Goal: Task Accomplishment & Management: Manage account settings

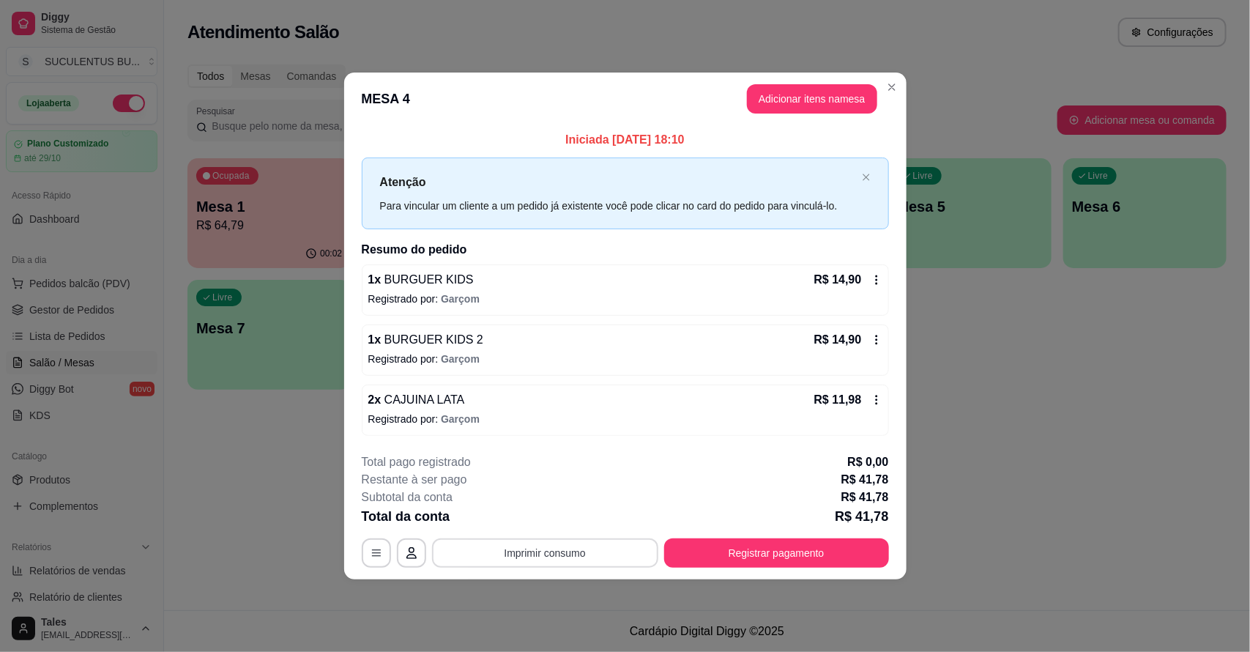
click at [613, 559] on button "Imprimir consumo" at bounding box center [545, 552] width 226 height 29
click at [575, 519] on button "IMPRESSORA CAIXA" at bounding box center [549, 519] width 117 height 23
click at [880, 77] on header "MESA 4 Adicionar itens na mesa" at bounding box center [625, 99] width 562 height 53
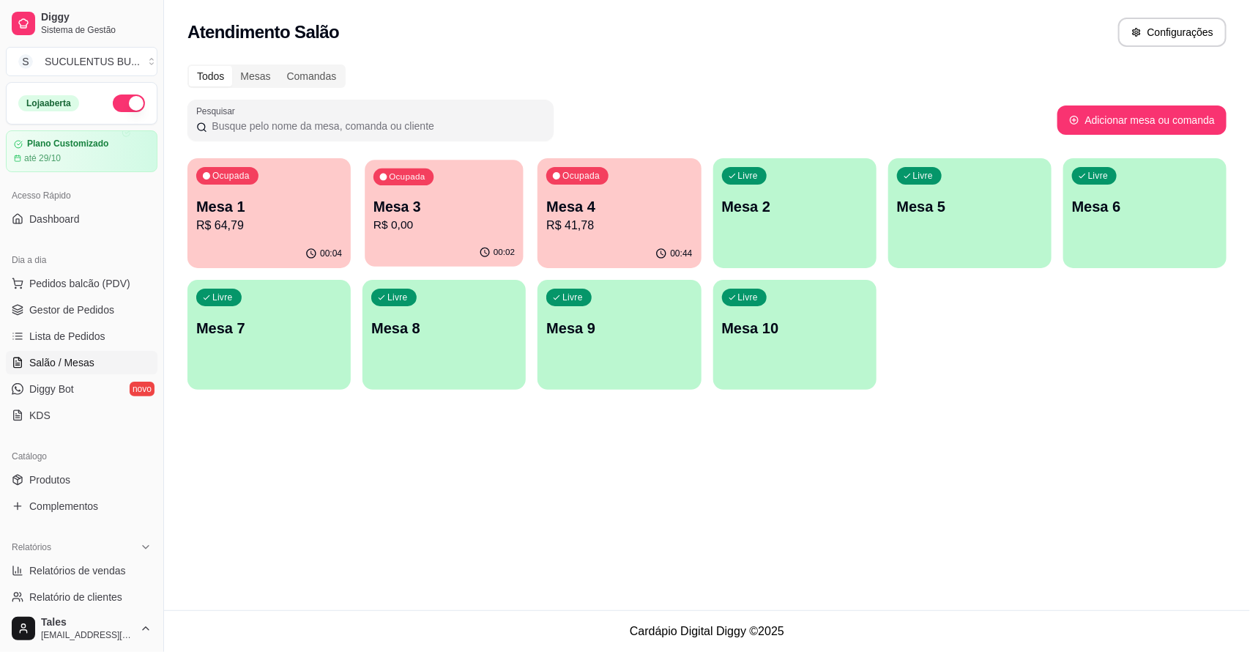
click at [453, 242] on div "00:02" at bounding box center [444, 253] width 158 height 28
click at [407, 207] on p "Mesa 3" at bounding box center [444, 206] width 146 height 21
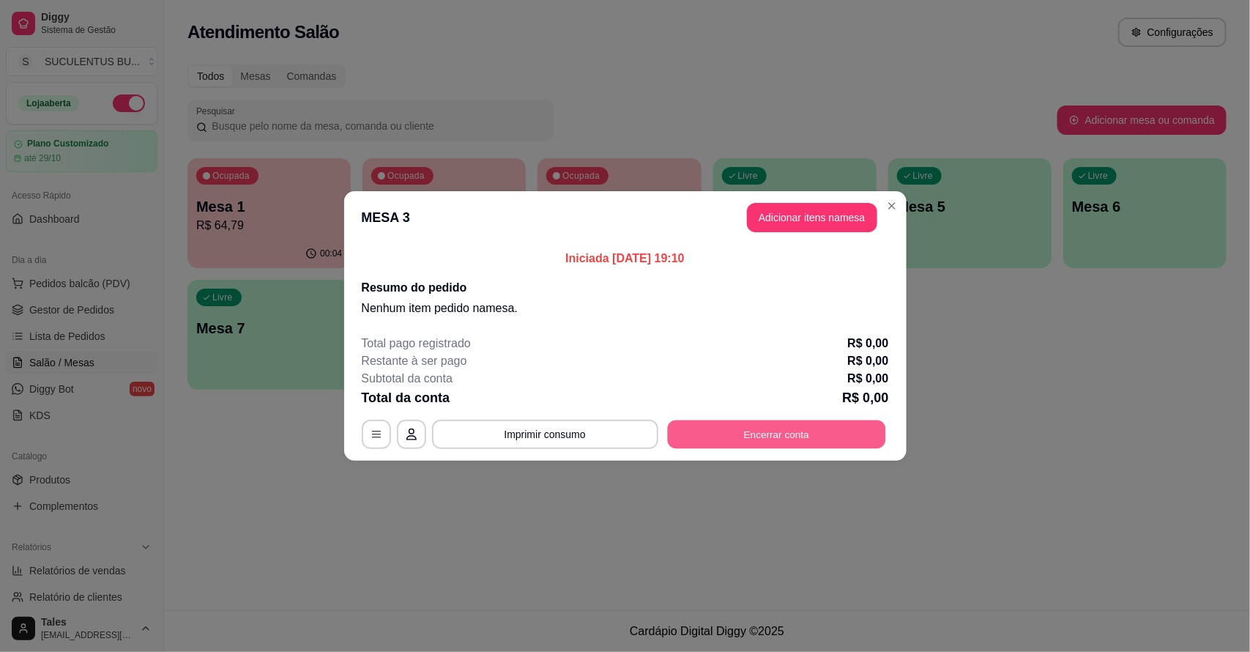
click at [769, 431] on button "Encerrar conta" at bounding box center [776, 434] width 218 height 29
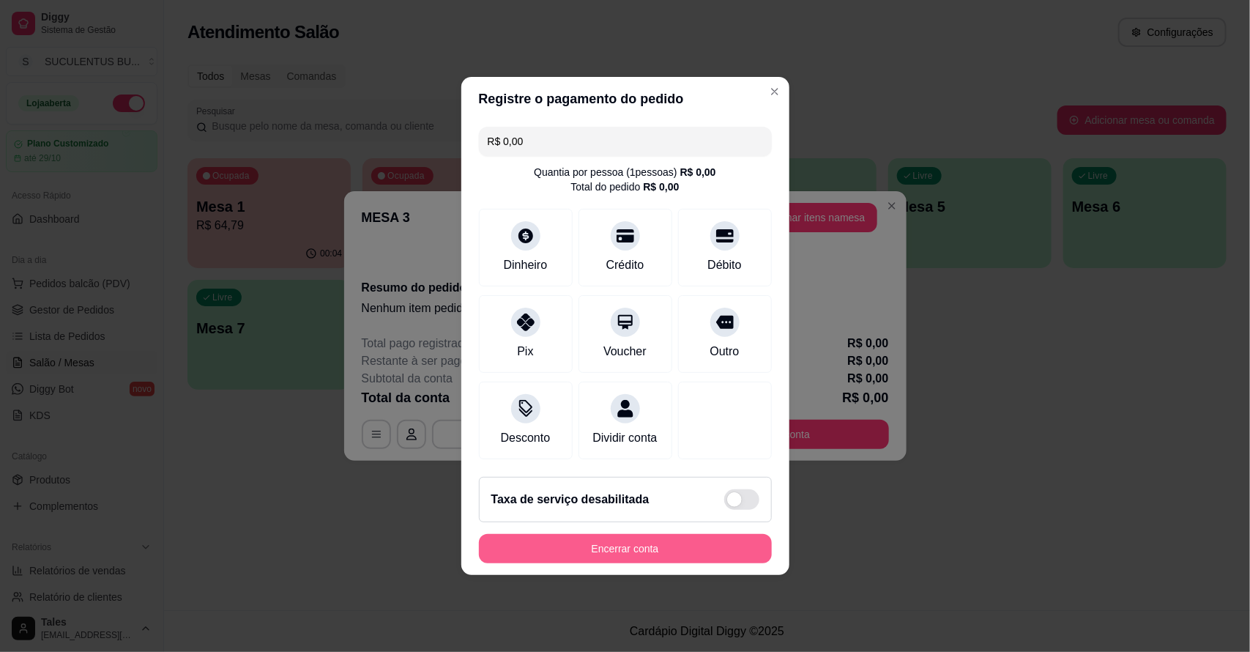
click at [652, 560] on button "Encerrar conta" at bounding box center [625, 548] width 293 height 29
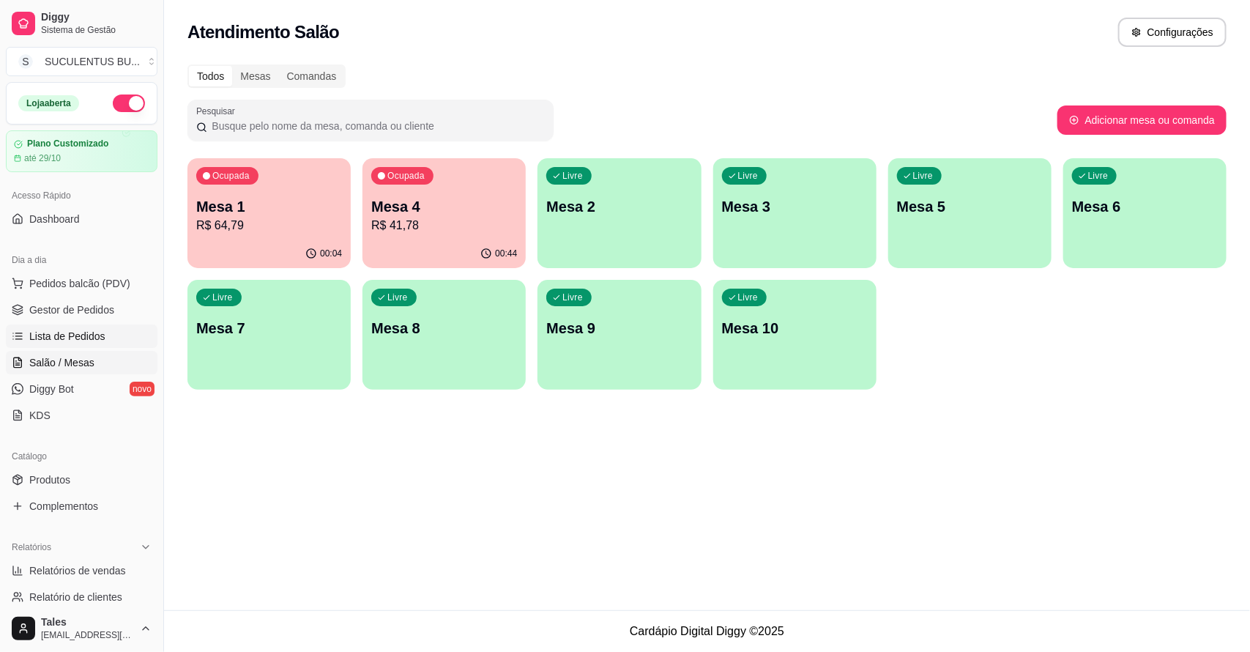
click at [108, 342] on link "Lista de Pedidos" at bounding box center [82, 335] width 152 height 23
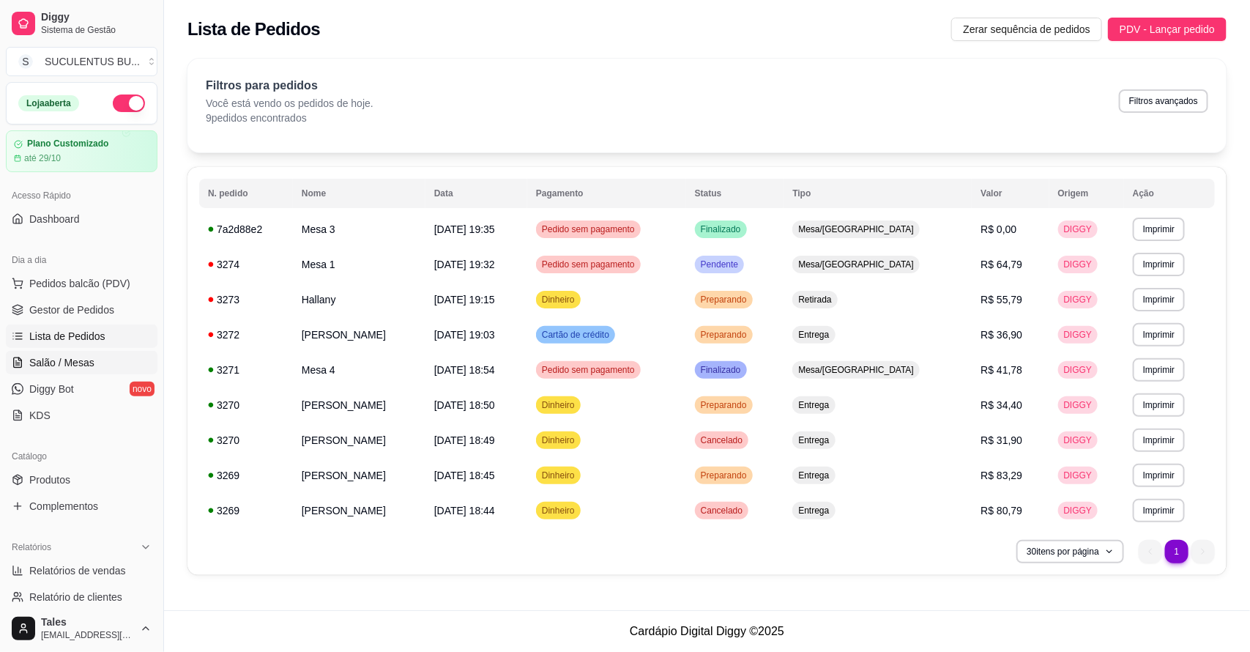
click at [94, 357] on link "Salão / Mesas" at bounding box center [82, 362] width 152 height 23
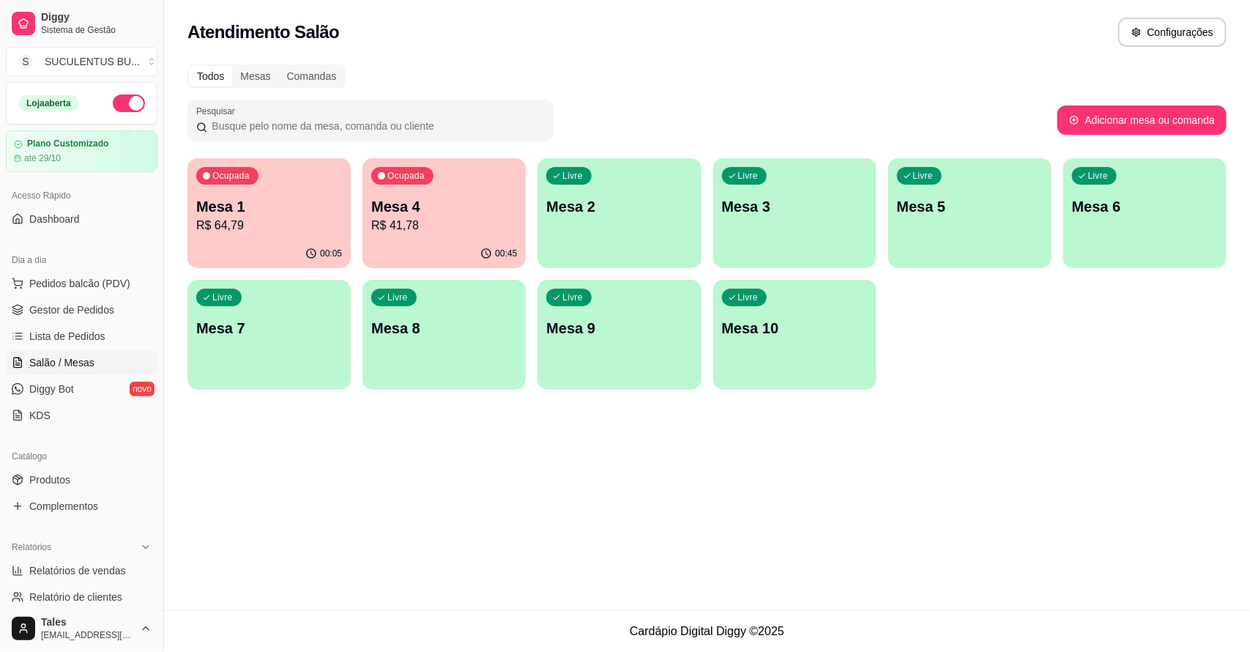
click at [264, 221] on p "R$ 64,79" at bounding box center [269, 226] width 146 height 18
click at [473, 250] on div "00:45" at bounding box center [444, 253] width 163 height 29
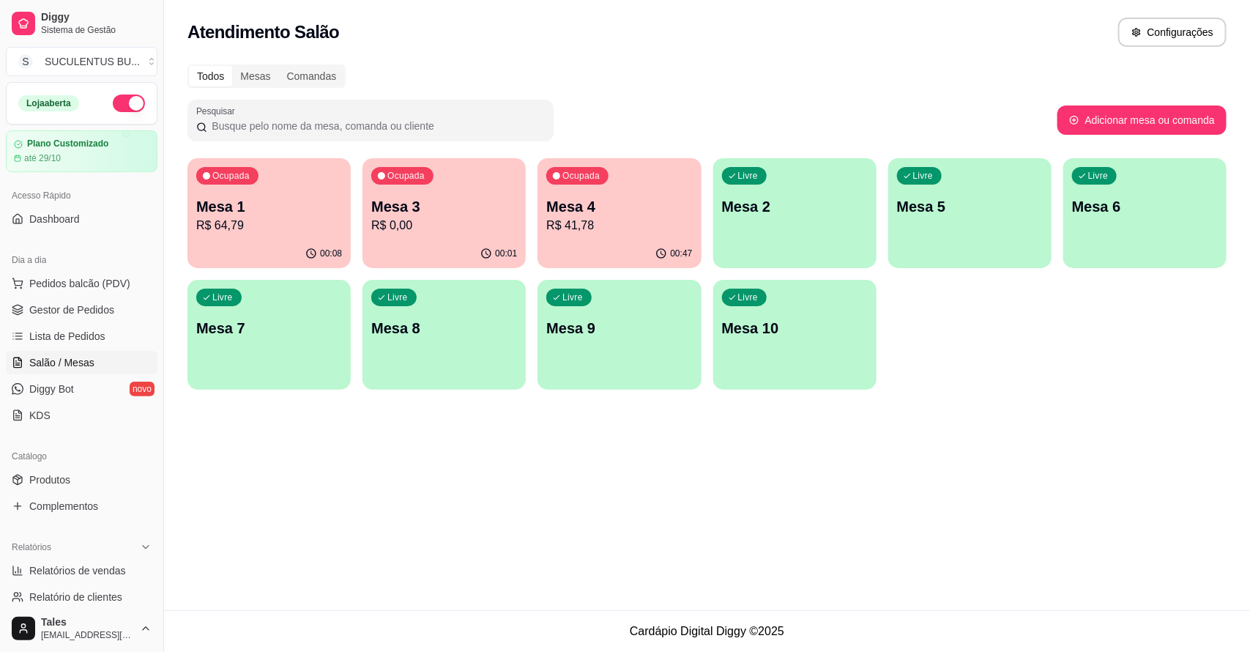
click at [617, 232] on p "R$ 41,78" at bounding box center [619, 226] width 146 height 18
click at [594, 220] on p "R$ 41,78" at bounding box center [619, 225] width 141 height 17
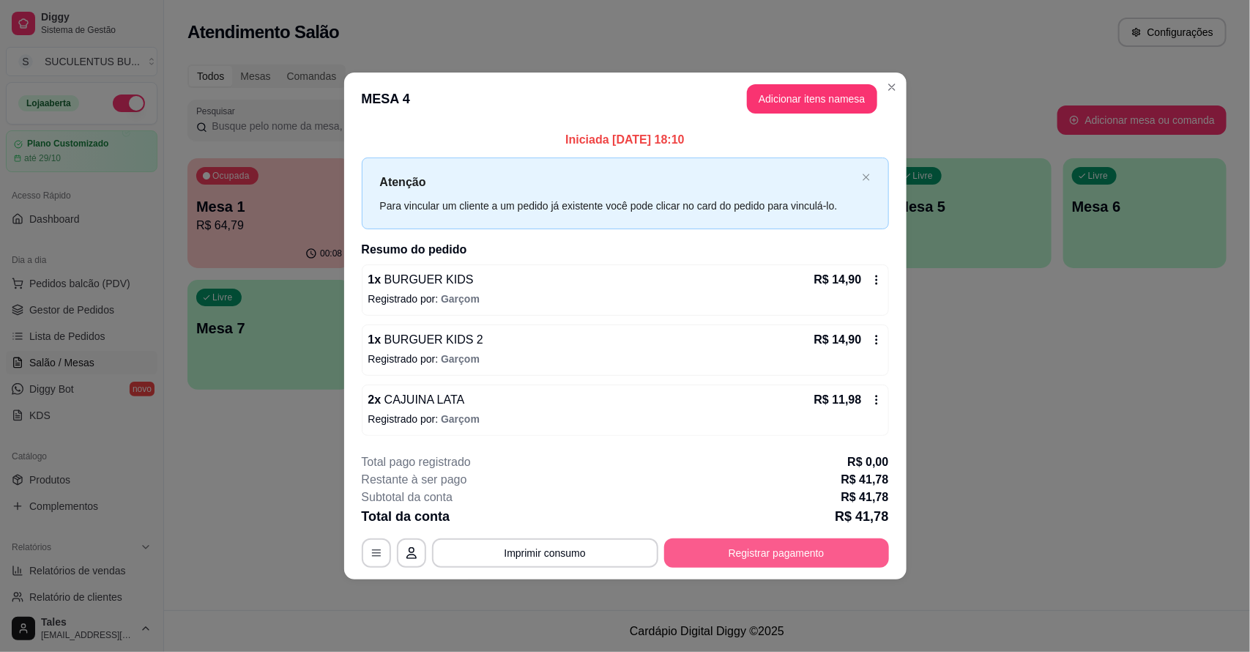
click at [734, 546] on button "Registrar pagamento" at bounding box center [776, 552] width 225 height 29
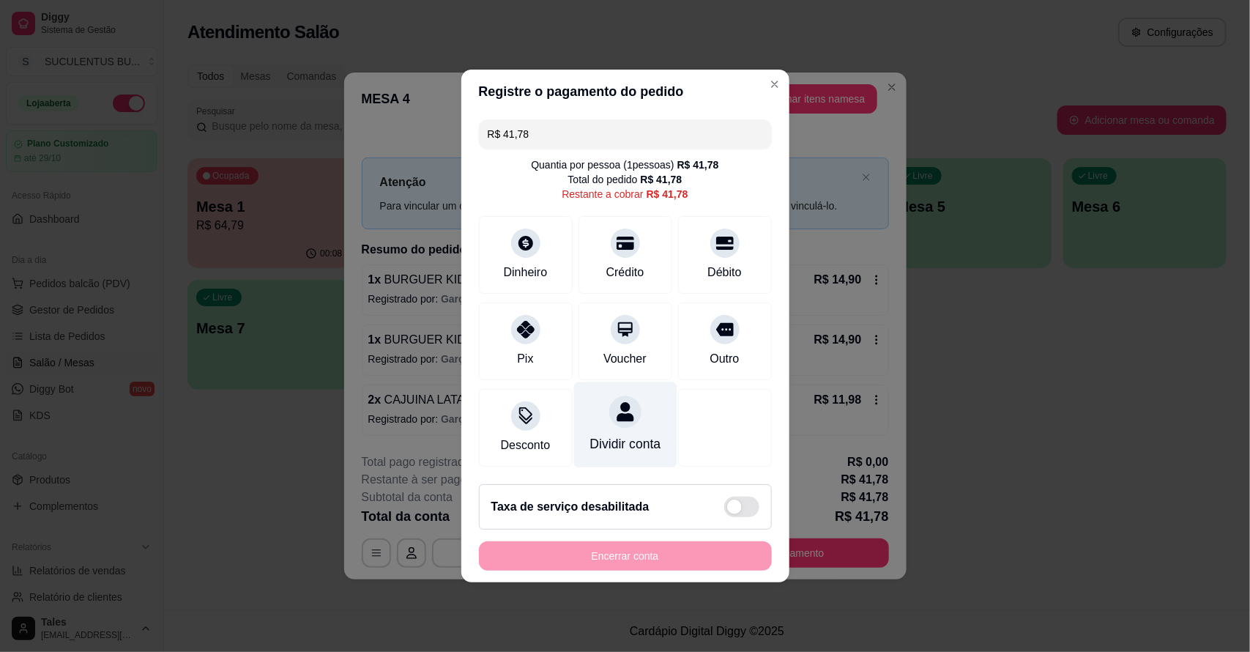
click at [606, 422] on div "Dividir conta" at bounding box center [624, 425] width 103 height 86
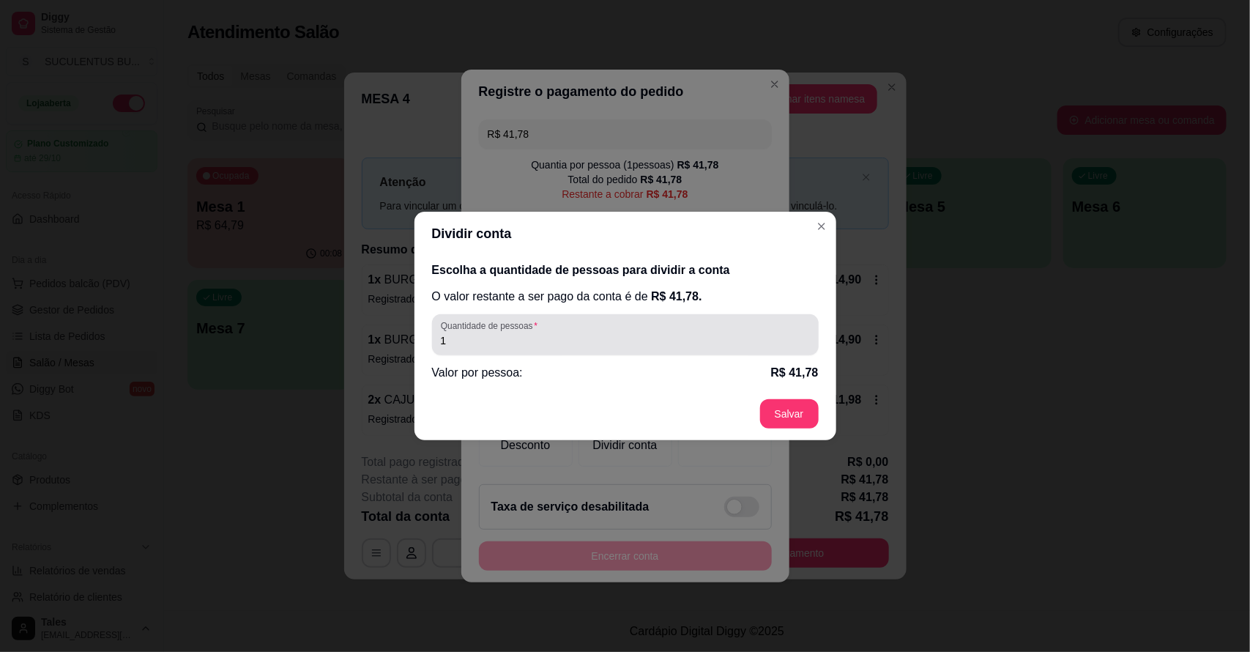
click at [505, 348] on div "1" at bounding box center [625, 334] width 369 height 29
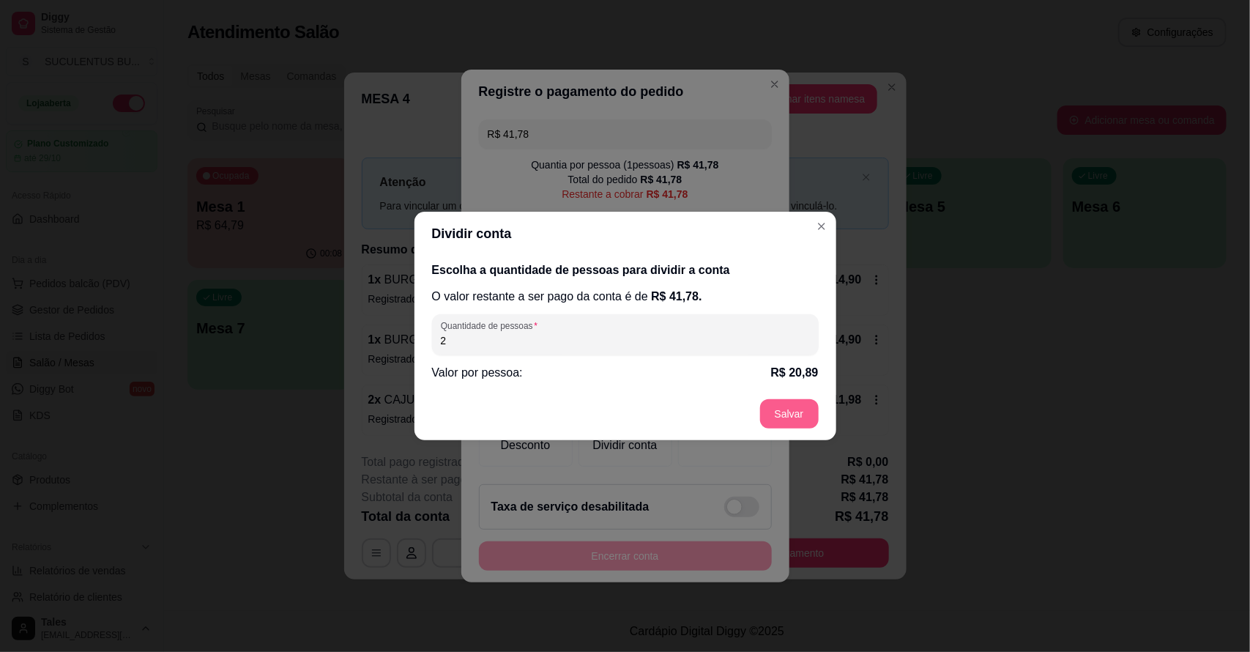
type input "2"
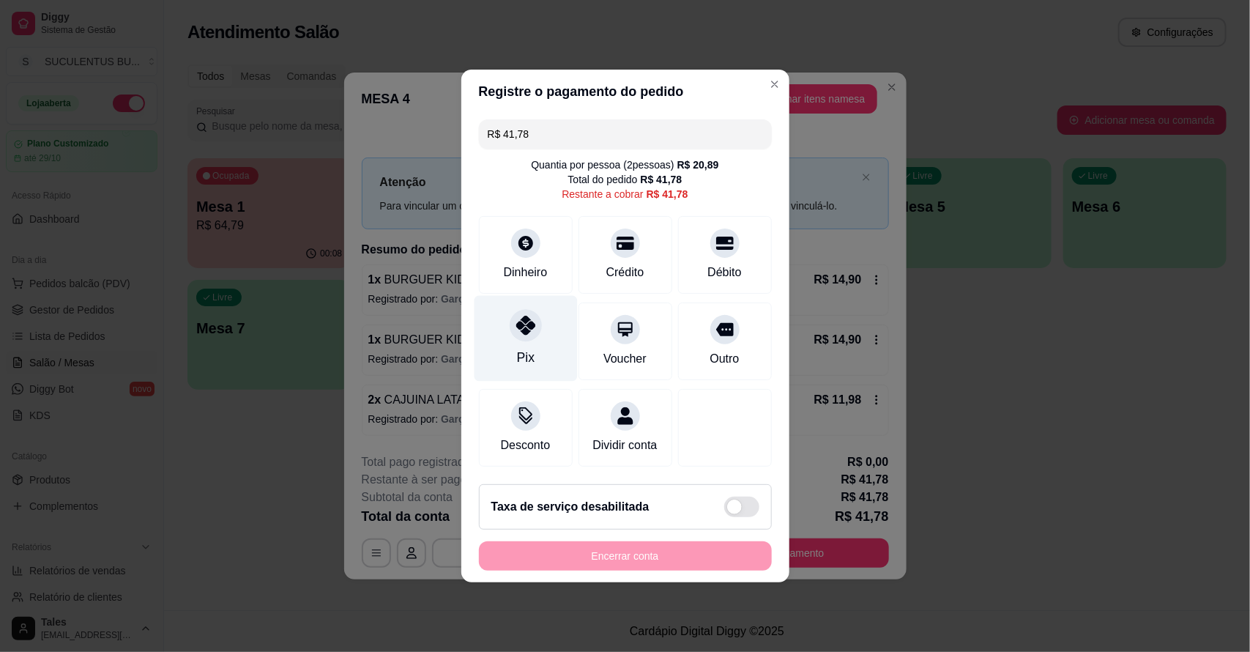
click at [551, 333] on div "Pix" at bounding box center [525, 339] width 103 height 86
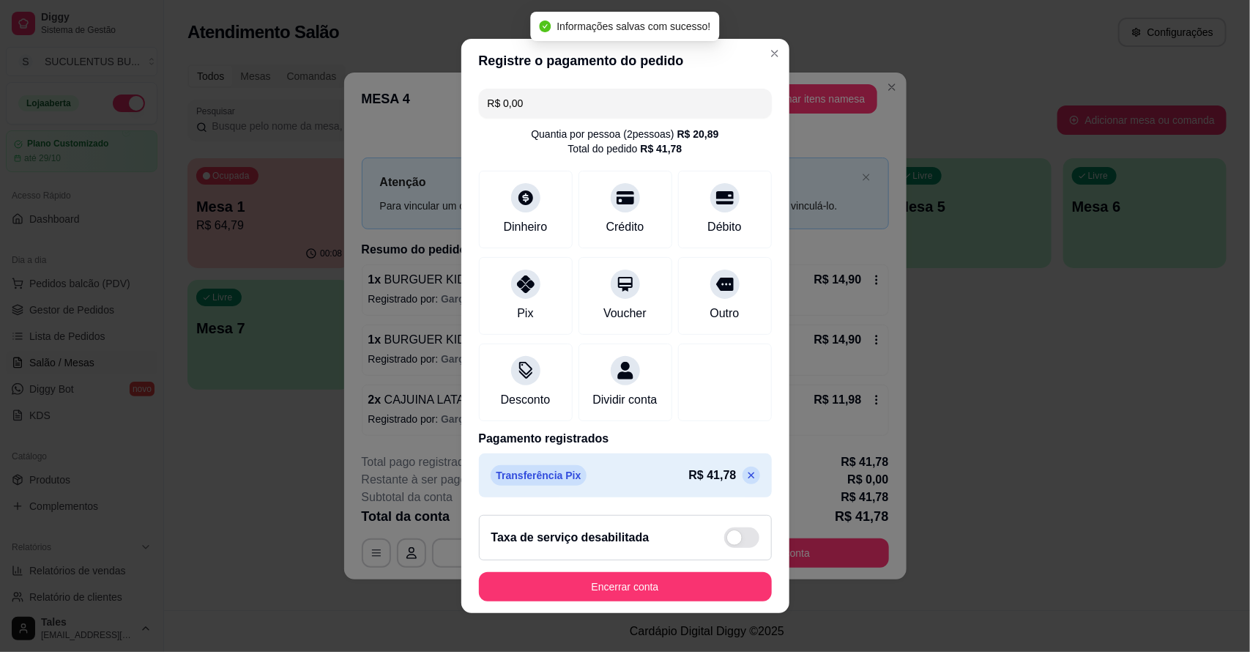
scroll to position [15, 0]
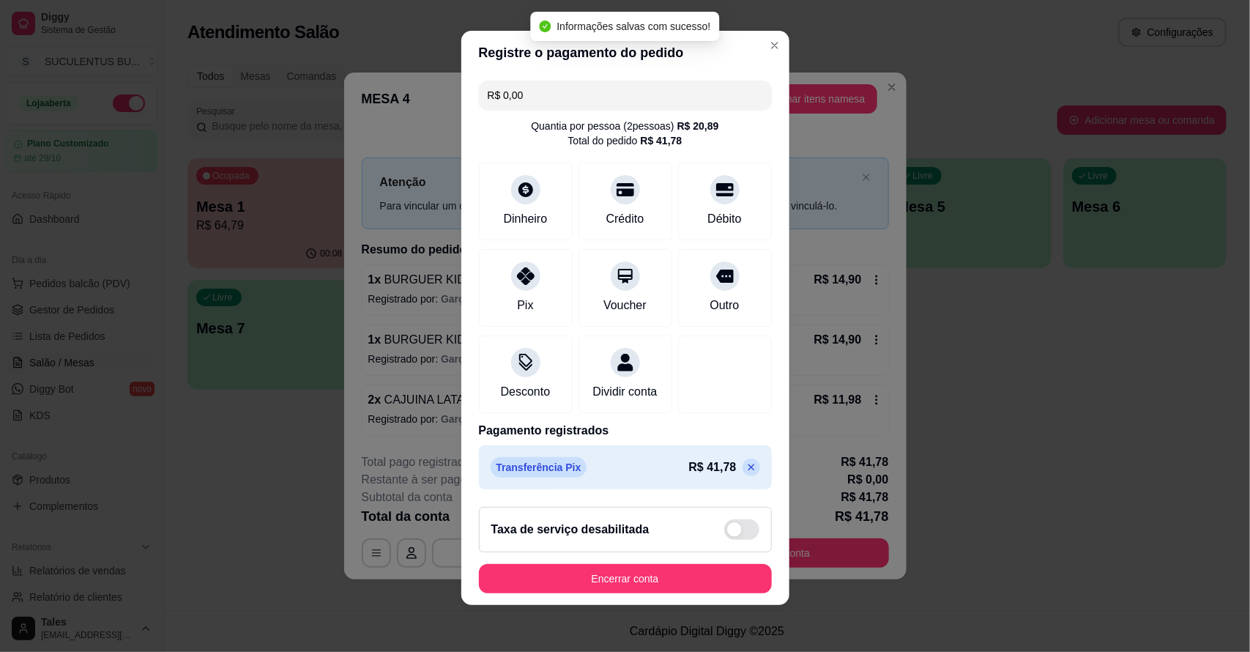
click at [700, 466] on p "R$ 41,78" at bounding box center [713, 467] width 48 height 18
click at [746, 465] on icon at bounding box center [752, 467] width 12 height 12
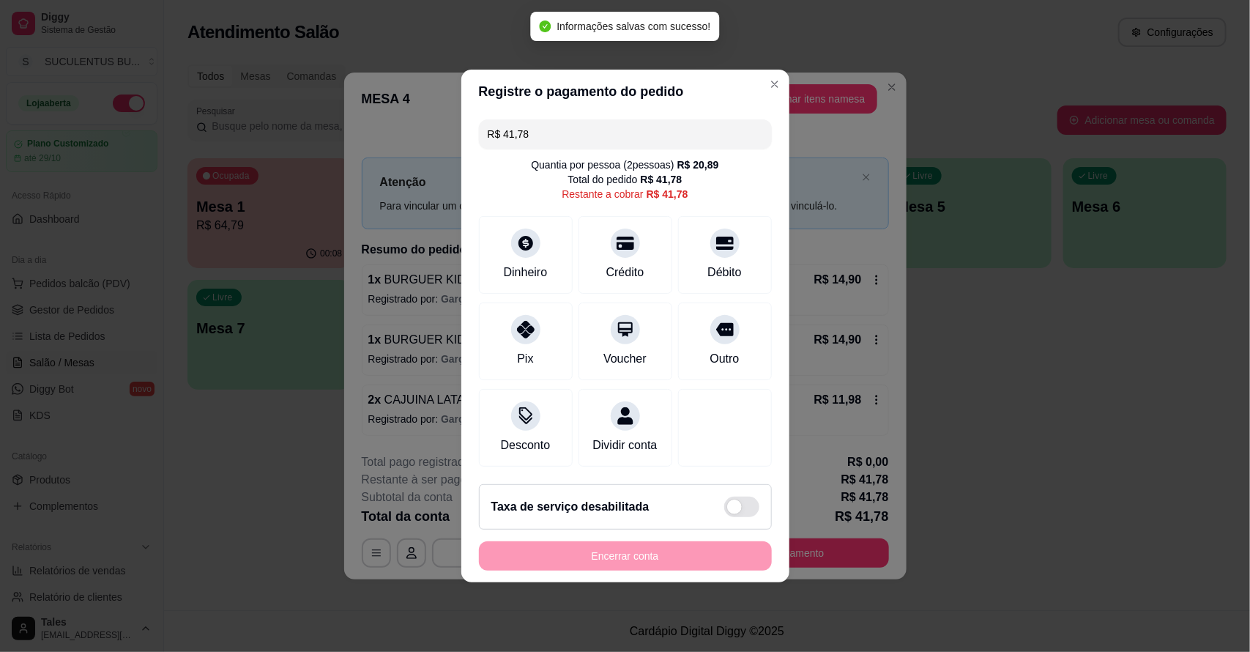
scroll to position [0, 0]
click at [528, 261] on div "Dinheiro" at bounding box center [526, 270] width 48 height 19
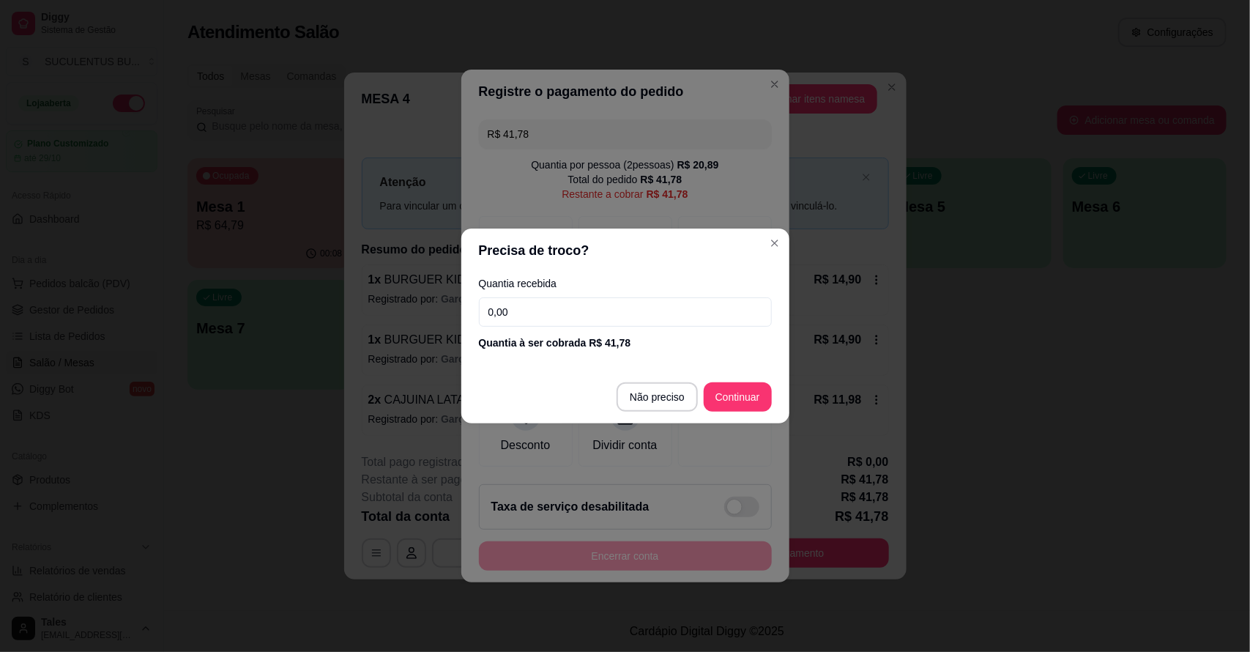
click at [597, 308] on input "0,00" at bounding box center [625, 311] width 293 height 29
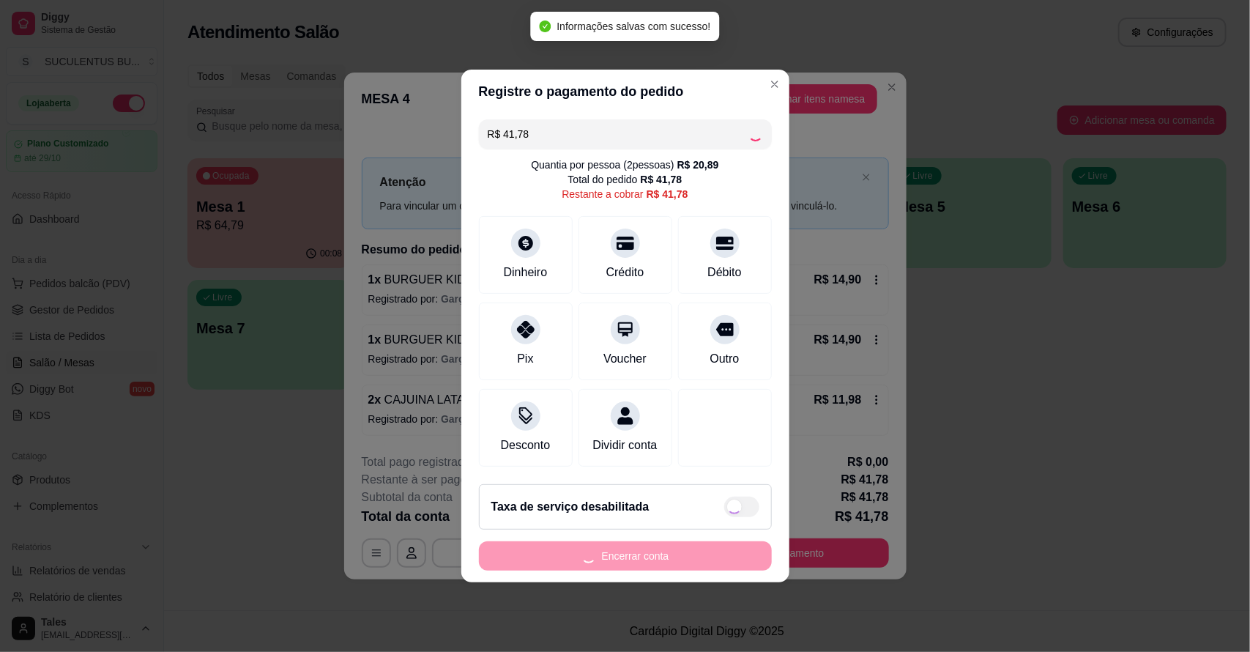
type input "R$ 0,00"
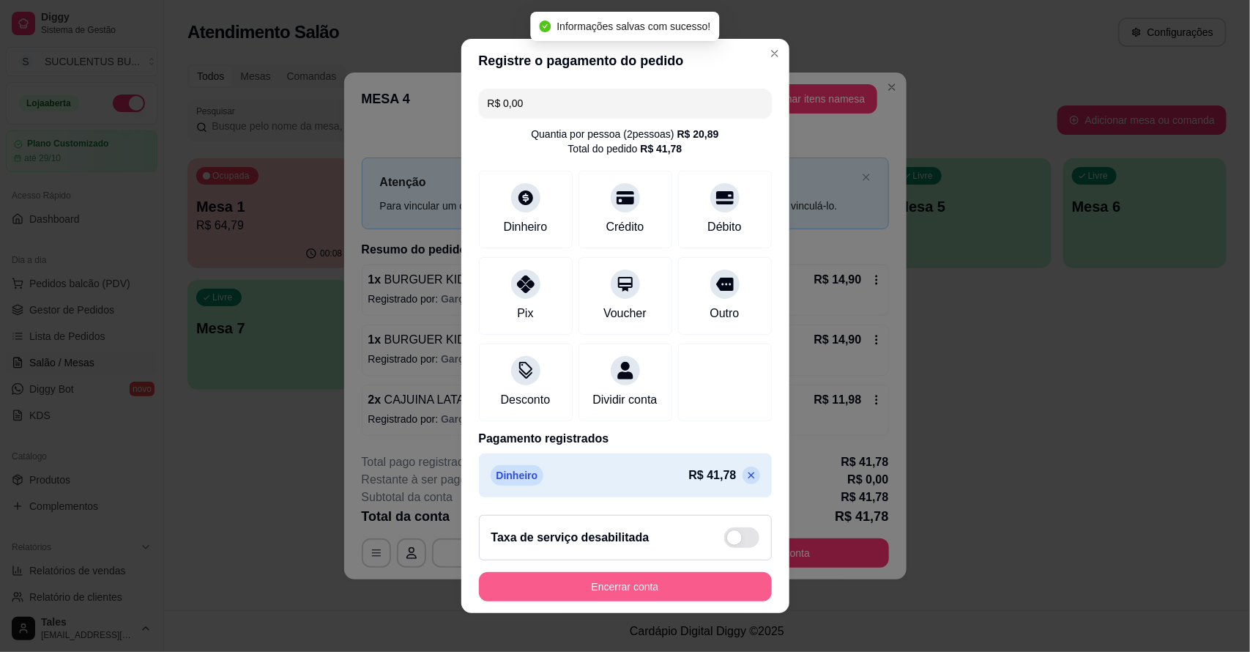
click at [623, 583] on button "Encerrar conta" at bounding box center [625, 586] width 293 height 29
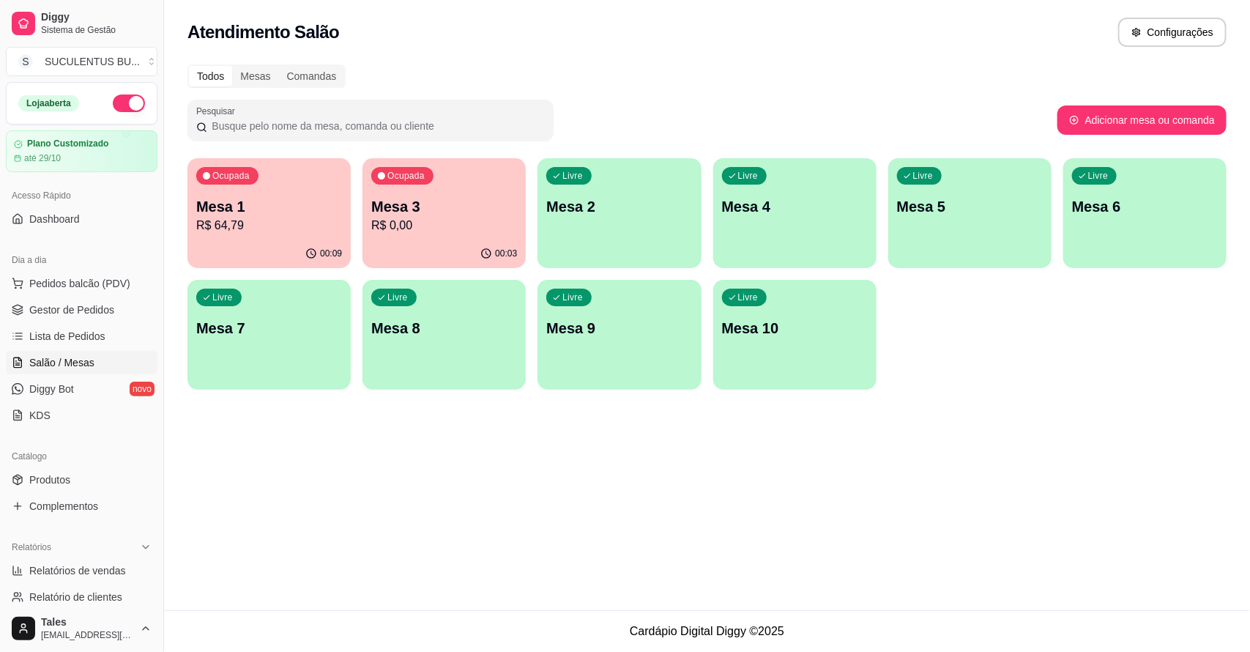
click at [415, 210] on p "Mesa 3" at bounding box center [444, 206] width 146 height 21
click at [456, 220] on p "R$ 0,00" at bounding box center [443, 225] width 141 height 17
click at [124, 305] on link "Gestor de Pedidos" at bounding box center [82, 309] width 152 height 23
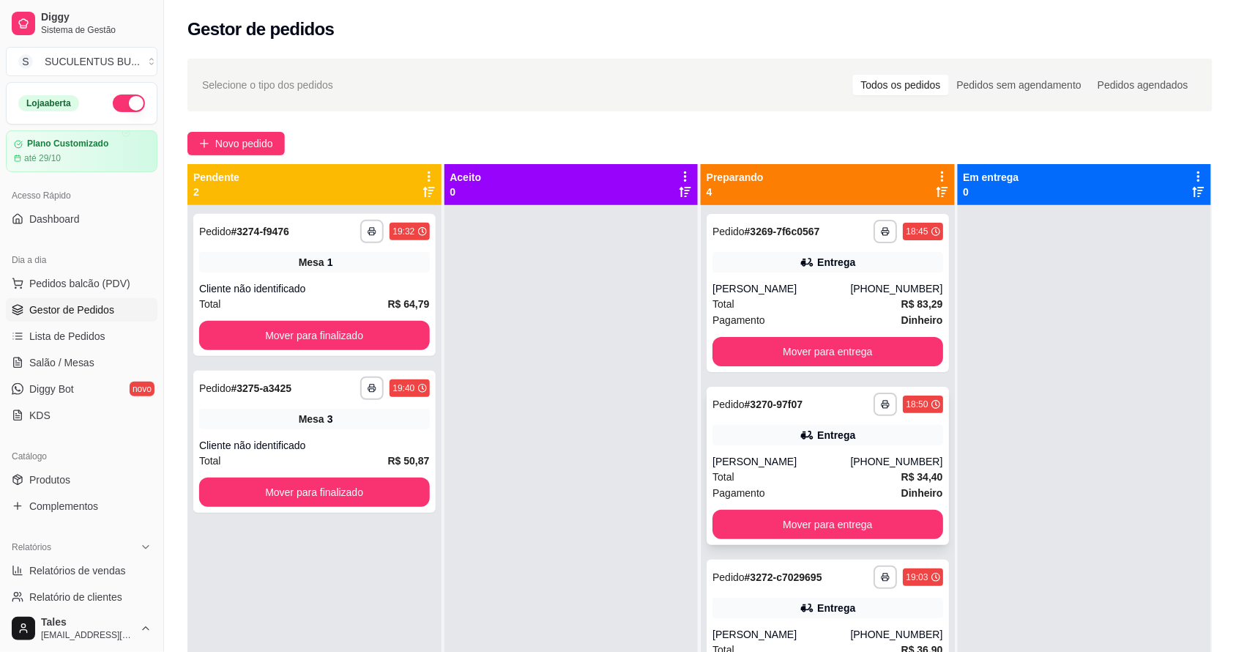
scroll to position [53, 0]
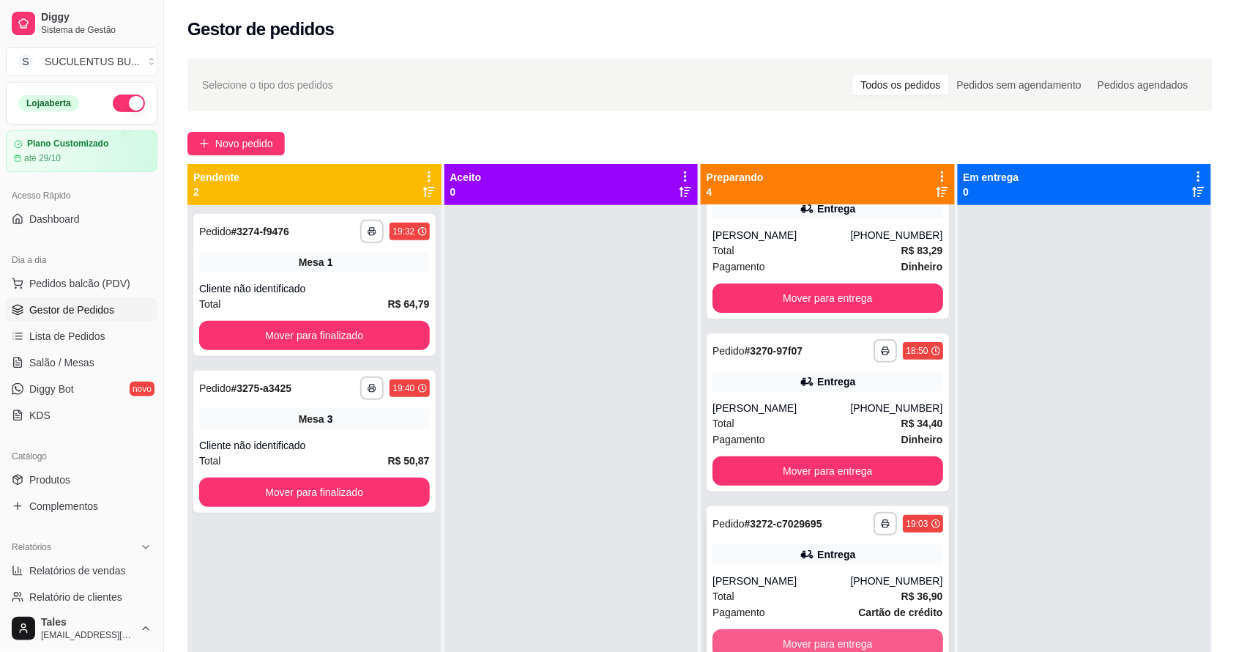
click at [840, 629] on button "Mover para entrega" at bounding box center [828, 643] width 231 height 29
click at [540, 649] on div at bounding box center [572, 531] width 254 height 652
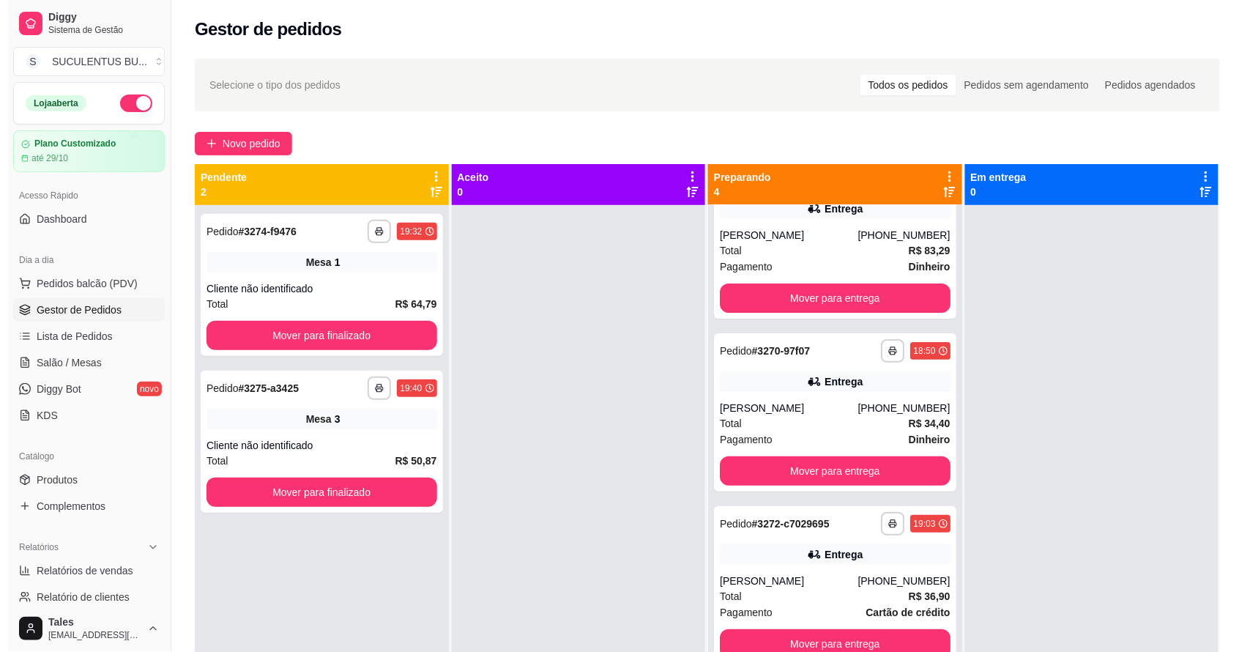
scroll to position [0, 0]
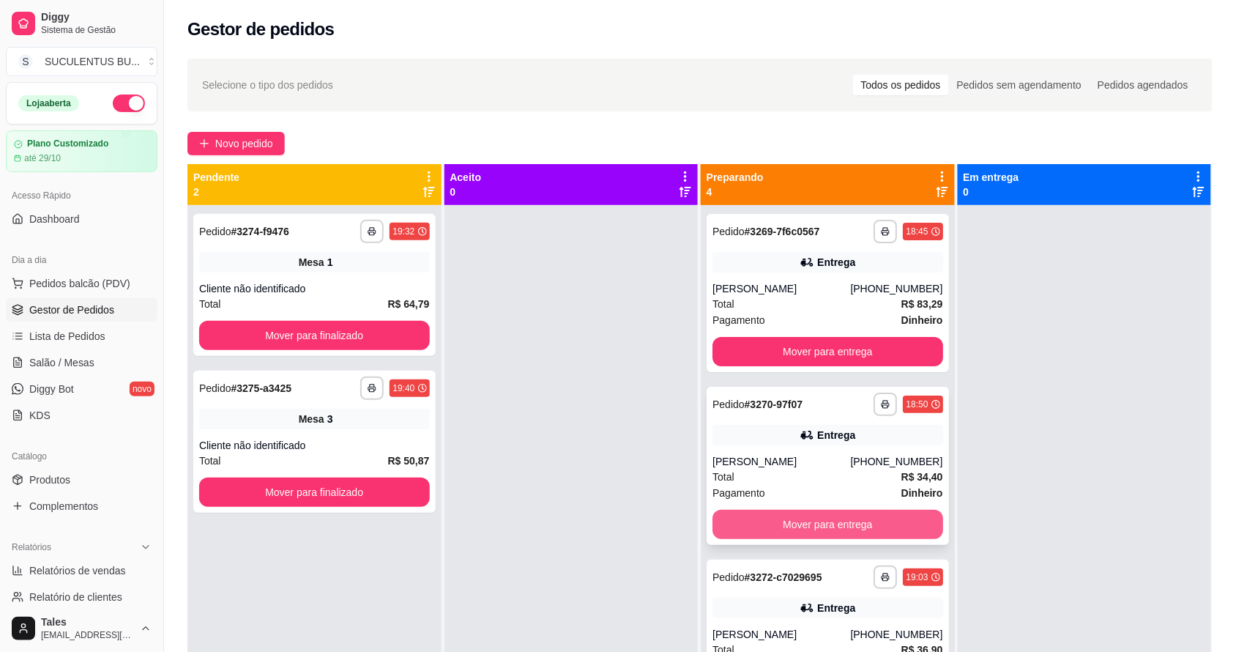
click at [837, 521] on button "Mover para entrega" at bounding box center [828, 524] width 231 height 29
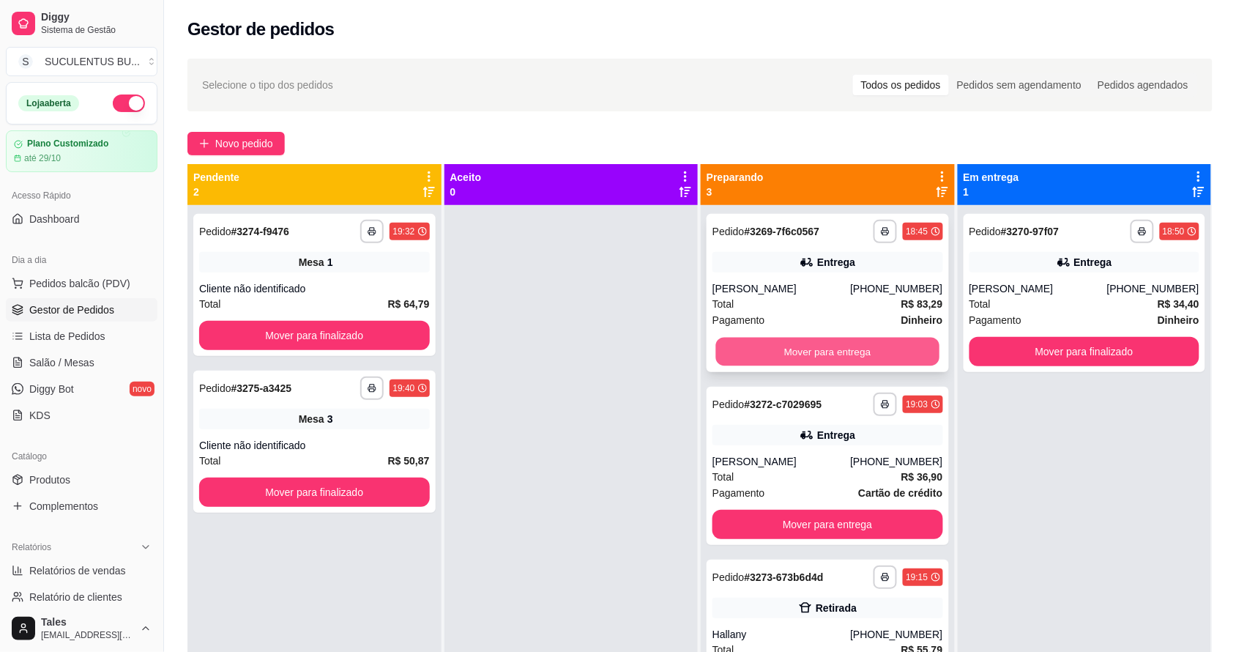
click at [833, 338] on button "Mover para entrega" at bounding box center [827, 352] width 223 height 29
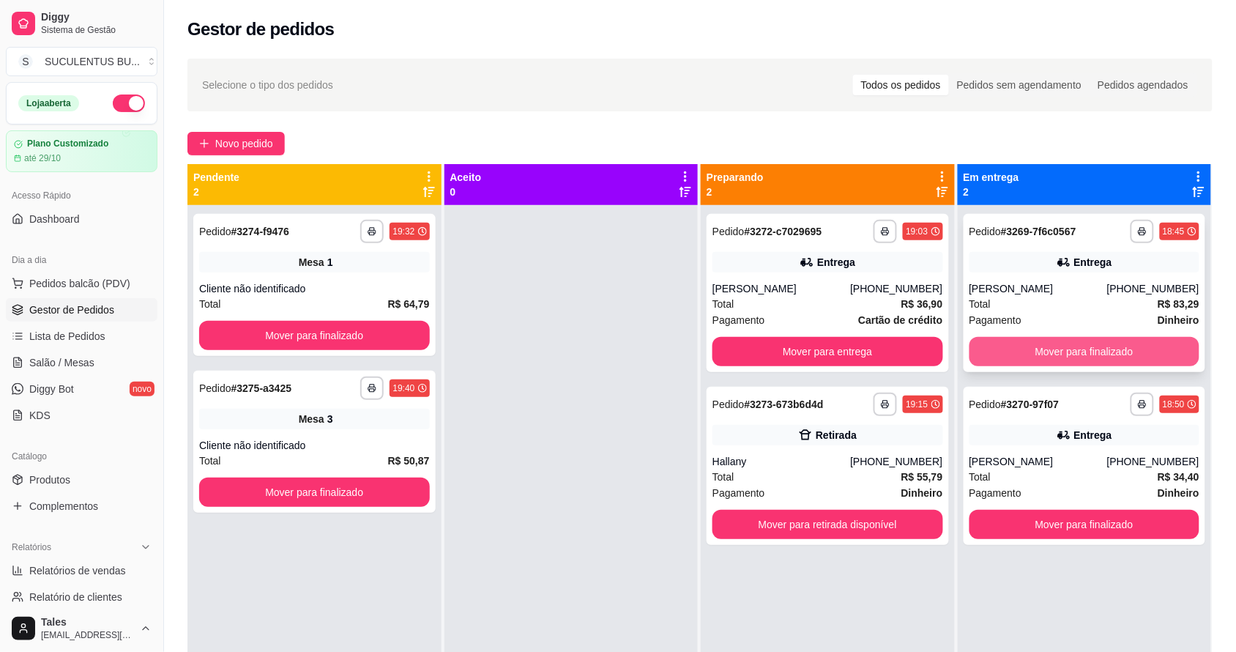
click at [1074, 359] on button "Mover para finalizado" at bounding box center [1085, 351] width 231 height 29
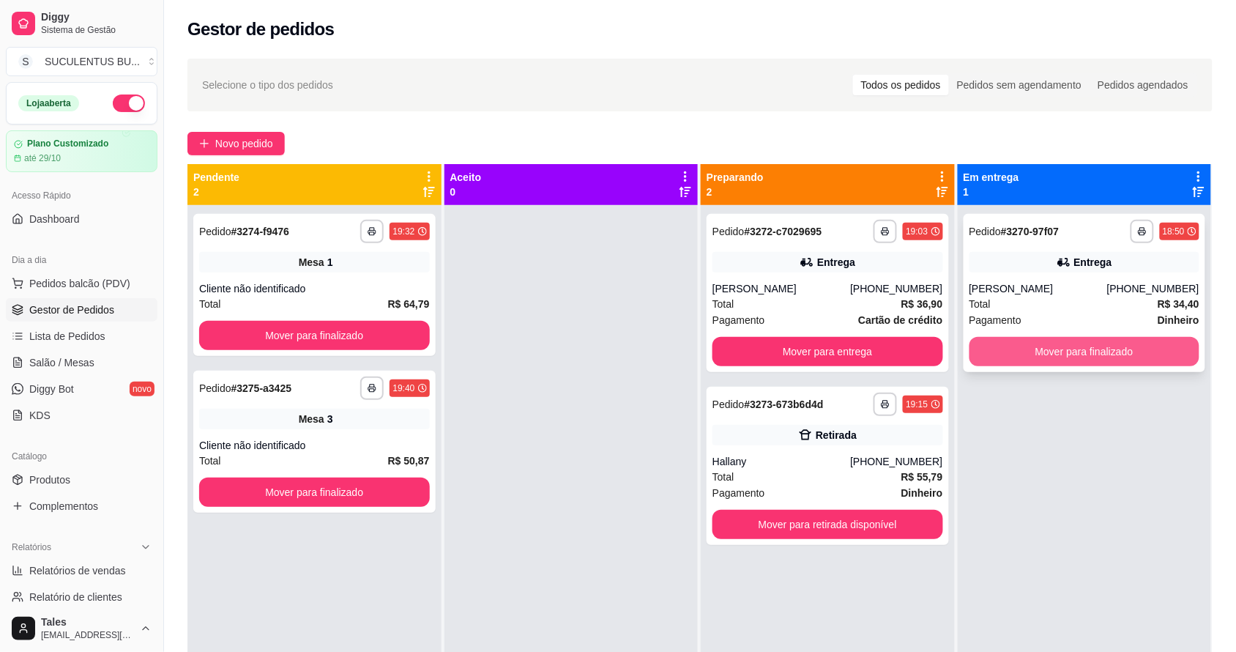
click at [1081, 354] on button "Mover para finalizado" at bounding box center [1085, 351] width 231 height 29
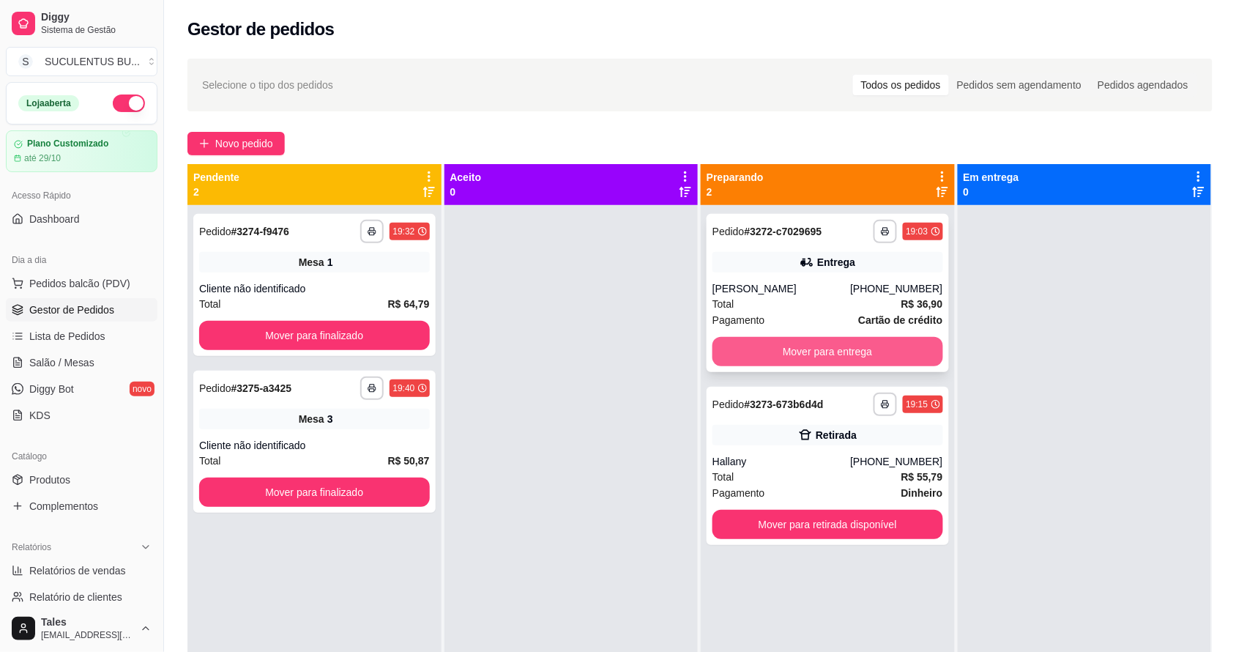
click at [840, 352] on button "Mover para entrega" at bounding box center [828, 351] width 231 height 29
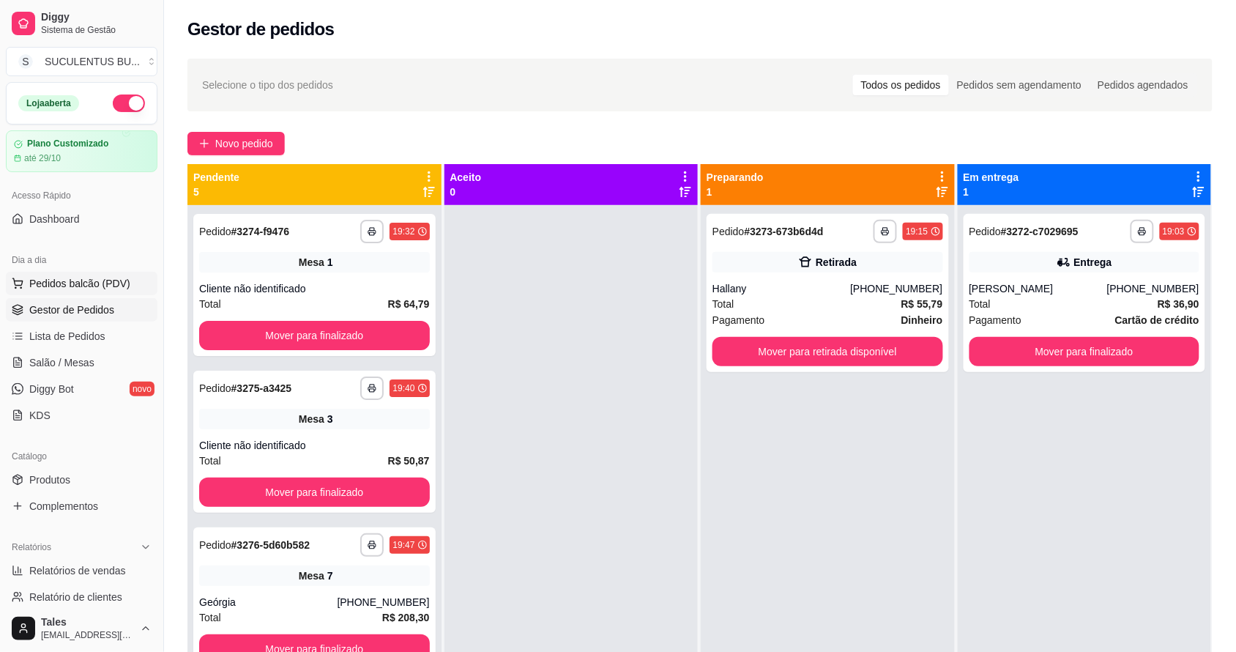
click at [75, 283] on span "Pedidos balcão (PDV)" at bounding box center [79, 283] width 101 height 15
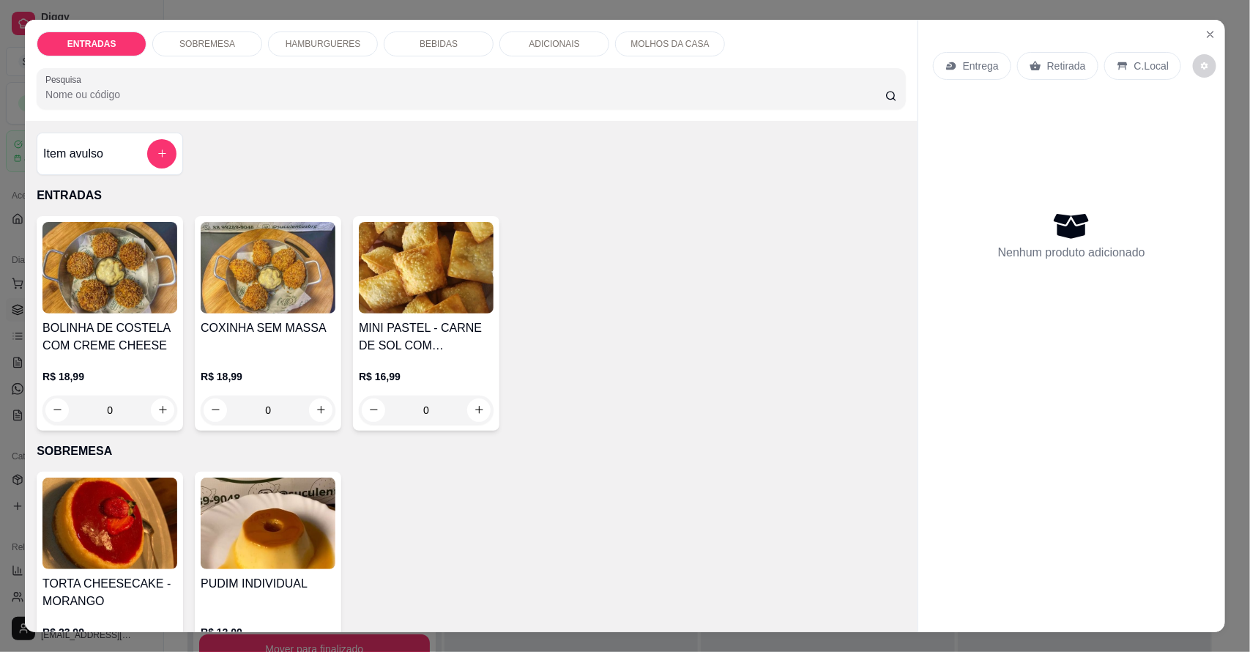
click at [320, 48] on p "HAMBURGUERES" at bounding box center [323, 44] width 75 height 12
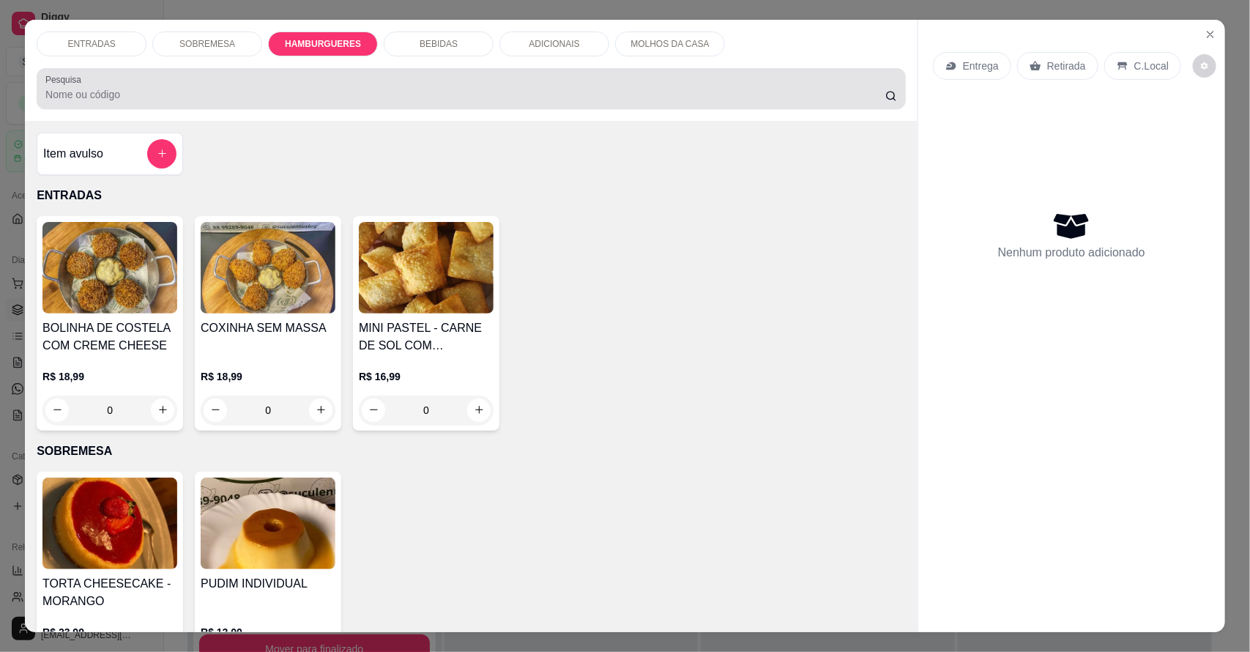
scroll to position [27, 0]
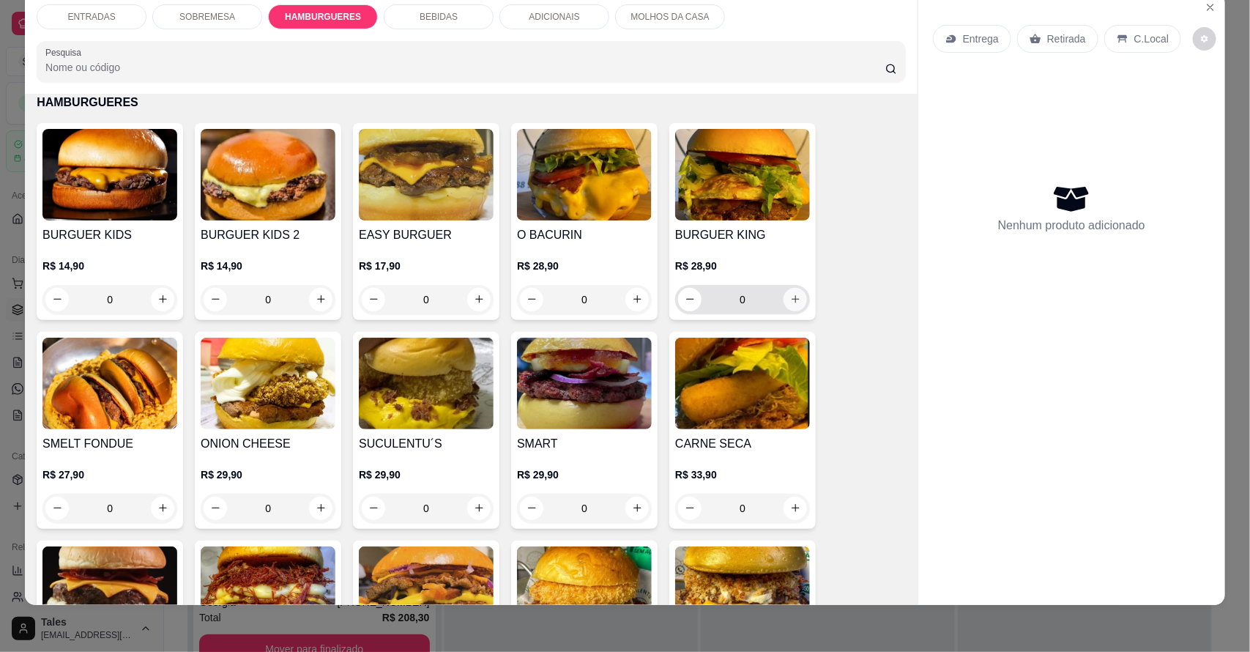
click at [790, 300] on icon "increase-product-quantity" at bounding box center [795, 299] width 11 height 11
type input "1"
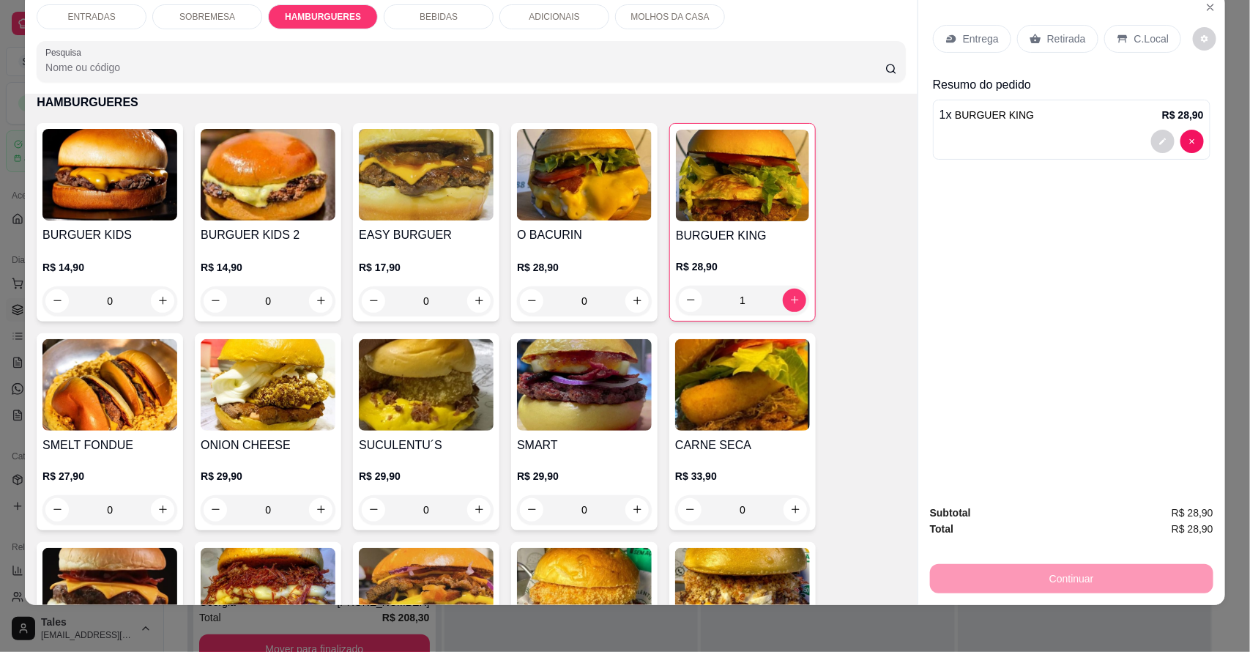
click at [983, 40] on p "Entrega" at bounding box center [981, 38] width 36 height 15
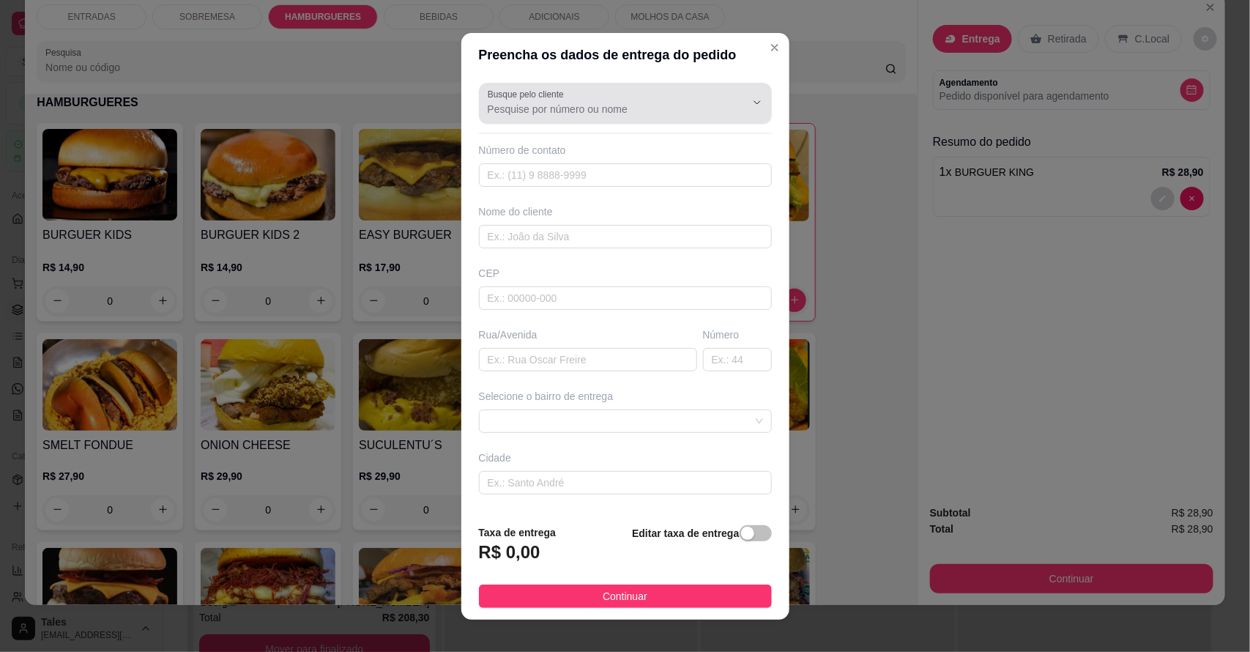
click at [602, 107] on input "Busque pelo cliente" at bounding box center [605, 109] width 234 height 15
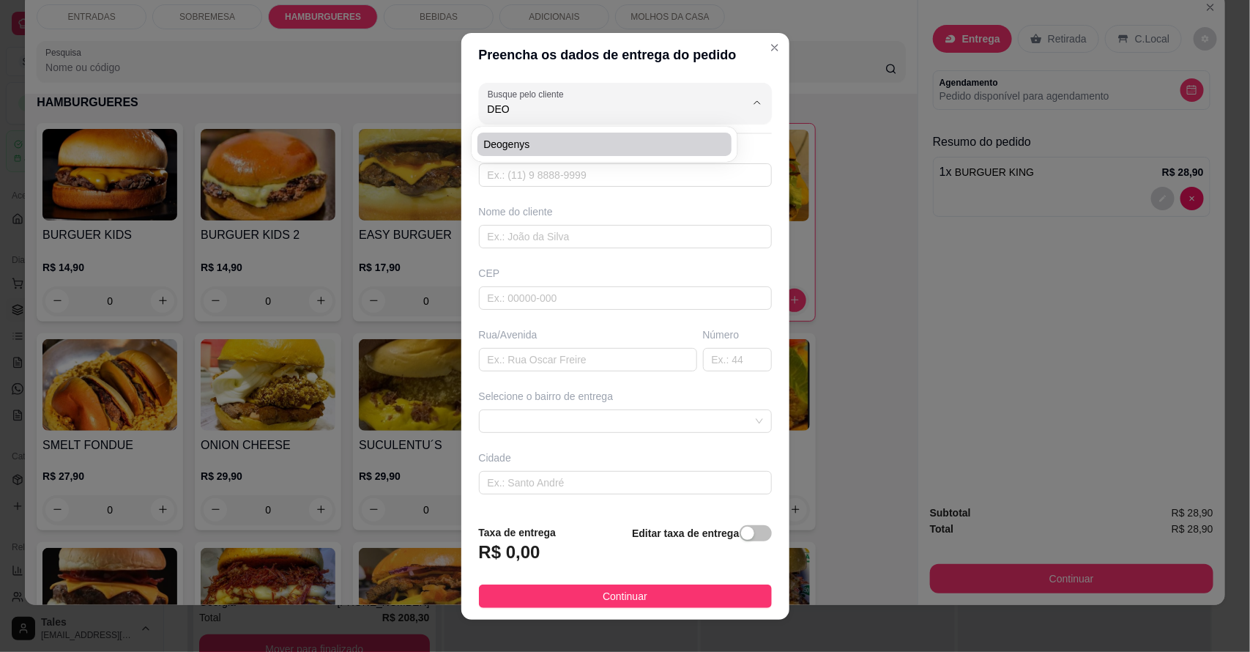
click at [576, 138] on span "Deogenys" at bounding box center [597, 144] width 228 height 15
type input "Deogenys"
type input "88992514649"
type input "Deogenys"
type input "63155000"
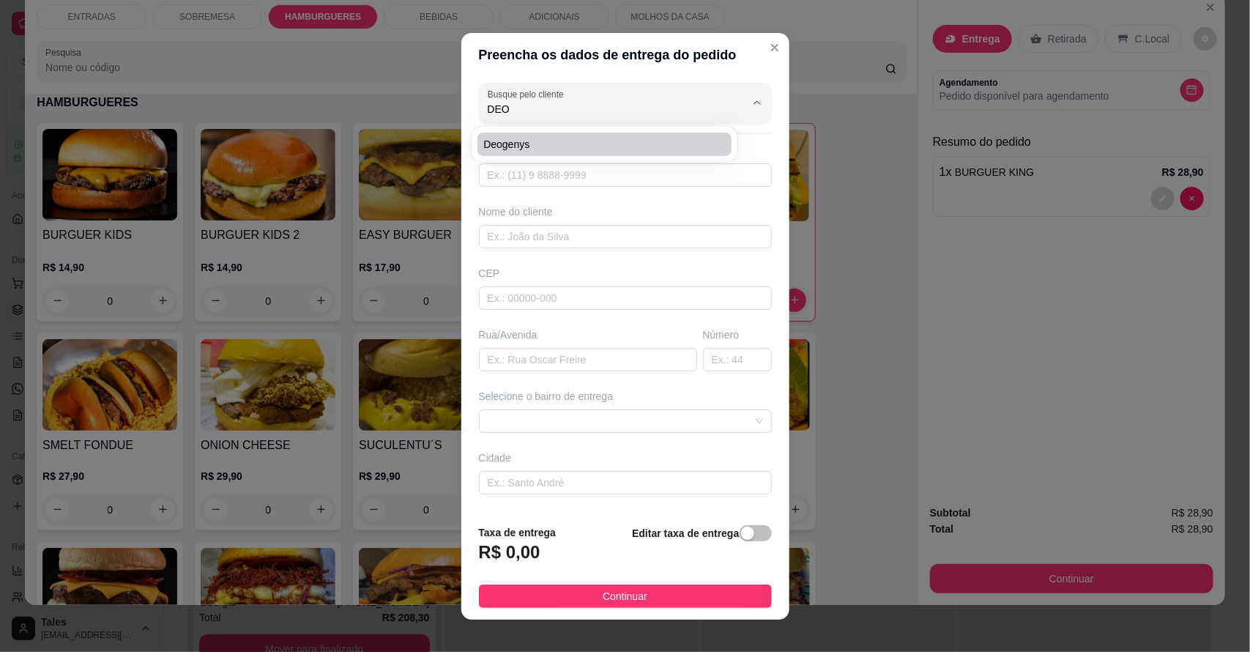
type input "Avenida Pedro Maximino"
type input "39"
type input "Salitre"
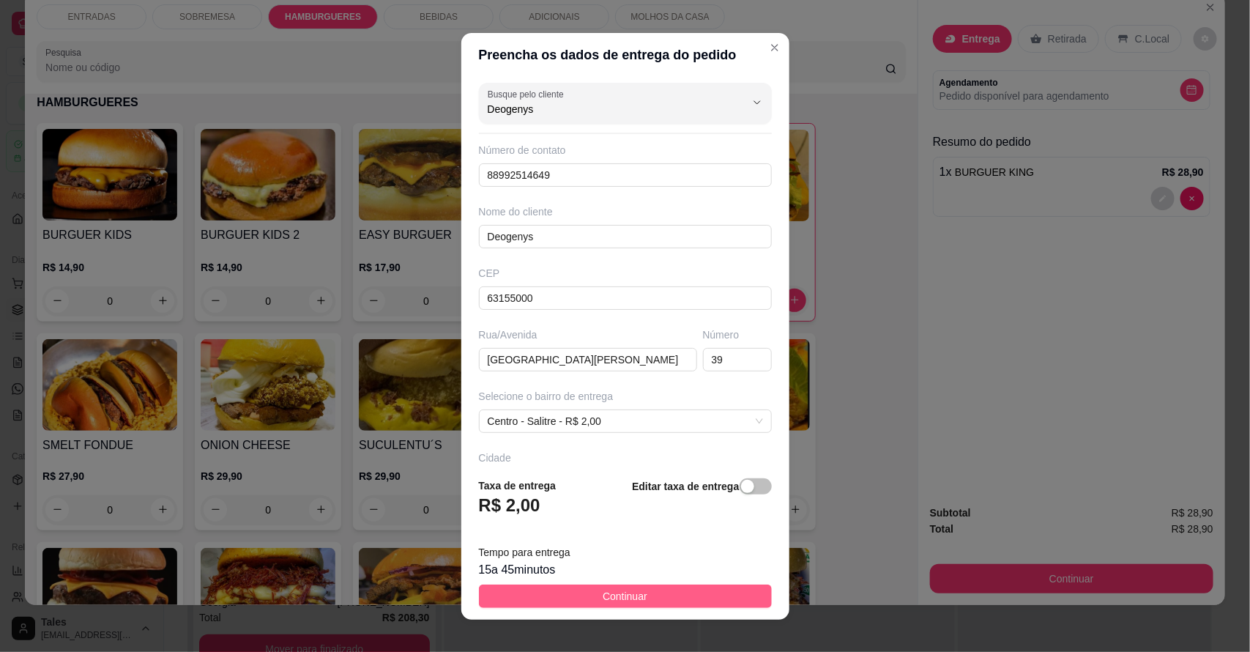
click at [664, 598] on button "Continuar" at bounding box center [625, 595] width 293 height 23
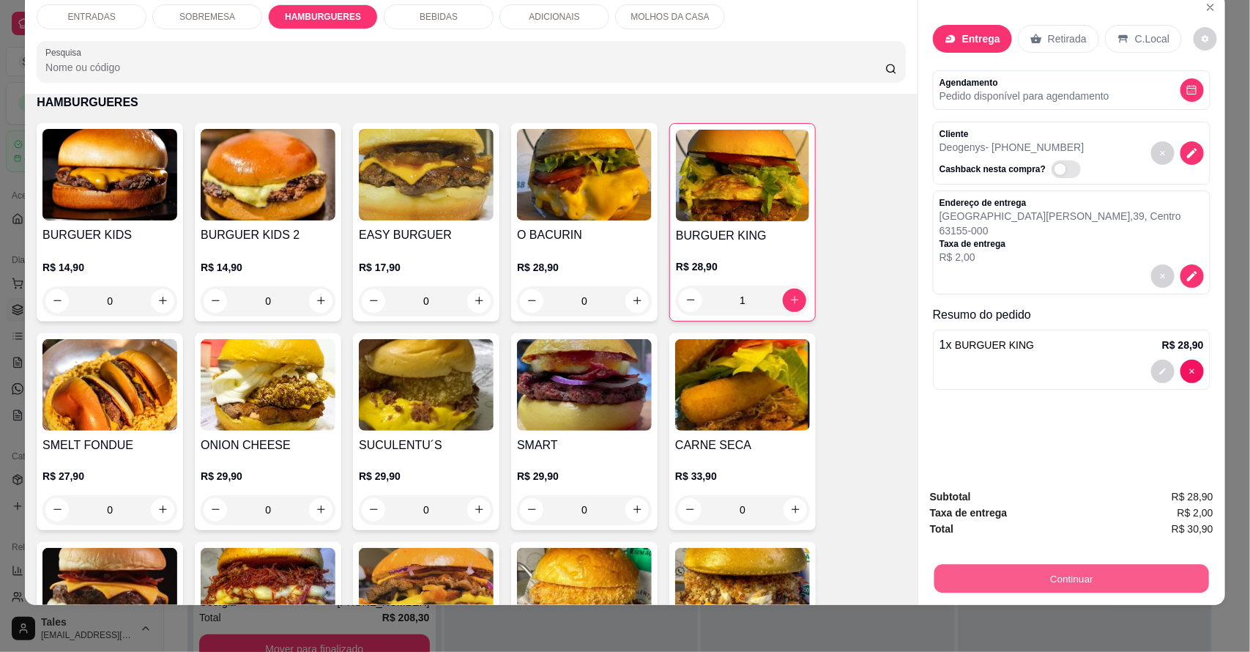
click at [1019, 573] on button "Continuar" at bounding box center [1071, 579] width 275 height 29
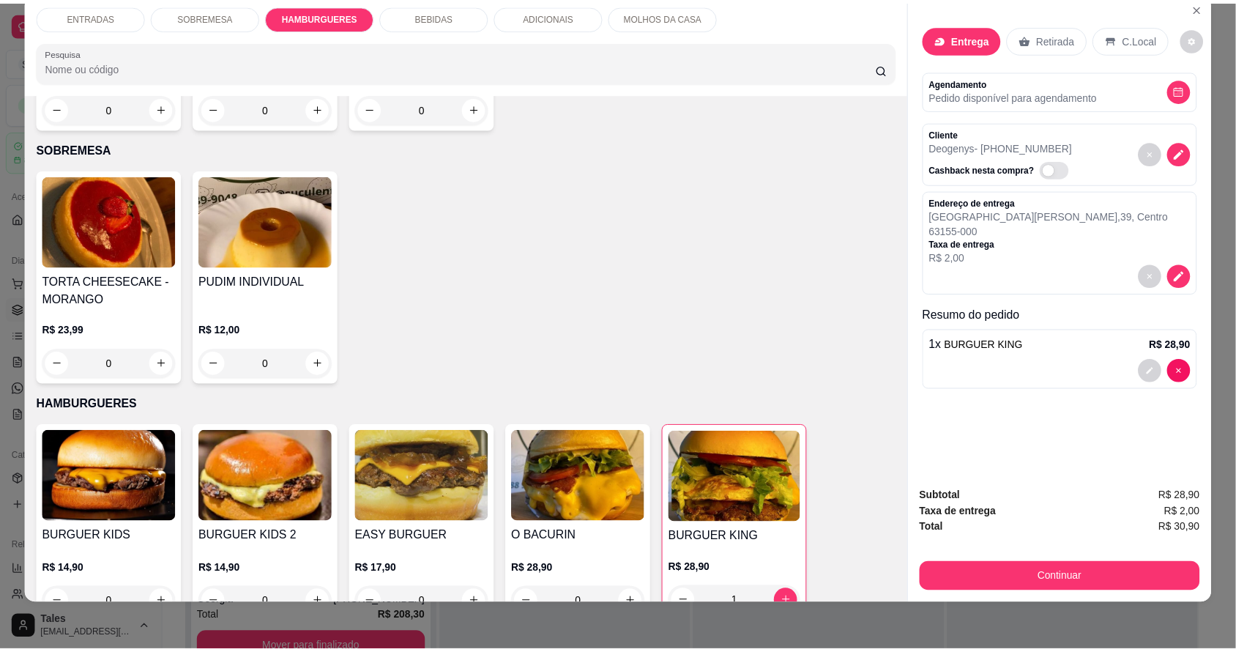
scroll to position [549, 0]
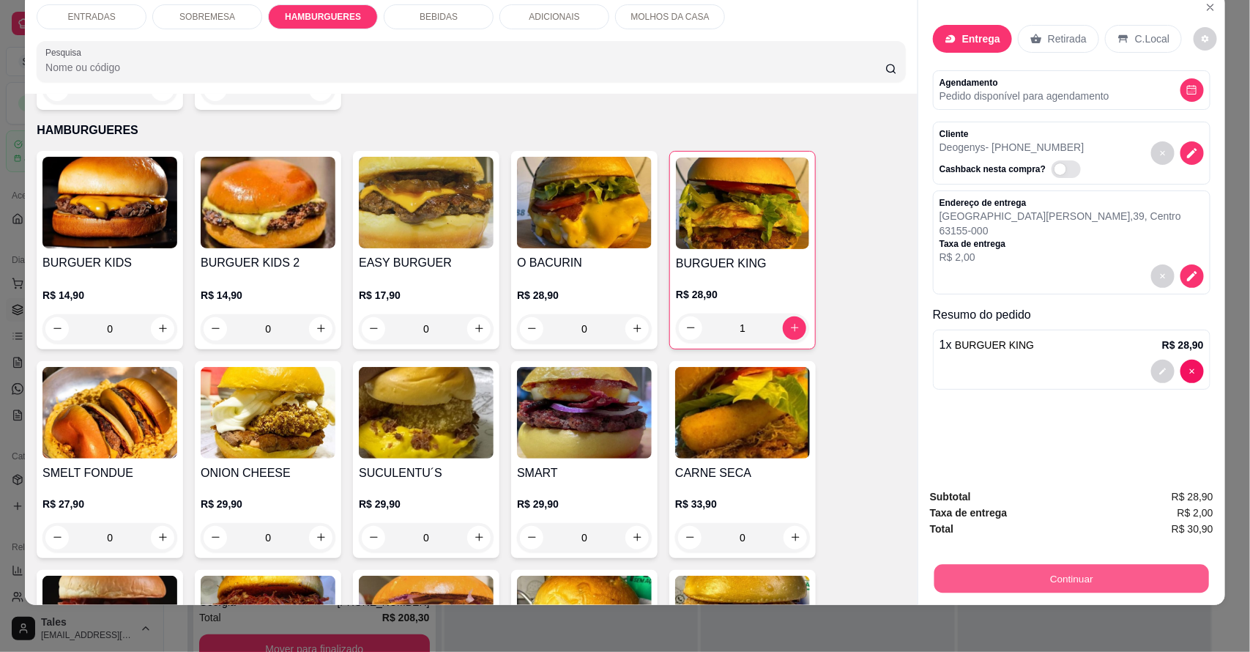
click at [1036, 584] on button "Continuar" at bounding box center [1071, 579] width 275 height 29
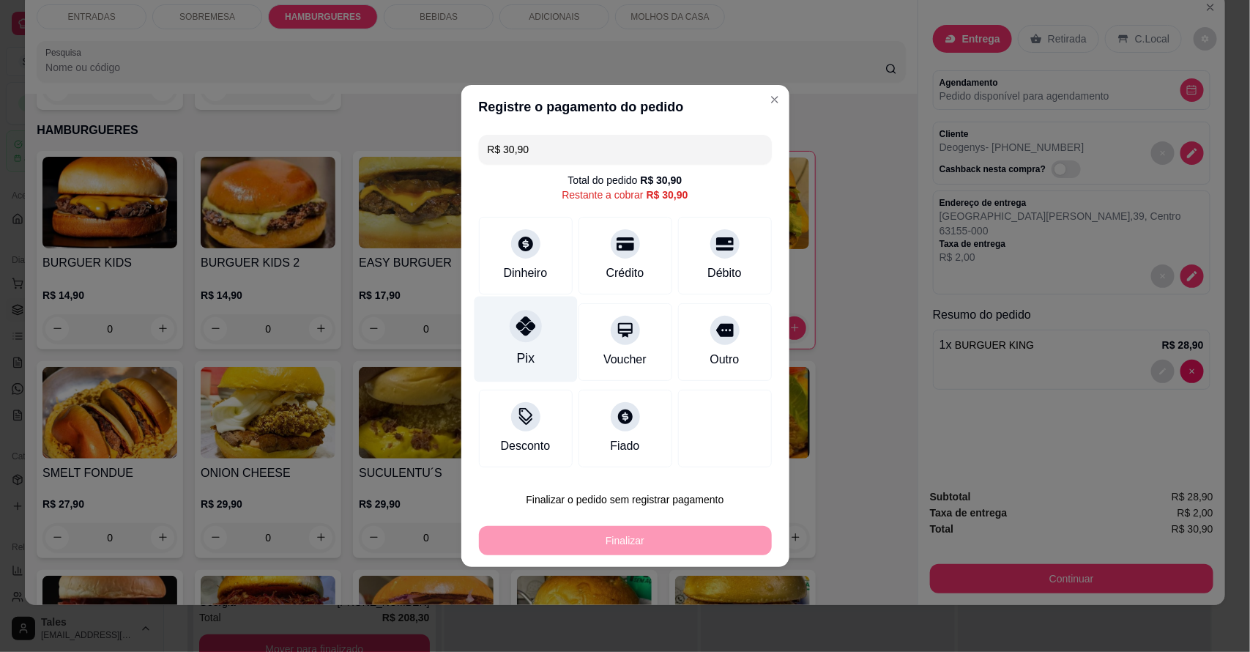
click at [529, 335] on icon at bounding box center [525, 325] width 19 height 19
type input "R$ 0,00"
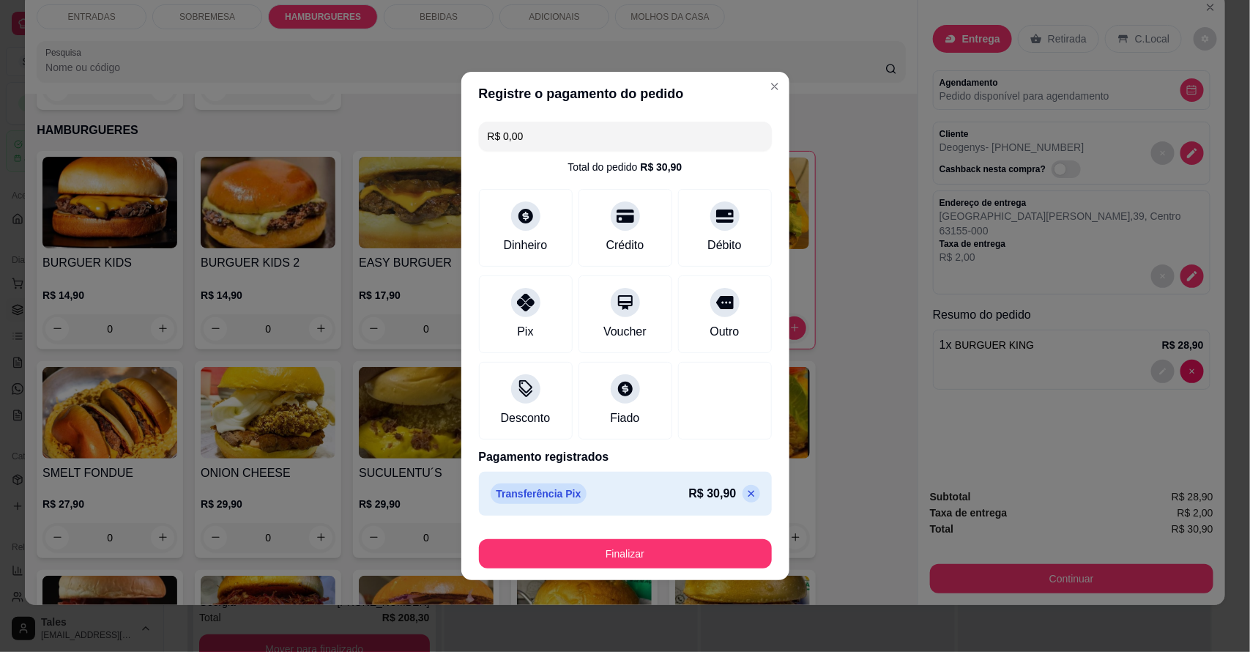
click at [636, 572] on footer "Finalizar" at bounding box center [625, 550] width 328 height 59
click at [636, 554] on button "Finalizar" at bounding box center [625, 553] width 293 height 29
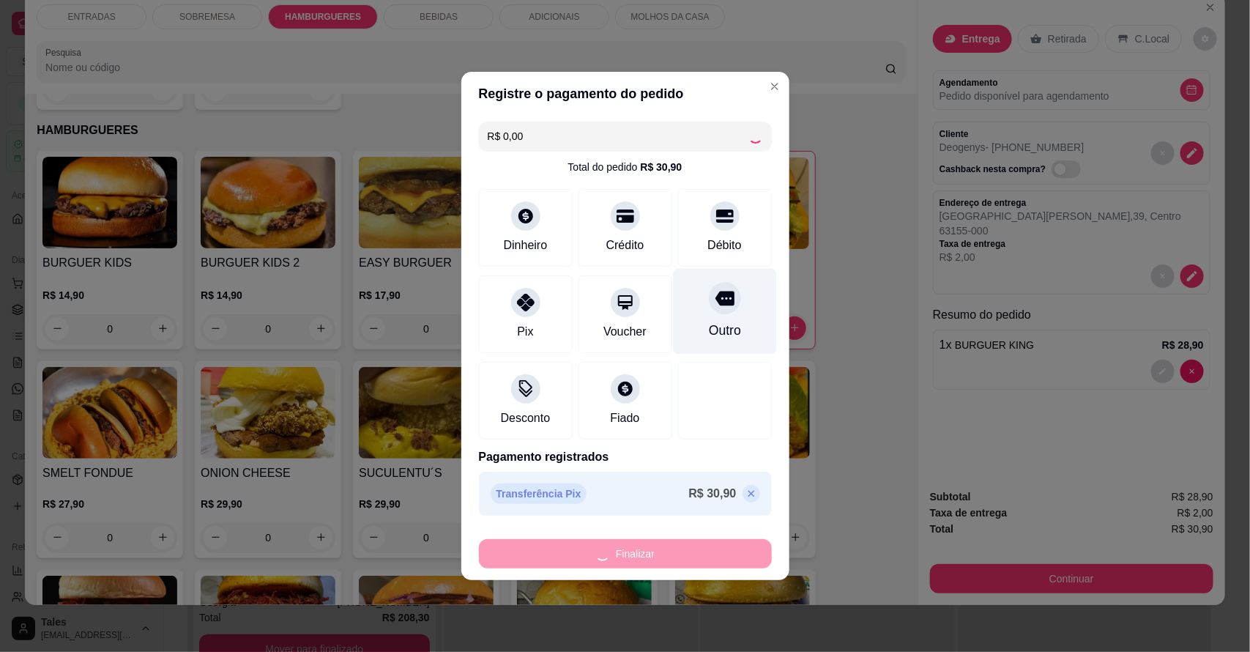
type input "0"
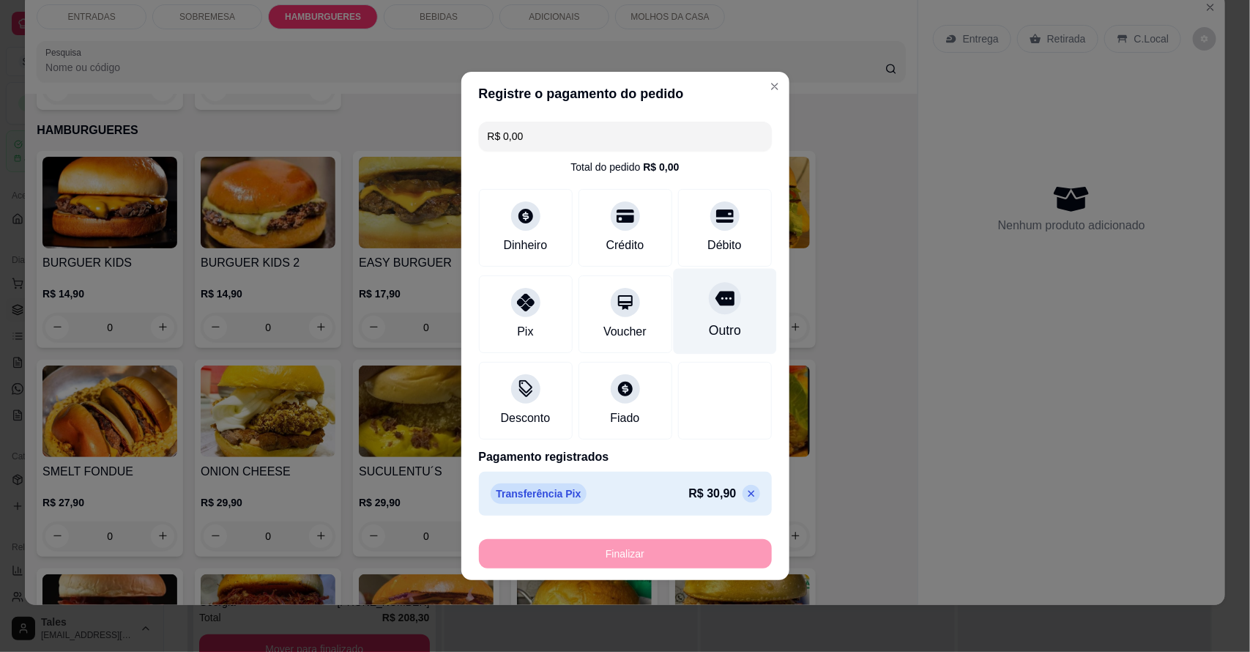
type input "-R$ 30,90"
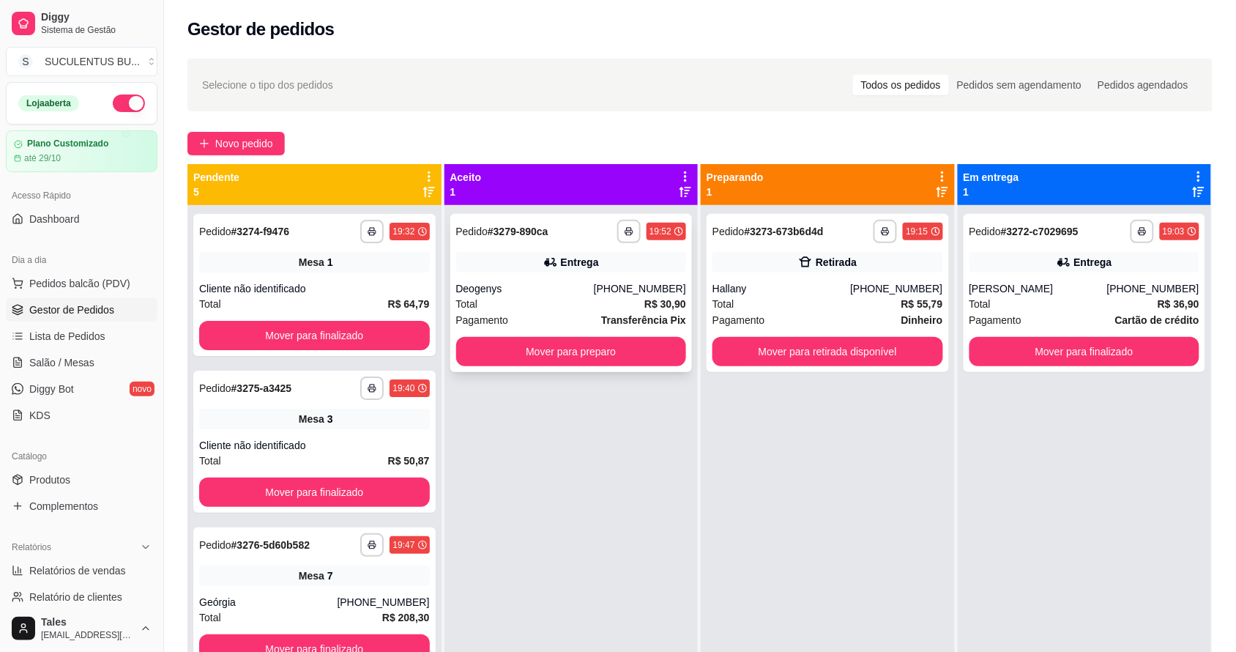
click at [594, 290] on div "Deogenys" at bounding box center [525, 288] width 138 height 15
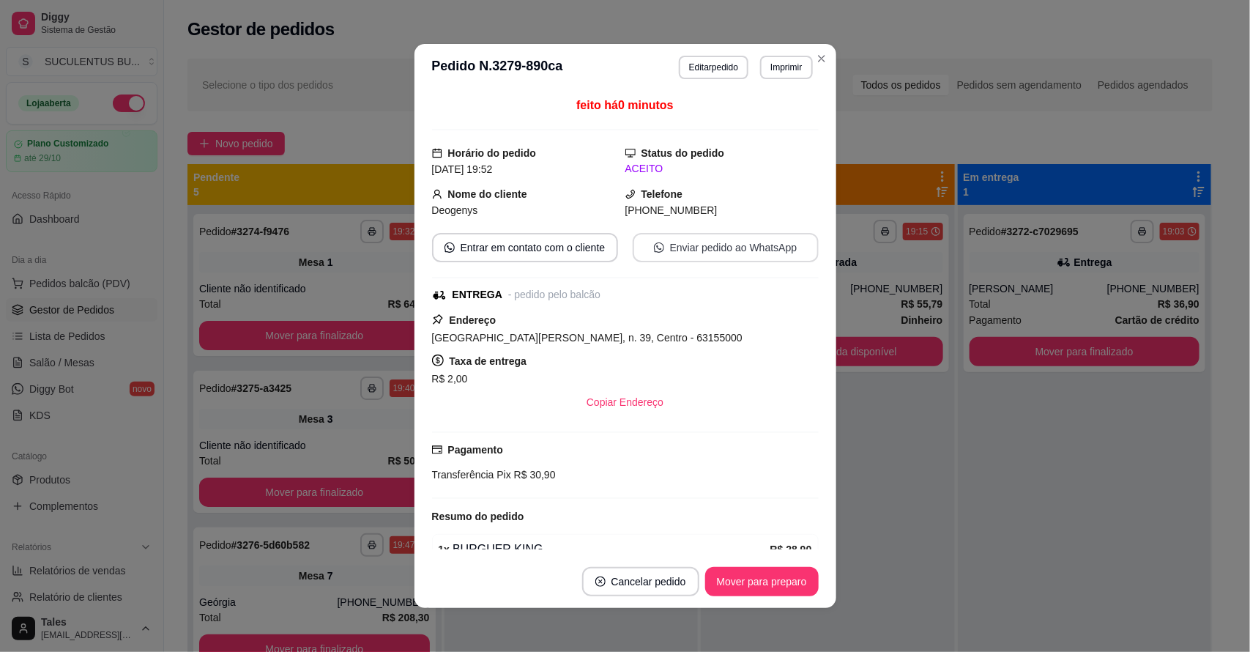
click at [740, 255] on button "Enviar pedido ao WhatsApp" at bounding box center [726, 247] width 186 height 29
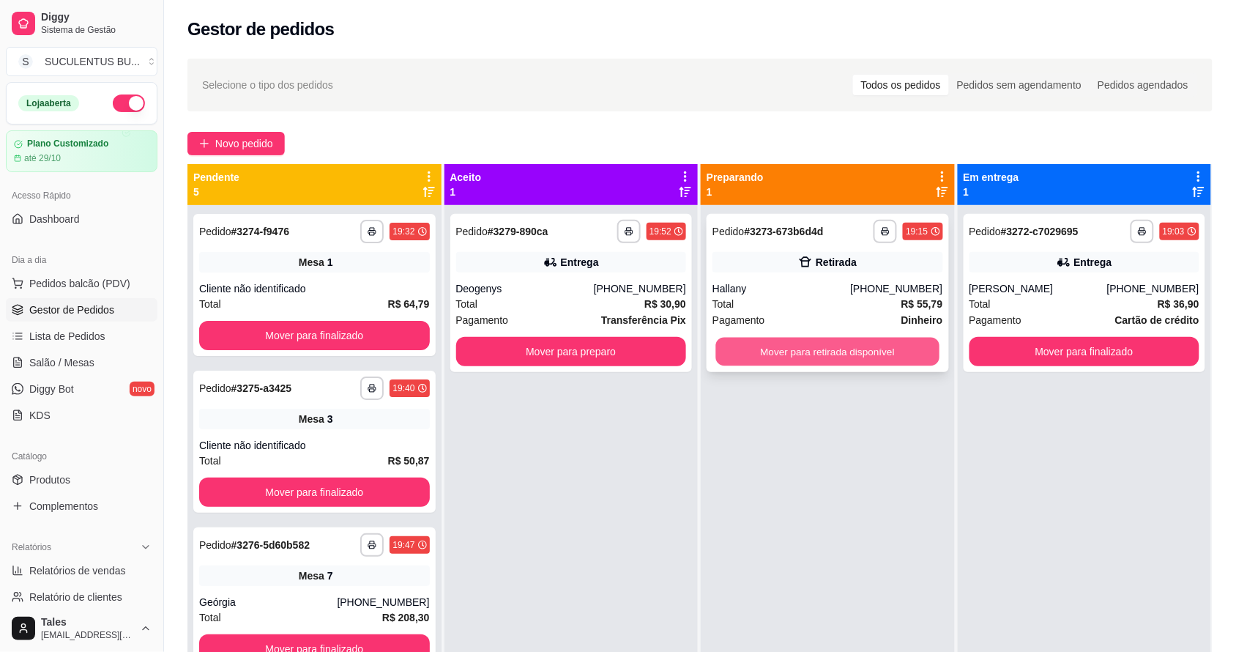
click at [826, 342] on button "Mover para retirada disponível" at bounding box center [827, 352] width 223 height 29
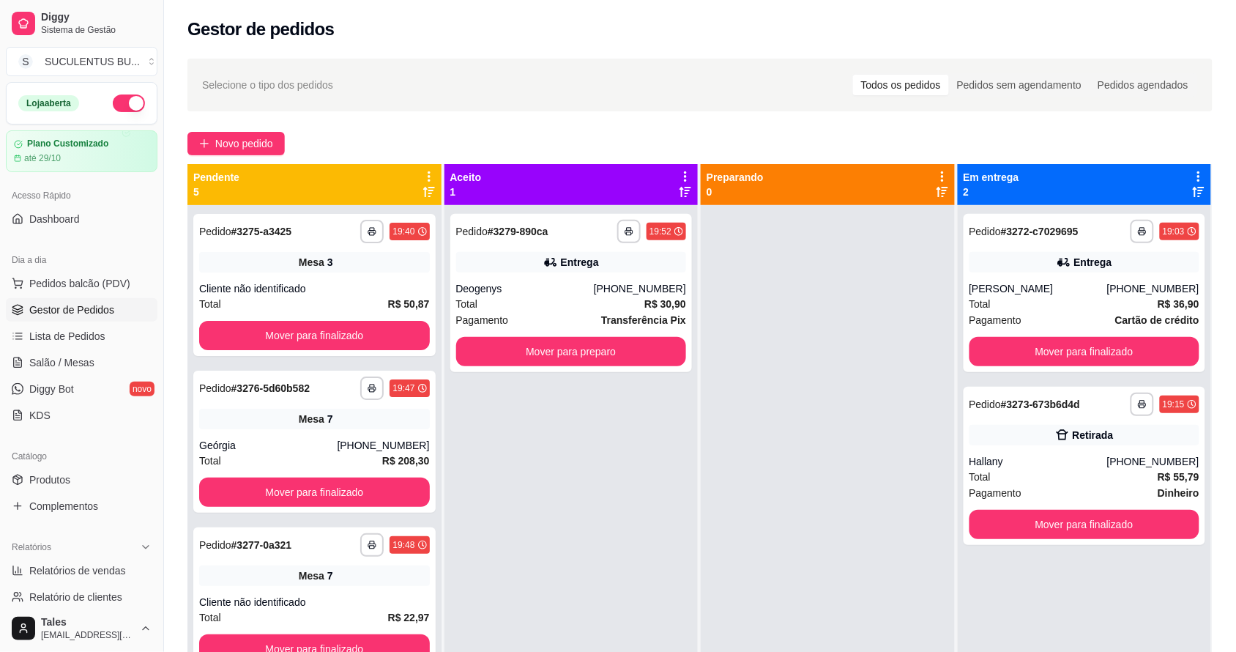
scroll to position [41, 0]
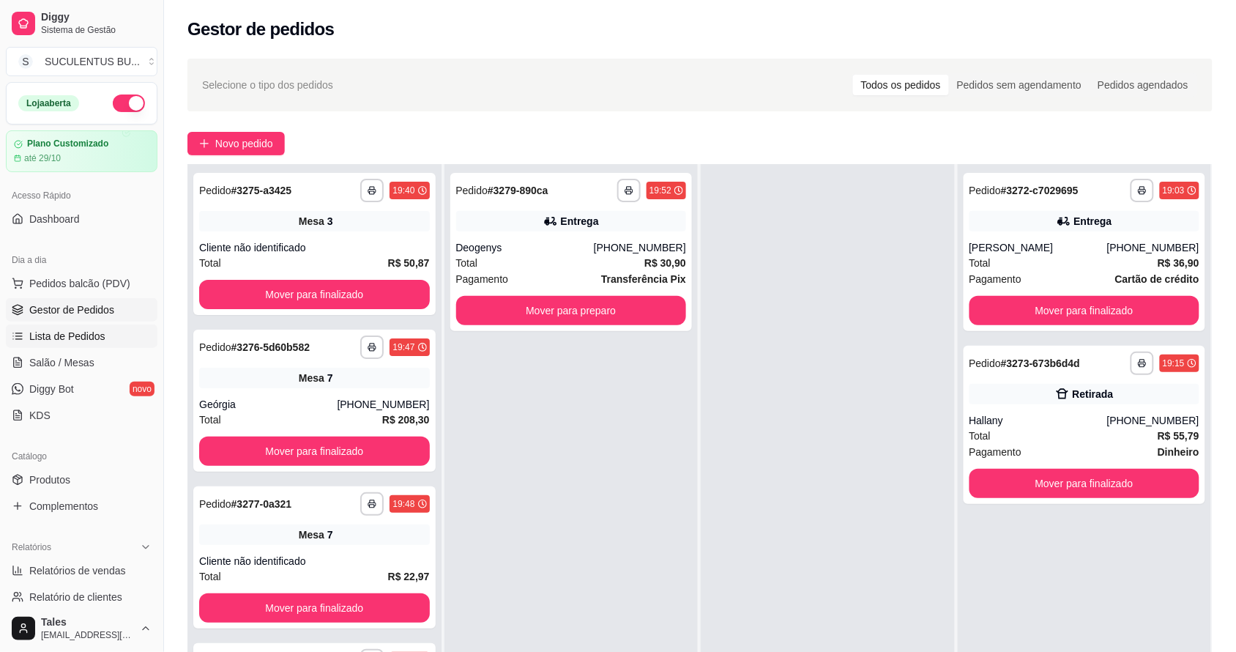
click at [99, 326] on link "Lista de Pedidos" at bounding box center [82, 335] width 152 height 23
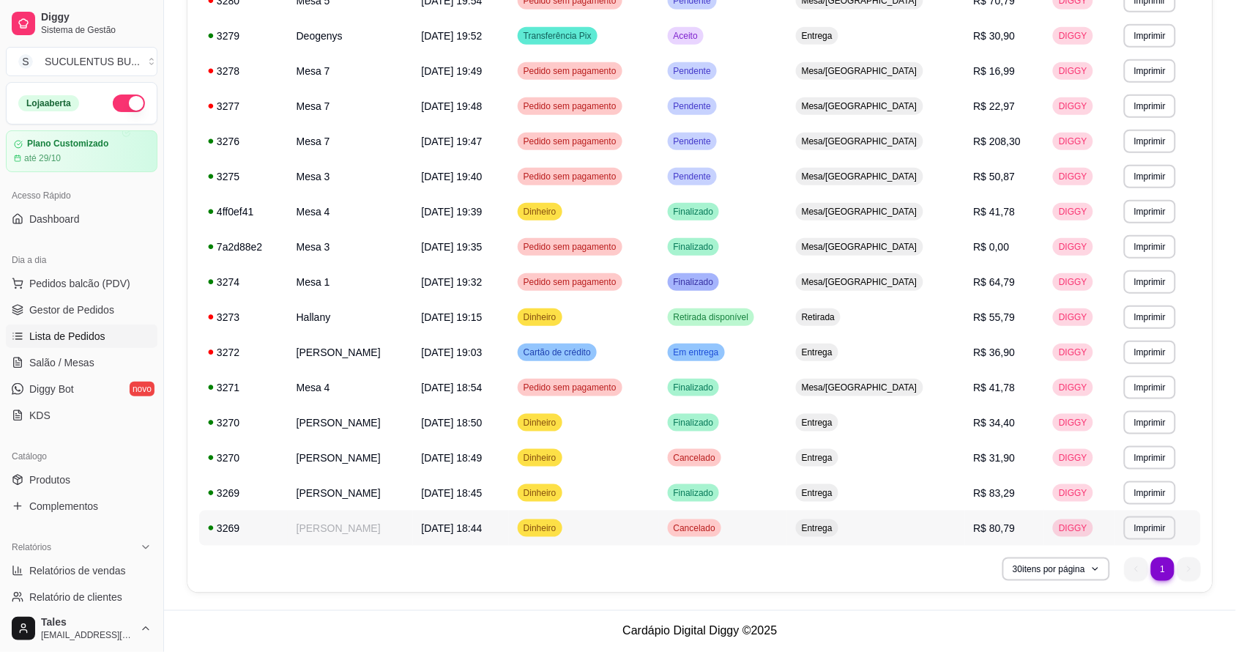
scroll to position [45, 0]
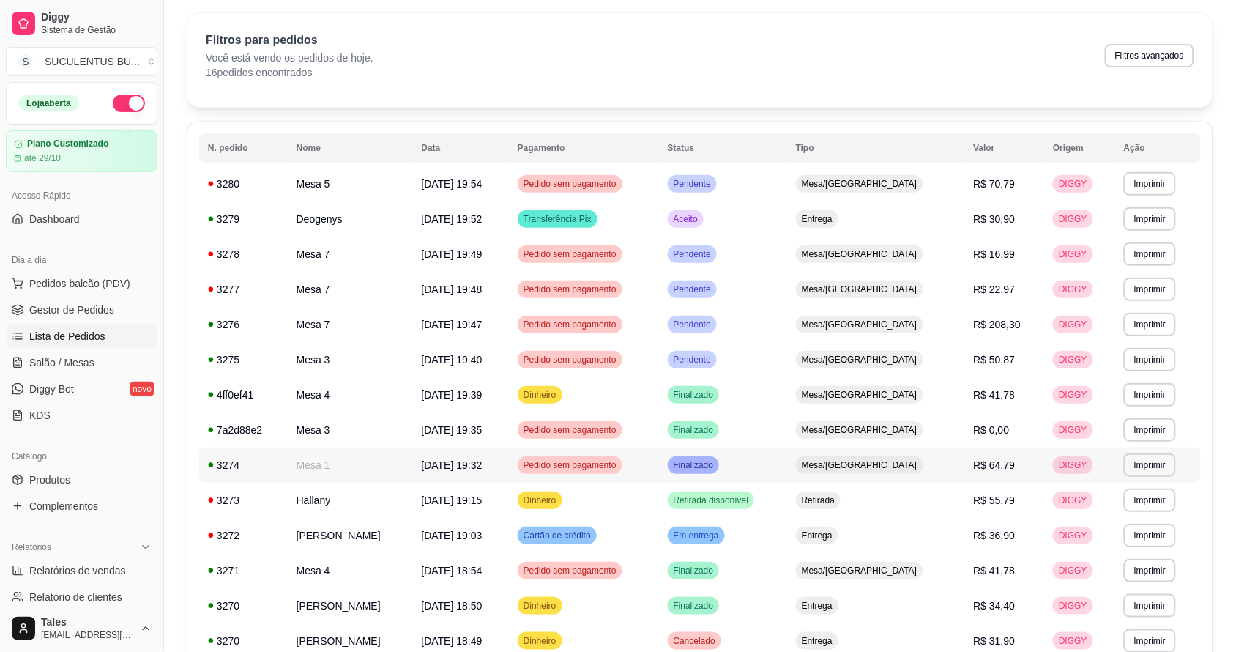
click at [785, 467] on td "Finalizado" at bounding box center [723, 464] width 128 height 35
click at [75, 361] on span "Salão / Mesas" at bounding box center [61, 362] width 65 height 15
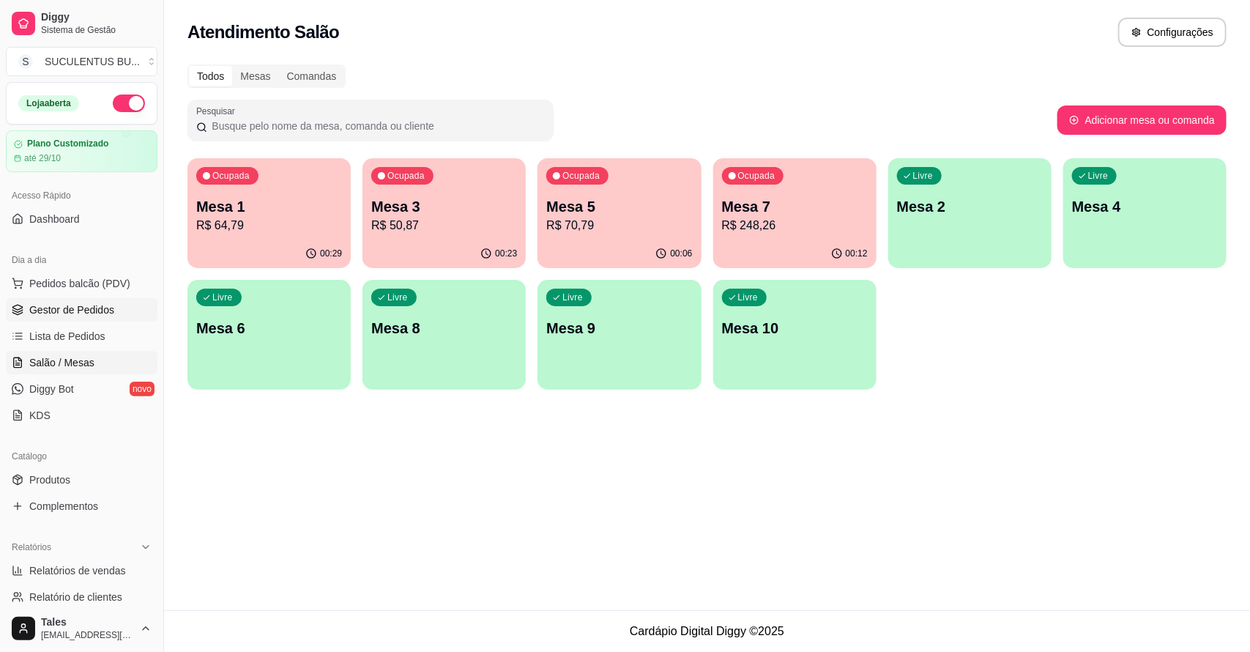
click at [84, 302] on span "Gestor de Pedidos" at bounding box center [71, 309] width 85 height 15
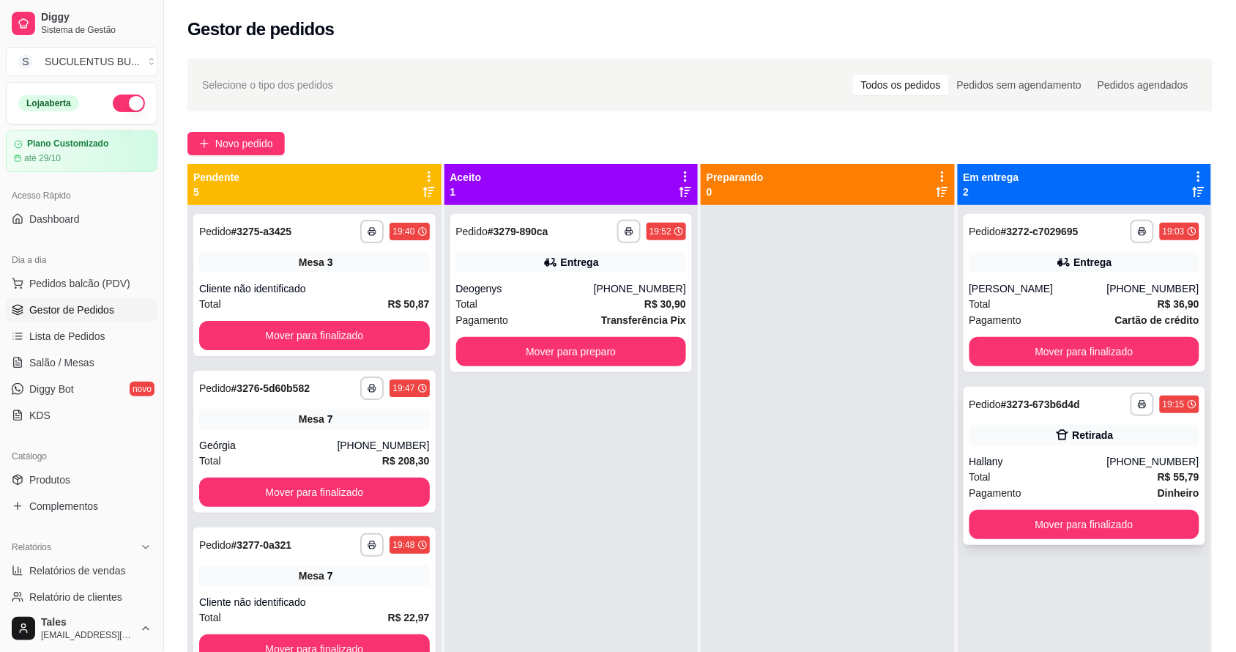
click at [1047, 460] on div "Hallany" at bounding box center [1039, 461] width 138 height 15
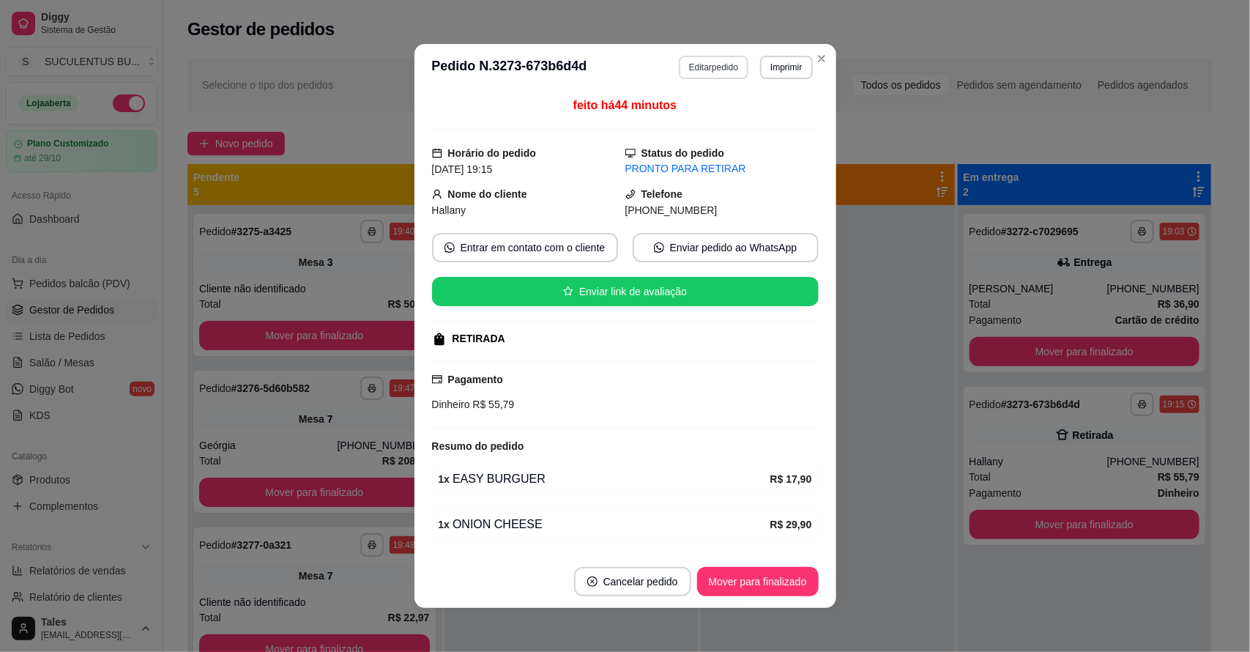
click at [704, 63] on button "Editar pedido" at bounding box center [714, 67] width 70 height 23
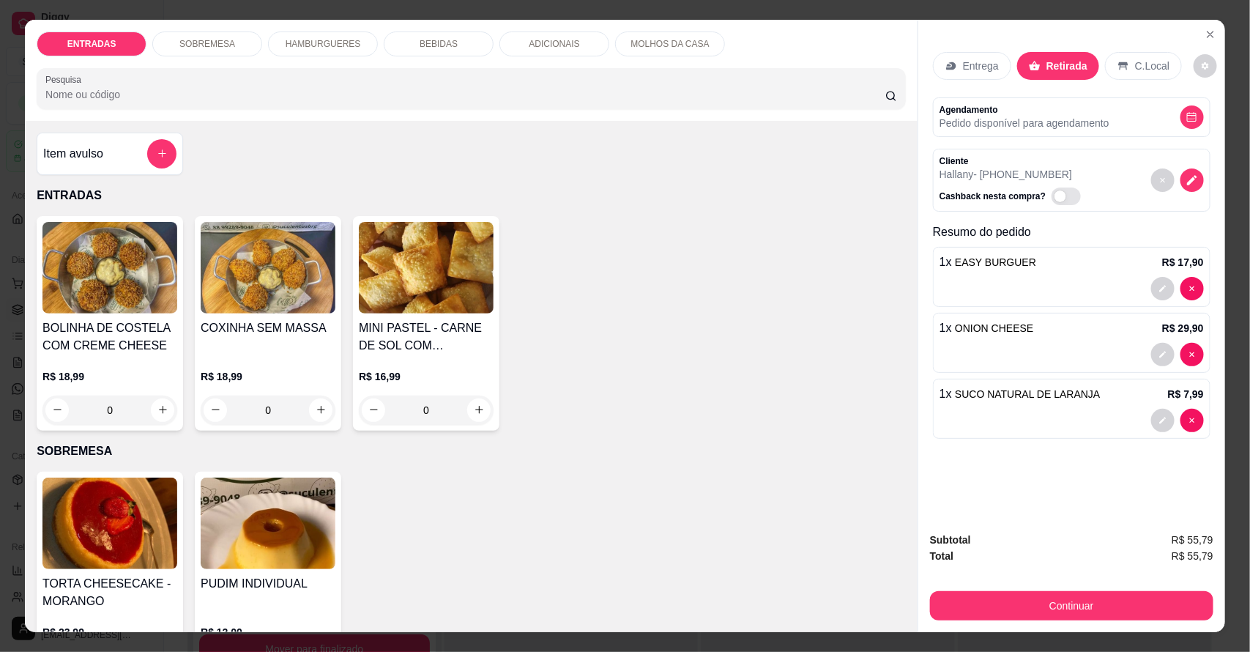
click at [440, 50] on div "BEBIDAS" at bounding box center [439, 43] width 110 height 25
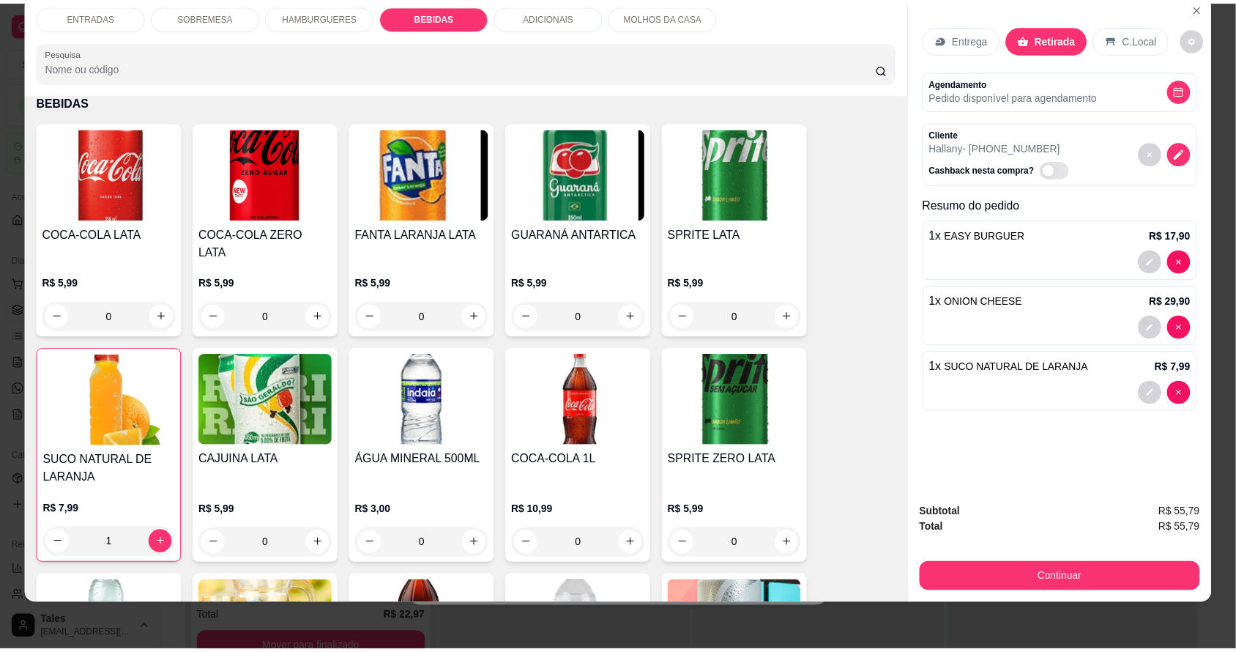
scroll to position [1737, 0]
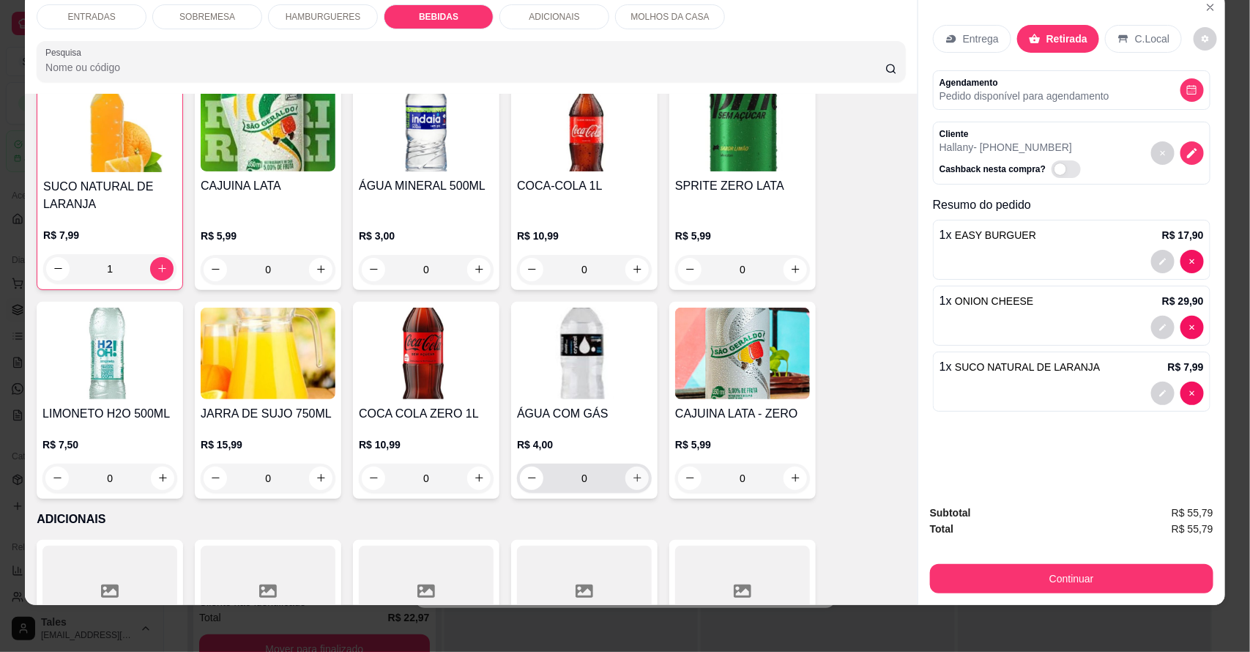
click at [632, 472] on icon "increase-product-quantity" at bounding box center [637, 477] width 11 height 11
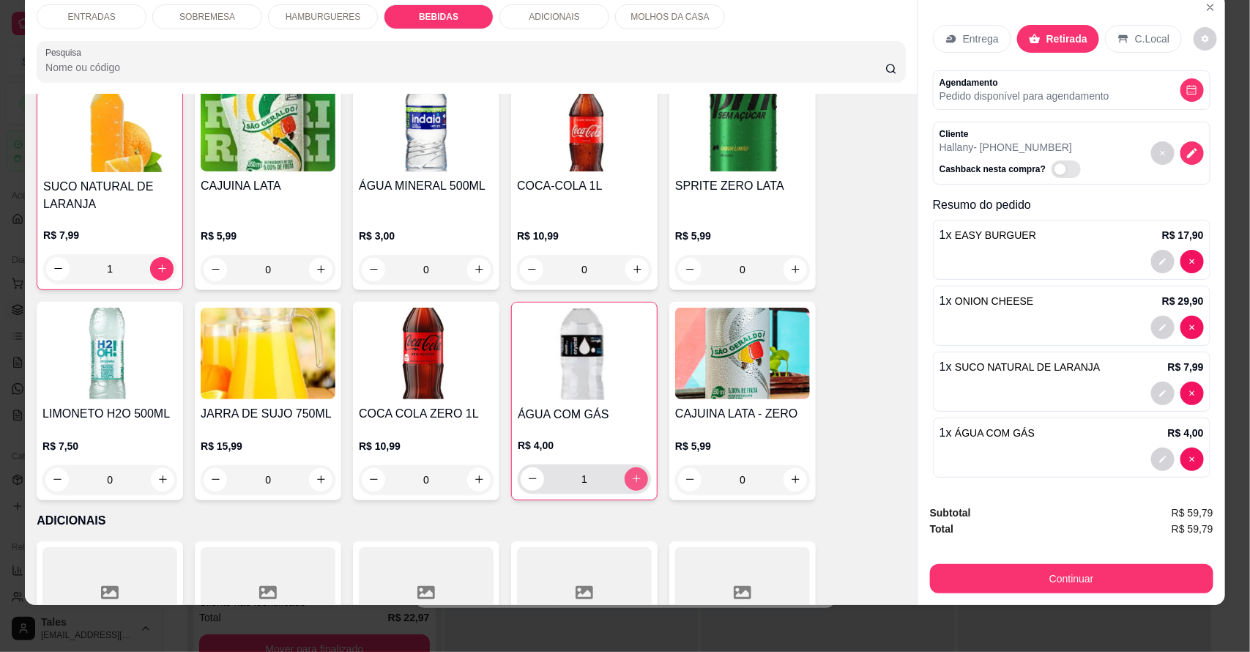
type input "1"
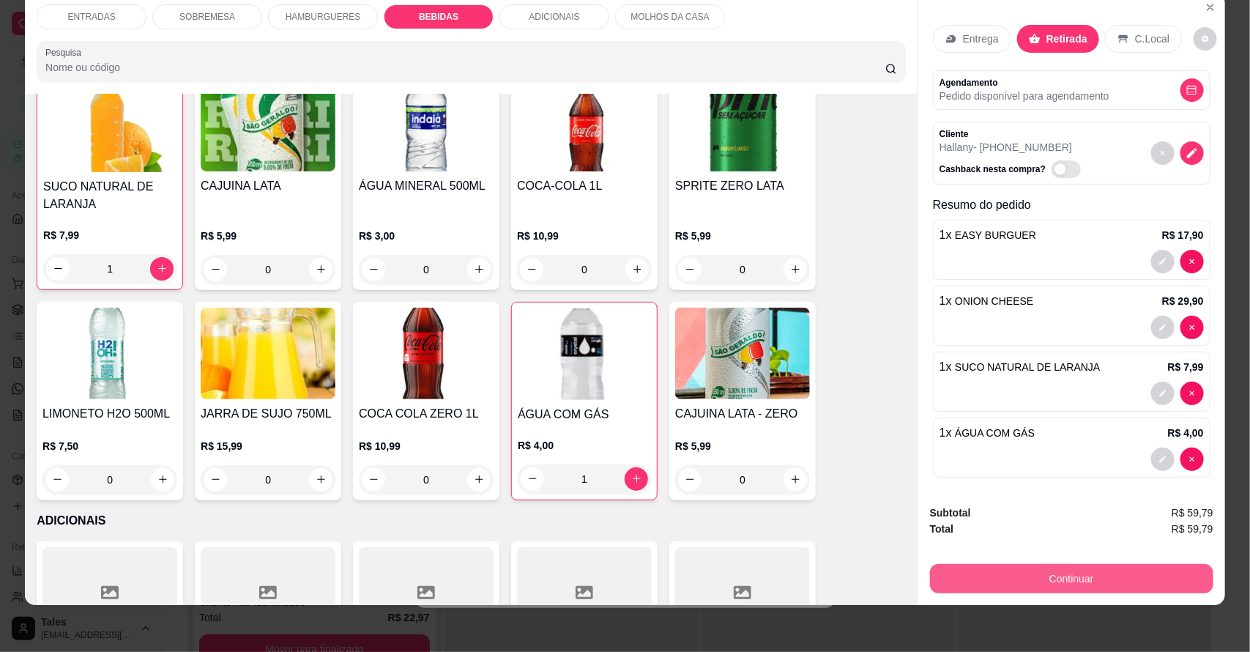
click at [1052, 575] on button "Continuar" at bounding box center [1071, 578] width 283 height 29
click at [532, 258] on div "Dinheiro" at bounding box center [525, 253] width 103 height 86
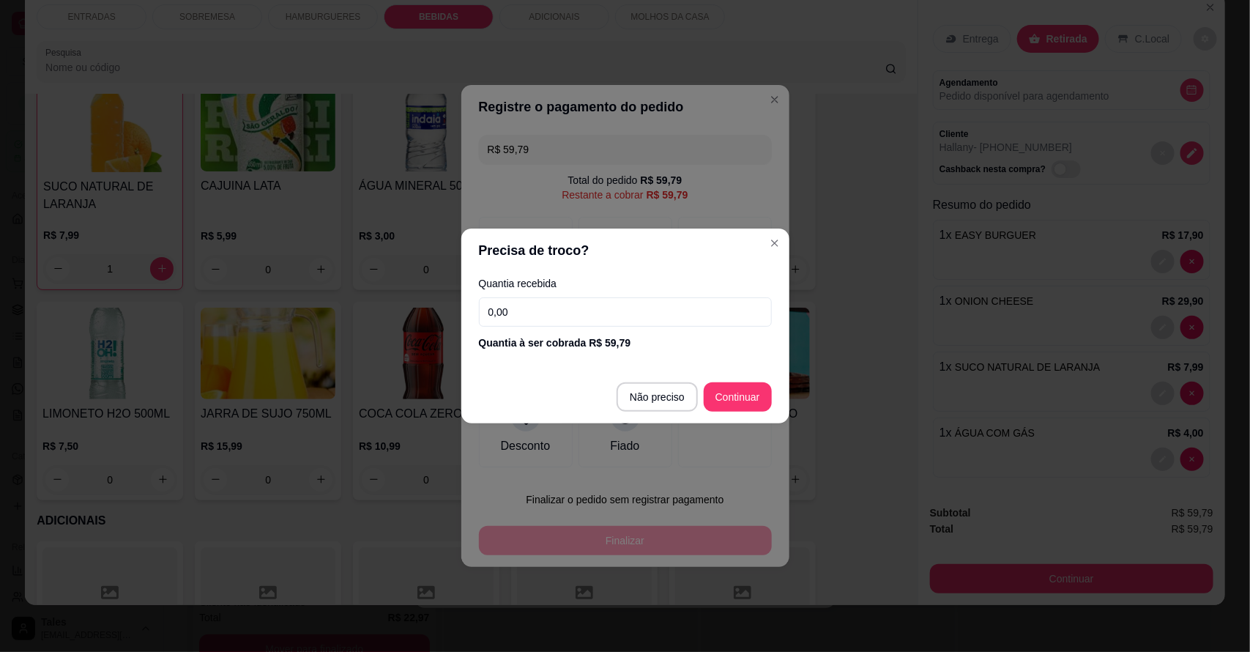
click at [561, 312] on input "0,00" at bounding box center [625, 311] width 293 height 29
type input "60,50"
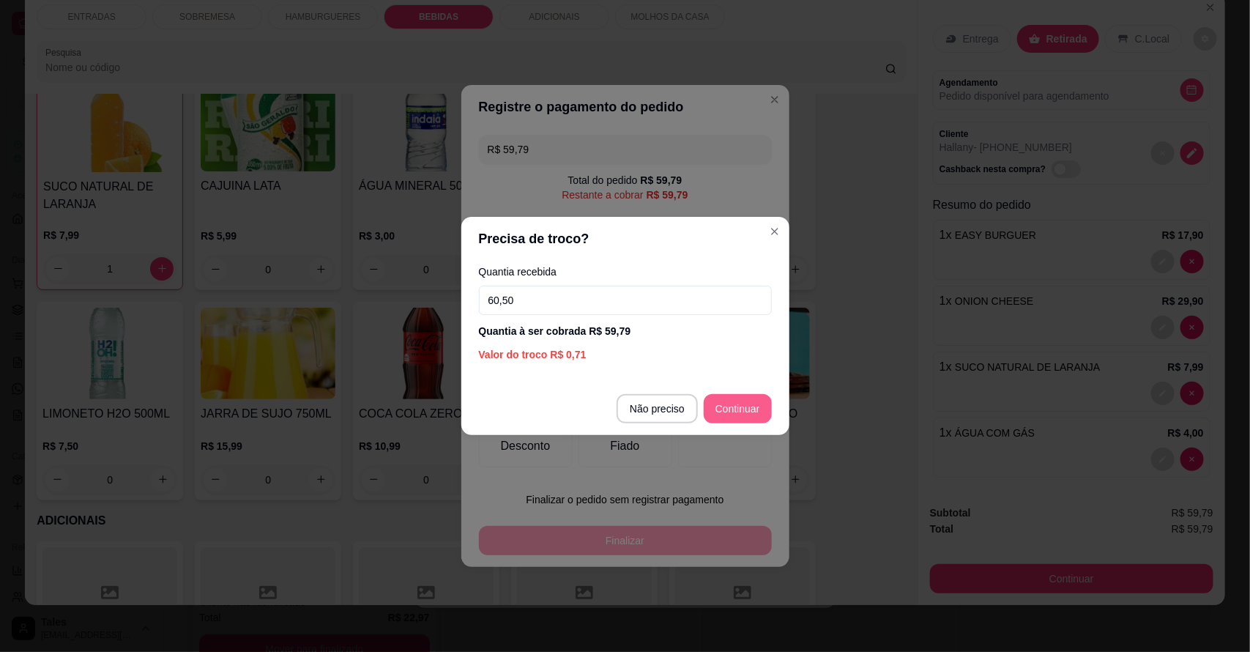
type input "R$ 0,00"
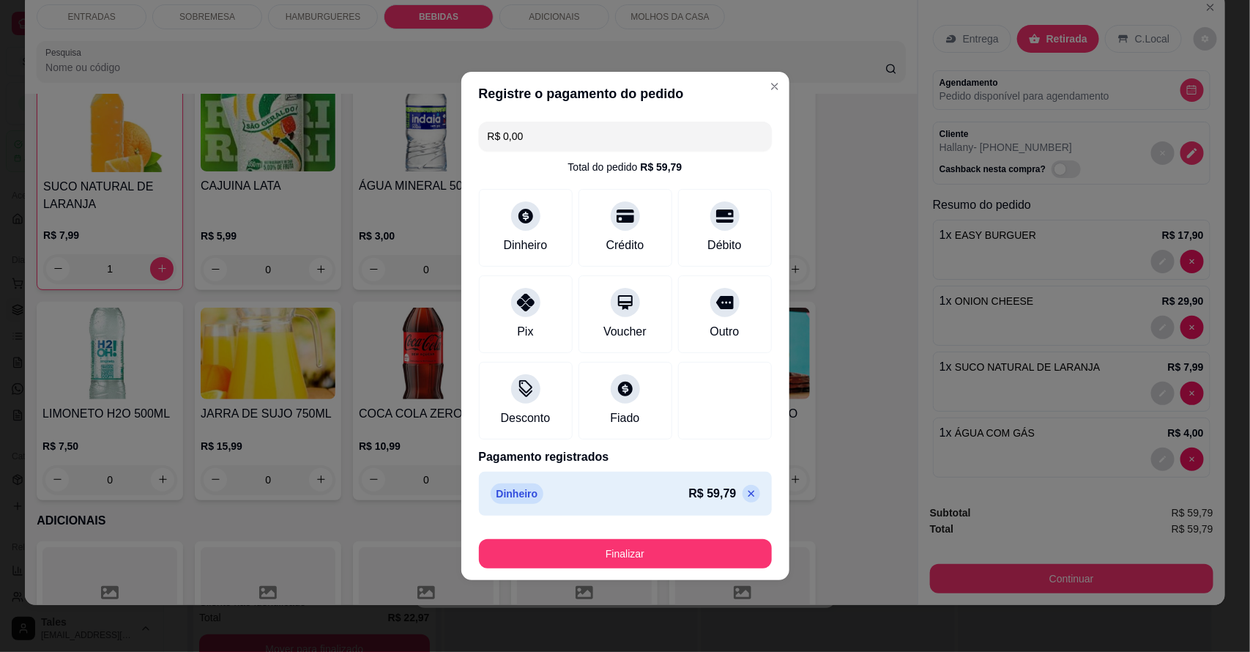
click at [631, 548] on button "Finalizar" at bounding box center [625, 553] width 293 height 29
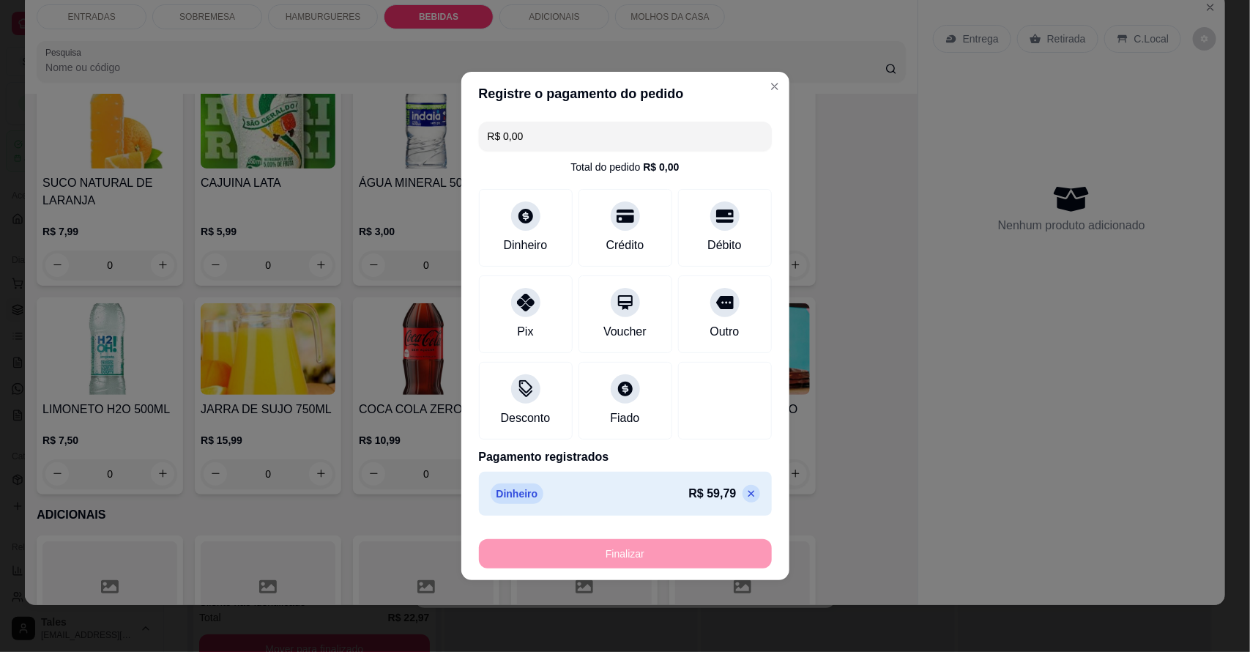
type input "0"
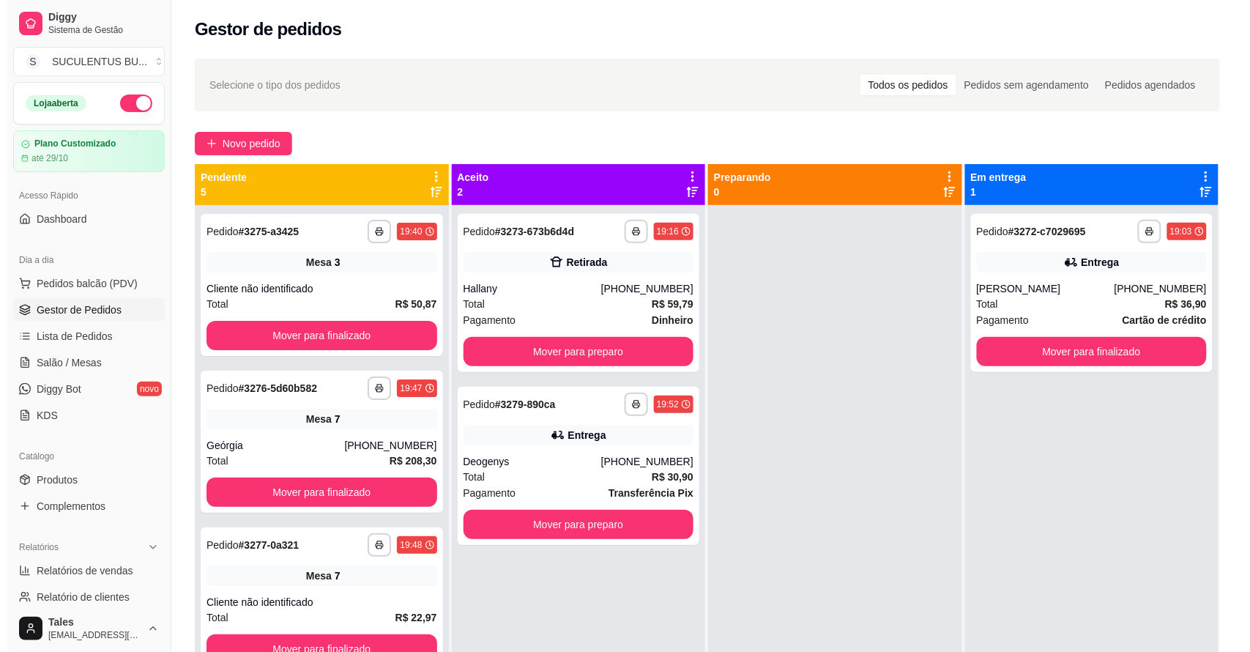
scroll to position [41, 0]
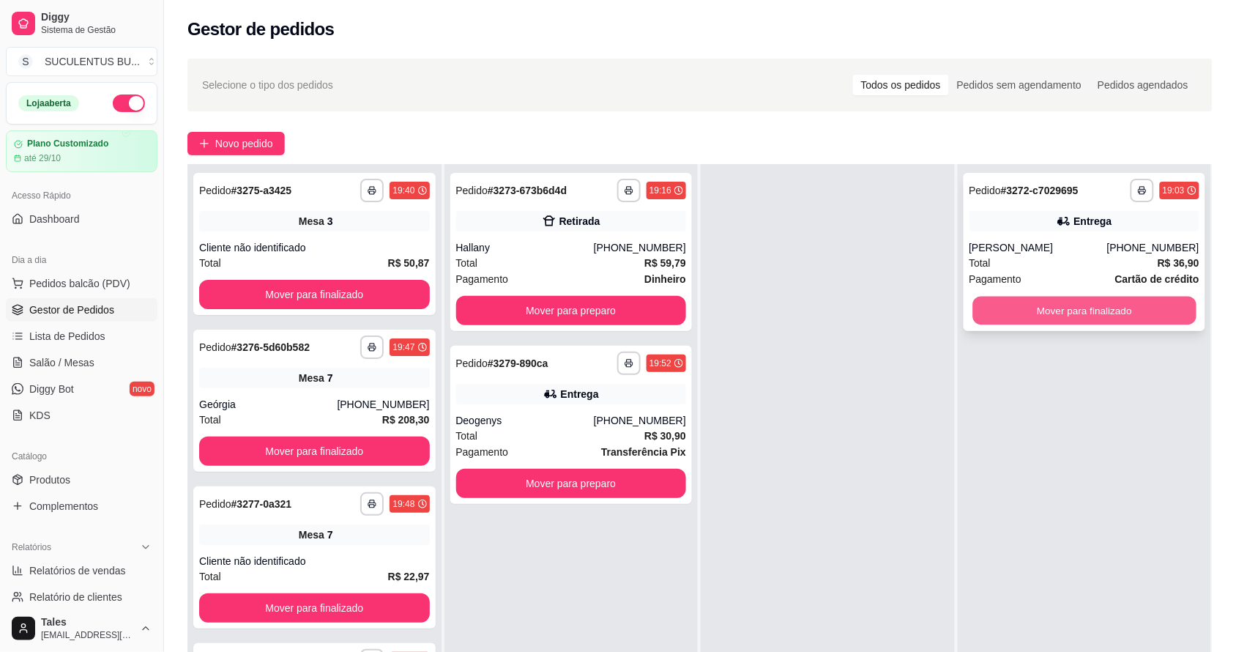
click at [1097, 309] on button "Mover para finalizado" at bounding box center [1084, 311] width 223 height 29
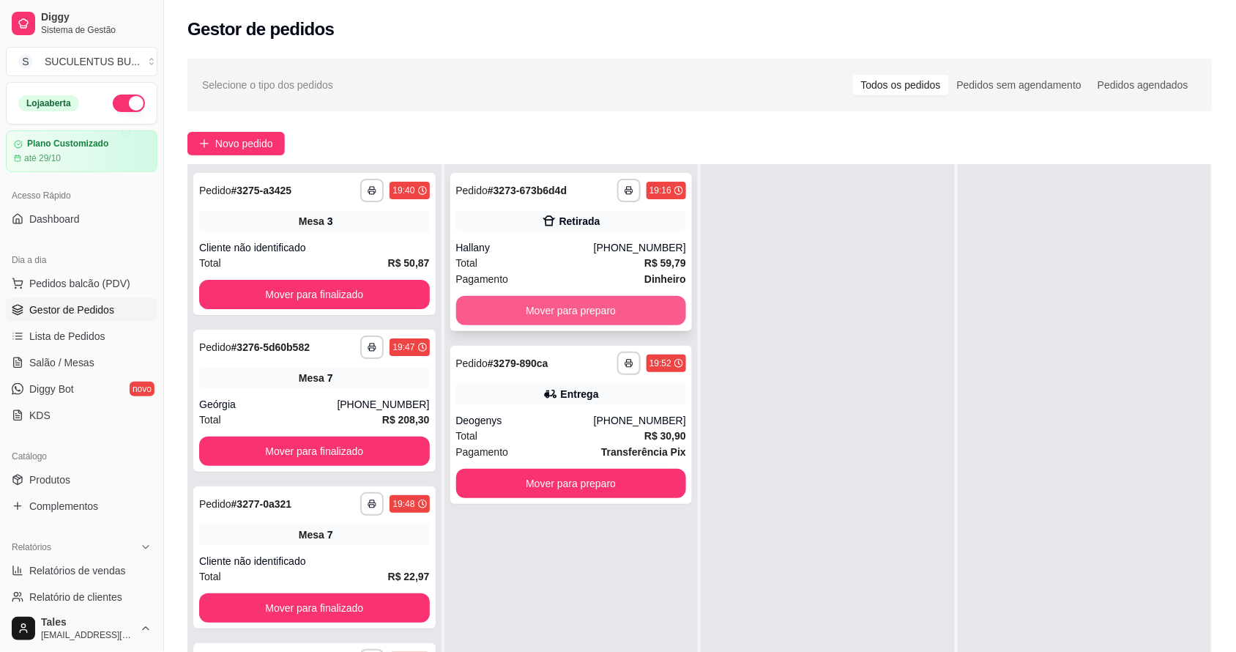
click at [598, 297] on button "Mover para preparo" at bounding box center [571, 310] width 231 height 29
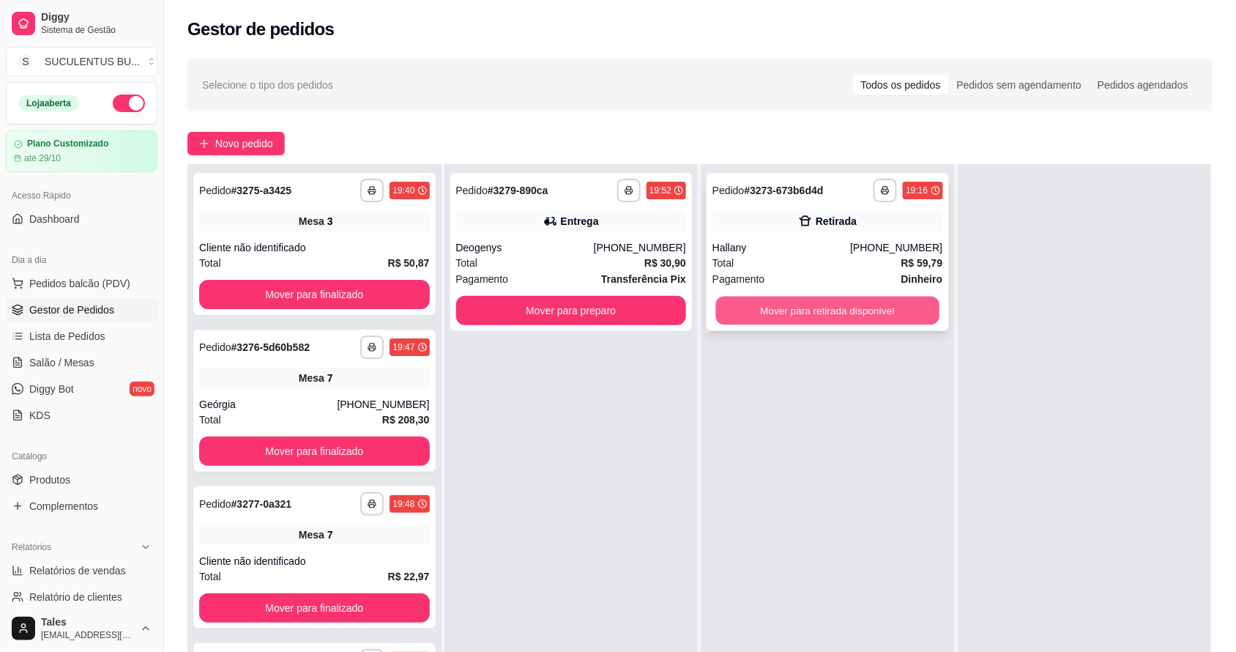
click at [833, 301] on button "Mover para retirada disponível" at bounding box center [827, 311] width 223 height 29
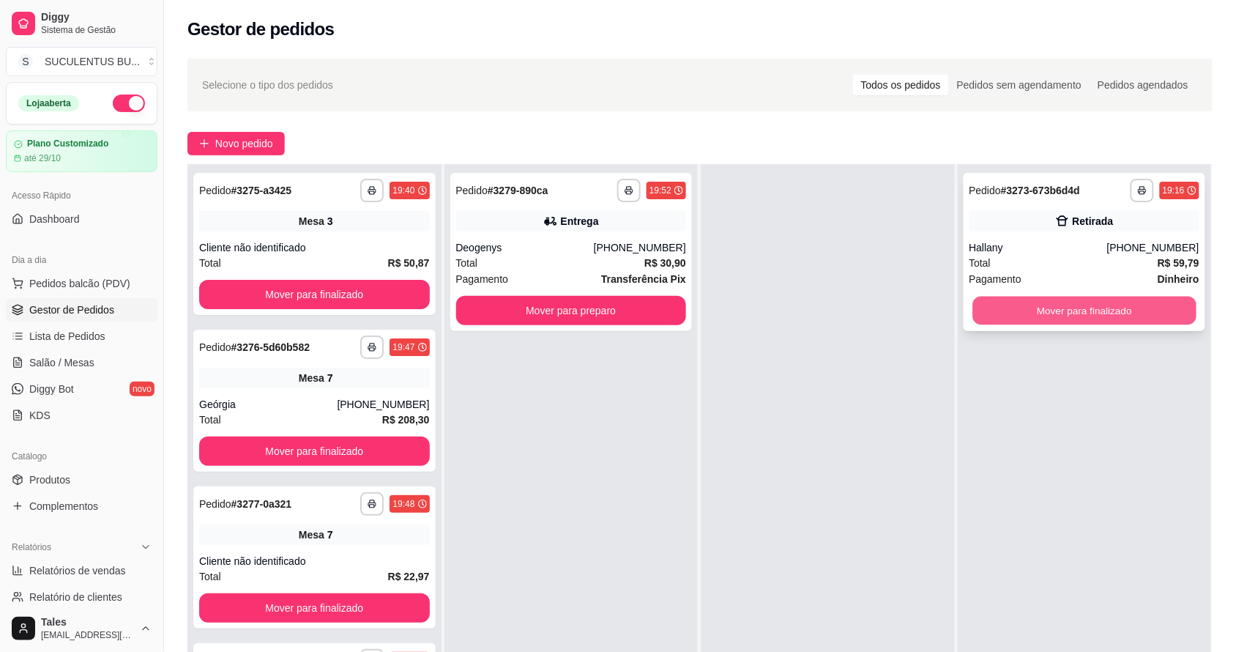
click at [1103, 298] on button "Mover para finalizado" at bounding box center [1084, 311] width 223 height 29
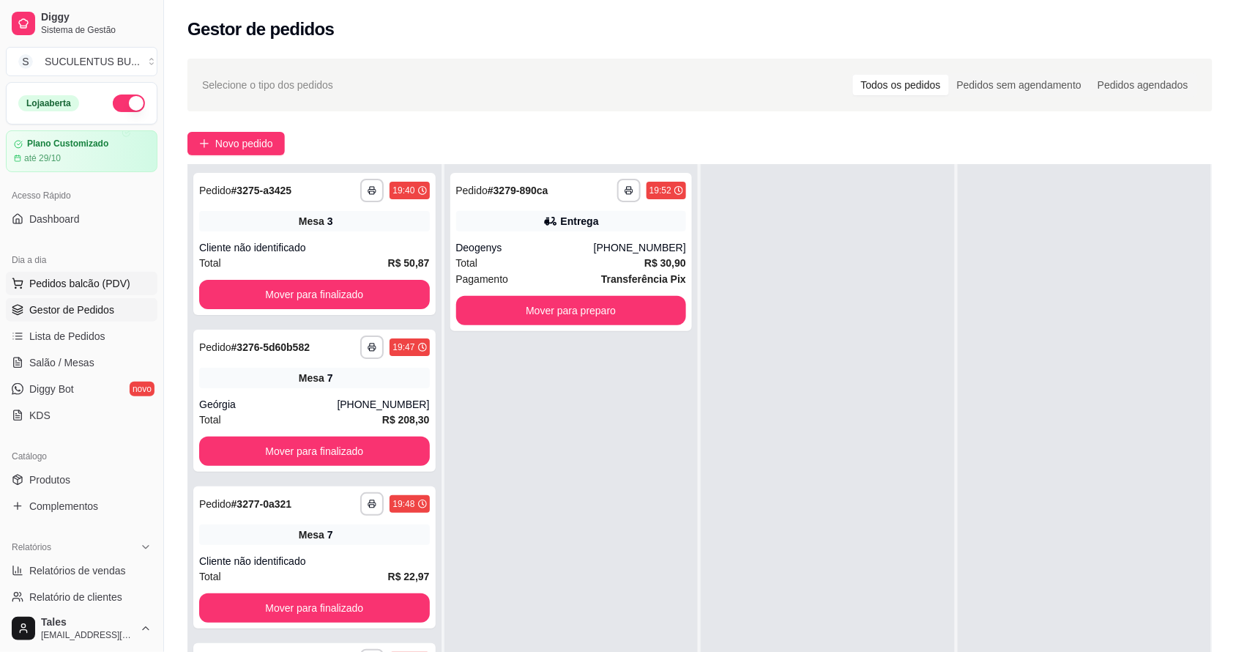
click at [105, 280] on span "Pedidos balcão (PDV)" at bounding box center [79, 283] width 101 height 15
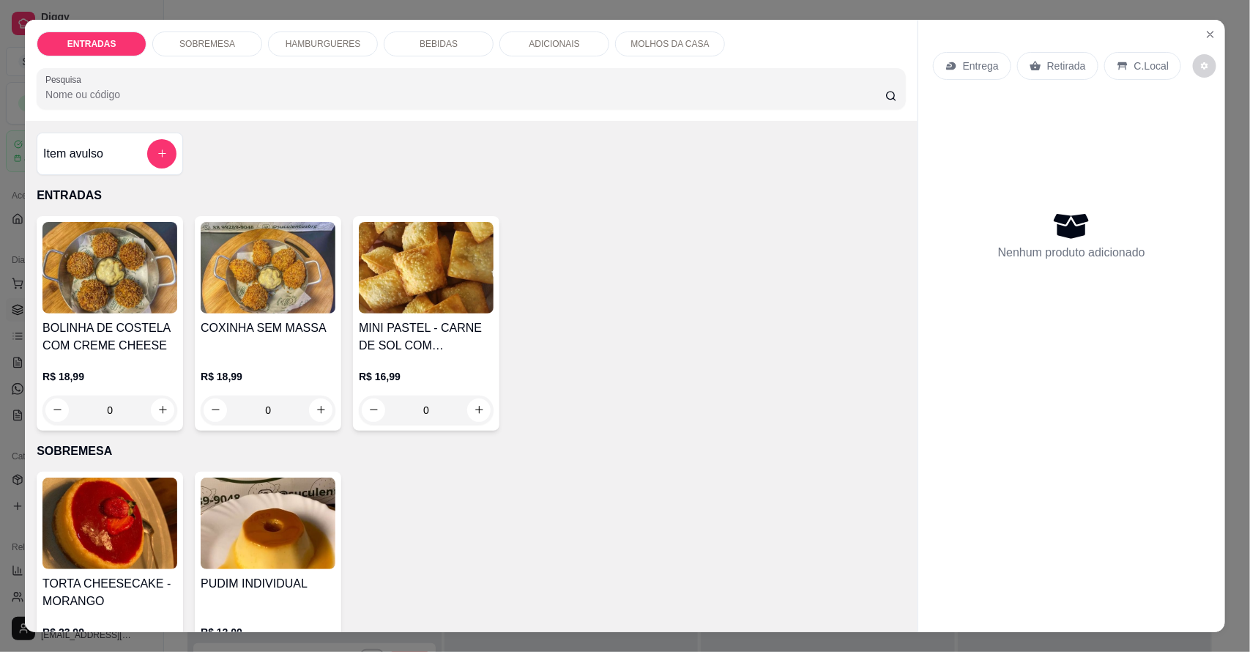
click at [338, 38] on p "HAMBURGUERES" at bounding box center [323, 44] width 75 height 12
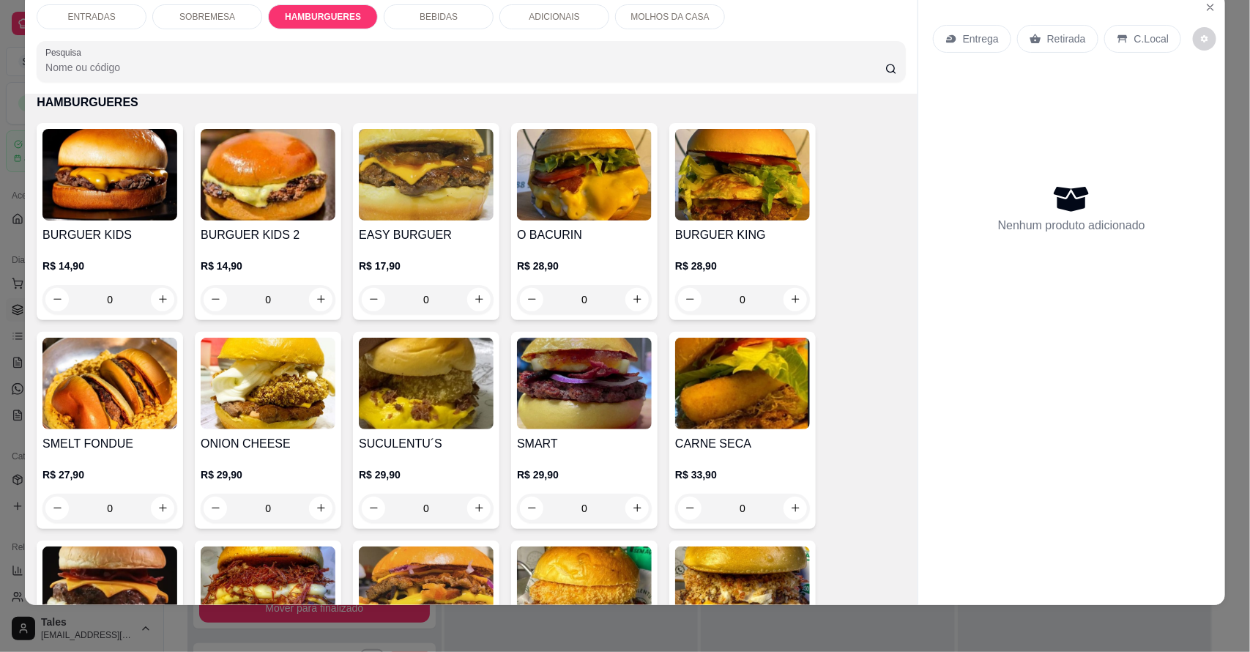
click at [474, 301] on div "0" at bounding box center [426, 299] width 135 height 29
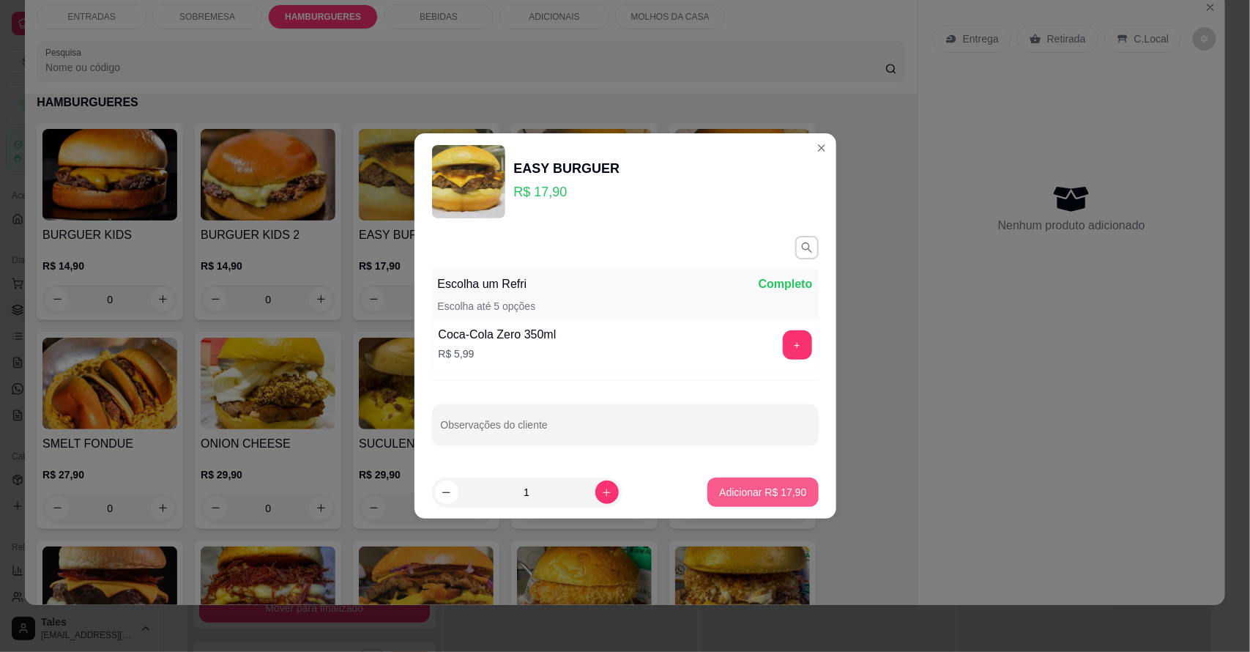
click at [758, 483] on button "Adicionar R$ 17,90" at bounding box center [762, 491] width 111 height 29
type input "1"
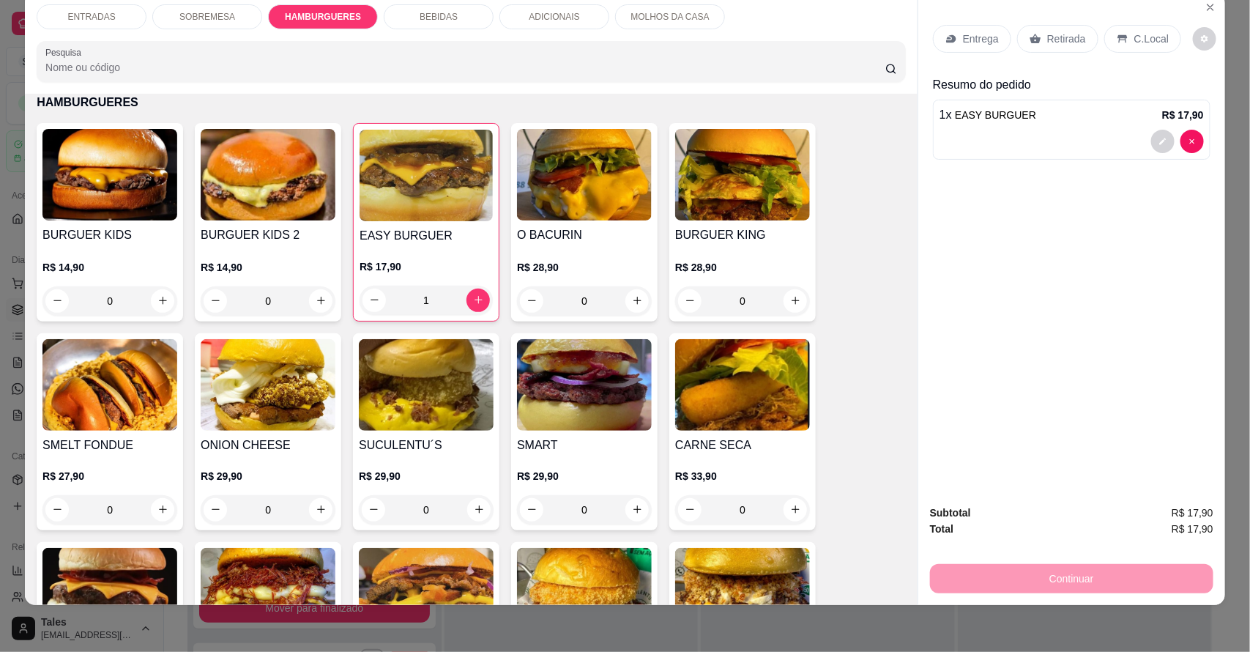
click at [422, 12] on p "BEBIDAS" at bounding box center [439, 17] width 38 height 12
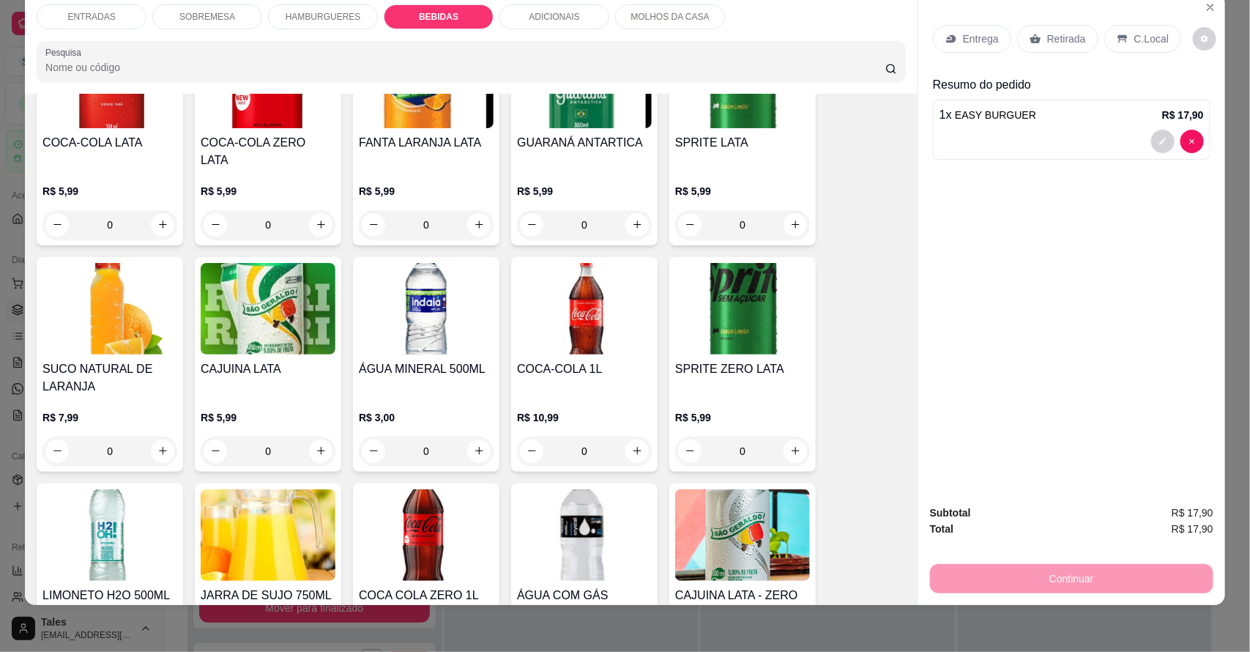
scroll to position [1644, 0]
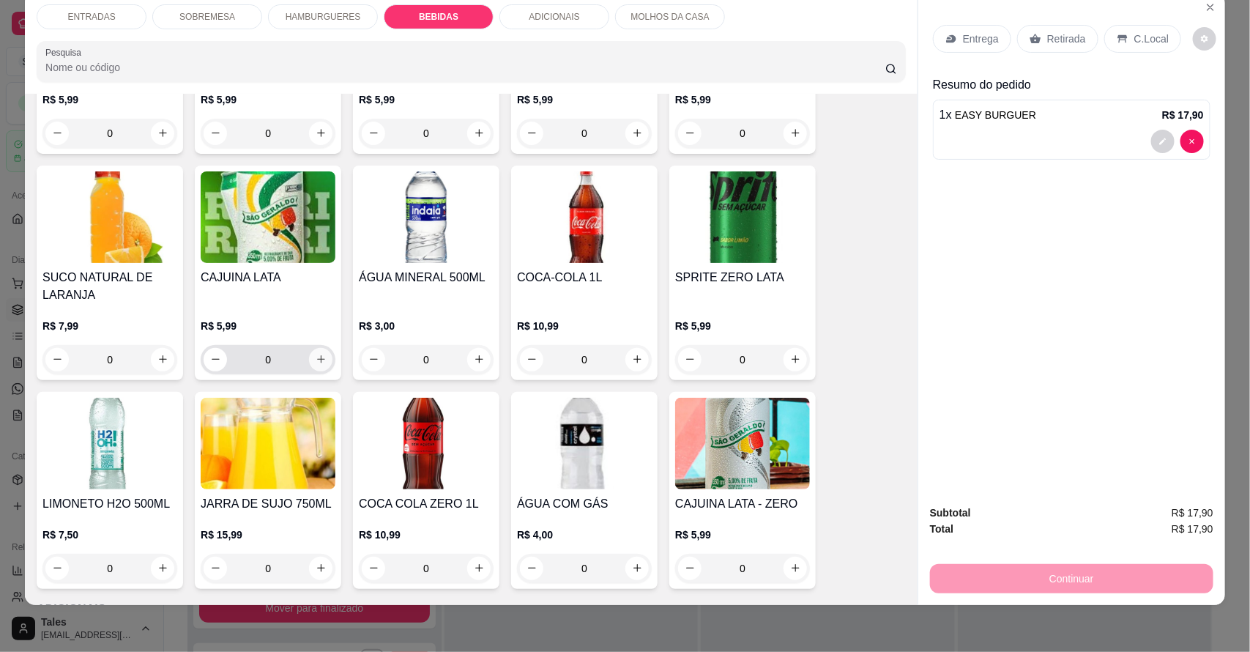
click at [317, 354] on icon "increase-product-quantity" at bounding box center [321, 359] width 11 height 11
type input "1"
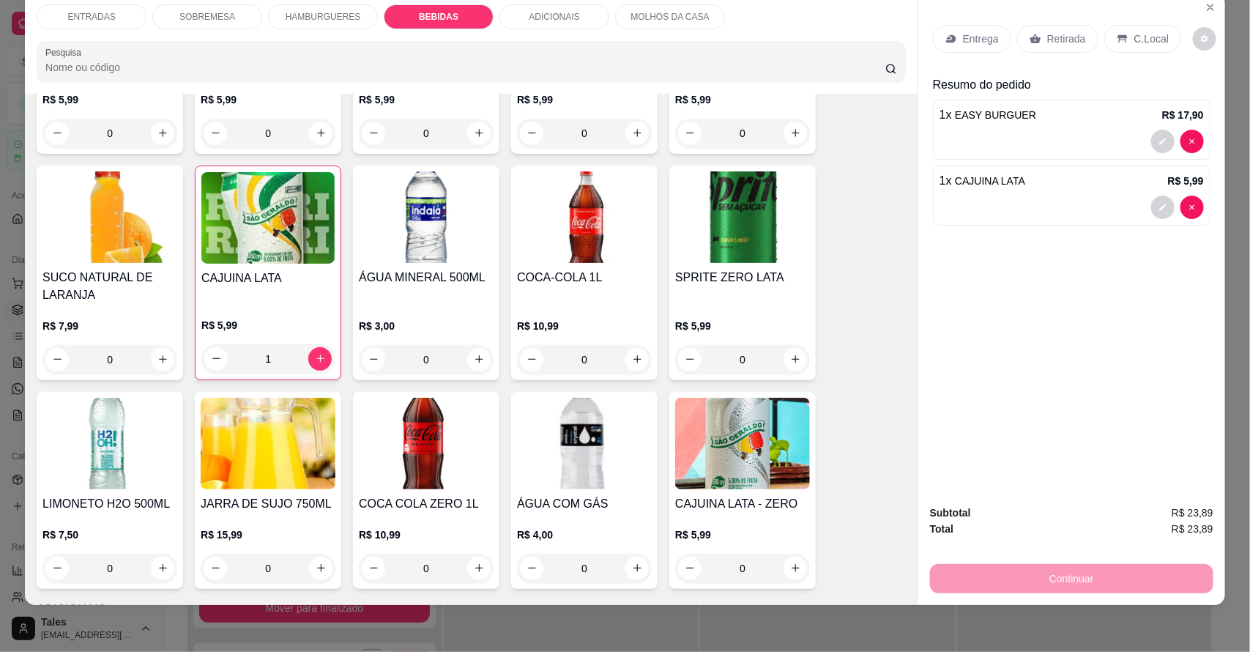
click at [946, 34] on icon at bounding box center [951, 38] width 10 height 8
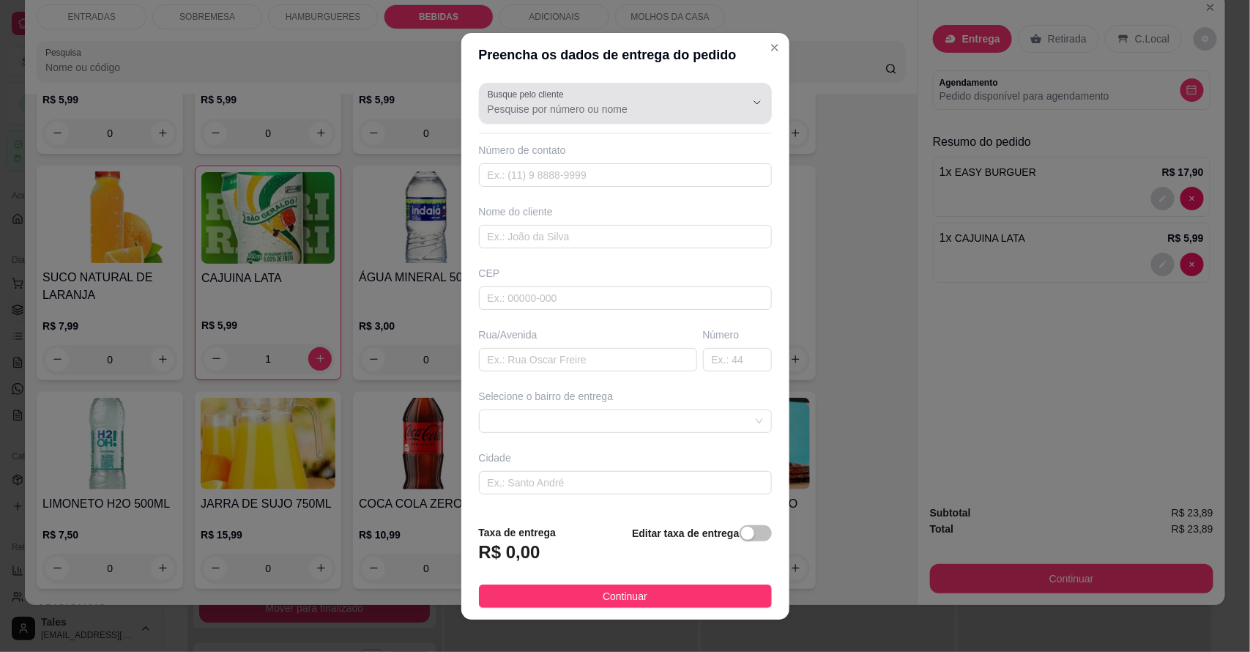
click at [543, 100] on div at bounding box center [625, 103] width 275 height 29
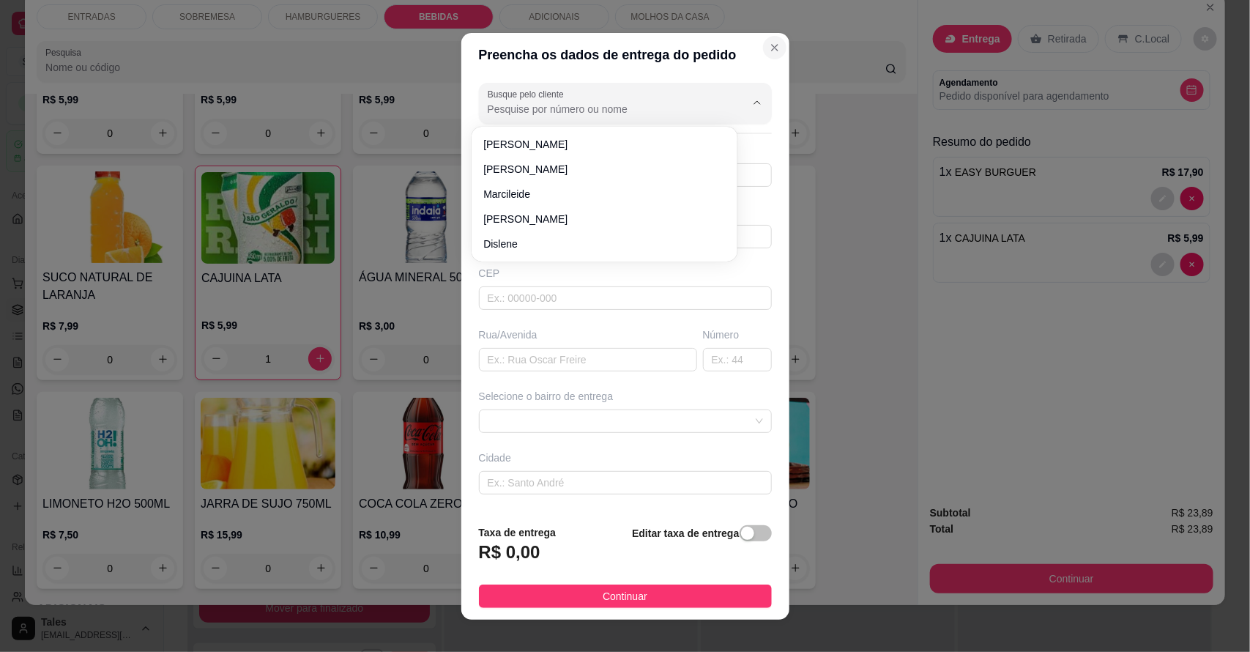
click at [769, 48] on icon "Close" at bounding box center [775, 48] width 12 height 12
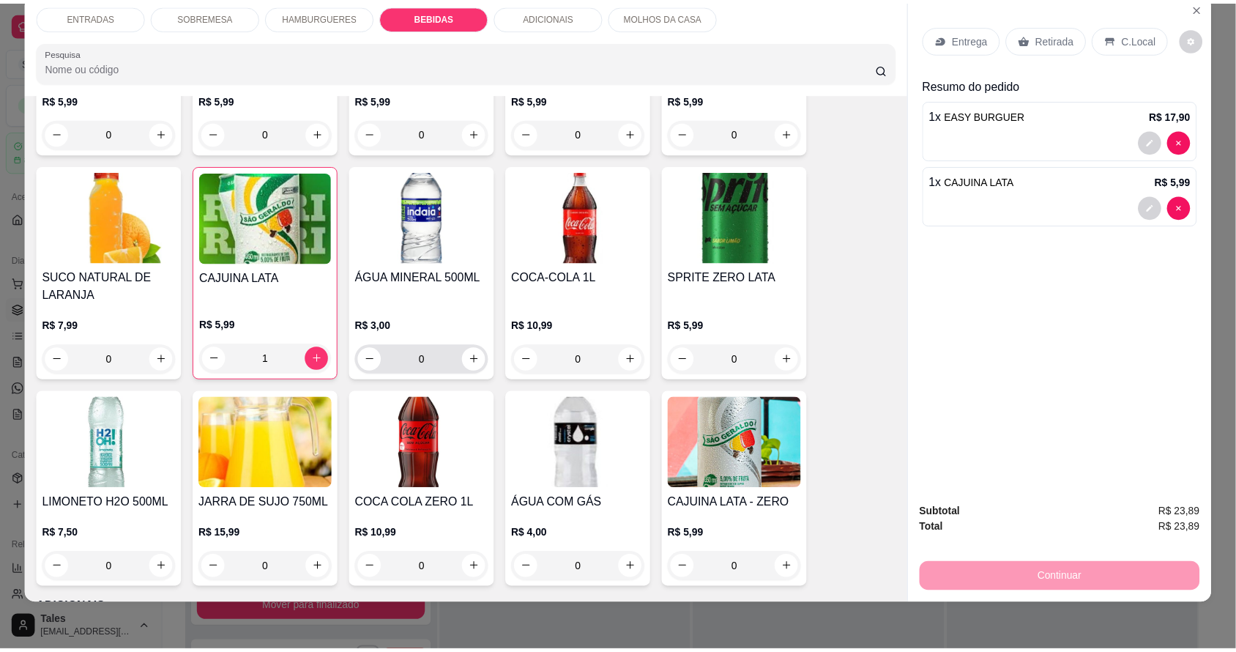
scroll to position [1278, 0]
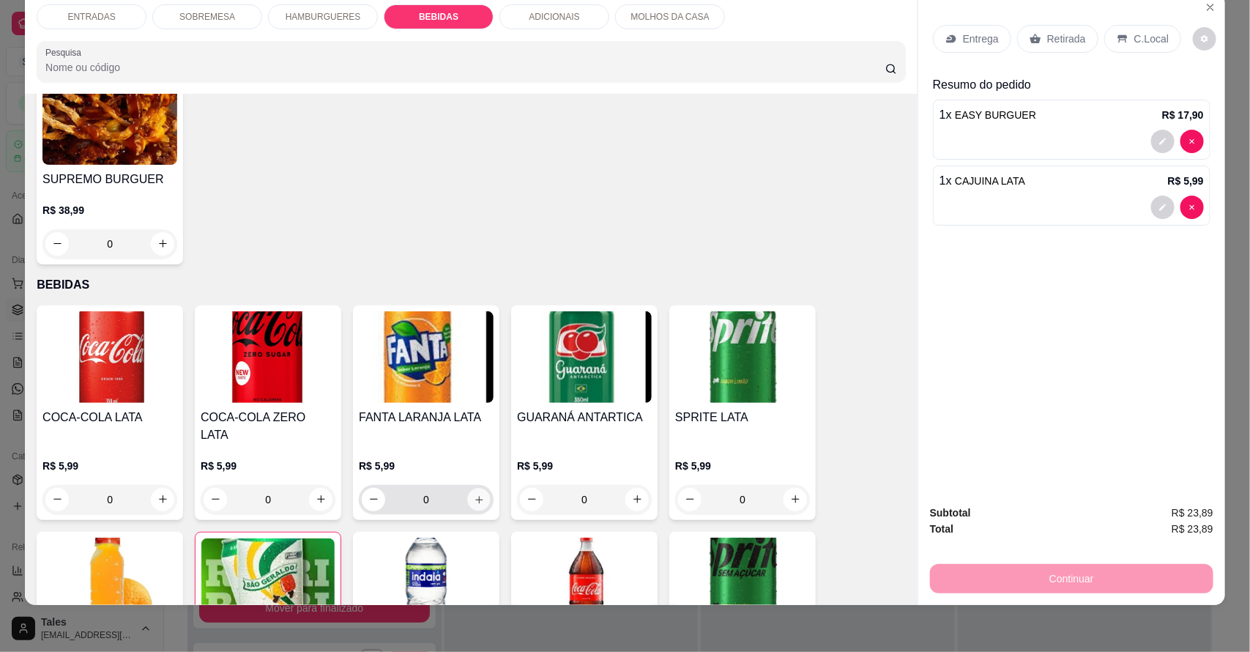
click at [474, 494] on icon "increase-product-quantity" at bounding box center [479, 499] width 11 height 11
type input "1"
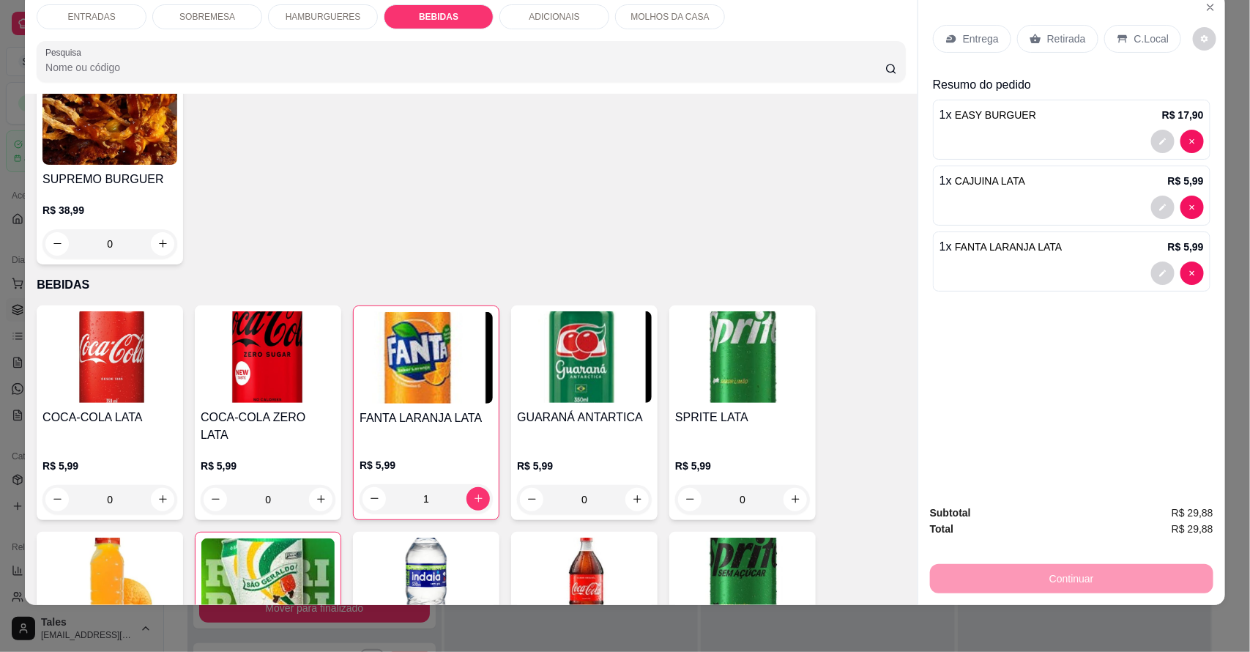
click at [974, 31] on p "Entrega" at bounding box center [981, 38] width 36 height 15
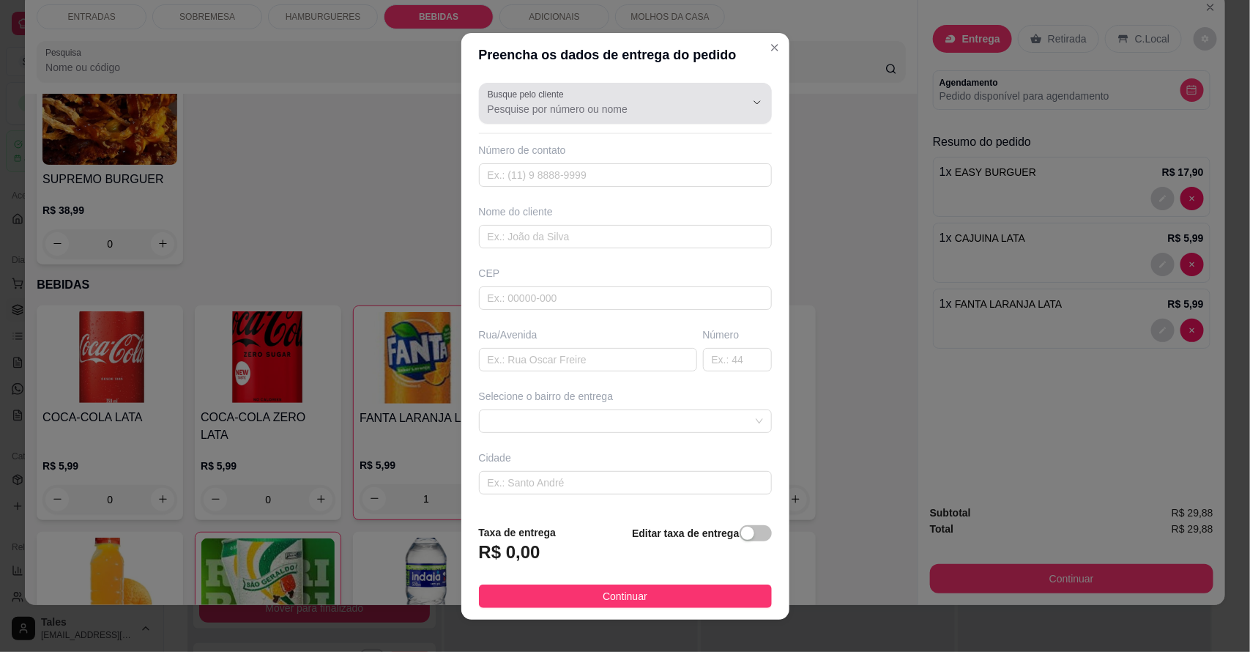
click at [619, 111] on input "Busque pelo cliente" at bounding box center [605, 109] width 234 height 15
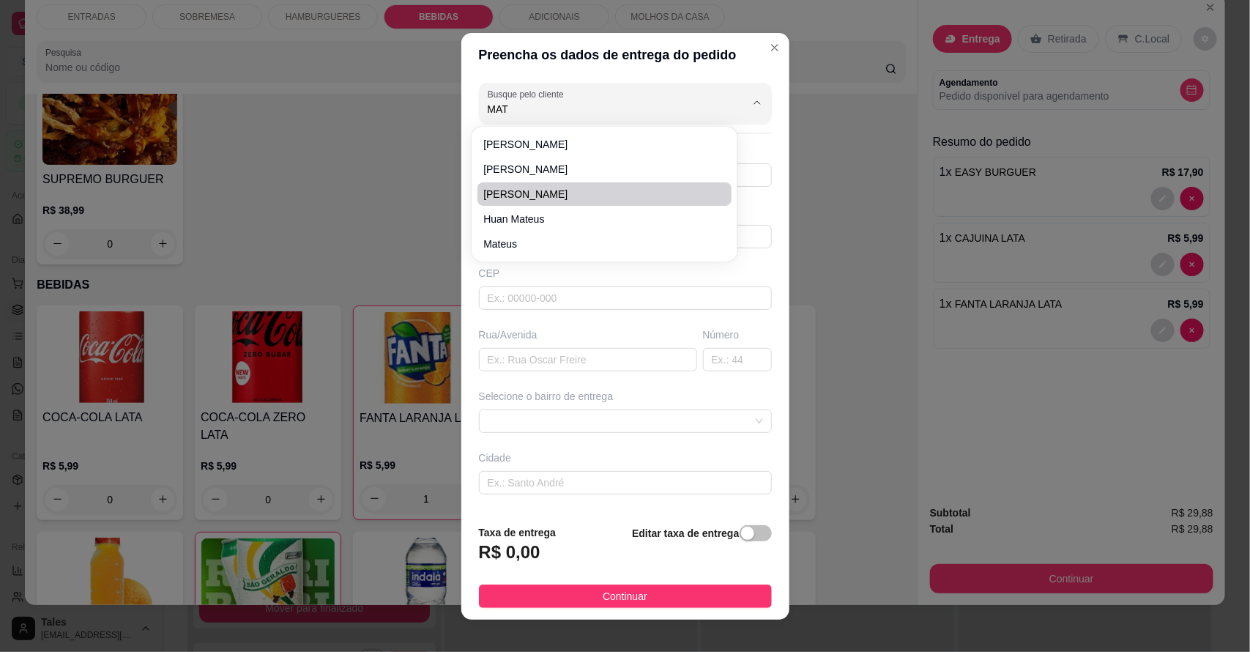
click at [540, 192] on span "Matheus Felipe" at bounding box center [597, 194] width 228 height 15
type input "Matheus Felipe"
type input "88996399217"
type input "Matheus Felipe"
type input "ENS MÉDIO"
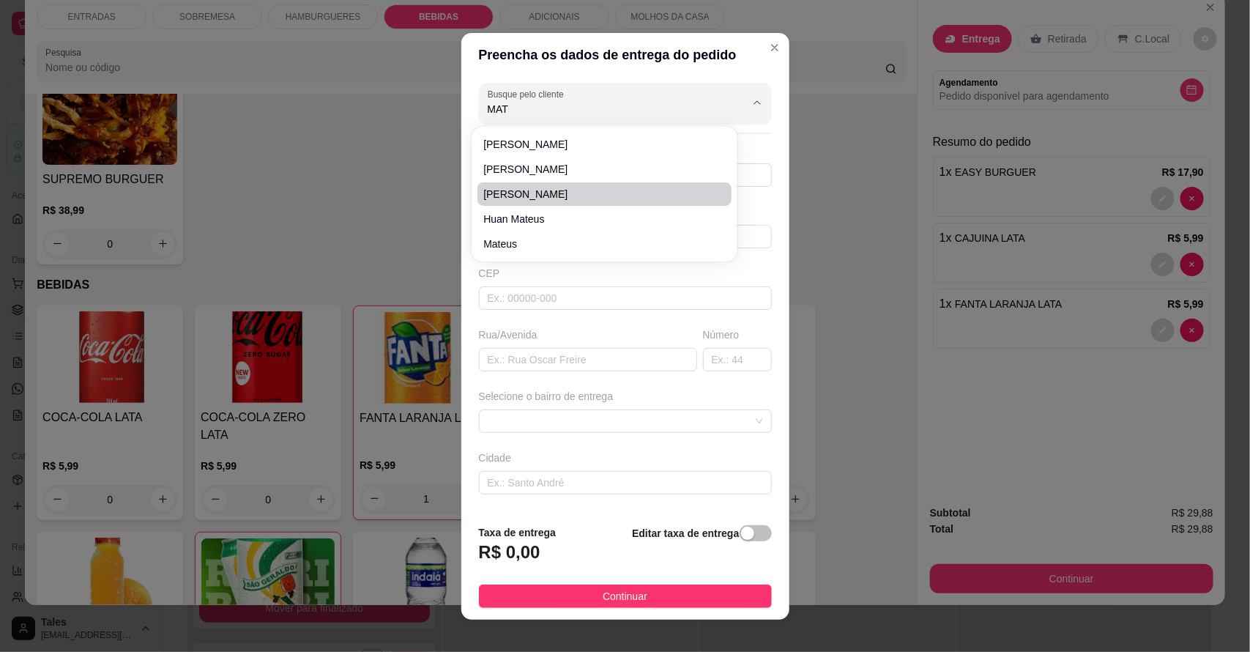
type input "SN"
type input "Salitre"
type input "Ensino Médio"
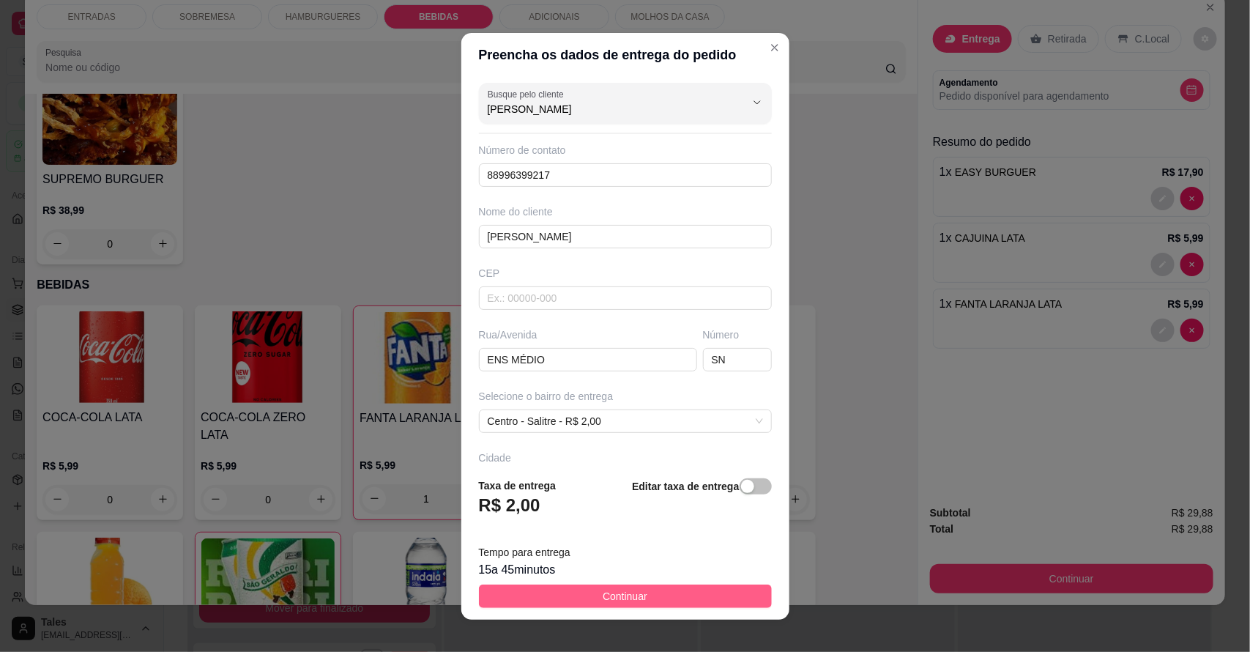
click at [631, 593] on span "Continuar" at bounding box center [625, 596] width 45 height 16
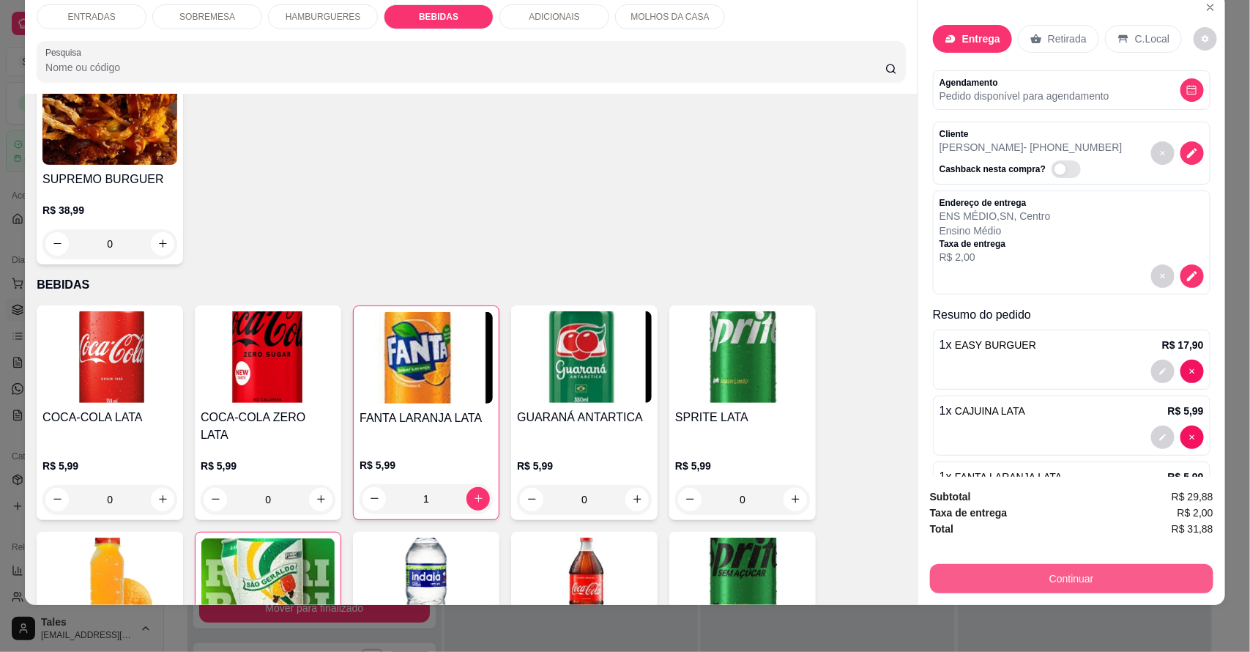
click at [1053, 571] on button "Continuar" at bounding box center [1071, 578] width 283 height 29
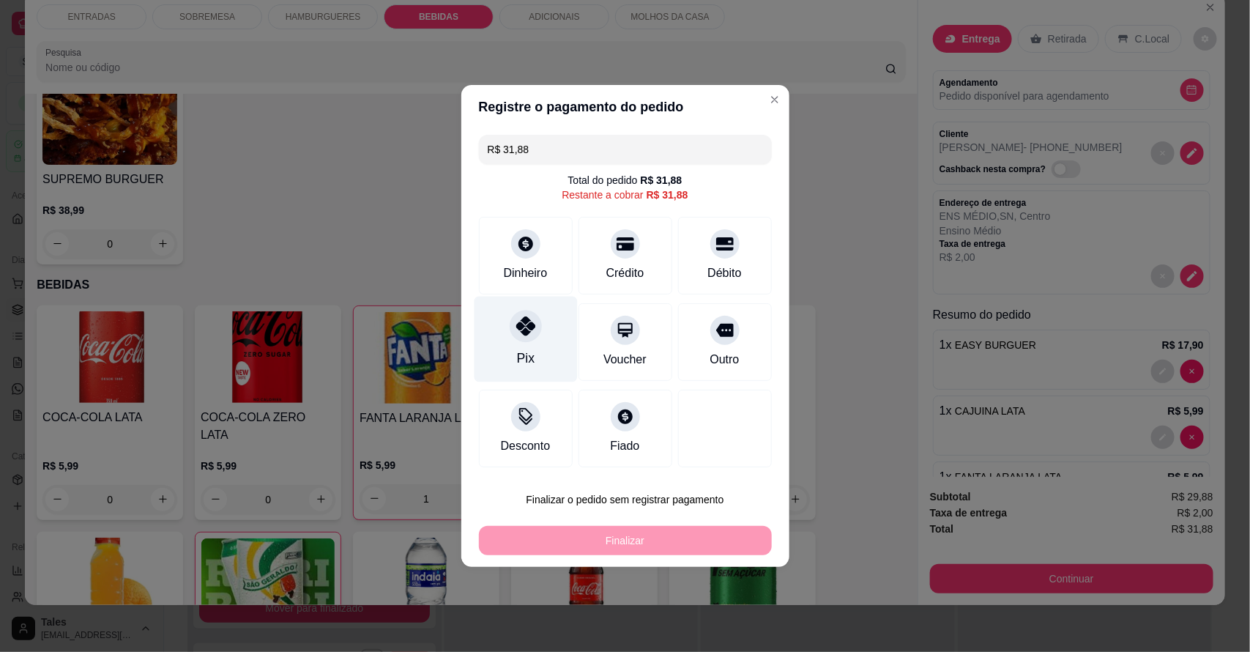
click at [504, 350] on div "Pix" at bounding box center [525, 340] width 103 height 86
type input "R$ 0,00"
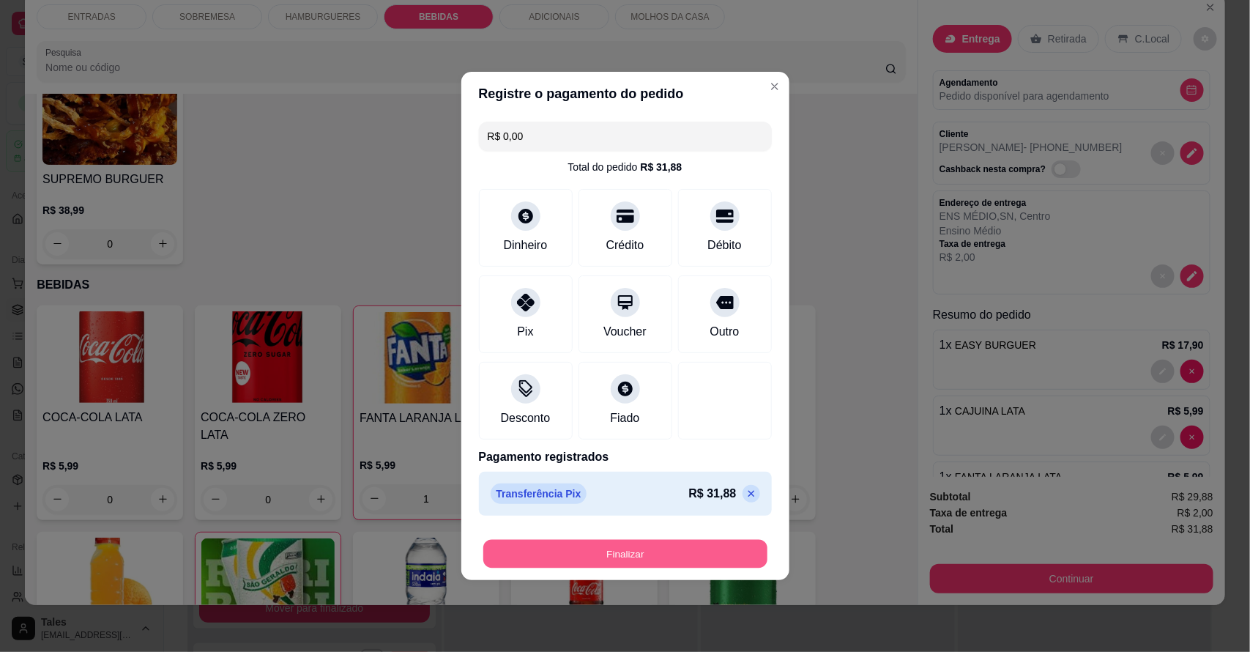
click at [660, 554] on button "Finalizar" at bounding box center [625, 554] width 284 height 29
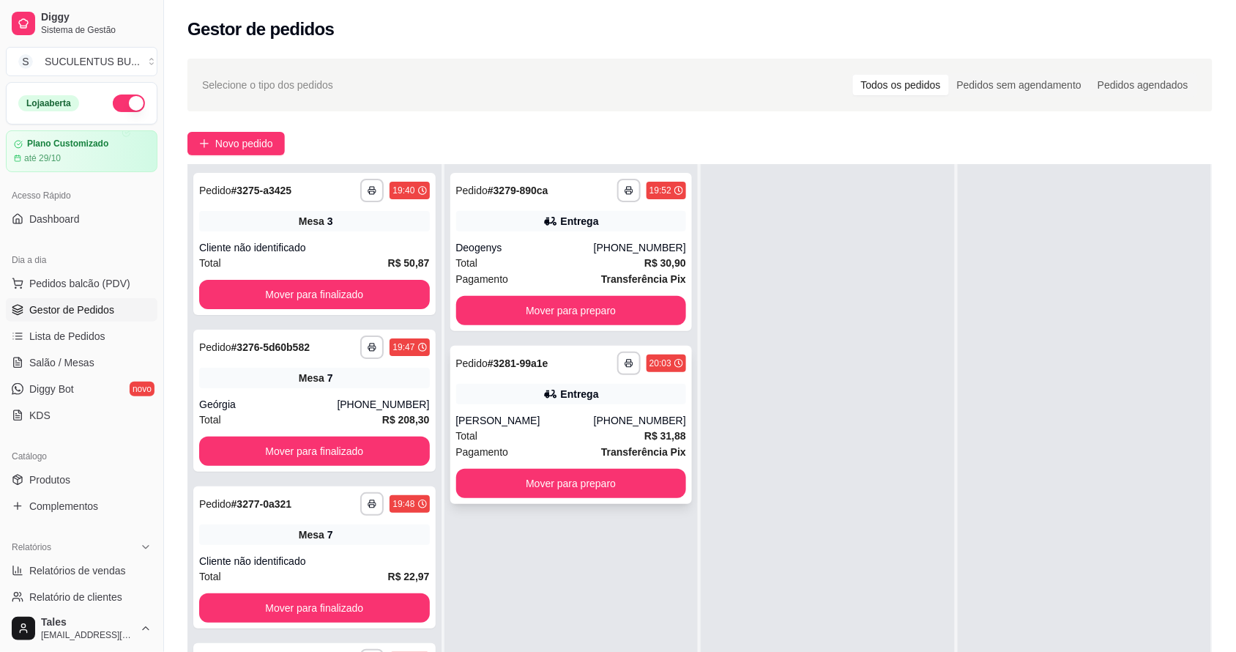
click at [617, 442] on div "Total R$ 31,88" at bounding box center [571, 436] width 231 height 16
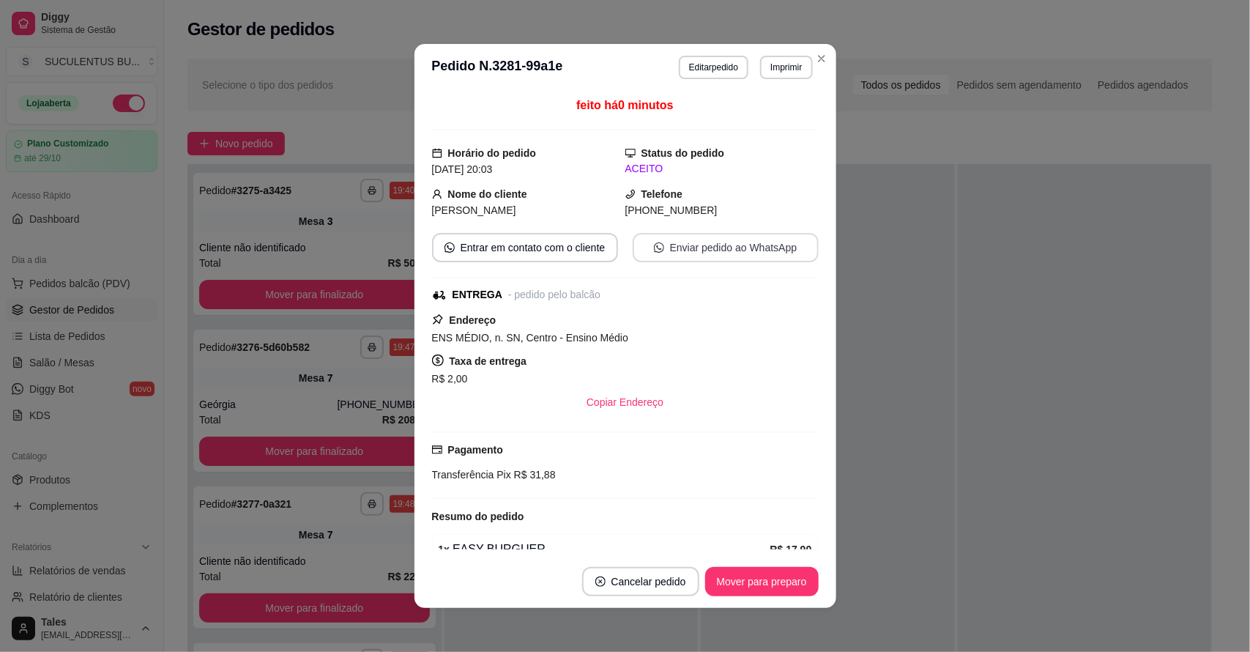
click at [702, 242] on button "Enviar pedido ao WhatsApp" at bounding box center [726, 247] width 186 height 29
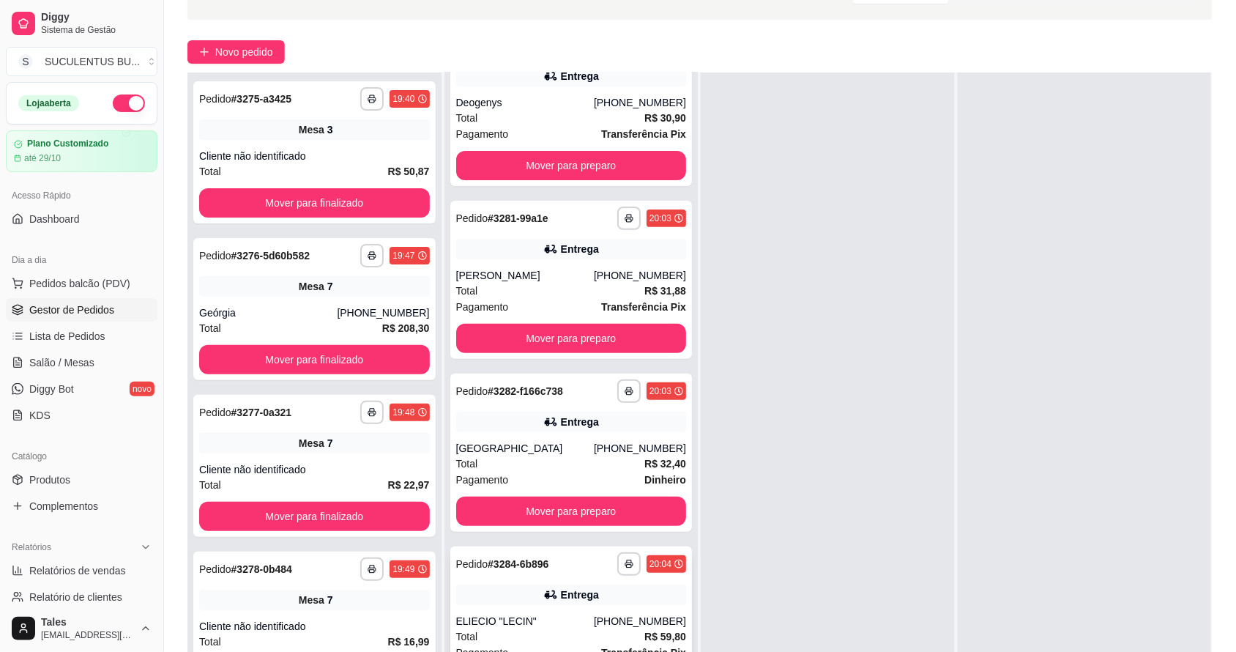
scroll to position [223, 0]
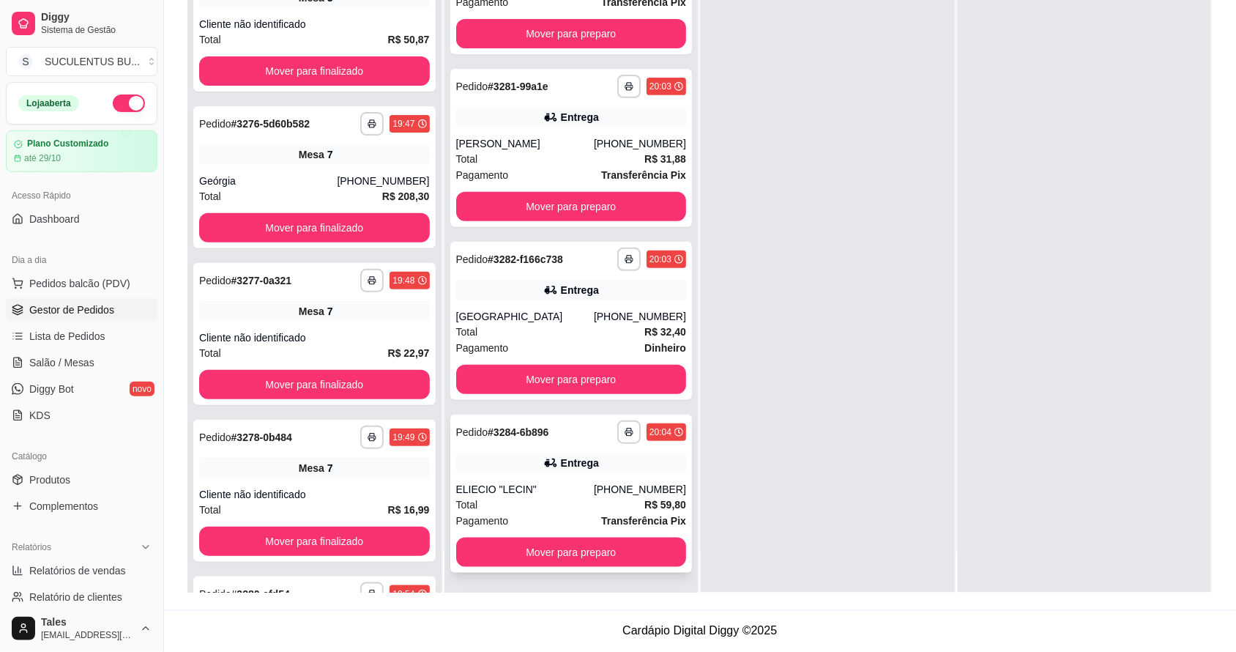
click at [588, 483] on div "ELIECIO "LECIN"" at bounding box center [525, 489] width 138 height 15
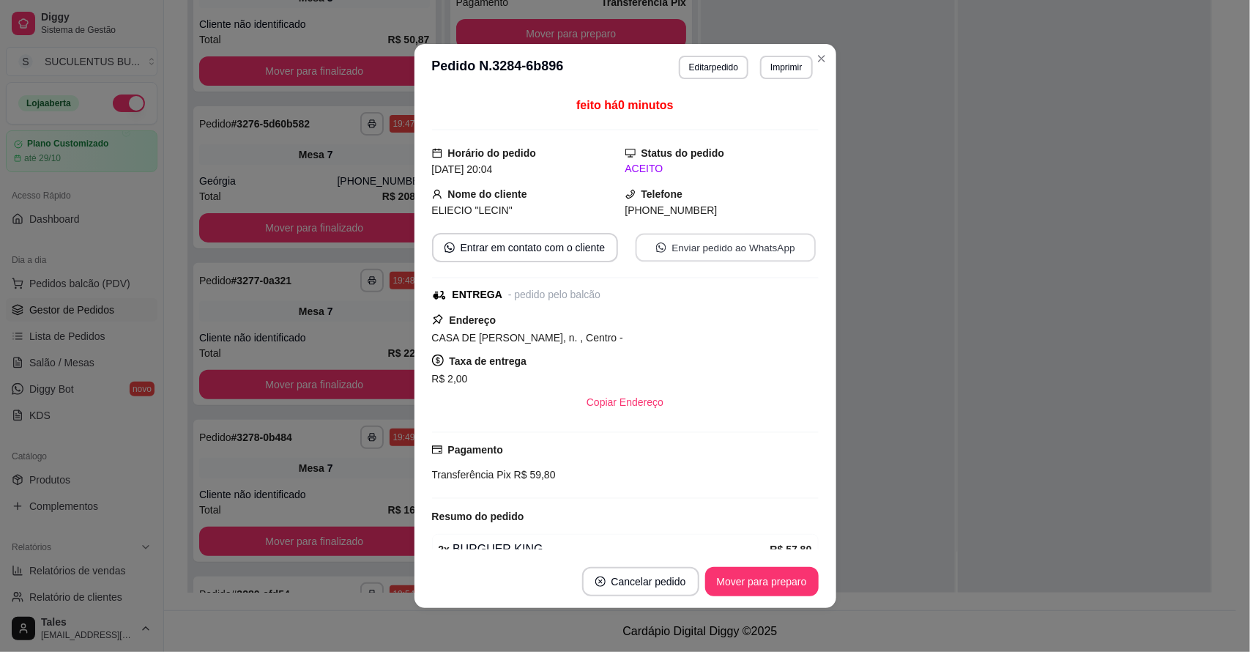
click at [720, 244] on button "Enviar pedido ao WhatsApp" at bounding box center [725, 248] width 180 height 29
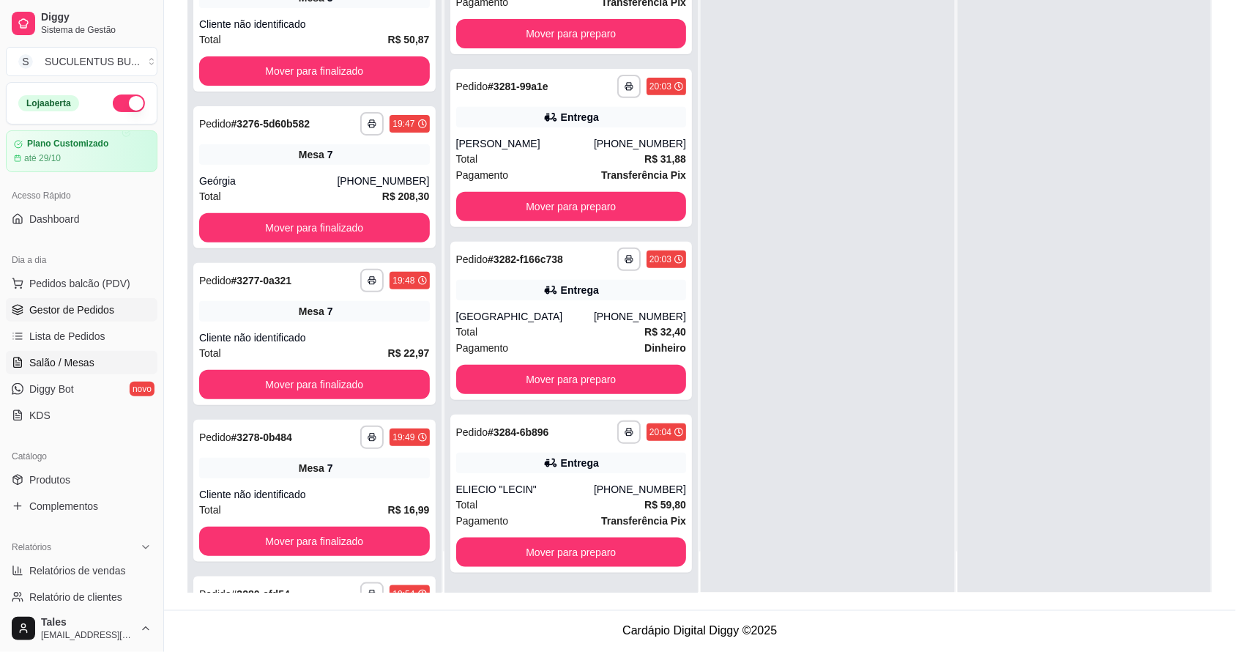
click at [86, 365] on span "Salão / Mesas" at bounding box center [61, 362] width 65 height 15
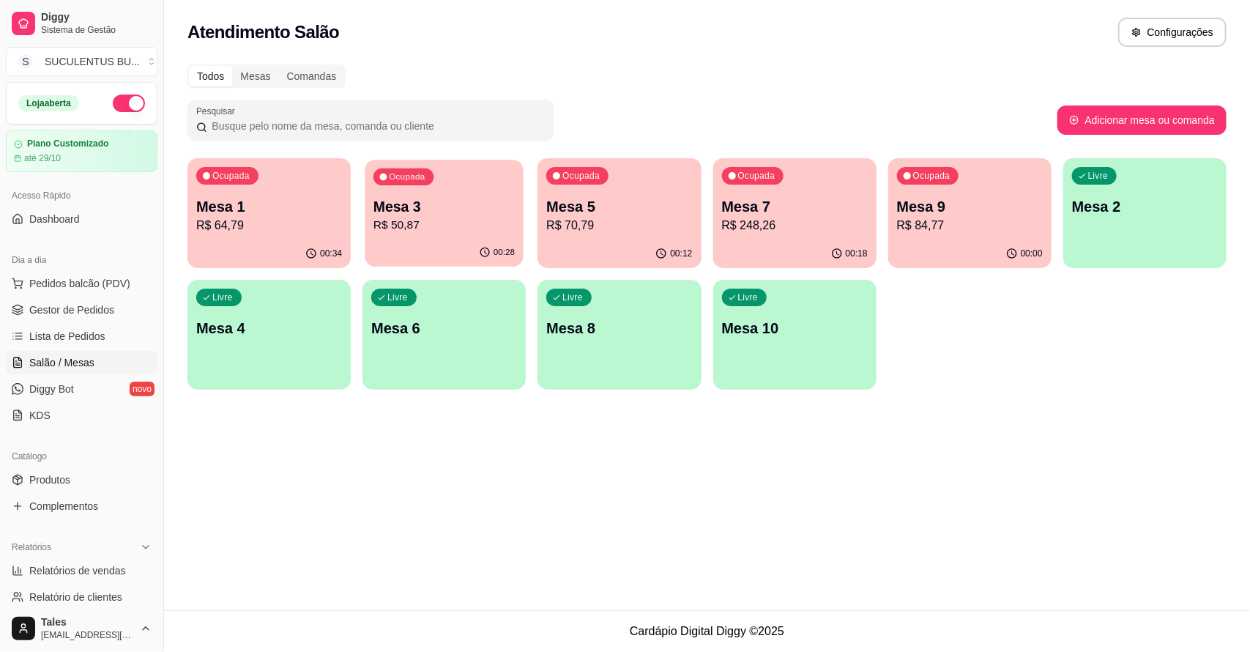
click at [434, 228] on p "R$ 50,87" at bounding box center [443, 225] width 141 height 17
click at [84, 310] on span "Gestor de Pedidos" at bounding box center [71, 309] width 85 height 15
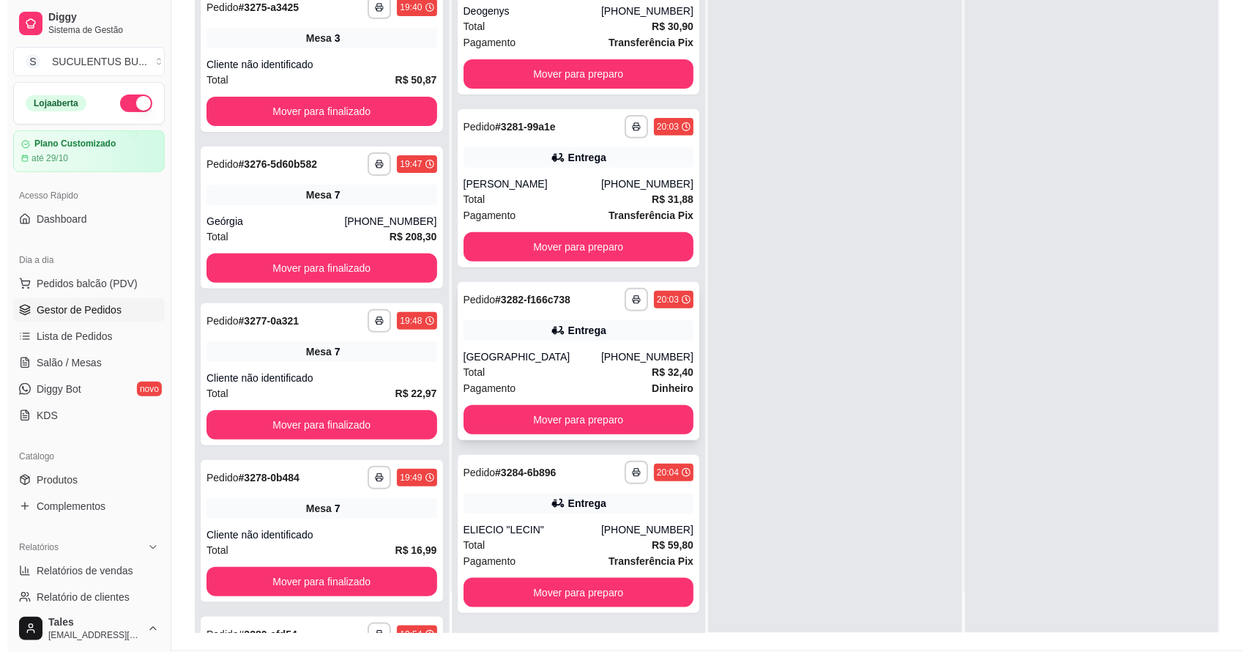
scroll to position [223, 0]
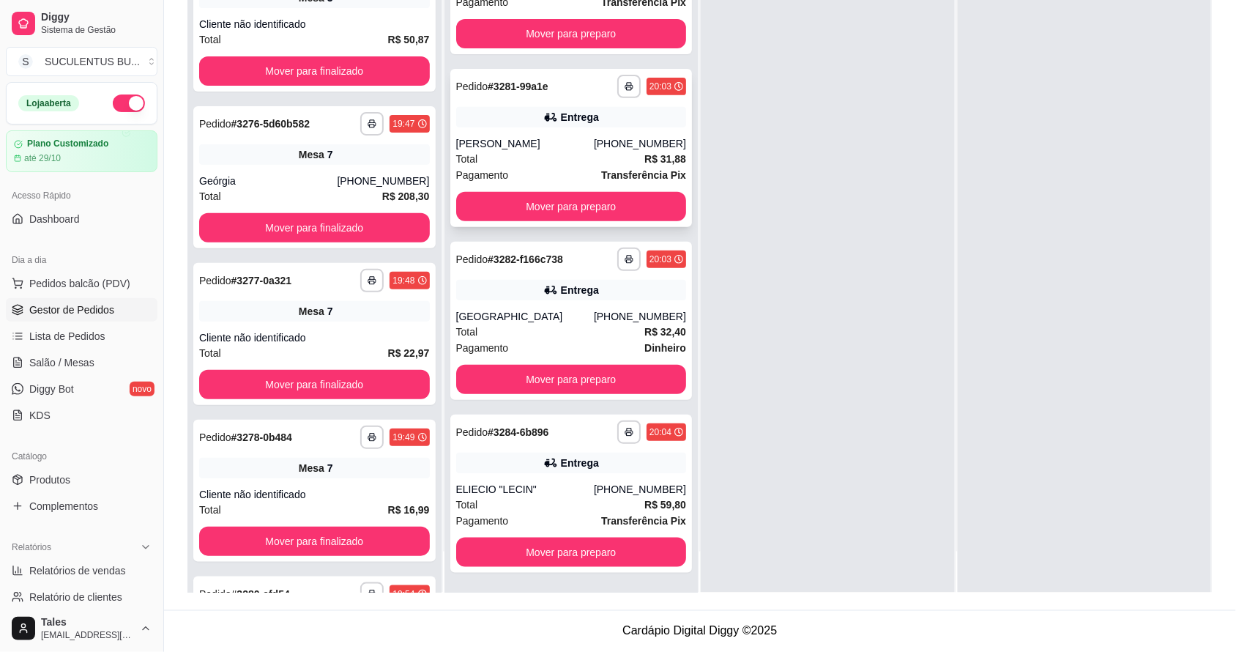
click at [576, 89] on div "**********" at bounding box center [571, 86] width 231 height 23
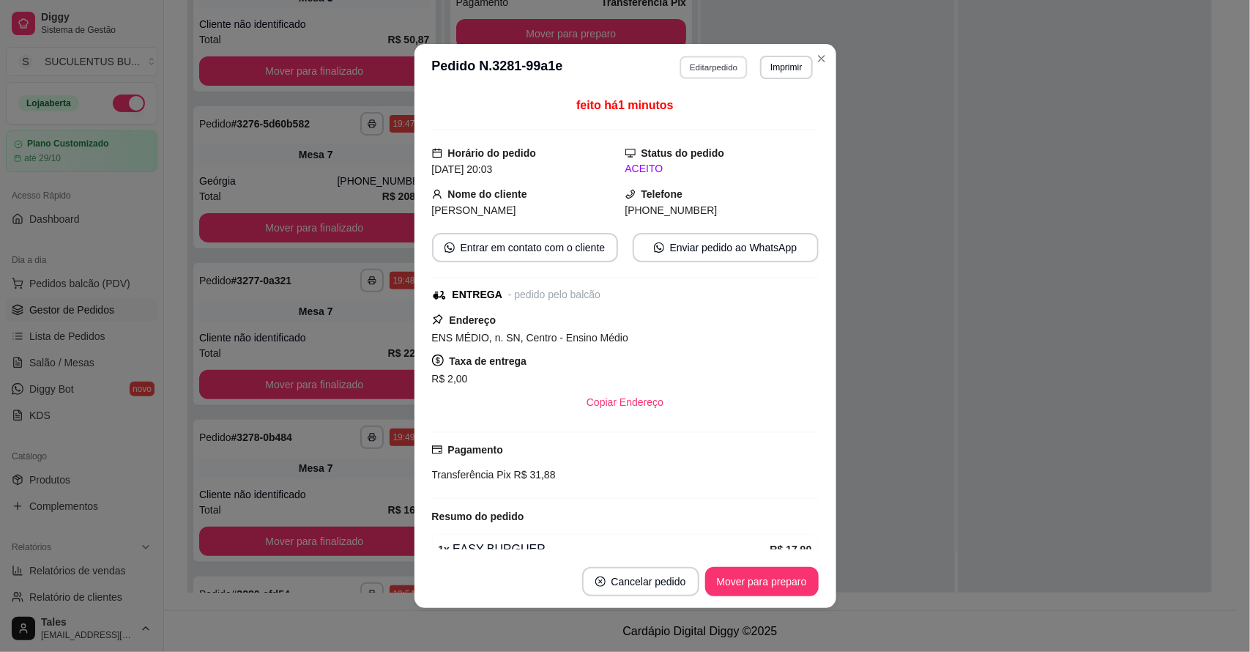
click at [708, 75] on button "Editar pedido" at bounding box center [714, 67] width 68 height 23
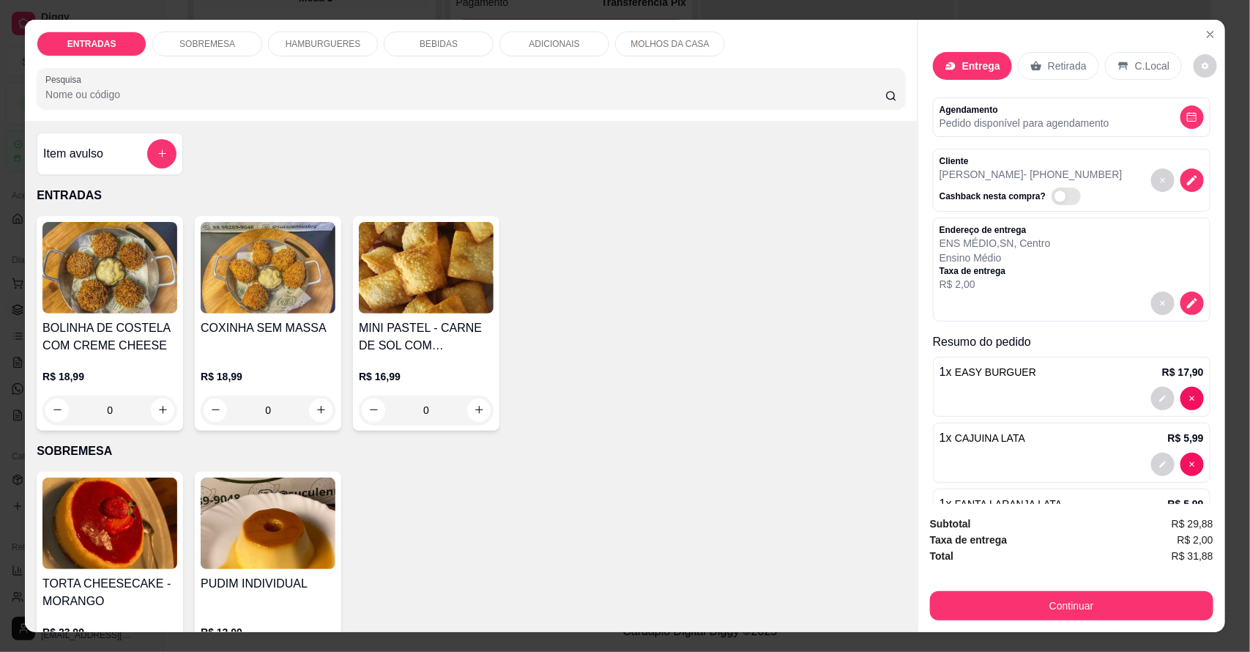
scroll to position [67, 0]
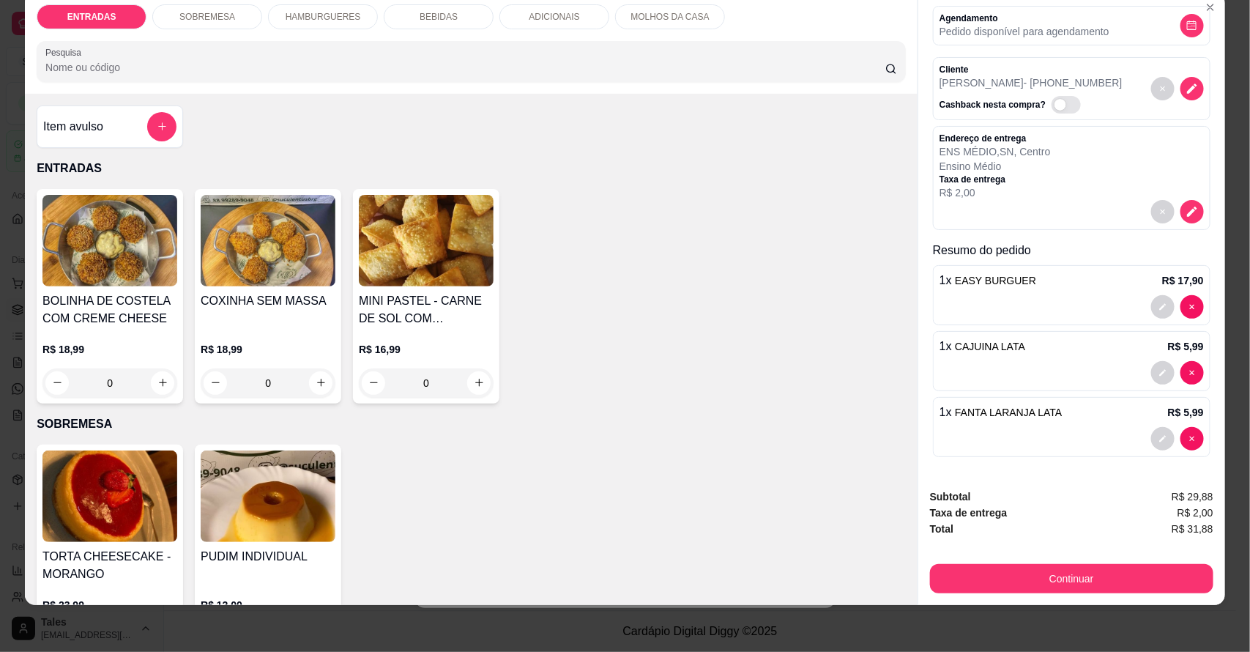
type input "0"
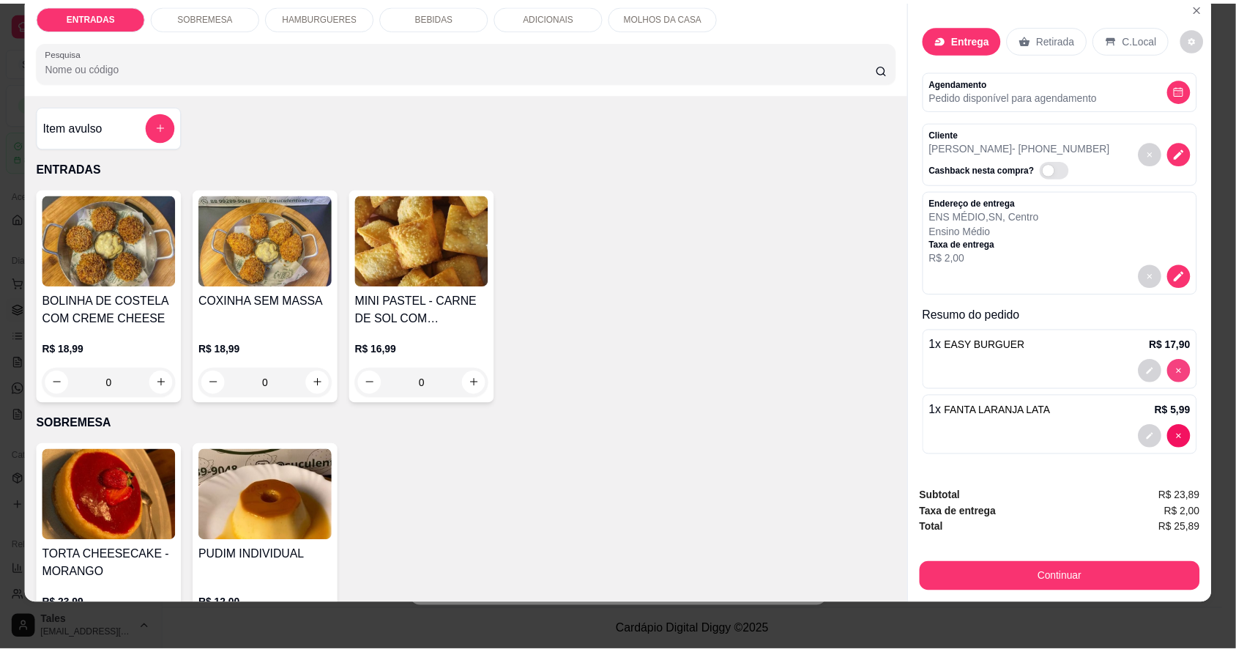
scroll to position [1, 0]
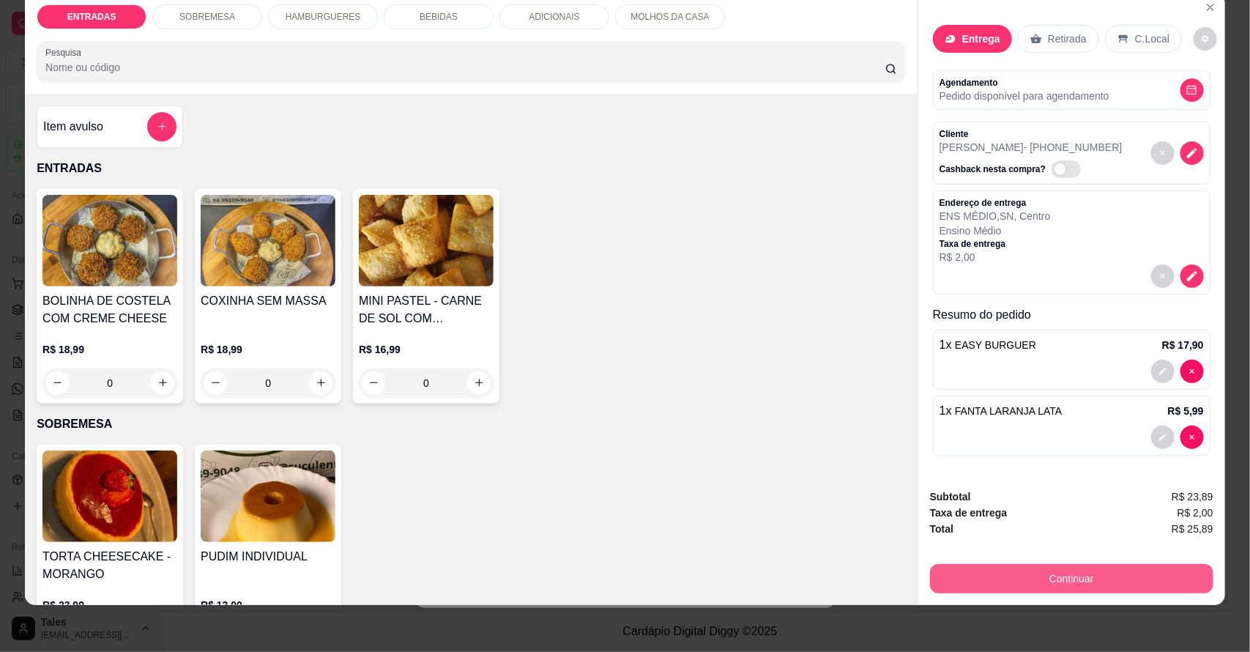
click at [1107, 572] on button "Continuar" at bounding box center [1071, 578] width 283 height 29
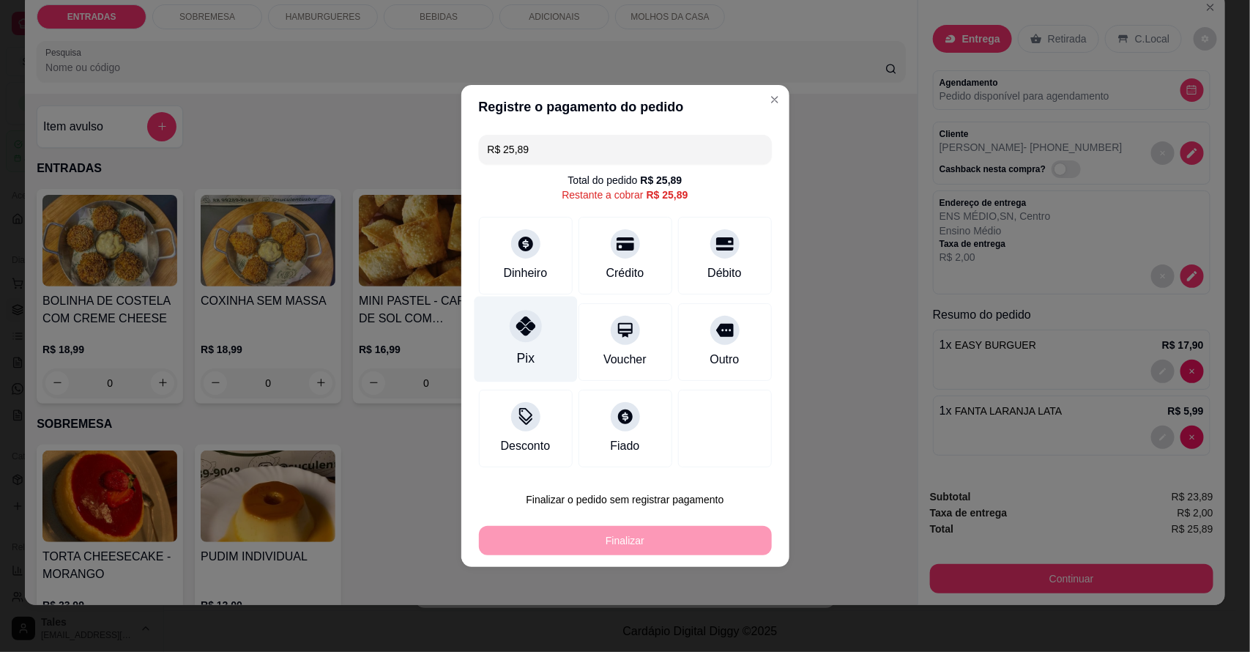
click at [529, 341] on div at bounding box center [526, 326] width 32 height 32
type input "R$ 0,00"
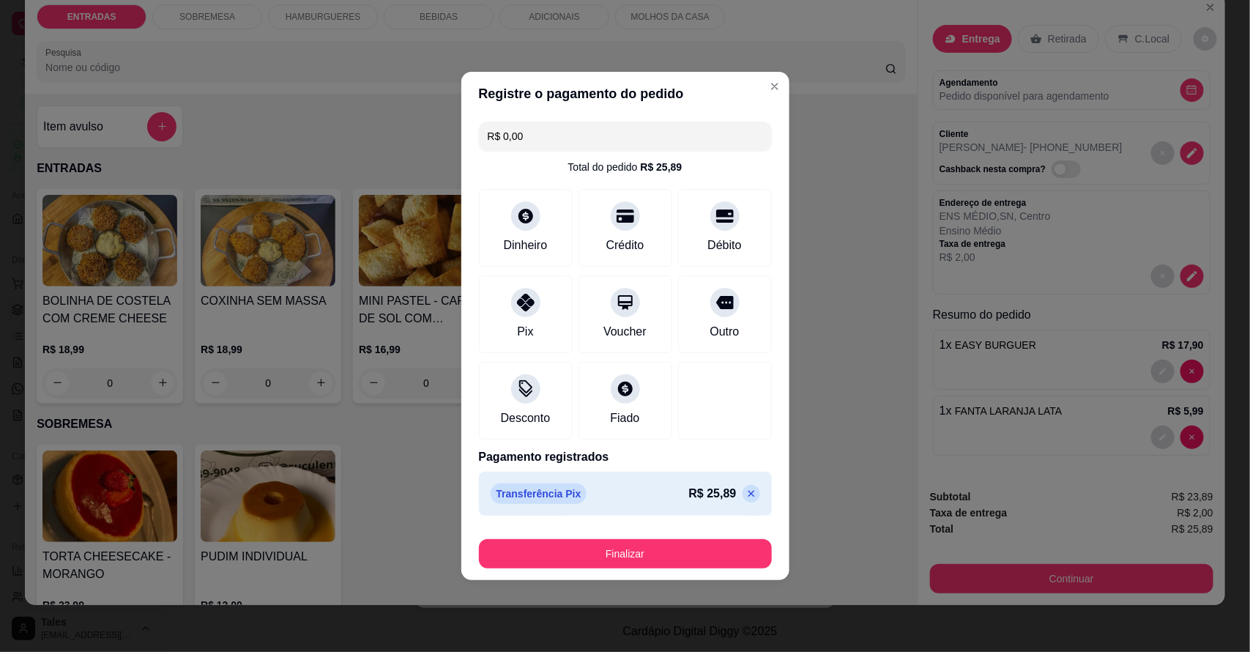
click at [650, 550] on button "Finalizar" at bounding box center [625, 553] width 293 height 29
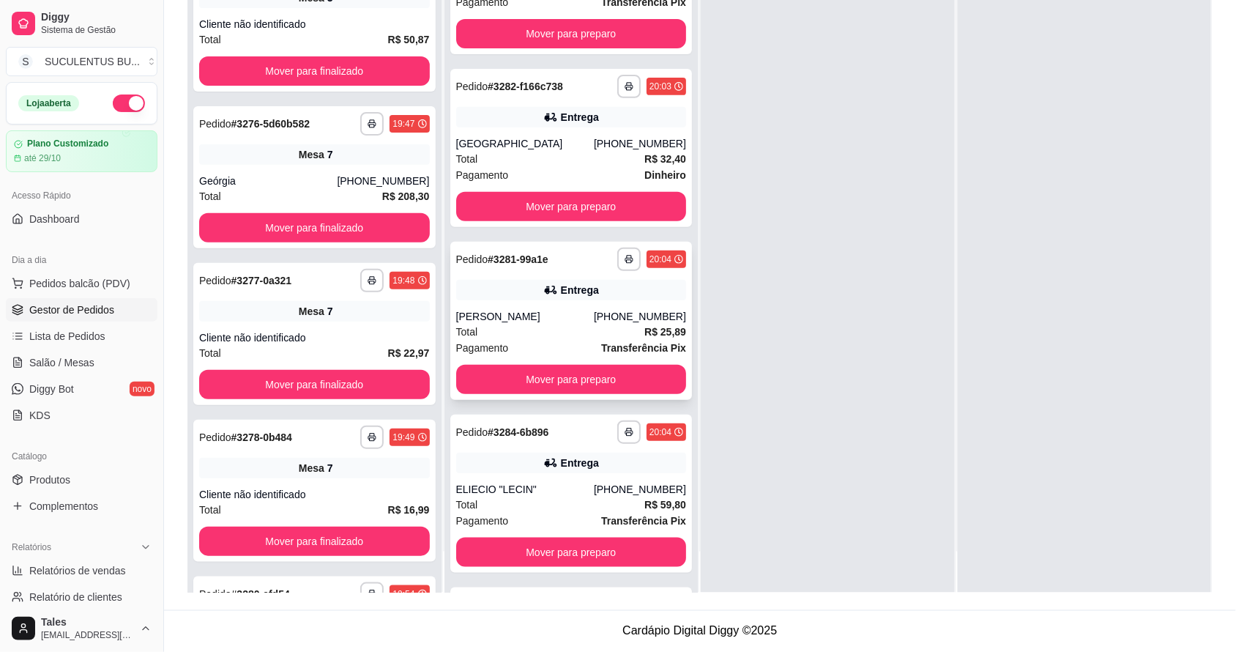
click at [601, 319] on div "(88) 99639-9217" at bounding box center [640, 316] width 92 height 15
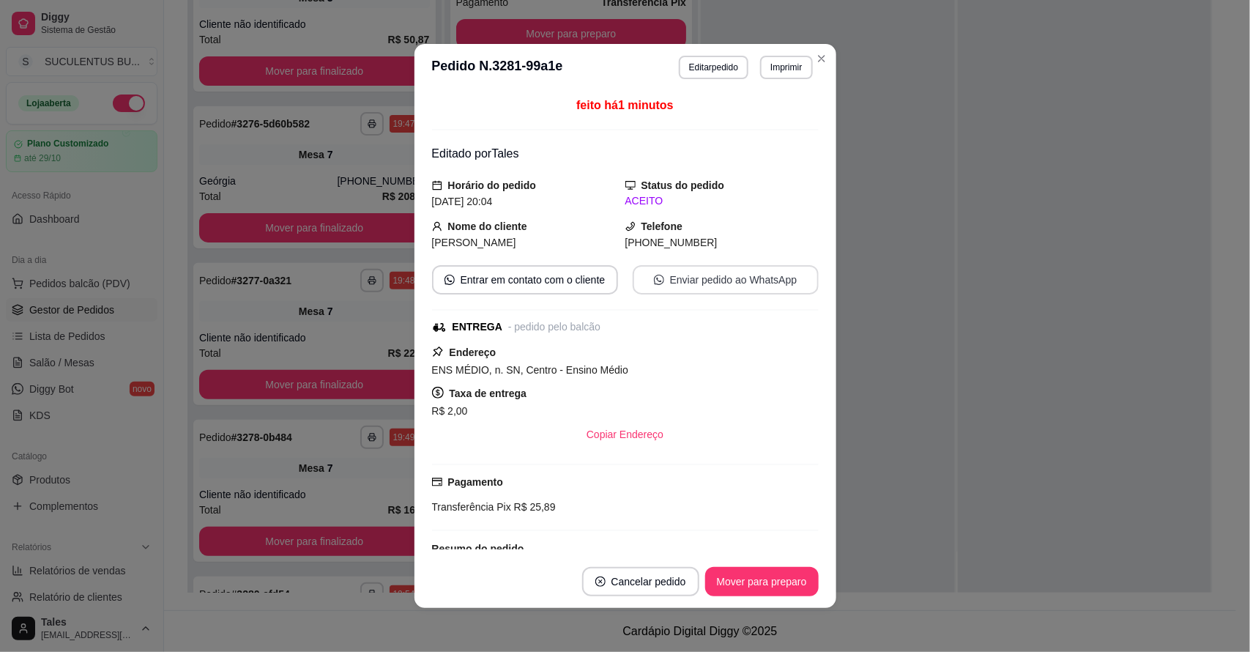
click at [696, 283] on button "Enviar pedido ao WhatsApp" at bounding box center [726, 279] width 186 height 29
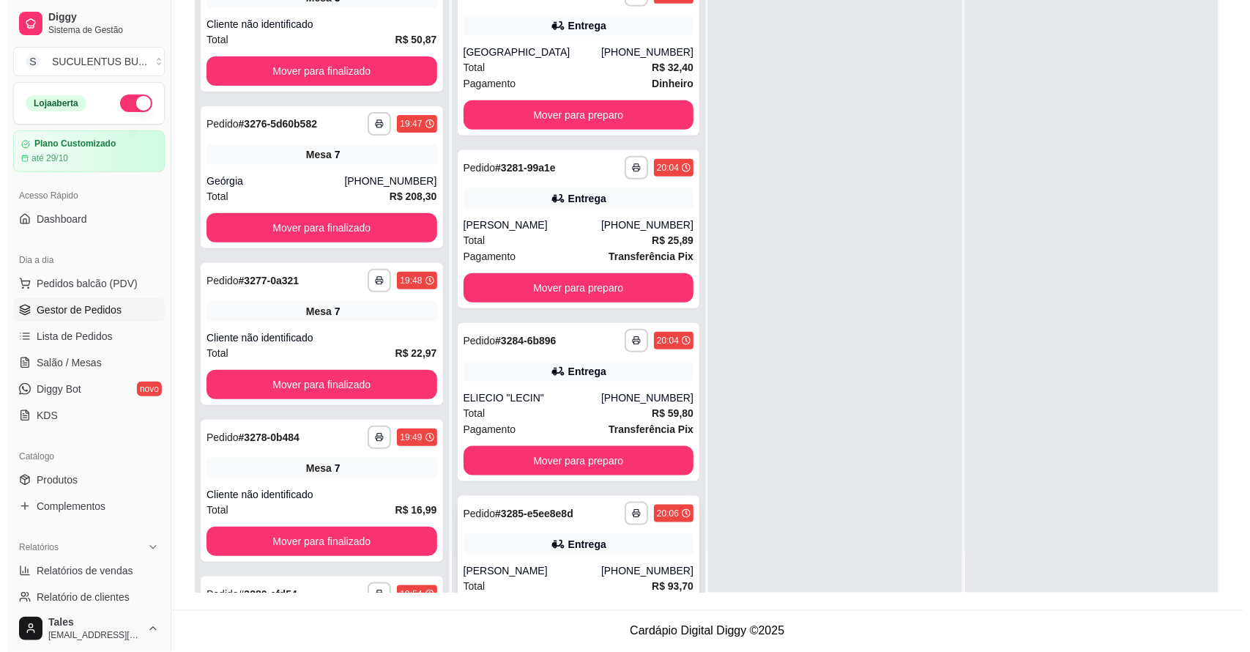
scroll to position [226, 0]
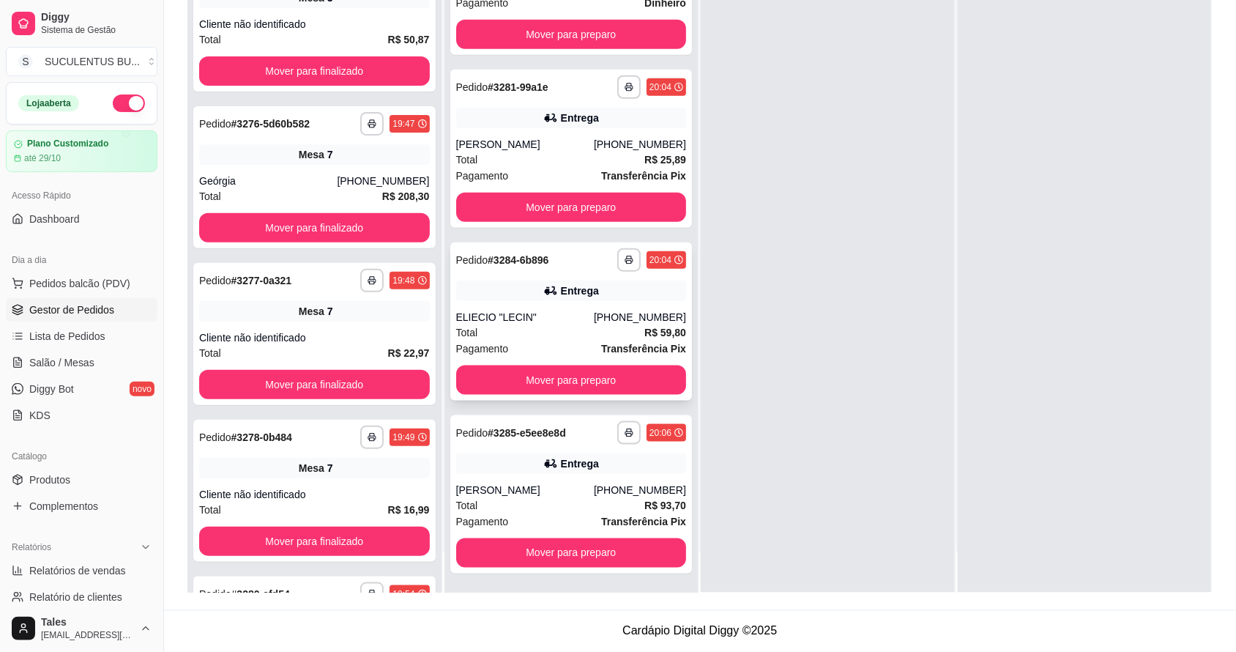
click at [612, 308] on div "**********" at bounding box center [571, 321] width 242 height 158
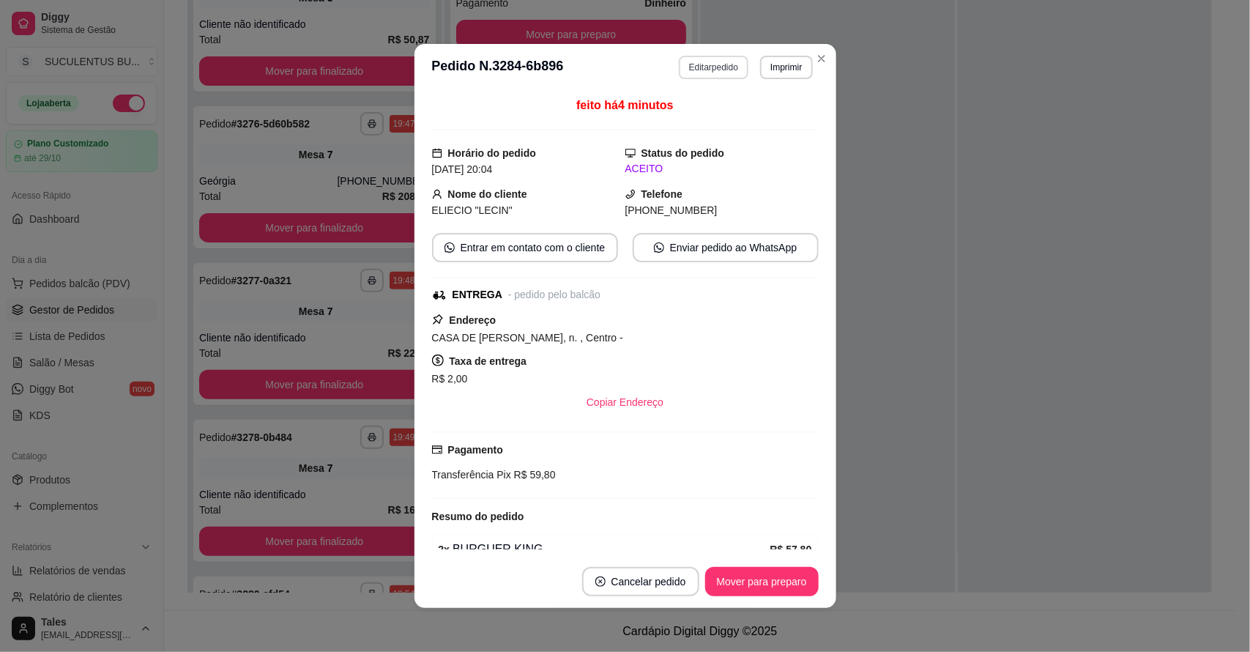
click at [724, 71] on button "Editar pedido" at bounding box center [714, 67] width 70 height 23
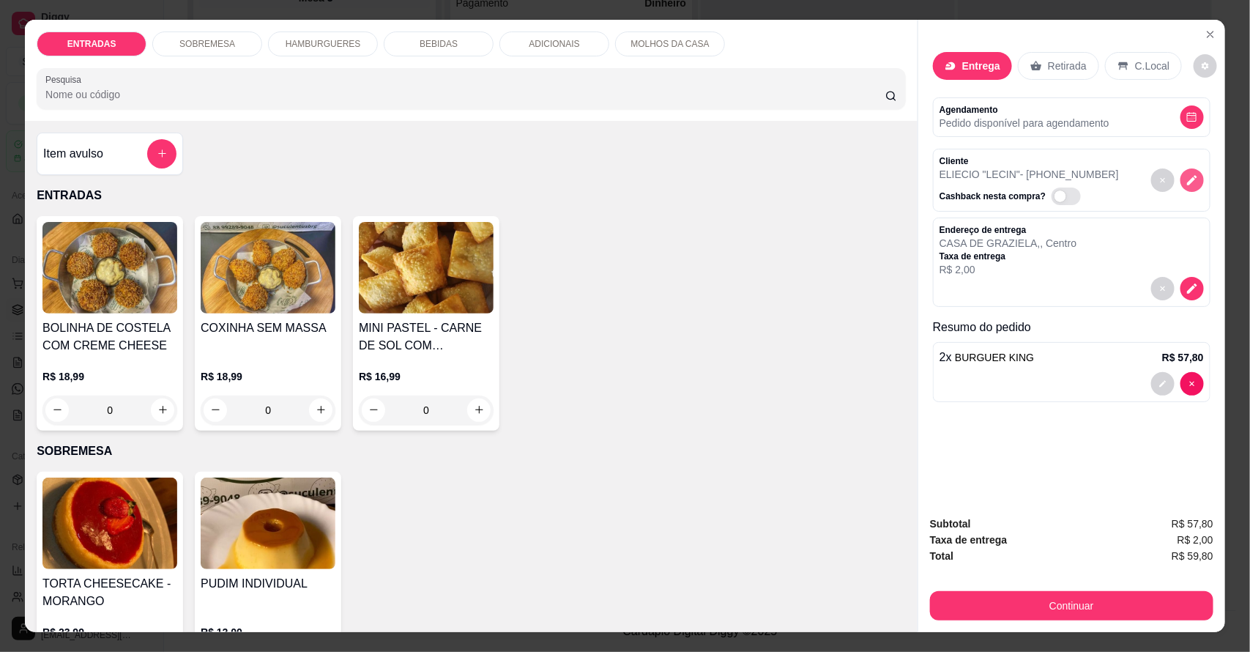
click at [1186, 176] on icon "decrease-product-quantity" at bounding box center [1192, 180] width 13 height 13
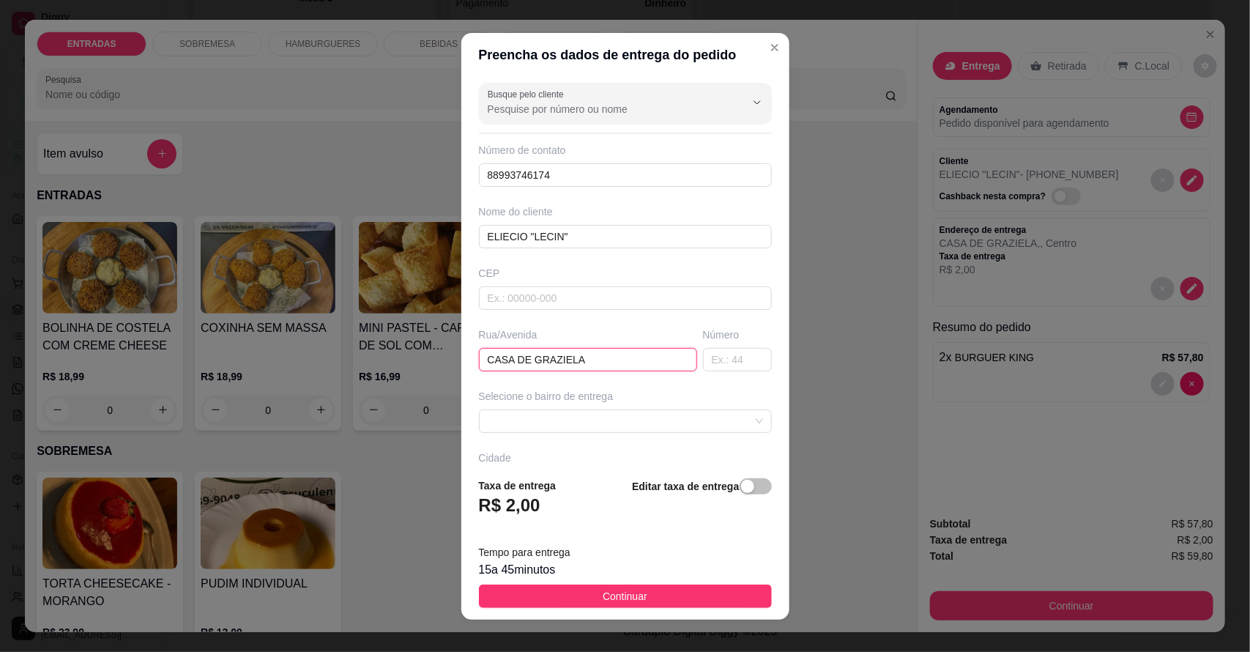
click at [582, 361] on input "CASA DE GRAZIELA" at bounding box center [588, 359] width 218 height 23
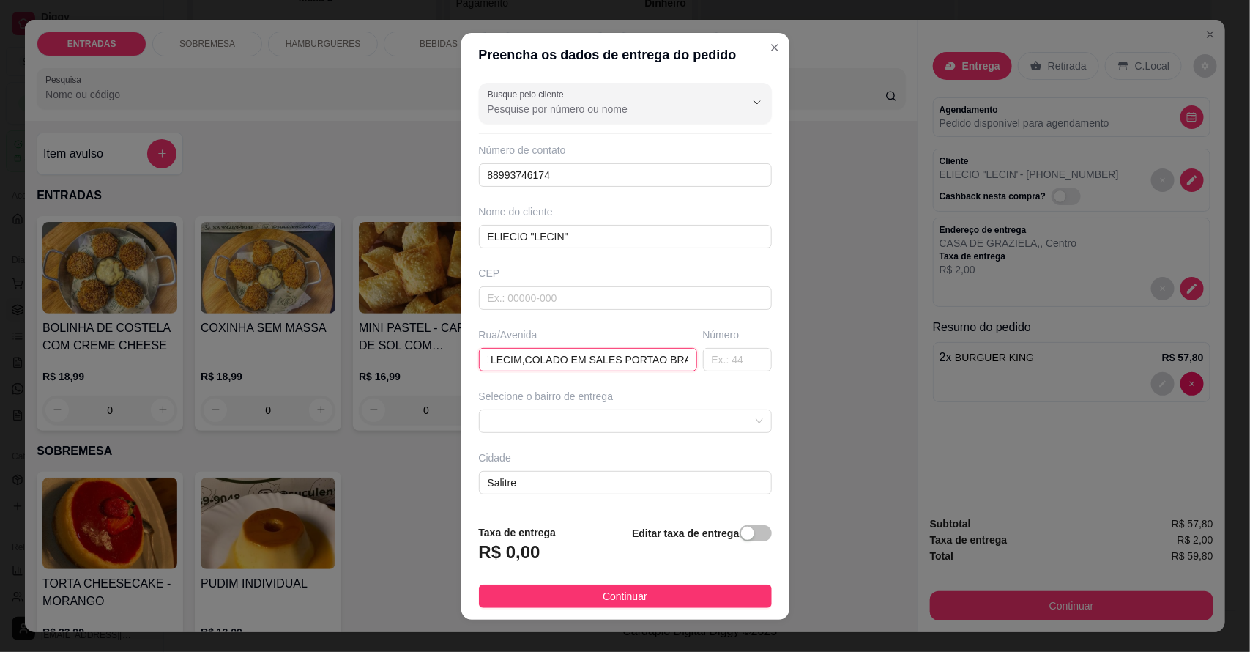
type input "CASA DE LECIM,COLADO EM SALES PORTAO BRANCO"
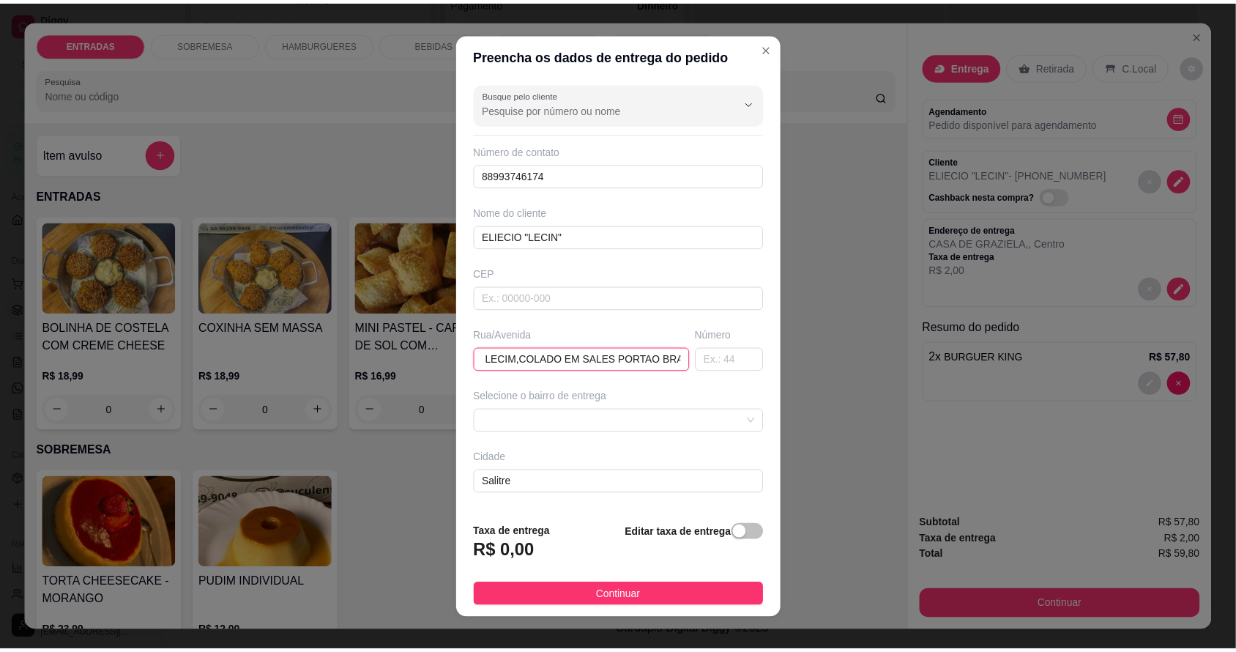
scroll to position [0, 64]
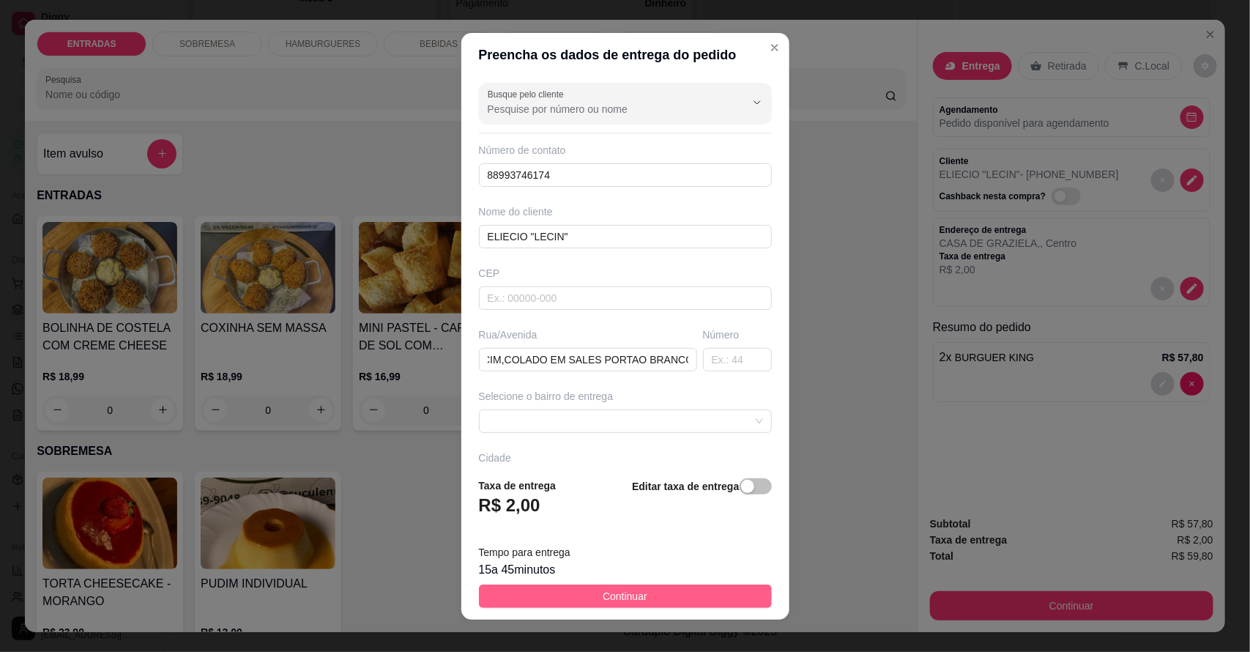
click at [619, 594] on span "Continuar" at bounding box center [625, 596] width 45 height 16
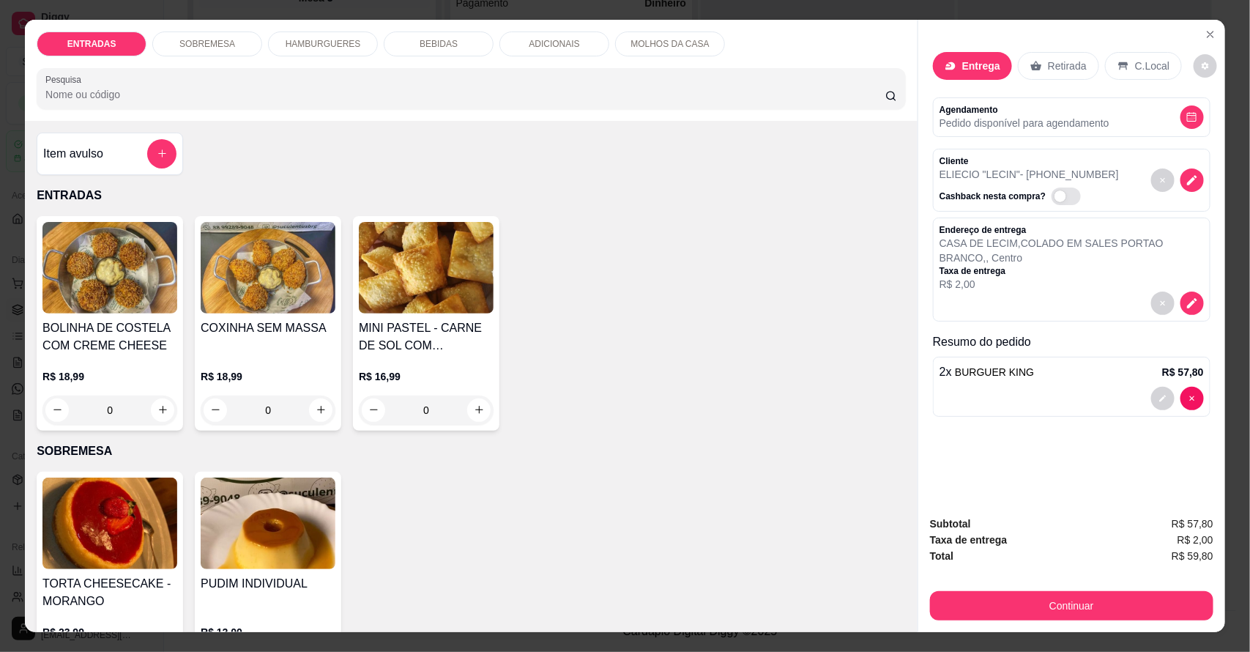
click at [1074, 609] on button "Continuar" at bounding box center [1071, 605] width 283 height 29
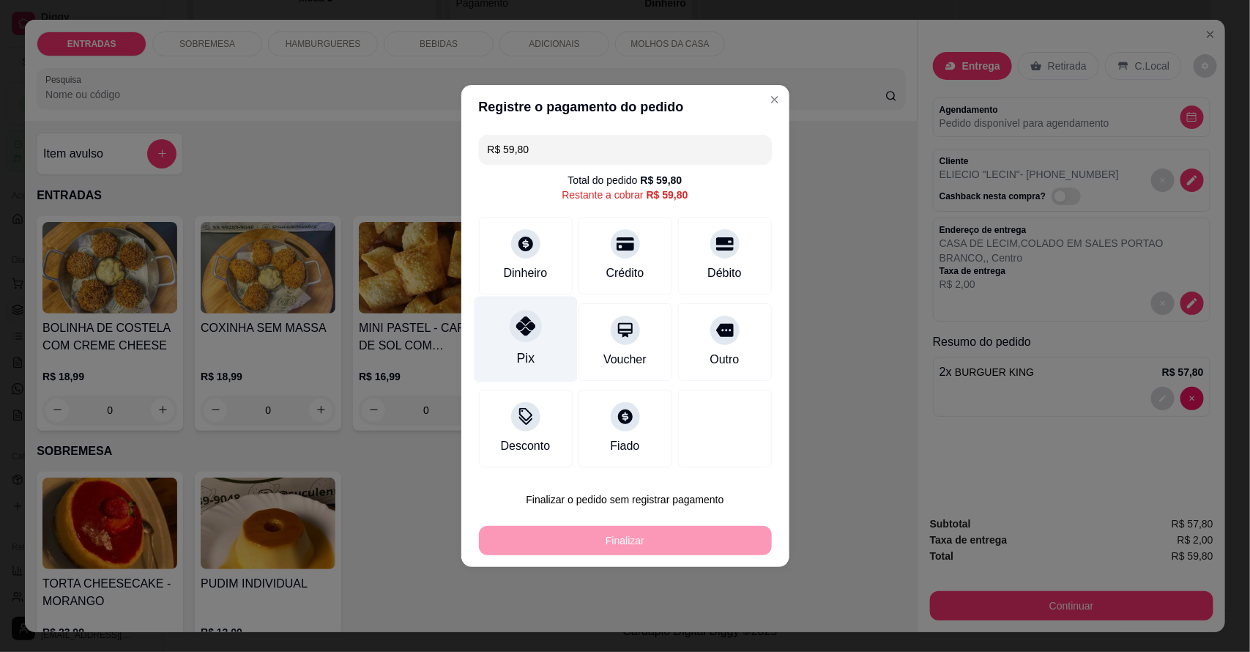
click at [549, 346] on div "Pix" at bounding box center [525, 340] width 103 height 86
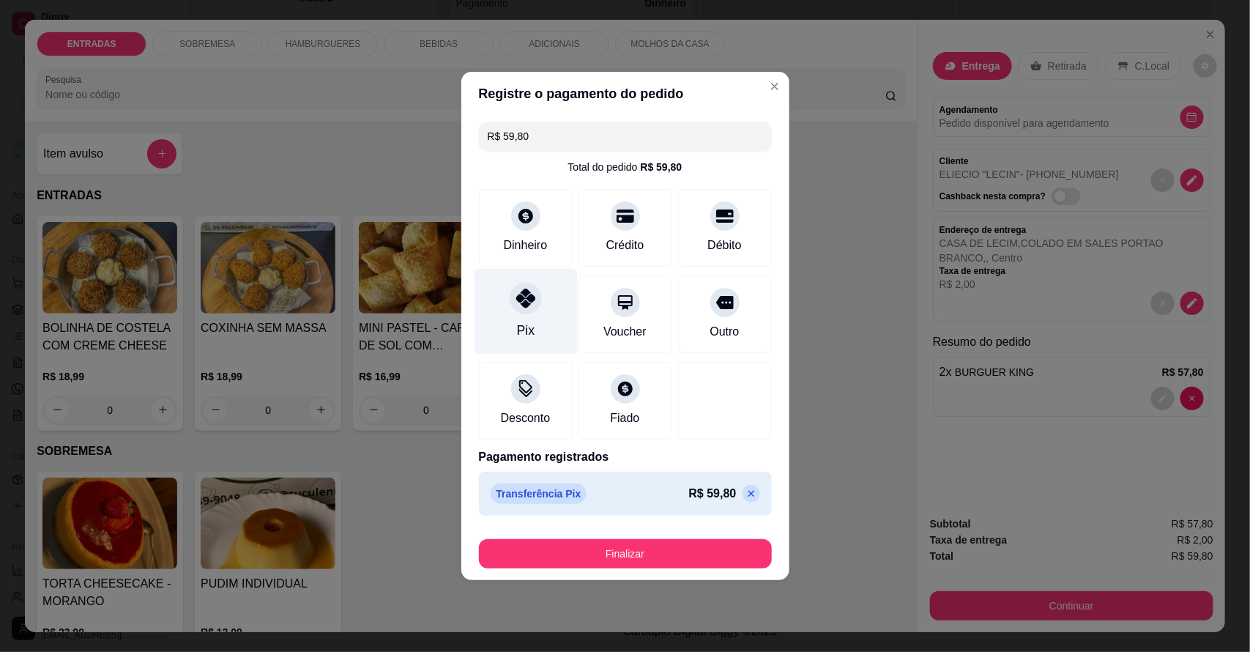
type input "R$ 0,00"
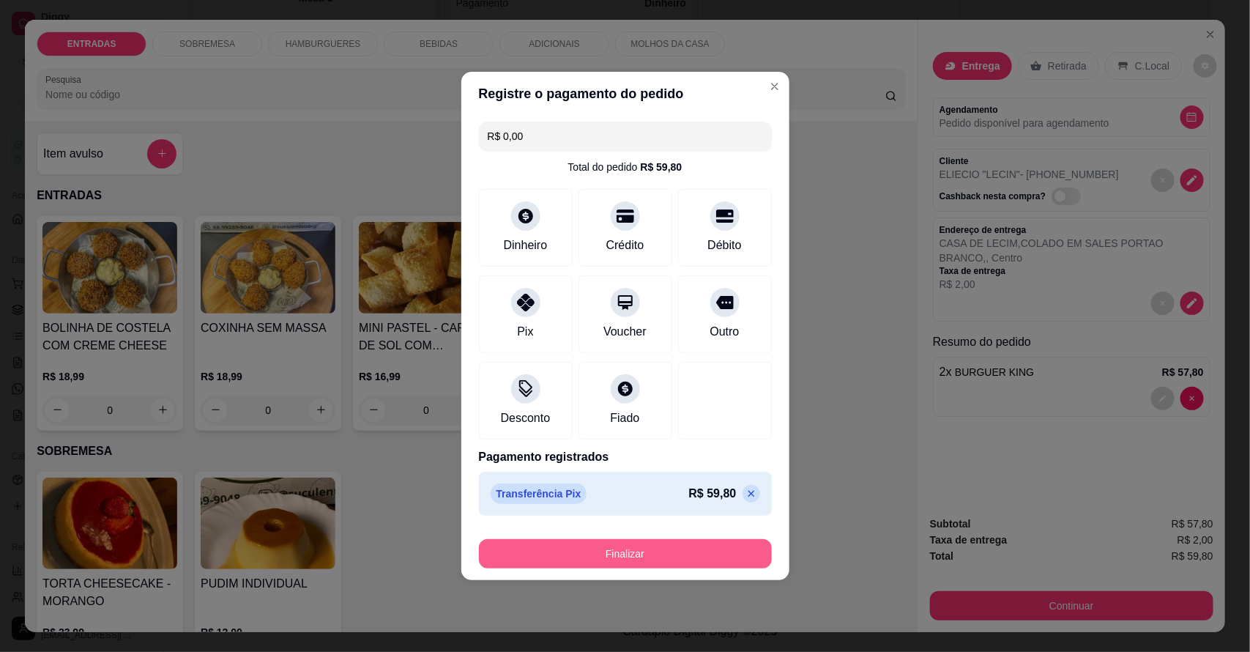
click at [635, 548] on button "Finalizar" at bounding box center [625, 553] width 293 height 29
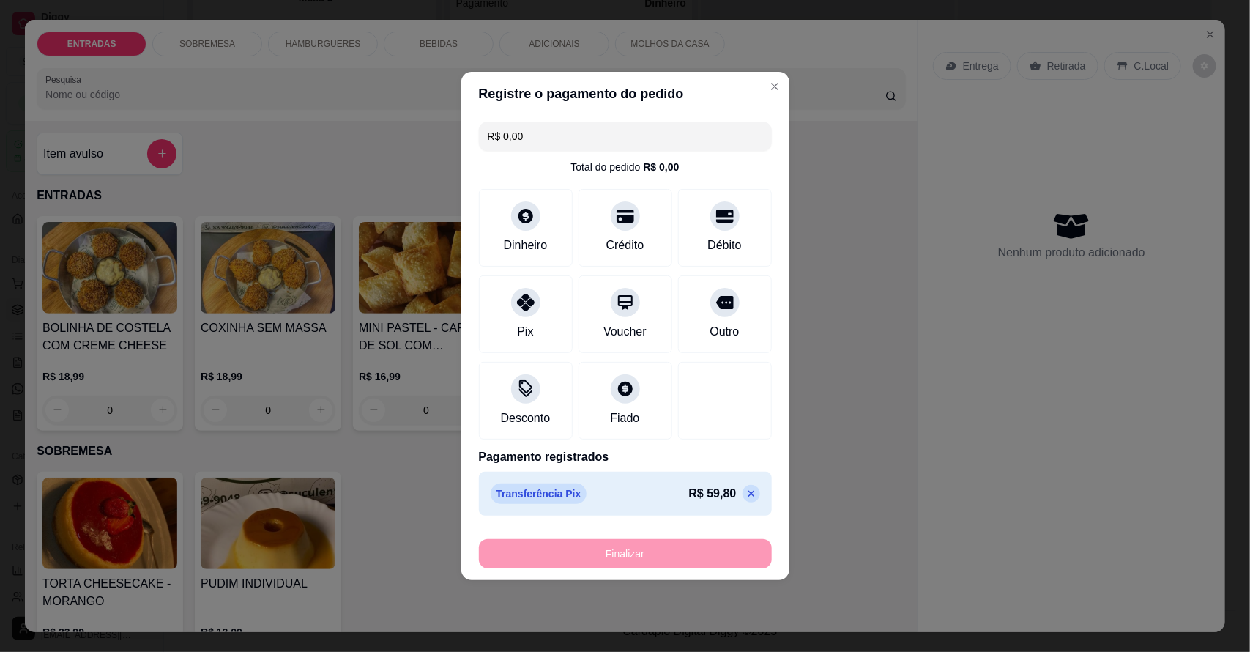
type input "0"
type input "-R$ 59,80"
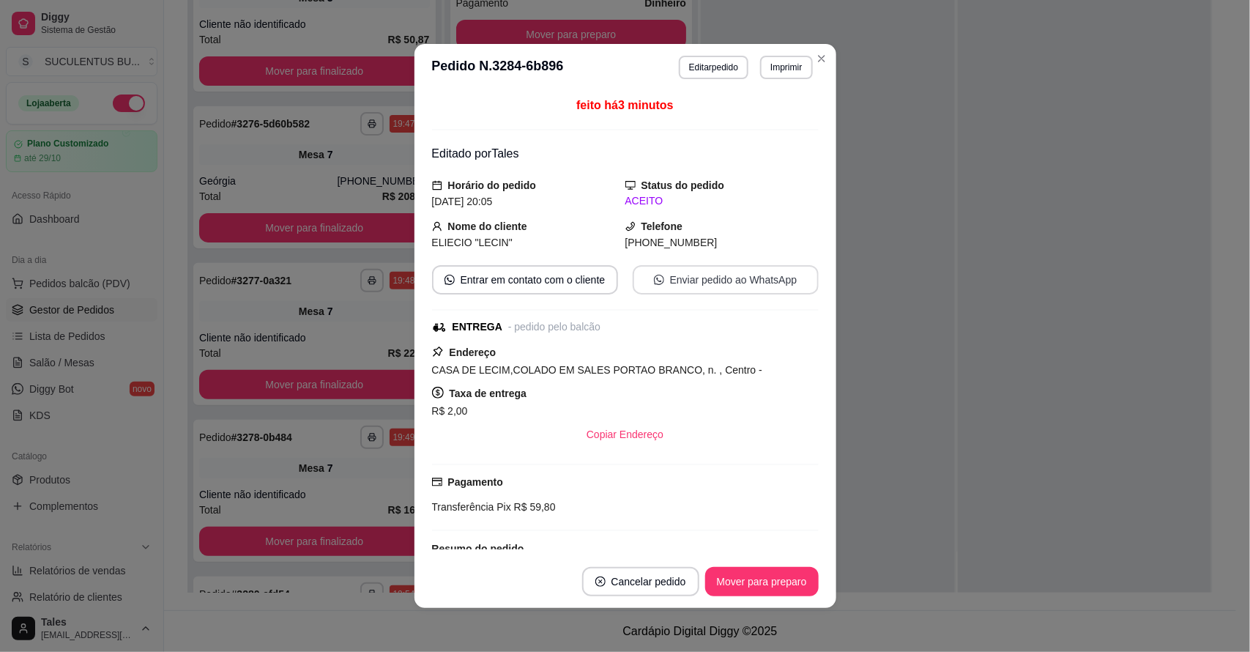
click at [709, 277] on button "Enviar pedido ao WhatsApp" at bounding box center [726, 279] width 186 height 29
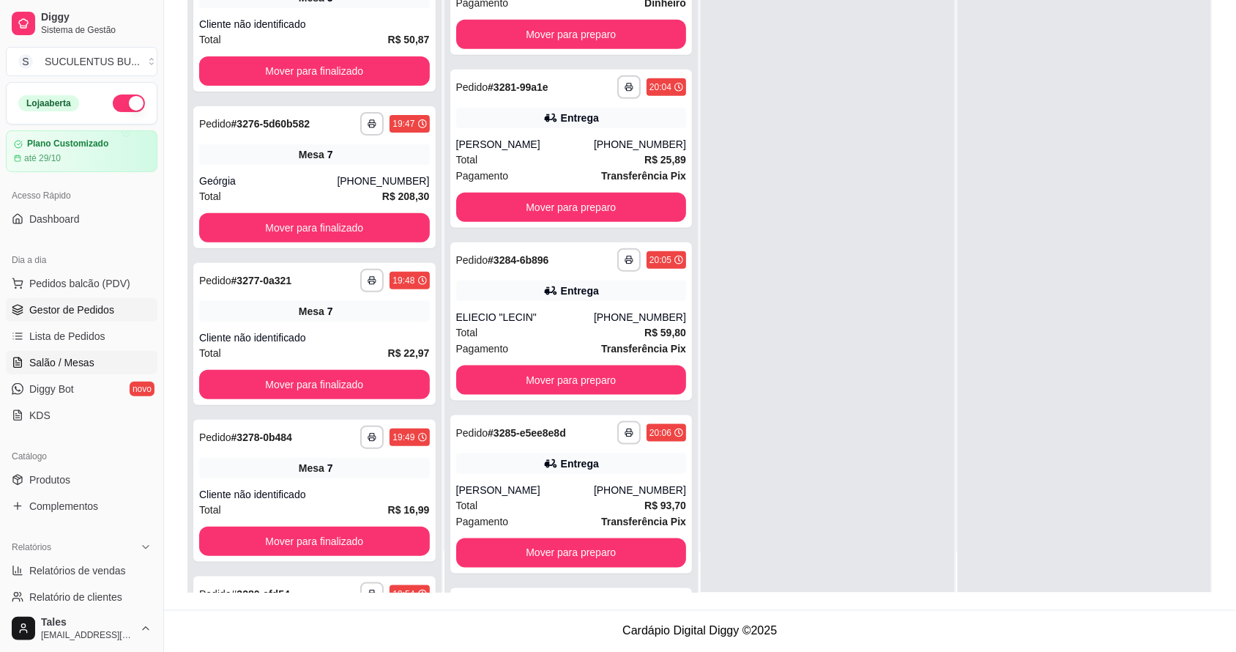
click at [85, 356] on span "Salão / Mesas" at bounding box center [61, 362] width 65 height 15
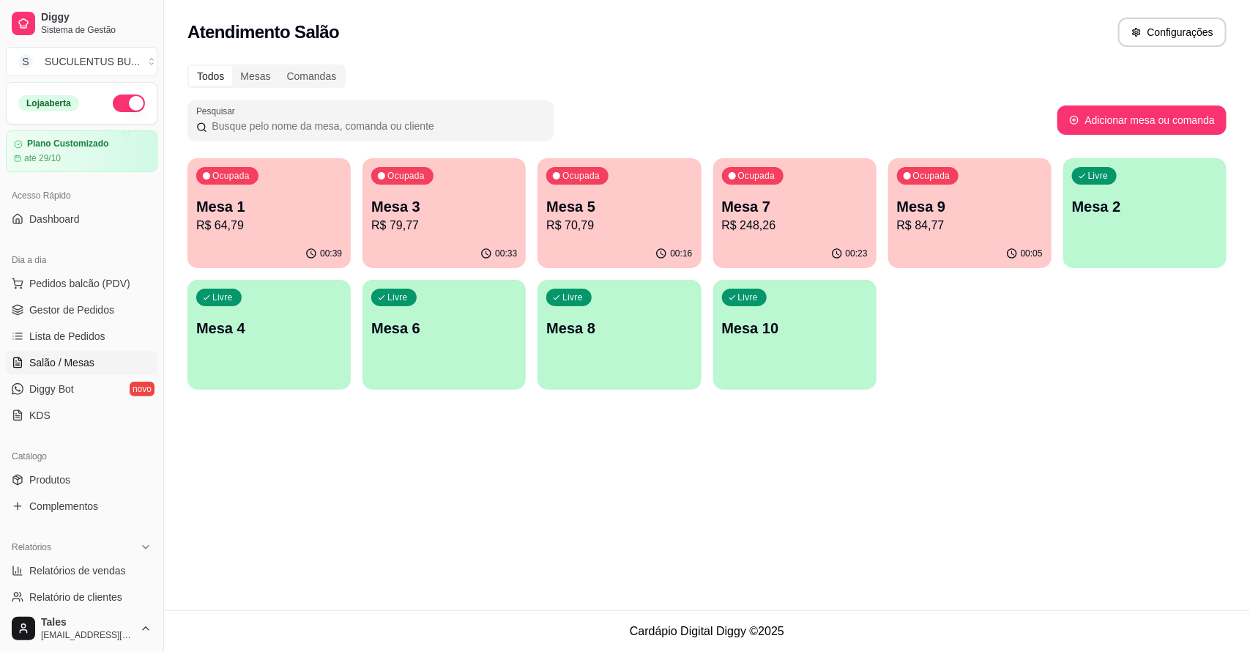
click at [265, 209] on p "Mesa 1" at bounding box center [269, 206] width 146 height 21
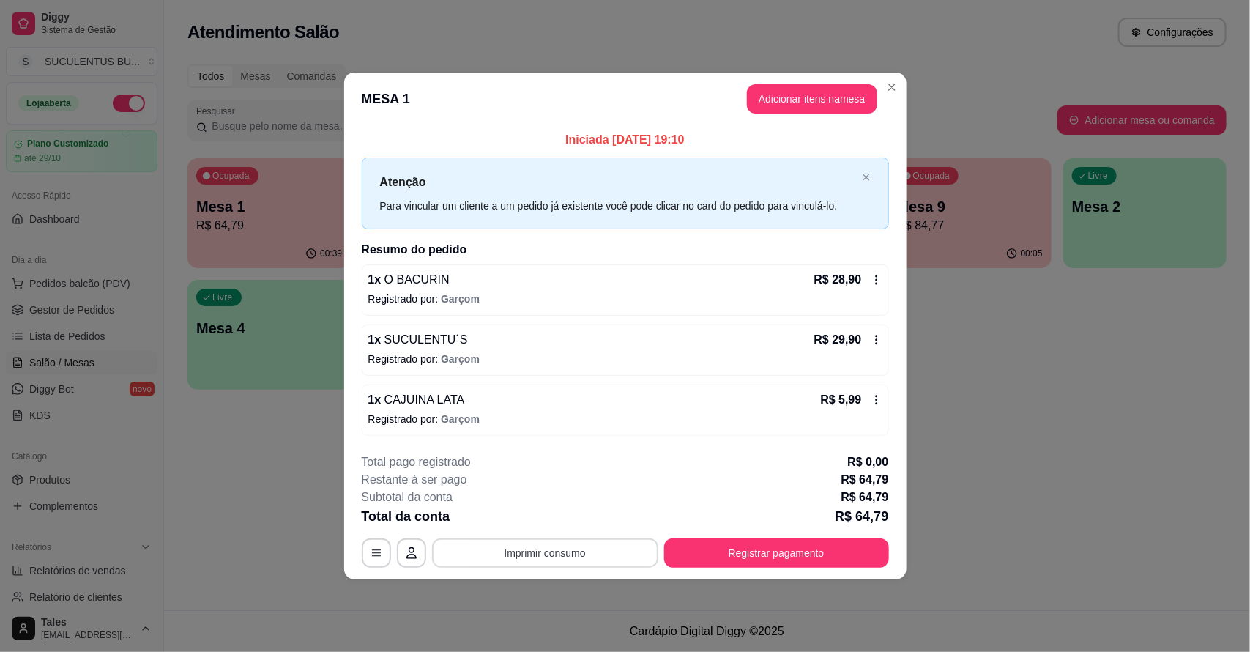
click at [612, 551] on button "Imprimir consumo" at bounding box center [545, 552] width 226 height 29
click at [576, 520] on button "IMPRESSORA CAIXA" at bounding box center [549, 519] width 121 height 23
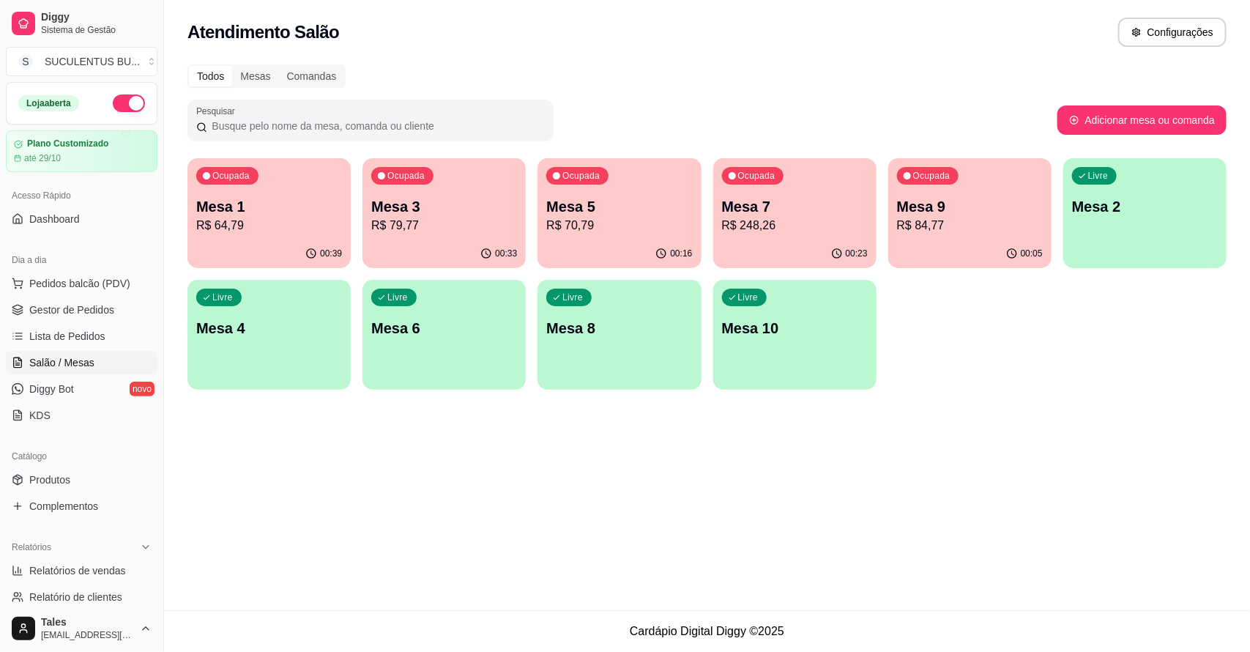
click at [821, 217] on p "R$ 248,26" at bounding box center [795, 226] width 146 height 18
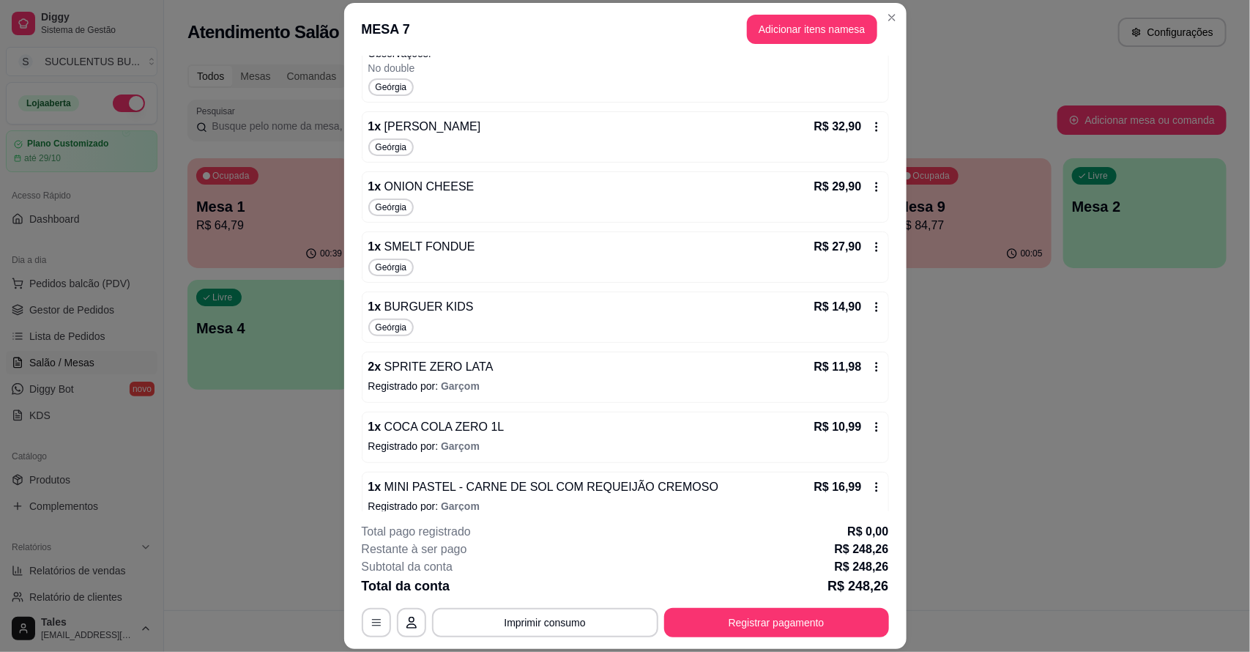
scroll to position [571, 0]
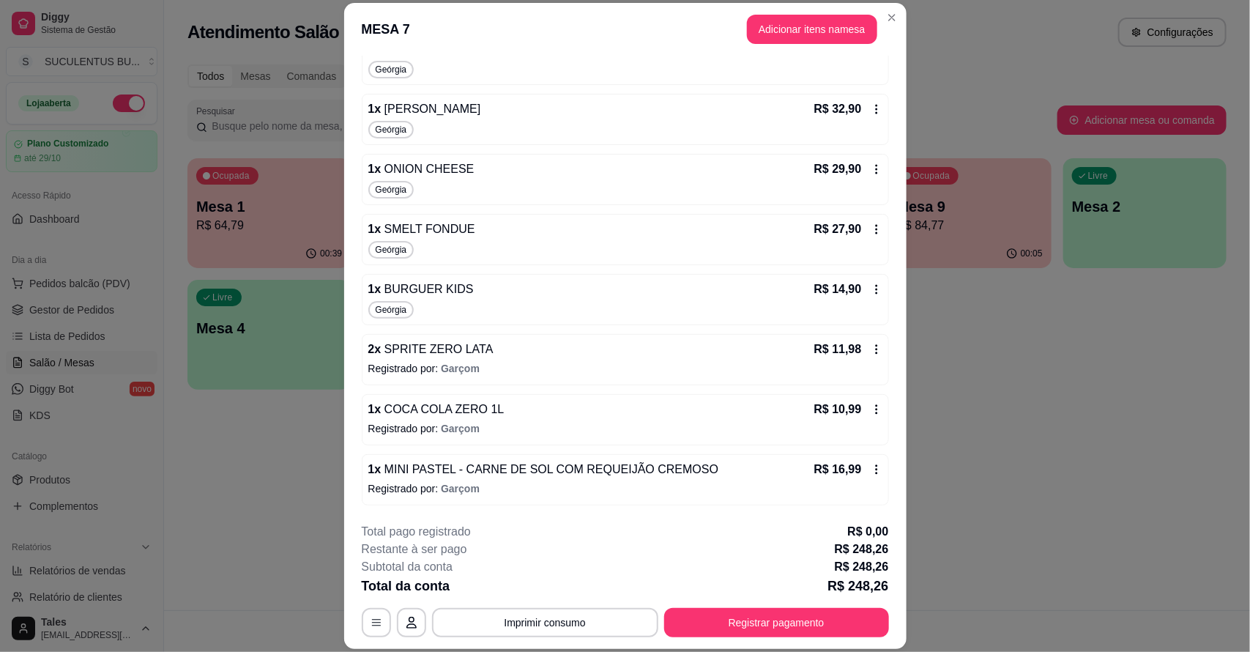
click at [877, 7] on header "MESA 7 Adicionar itens na mesa" at bounding box center [625, 29] width 562 height 53
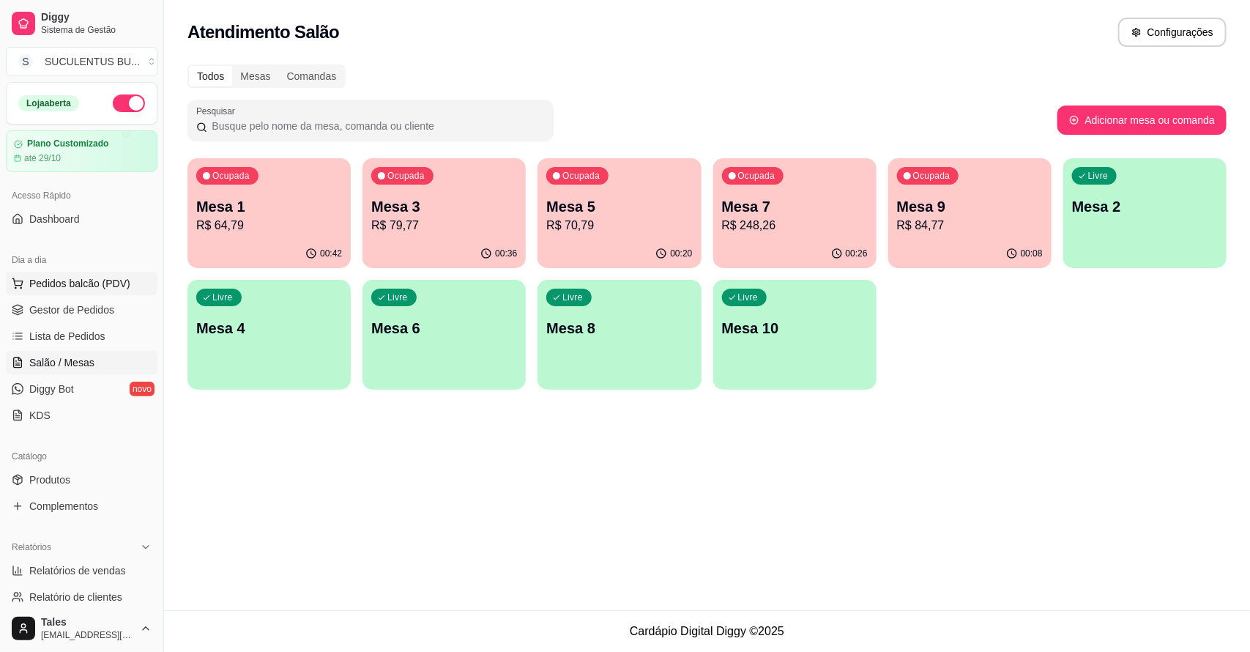
click at [104, 276] on span "Pedidos balcão (PDV)" at bounding box center [79, 283] width 101 height 15
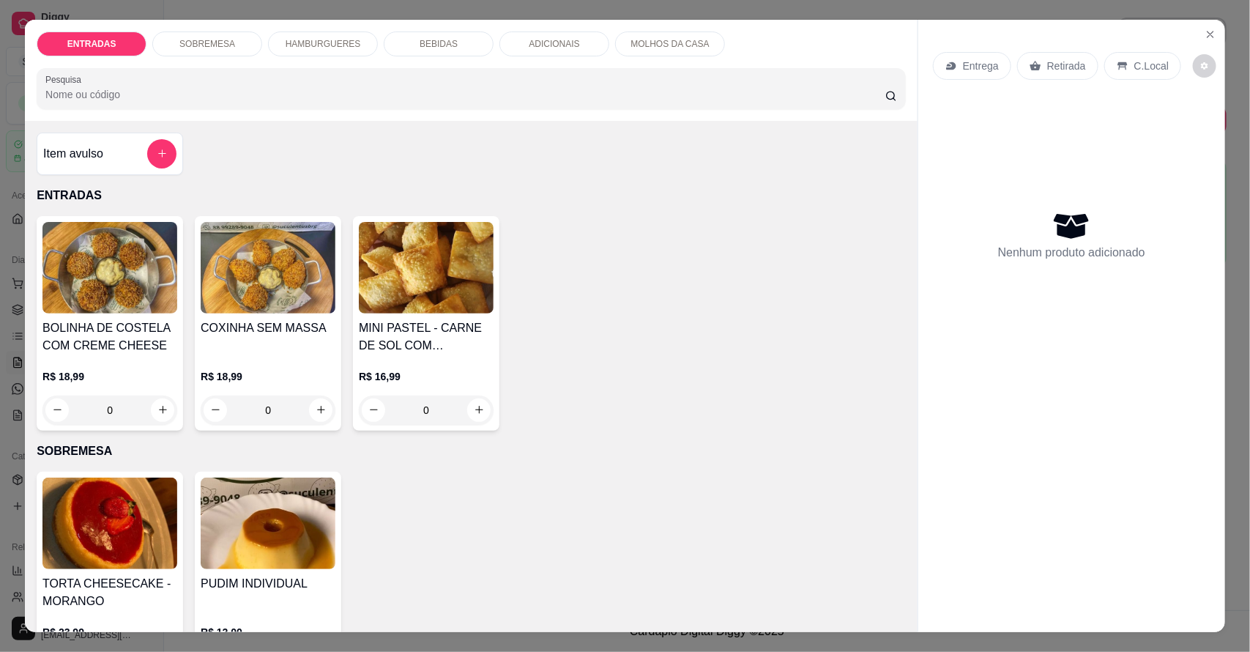
click at [357, 45] on div "HAMBURGUERES" at bounding box center [323, 43] width 110 height 25
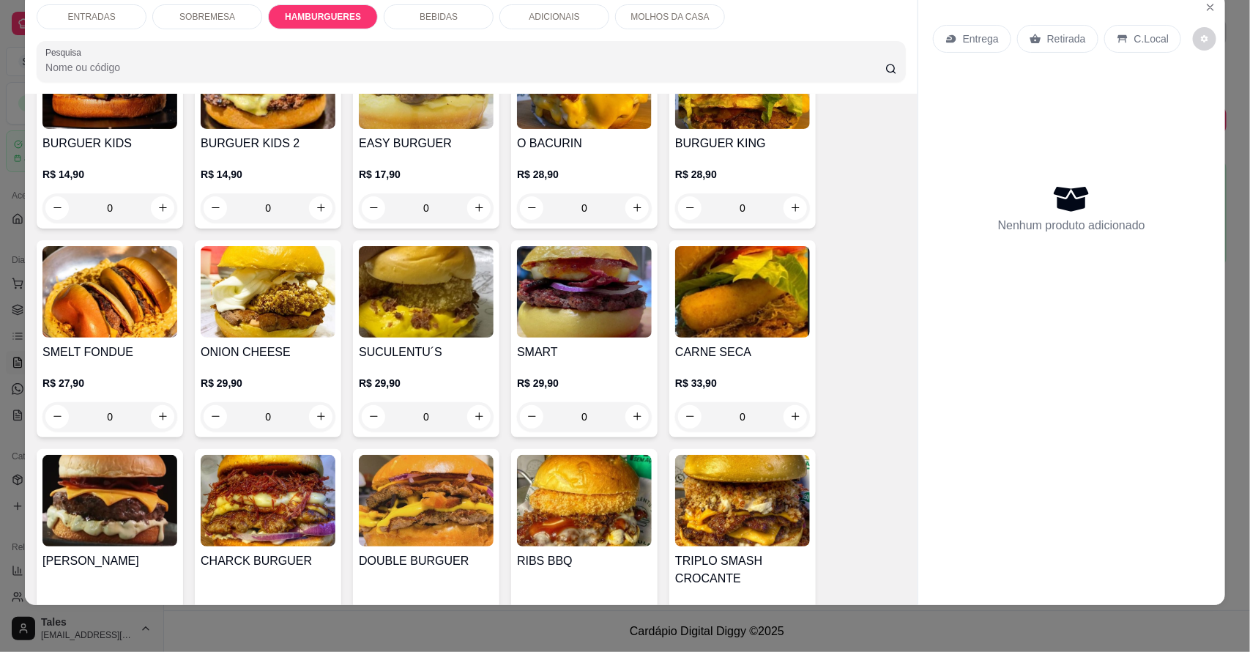
scroll to position [760, 0]
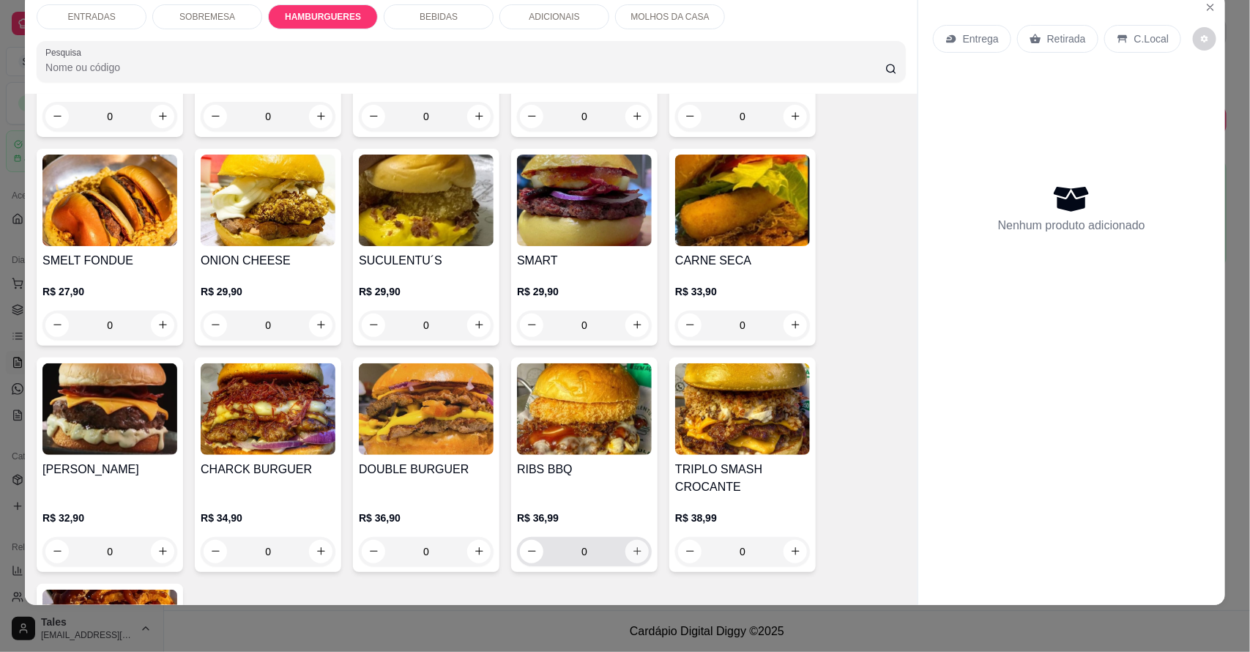
click at [635, 550] on icon "increase-product-quantity" at bounding box center [637, 551] width 11 height 11
type input "1"
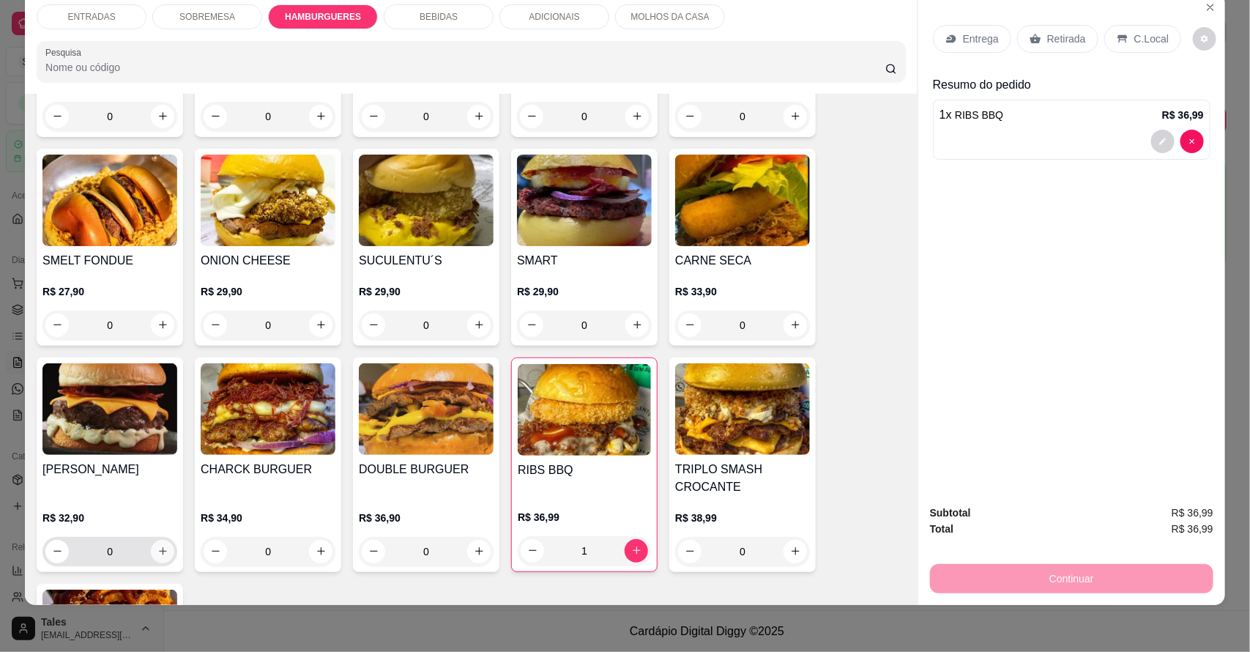
click at [157, 551] on icon "increase-product-quantity" at bounding box center [162, 551] width 11 height 11
type input "1"
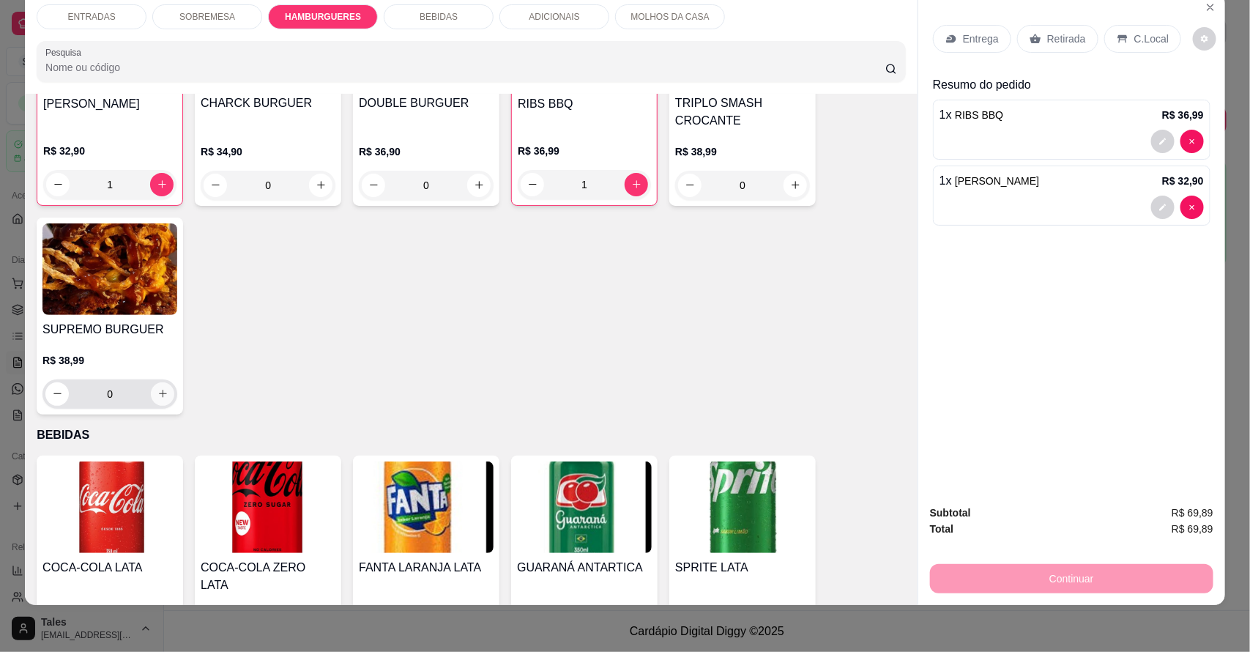
click at [158, 388] on icon "increase-product-quantity" at bounding box center [162, 393] width 11 height 11
type input "1"
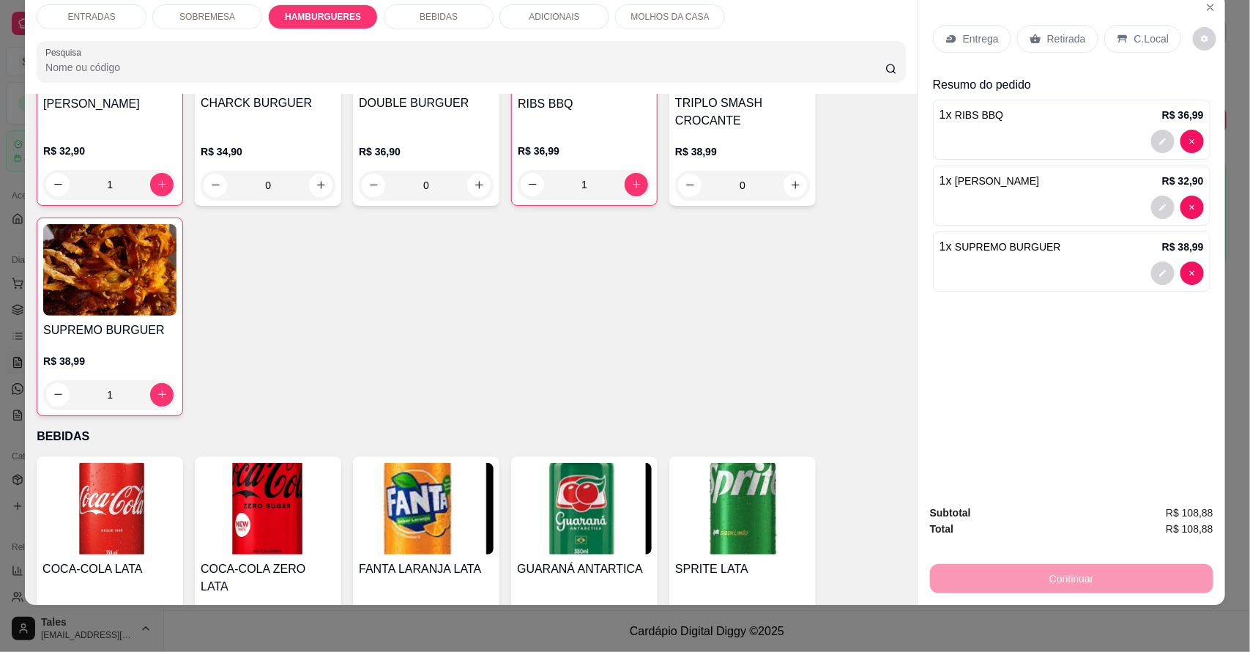
click at [1068, 40] on p "Retirada" at bounding box center [1066, 38] width 39 height 15
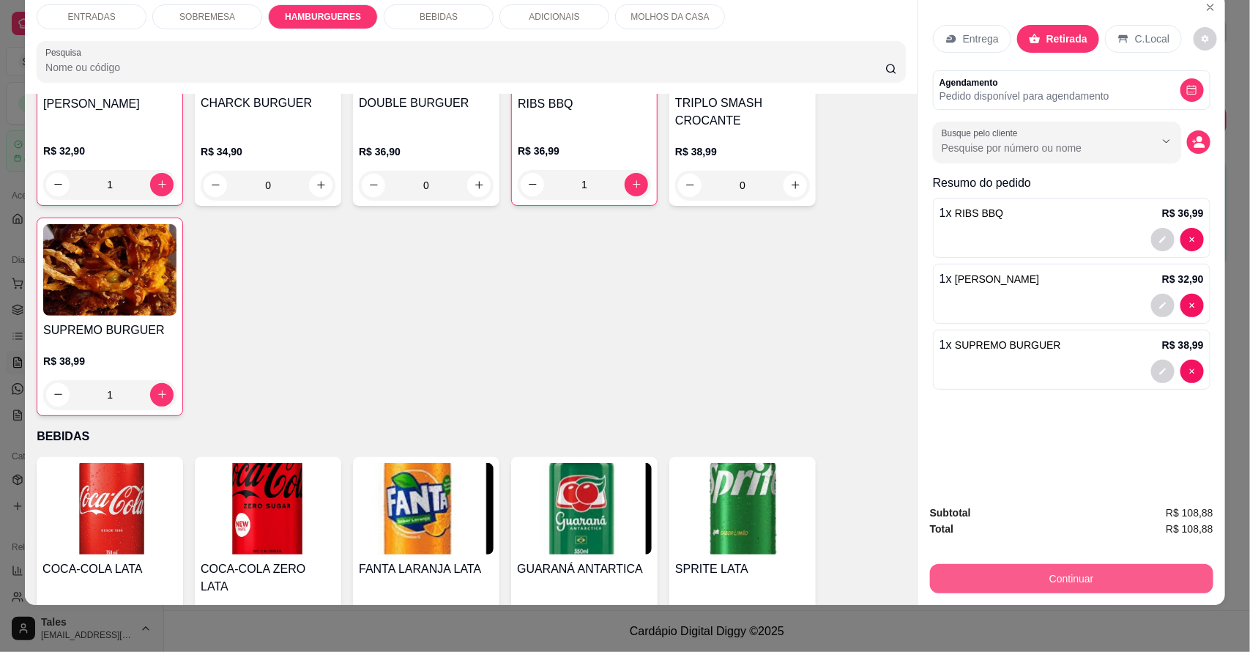
click at [1053, 579] on button "Continuar" at bounding box center [1071, 578] width 283 height 29
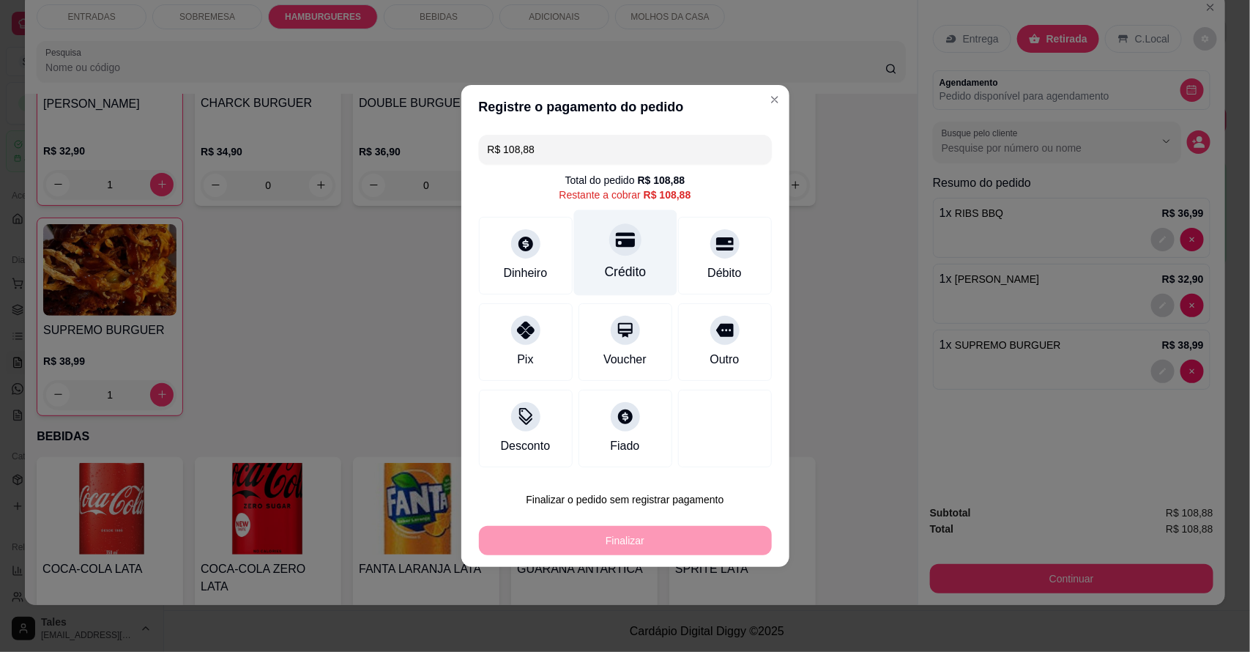
click at [610, 273] on div "Crédito" at bounding box center [625, 271] width 42 height 19
type input "R$ 0,00"
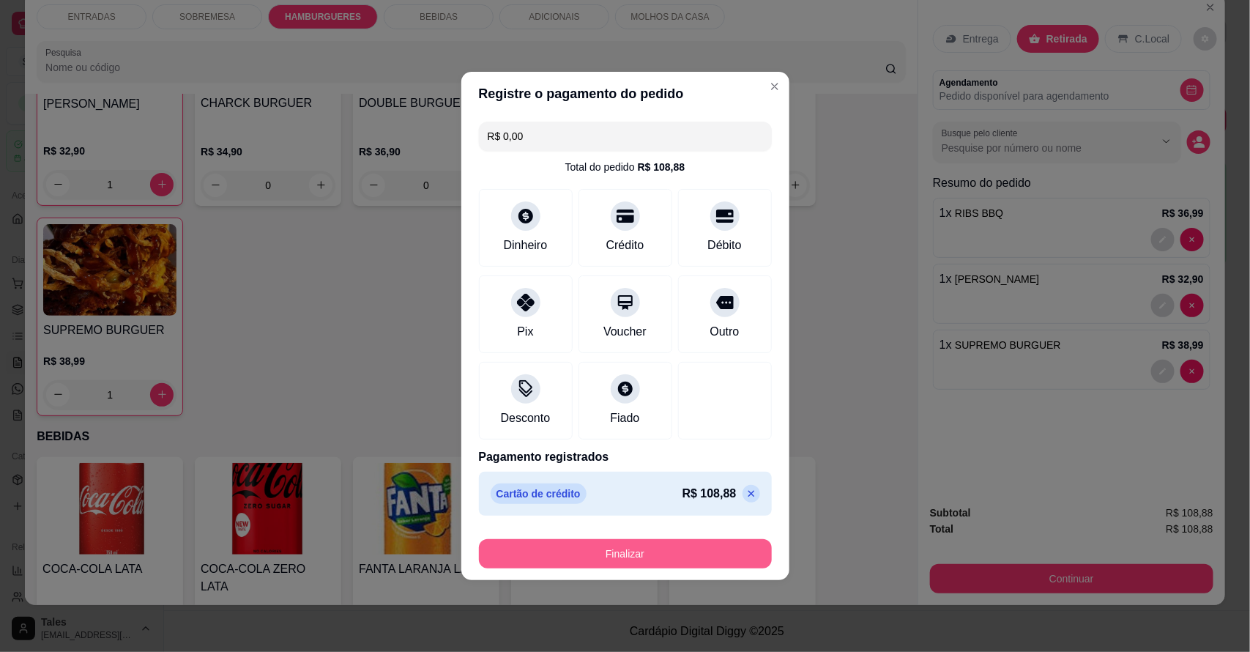
click at [619, 551] on button "Finalizar" at bounding box center [625, 553] width 293 height 29
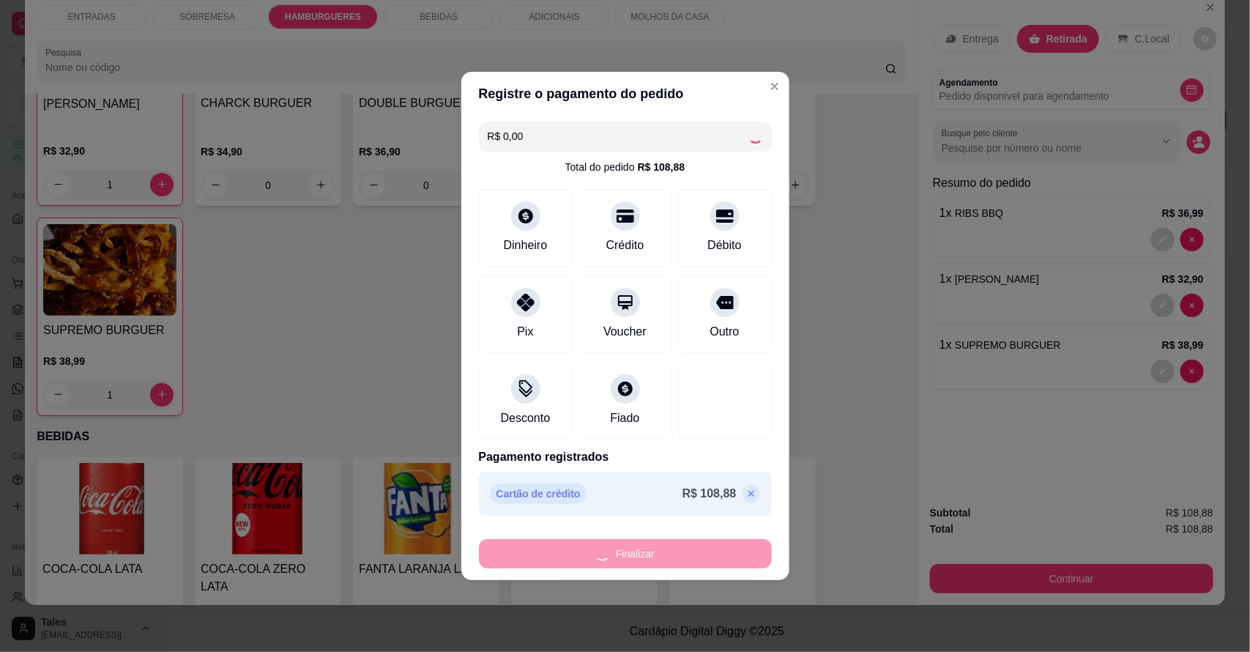
type input "0"
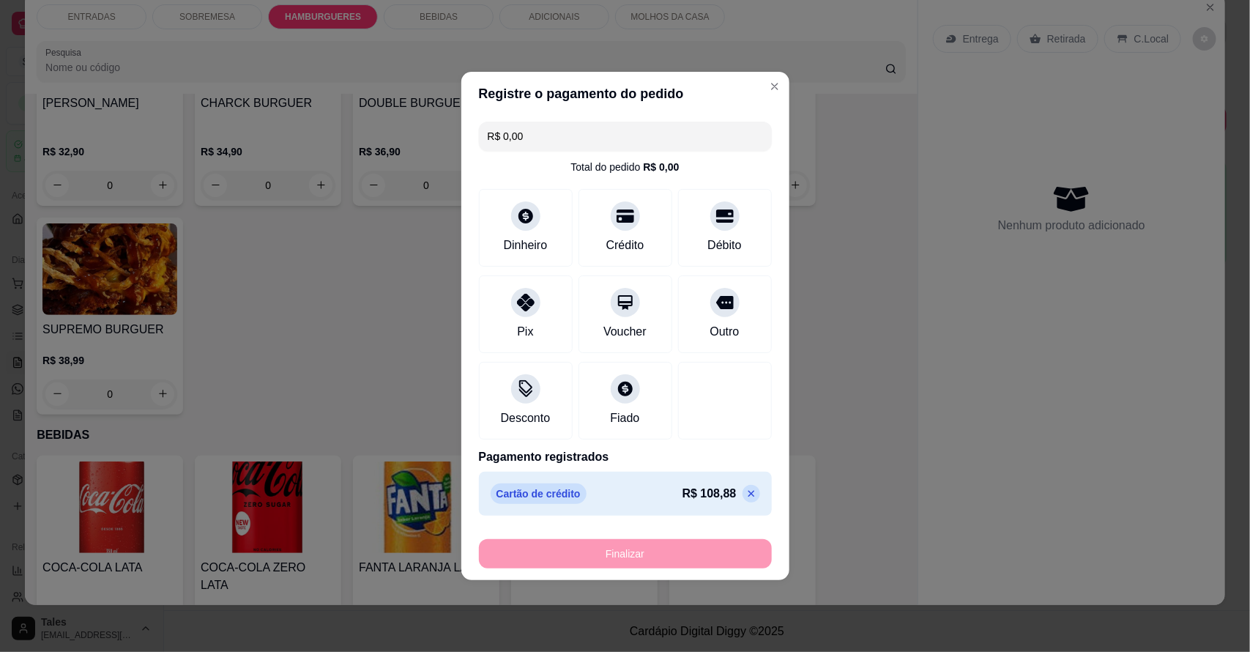
type input "-R$ 108,88"
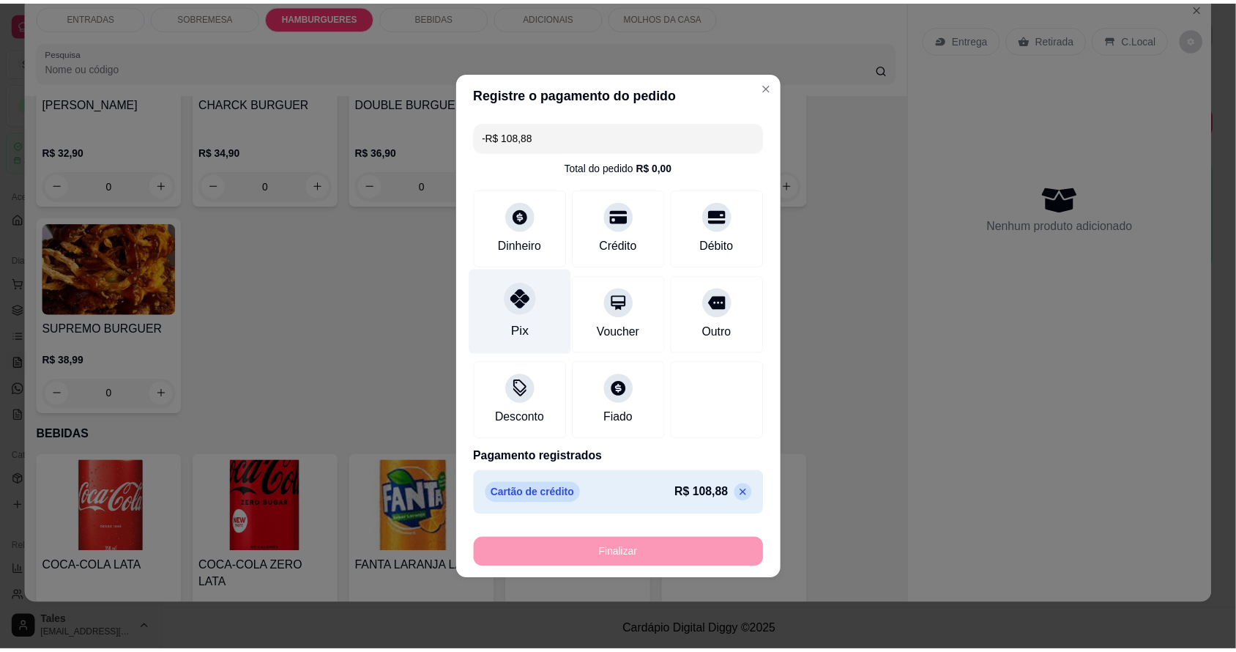
scroll to position [1126, 0]
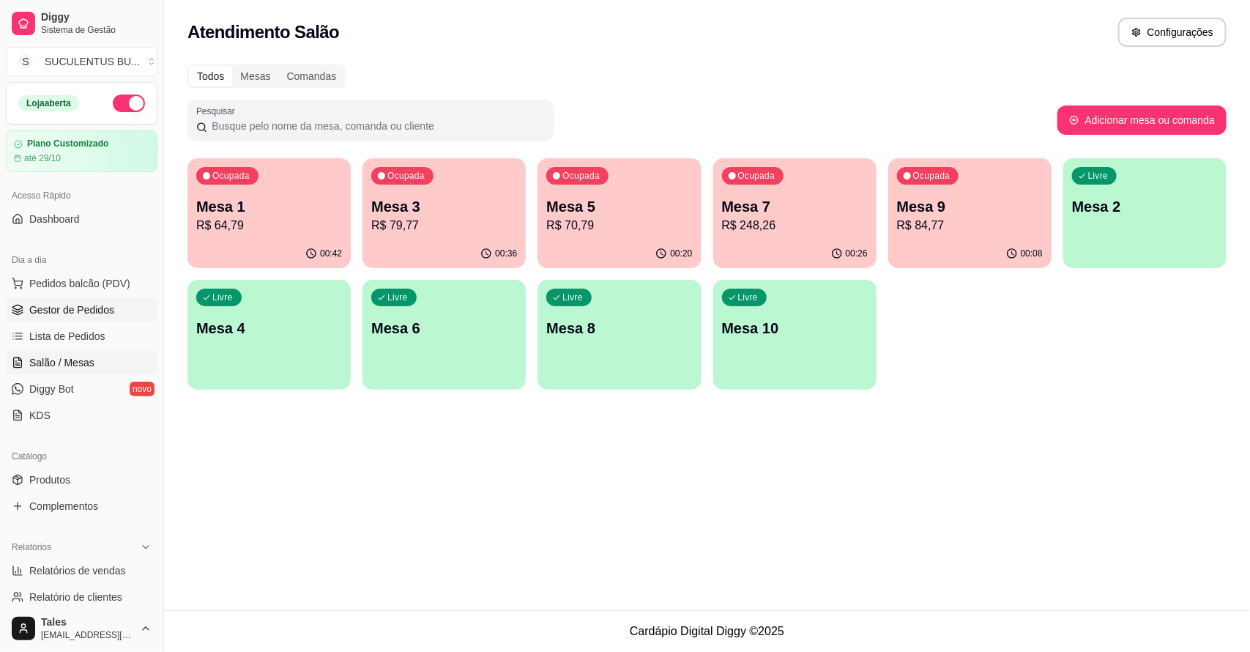
click at [81, 312] on span "Gestor de Pedidos" at bounding box center [71, 309] width 85 height 15
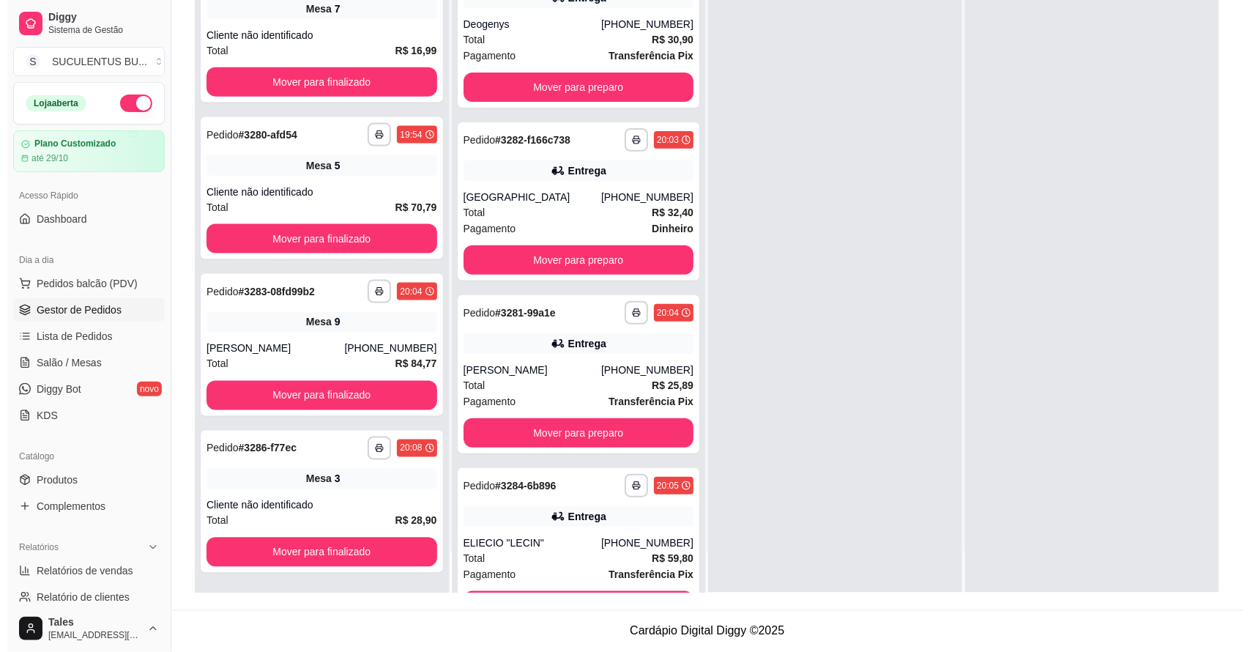
scroll to position [572, 0]
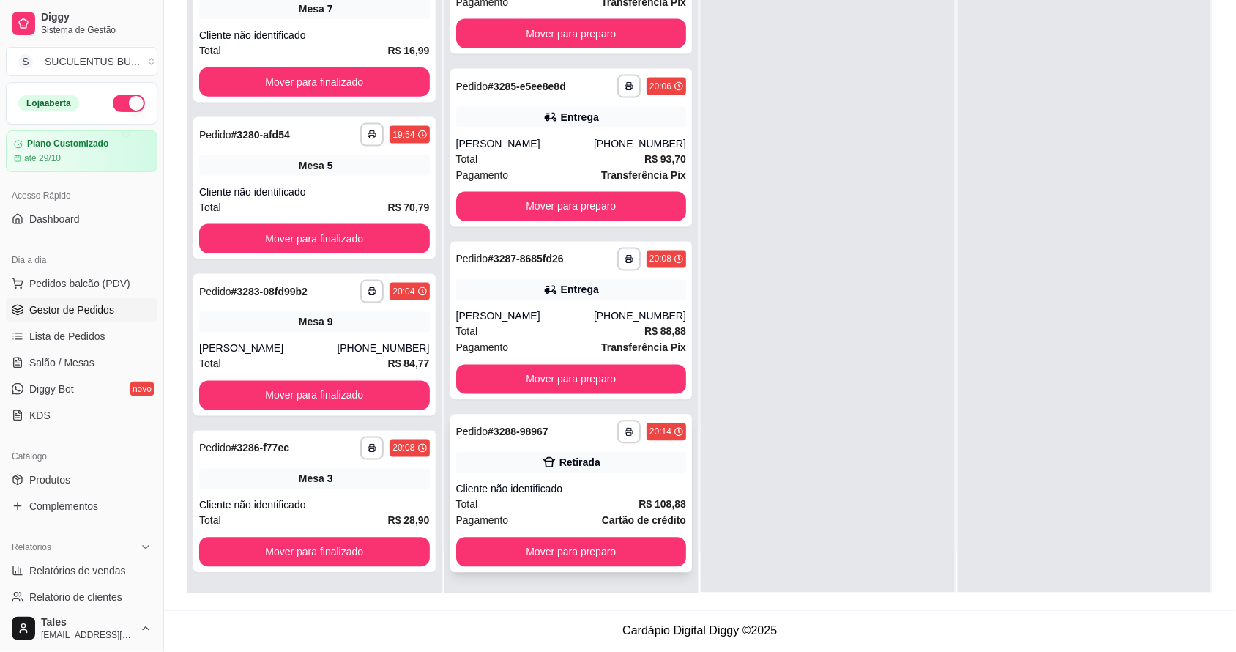
click at [570, 505] on div "Total R$ 108,88" at bounding box center [571, 505] width 231 height 16
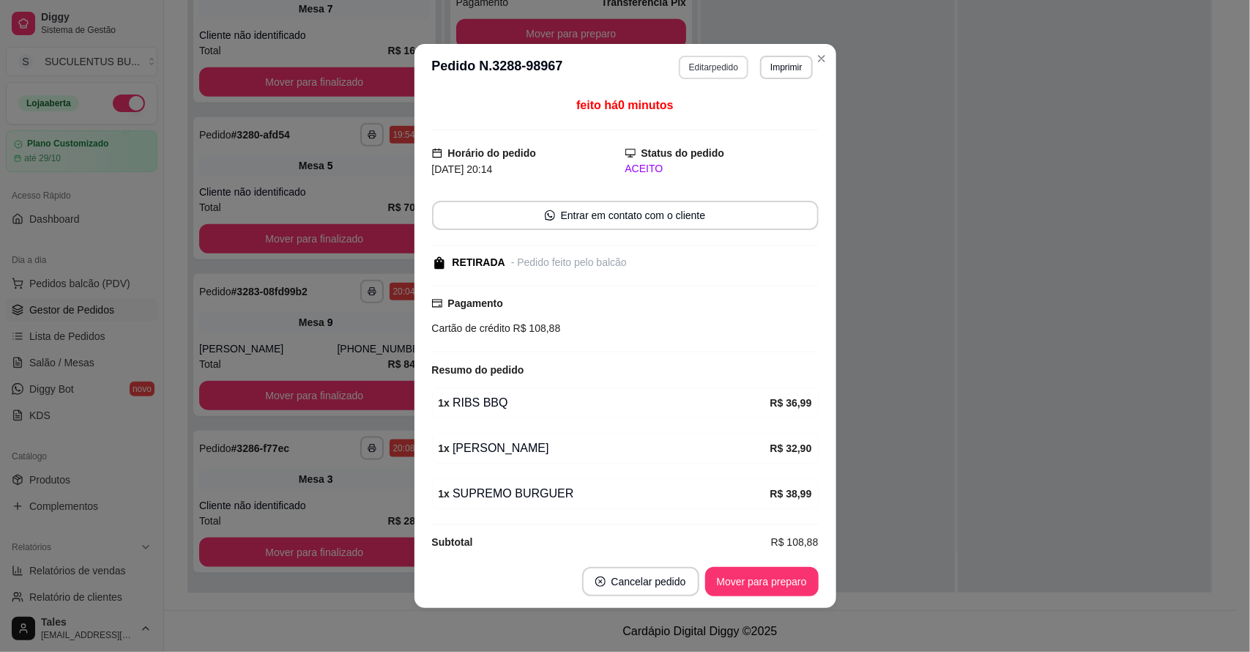
click at [700, 66] on button "Editar pedido" at bounding box center [714, 67] width 70 height 23
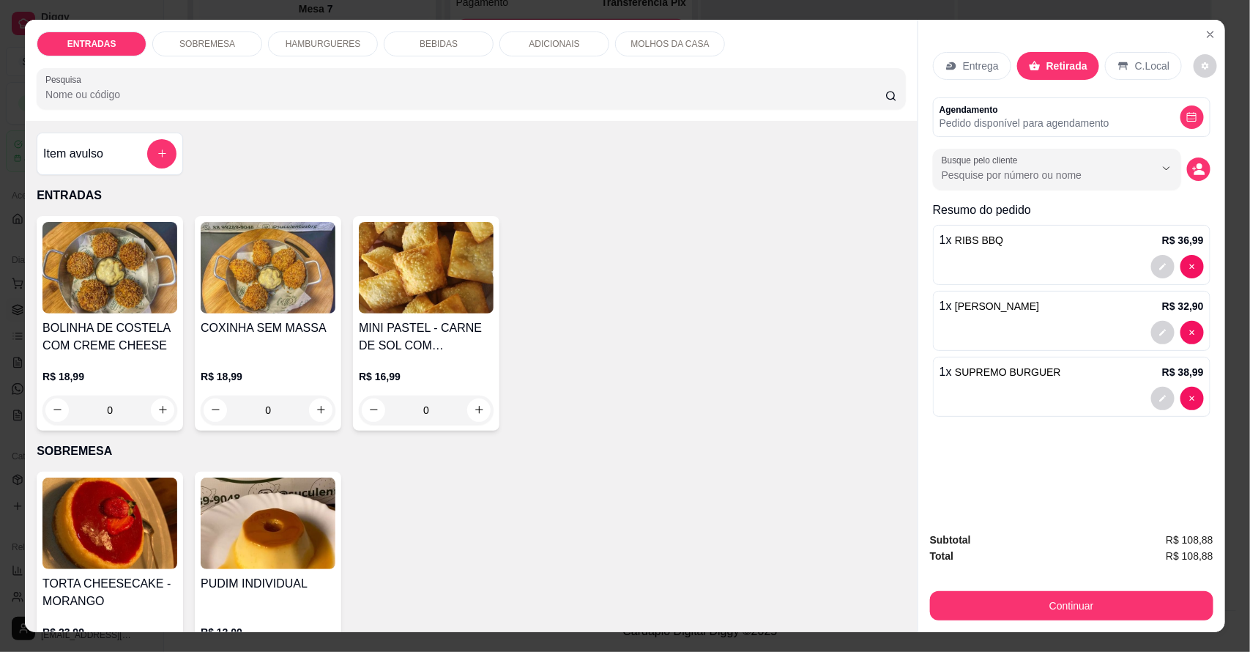
click at [462, 48] on div "BEBIDAS" at bounding box center [439, 43] width 110 height 25
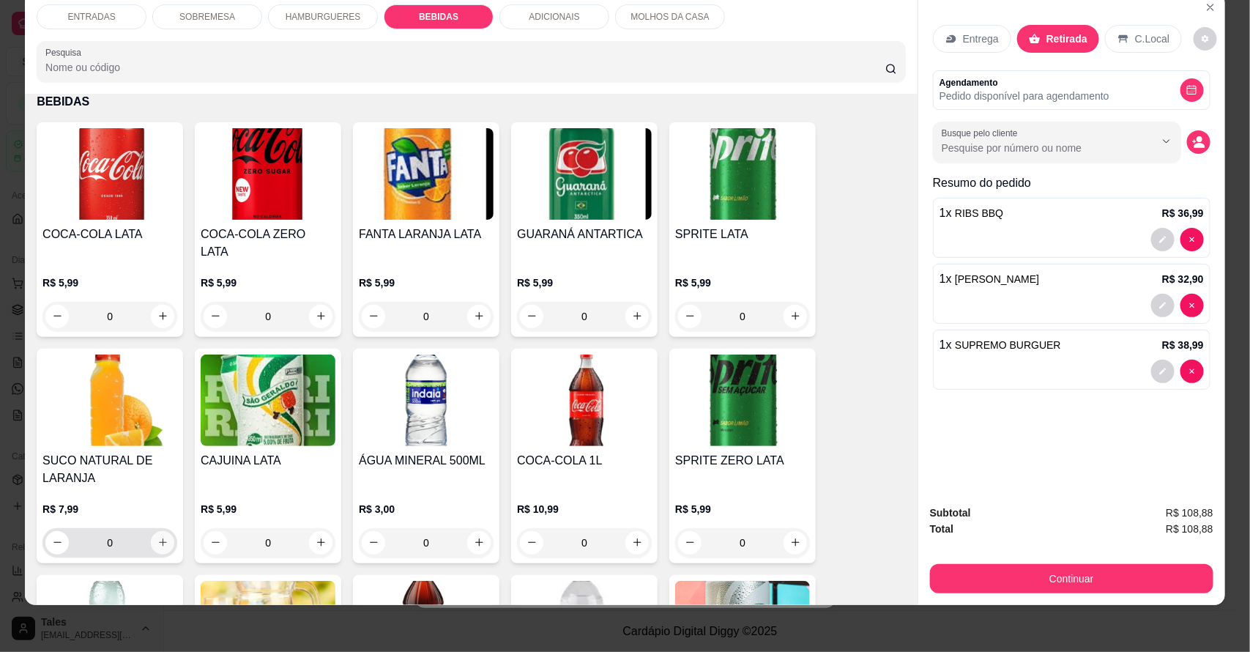
click at [160, 531] on button "increase-product-quantity" at bounding box center [162, 542] width 23 height 23
type input "1"
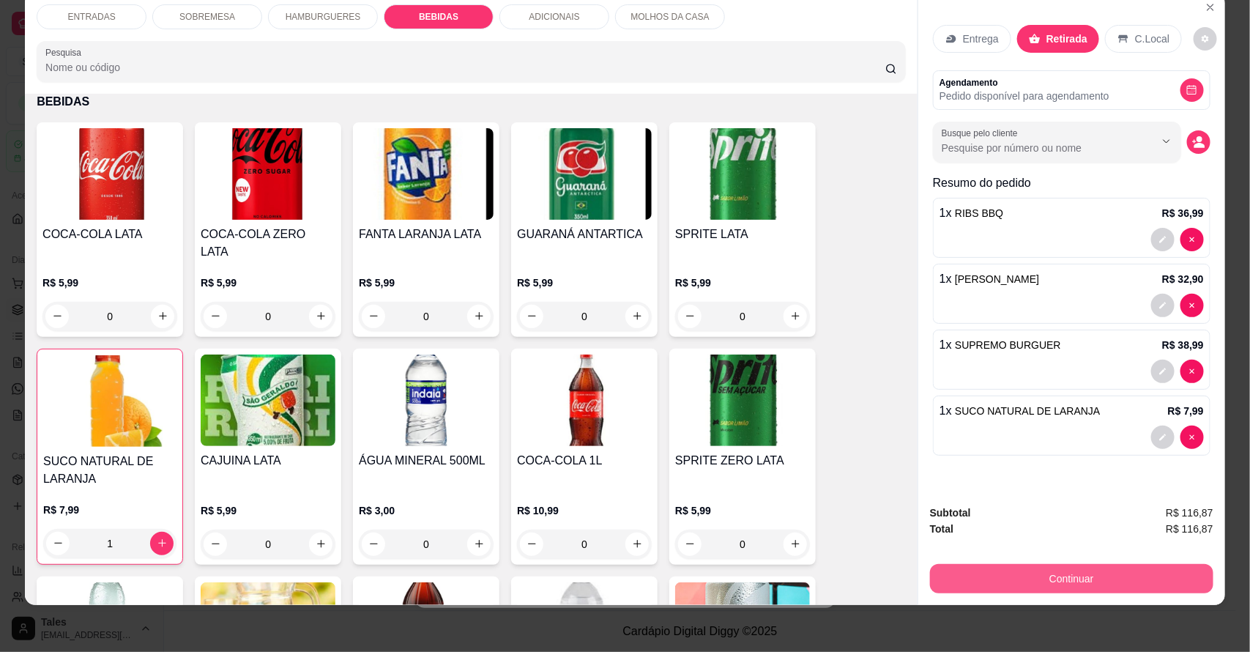
click at [1040, 577] on button "Continuar" at bounding box center [1071, 578] width 283 height 29
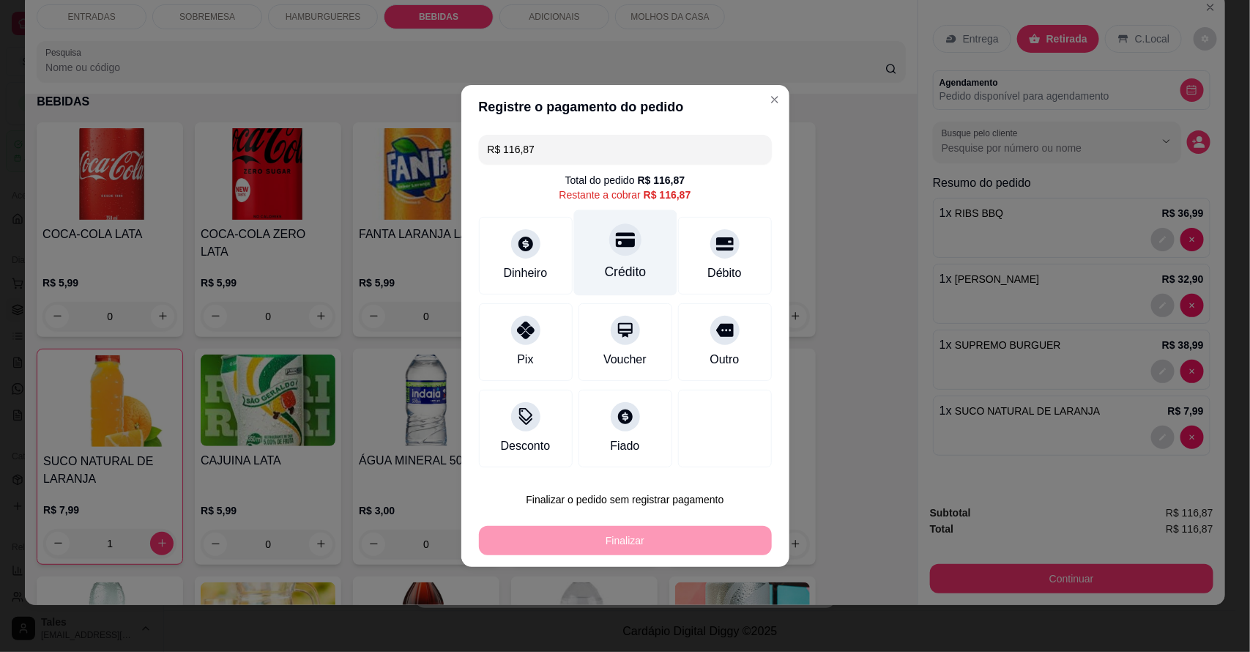
click at [627, 239] on icon at bounding box center [624, 240] width 19 height 15
type input "R$ 0,00"
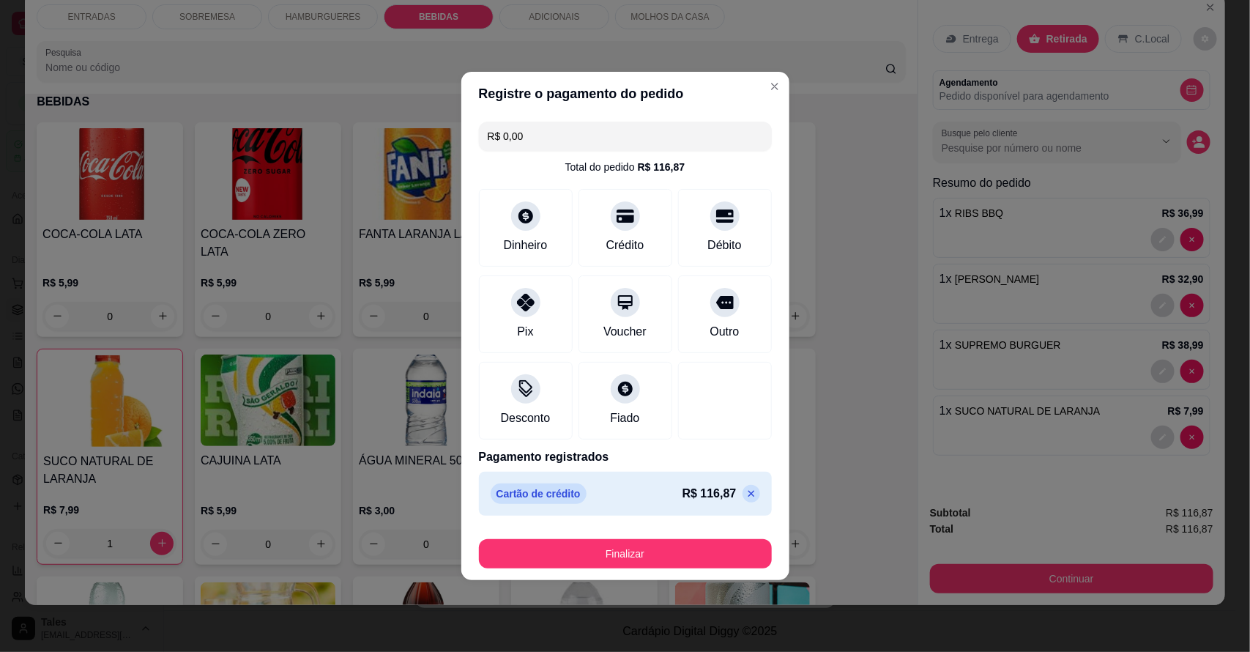
click at [637, 546] on button "Finalizar" at bounding box center [625, 553] width 293 height 29
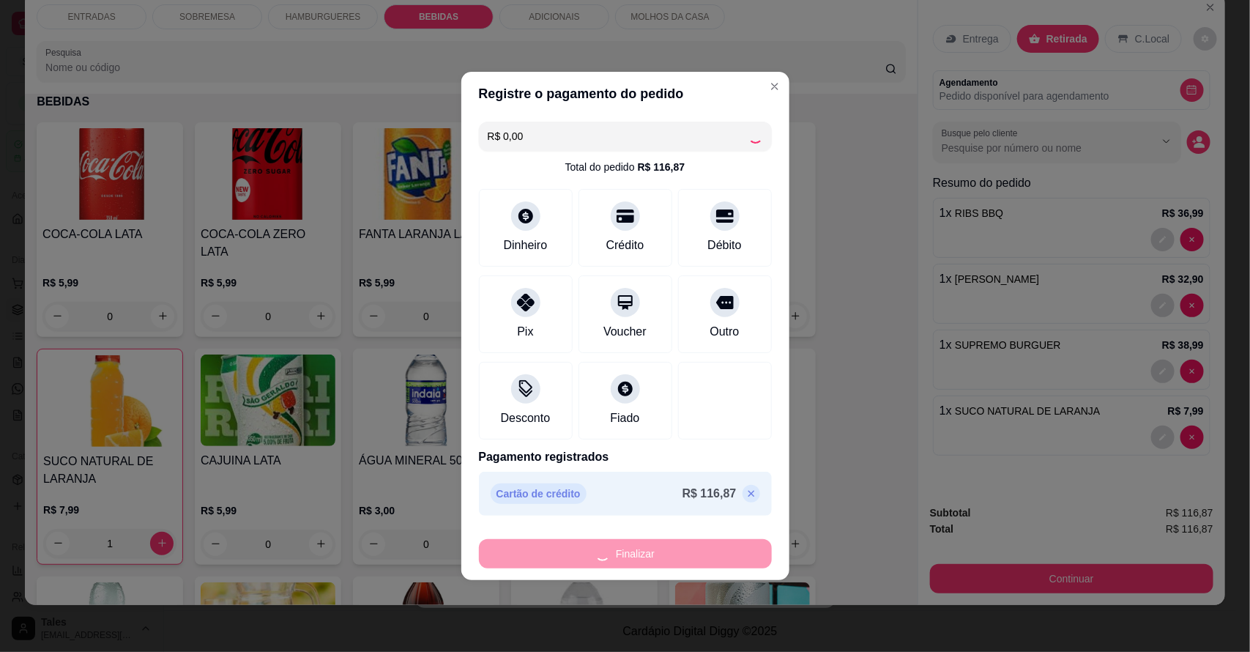
type input "0"
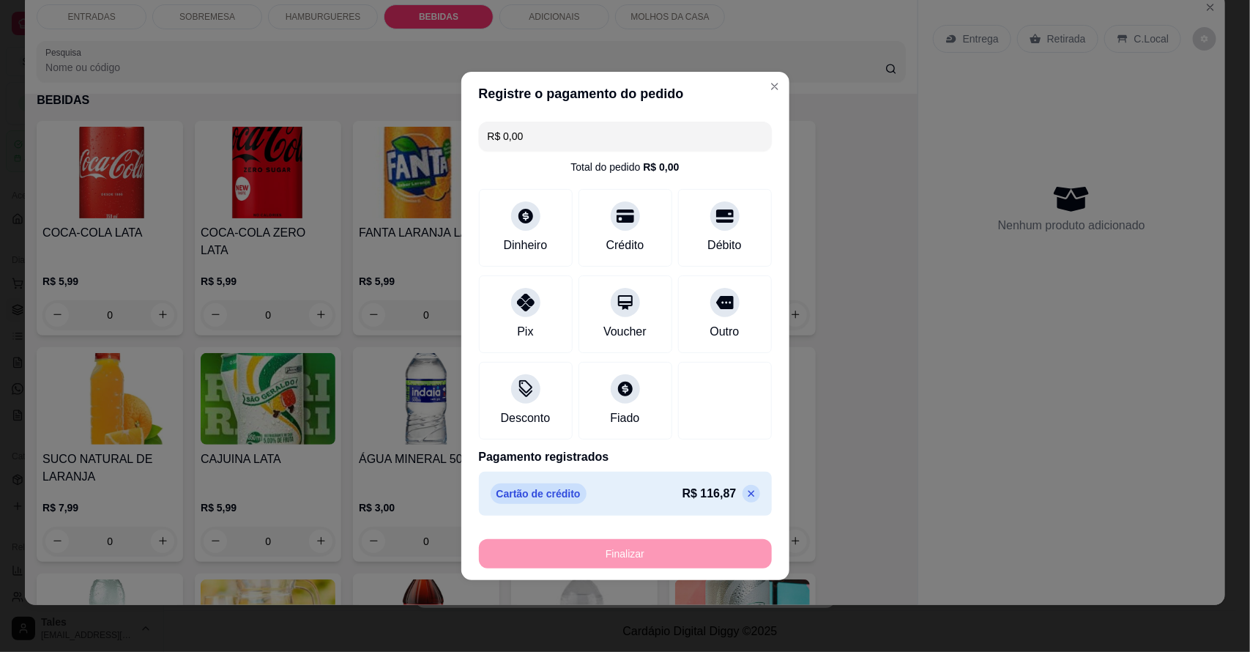
type input "-R$ 116,87"
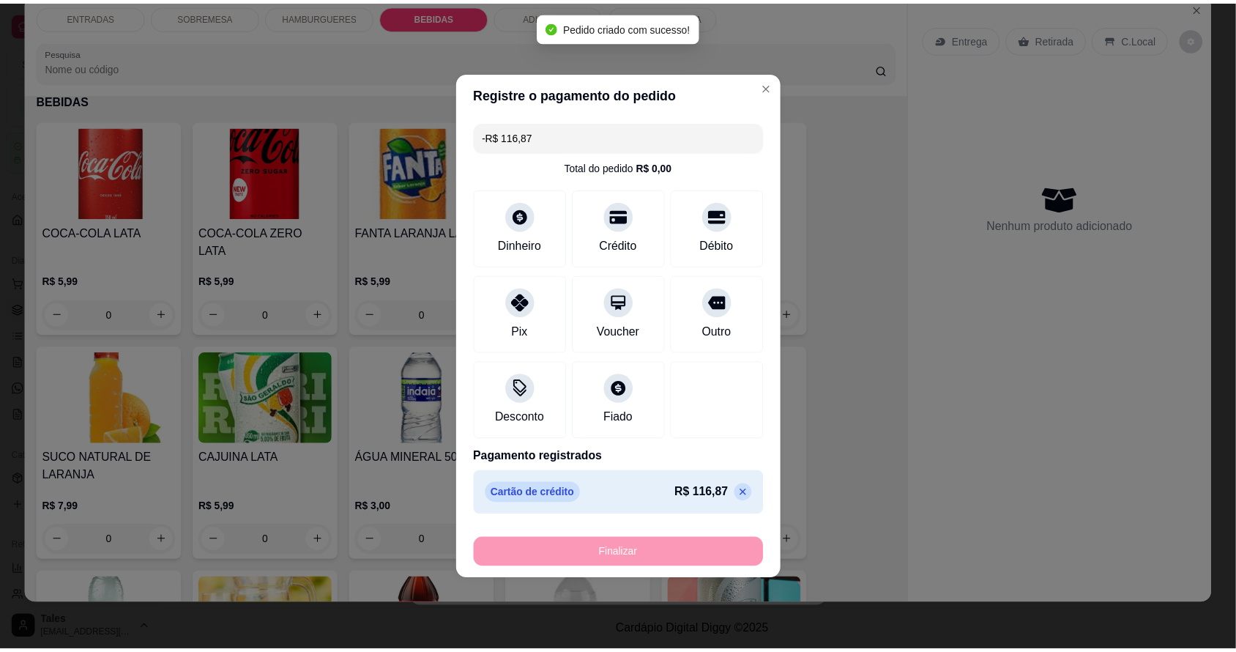
scroll to position [1459, 0]
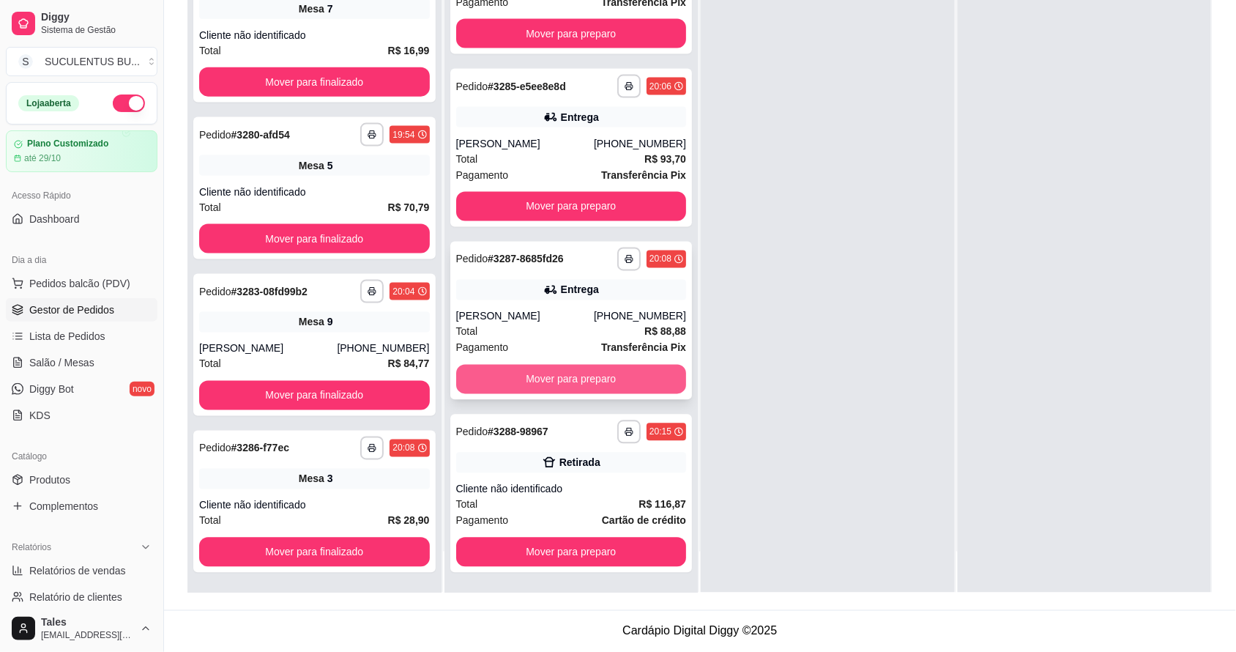
click at [579, 382] on button "Mover para preparo" at bounding box center [571, 379] width 231 height 29
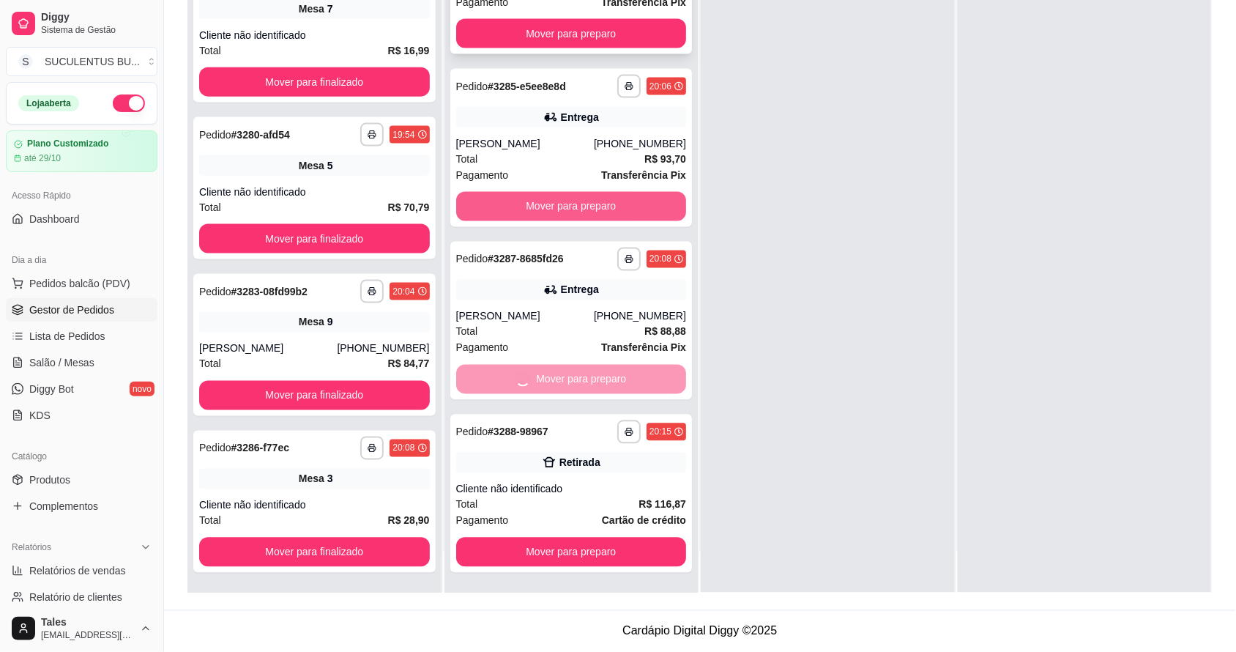
scroll to position [399, 0]
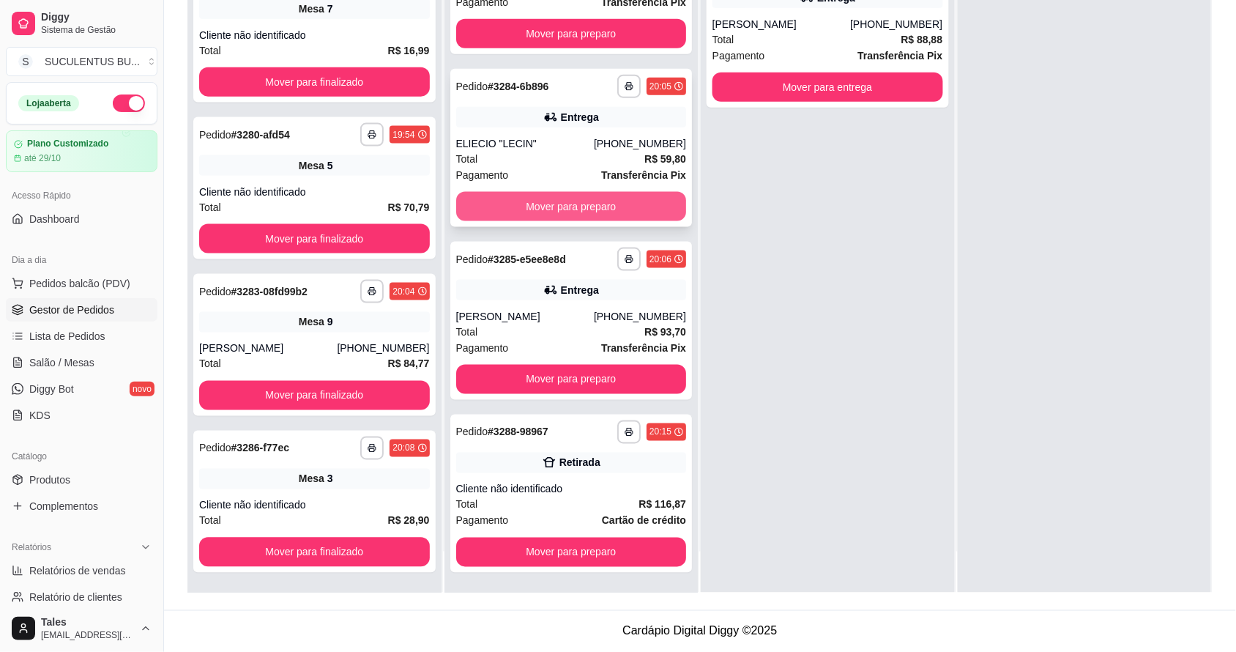
click at [573, 206] on button "Mover para preparo" at bounding box center [571, 206] width 231 height 29
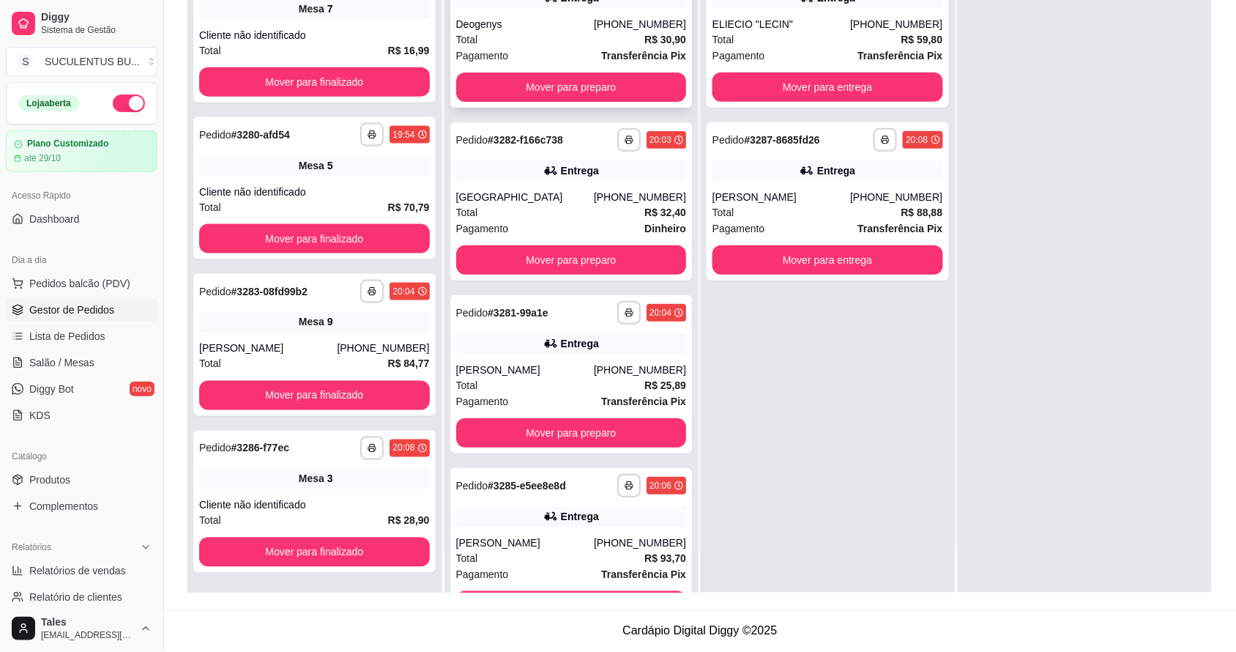
scroll to position [132, 0]
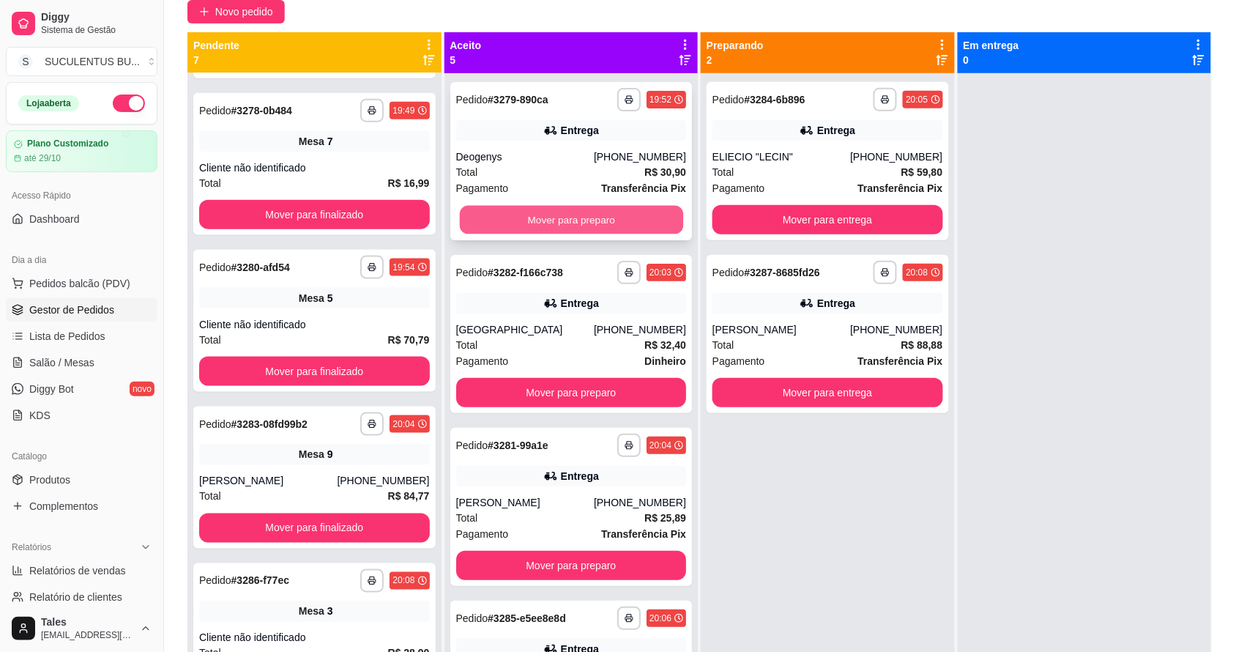
click at [573, 223] on button "Mover para preparo" at bounding box center [570, 220] width 223 height 29
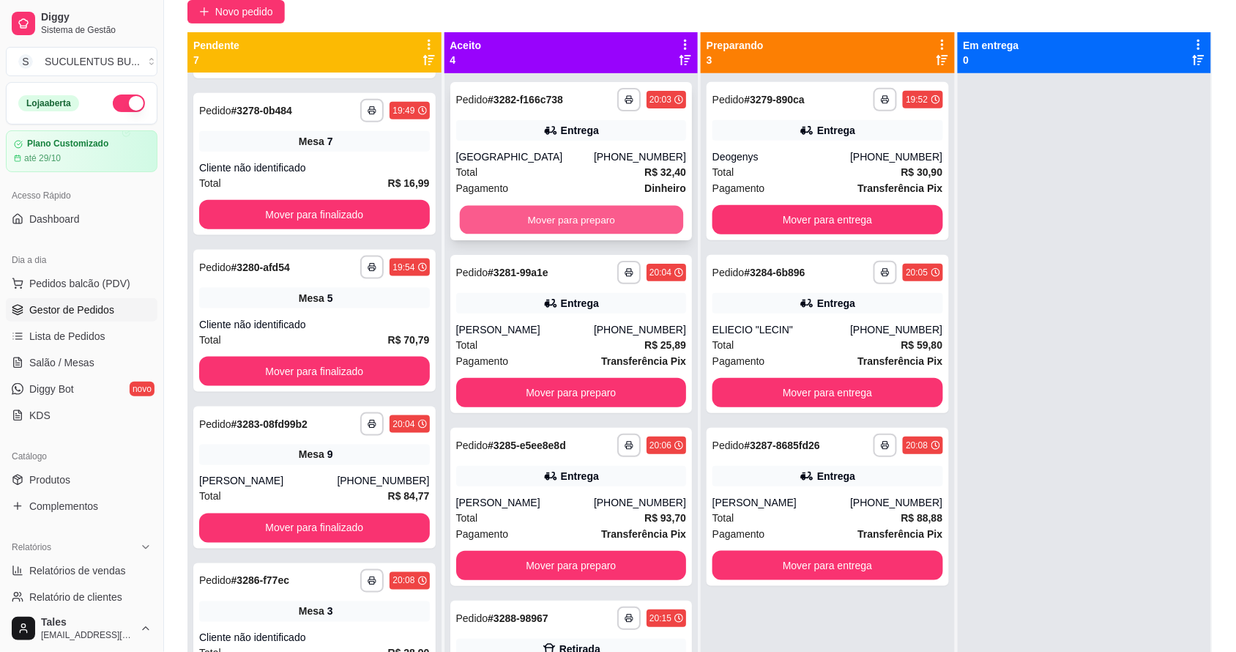
click at [594, 221] on button "Mover para preparo" at bounding box center [570, 220] width 223 height 29
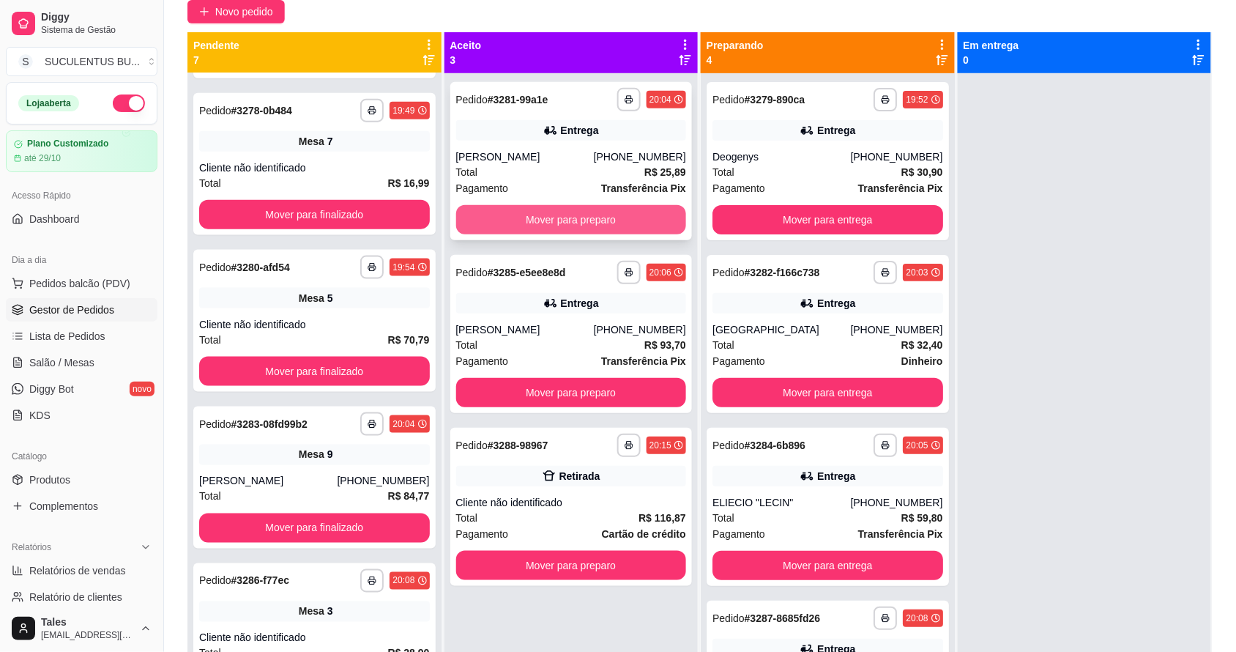
click at [570, 224] on button "Mover para preparo" at bounding box center [571, 219] width 231 height 29
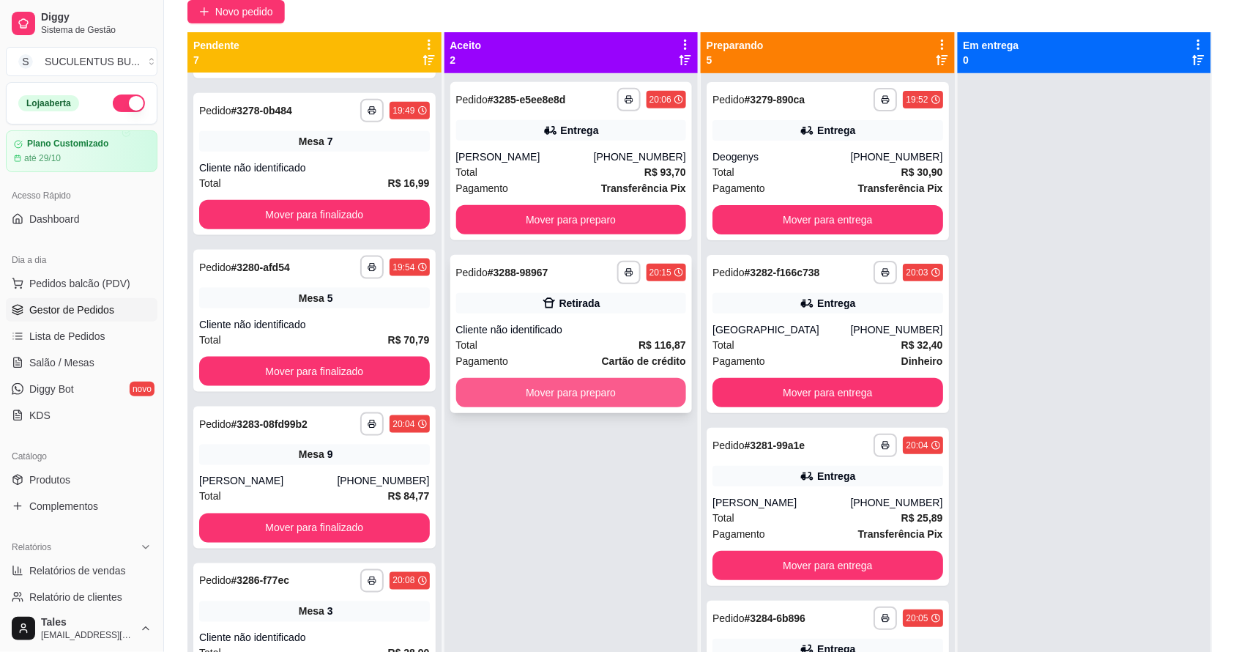
click at [542, 394] on button "Mover para preparo" at bounding box center [571, 392] width 231 height 29
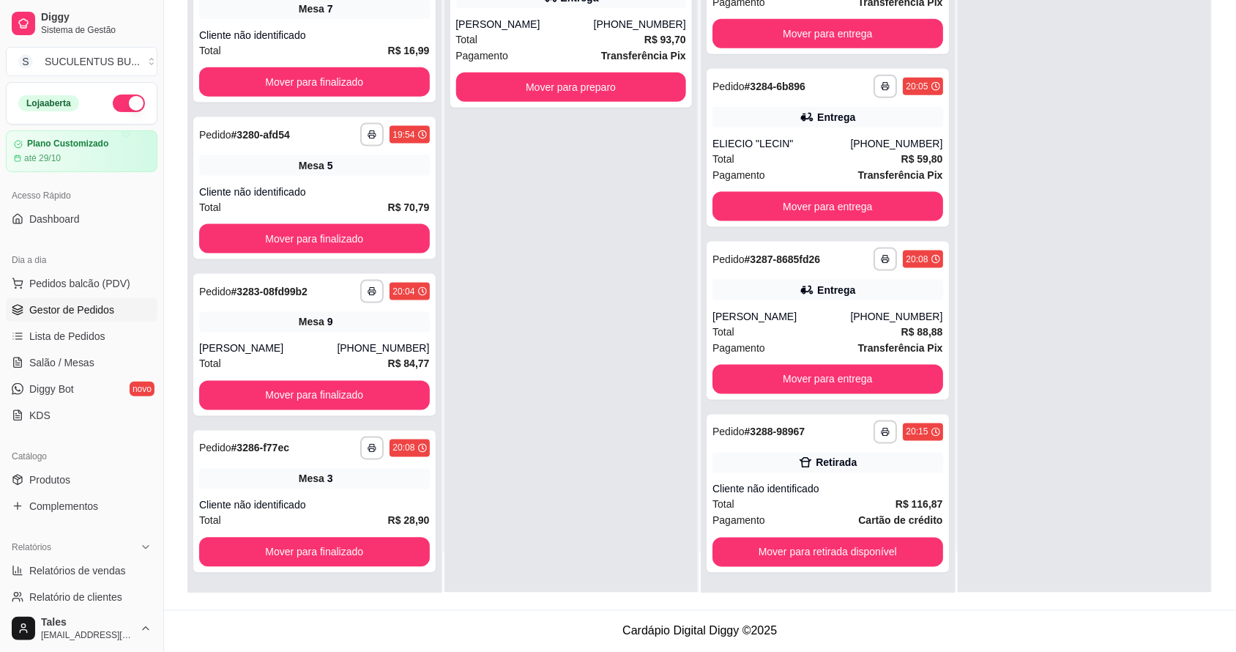
scroll to position [0, 0]
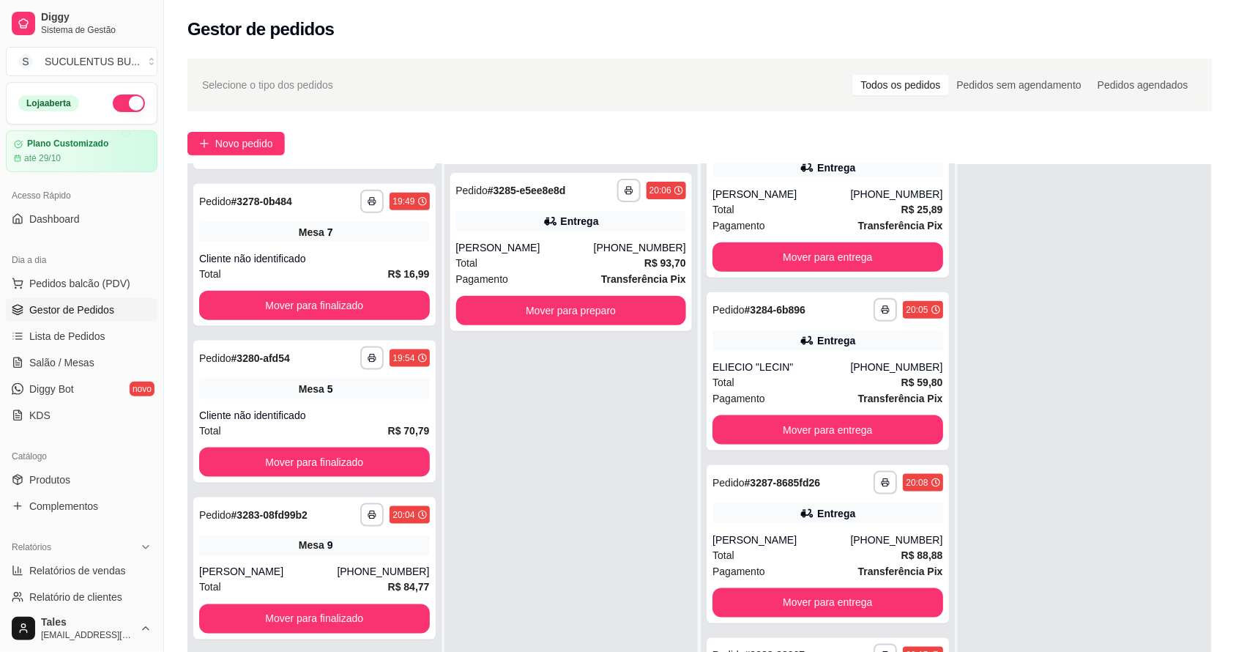
click at [1136, 304] on div at bounding box center [1085, 490] width 254 height 652
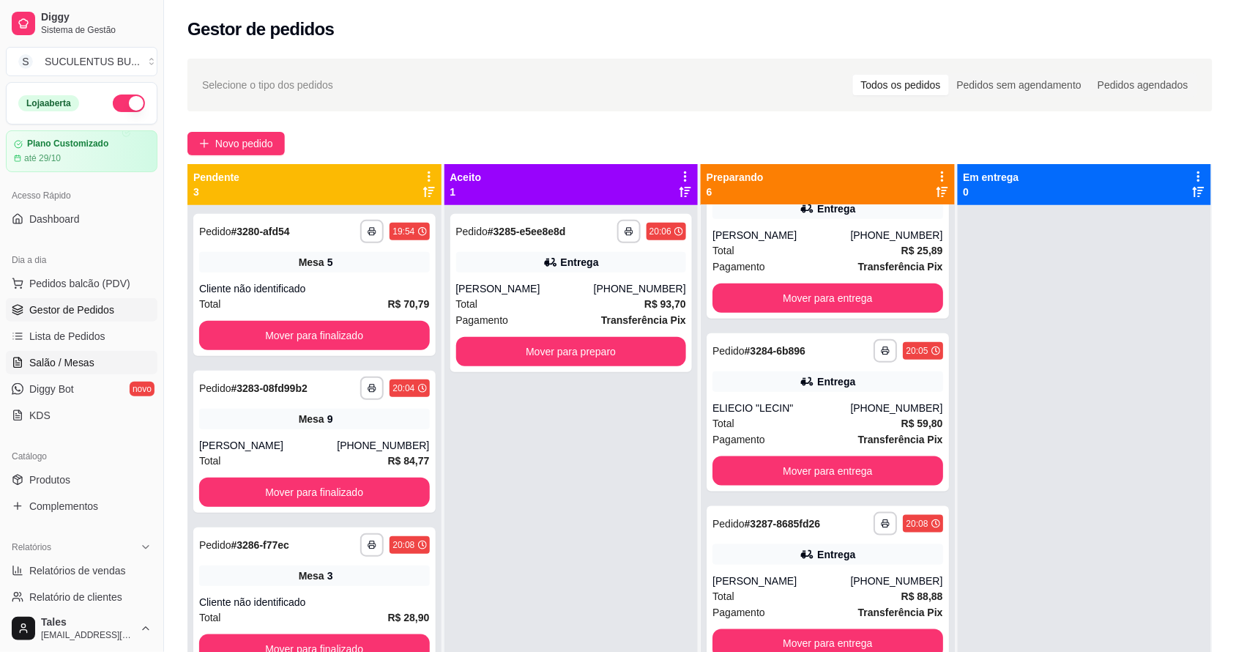
click at [60, 353] on link "Salão / Mesas" at bounding box center [82, 362] width 152 height 23
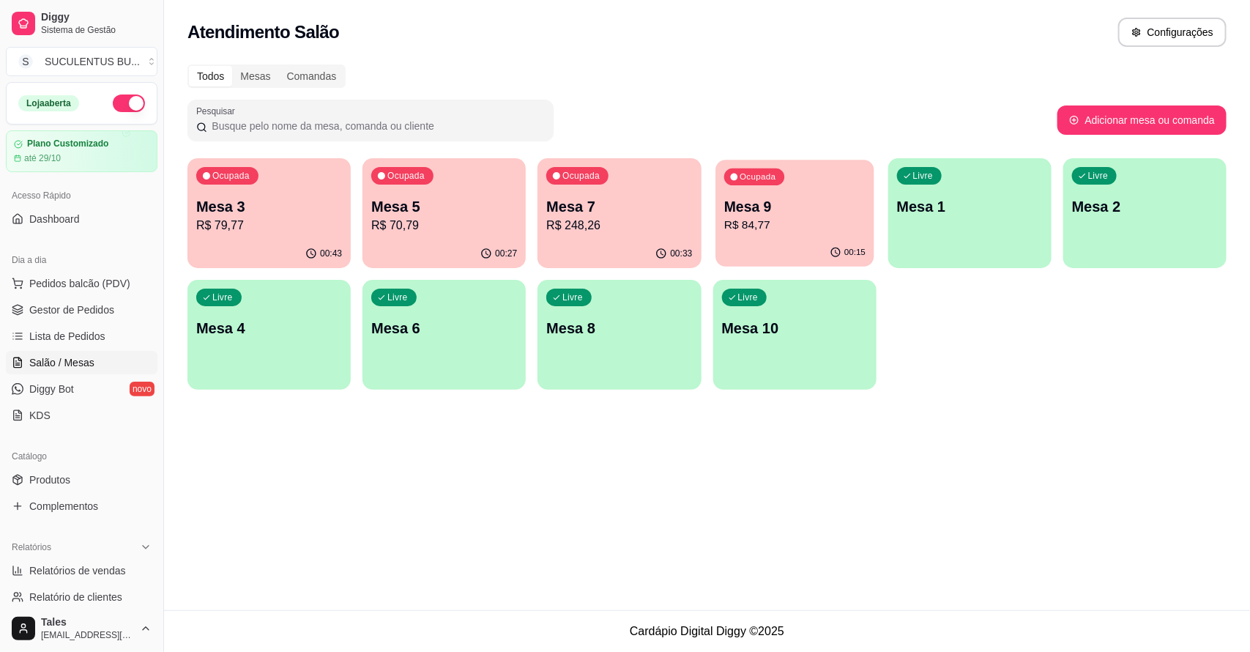
click at [766, 265] on div "00:15" at bounding box center [795, 253] width 158 height 28
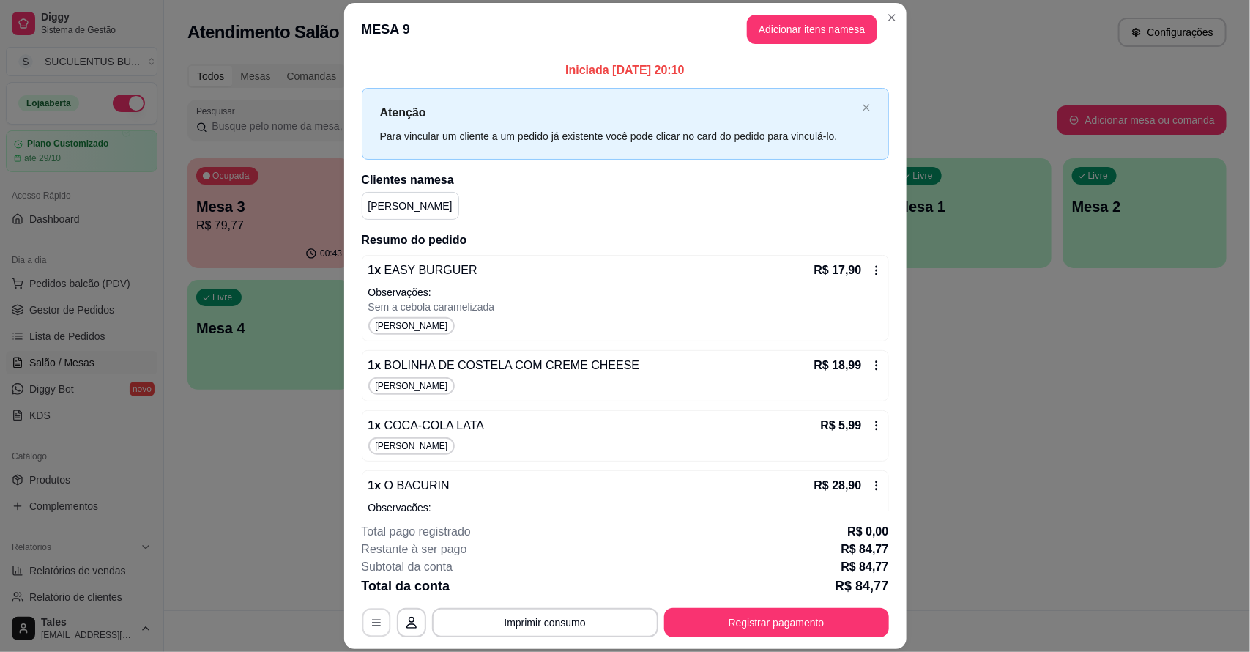
click at [381, 623] on button "button" at bounding box center [376, 622] width 29 height 29
click at [371, 628] on icon "button" at bounding box center [377, 623] width 12 height 12
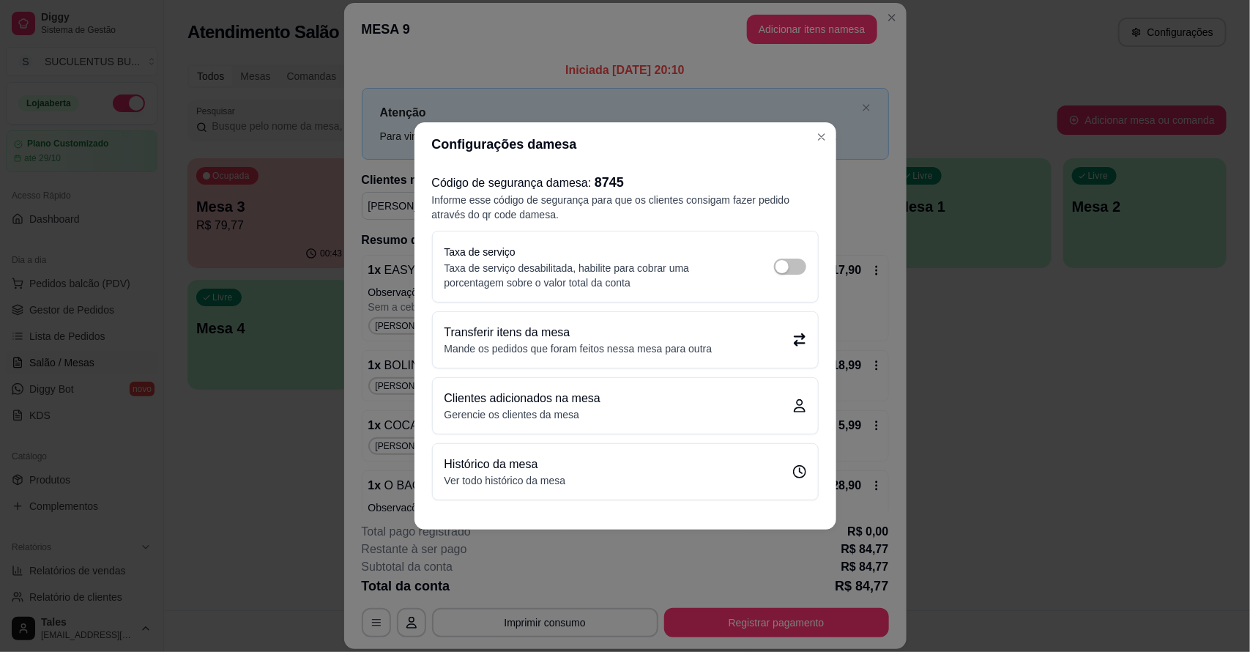
click at [555, 330] on p "Transferir itens da mesa" at bounding box center [579, 333] width 268 height 18
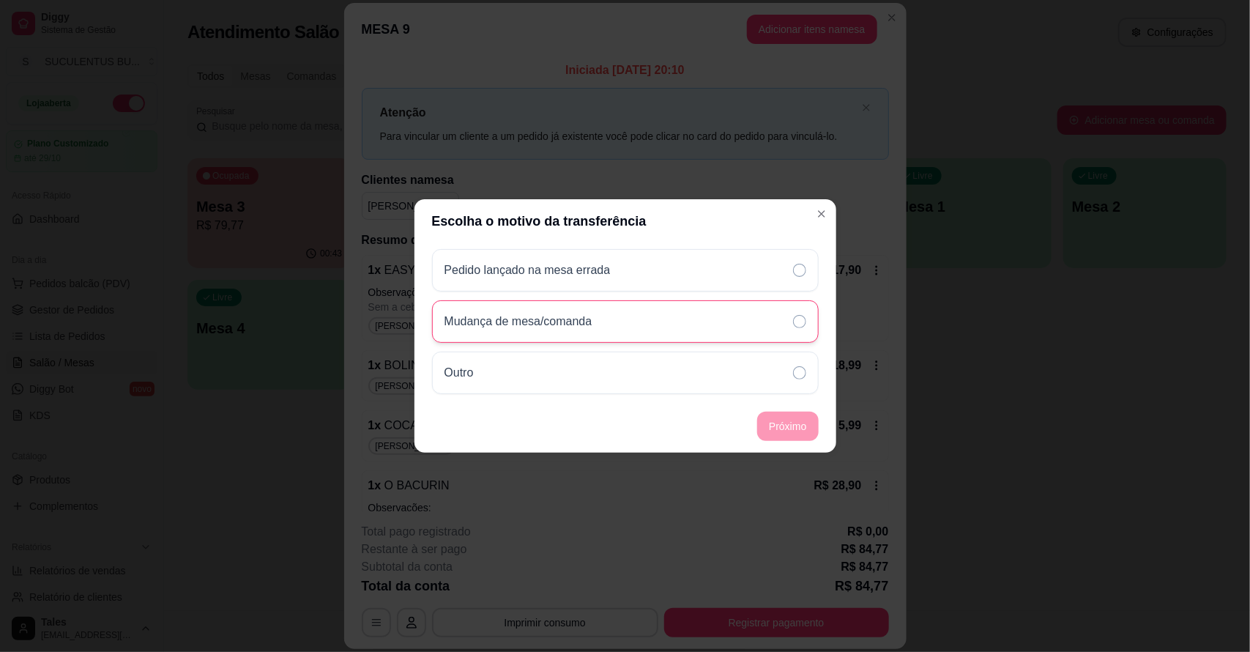
click at [582, 324] on p "Mudança de mesa/comanda" at bounding box center [519, 322] width 148 height 18
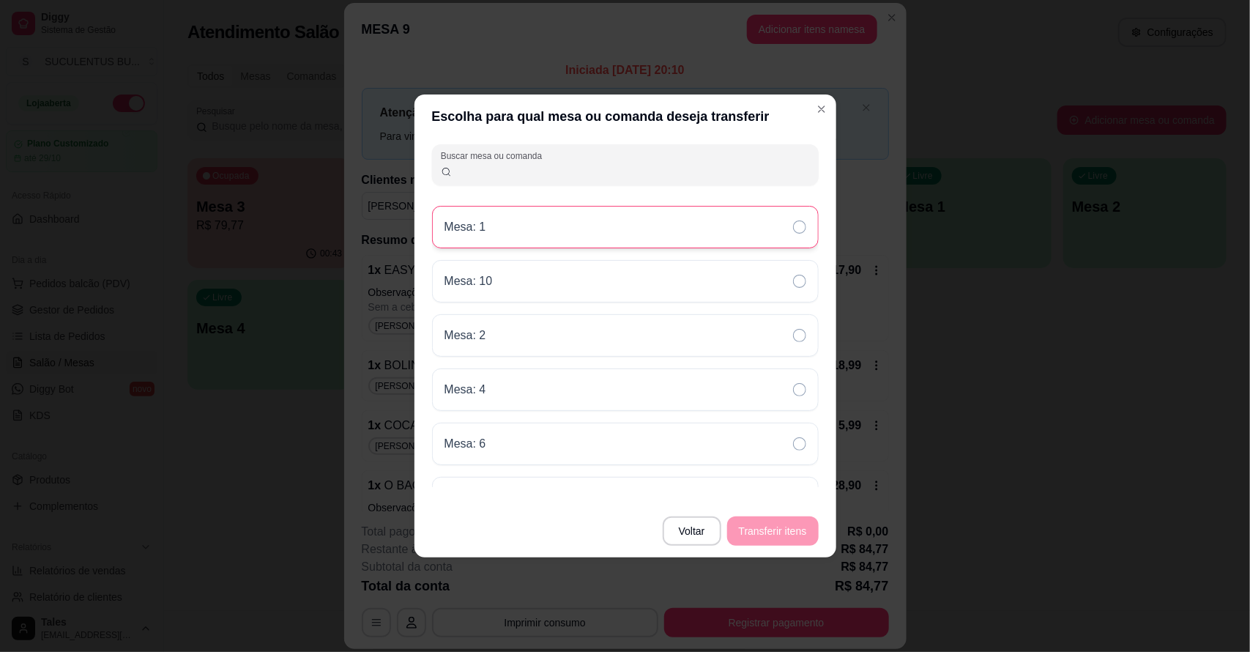
click at [525, 223] on div "Mesa: 1" at bounding box center [625, 227] width 387 height 42
click at [773, 526] on button "Transferir itens" at bounding box center [773, 531] width 89 height 29
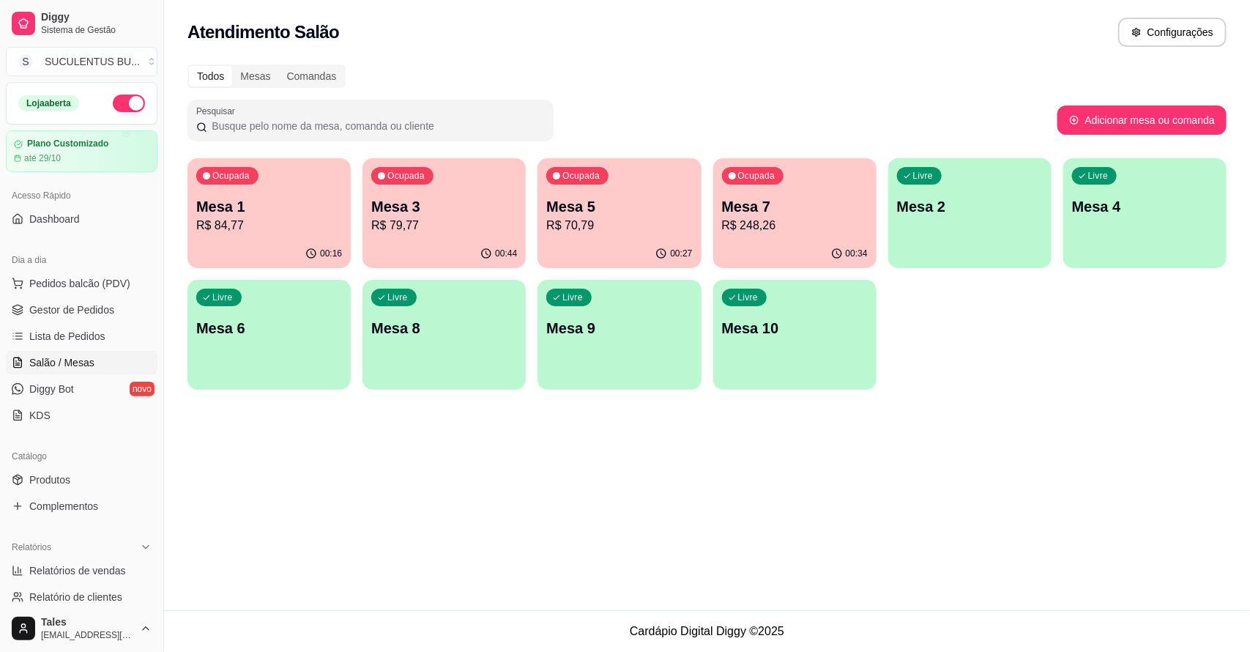
click at [844, 223] on p "R$ 248,26" at bounding box center [795, 226] width 146 height 18
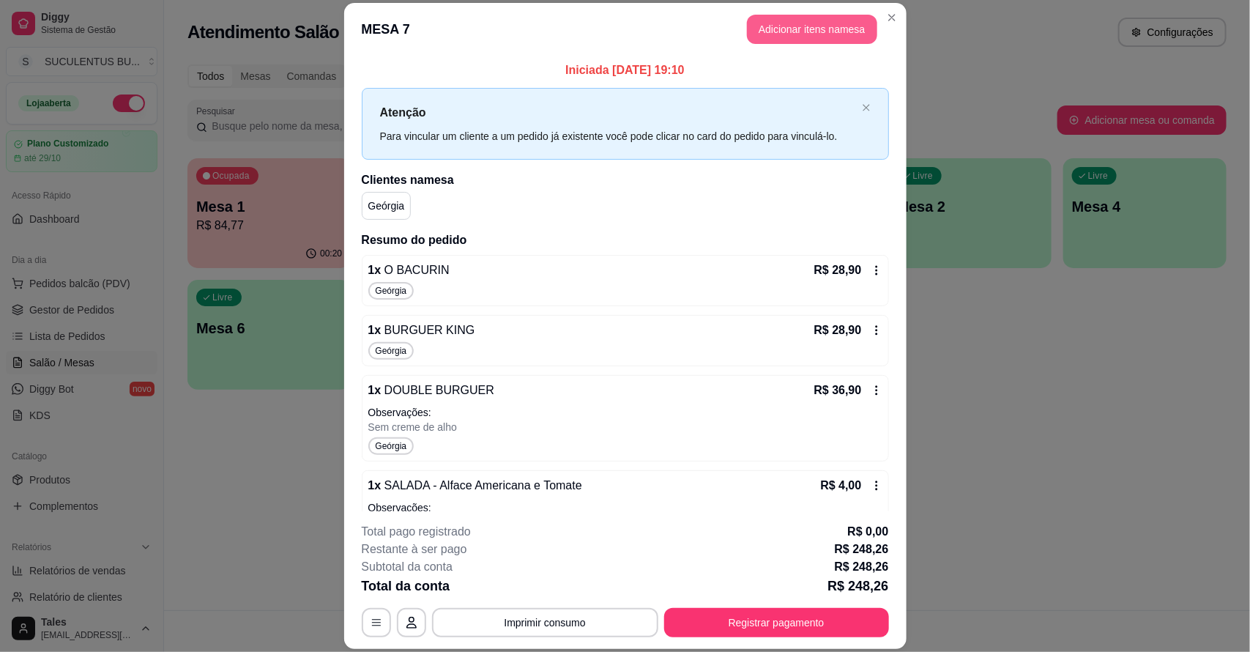
click at [810, 34] on button "Adicionar itens na mesa" at bounding box center [812, 29] width 130 height 29
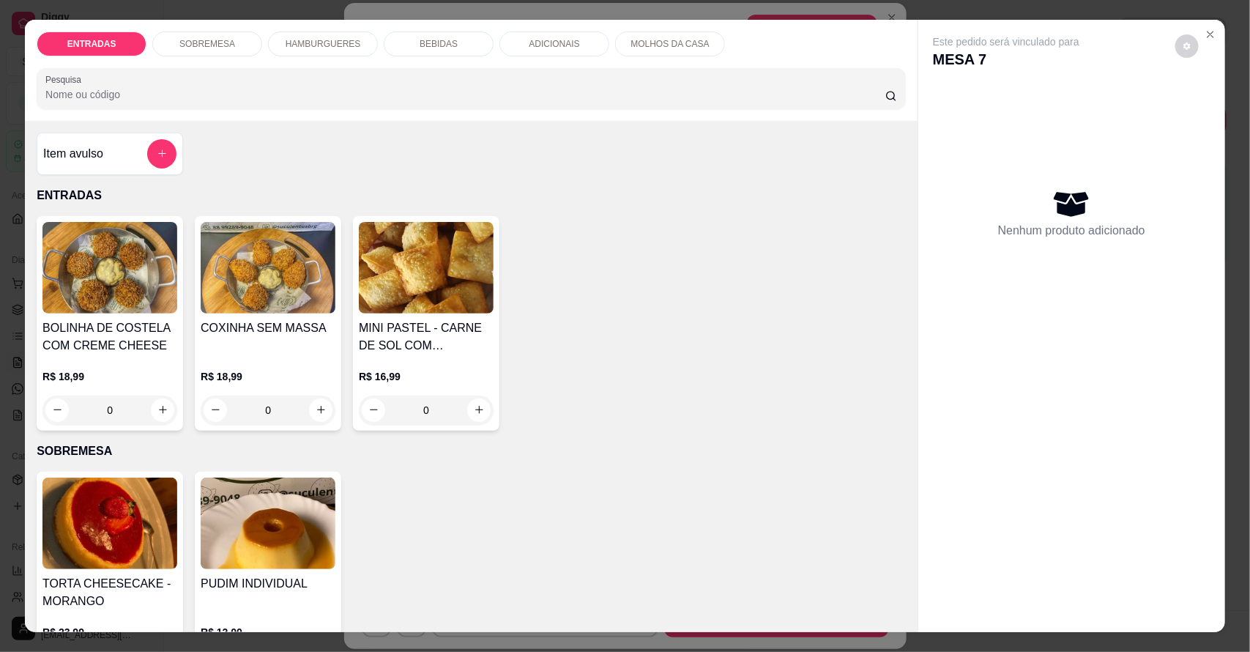
click at [434, 44] on p "BEBIDAS" at bounding box center [439, 44] width 38 height 12
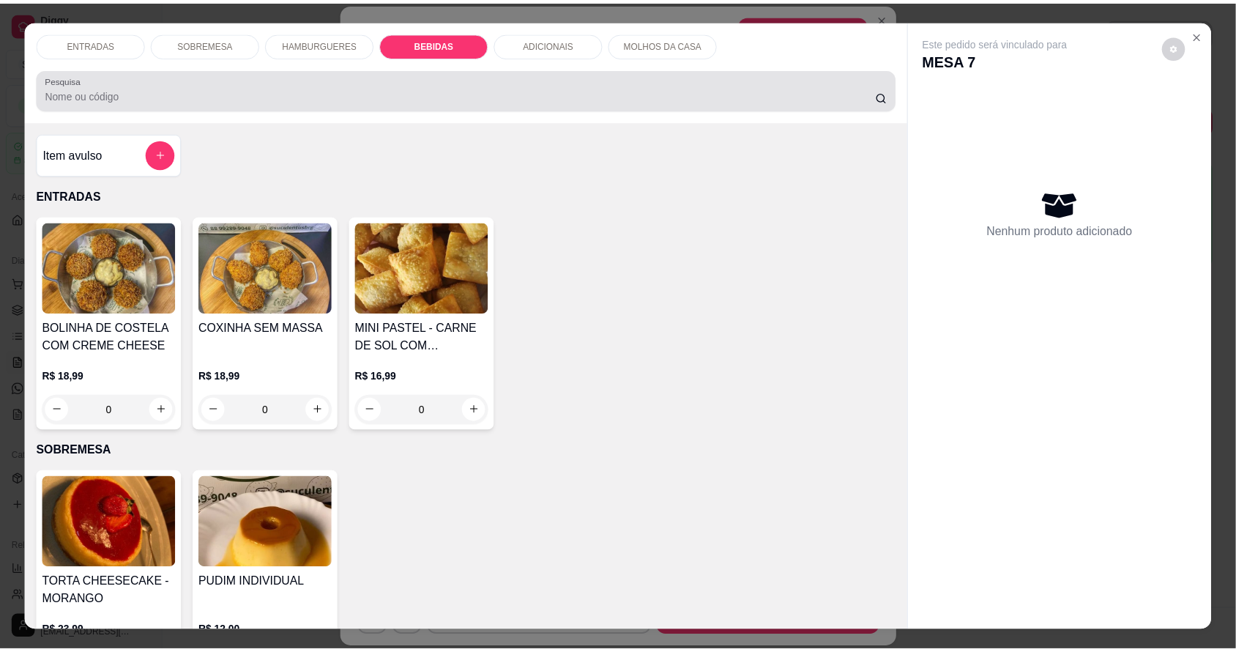
scroll to position [27, 0]
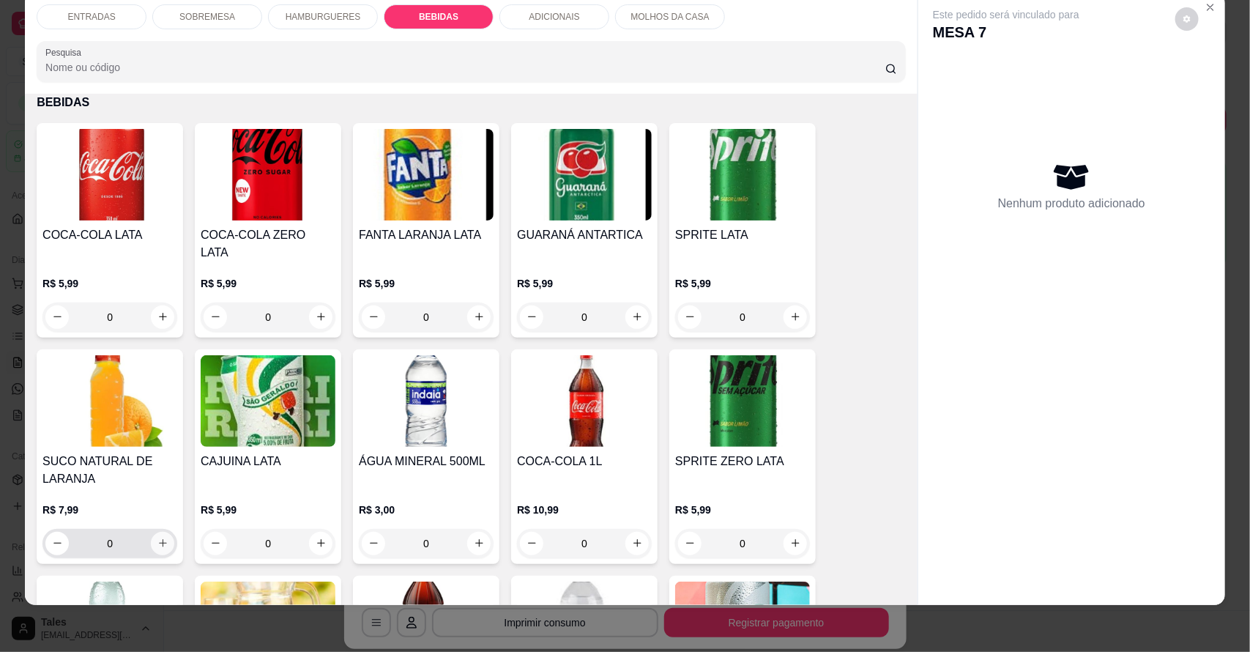
click at [159, 538] on icon "increase-product-quantity" at bounding box center [162, 543] width 11 height 11
type input "1"
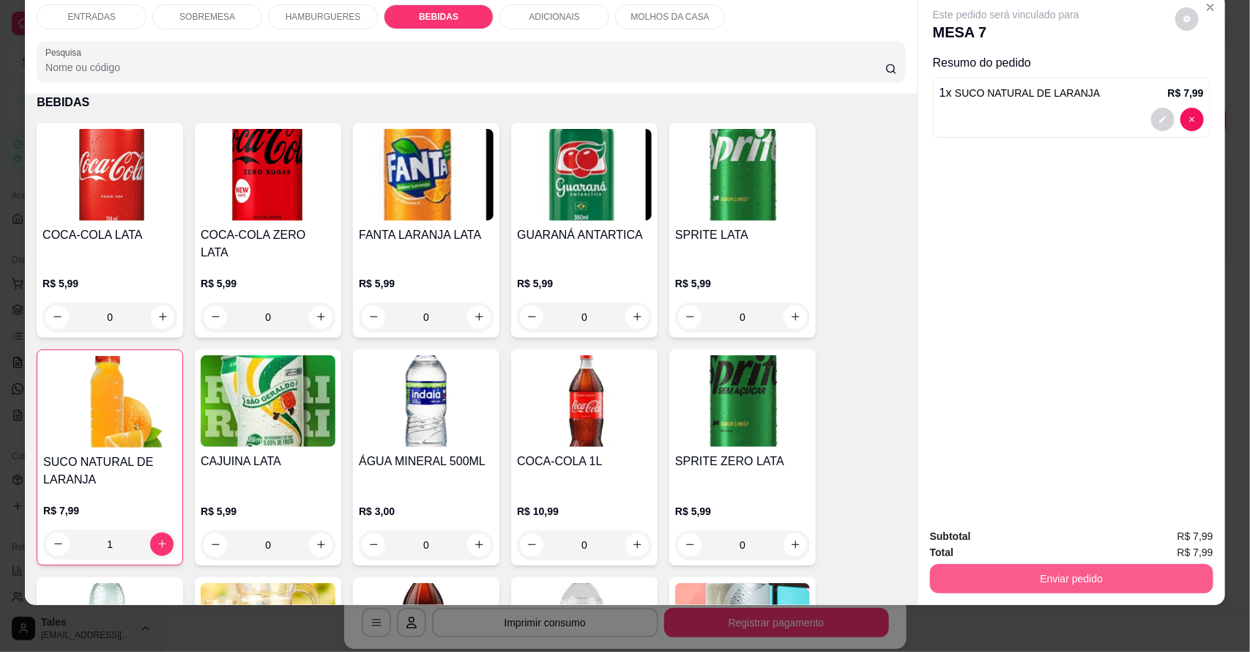
click at [1053, 575] on button "Enviar pedido" at bounding box center [1071, 578] width 283 height 29
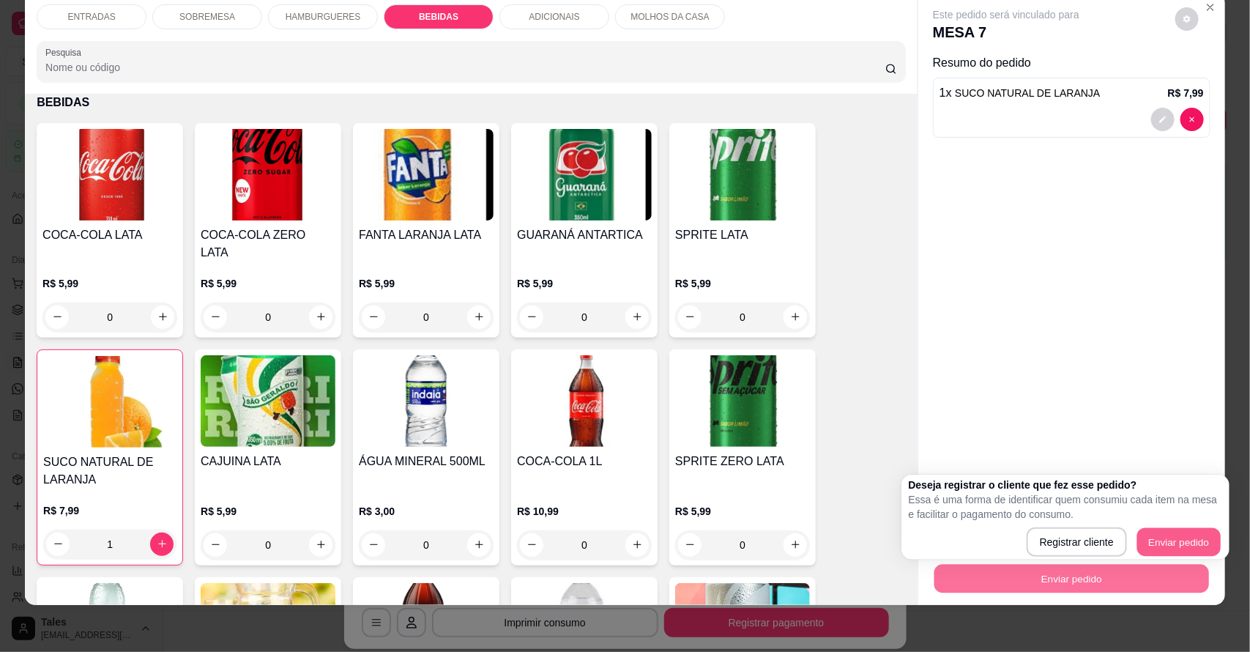
click at [1162, 532] on button "Enviar pedido" at bounding box center [1178, 542] width 83 height 29
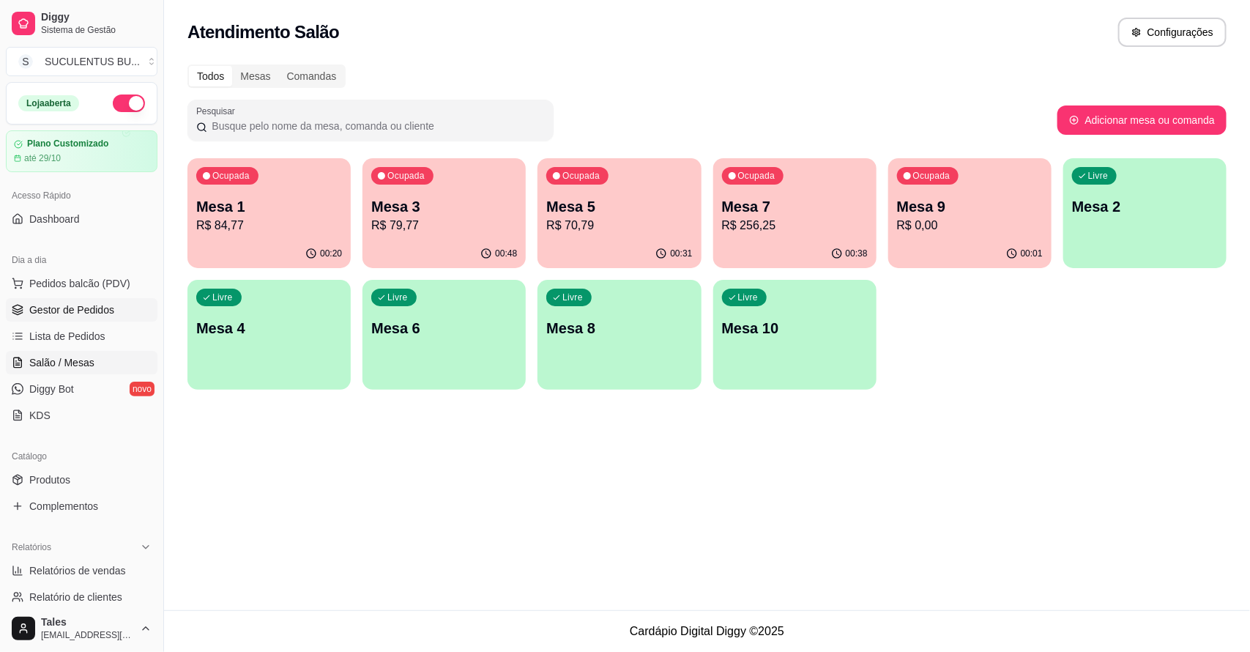
click at [39, 316] on span "Gestor de Pedidos" at bounding box center [71, 309] width 85 height 15
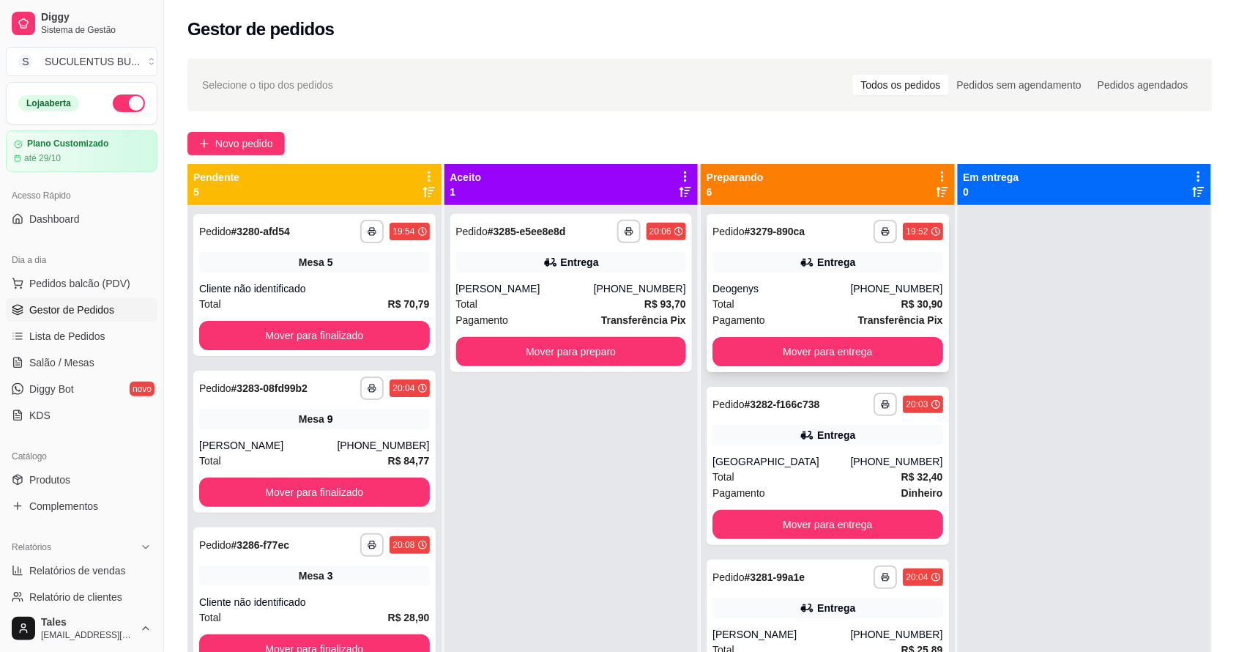
click at [800, 305] on div "Total R$ 30,90" at bounding box center [828, 304] width 231 height 16
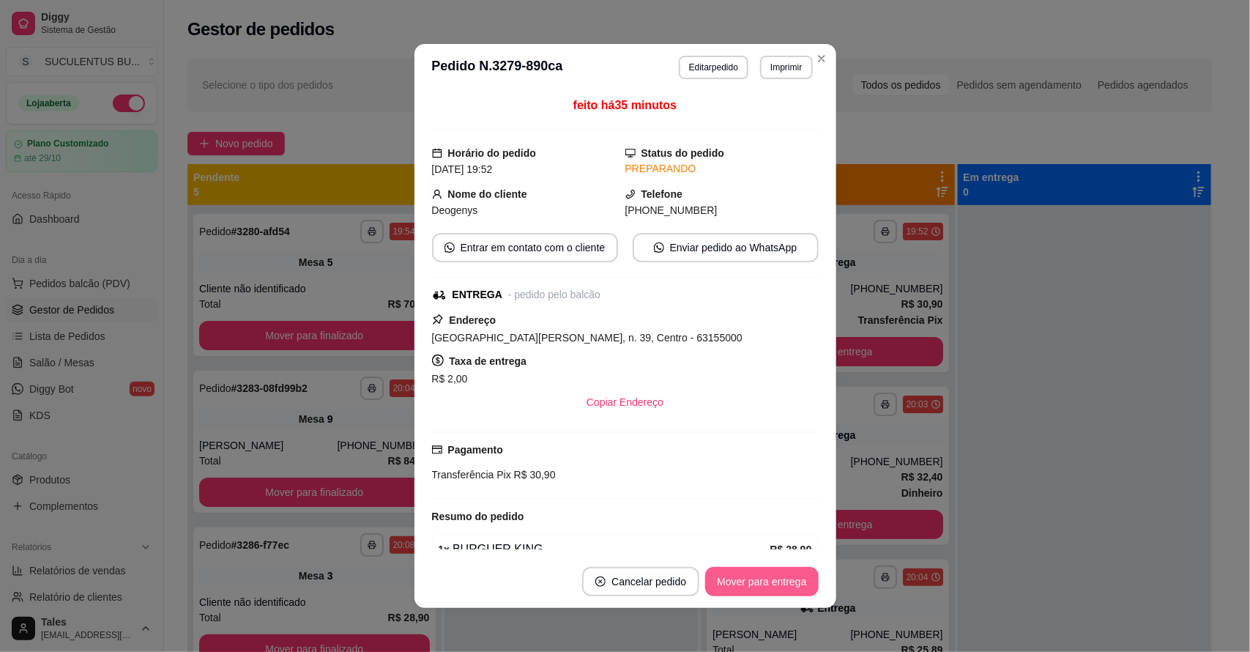
click at [735, 579] on button "Mover para entrega" at bounding box center [761, 581] width 113 height 29
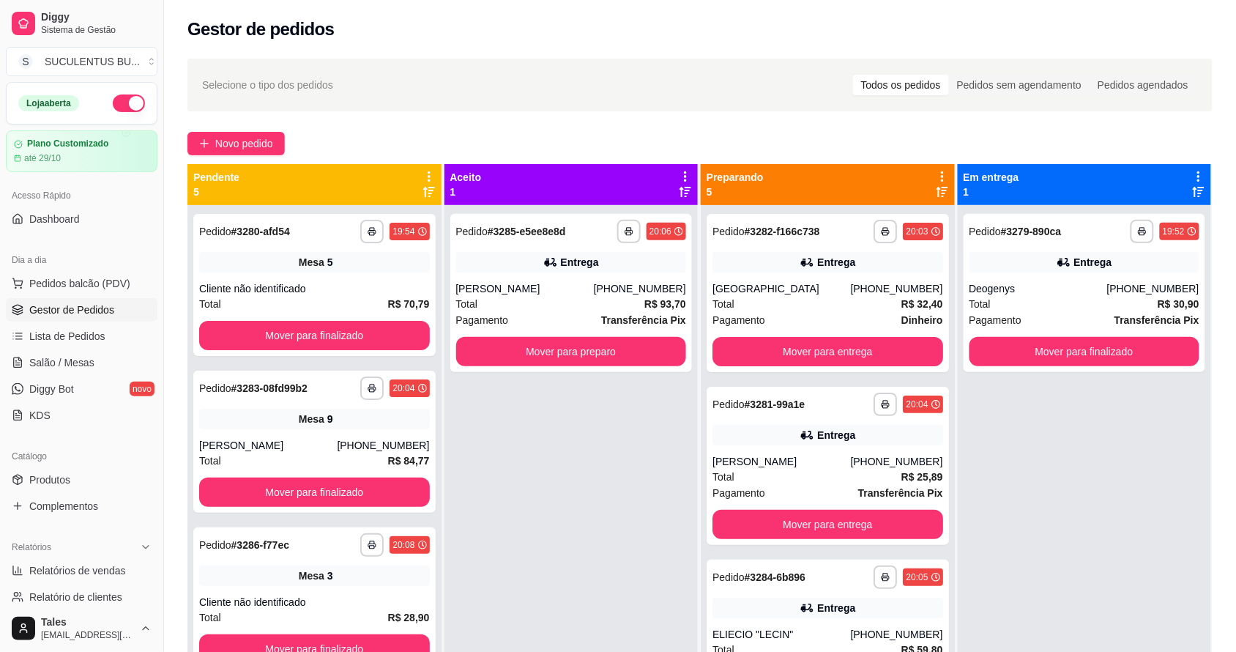
click at [385, 94] on div "Selecione o tipo dos pedidos Todos os pedidos Pedidos sem agendamento Pedidos a…" at bounding box center [700, 84] width 996 height 23
click at [52, 368] on span "Salão / Mesas" at bounding box center [61, 362] width 65 height 15
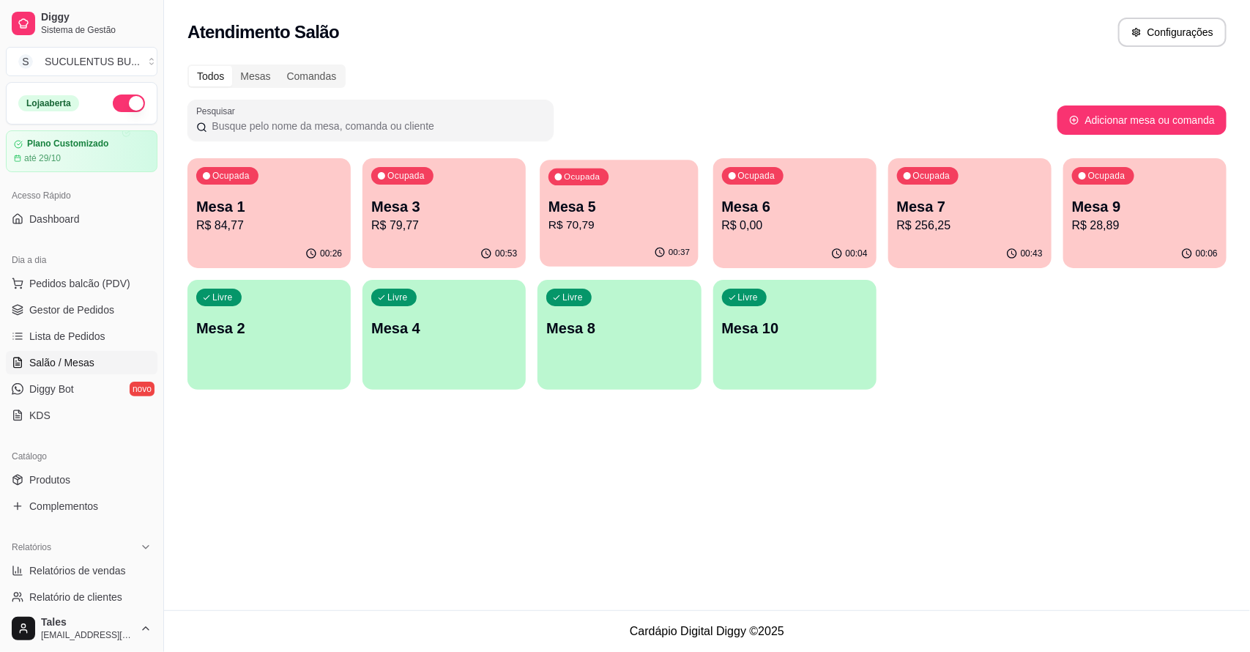
click at [622, 220] on p "R$ 70,79" at bounding box center [619, 225] width 141 height 17
click at [461, 236] on div "Ocupada Mesa 3 R$ 79,77" at bounding box center [444, 198] width 163 height 81
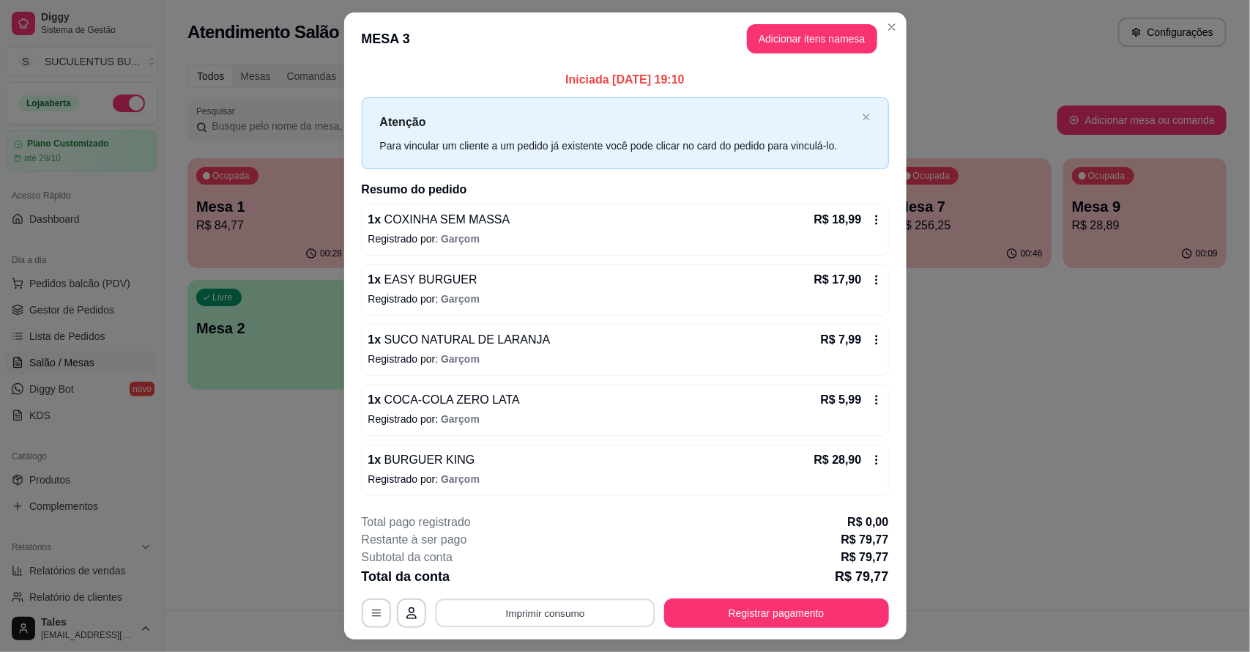
click at [617, 617] on button "Imprimir consumo" at bounding box center [545, 612] width 220 height 29
click at [562, 573] on button "IMPRESSORA CAIXA" at bounding box center [543, 579] width 121 height 23
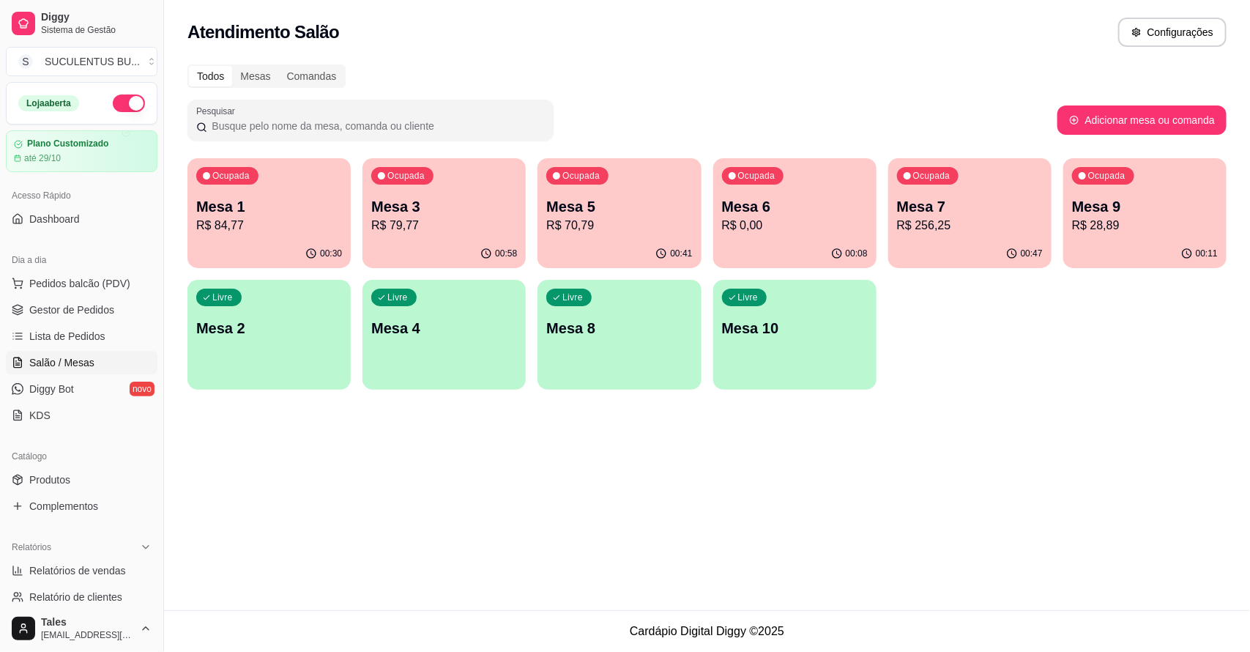
click at [666, 196] on p "Mesa 5" at bounding box center [619, 206] width 146 height 21
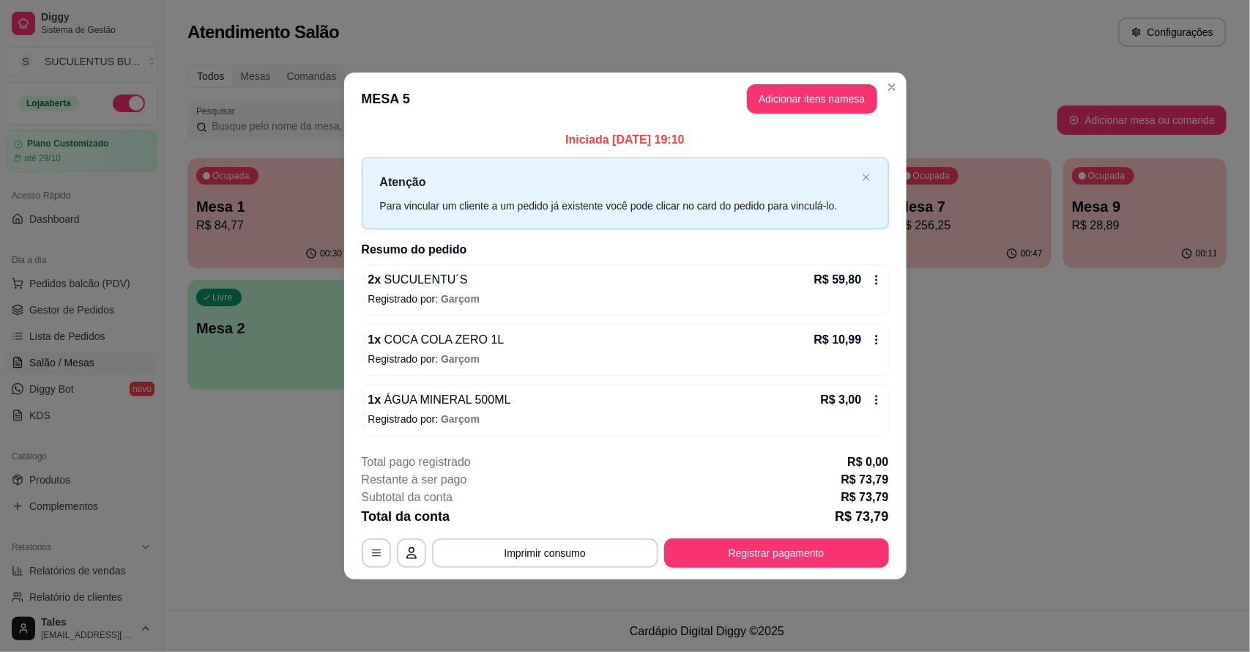
click at [879, 341] on icon at bounding box center [877, 340] width 12 height 12
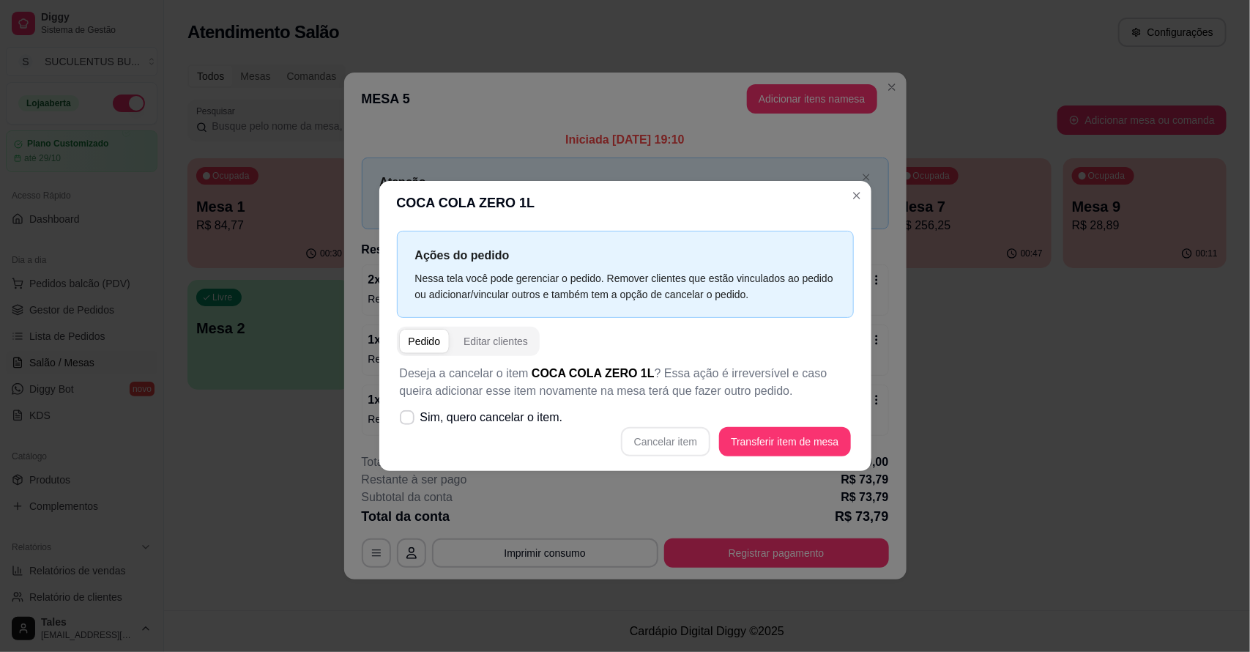
click at [665, 442] on div "Cancelar item Transferir item de mesa" at bounding box center [625, 441] width 451 height 29
click at [407, 419] on icon at bounding box center [407, 417] width 12 height 9
click at [407, 420] on input "Sim, quero cancelar o item." at bounding box center [404, 425] width 10 height 10
checkbox input "true"
click at [661, 442] on button "Cancelar item" at bounding box center [665, 442] width 87 height 29
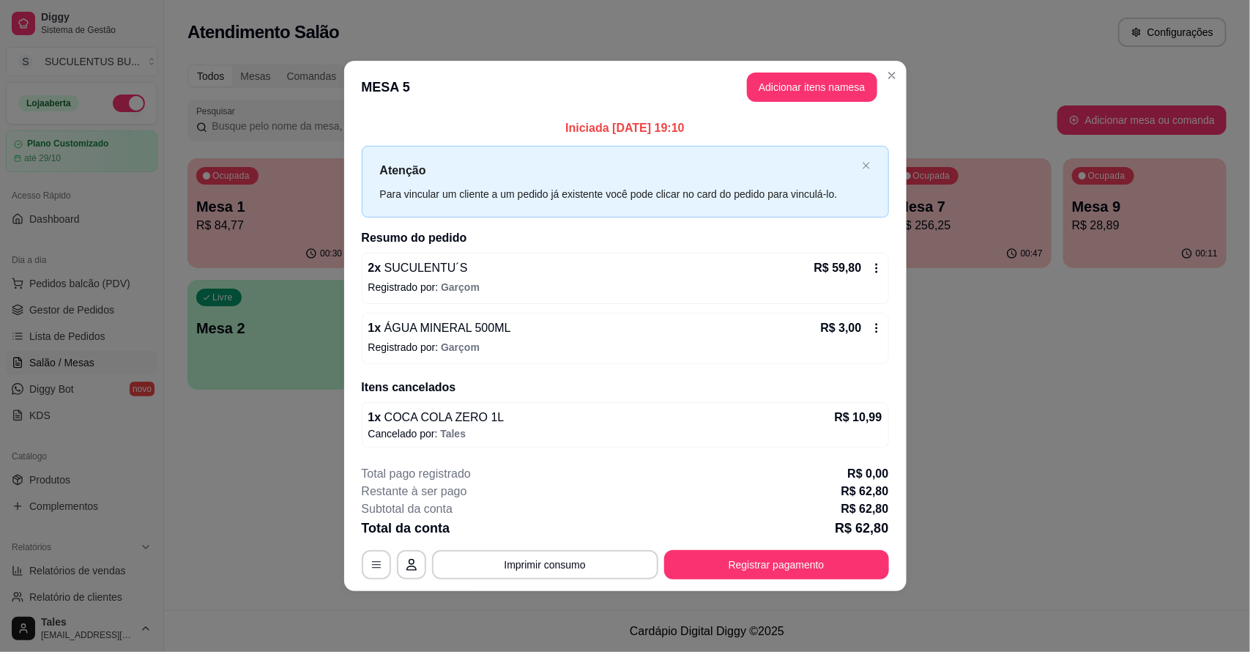
click at [858, 191] on div "Atenção Para vincular um cliente a um pedido já existente você pode clicar no c…" at bounding box center [625, 181] width 527 height 71
click at [847, 92] on button "Adicionar itens na mesa" at bounding box center [812, 87] width 126 height 29
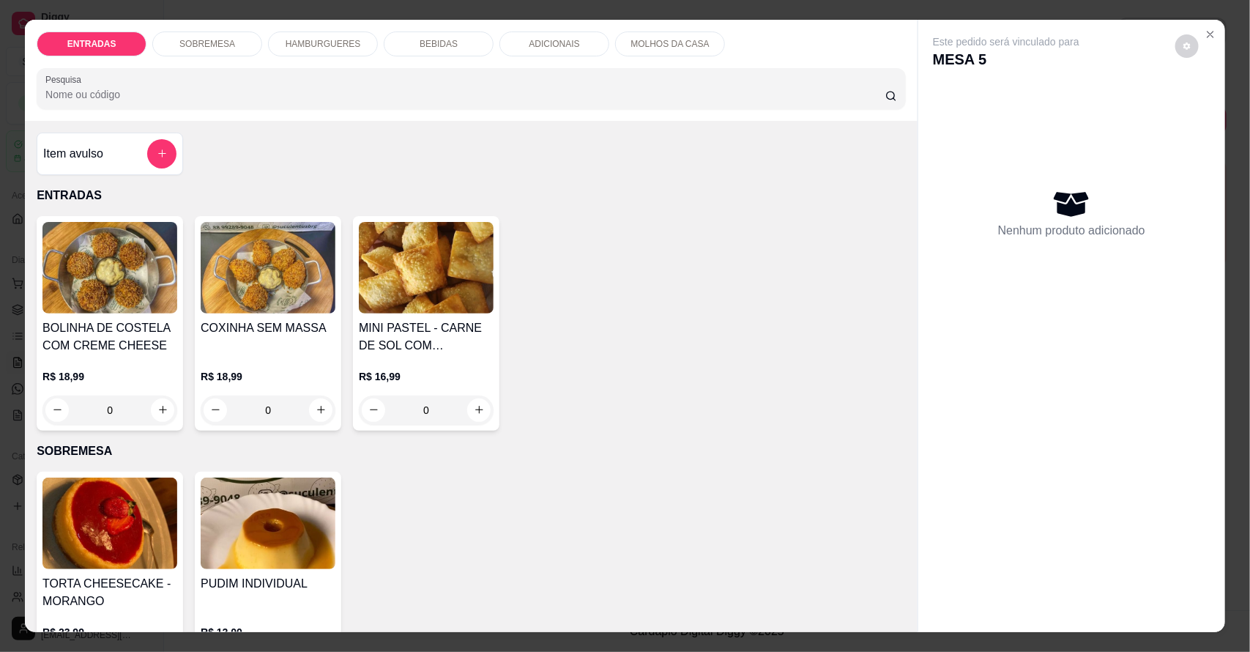
click at [540, 42] on p "ADICIONAIS" at bounding box center [554, 44] width 51 height 12
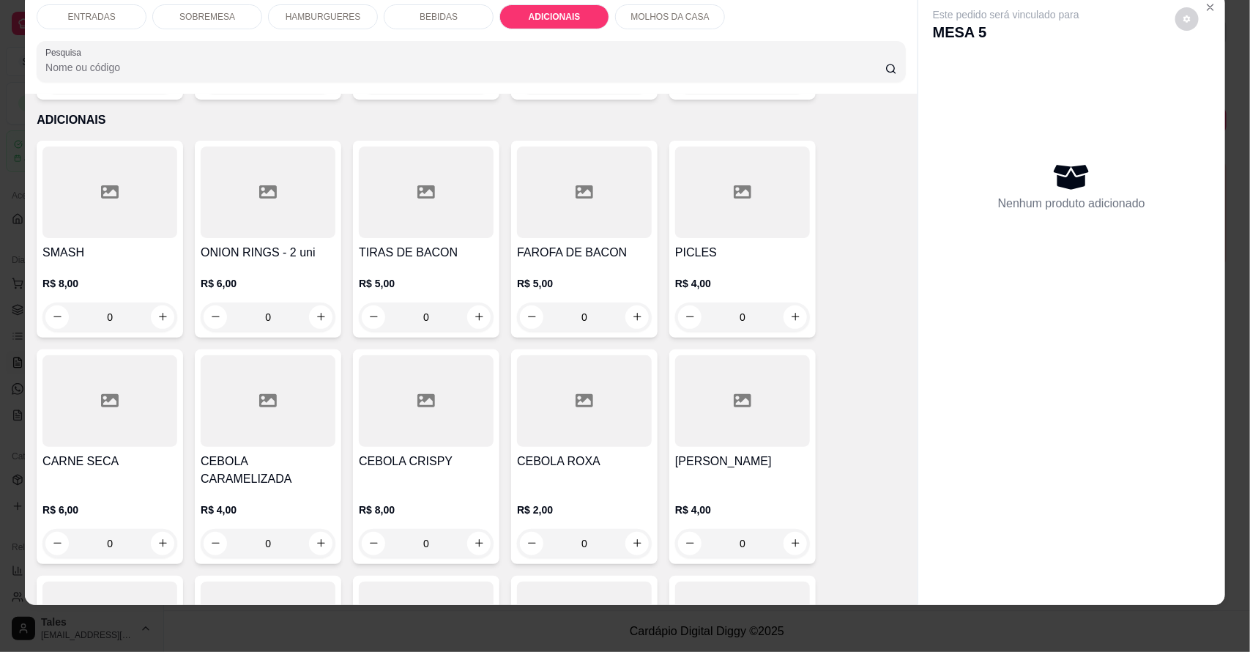
click at [436, 12] on p "BEBIDAS" at bounding box center [439, 17] width 38 height 12
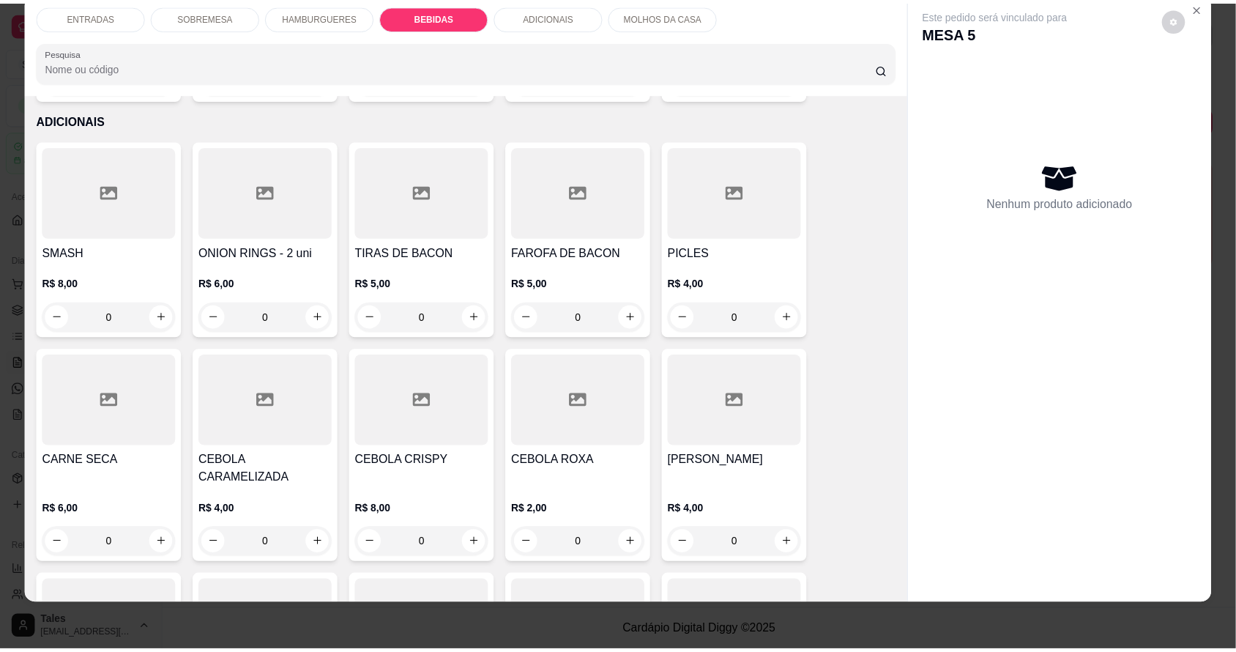
scroll to position [1459, 0]
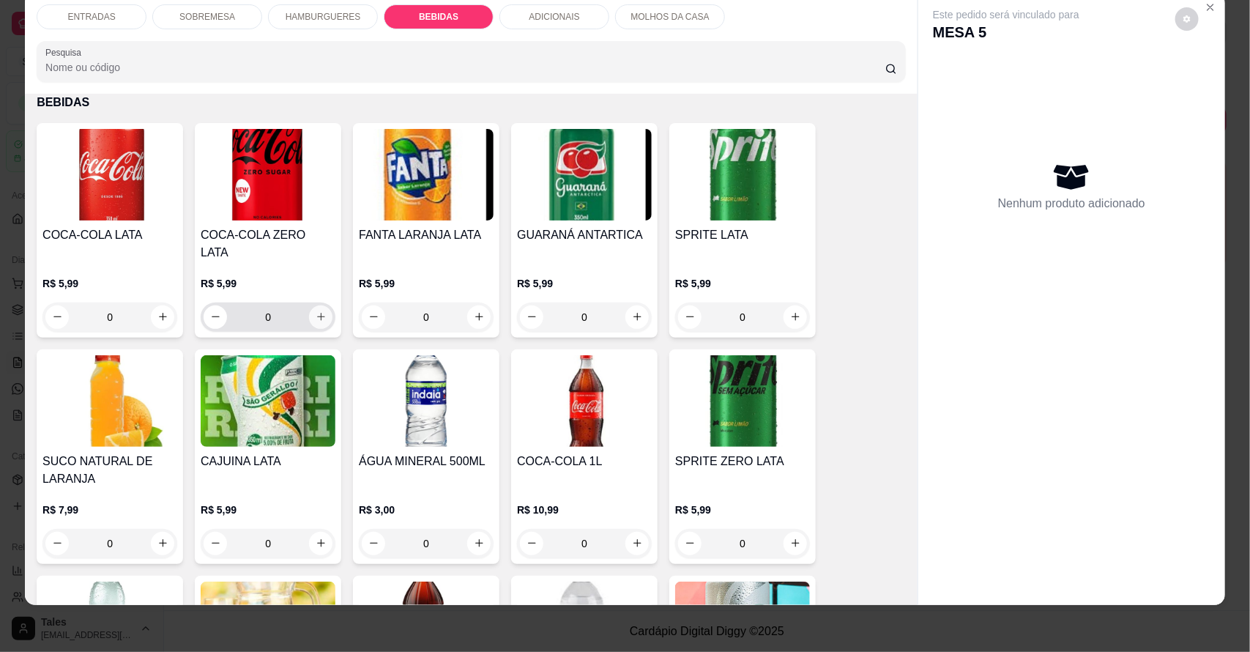
click at [317, 313] on icon "increase-product-quantity" at bounding box center [321, 317] width 8 height 8
type input "1"
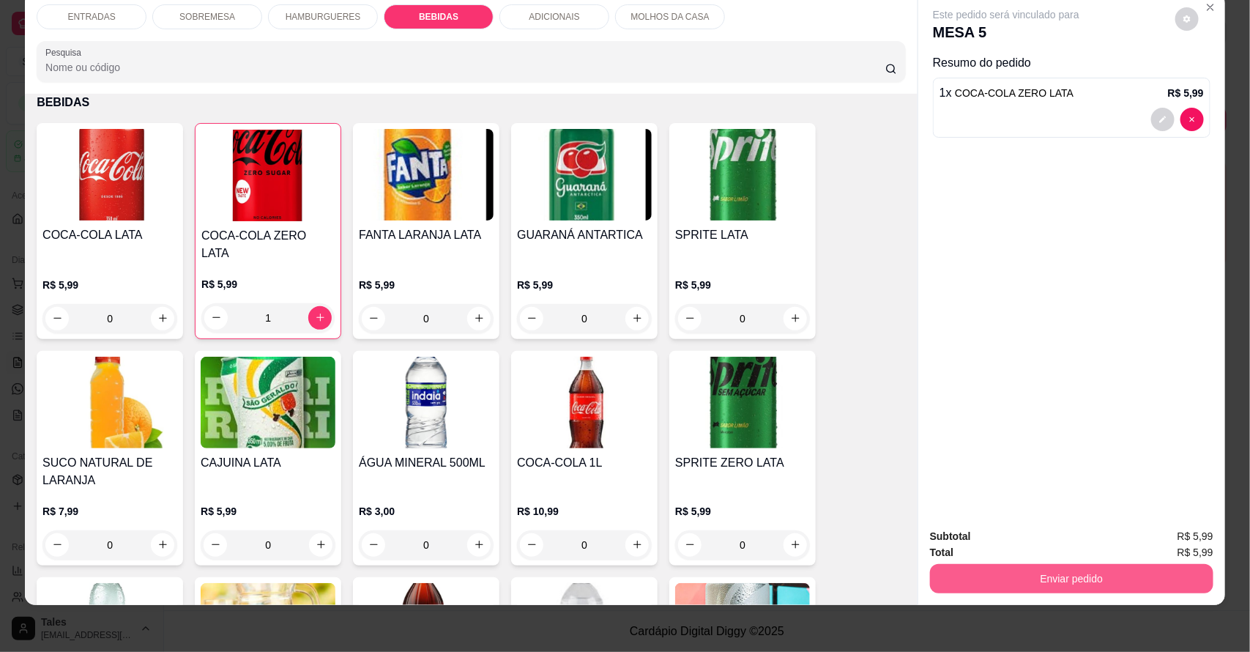
click at [1108, 566] on button "Enviar pedido" at bounding box center [1071, 578] width 283 height 29
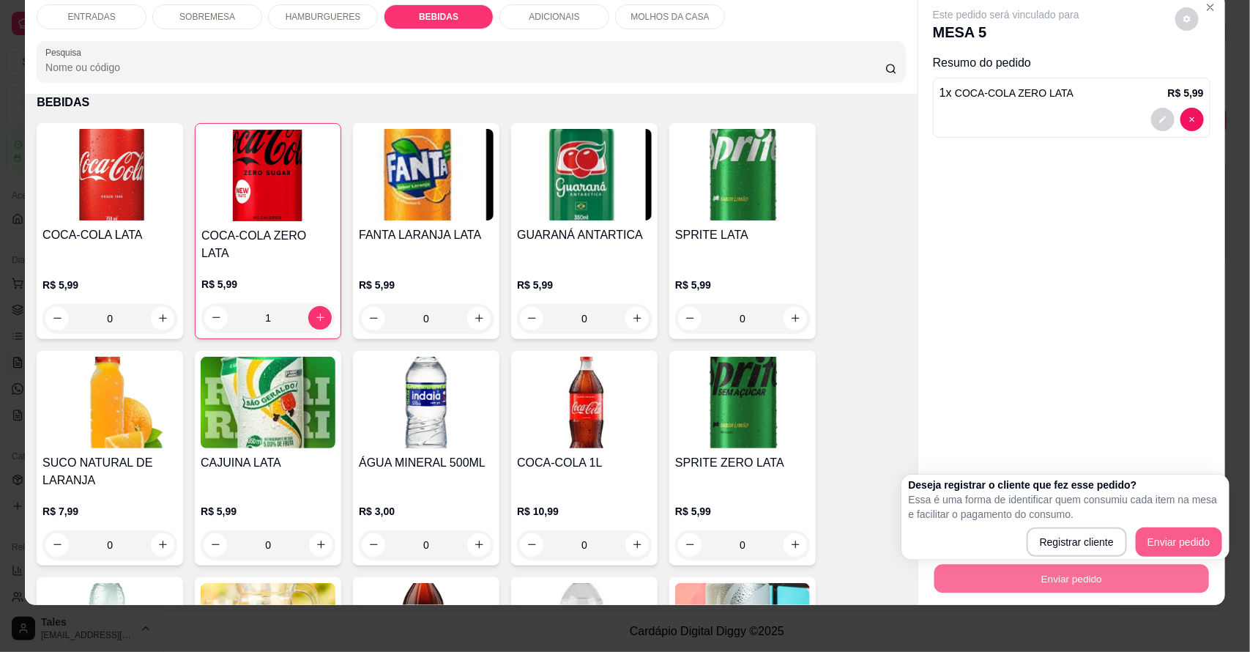
click at [1177, 542] on button "Enviar pedido" at bounding box center [1179, 541] width 86 height 29
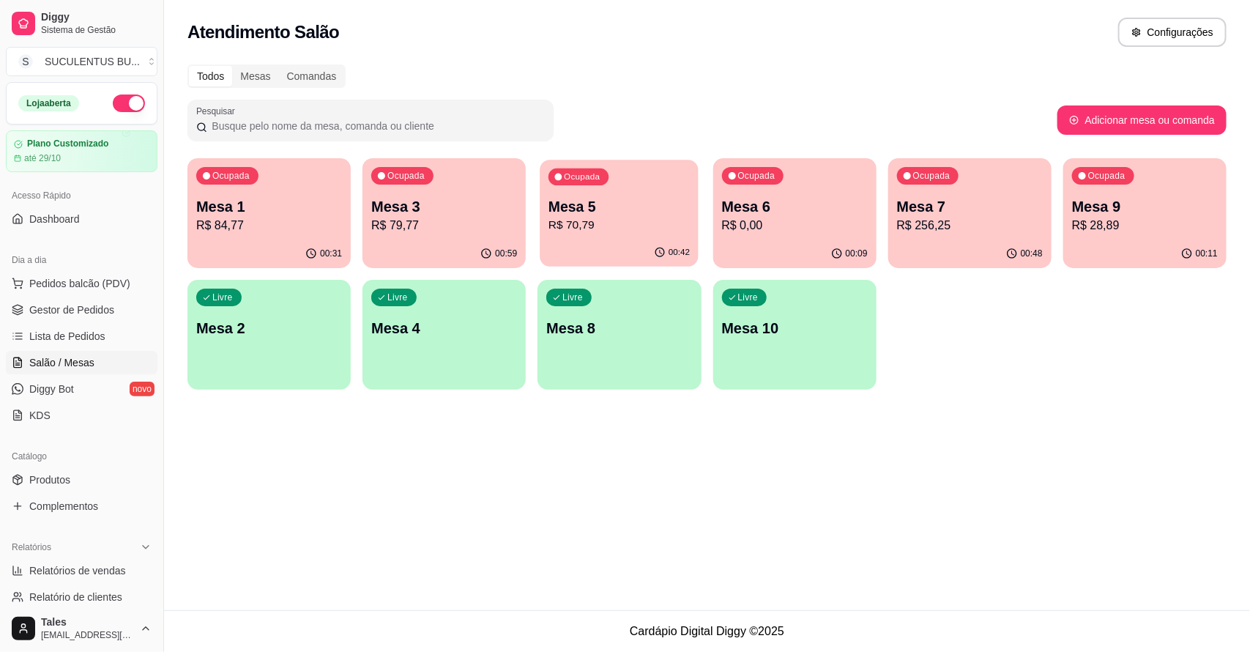
click at [606, 214] on p "Mesa 5" at bounding box center [619, 207] width 141 height 20
click at [465, 226] on p "R$ 79,77" at bounding box center [443, 225] width 141 height 17
click at [100, 330] on span "Lista de Pedidos" at bounding box center [67, 336] width 76 height 15
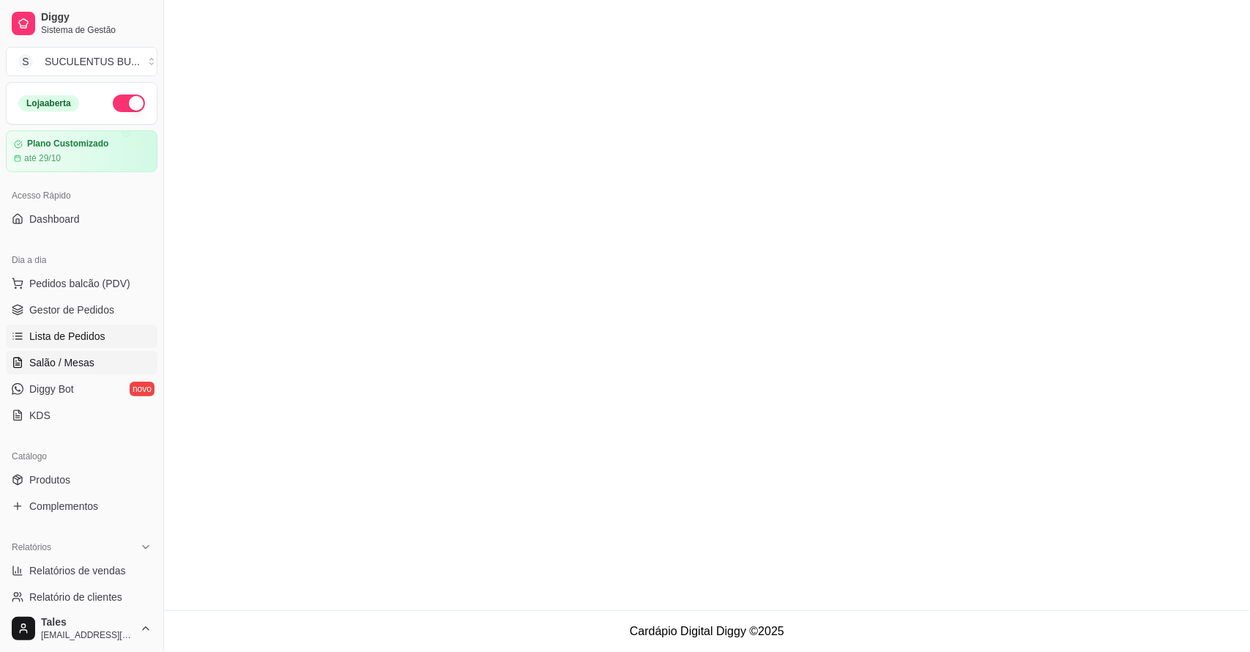
click at [86, 367] on span "Salão / Mesas" at bounding box center [61, 362] width 65 height 15
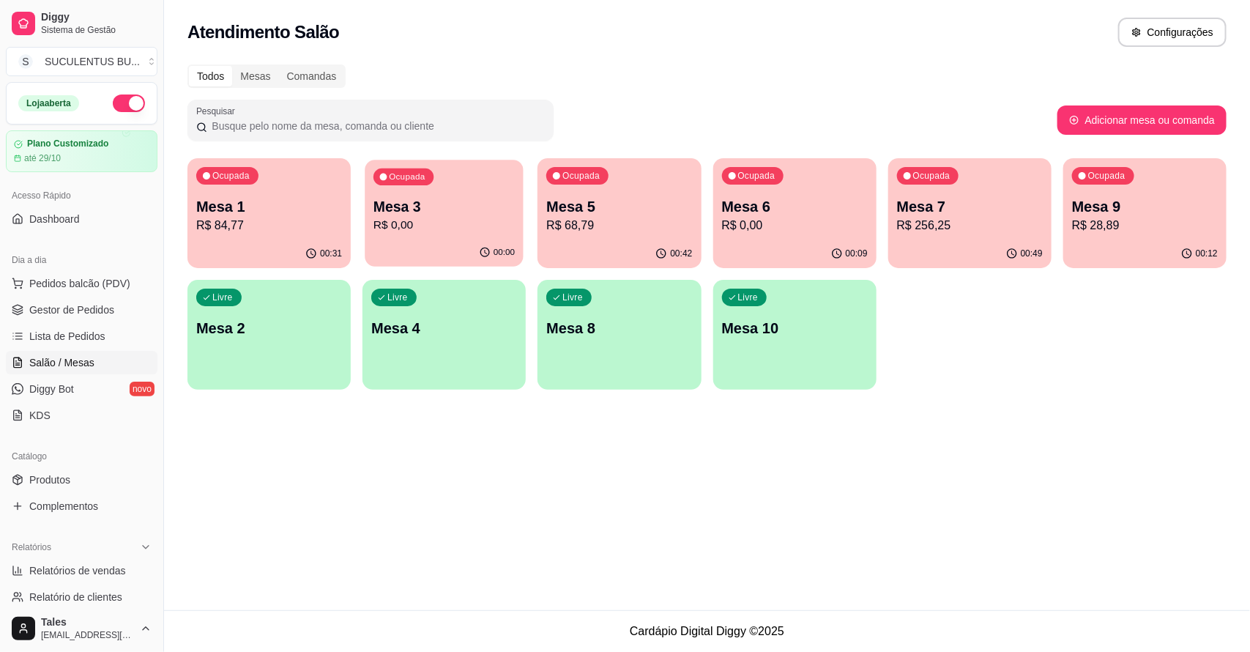
click at [401, 206] on p "Mesa 3" at bounding box center [443, 207] width 141 height 20
click at [606, 207] on p "Mesa 5" at bounding box center [619, 206] width 146 height 21
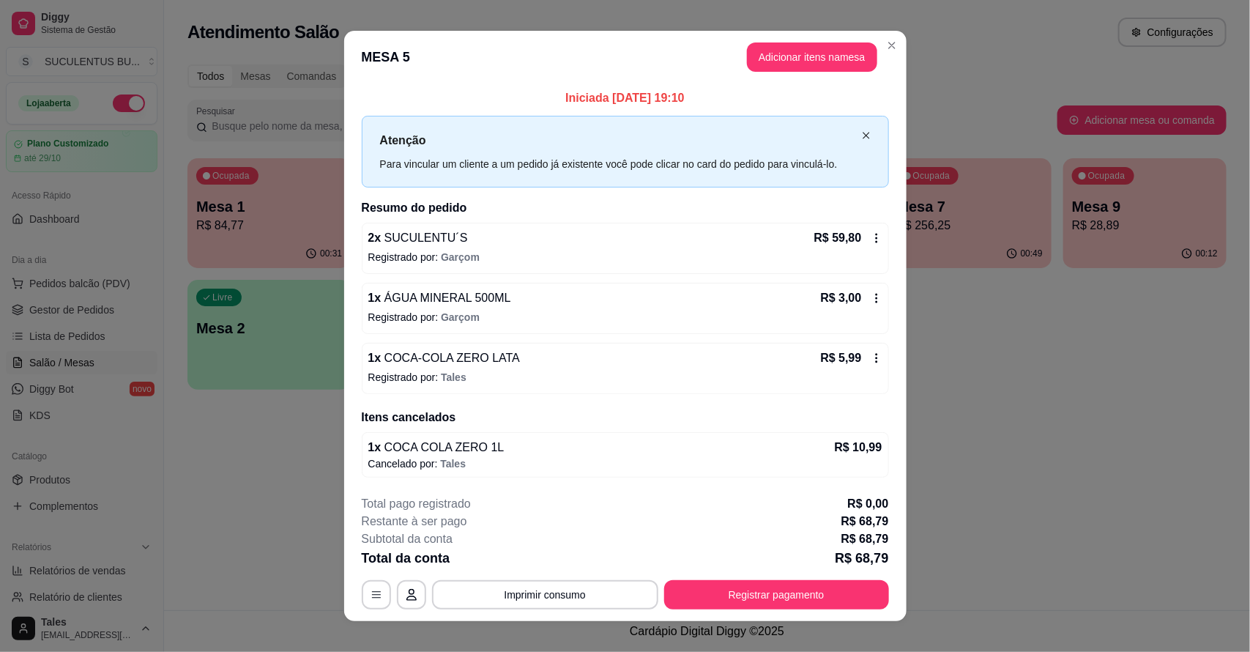
click at [862, 136] on icon "close" at bounding box center [866, 135] width 9 height 9
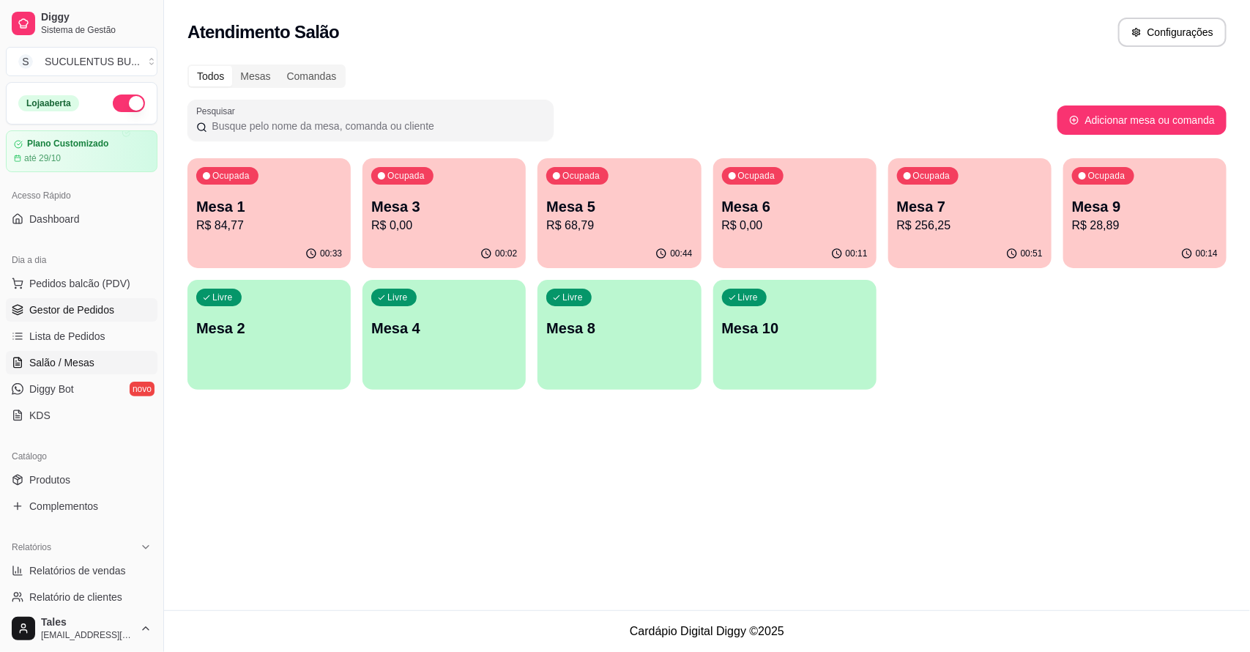
click at [42, 311] on span "Gestor de Pedidos" at bounding box center [71, 309] width 85 height 15
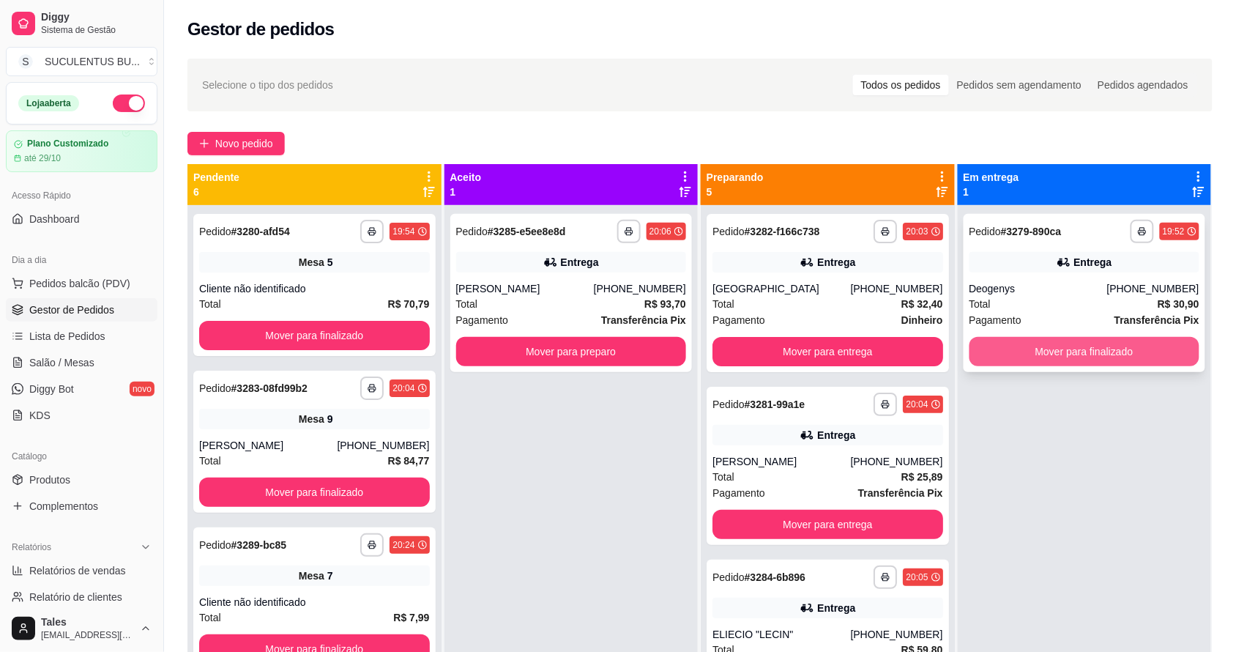
click at [1084, 356] on button "Mover para finalizado" at bounding box center [1085, 351] width 231 height 29
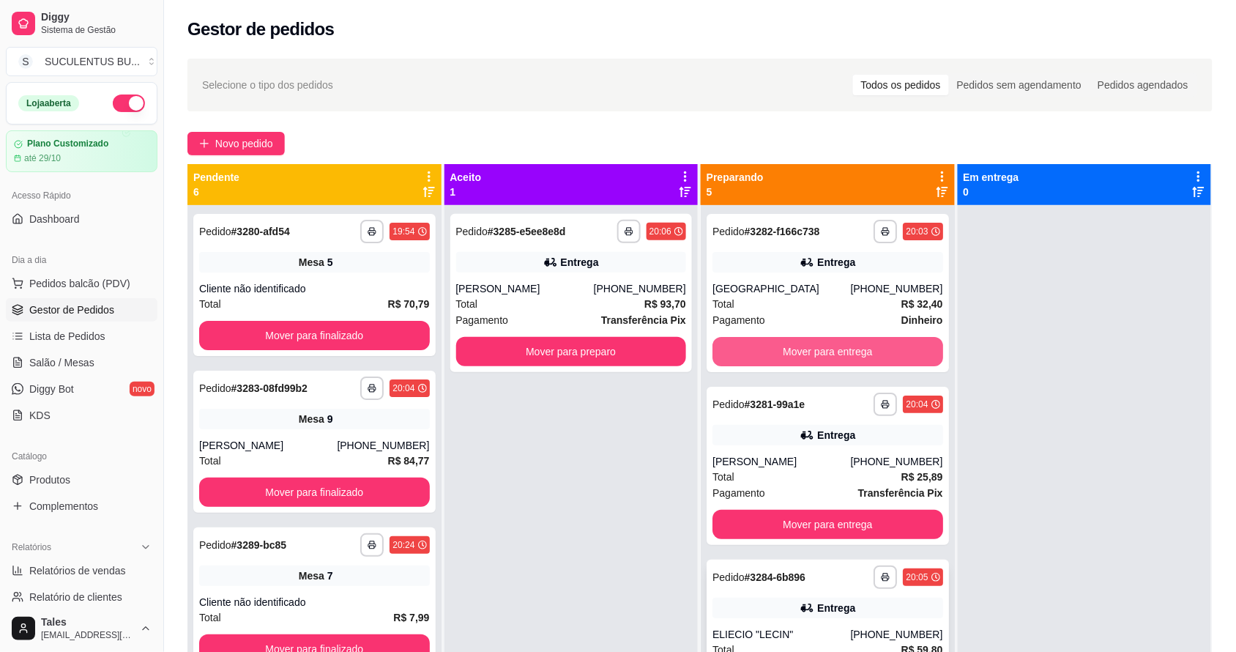
scroll to position [92, 0]
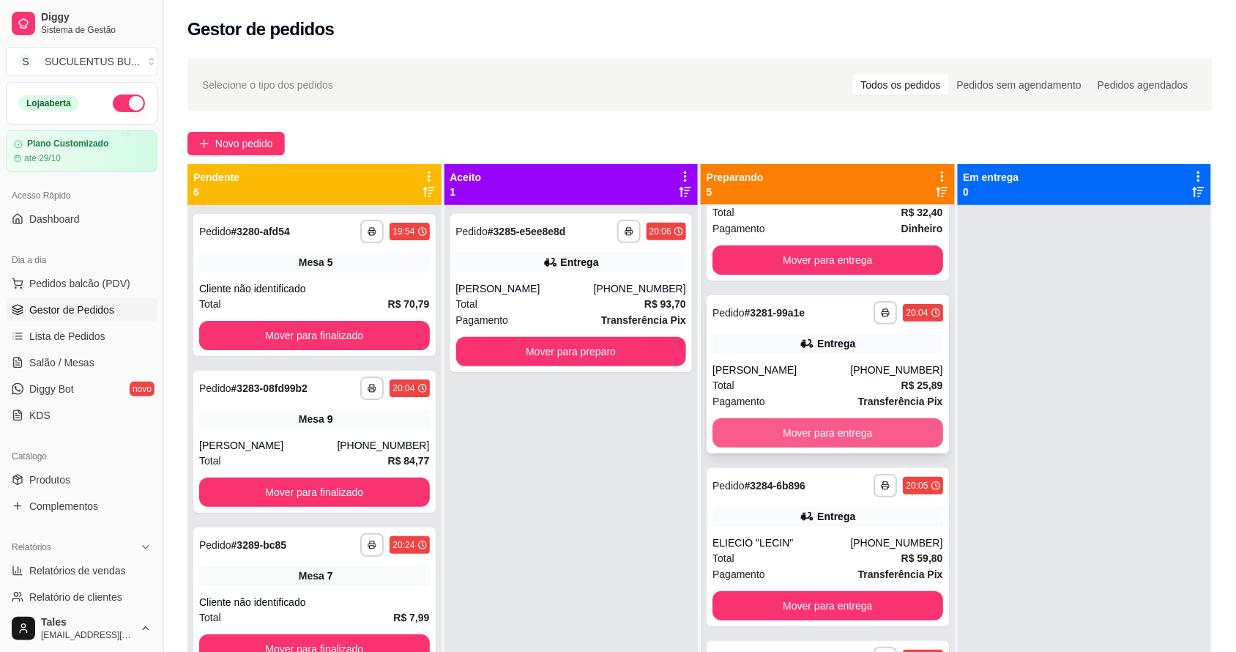
click at [822, 433] on button "Mover para entrega" at bounding box center [828, 432] width 231 height 29
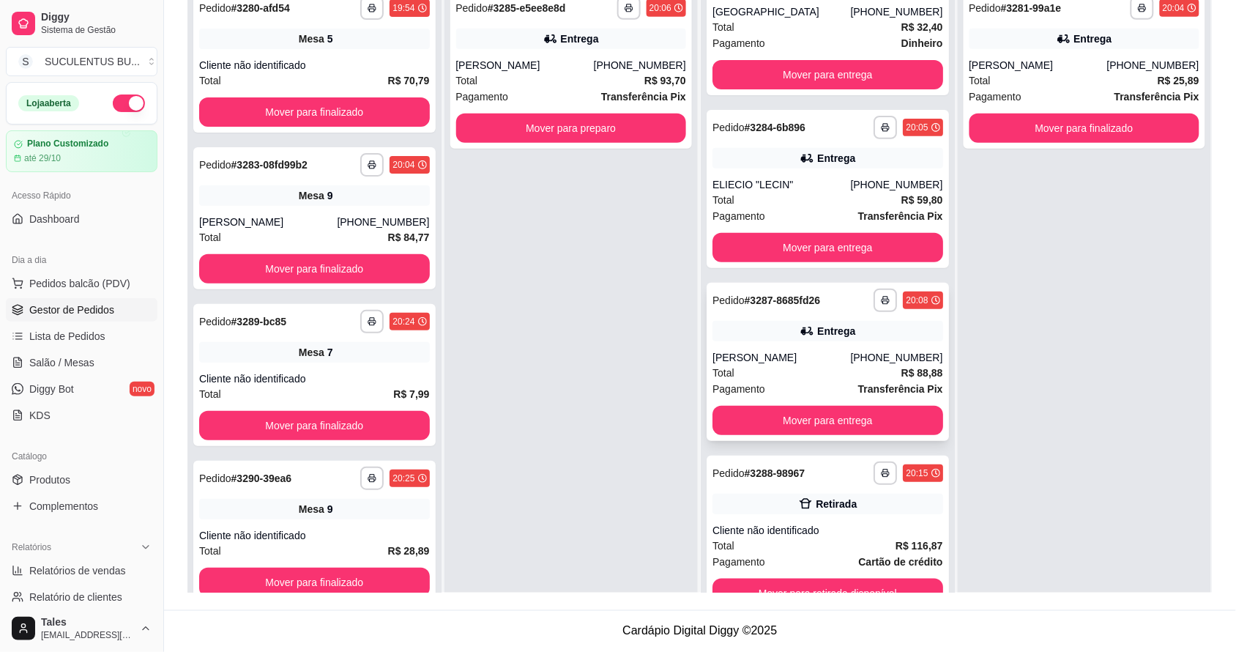
scroll to position [41, 0]
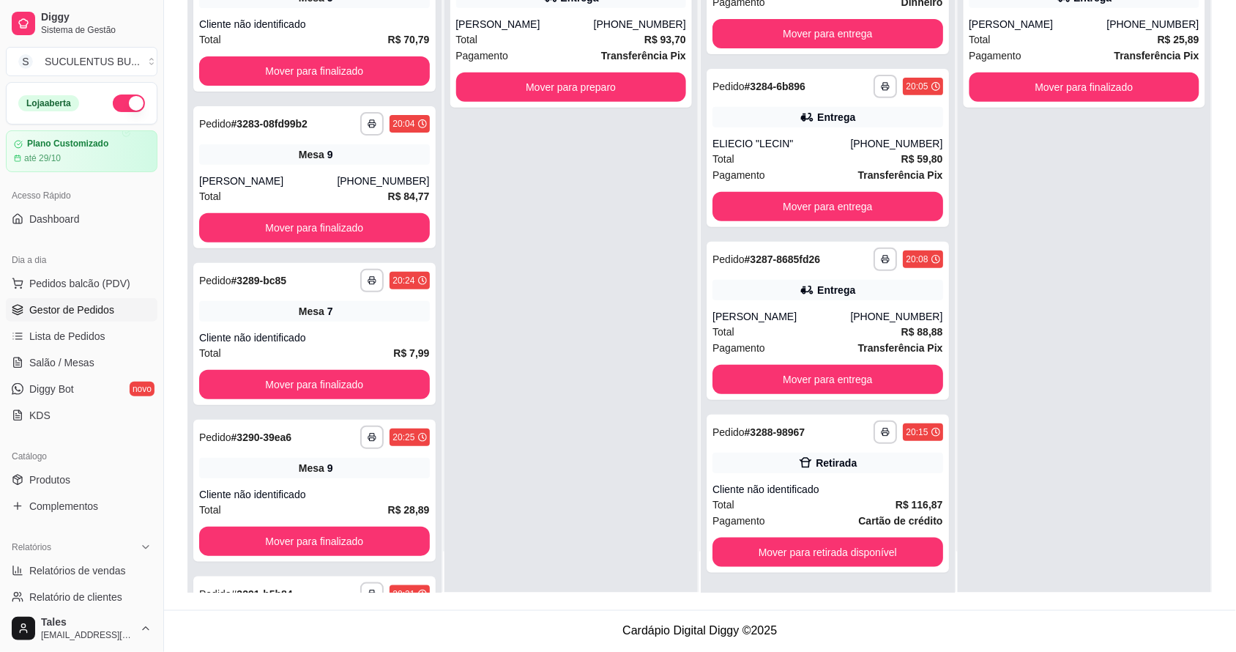
click at [1047, 160] on div "**********" at bounding box center [1085, 267] width 254 height 652
drag, startPoint x: 1049, startPoint y: 160, endPoint x: 1181, endPoint y: 259, distance: 165.4
click at [1181, 259] on div "**********" at bounding box center [1085, 267] width 254 height 652
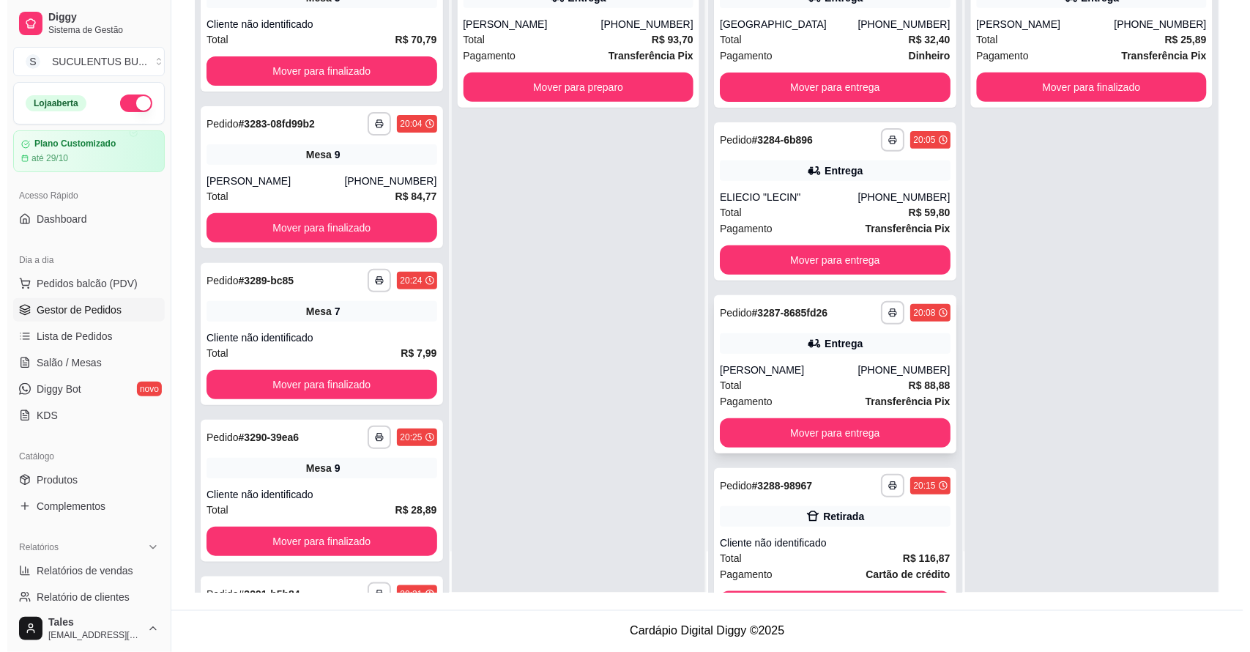
scroll to position [0, 0]
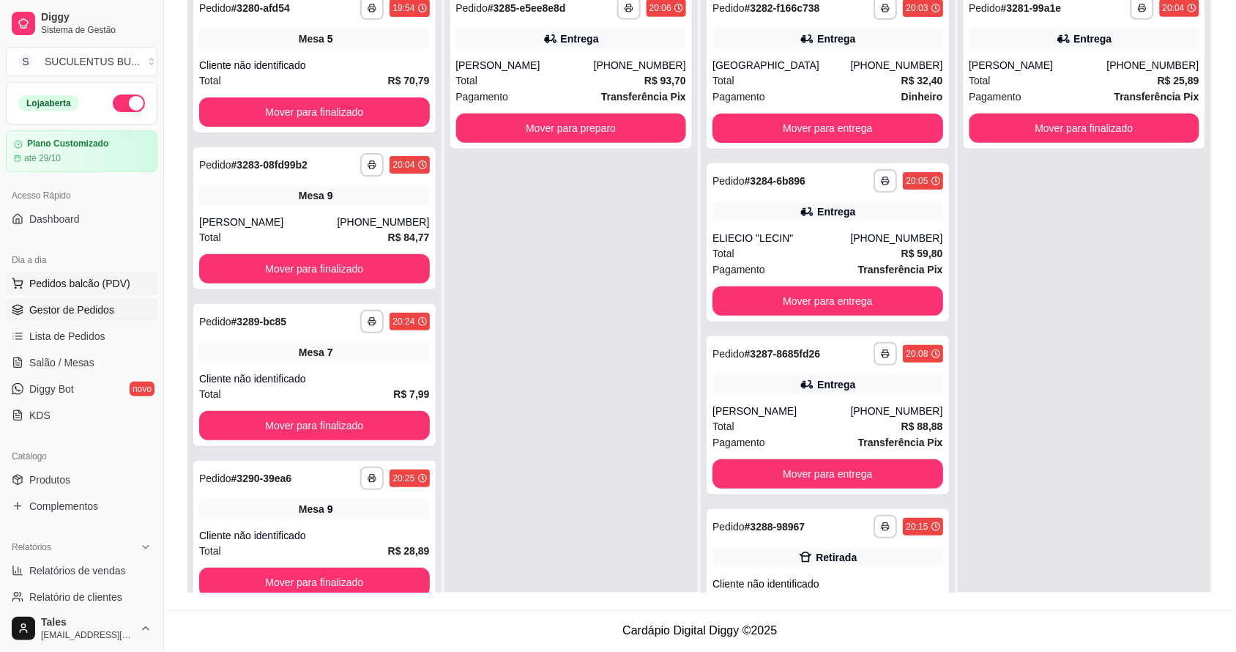
click at [64, 279] on span "Pedidos balcão (PDV)" at bounding box center [79, 283] width 101 height 15
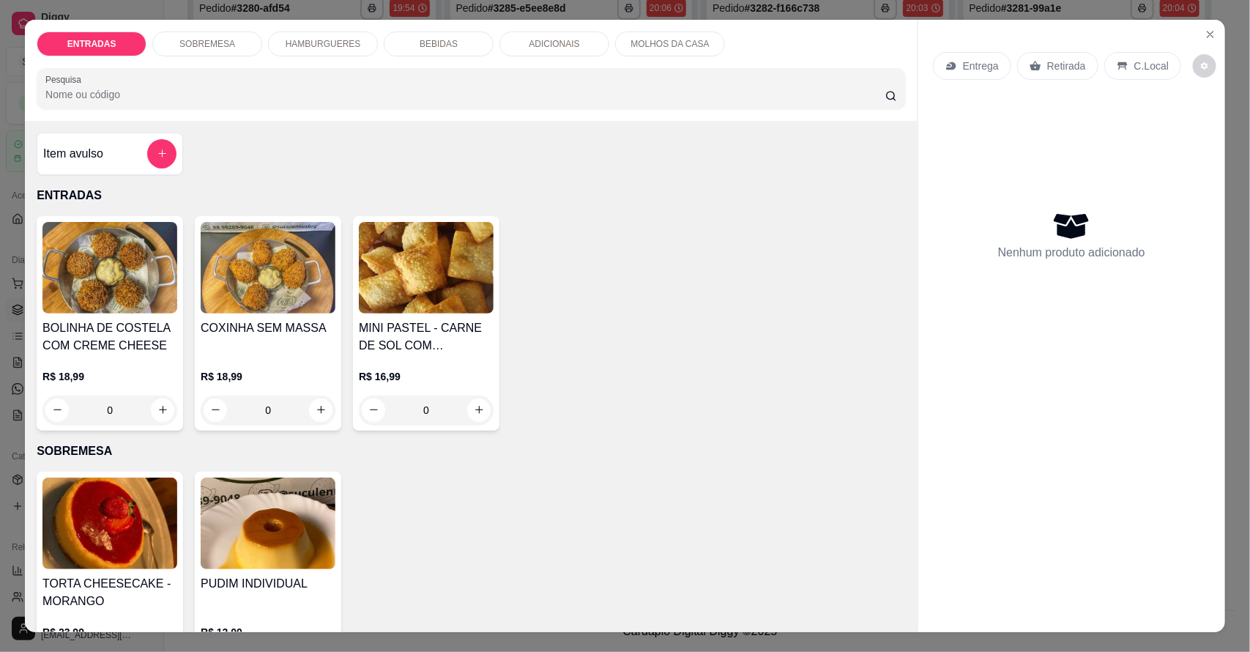
click at [461, 45] on div "BEBIDAS" at bounding box center [439, 43] width 110 height 25
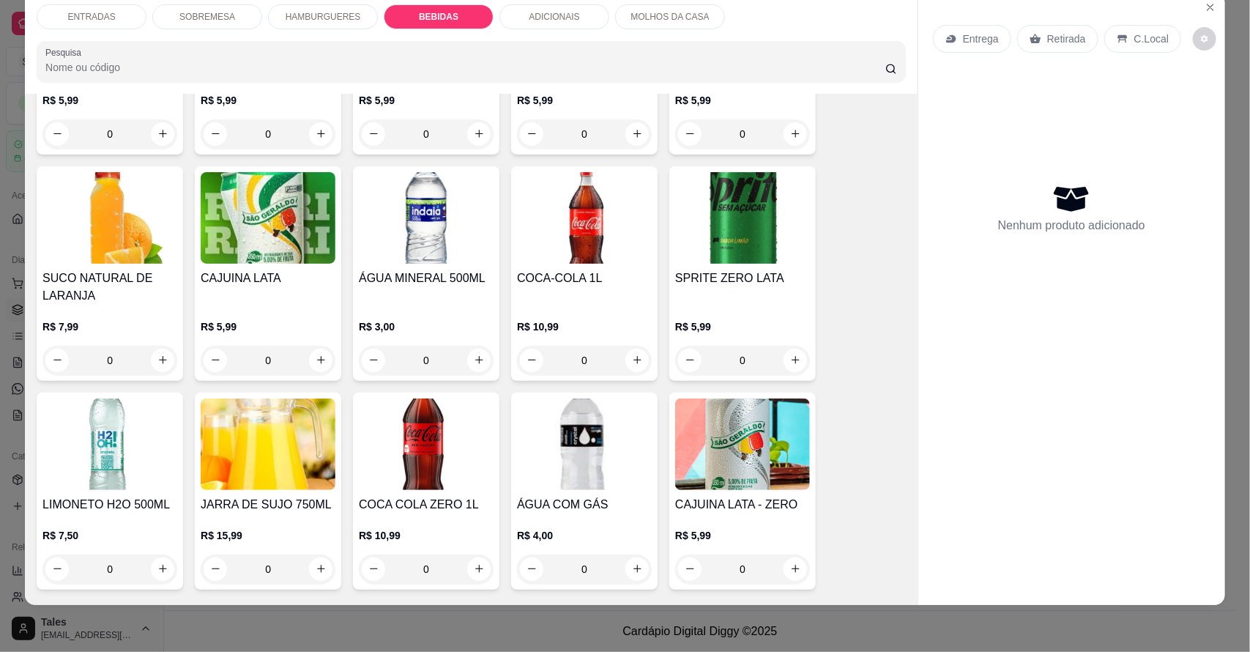
scroll to position [1459, 0]
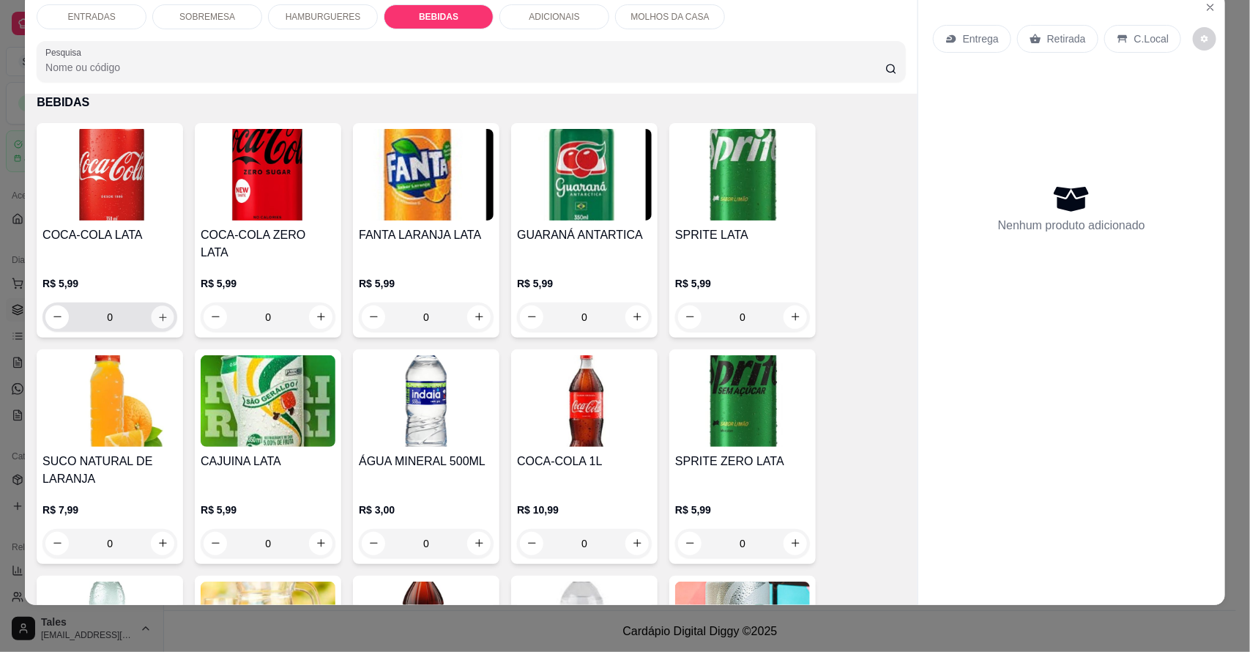
click at [159, 311] on icon "increase-product-quantity" at bounding box center [162, 316] width 11 height 11
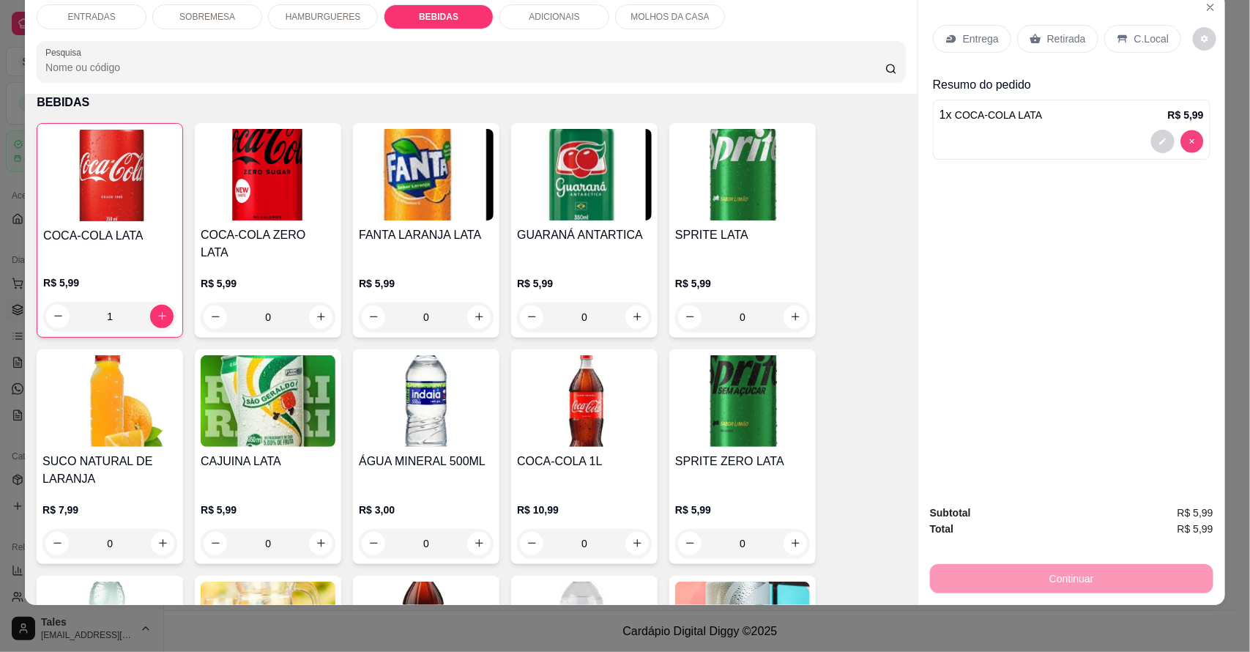
type input "0"
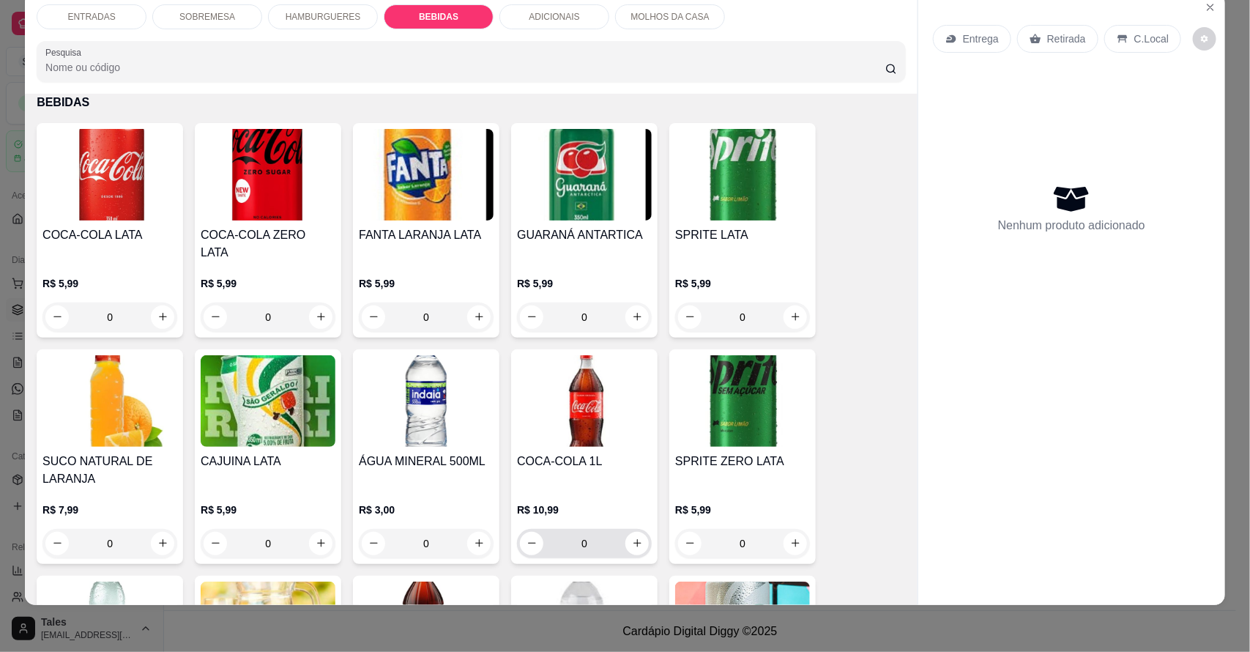
scroll to position [1550, 0]
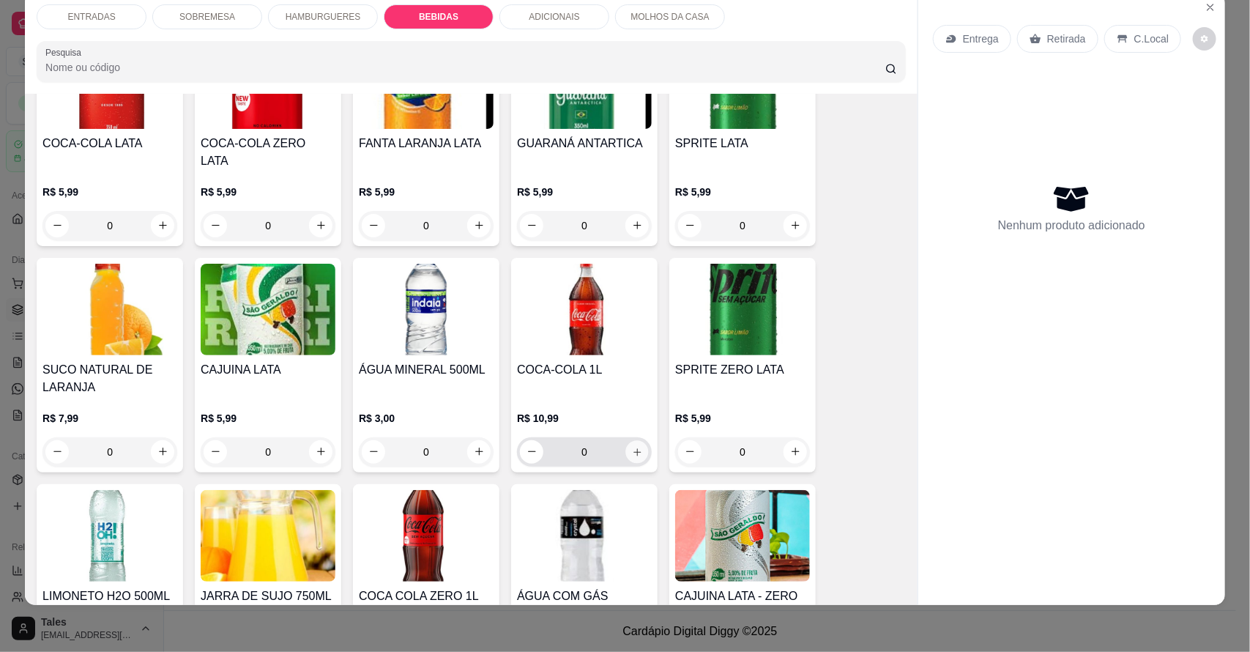
click at [637, 440] on button "increase-product-quantity" at bounding box center [637, 451] width 23 height 23
type input "1"
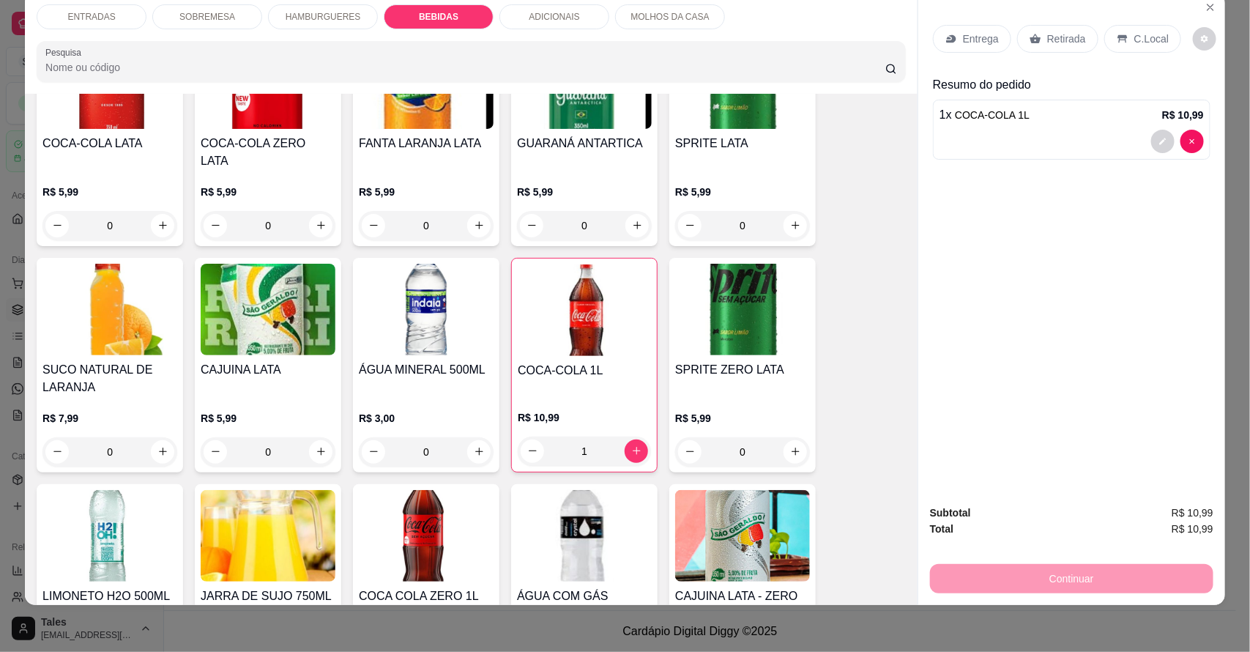
scroll to position [1367, 0]
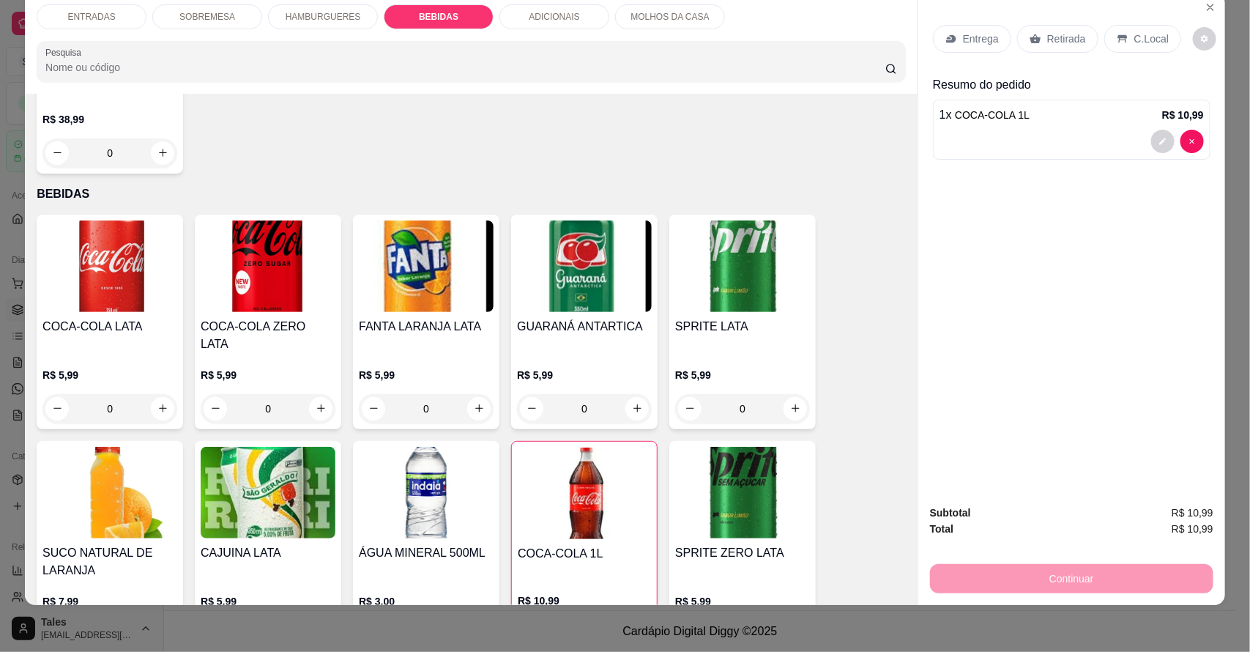
click at [295, 15] on p "HAMBURGUERES" at bounding box center [323, 17] width 75 height 12
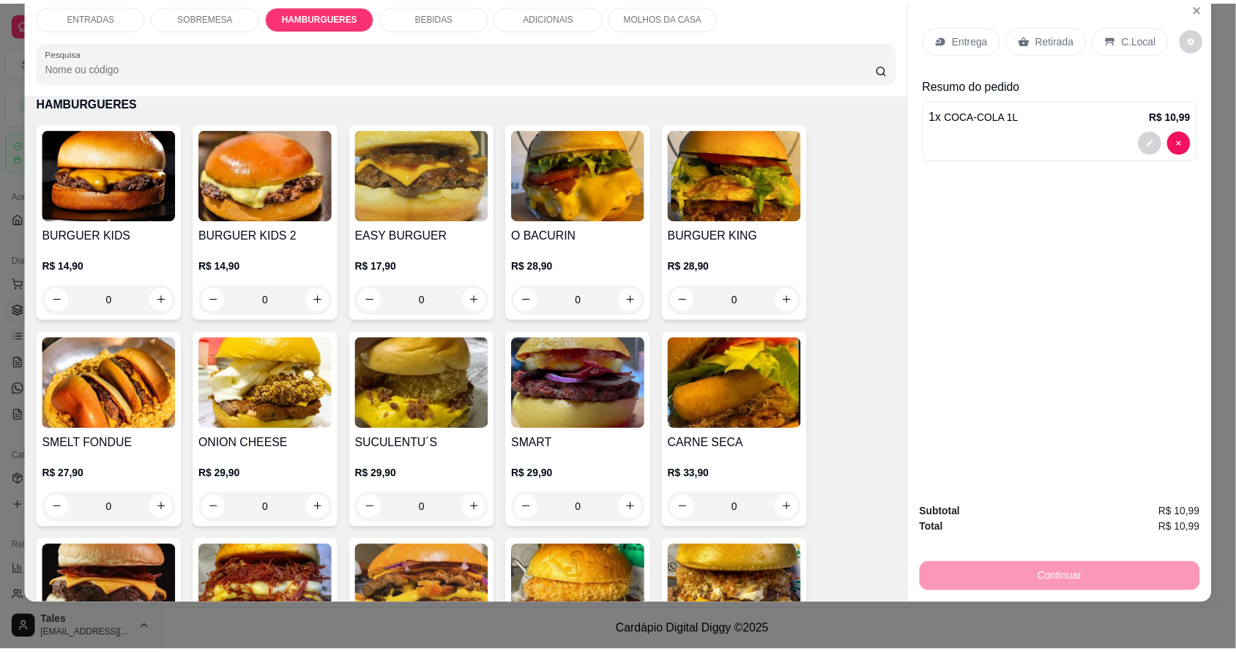
scroll to position [669, 0]
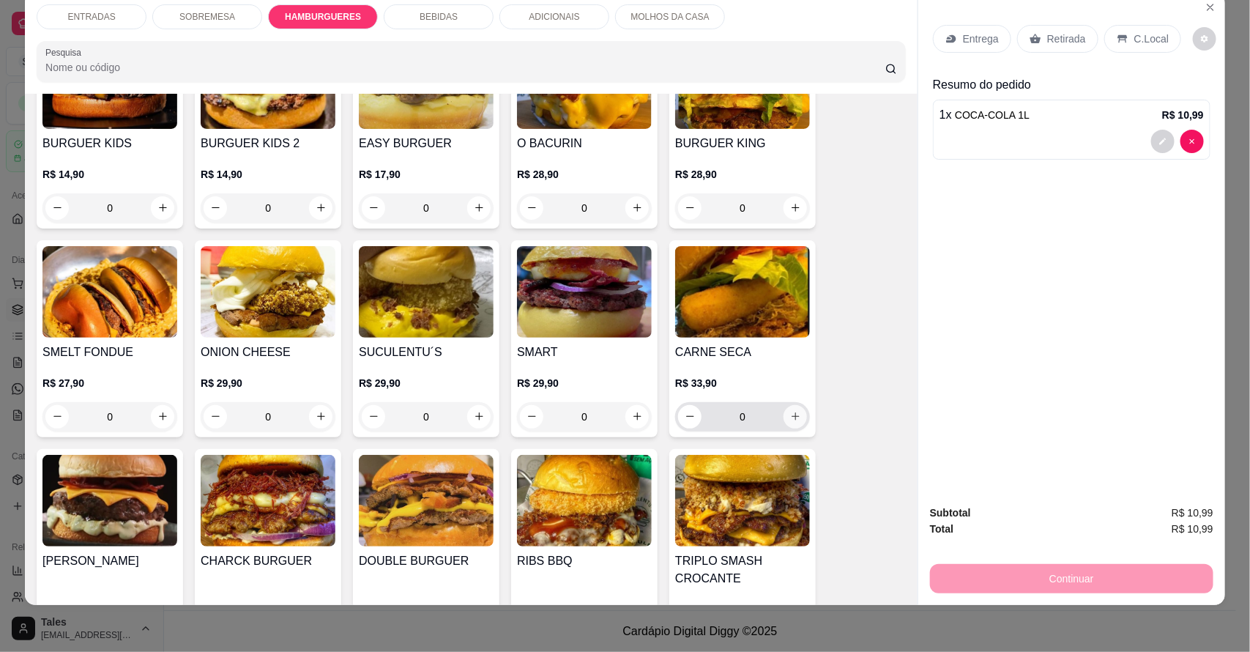
click at [790, 412] on icon "increase-product-quantity" at bounding box center [795, 416] width 11 height 11
type input "1"
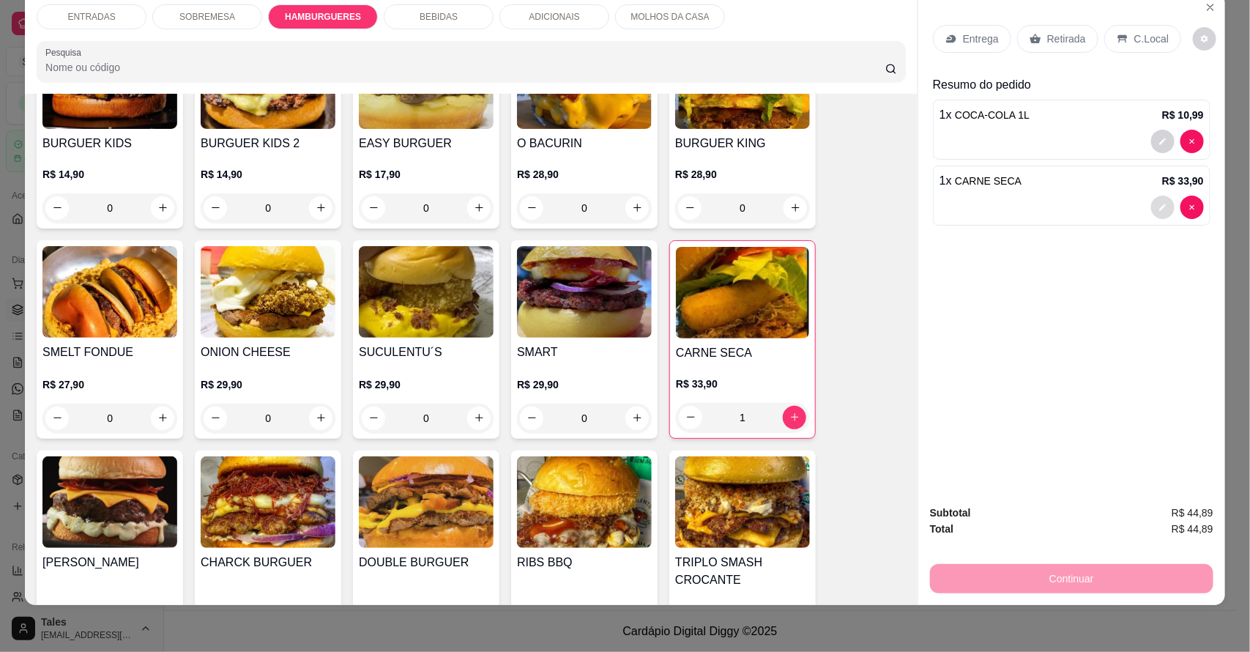
click at [1151, 205] on button "decrease-product-quantity" at bounding box center [1162, 207] width 23 height 23
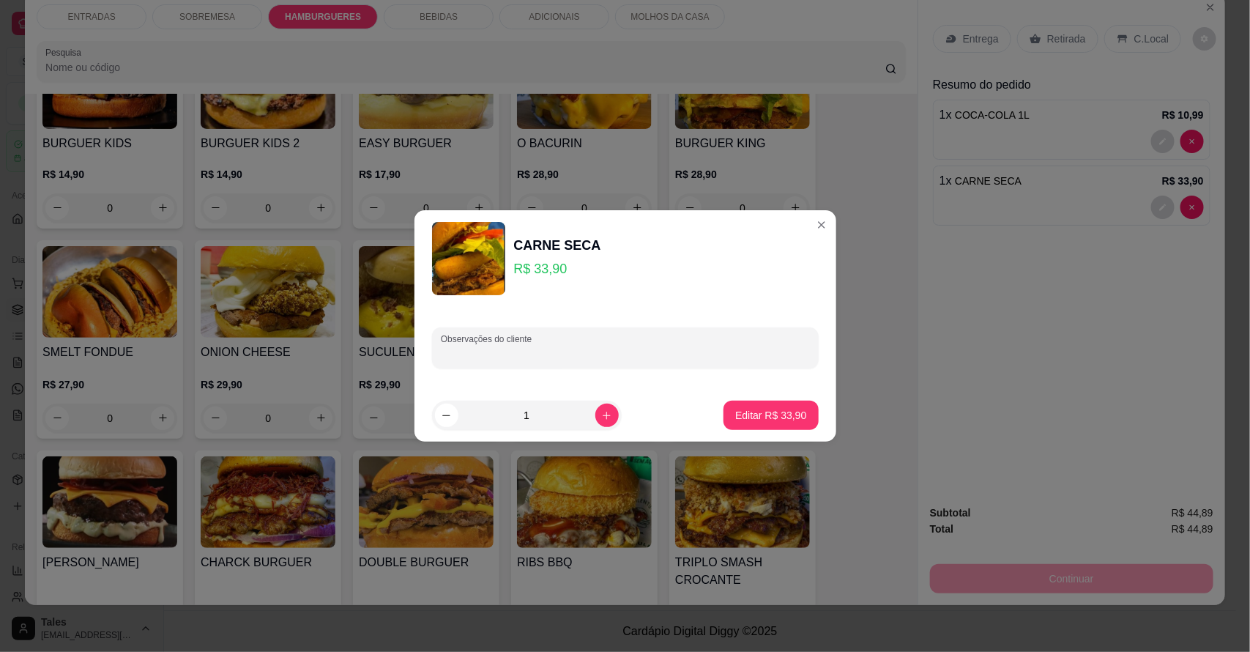
click at [527, 348] on input "Observações do cliente" at bounding box center [625, 353] width 369 height 15
type input "dividir"
click at [738, 415] on p "Editar R$ 33,90" at bounding box center [771, 415] width 69 height 14
type input "0"
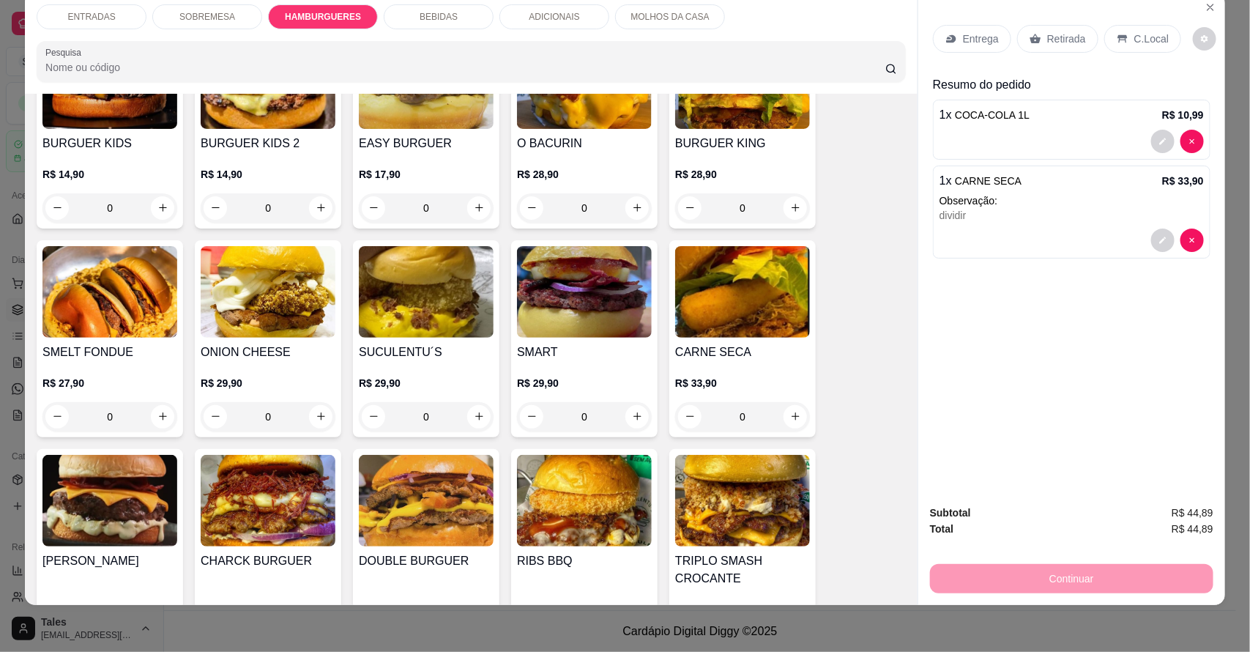
click at [984, 39] on p "Entrega" at bounding box center [981, 38] width 36 height 15
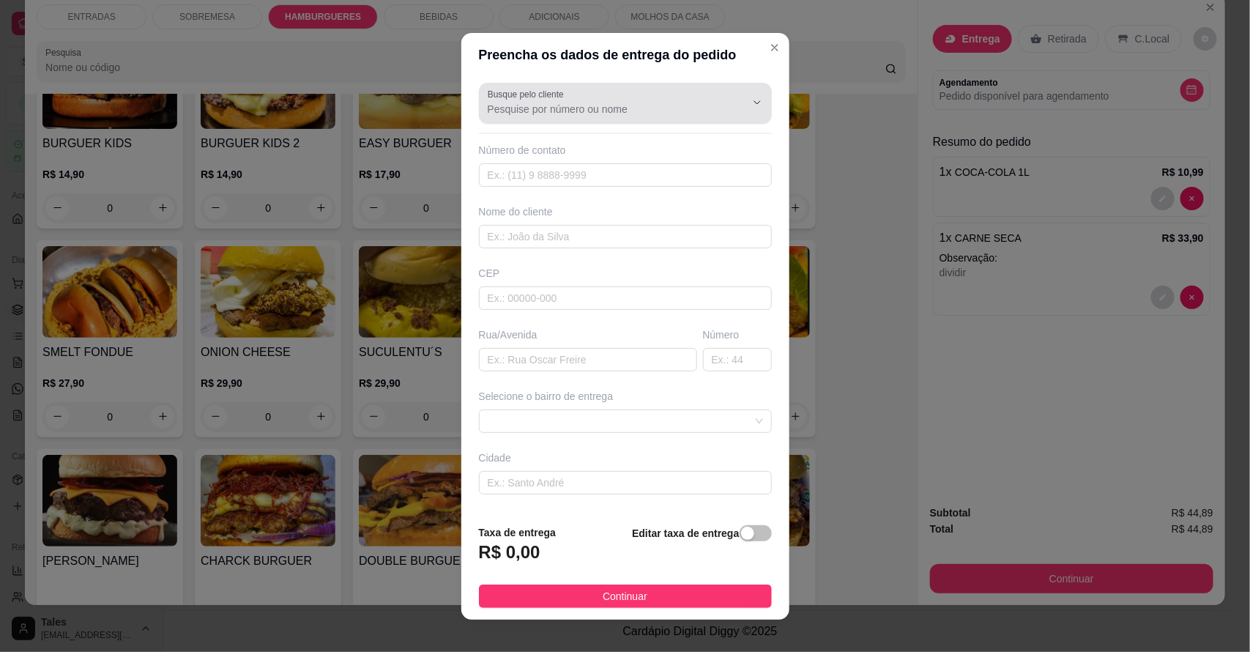
click at [590, 104] on input "Busque pelo cliente" at bounding box center [605, 109] width 234 height 15
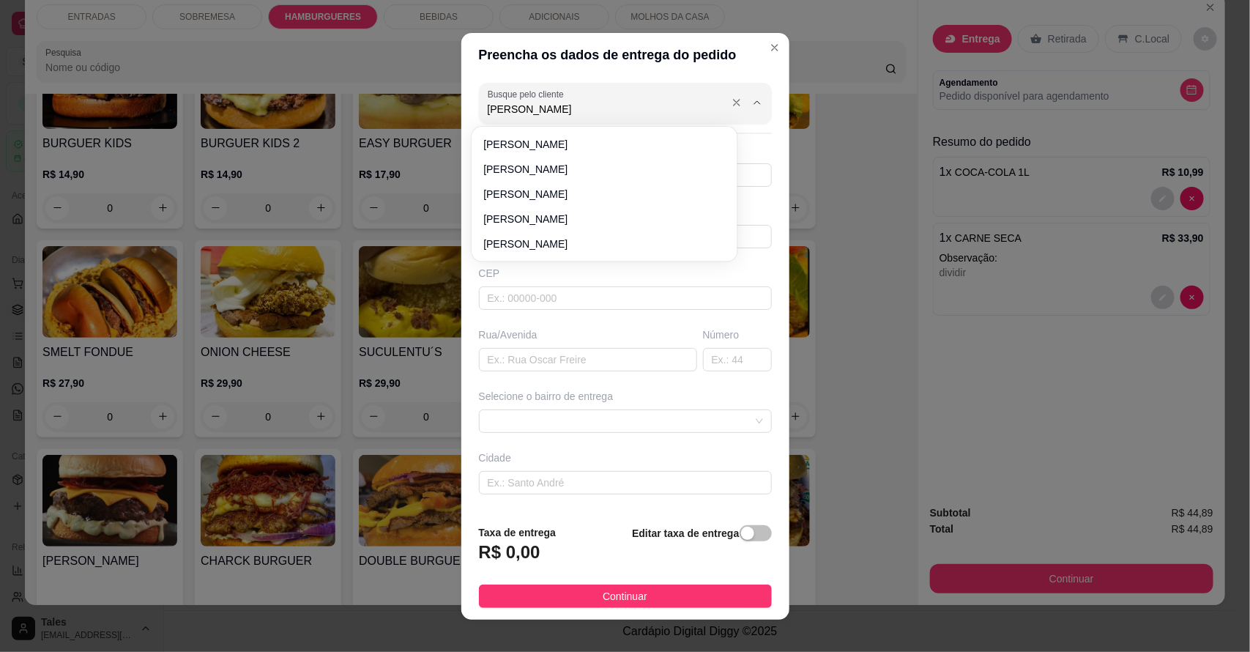
type input "joao pedro"
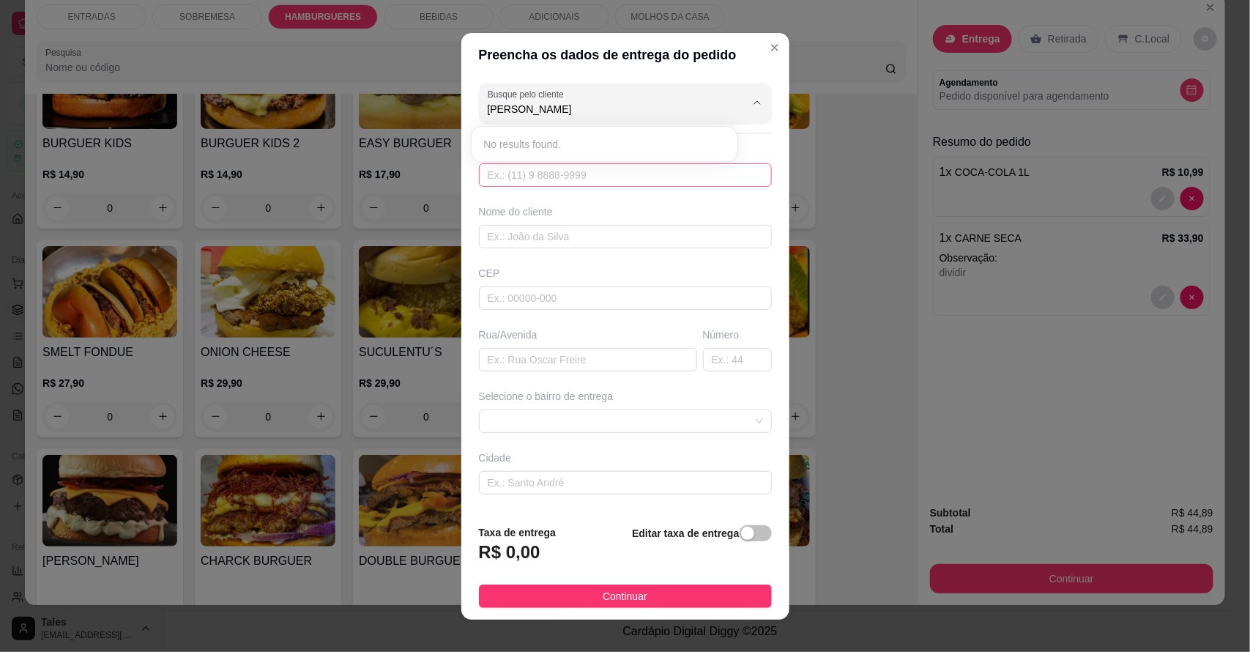
click at [626, 182] on input "text" at bounding box center [625, 174] width 293 height 23
click at [624, 180] on input "text" at bounding box center [625, 174] width 293 height 23
click at [532, 178] on input "text" at bounding box center [625, 174] width 293 height 23
type input "8975-3371"
click at [595, 244] on input "text" at bounding box center [625, 236] width 293 height 23
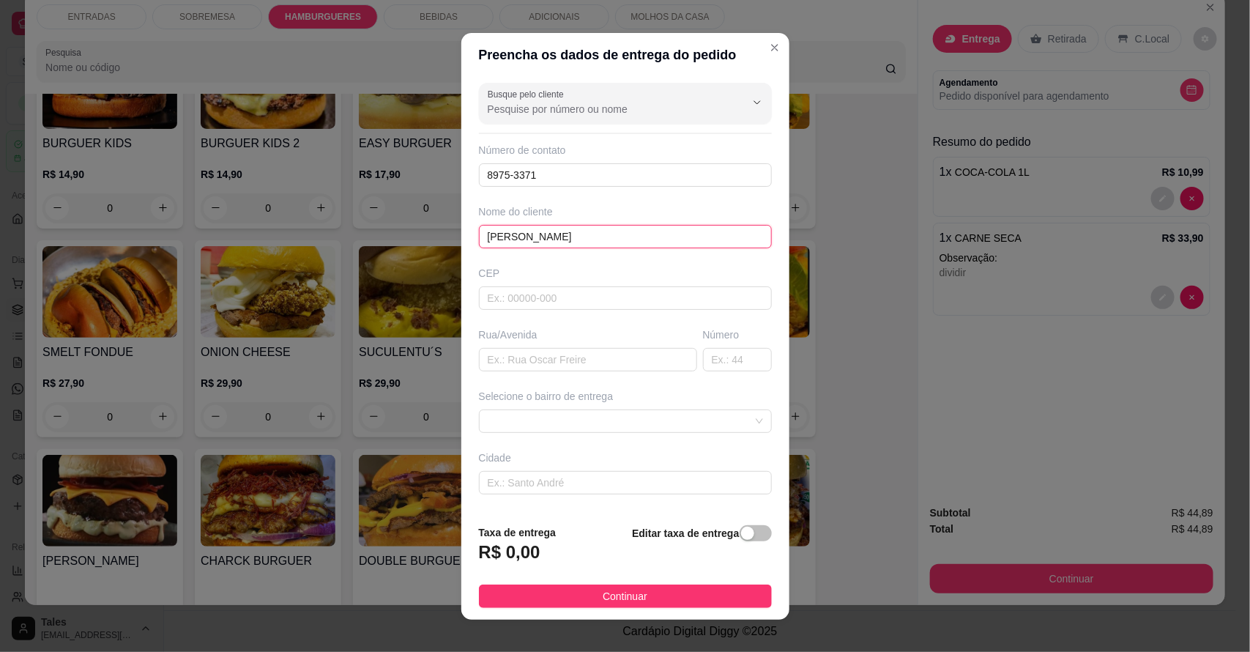
type input "[PERSON_NAME]"
drag, startPoint x: 595, startPoint y: 244, endPoint x: 542, endPoint y: 359, distance: 126.5
click at [542, 359] on input "text" at bounding box center [588, 359] width 218 height 23
type input "centro"
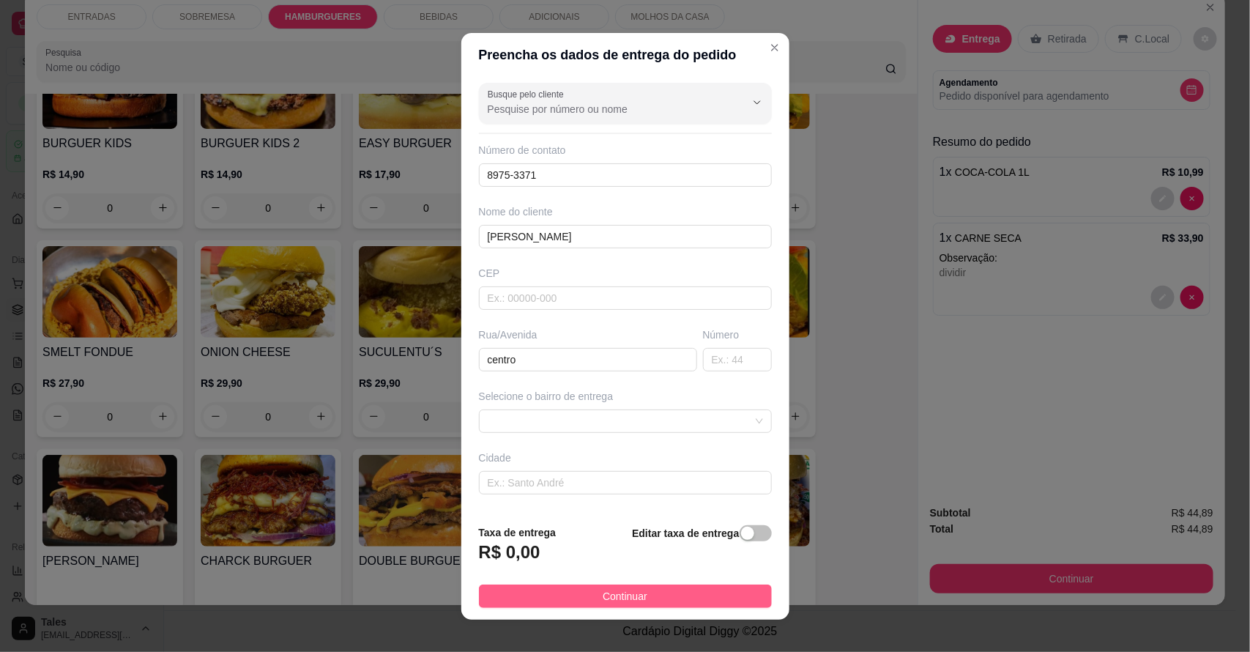
click at [660, 593] on button "Continuar" at bounding box center [625, 595] width 293 height 23
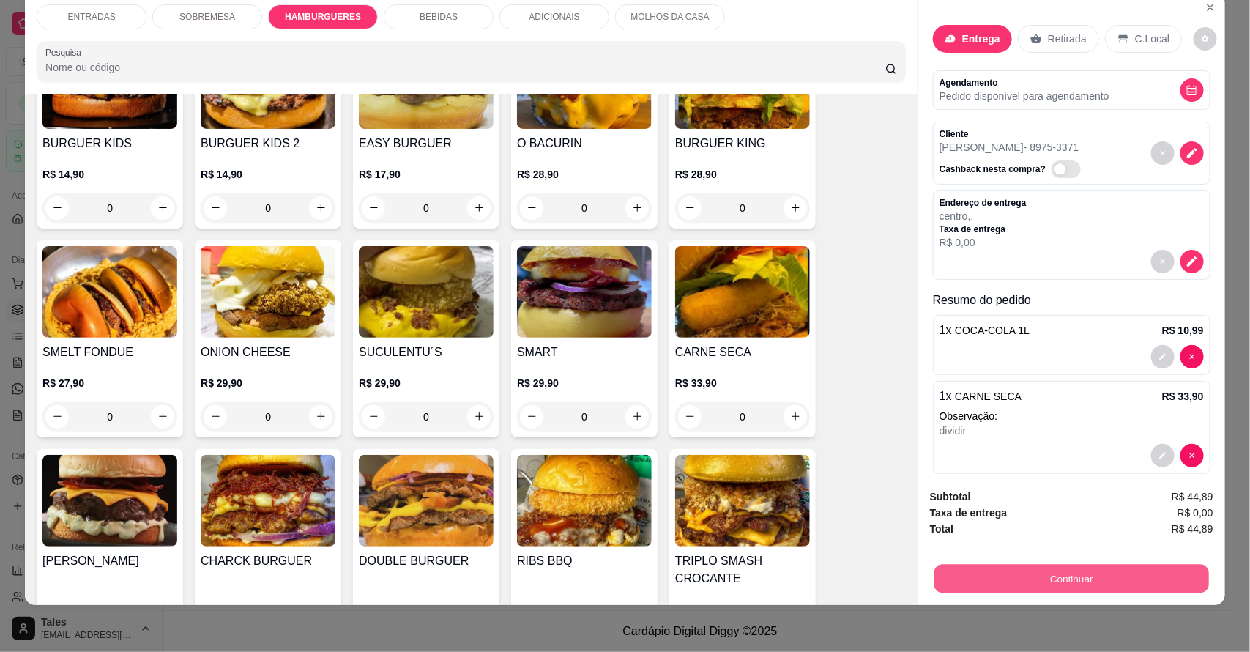
click at [1080, 582] on button "Continuar" at bounding box center [1071, 579] width 275 height 29
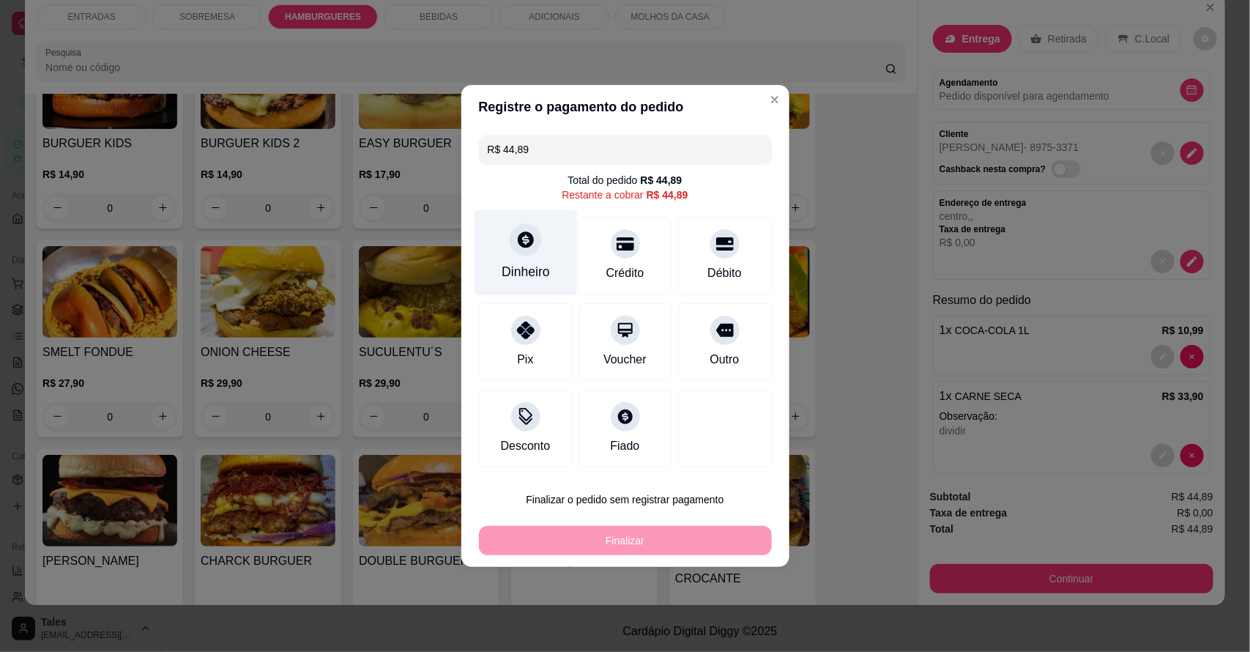
click at [529, 262] on div "Dinheiro" at bounding box center [526, 271] width 48 height 19
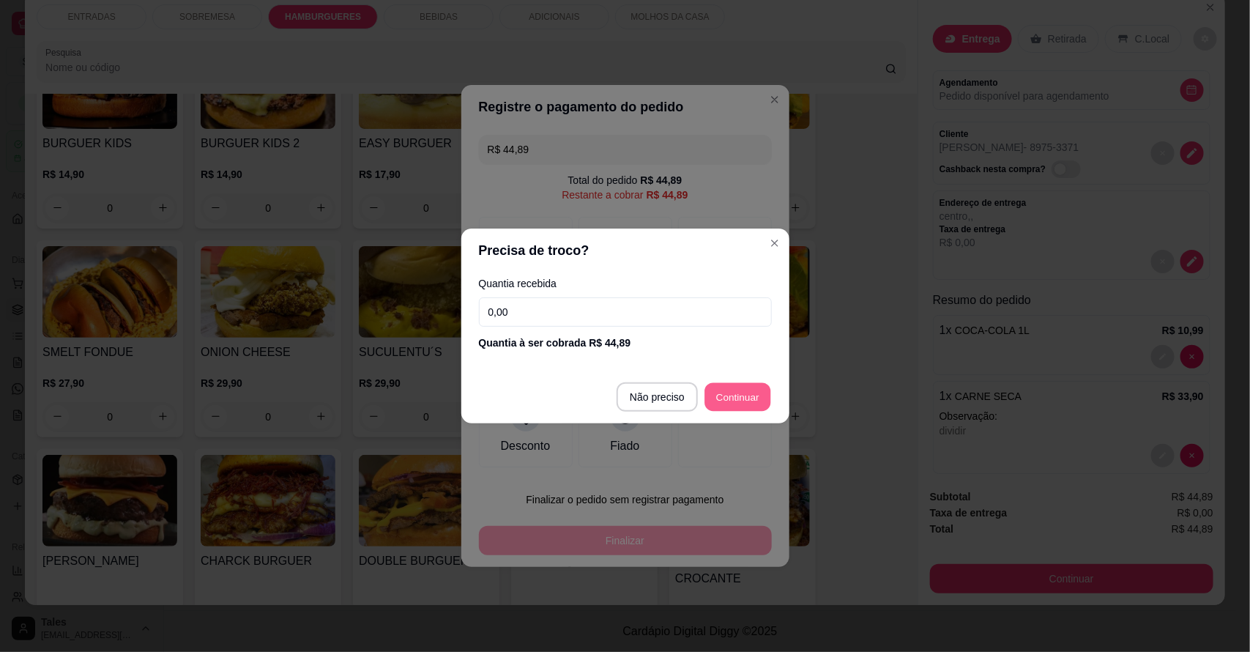
type input "R$ 0,00"
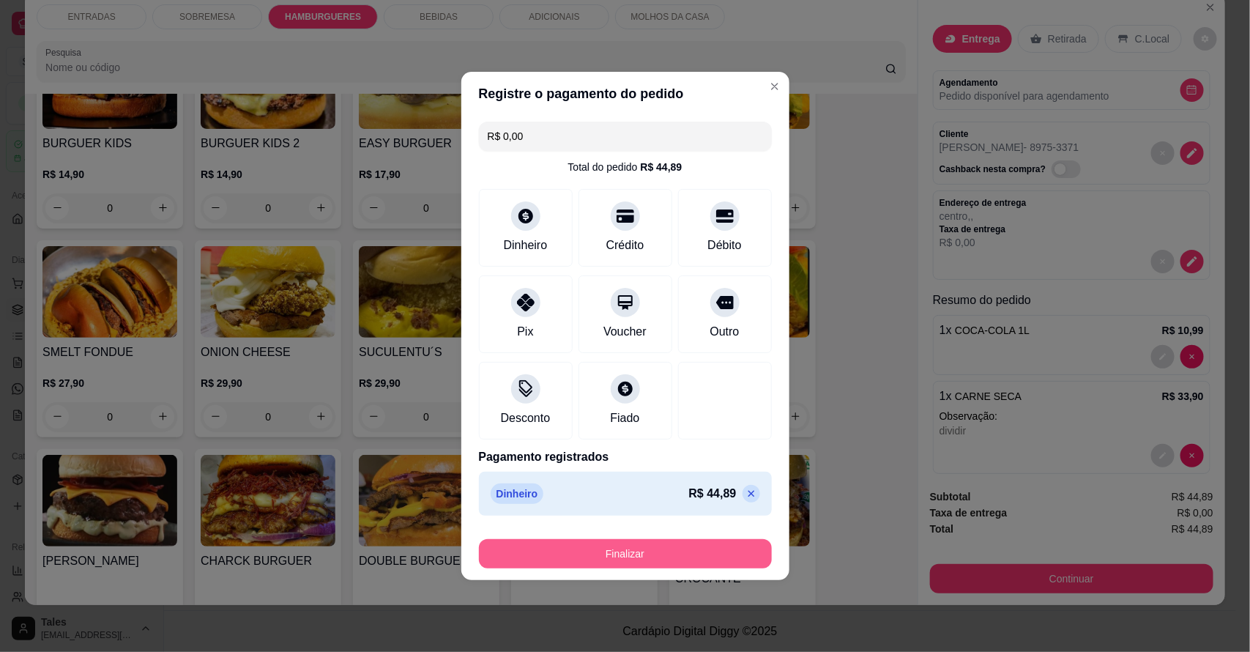
click at [649, 554] on button "Finalizar" at bounding box center [625, 553] width 293 height 29
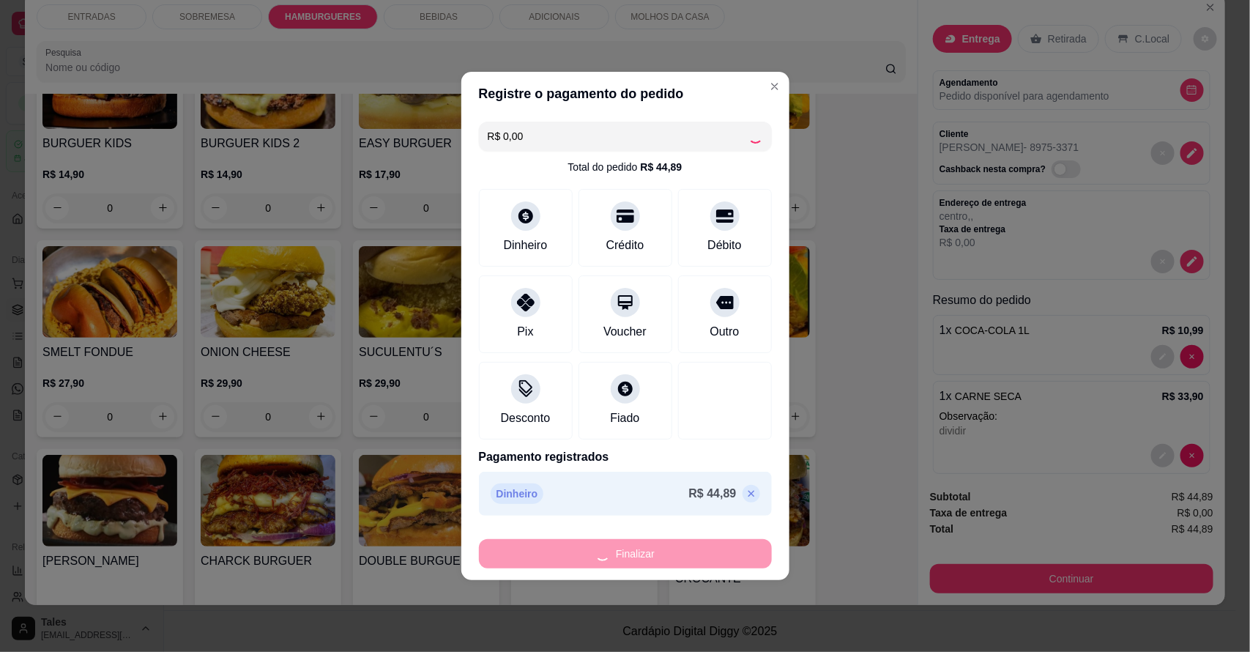
type input "0"
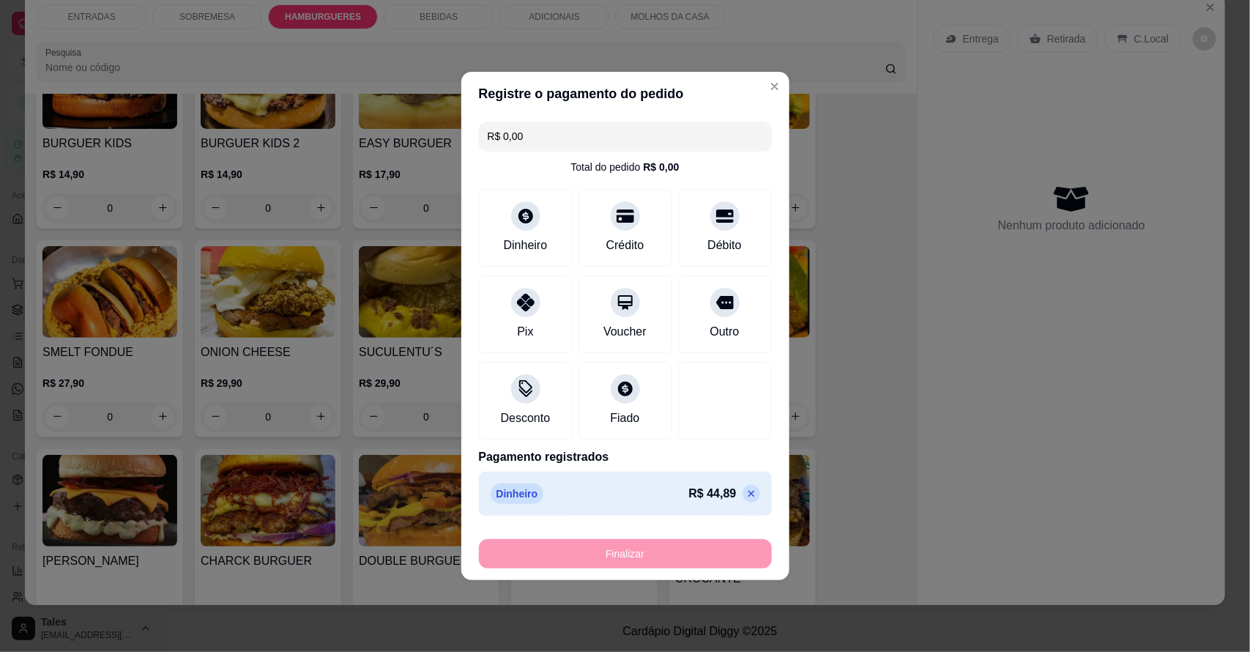
type input "-R$ 44,89"
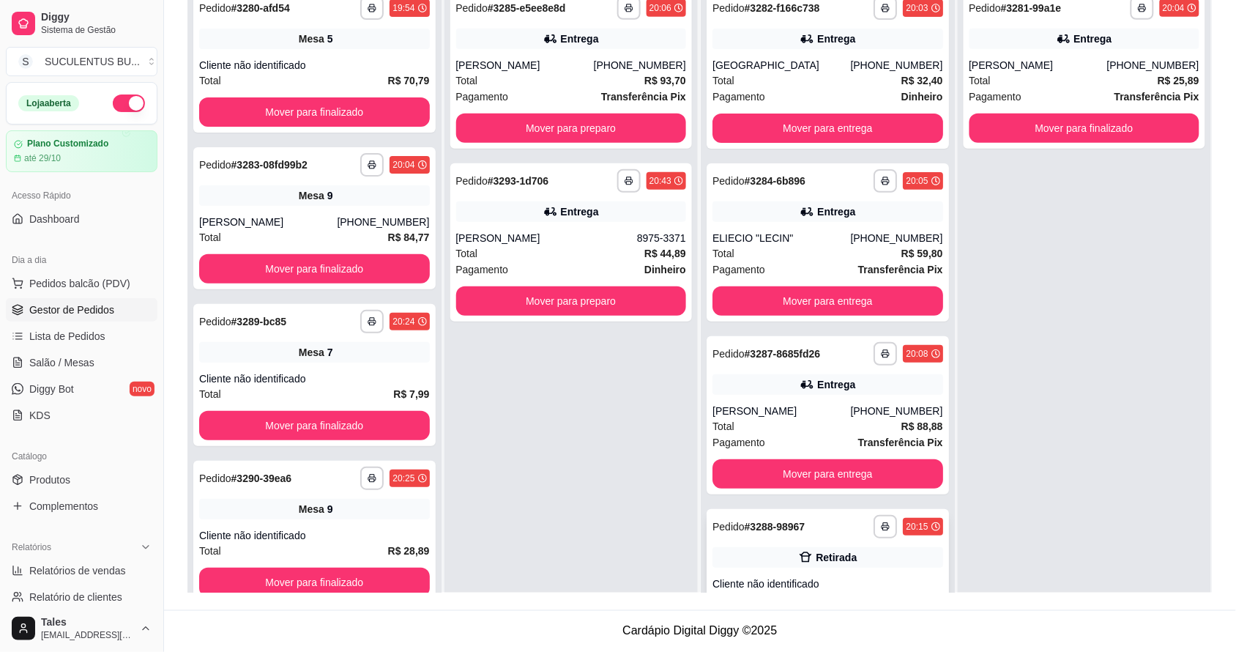
scroll to position [53, 0]
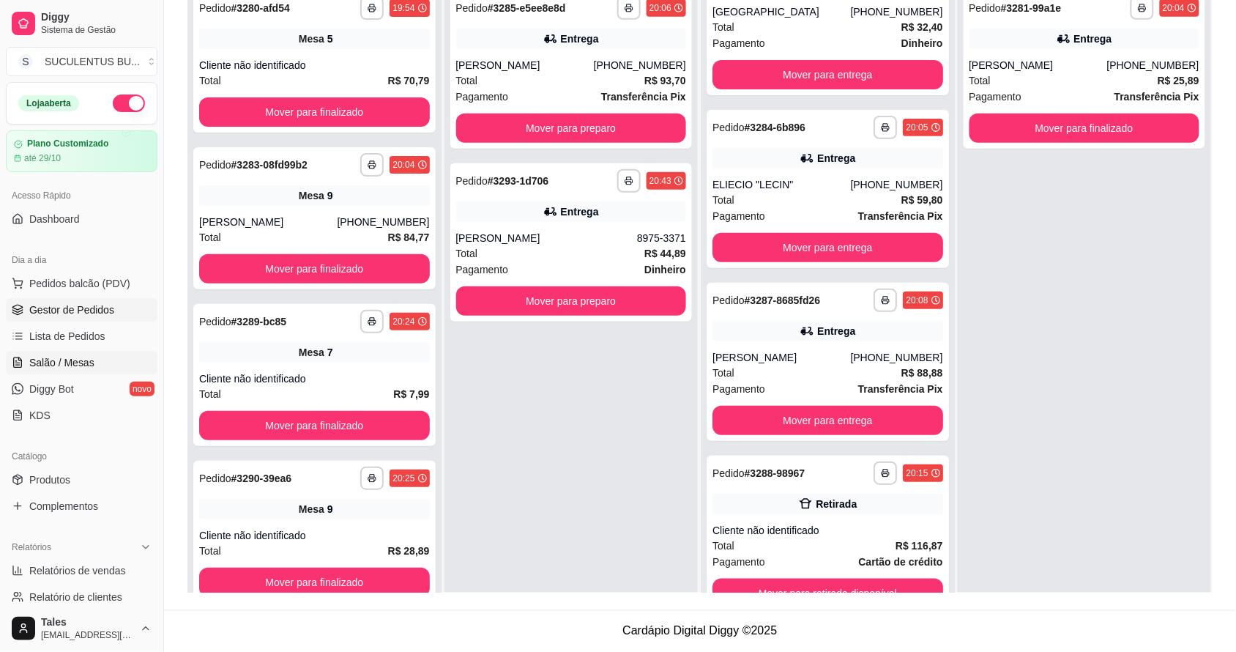
click at [56, 371] on link "Salão / Mesas" at bounding box center [82, 362] width 152 height 23
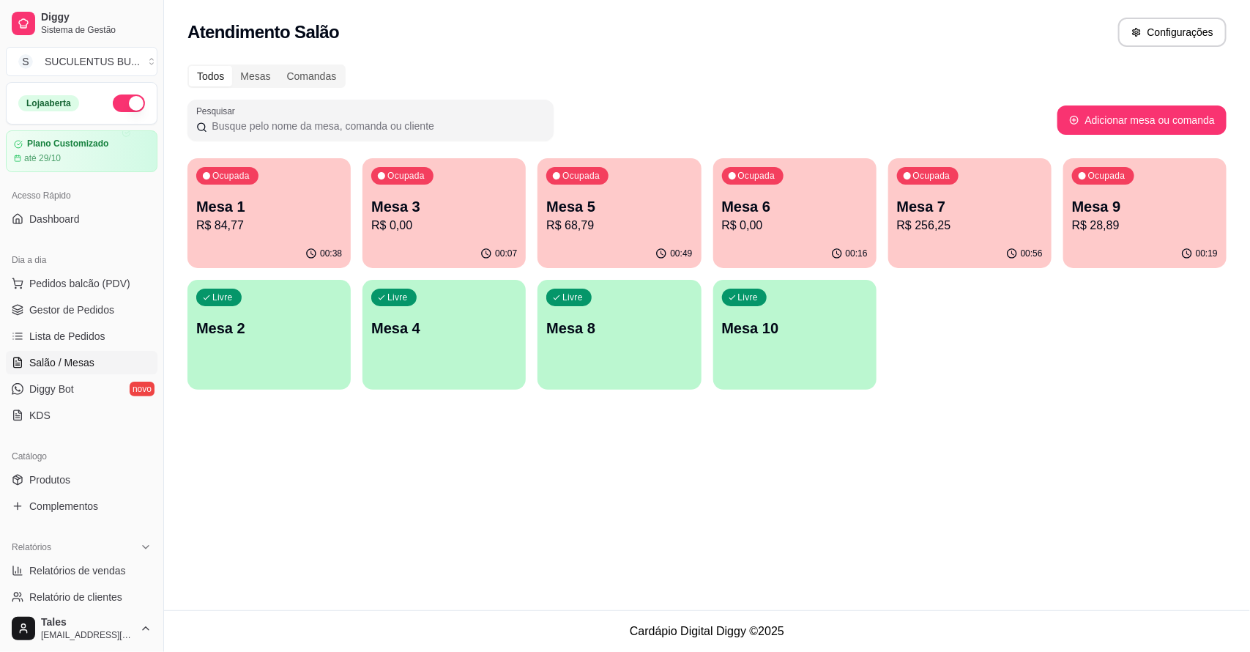
click at [674, 202] on p "Mesa 5" at bounding box center [619, 206] width 146 height 21
click at [943, 215] on p "Mesa 7" at bounding box center [969, 207] width 141 height 20
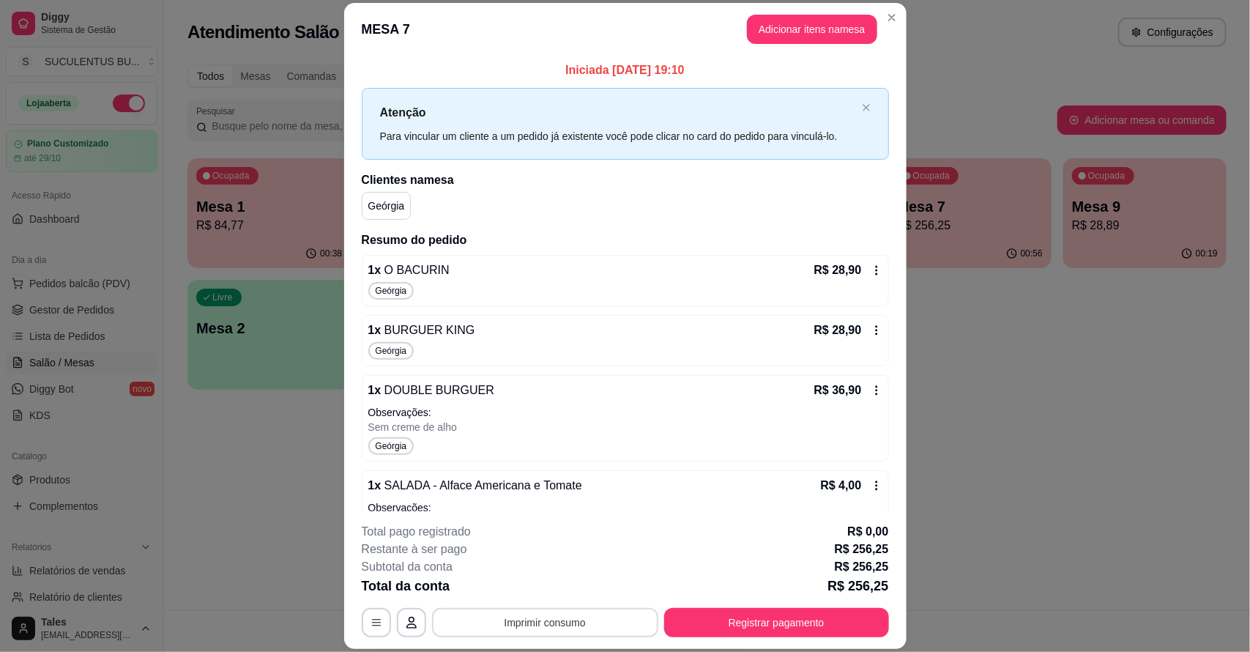
click at [558, 624] on button "Imprimir consumo" at bounding box center [545, 622] width 226 height 29
click at [555, 587] on button "IMPRESSORA CAIXA" at bounding box center [542, 588] width 117 height 23
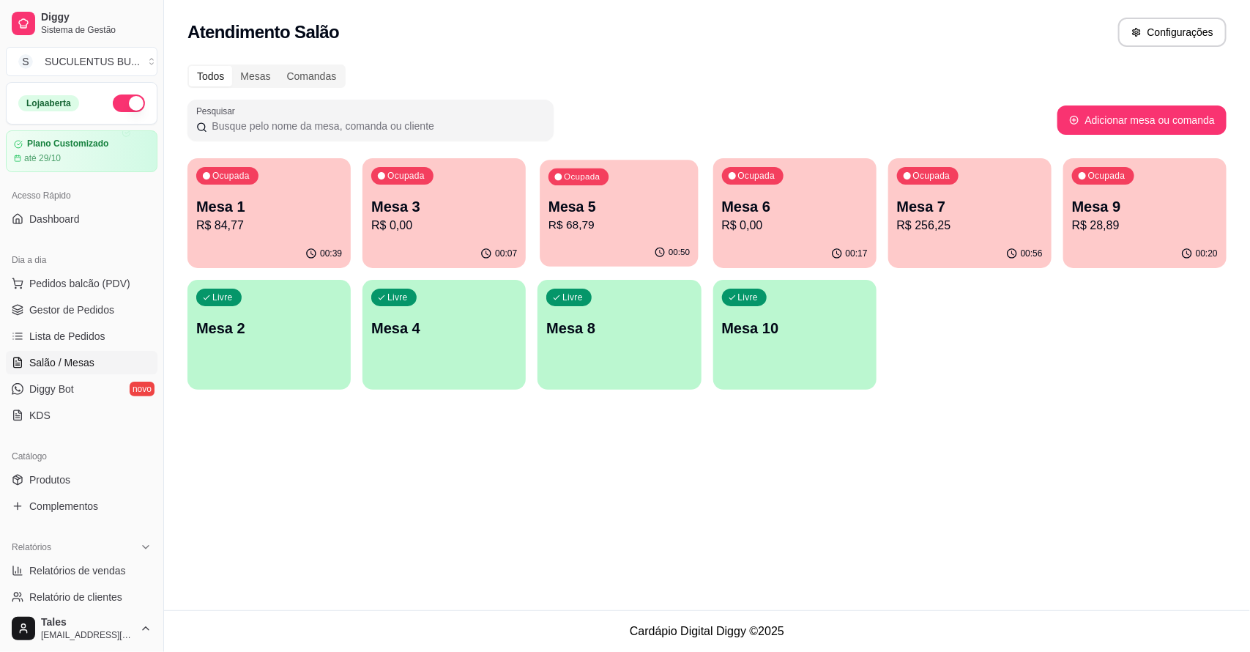
click at [617, 249] on div "00:50" at bounding box center [619, 253] width 158 height 28
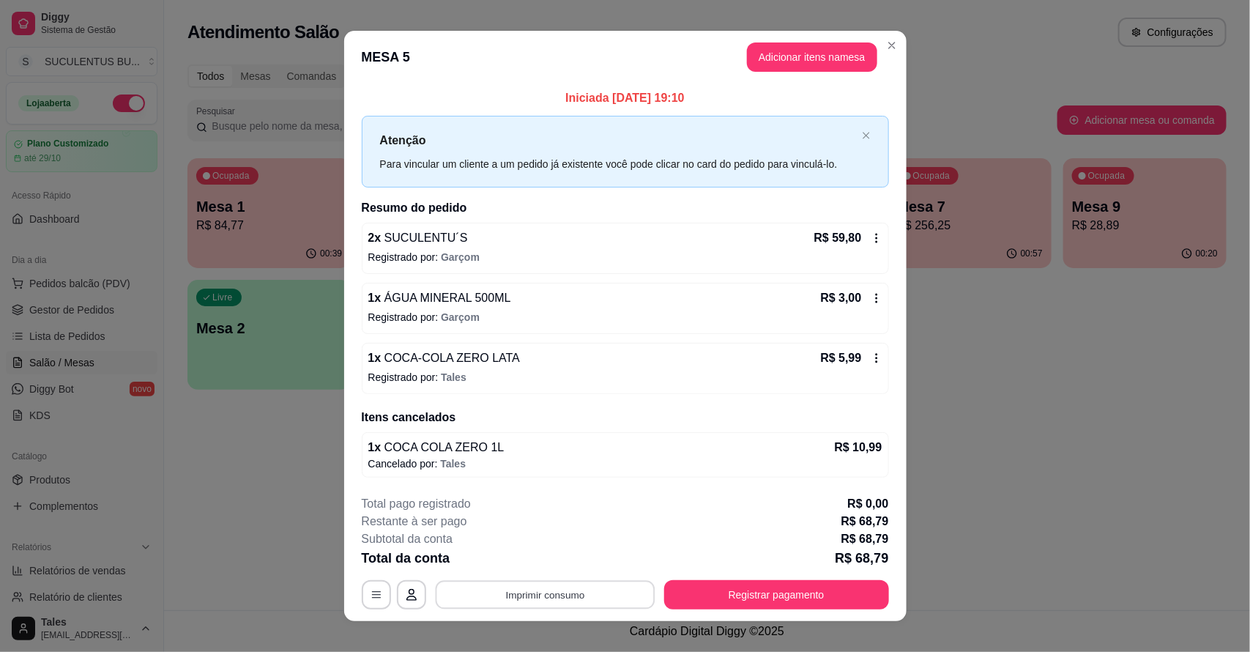
click at [558, 590] on button "Imprimir consumo" at bounding box center [545, 594] width 220 height 29
click at [575, 559] on button "IMPRESSORA CAIXA" at bounding box center [543, 561] width 121 height 23
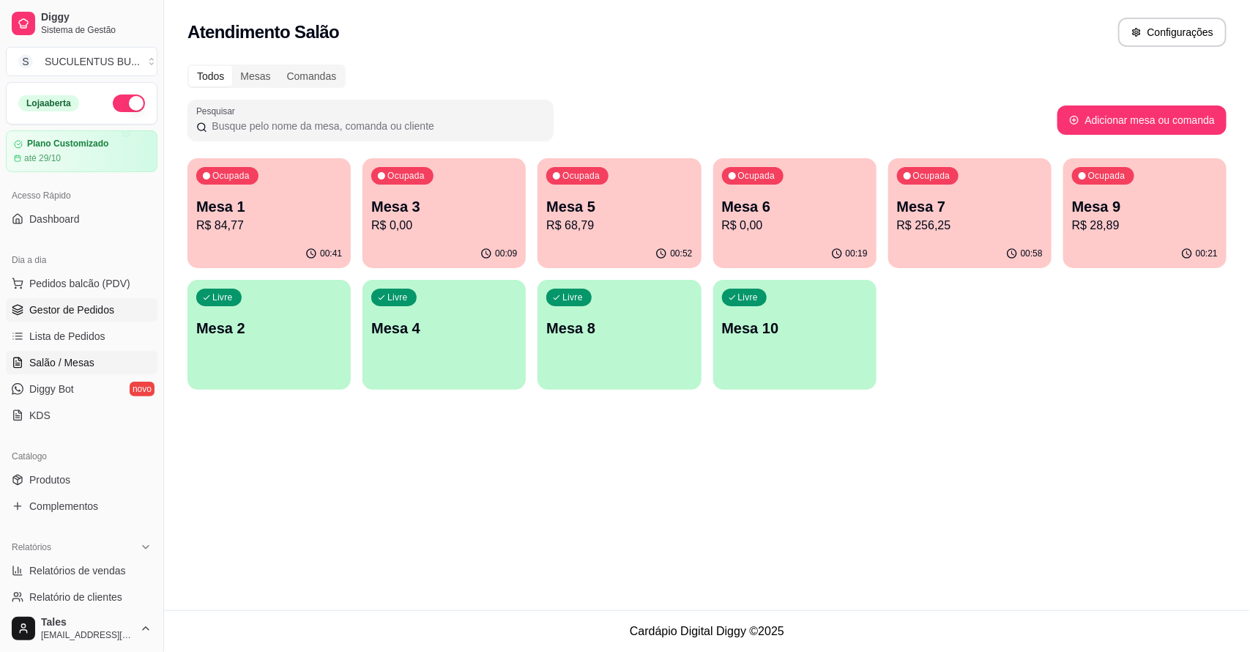
click at [84, 304] on span "Gestor de Pedidos" at bounding box center [71, 309] width 85 height 15
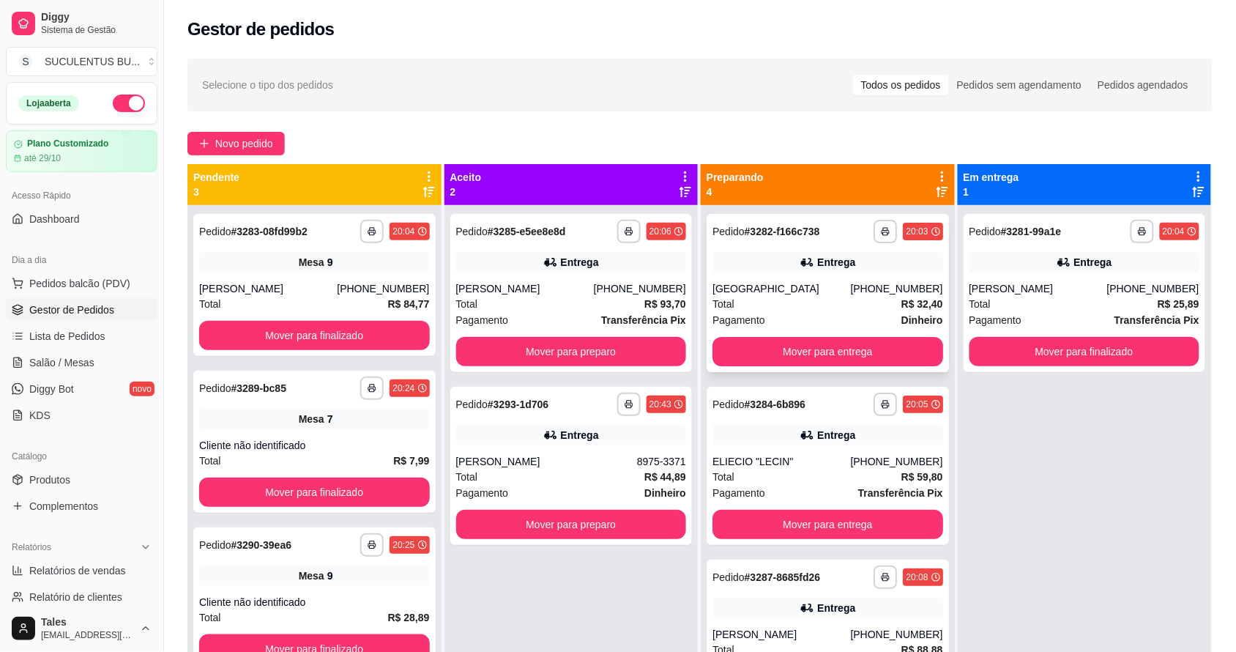
click at [835, 282] on div "[GEOGRAPHIC_DATA]" at bounding box center [782, 288] width 138 height 15
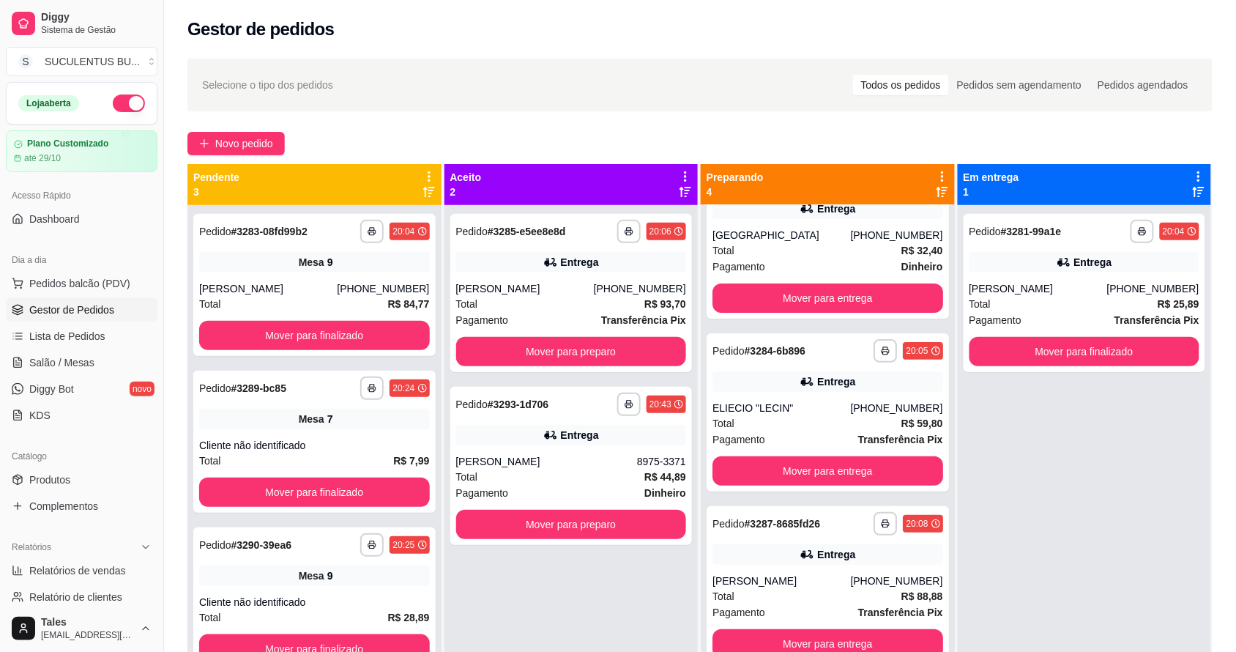
drag, startPoint x: 1053, startPoint y: 416, endPoint x: 1038, endPoint y: 421, distance: 16.2
click at [1053, 418] on div "**********" at bounding box center [1085, 531] width 254 height 652
click at [1092, 357] on button "Mover para finalizado" at bounding box center [1085, 351] width 231 height 29
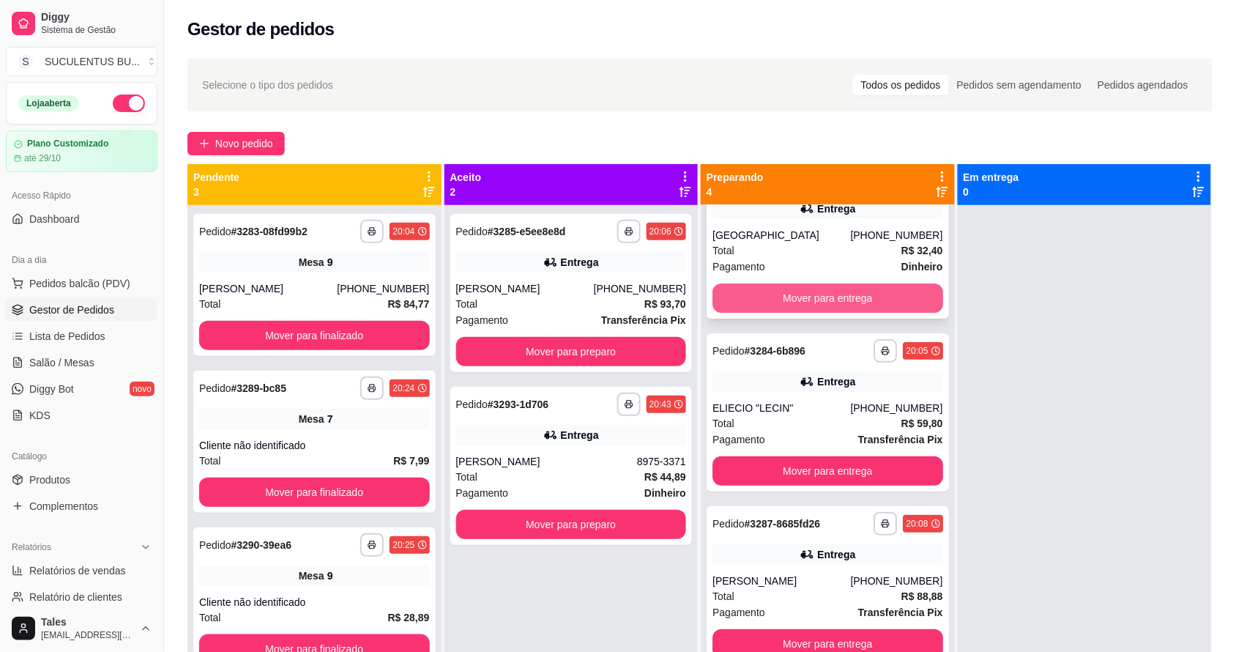
click at [854, 288] on button "Mover para entrega" at bounding box center [828, 297] width 231 height 29
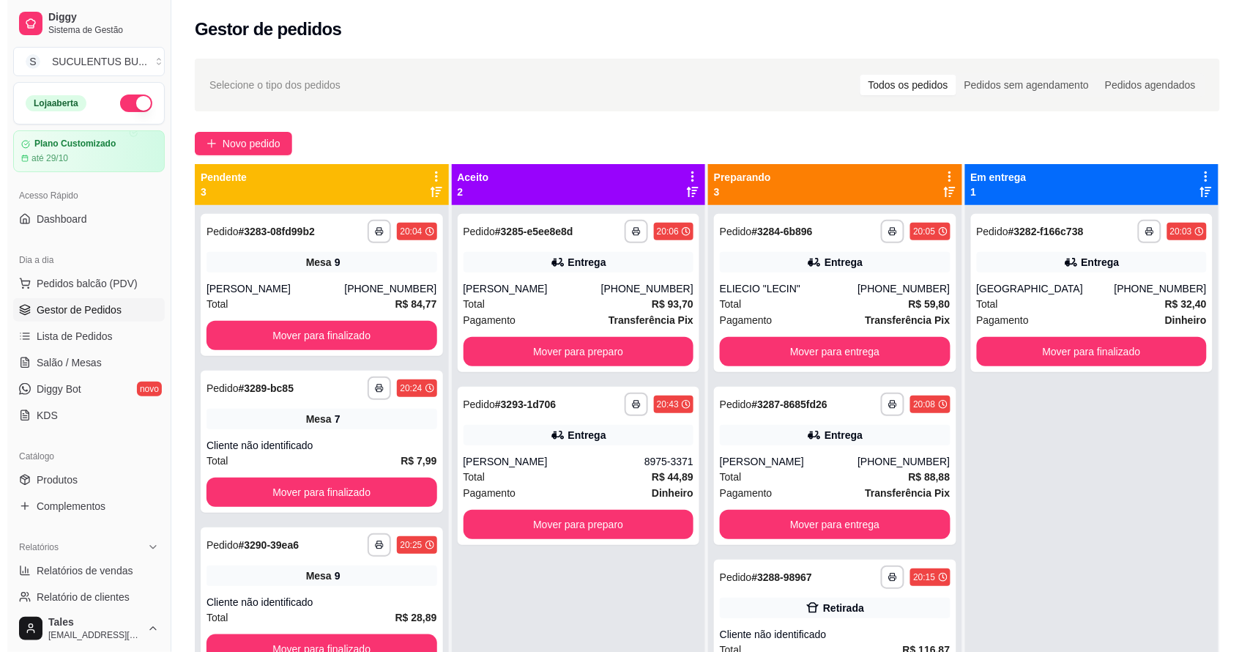
scroll to position [0, 0]
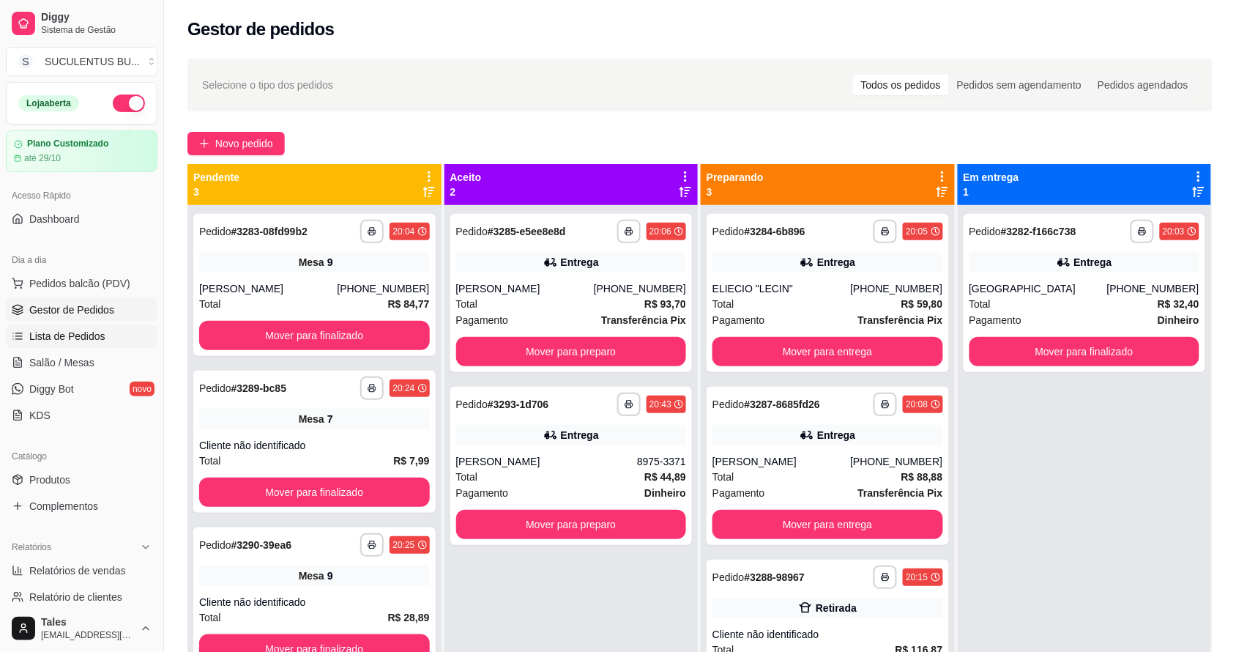
click at [78, 345] on link "Lista de Pedidos" at bounding box center [82, 335] width 152 height 23
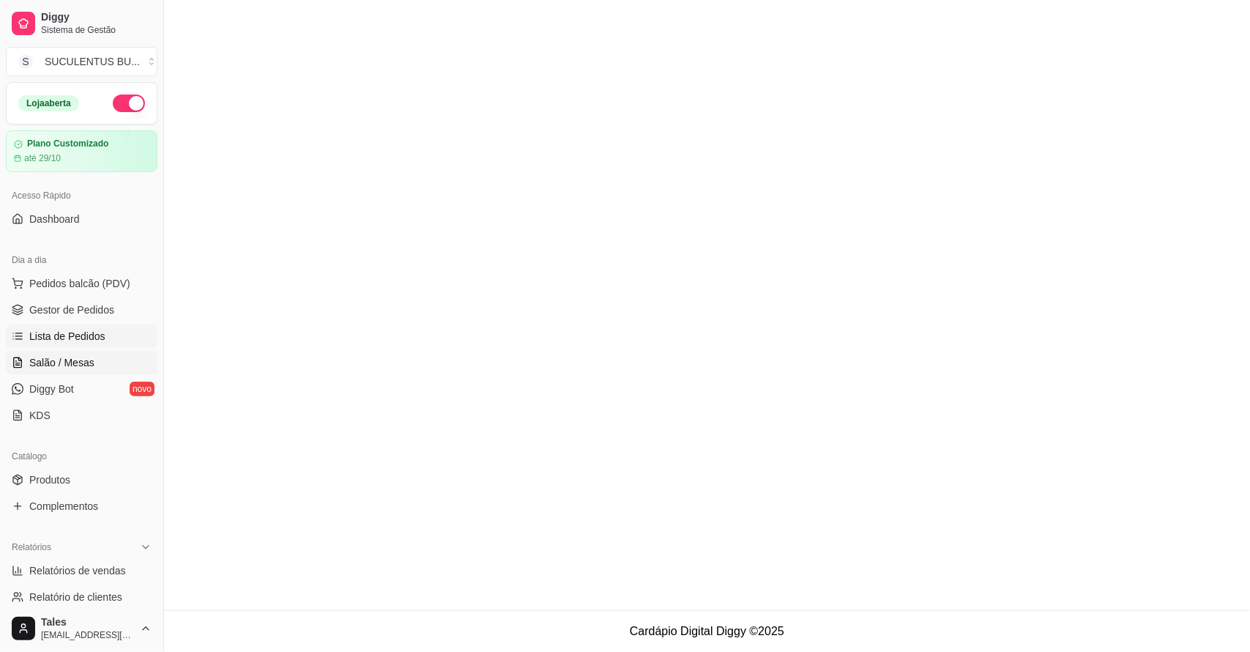
click at [78, 361] on span "Salão / Mesas" at bounding box center [61, 362] width 65 height 15
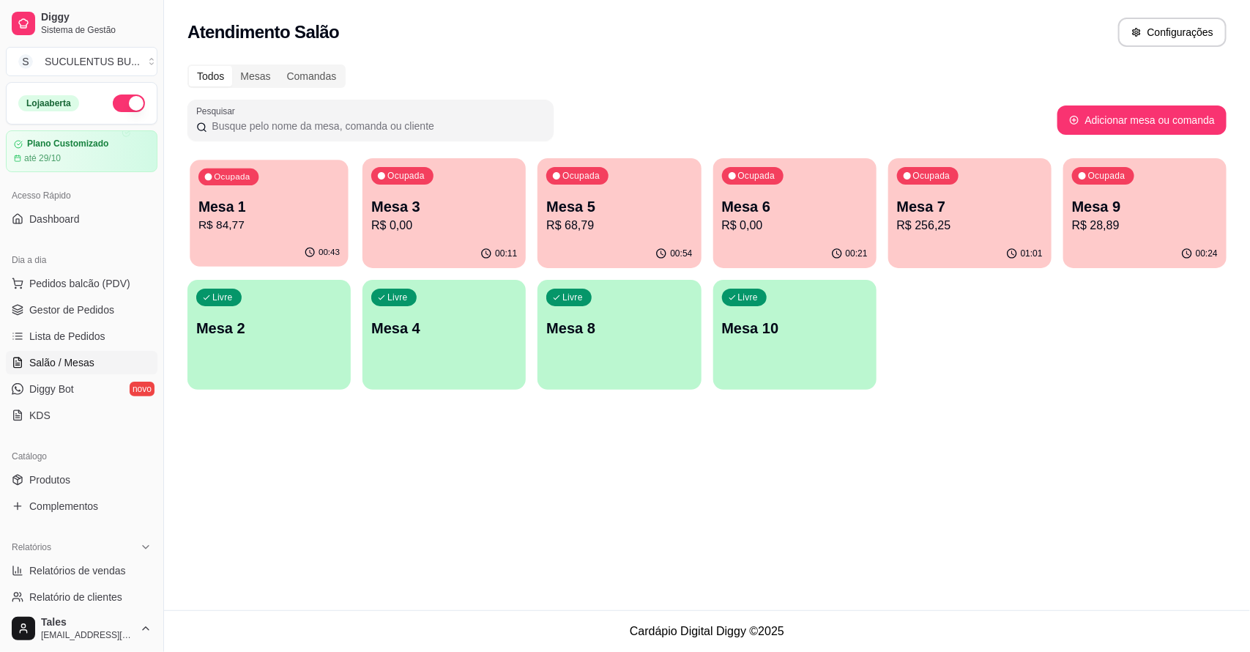
click at [288, 235] on div "Ocupada Mesa 1 R$ 84,77" at bounding box center [269, 199] width 158 height 79
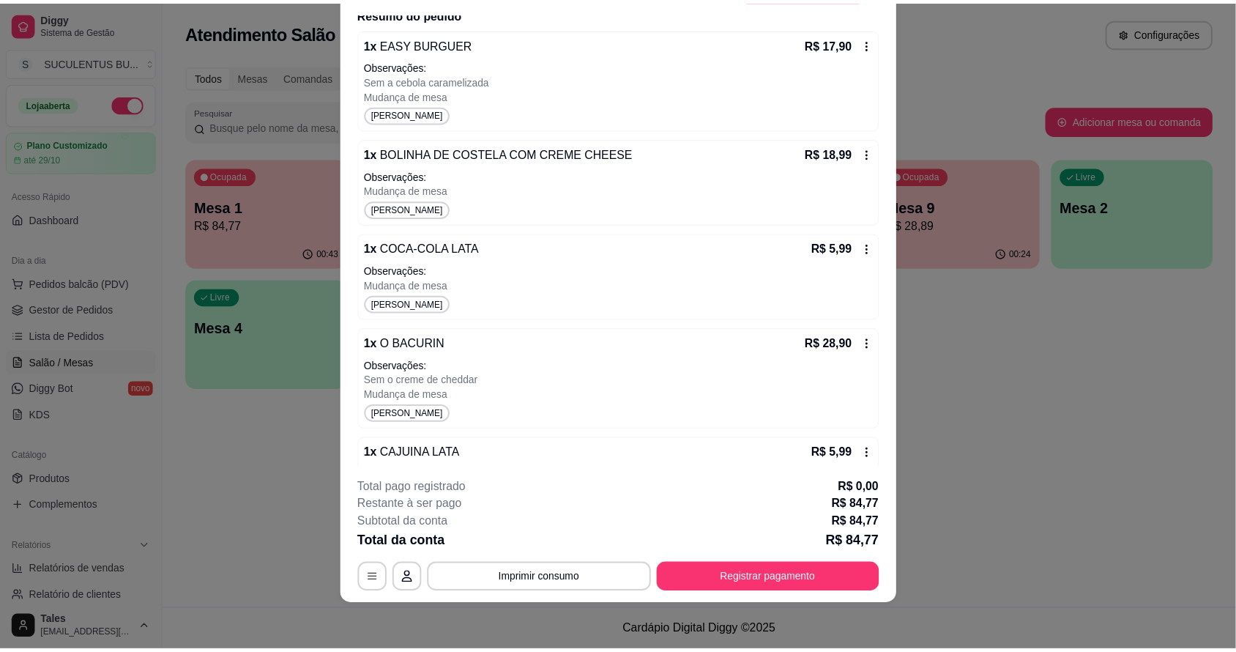
scroll to position [357, 0]
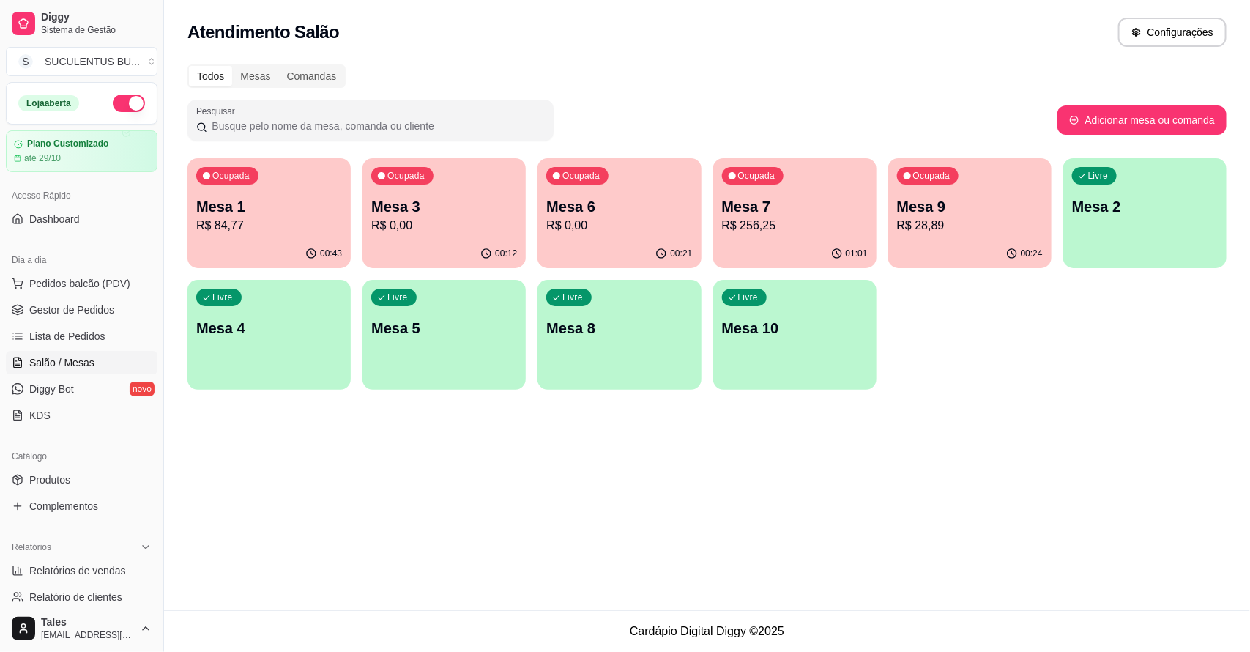
click at [968, 220] on p "R$ 28,89" at bounding box center [970, 226] width 146 height 18
click at [38, 316] on span "Gestor de Pedidos" at bounding box center [71, 309] width 85 height 15
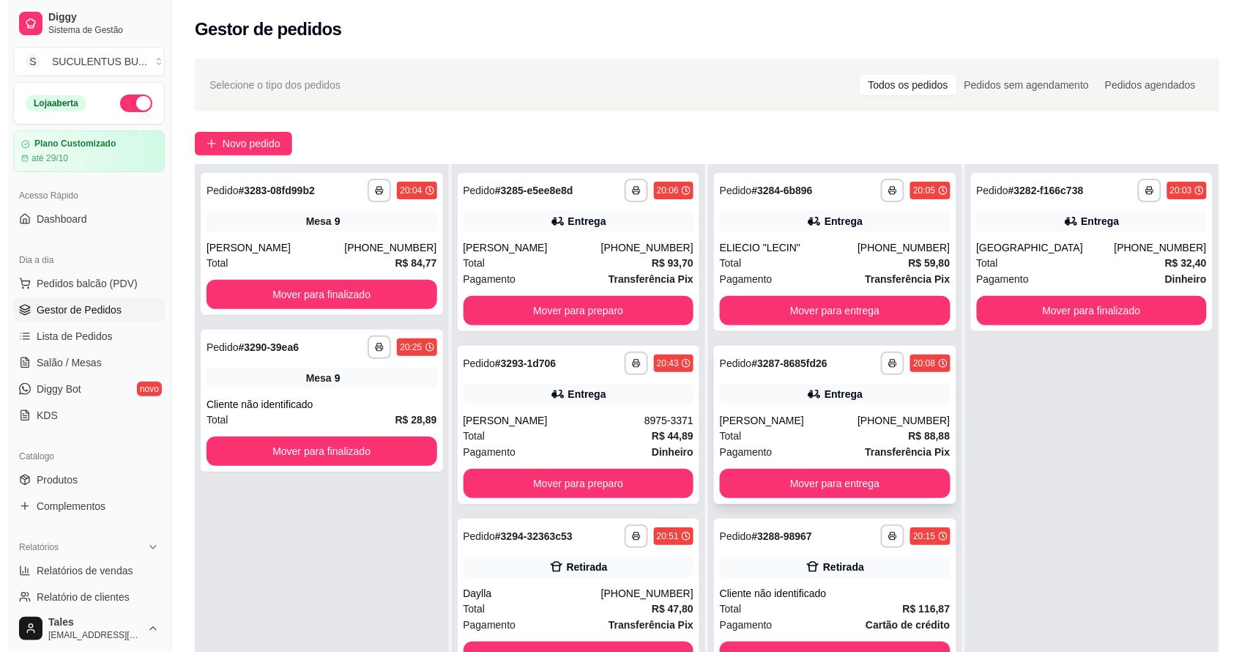
scroll to position [92, 0]
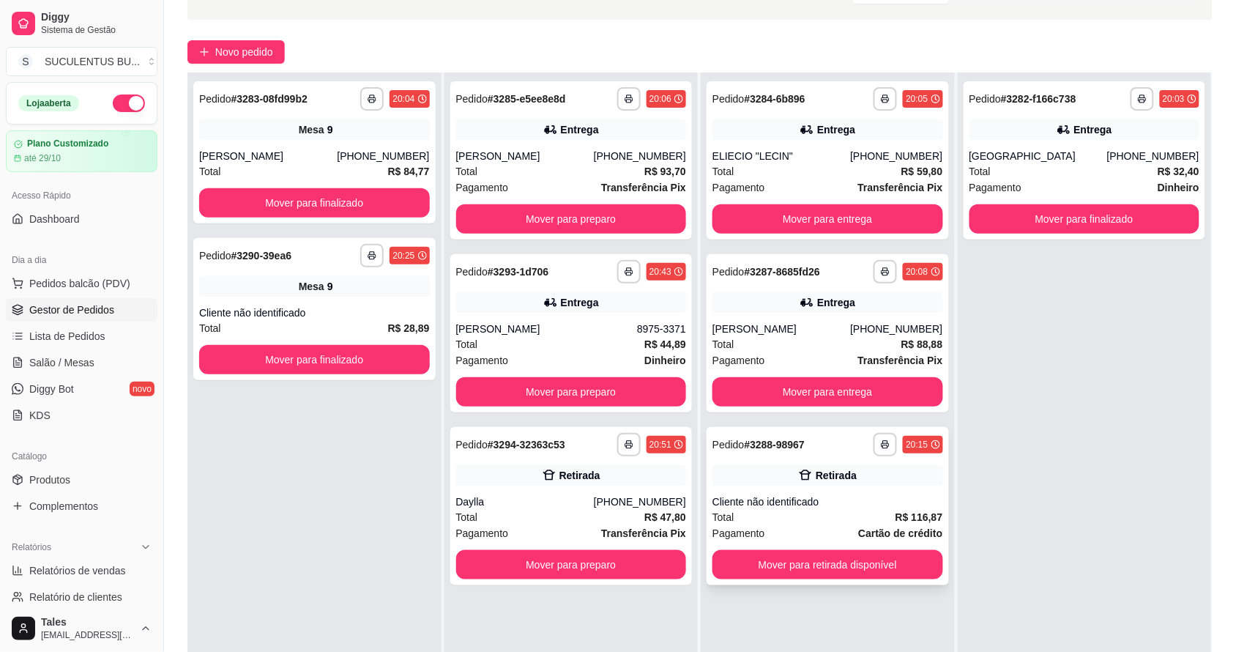
click at [813, 461] on div "**********" at bounding box center [828, 506] width 242 height 158
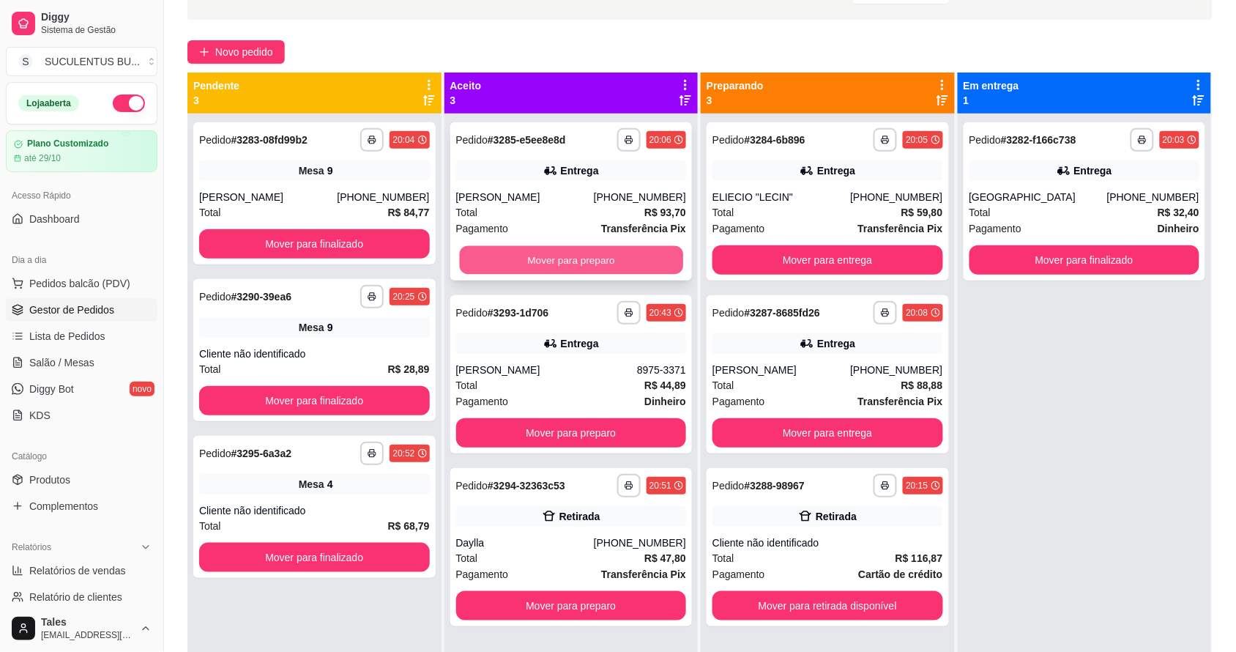
click at [544, 251] on button "Mover para preparo" at bounding box center [570, 260] width 223 height 29
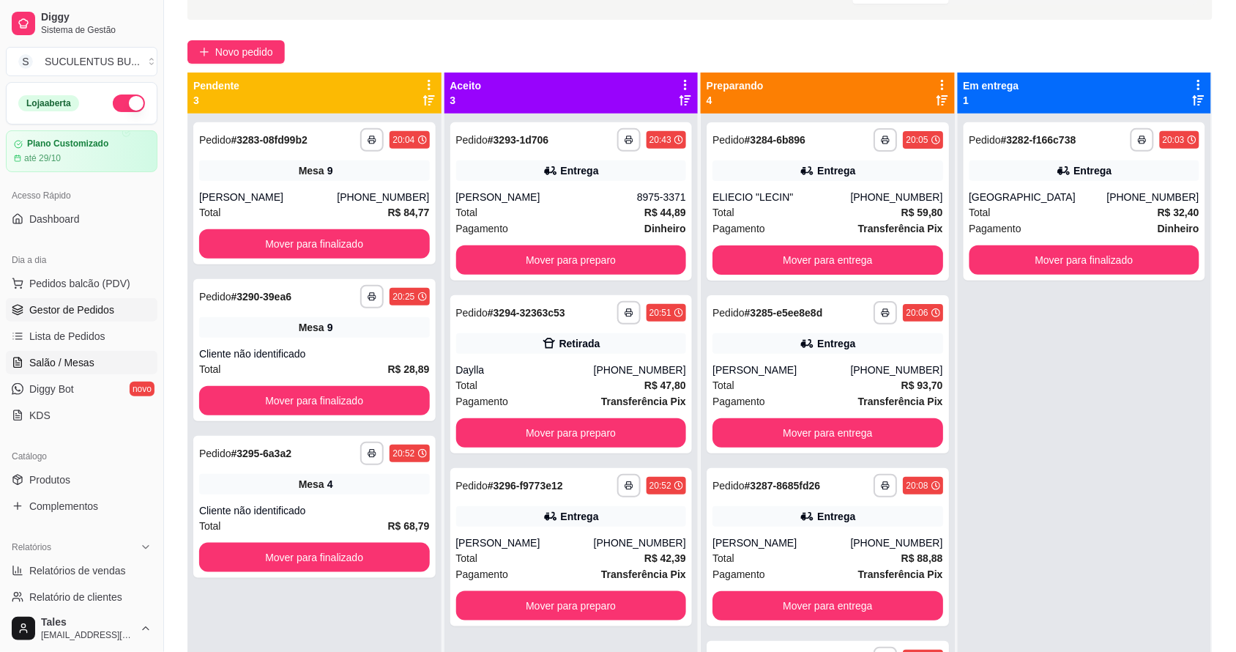
click at [110, 368] on link "Salão / Mesas" at bounding box center [82, 362] width 152 height 23
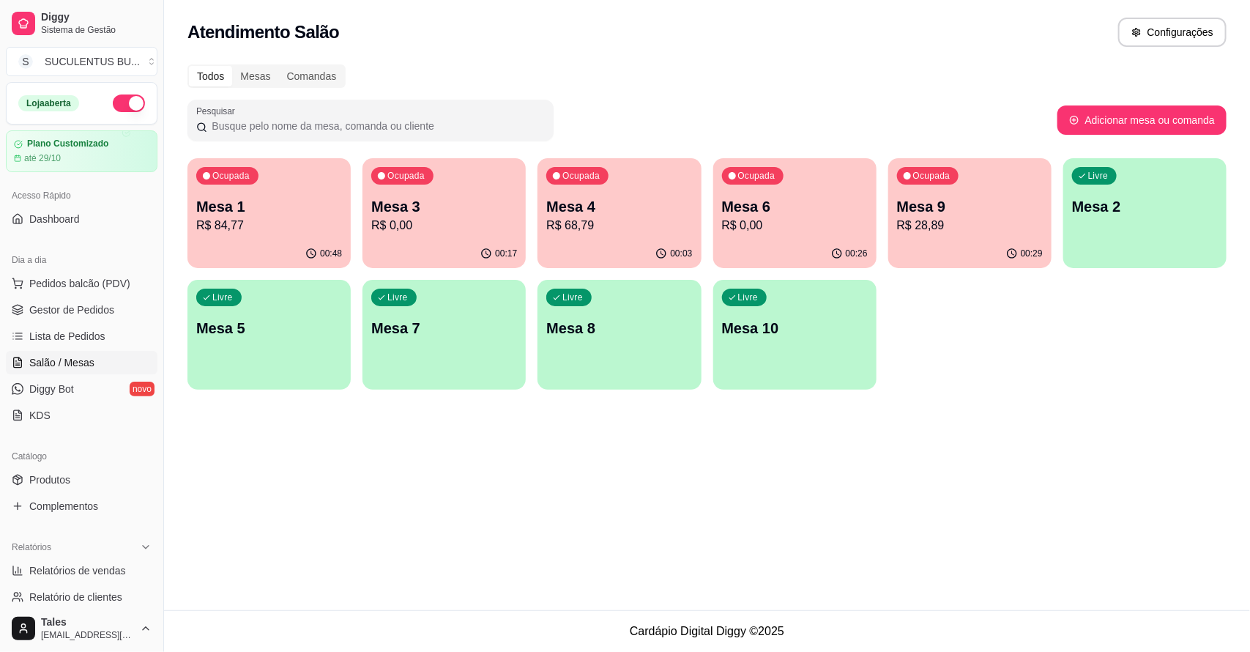
click at [625, 213] on p "Mesa 4" at bounding box center [619, 206] width 146 height 21
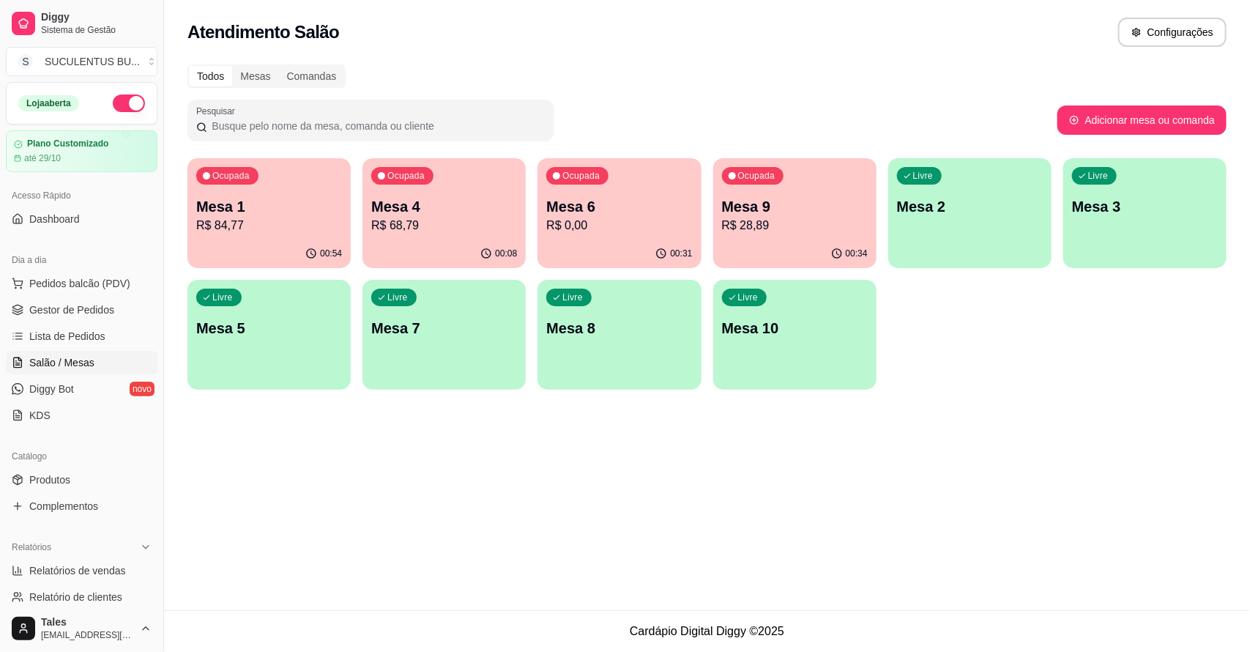
click at [791, 198] on p "Mesa 9" at bounding box center [795, 206] width 146 height 21
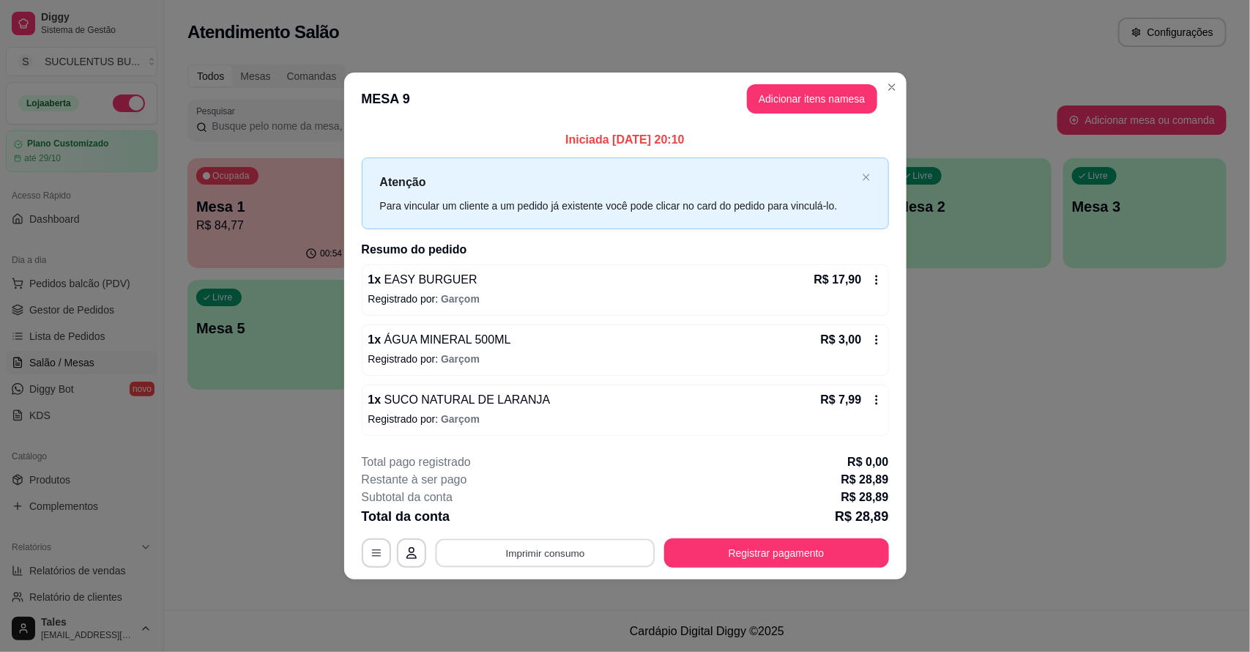
click at [631, 559] on button "Imprimir consumo" at bounding box center [545, 552] width 220 height 29
click at [593, 516] on button "IMPRESSORA CAIXA" at bounding box center [549, 519] width 121 height 23
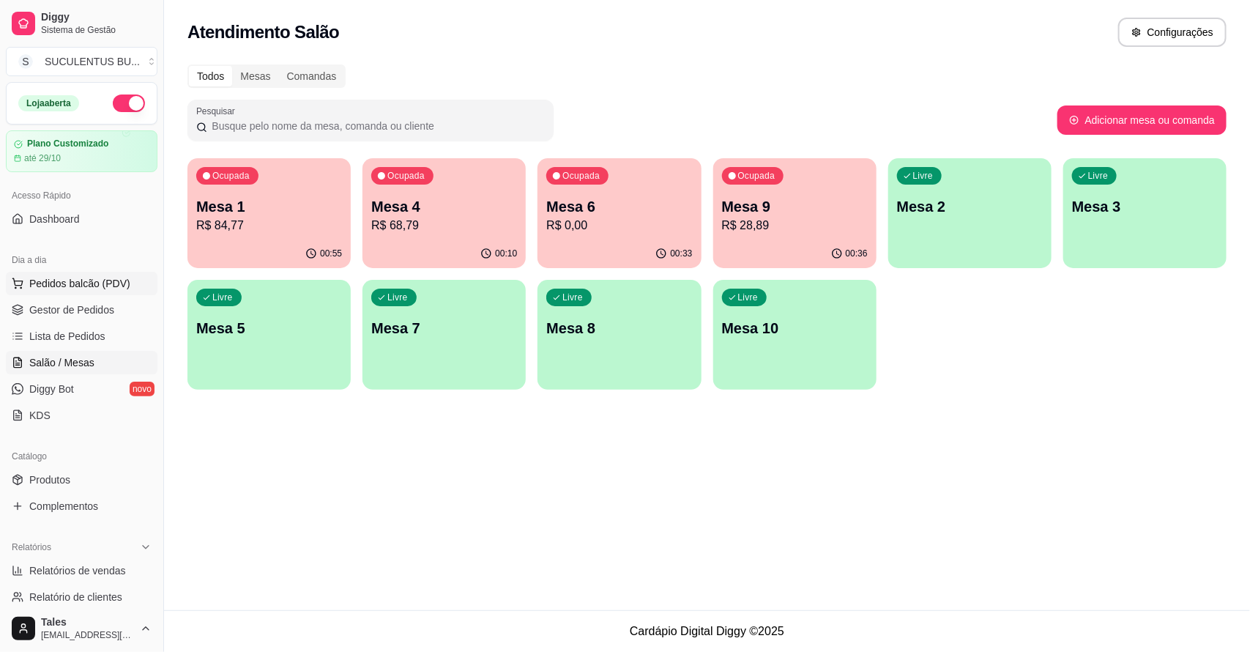
click at [89, 290] on button "Pedidos balcão (PDV)" at bounding box center [82, 283] width 152 height 23
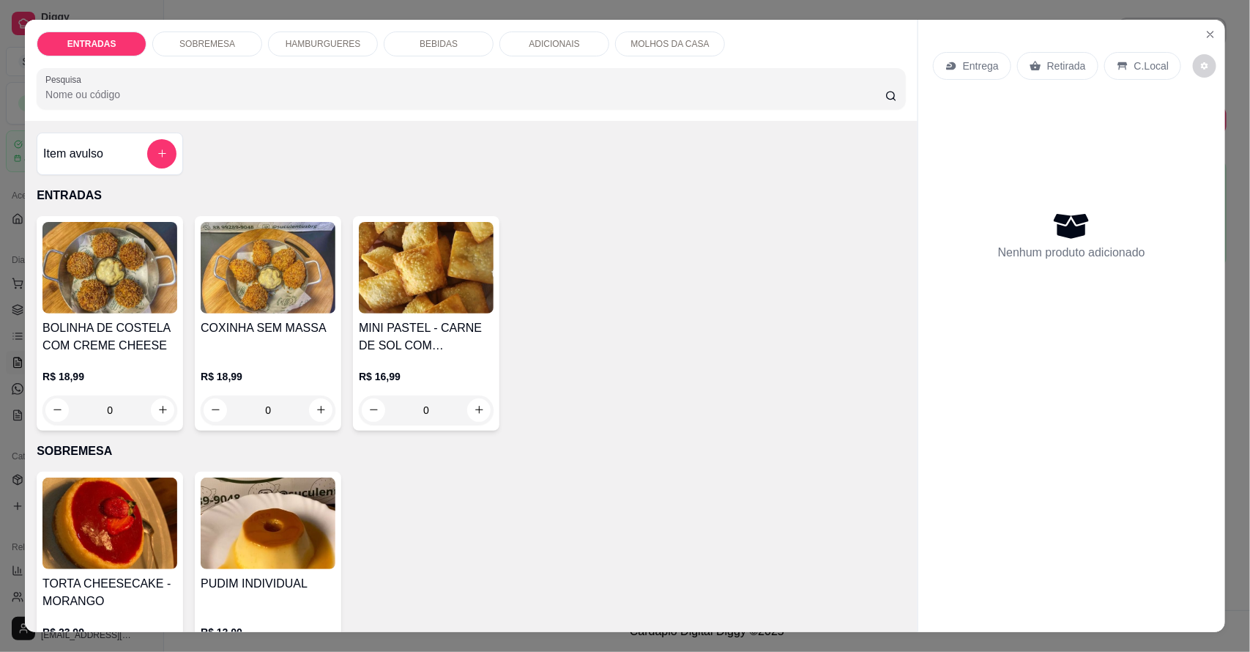
click at [1041, 53] on div "Retirada" at bounding box center [1057, 66] width 81 height 28
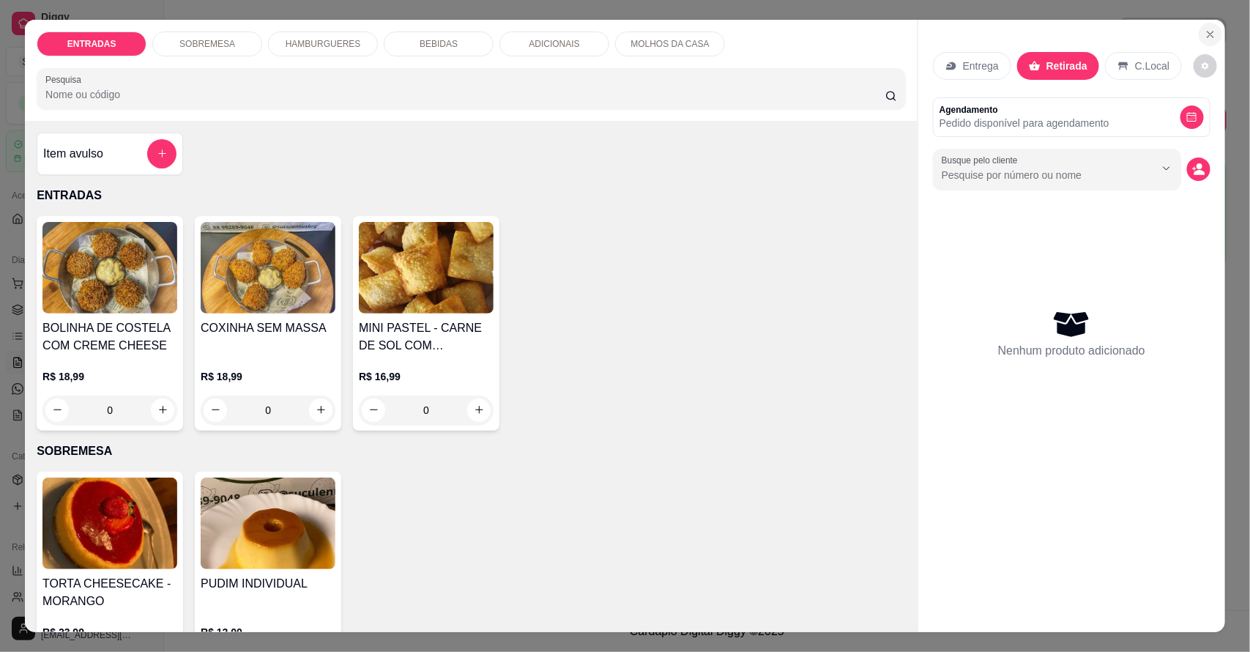
click at [1206, 29] on icon "Close" at bounding box center [1211, 35] width 12 height 12
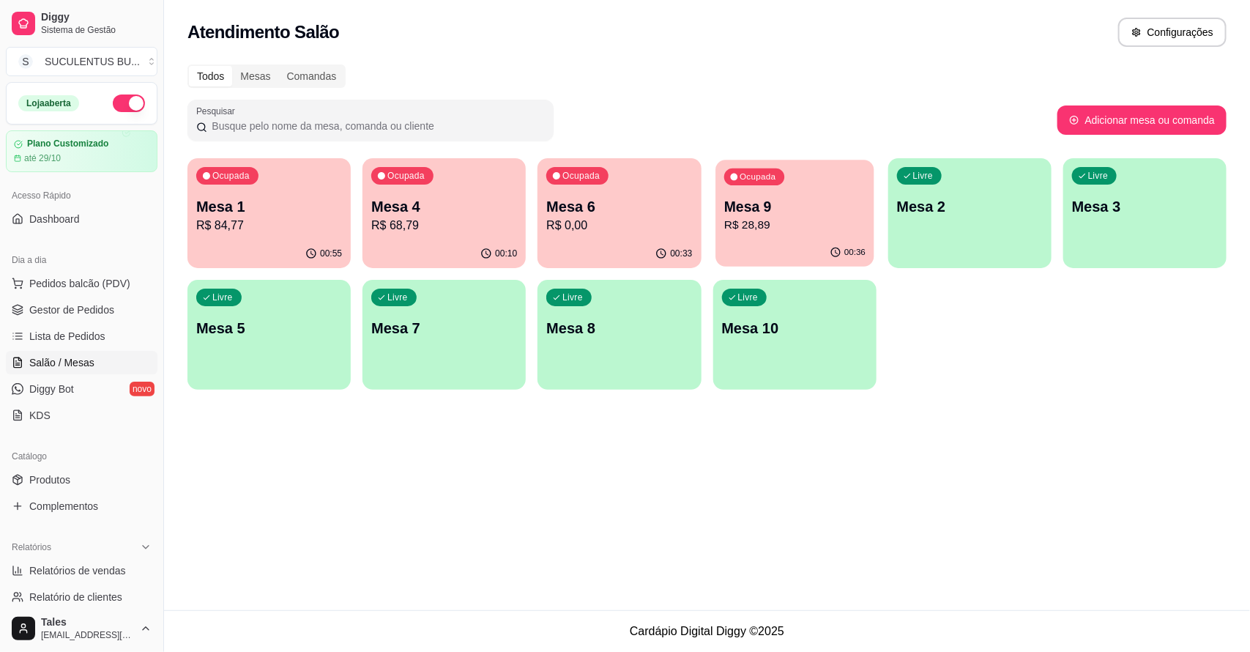
click at [760, 195] on div "Ocupada Mesa 9 R$ 28,89" at bounding box center [795, 199] width 158 height 79
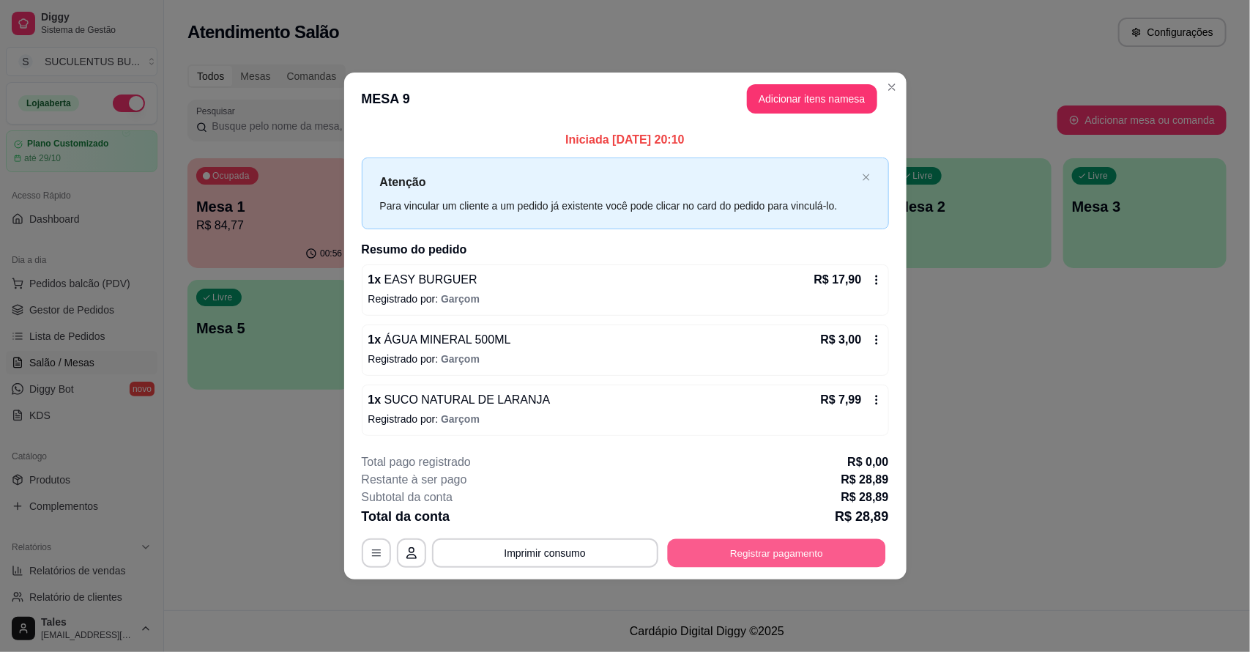
click at [765, 549] on button "Registrar pagamento" at bounding box center [776, 552] width 218 height 29
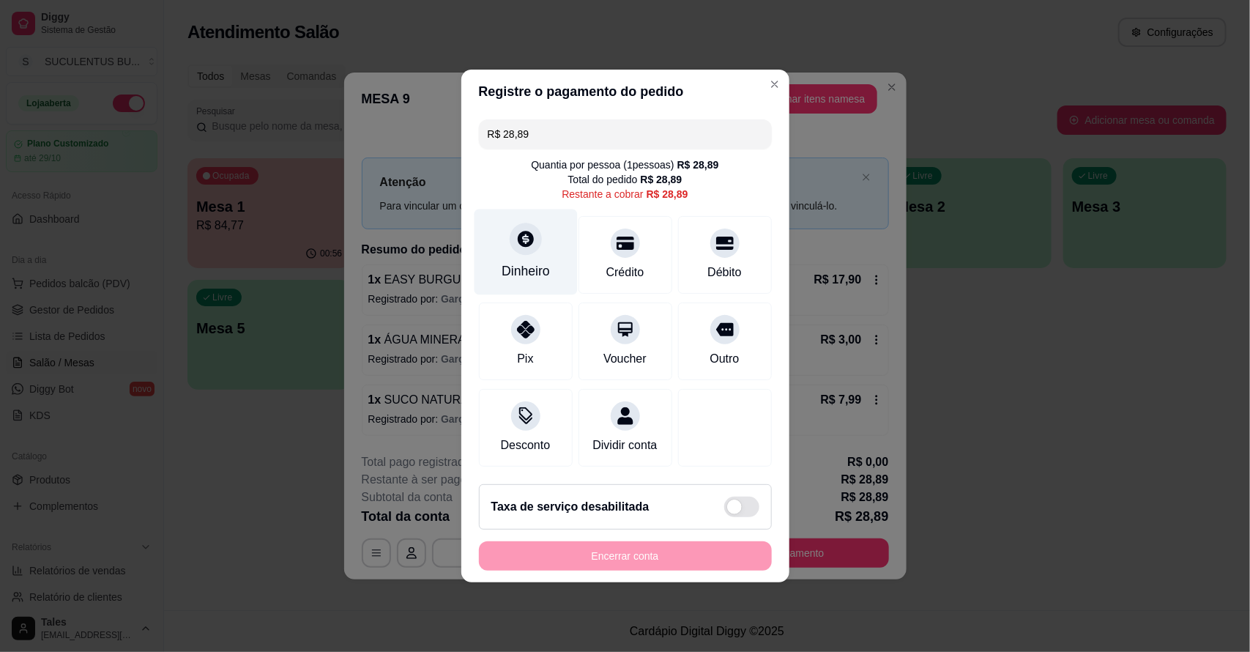
click at [542, 227] on div "Dinheiro" at bounding box center [525, 252] width 103 height 86
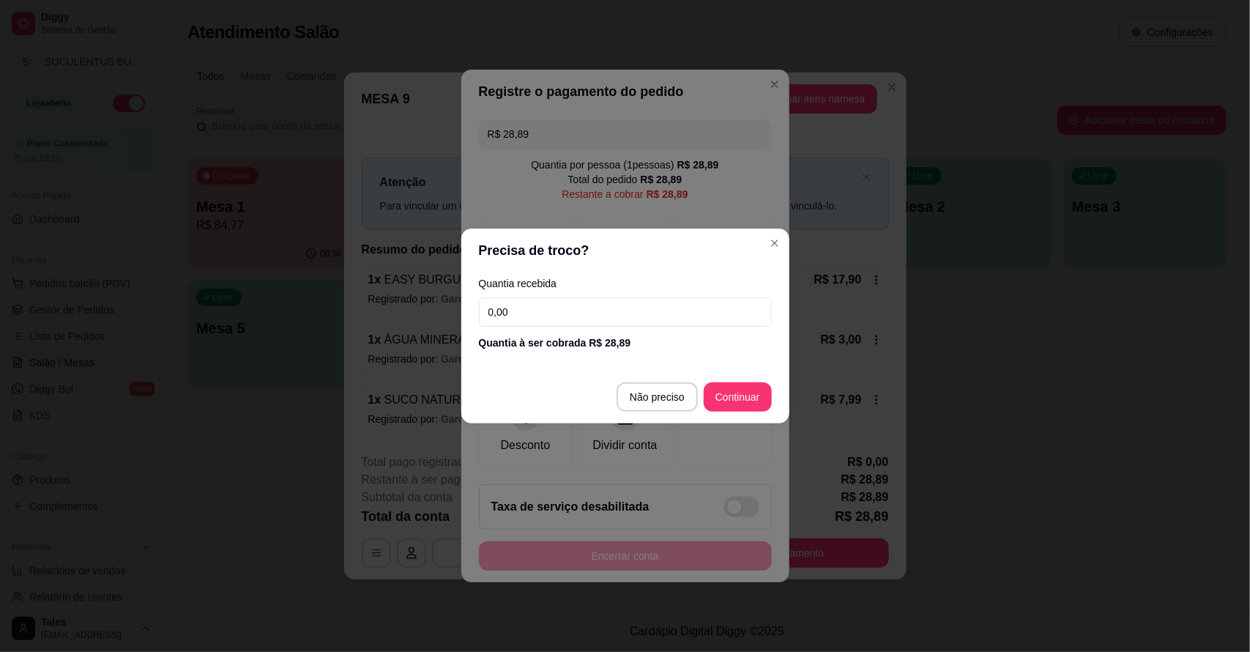
click at [540, 319] on input "0,00" at bounding box center [625, 311] width 293 height 29
type input "50,00"
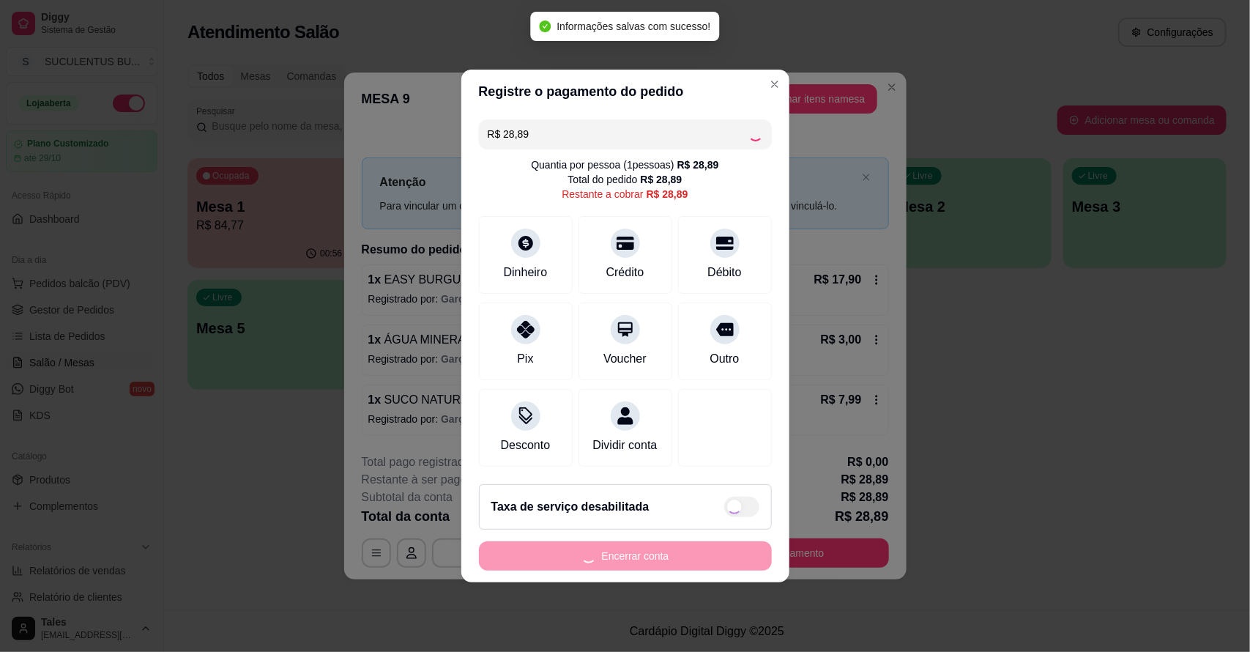
type input "R$ 0,00"
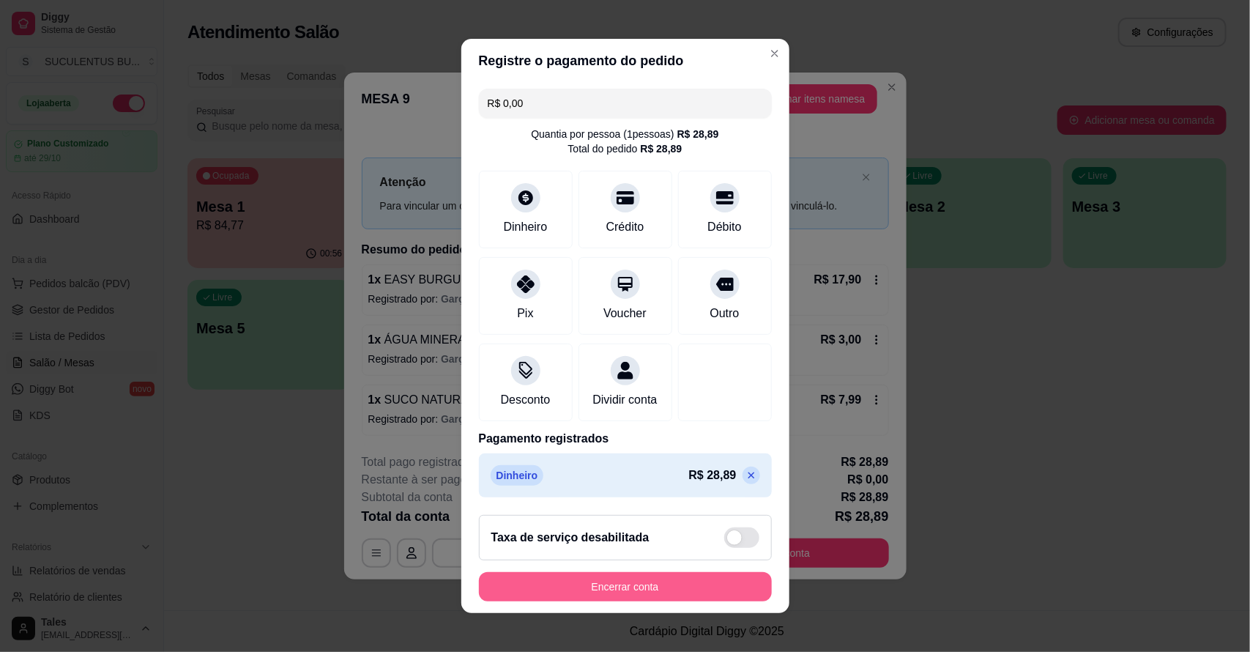
click at [646, 581] on button "Encerrar conta" at bounding box center [625, 586] width 293 height 29
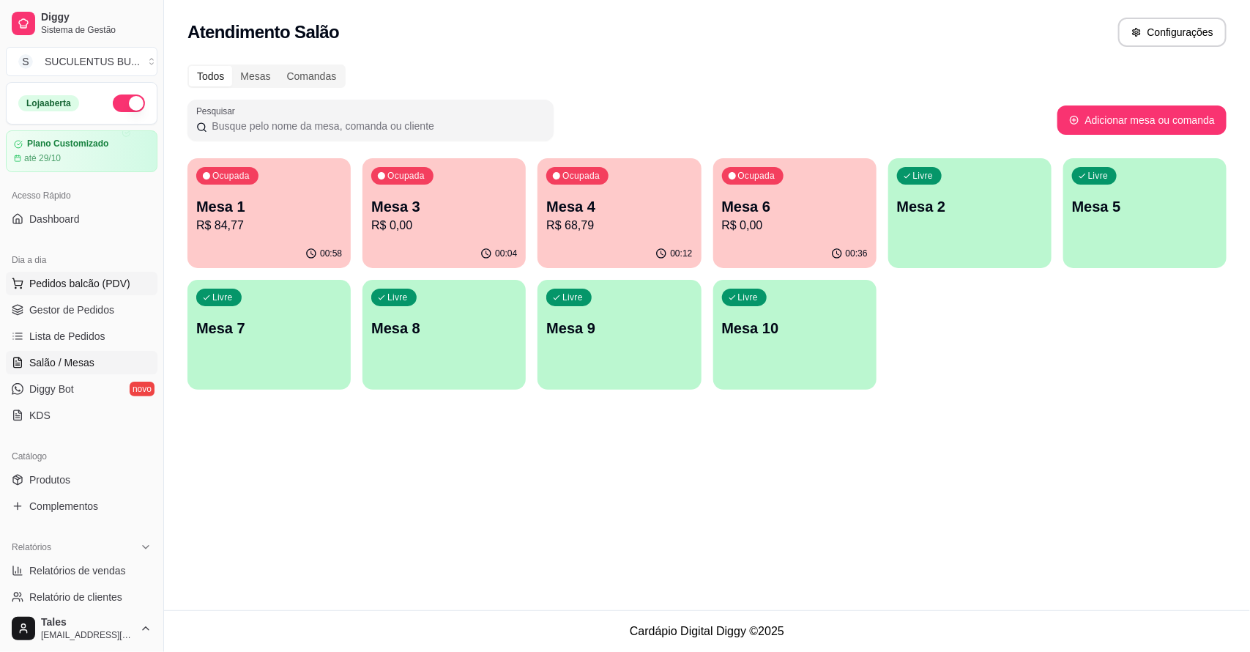
click at [84, 286] on span "Pedidos balcão (PDV)" at bounding box center [79, 283] width 101 height 15
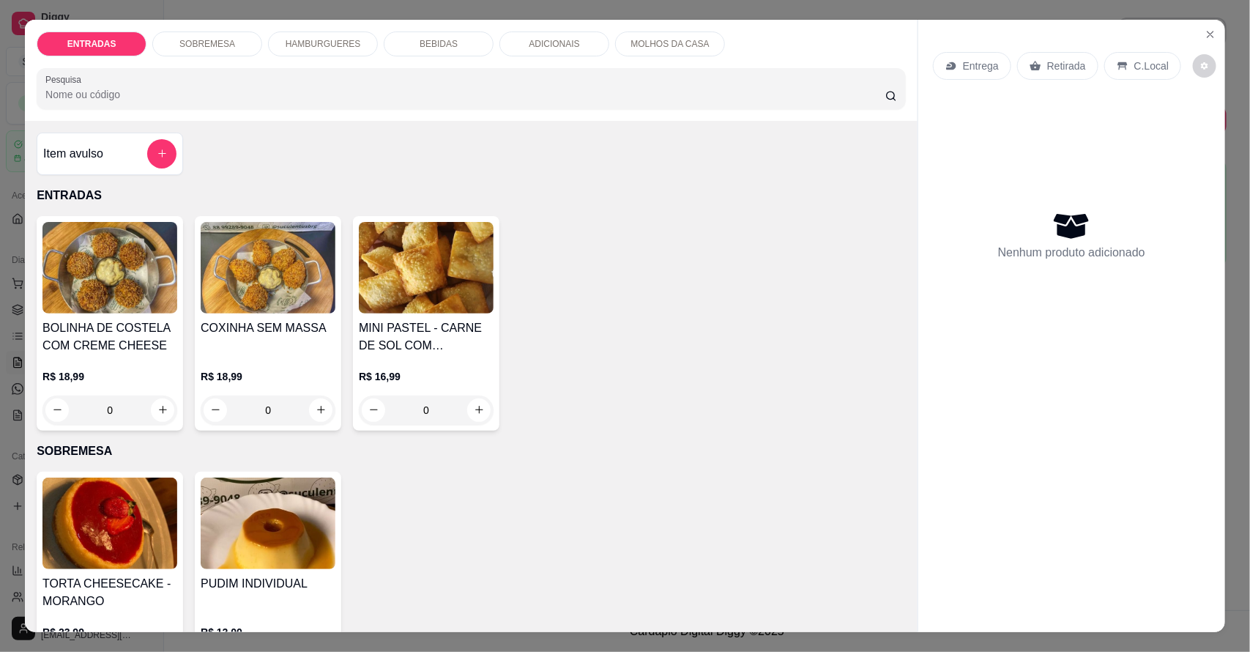
click at [968, 64] on p "Entrega" at bounding box center [981, 66] width 36 height 15
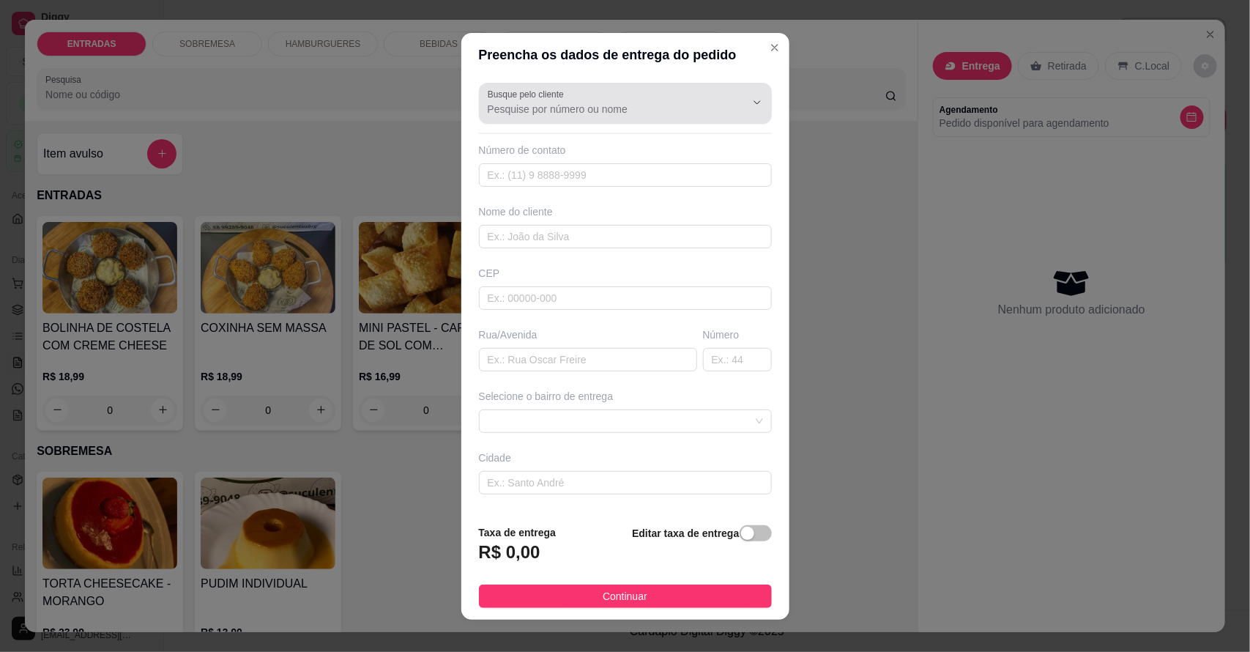
click at [598, 107] on input "Busque pelo cliente" at bounding box center [605, 109] width 234 height 15
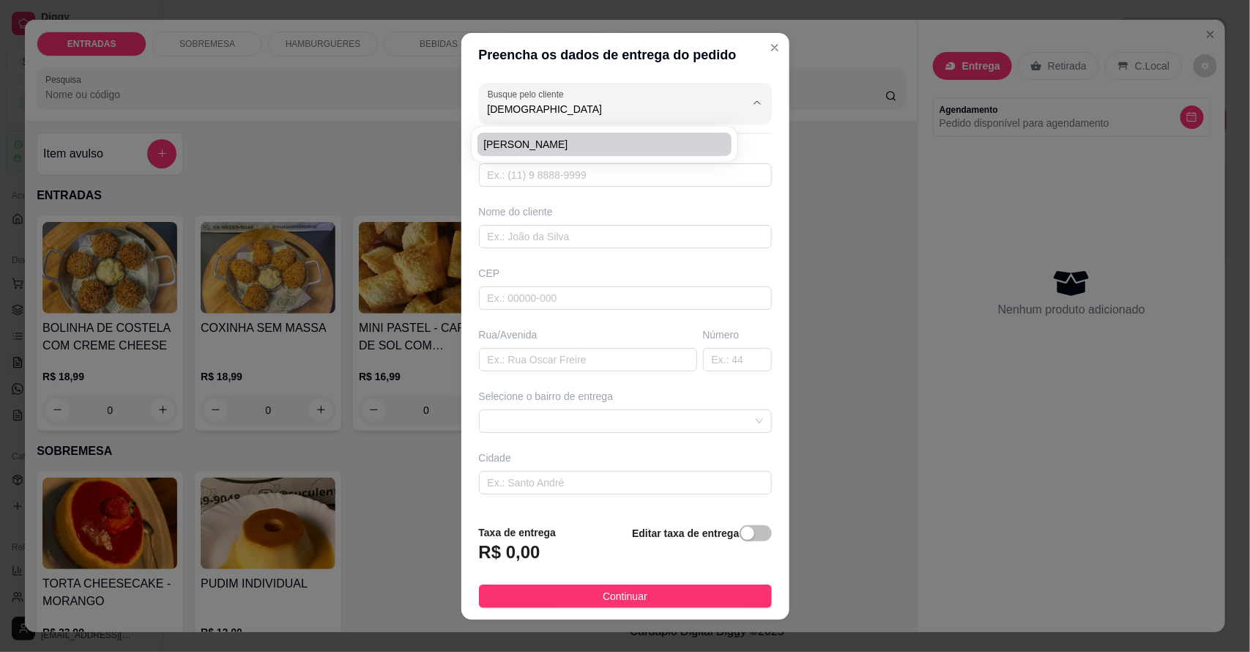
click at [576, 141] on span "[PERSON_NAME]" at bounding box center [597, 144] width 228 height 15
type input "[PERSON_NAME]"
type input "88993381365"
type input "[PERSON_NAME]"
type input "63155000"
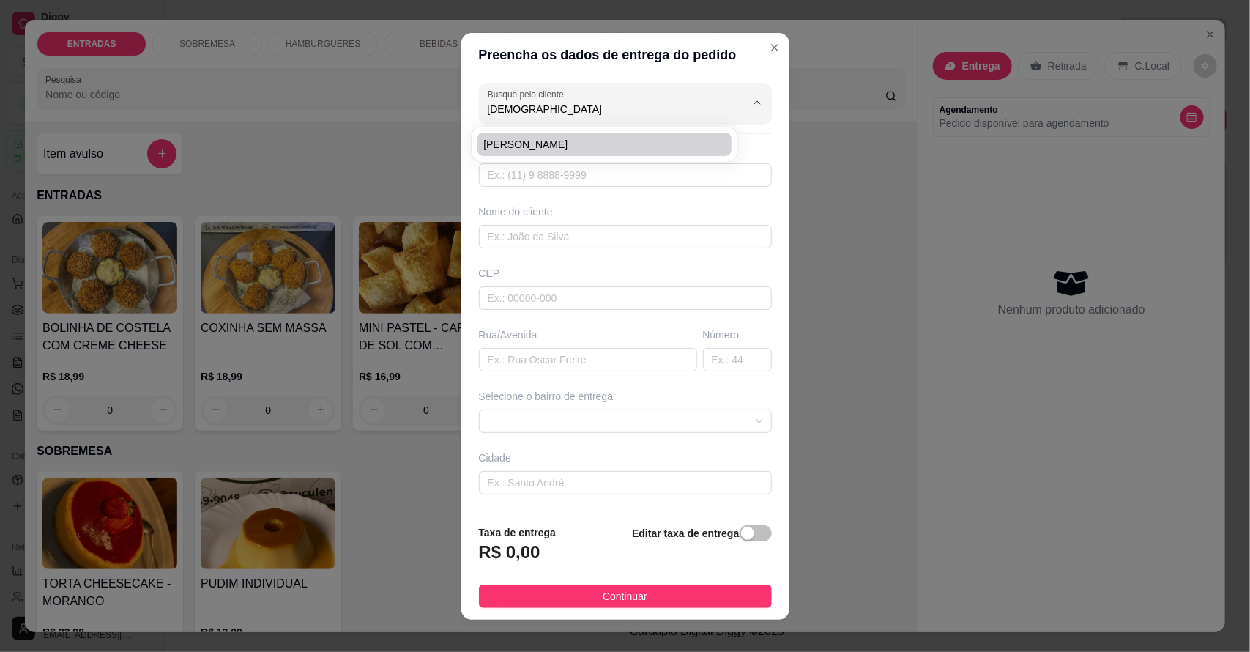
type input "rua [GEOGRAPHIC_DATA] (próx ao mercado)"
type input "204"
type input "Salitre"
type input "Casa"
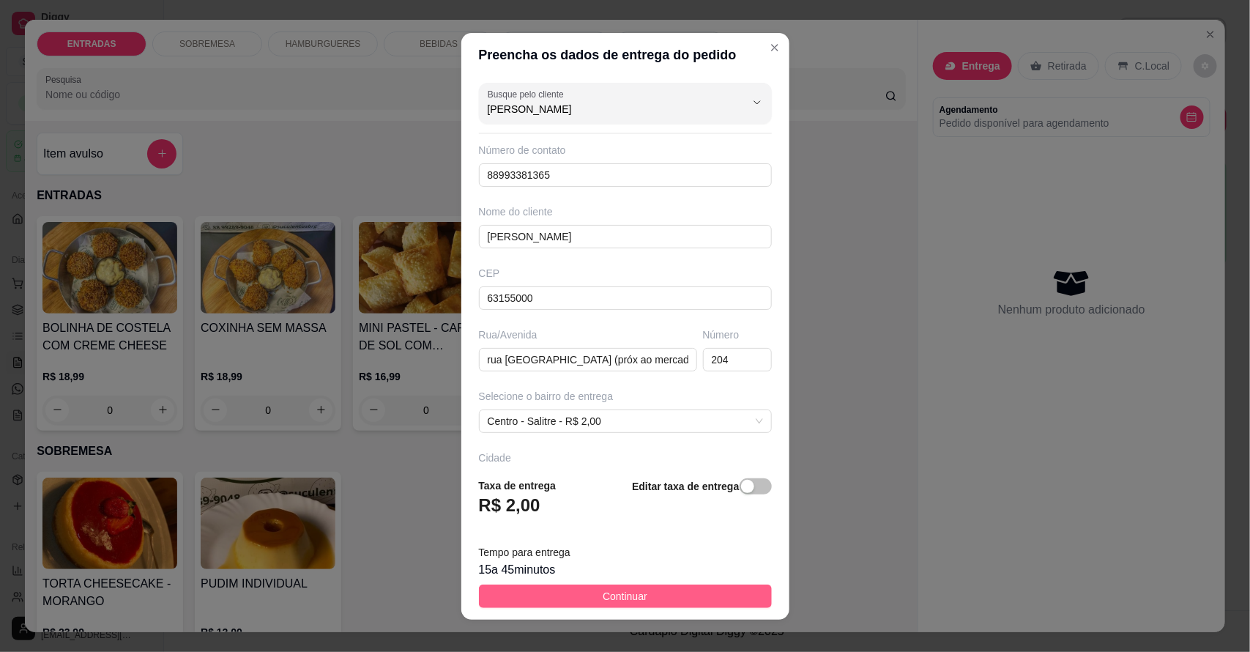
click at [642, 595] on button "Continuar" at bounding box center [625, 595] width 293 height 23
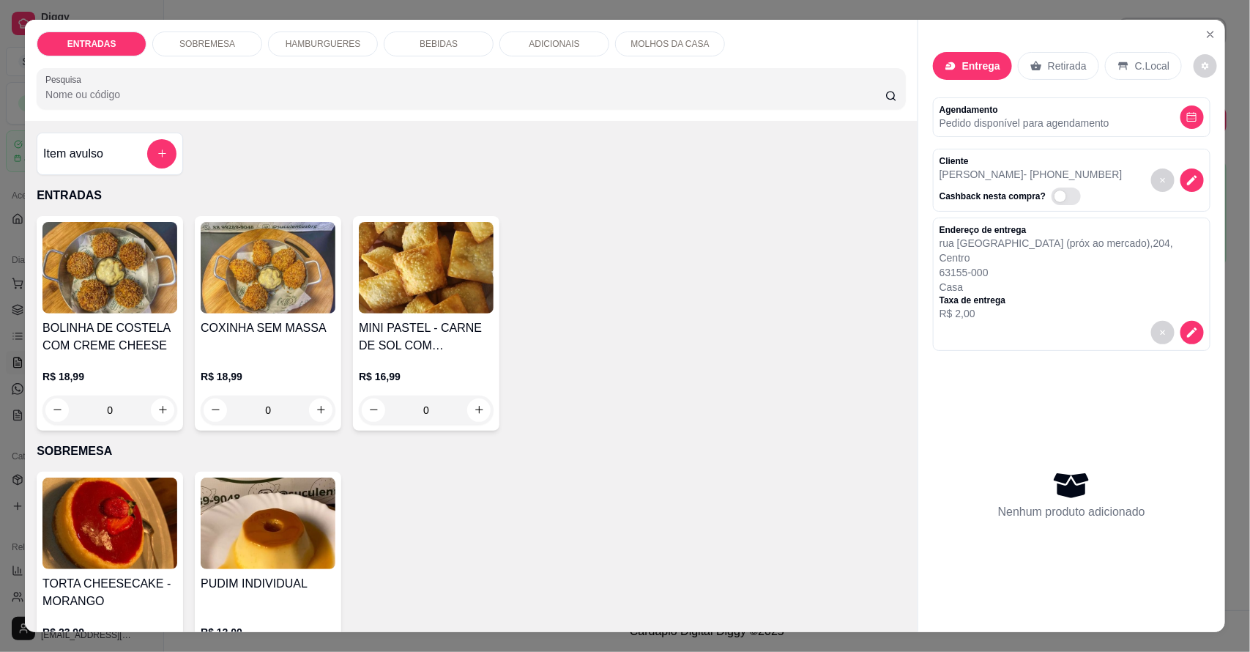
click at [323, 34] on div "HAMBURGUERES" at bounding box center [323, 43] width 110 height 25
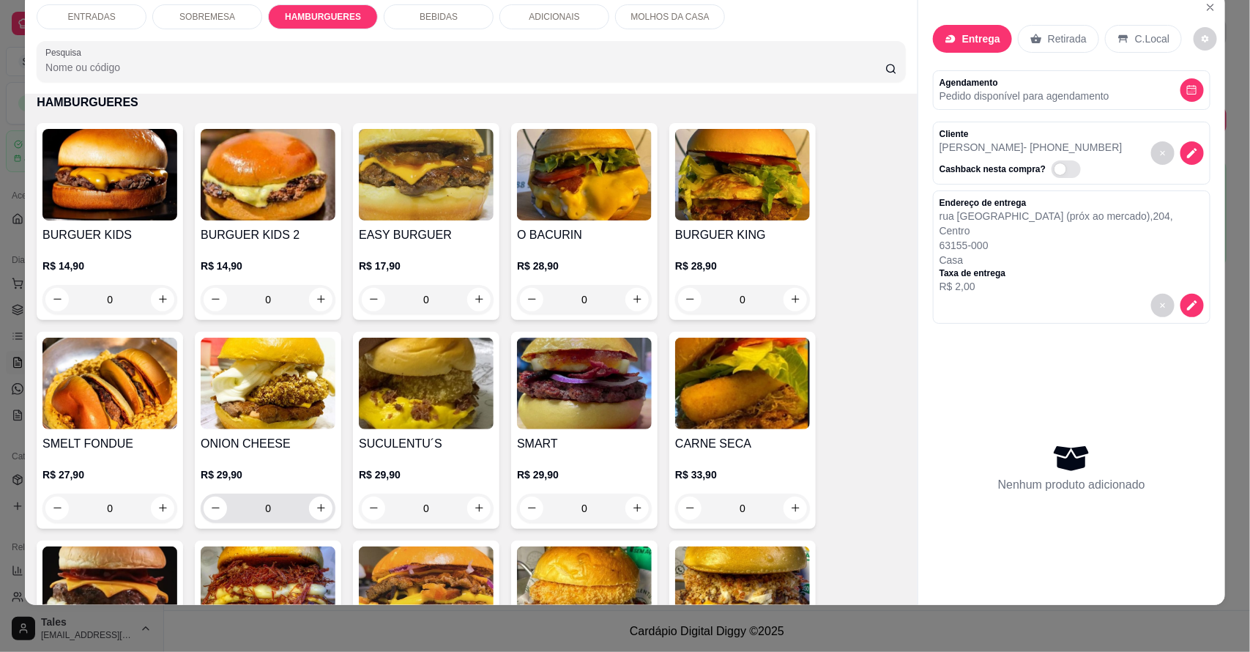
click at [322, 516] on div "0" at bounding box center [268, 508] width 129 height 29
click at [316, 507] on icon "increase-product-quantity" at bounding box center [321, 507] width 11 height 11
type input "1"
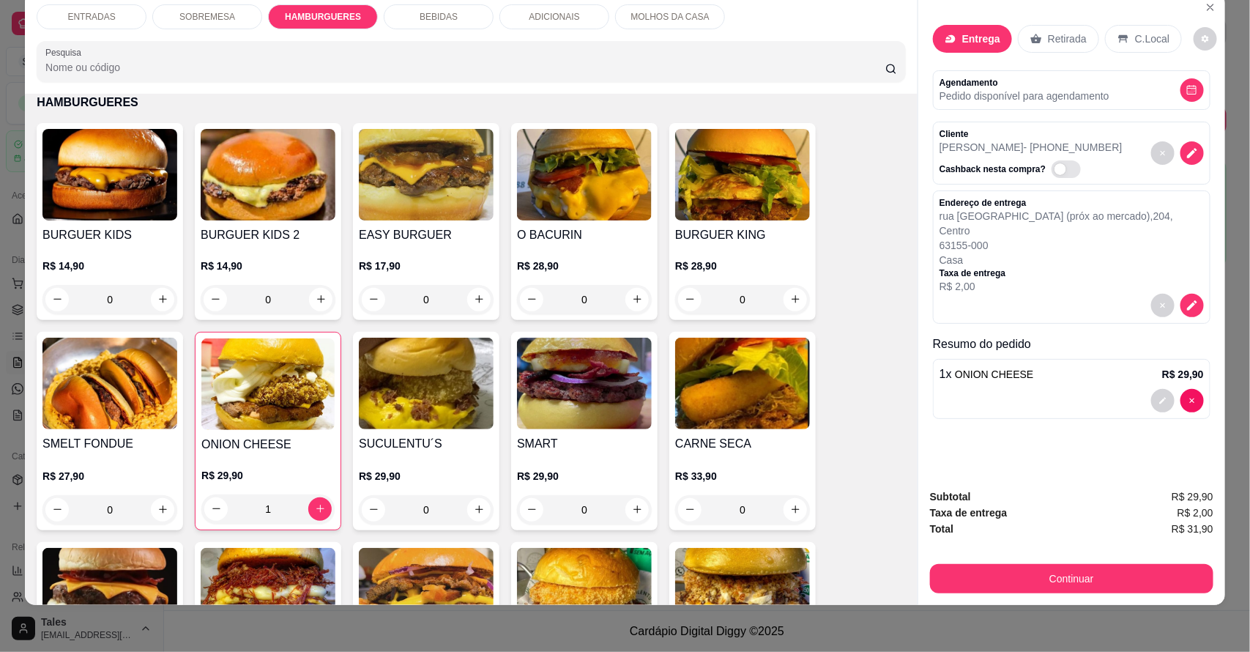
click at [579, 7] on div "ADICIONAIS" at bounding box center [554, 16] width 110 height 25
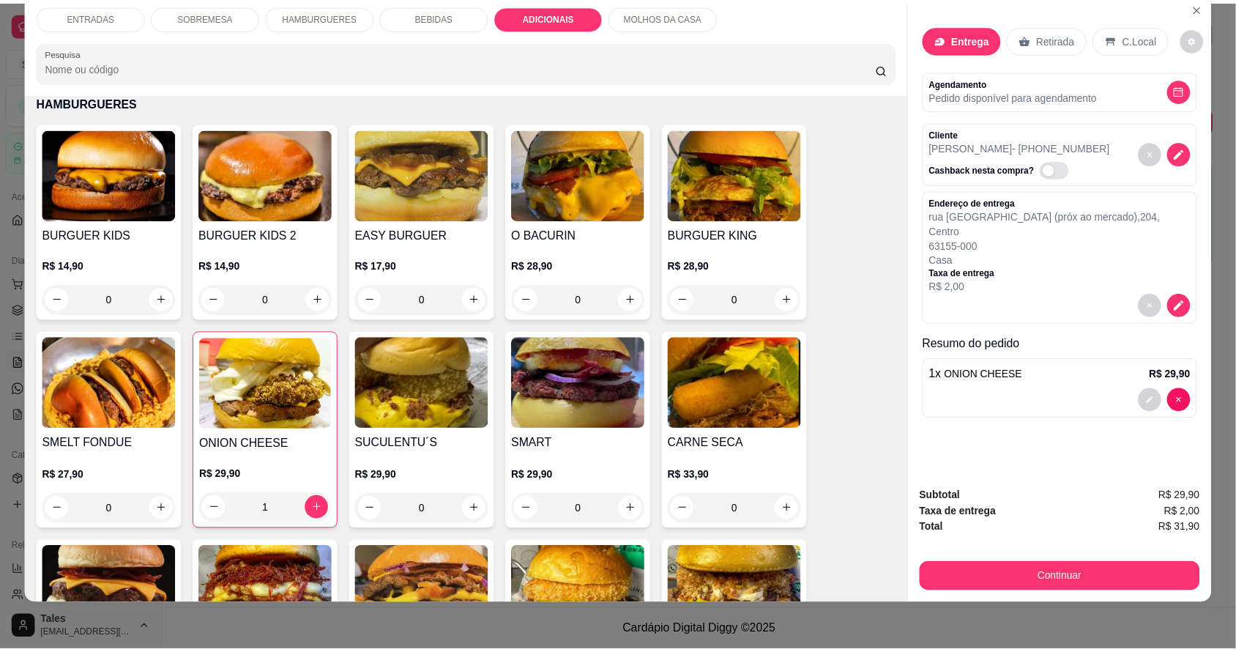
scroll to position [2133, 0]
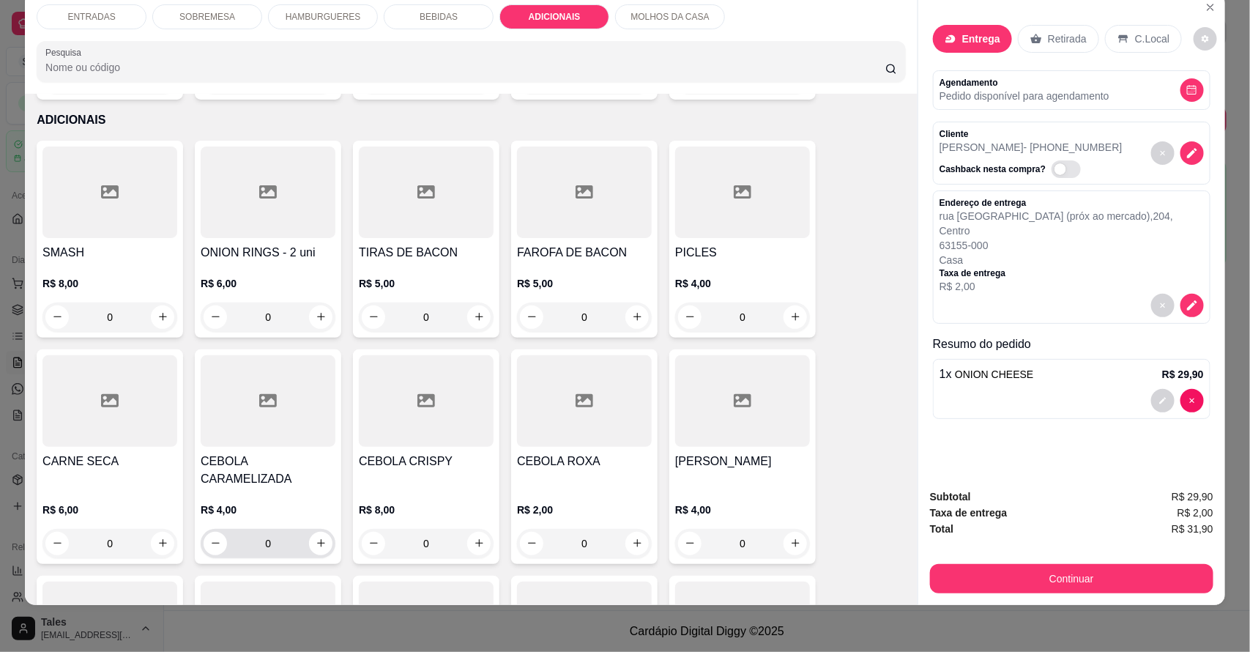
click at [316, 538] on icon "increase-product-quantity" at bounding box center [321, 543] width 11 height 11
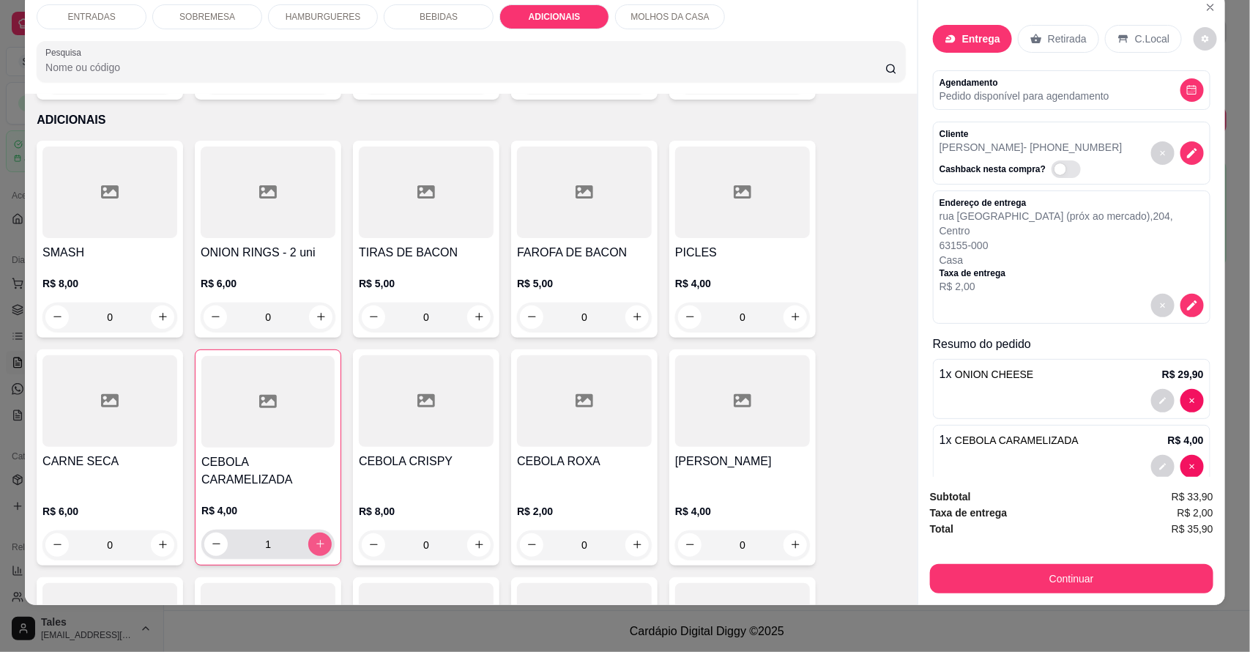
type input "1"
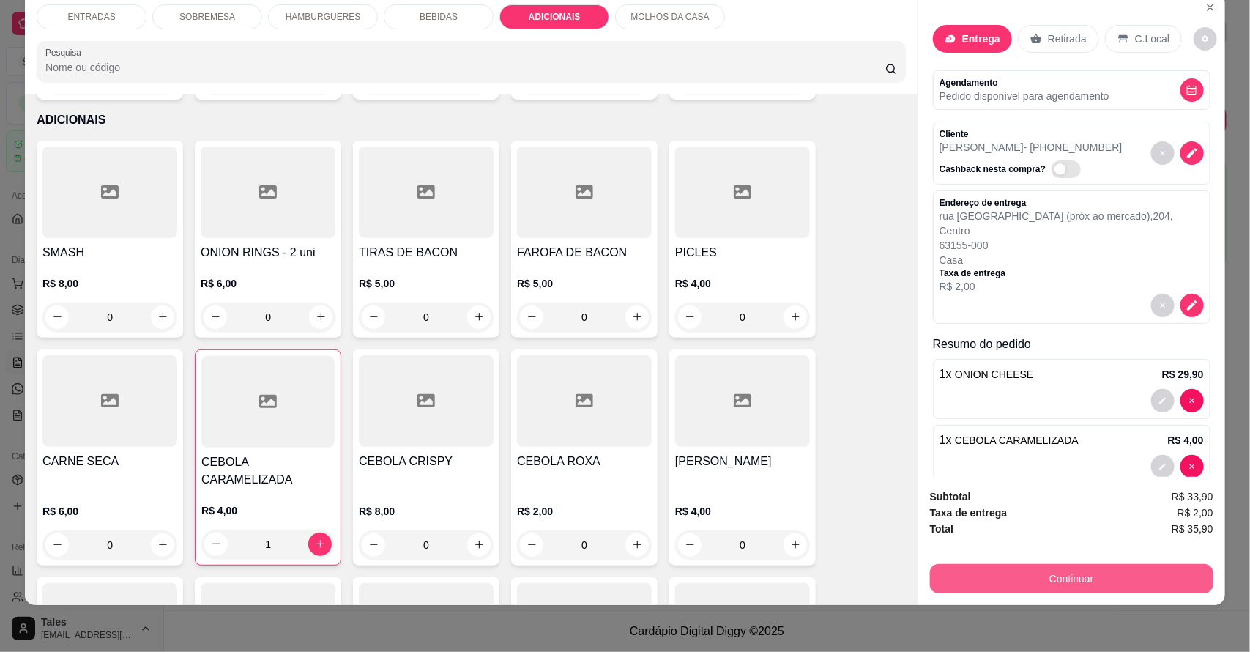
click at [1069, 571] on button "Continuar" at bounding box center [1071, 578] width 283 height 29
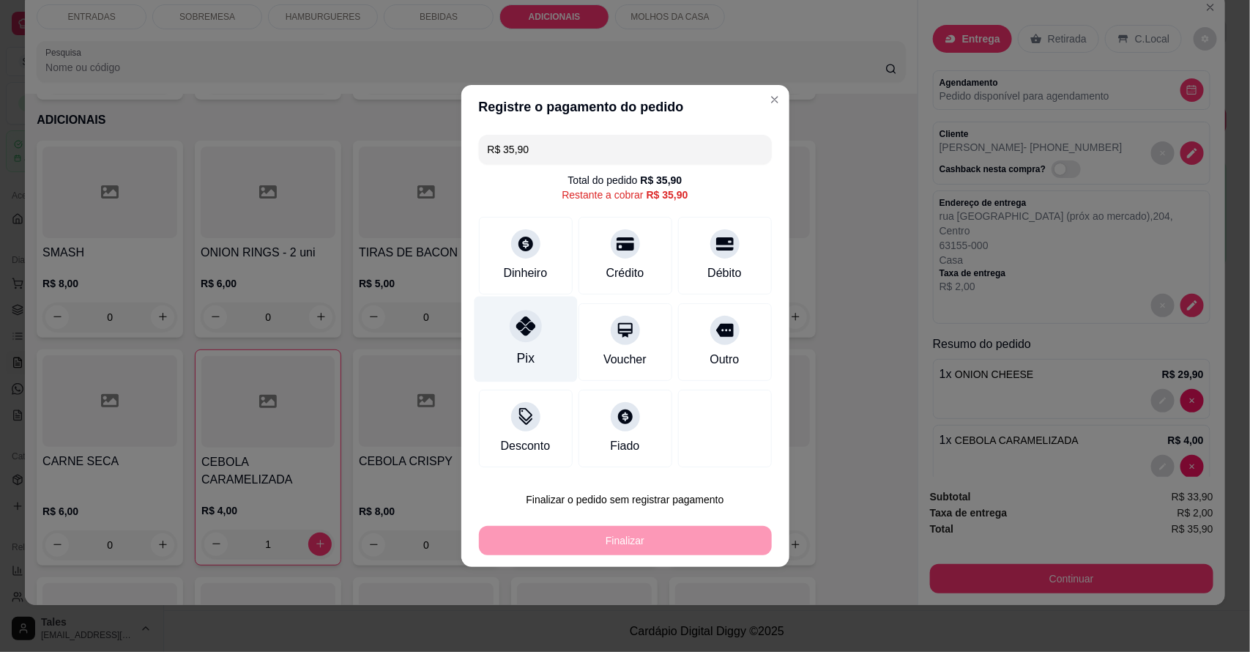
click at [542, 356] on div "Pix" at bounding box center [525, 340] width 103 height 86
type input "R$ 0,00"
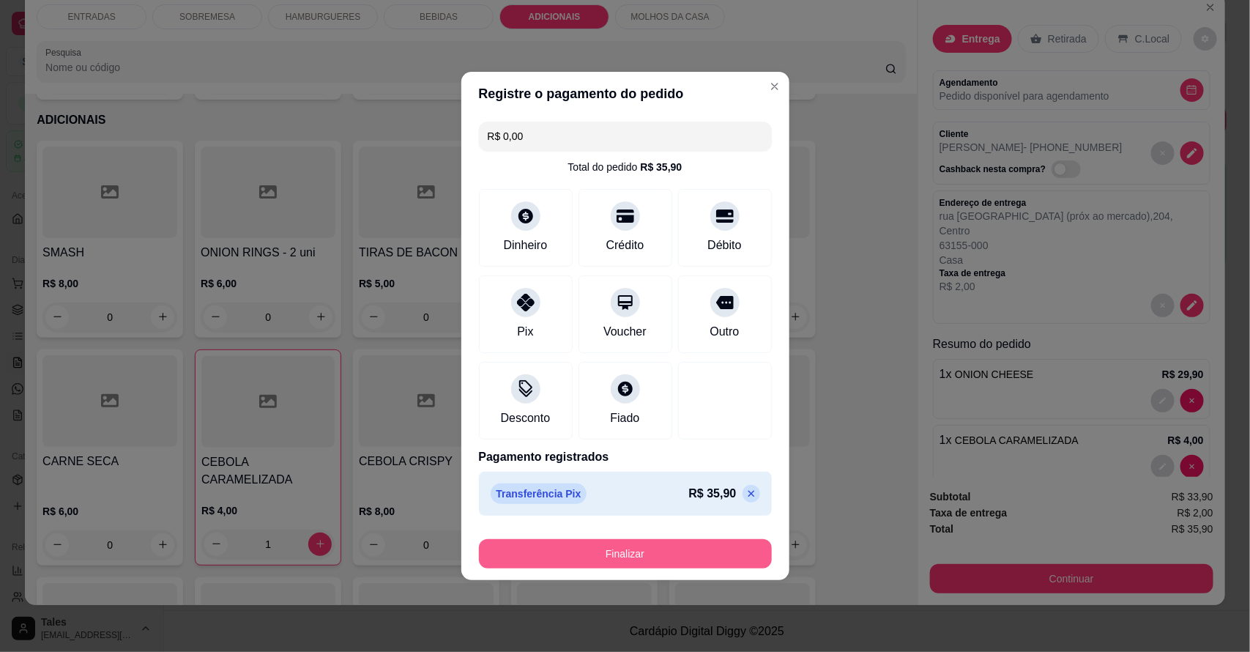
click at [649, 547] on button "Finalizar" at bounding box center [625, 553] width 293 height 29
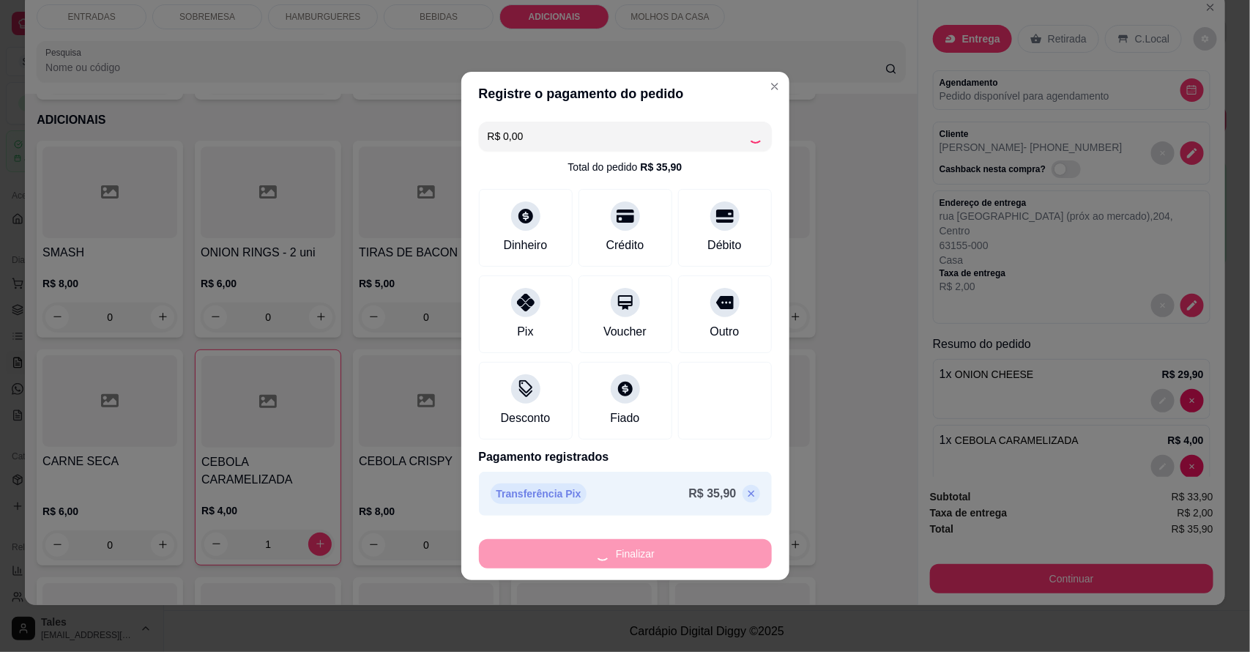
type input "0"
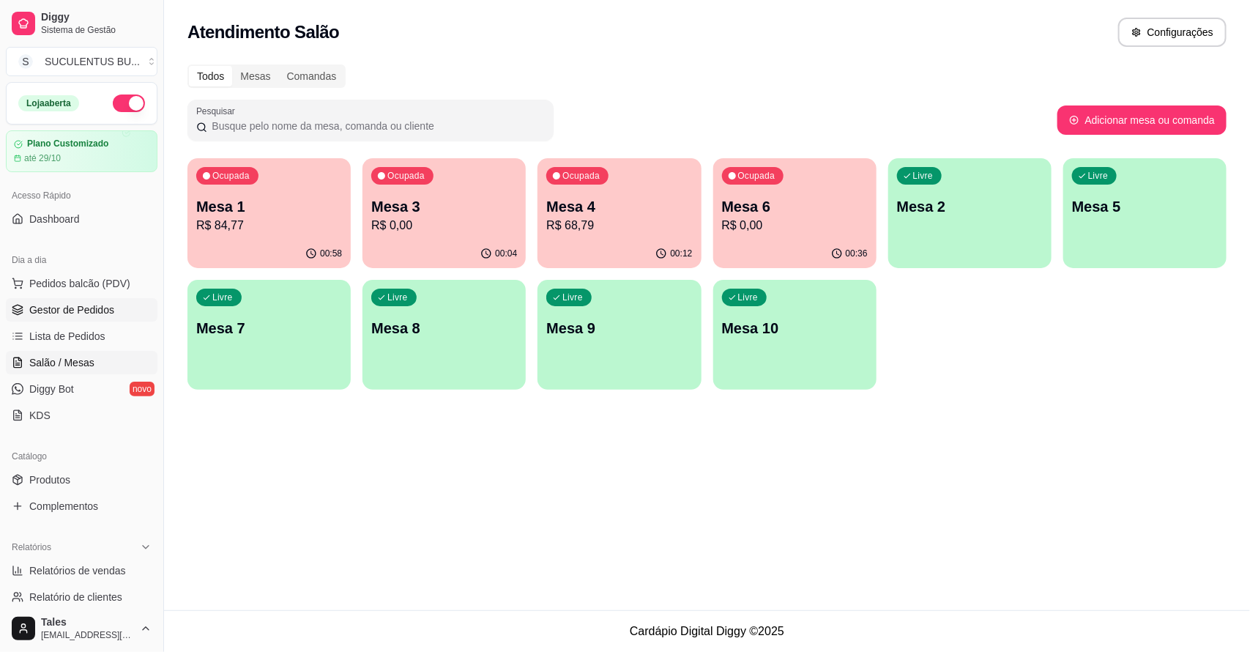
click at [77, 308] on span "Gestor de Pedidos" at bounding box center [71, 309] width 85 height 15
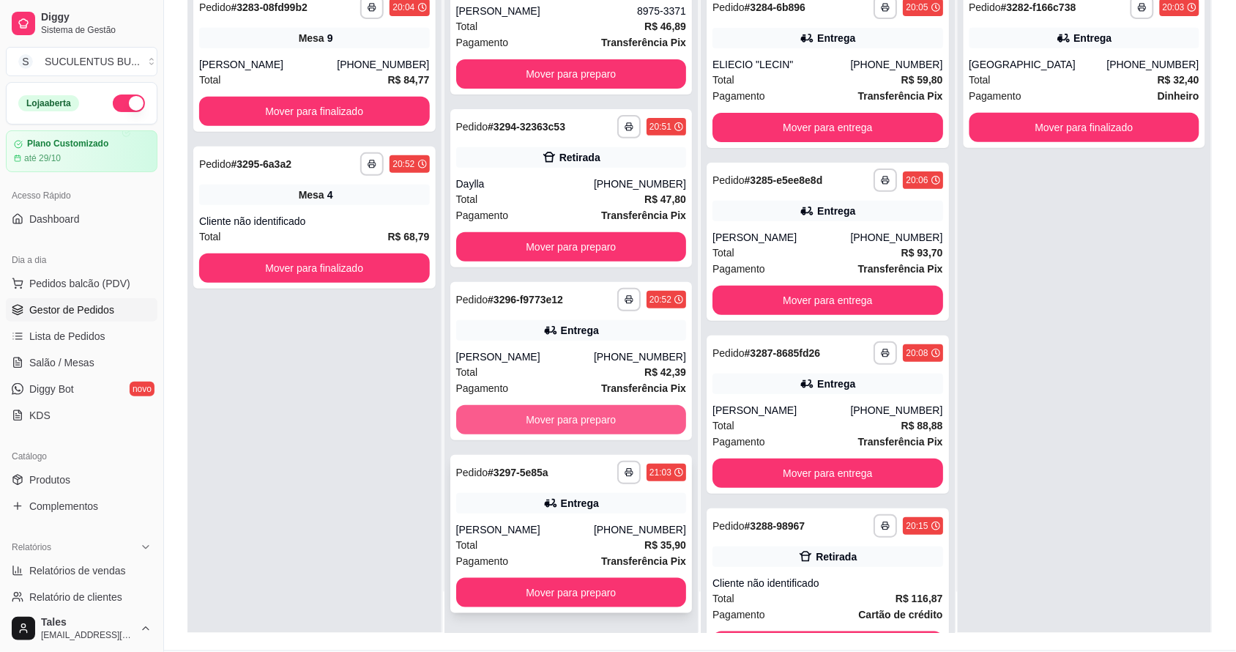
scroll to position [223, 0]
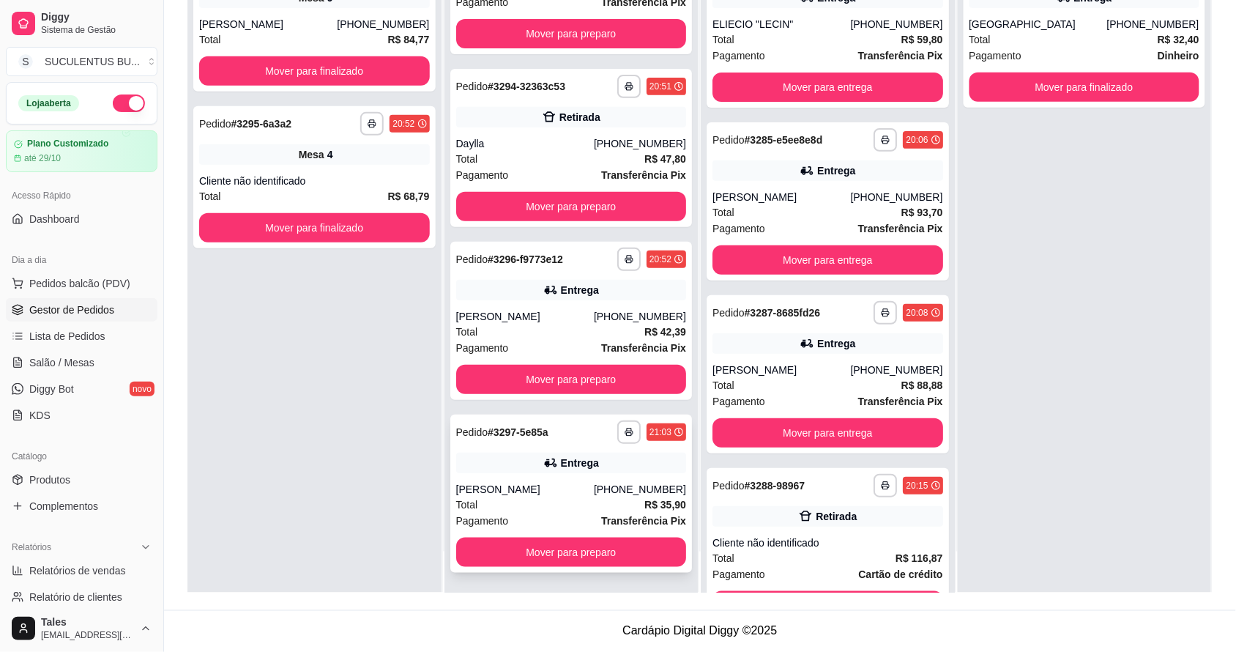
click at [538, 486] on div "[PERSON_NAME]" at bounding box center [525, 489] width 138 height 15
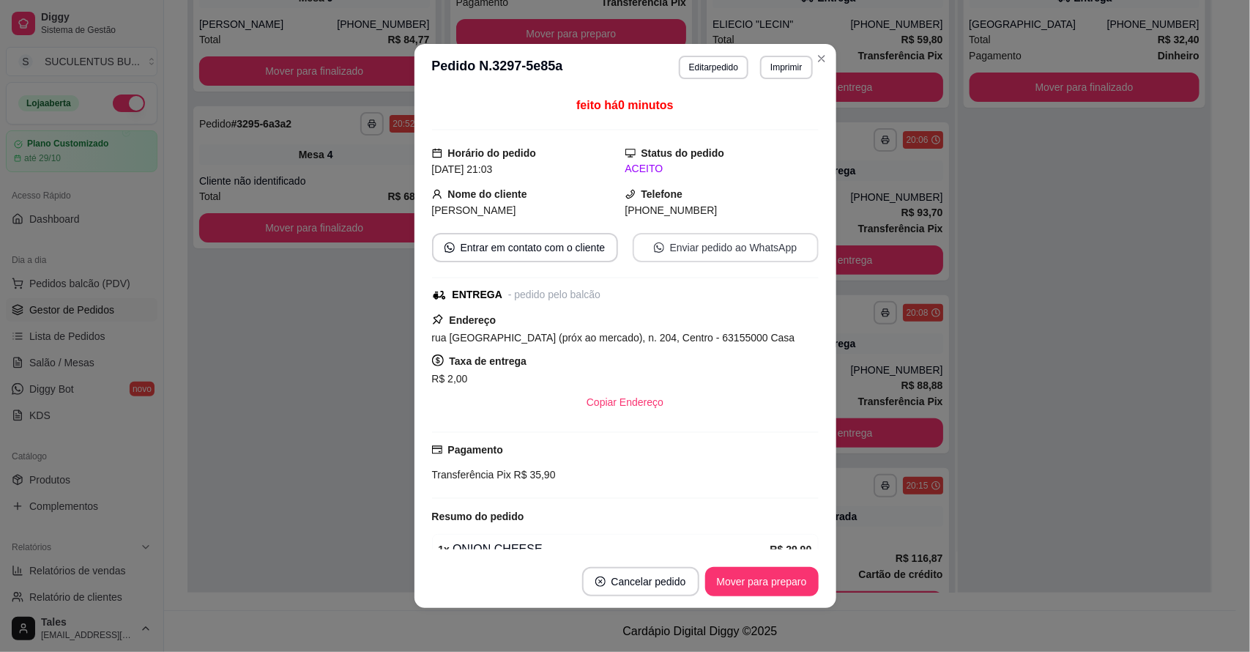
click at [692, 246] on button "Enviar pedido ao WhatsApp" at bounding box center [726, 247] width 186 height 29
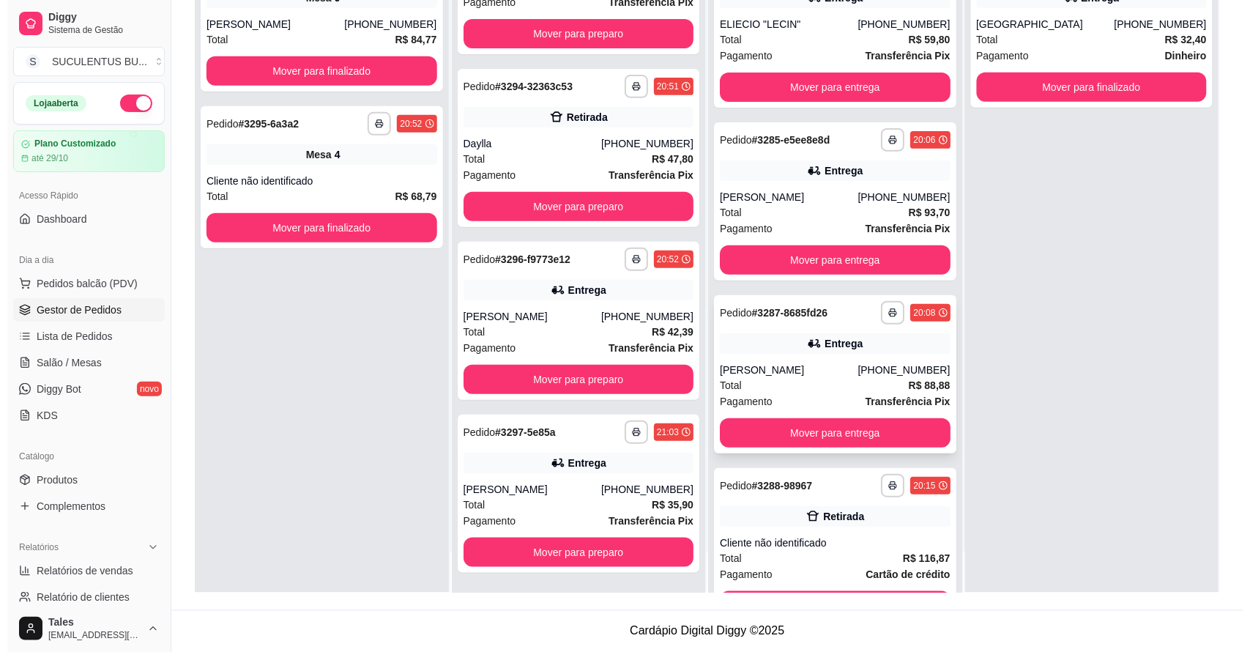
scroll to position [0, 0]
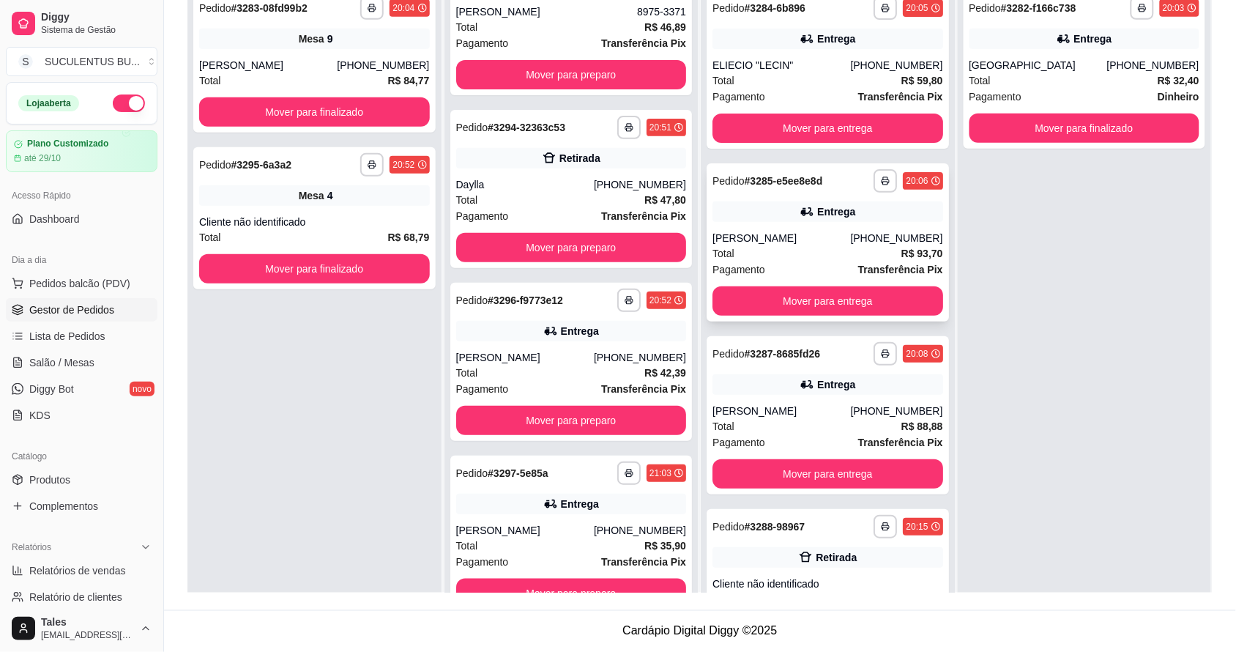
click at [825, 236] on div "[PERSON_NAME]" at bounding box center [782, 238] width 138 height 15
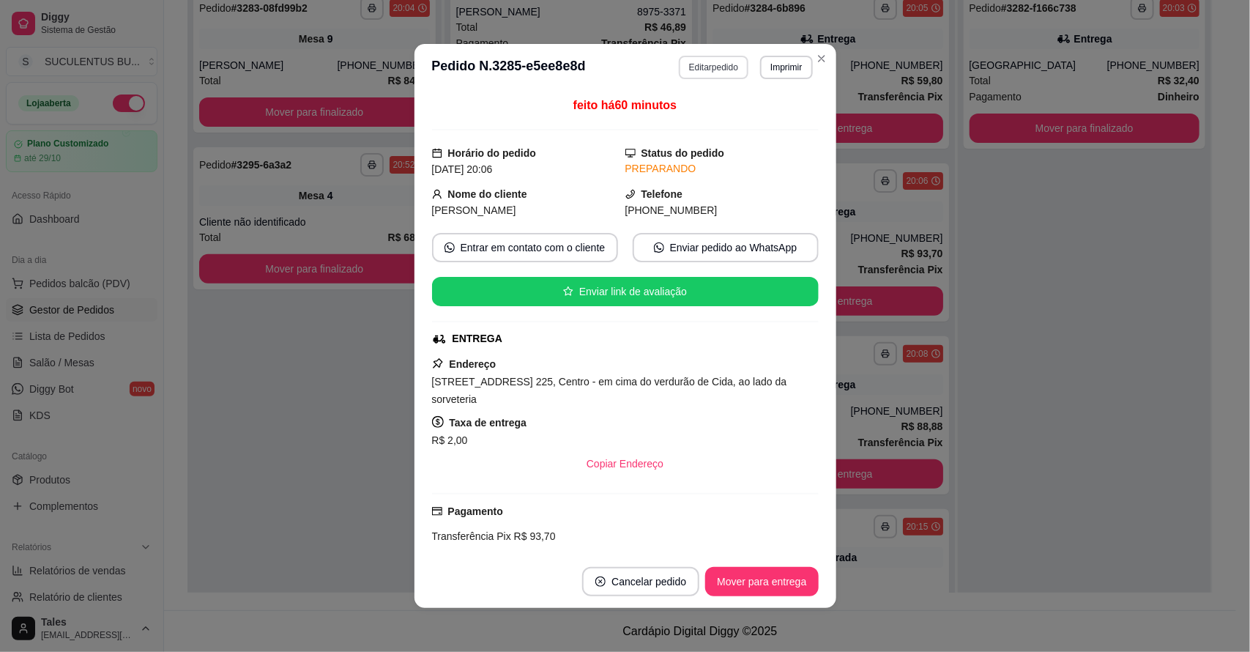
click at [716, 67] on button "Editar pedido" at bounding box center [714, 67] width 70 height 23
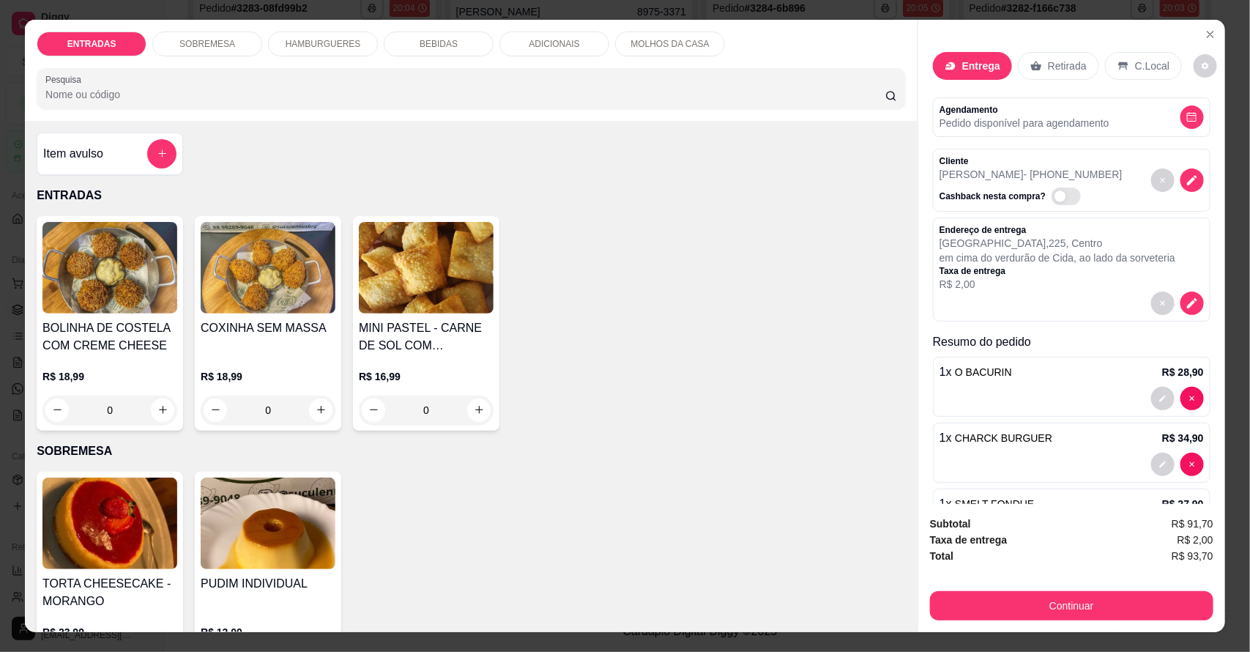
click at [513, 30] on div "ENTRADAS SOBREMESA HAMBURGUERES BEBIDAS ADICIONAIS MOLHOS DA CASA Pesquisa" at bounding box center [471, 70] width 893 height 101
click at [576, 37] on div "ADICIONAIS" at bounding box center [554, 43] width 110 height 25
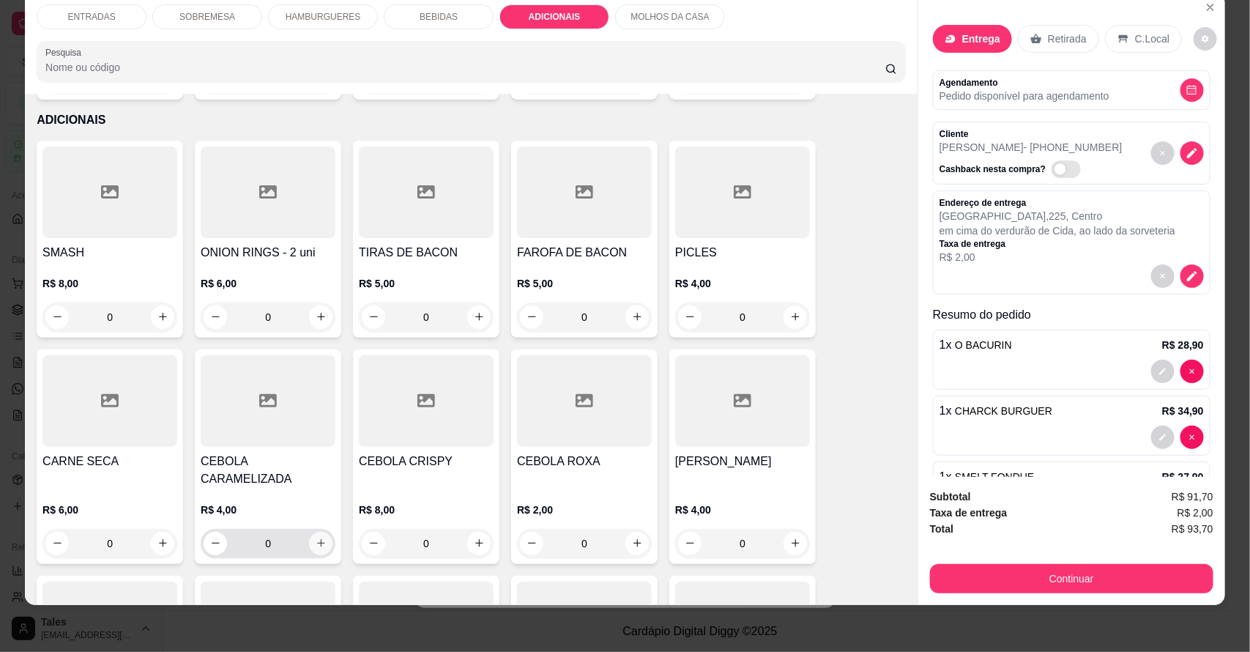
click at [316, 538] on icon "increase-product-quantity" at bounding box center [321, 543] width 11 height 11
type input "1"
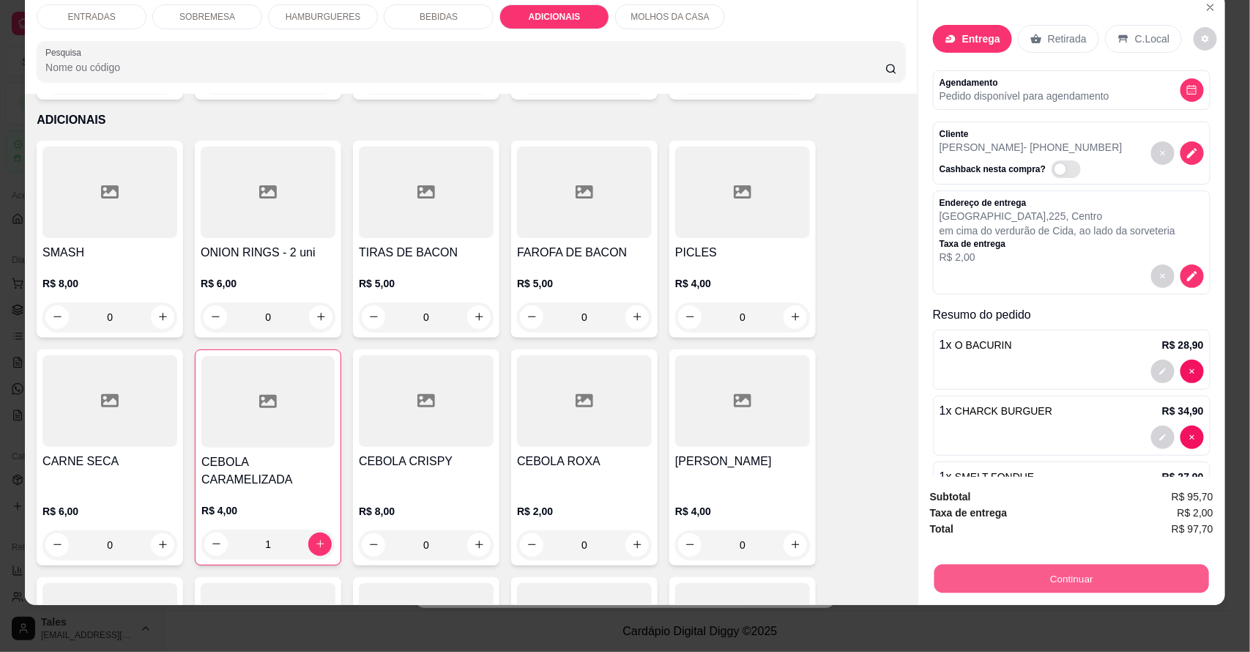
click at [1034, 569] on button "Continuar" at bounding box center [1071, 579] width 275 height 29
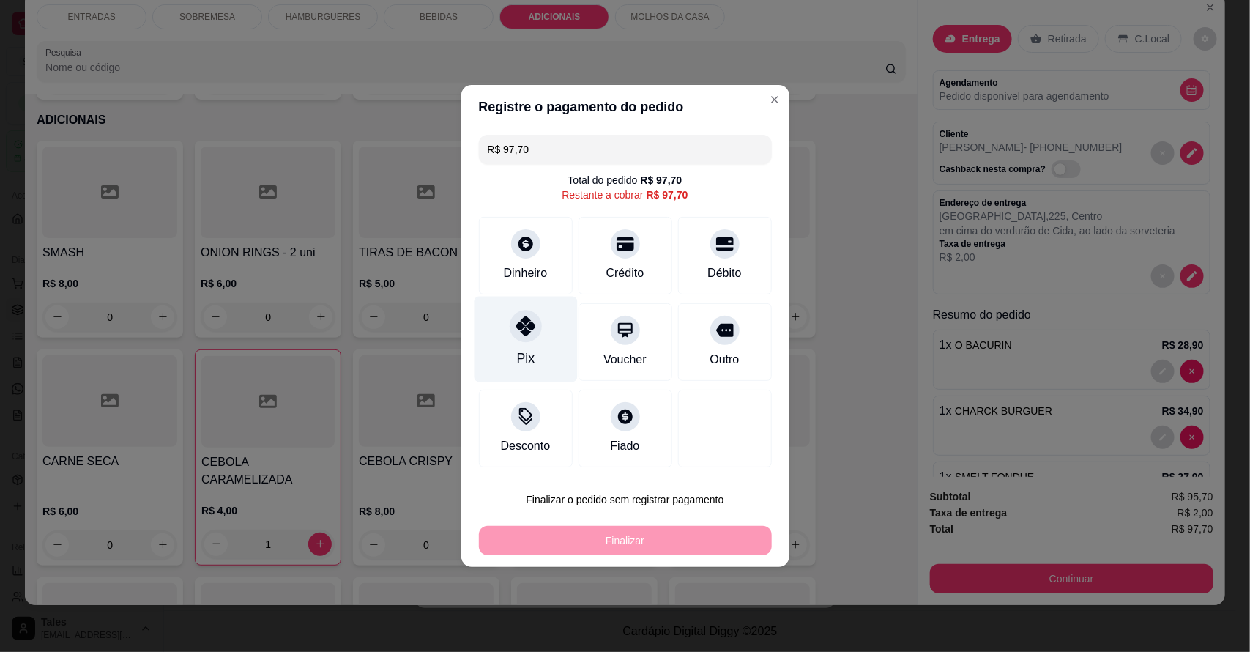
click at [521, 335] on icon at bounding box center [525, 325] width 19 height 19
type input "R$ 0,00"
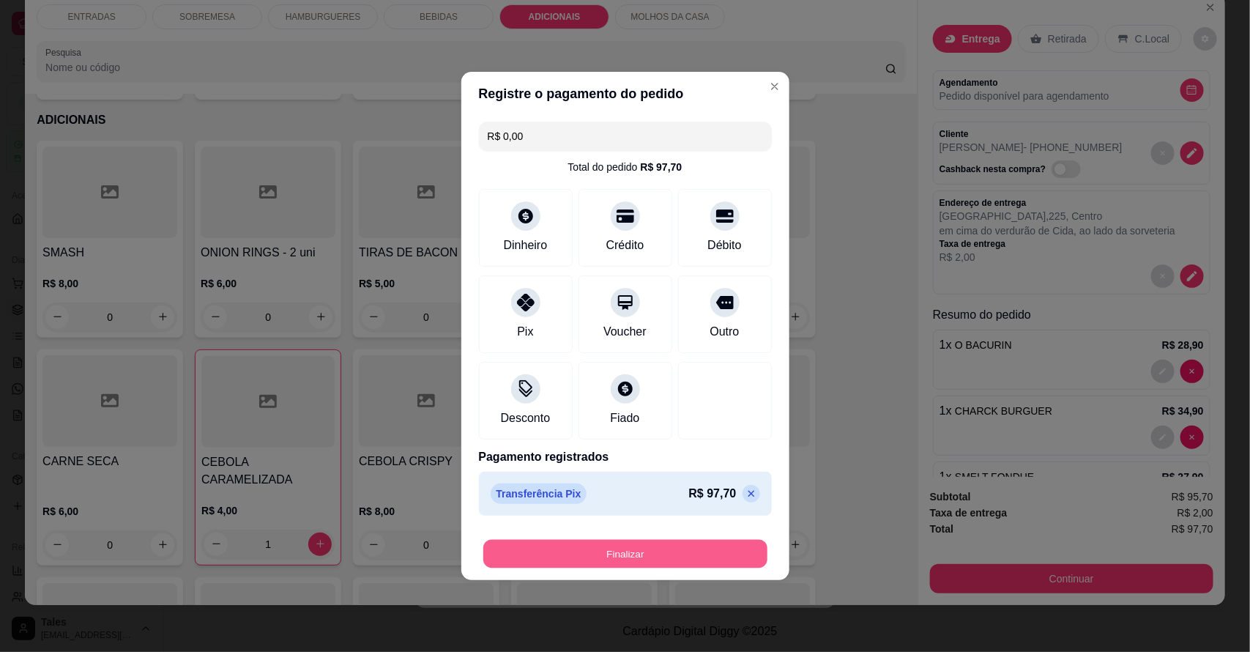
click at [672, 551] on button "Finalizar" at bounding box center [625, 554] width 284 height 29
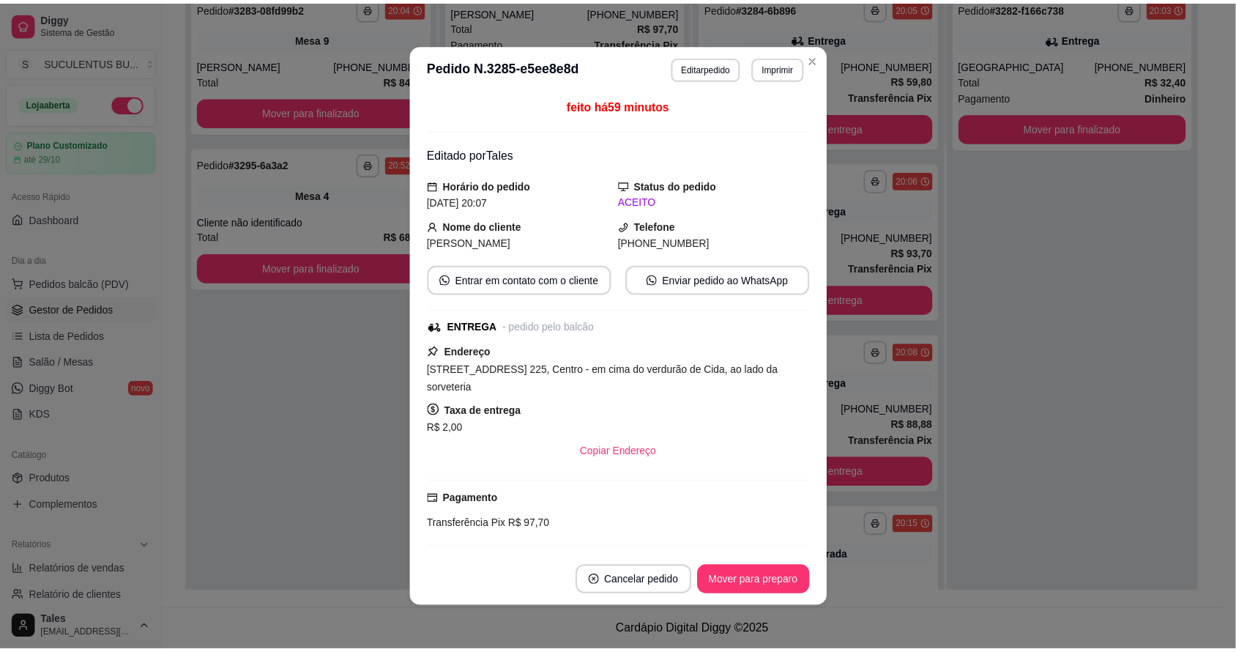
scroll to position [227, 0]
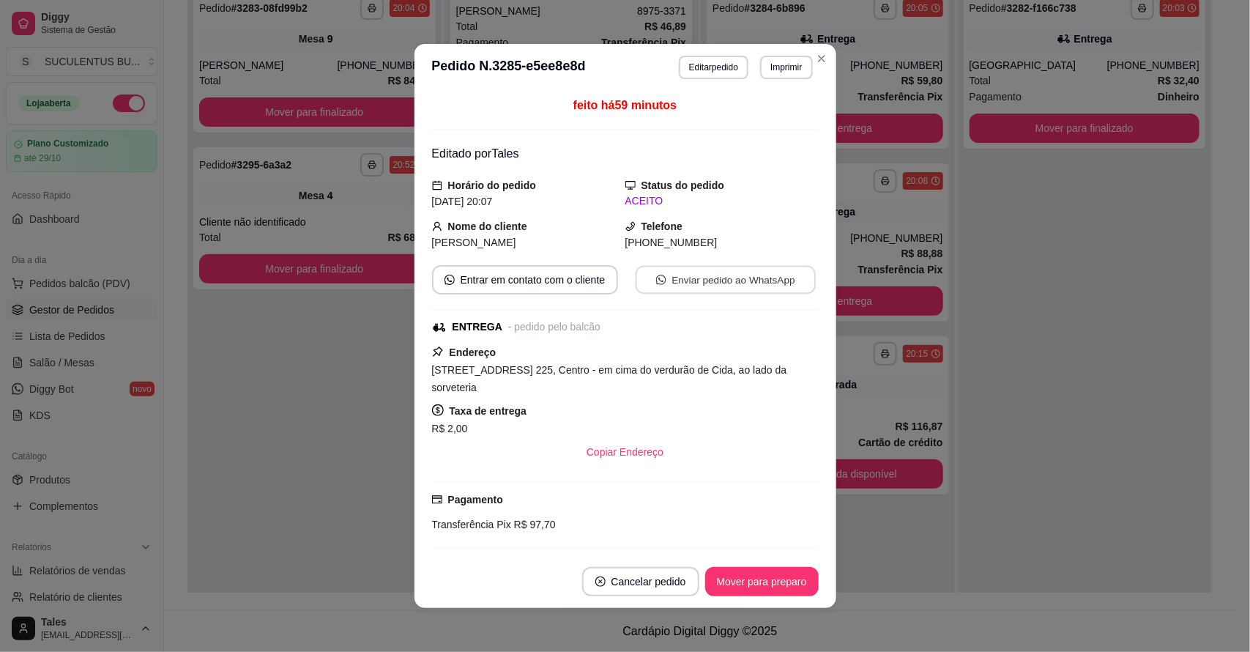
click at [764, 275] on button "Enviar pedido ao WhatsApp" at bounding box center [725, 280] width 180 height 29
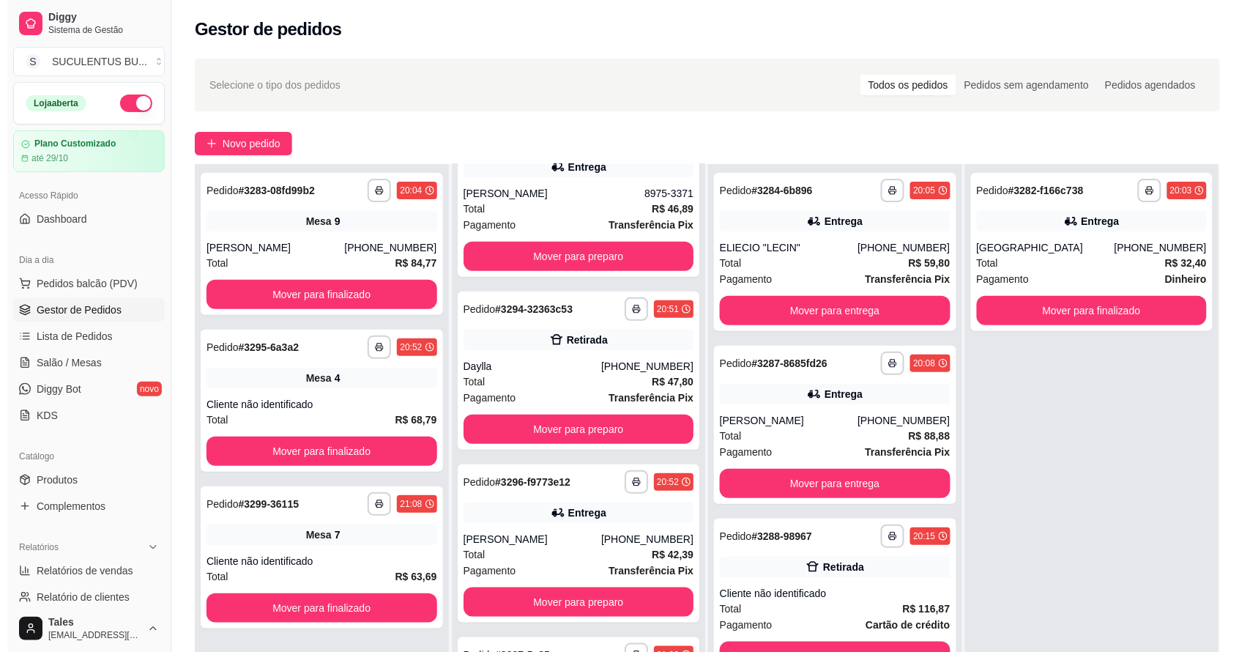
scroll to position [399, 0]
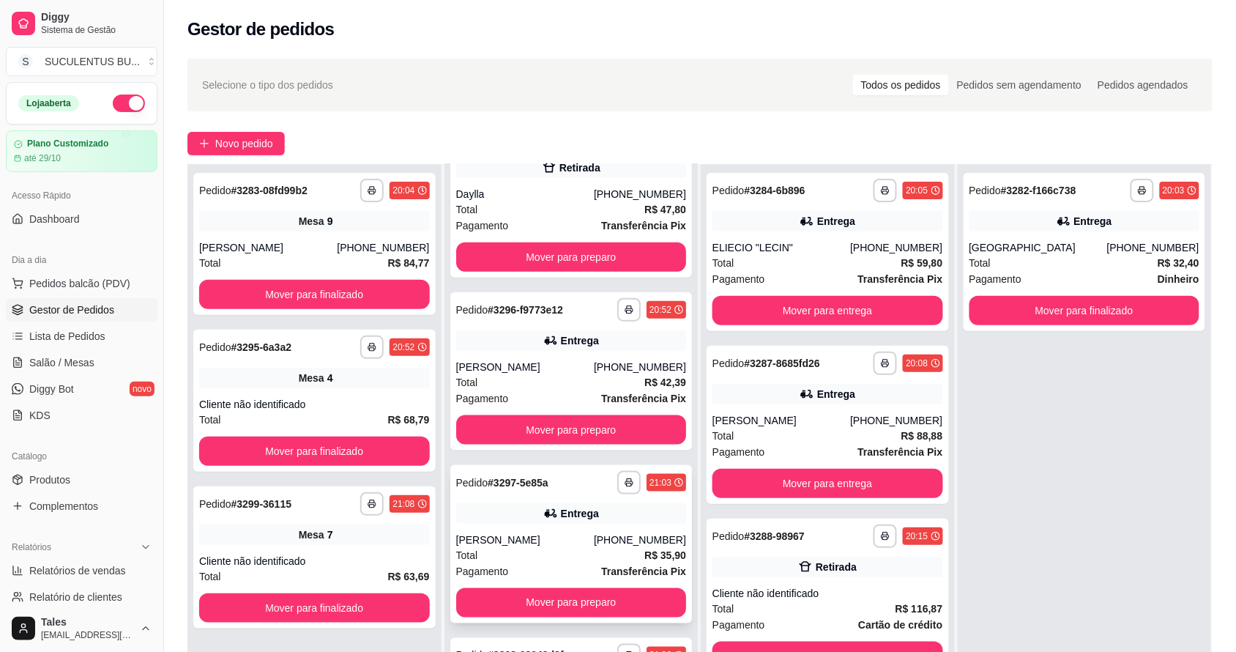
click at [577, 529] on div "**********" at bounding box center [571, 544] width 242 height 158
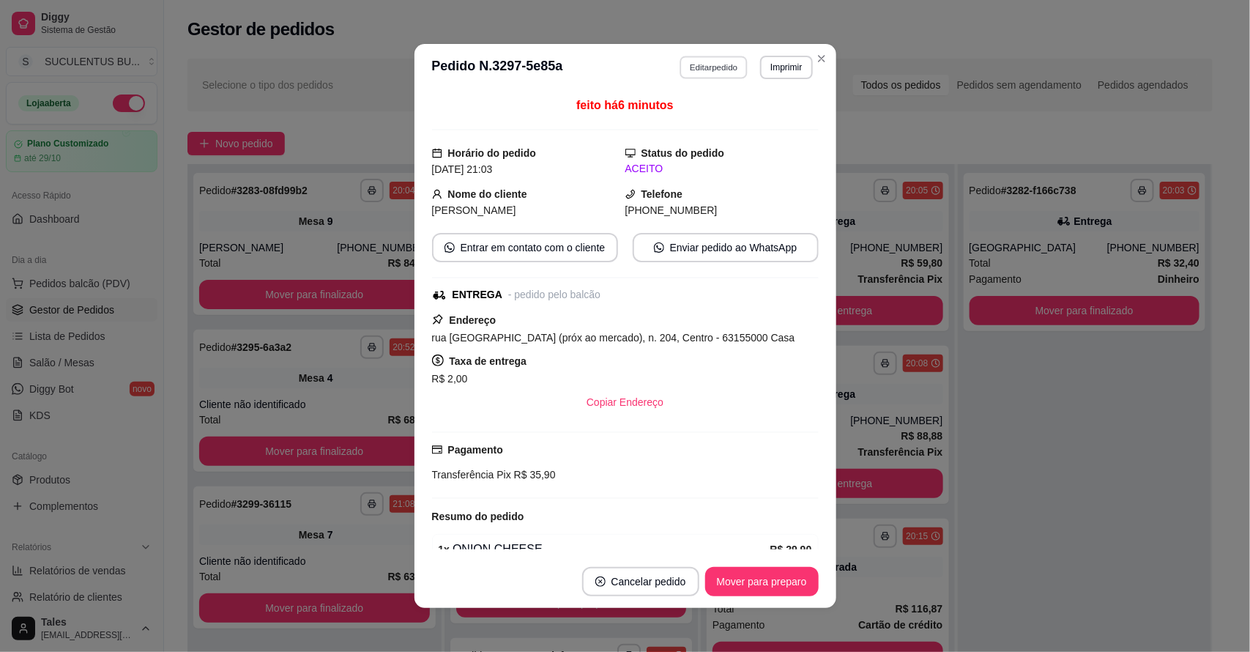
click at [729, 70] on button "Editar pedido" at bounding box center [714, 67] width 68 height 23
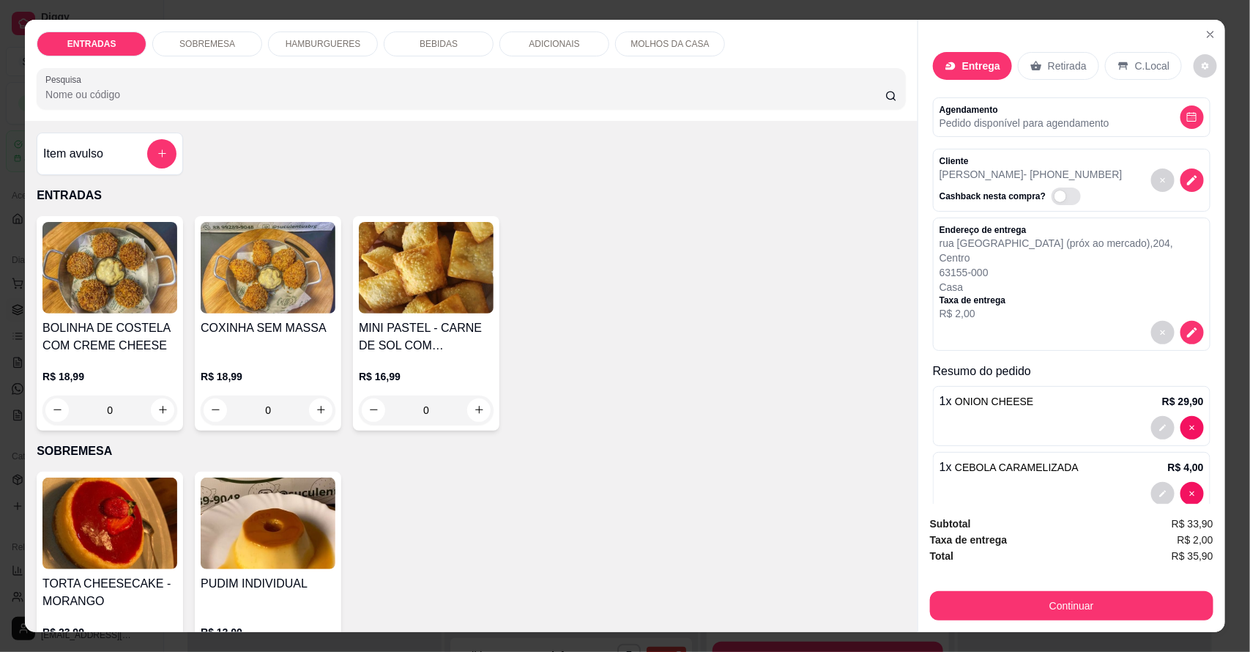
scroll to position [15, 0]
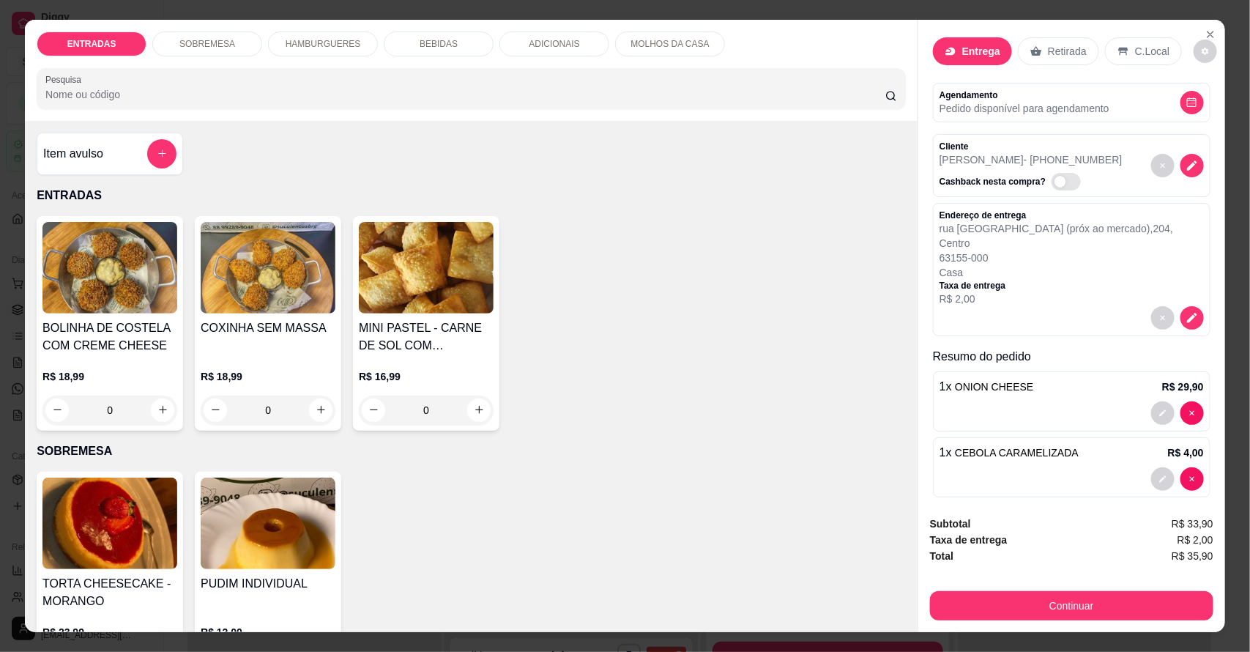
click at [632, 41] on p "MOLHOS DA CASA" at bounding box center [670, 44] width 78 height 12
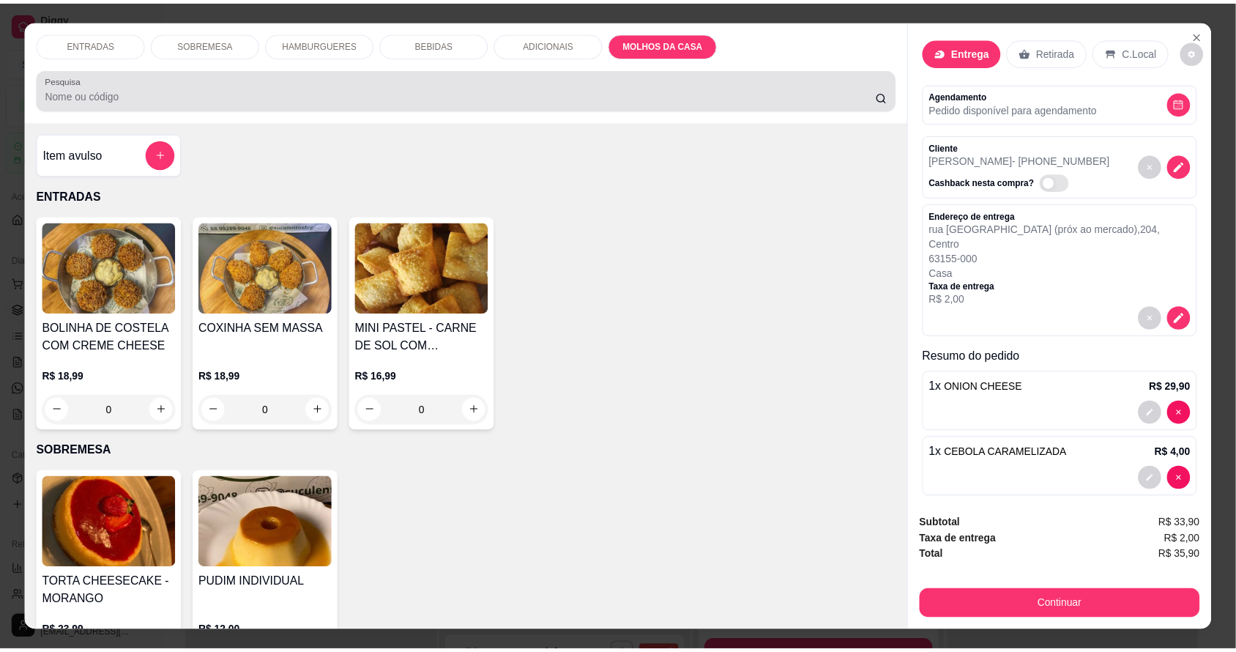
scroll to position [27, 0]
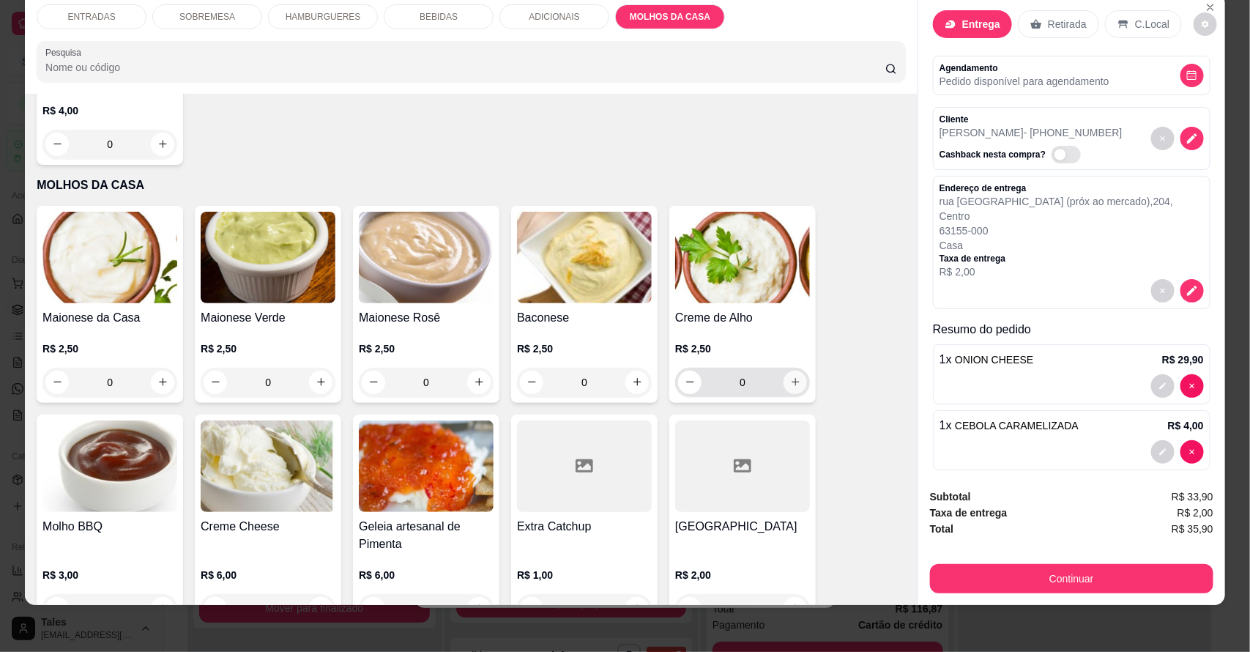
click at [795, 371] on button "increase-product-quantity" at bounding box center [795, 382] width 23 height 23
type input "1"
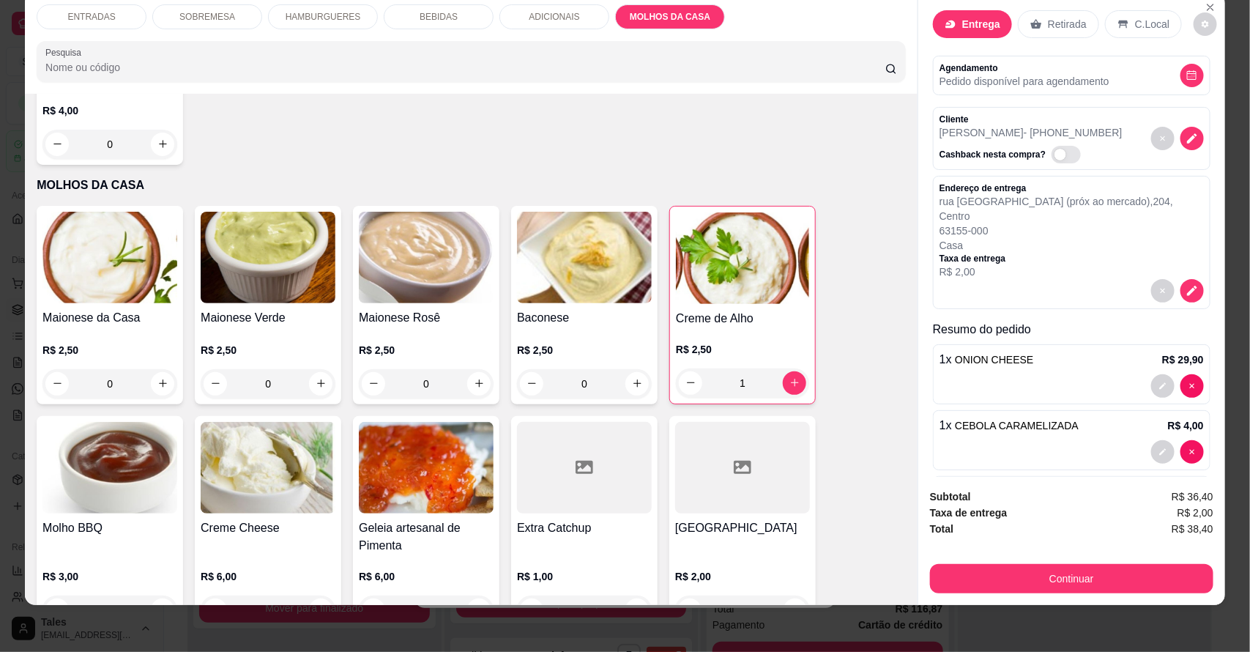
click at [1011, 562] on div "Continuar" at bounding box center [1071, 576] width 283 height 33
click at [1000, 584] on button "Continuar" at bounding box center [1071, 579] width 275 height 29
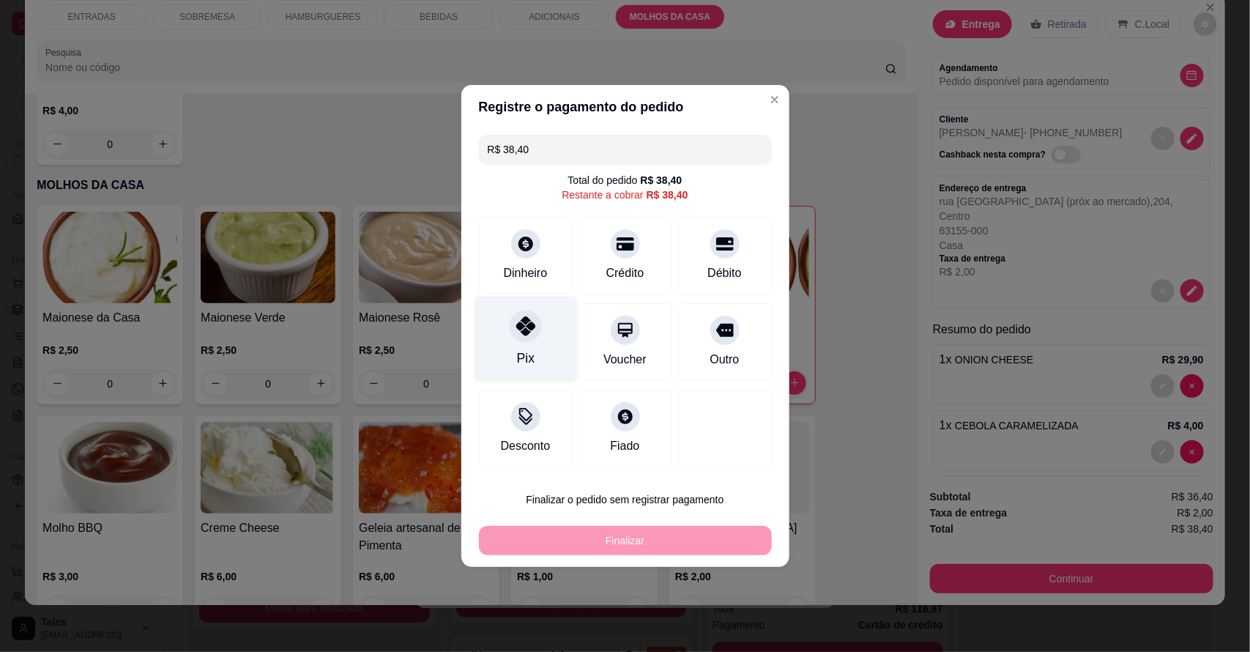
click at [535, 338] on div "Pix" at bounding box center [525, 340] width 103 height 86
type input "R$ 0,00"
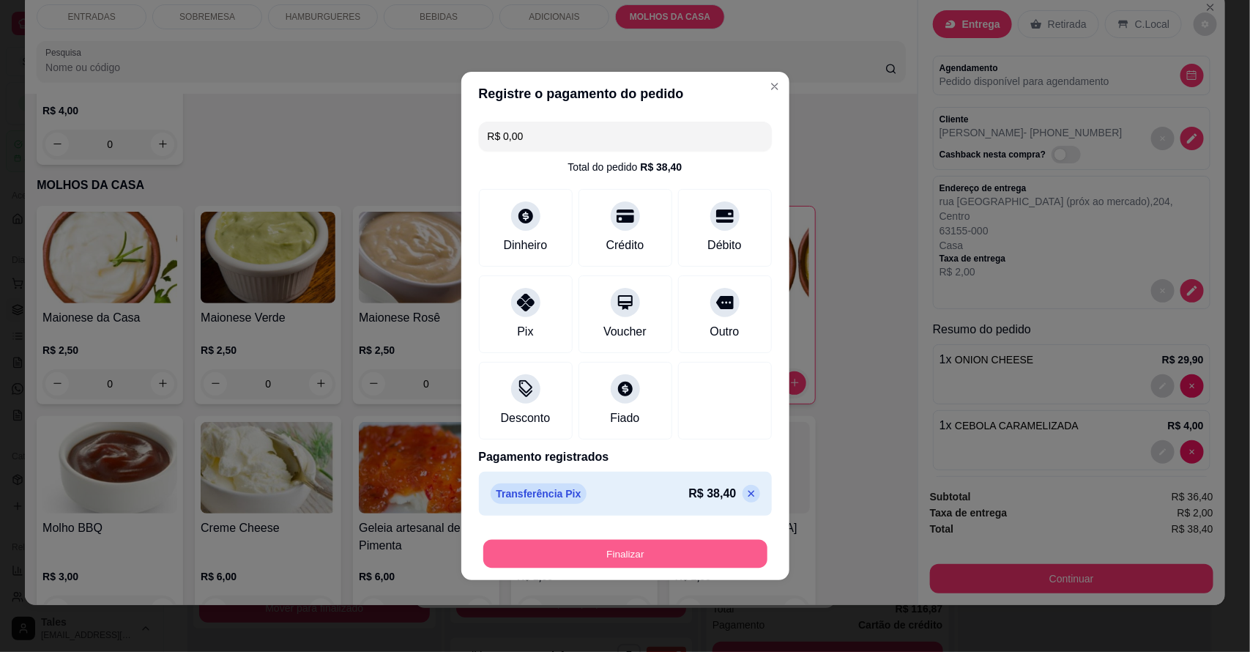
click at [617, 553] on button "Finalizar" at bounding box center [625, 554] width 284 height 29
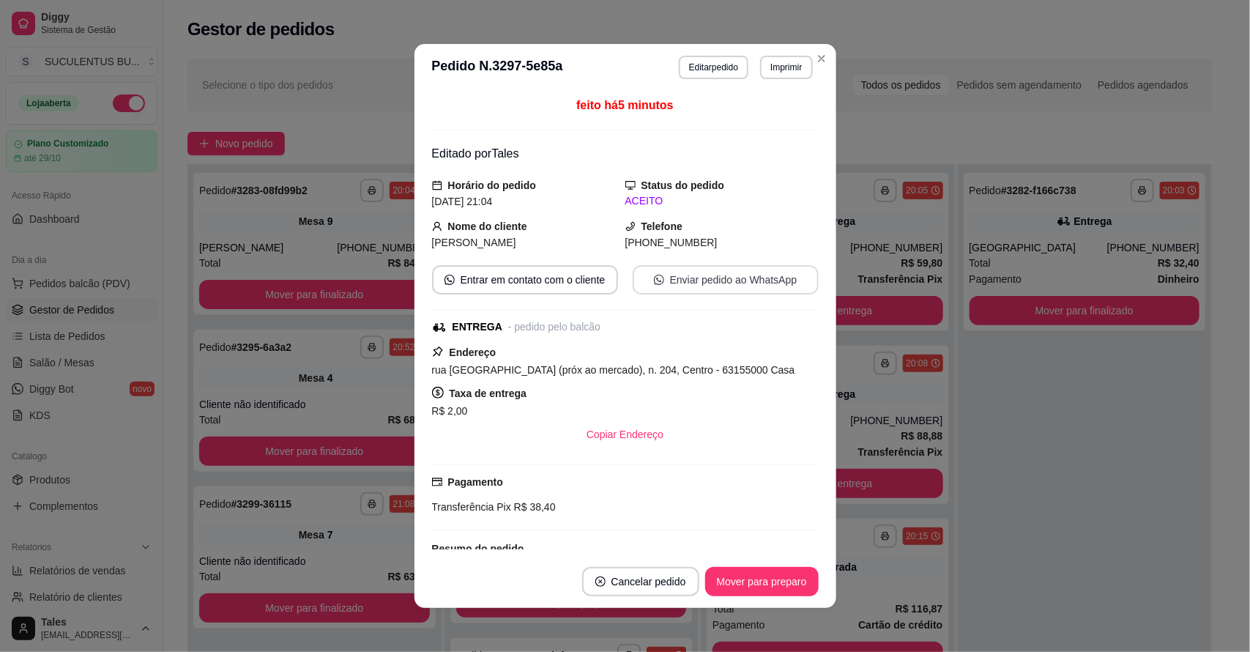
click at [714, 273] on button "Enviar pedido ao WhatsApp" at bounding box center [726, 279] width 186 height 29
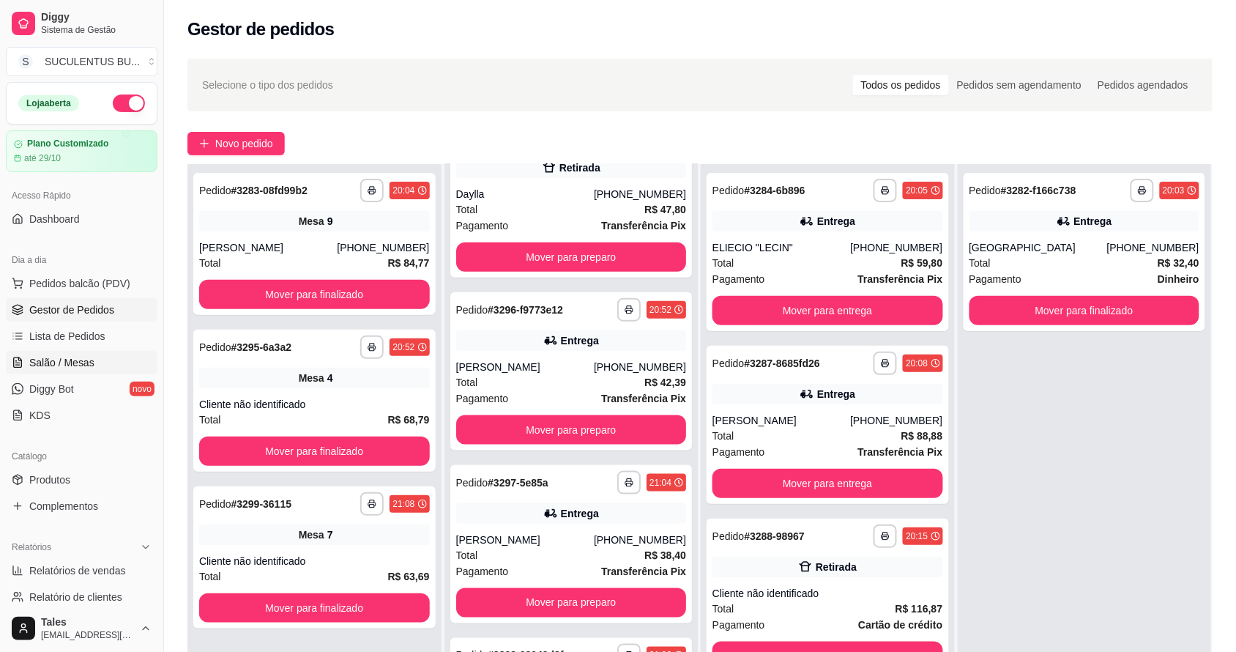
click at [73, 371] on link "Salão / Mesas" at bounding box center [82, 362] width 152 height 23
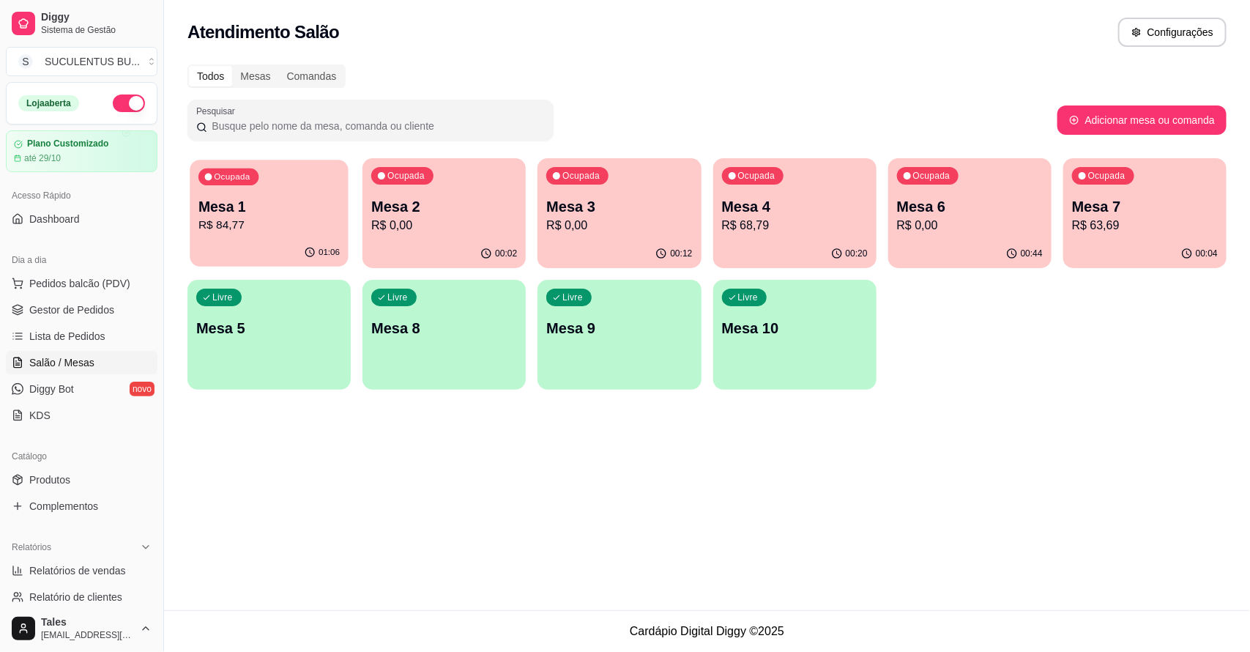
click at [302, 218] on p "R$ 84,77" at bounding box center [268, 225] width 141 height 17
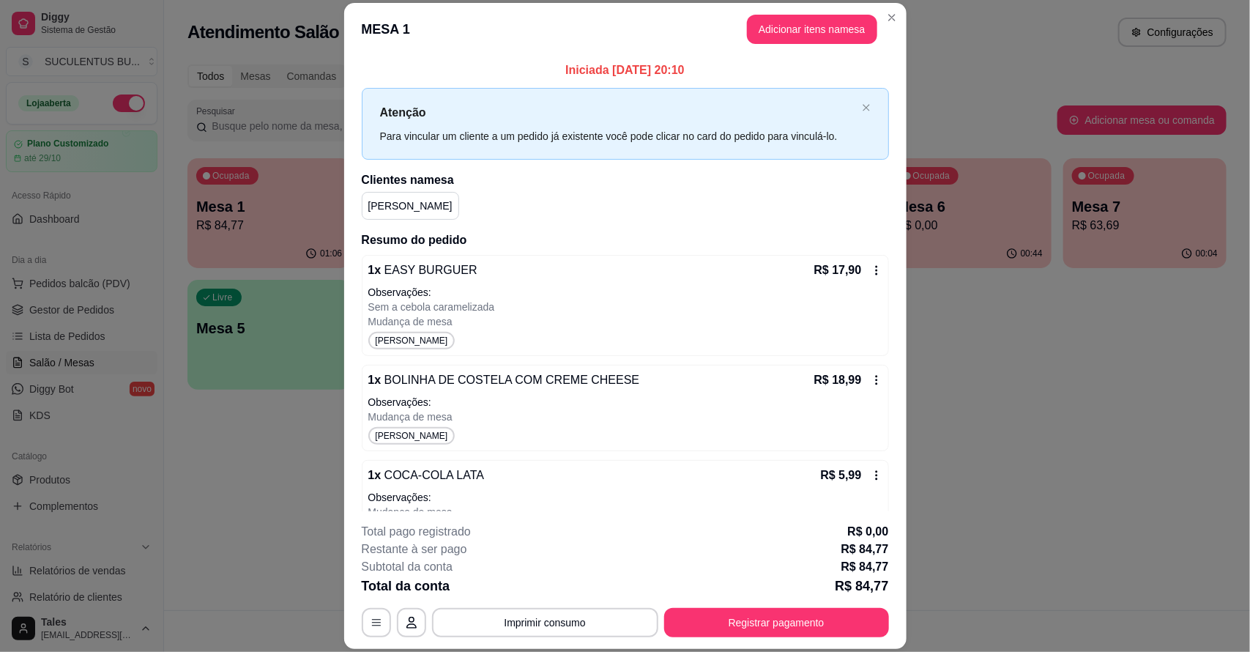
click at [643, 400] on section "MESA 1 Adicionar itens na mesa Iniciada [DATE] 20:10 Atenção Para vincular um c…" at bounding box center [625, 325] width 562 height 645
click at [588, 616] on button "Imprimir consumo" at bounding box center [545, 622] width 220 height 29
click at [558, 582] on button "IMPRESSORA CAIXA" at bounding box center [543, 588] width 121 height 23
click at [764, 622] on button "Registrar pagamento" at bounding box center [776, 622] width 225 height 29
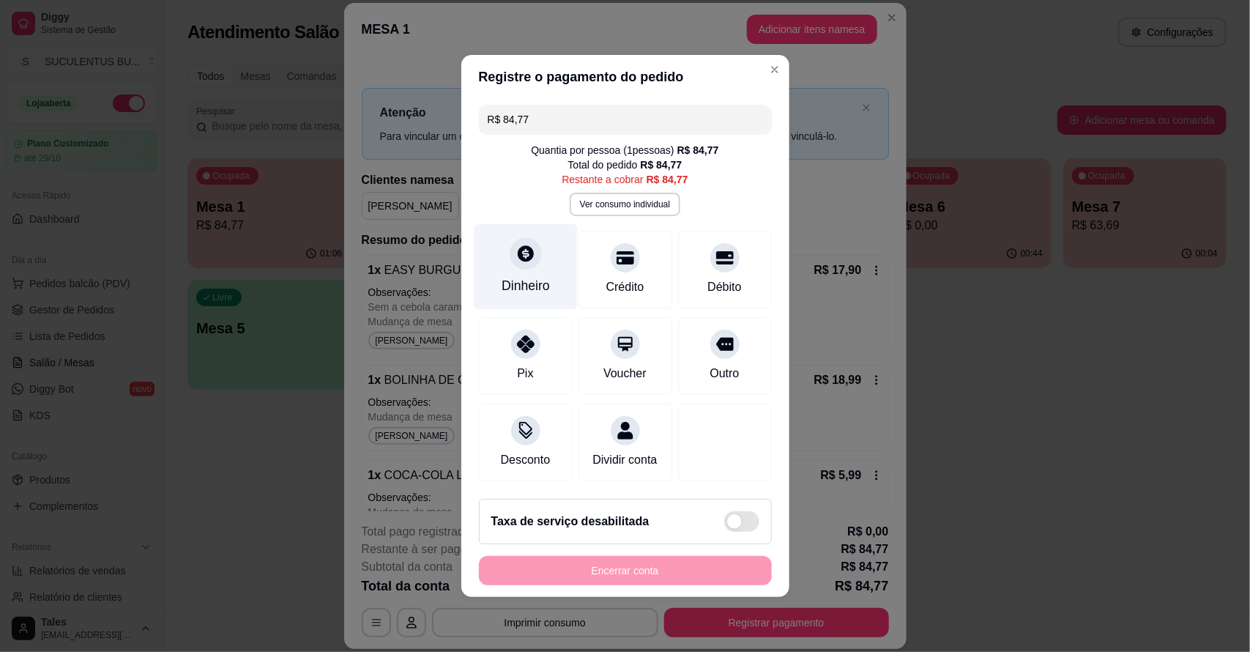
click at [529, 254] on div "Dinheiro" at bounding box center [525, 267] width 103 height 86
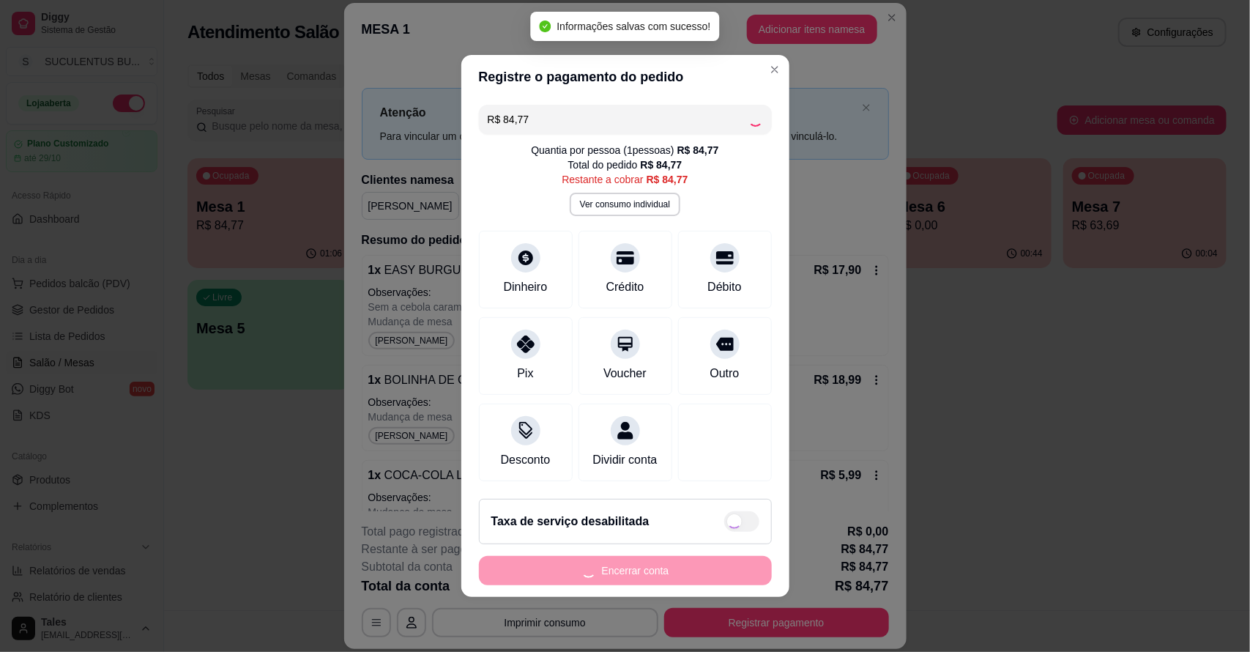
type input "R$ 0,00"
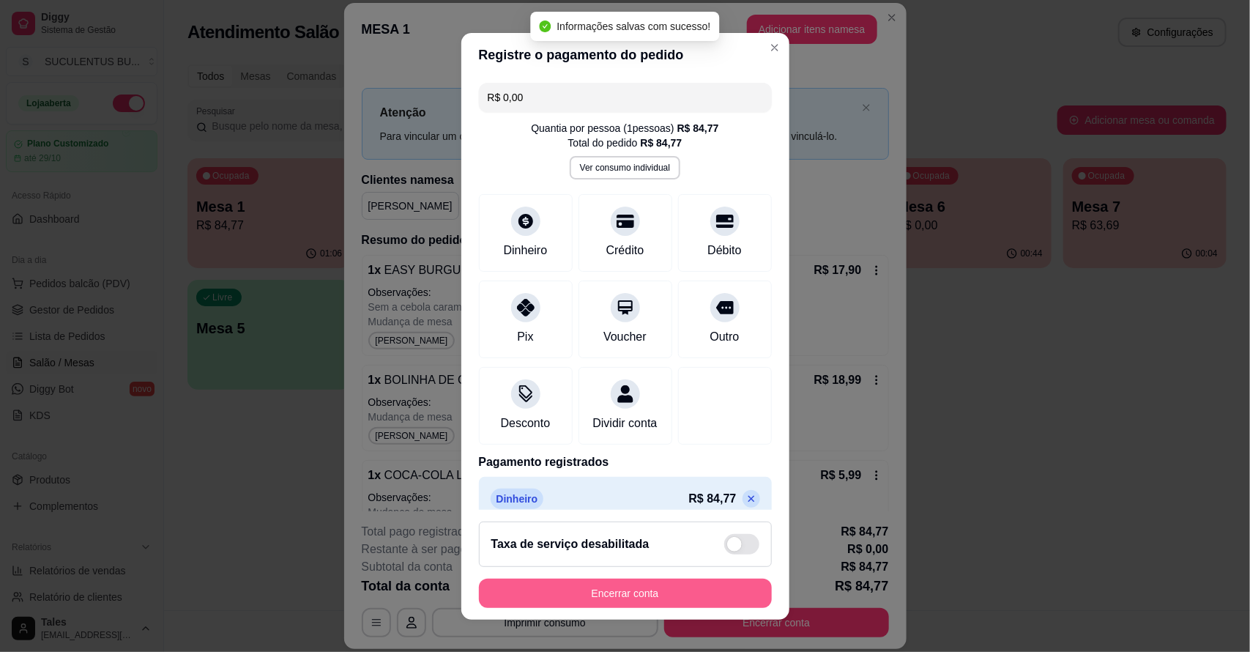
click at [660, 584] on button "Encerrar conta" at bounding box center [625, 593] width 293 height 29
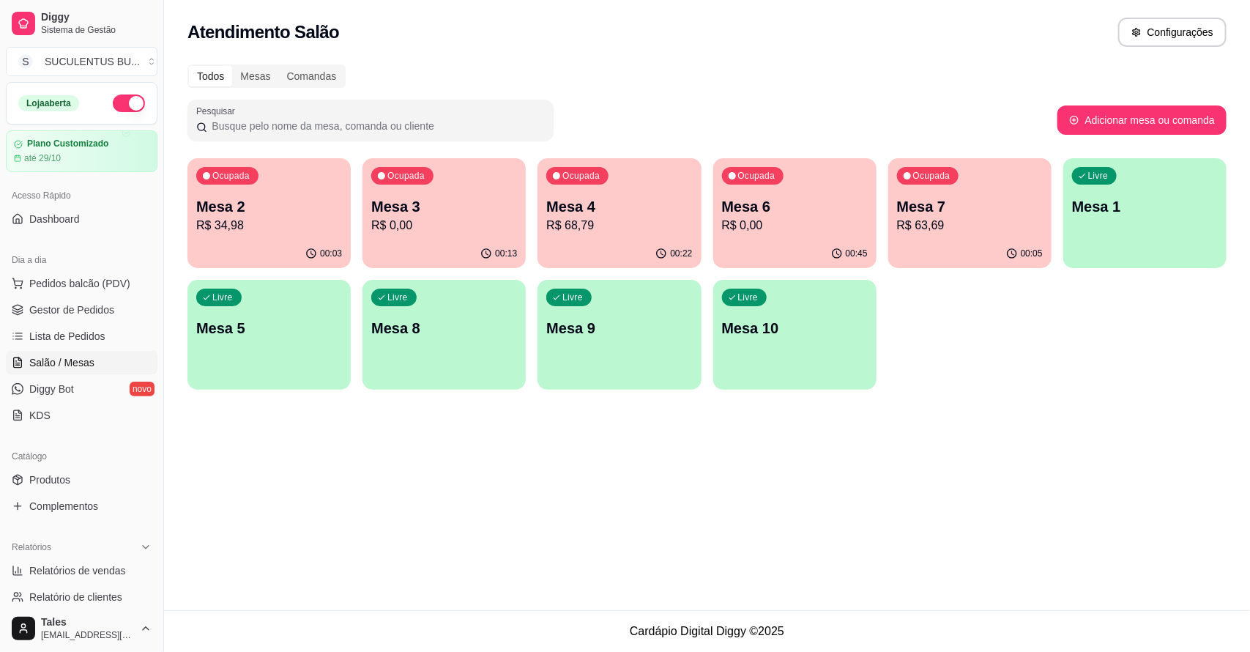
click at [926, 212] on p "Mesa 7" at bounding box center [970, 206] width 146 height 21
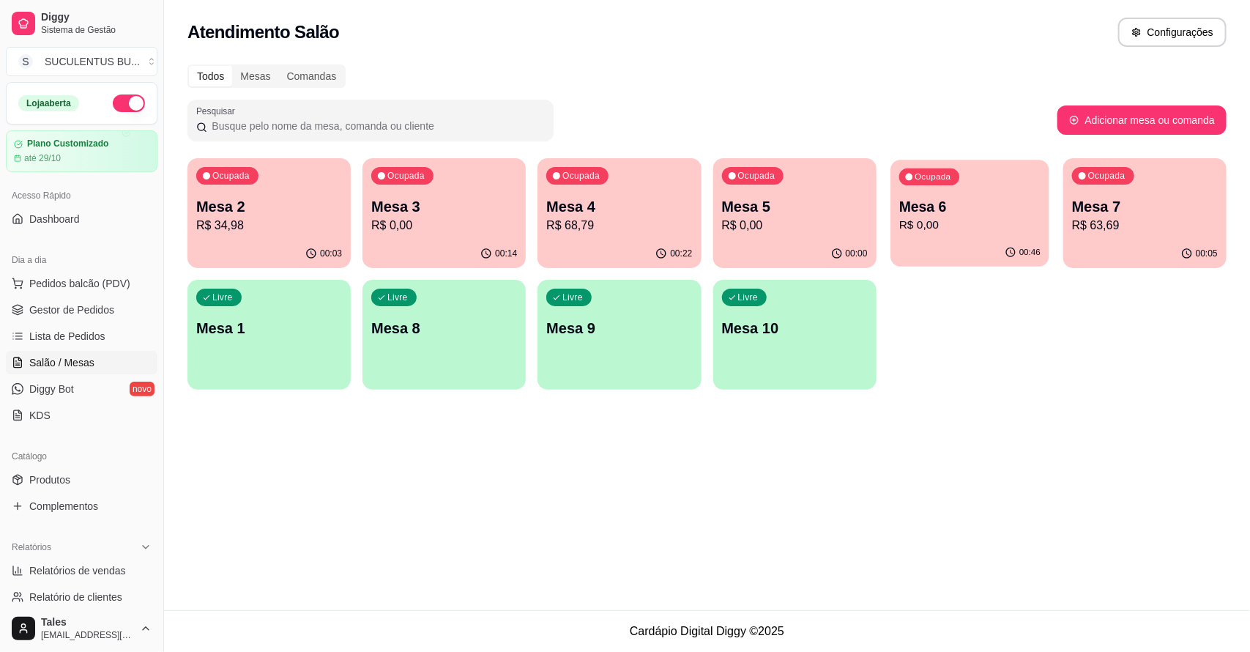
click at [959, 232] on p "R$ 0,00" at bounding box center [969, 225] width 141 height 17
click at [800, 229] on p "R$ 0,00" at bounding box center [795, 226] width 146 height 18
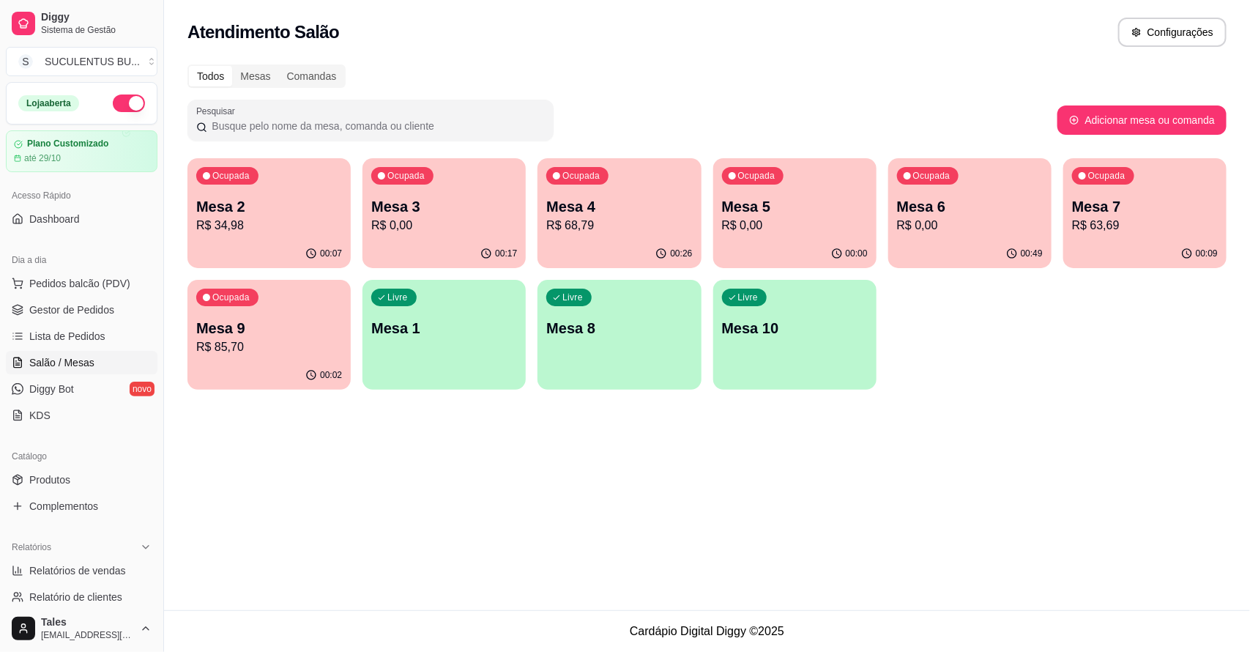
click at [899, 220] on p "R$ 0,00" at bounding box center [970, 226] width 146 height 18
click at [92, 308] on span "Gestor de Pedidos" at bounding box center [71, 309] width 85 height 15
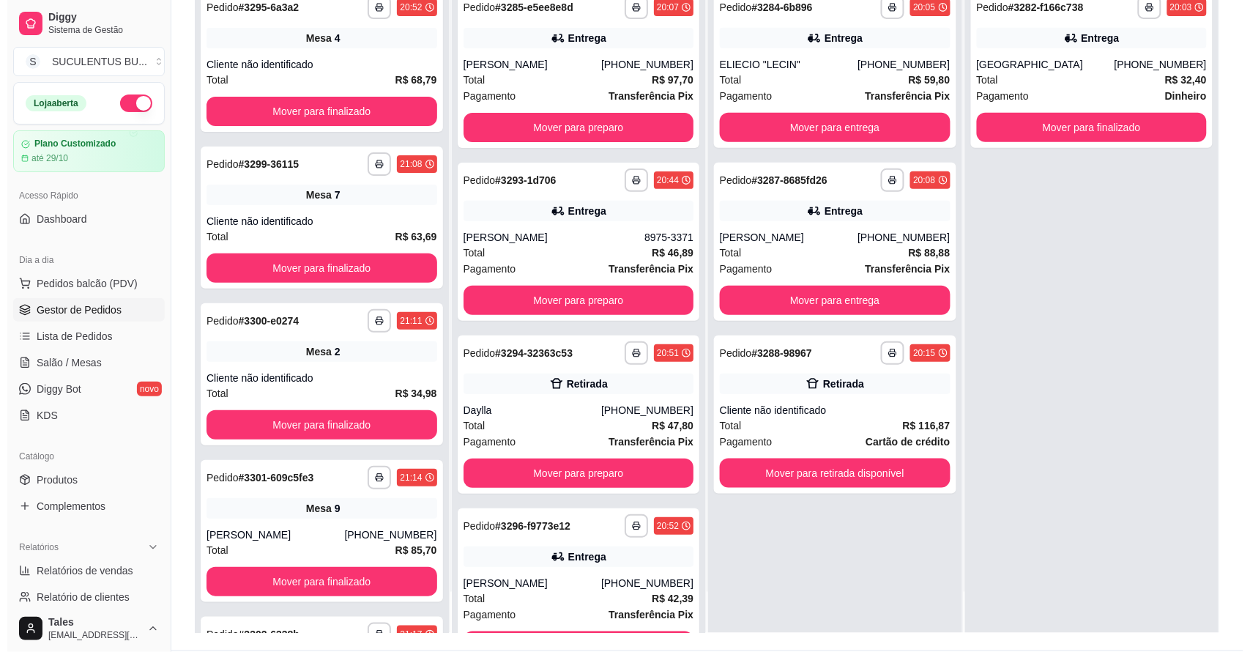
scroll to position [223, 0]
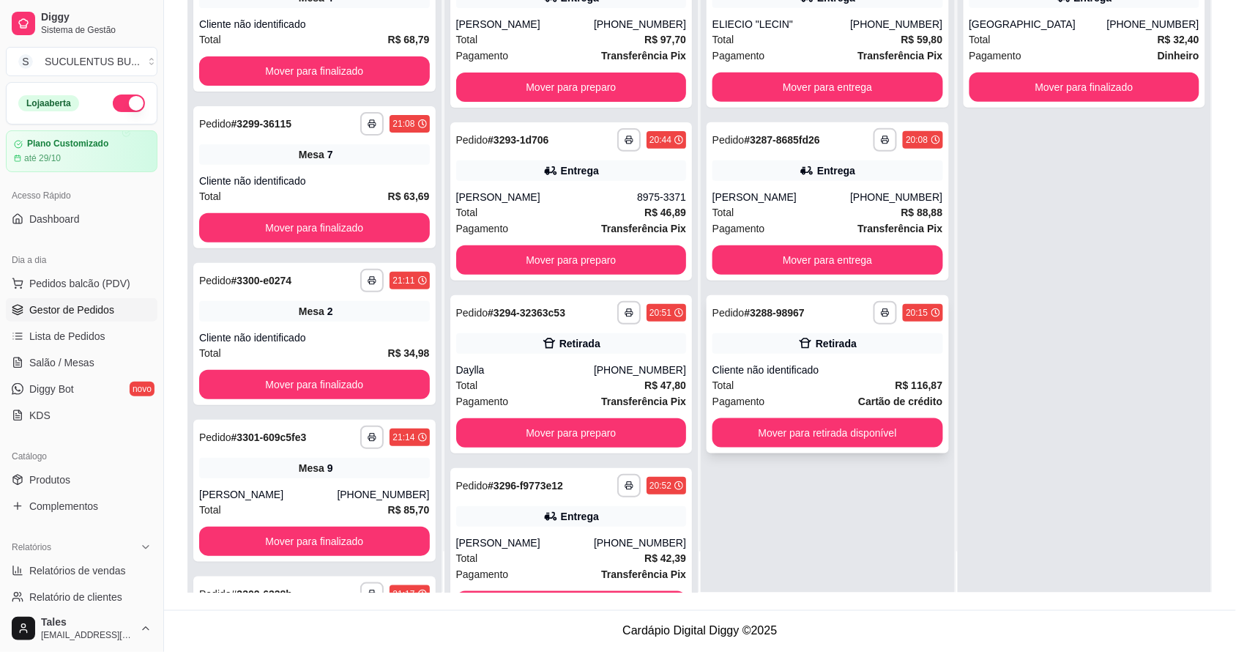
click at [830, 373] on div "Cliente não identificado" at bounding box center [828, 370] width 231 height 15
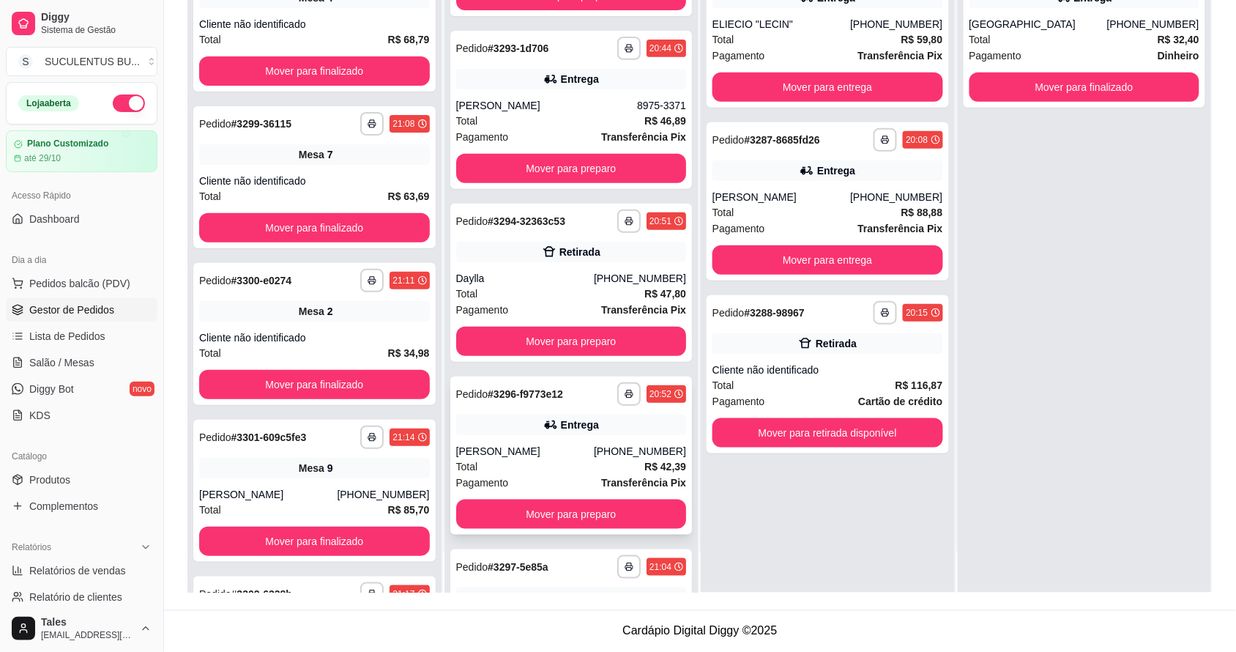
scroll to position [0, 0]
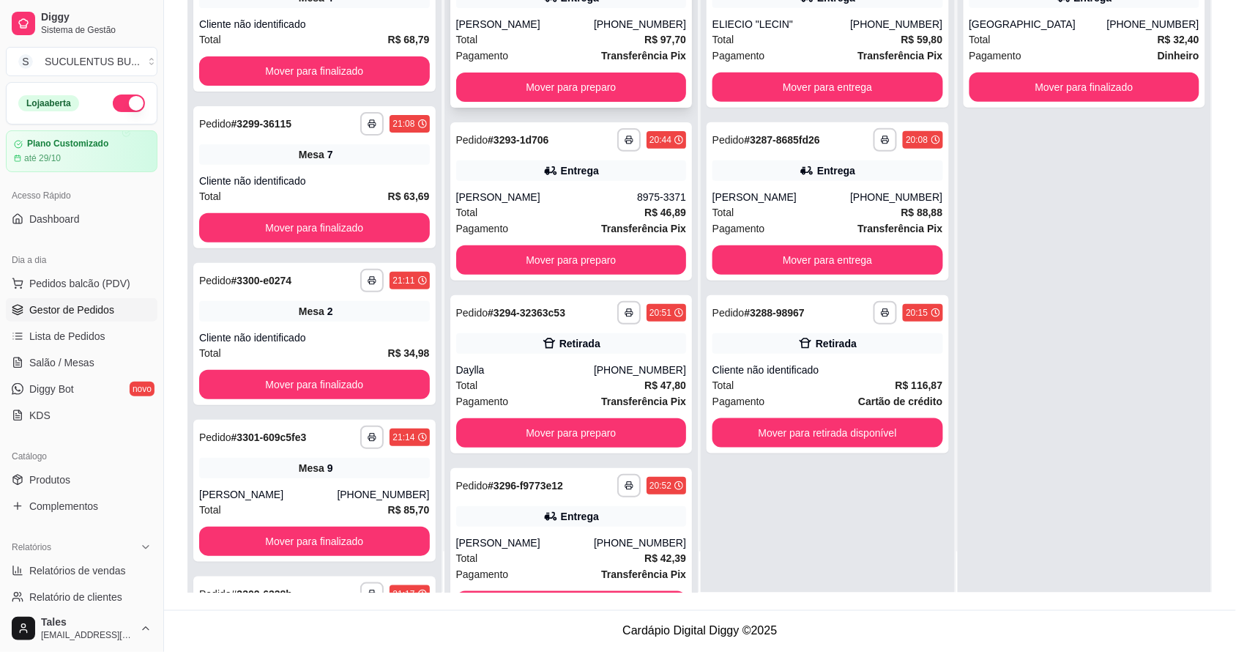
click at [588, 34] on div "Total R$ 97,70" at bounding box center [571, 39] width 231 height 16
click at [554, 90] on button "Mover para preparo" at bounding box center [570, 87] width 223 height 29
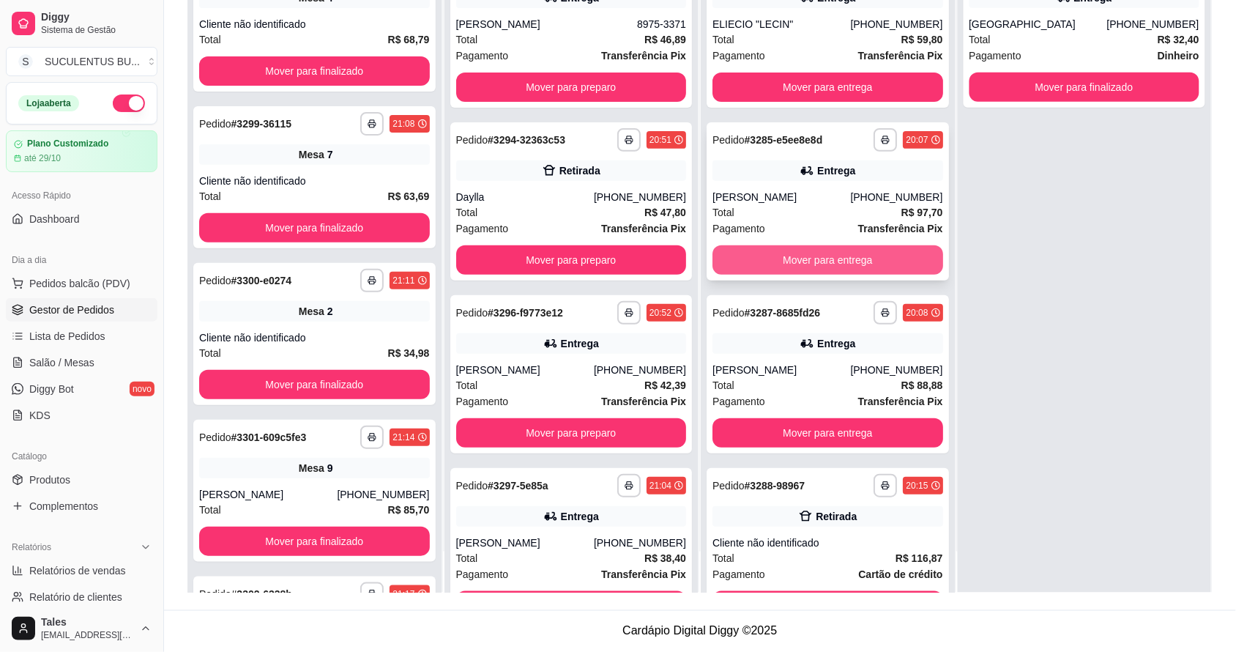
click at [830, 270] on button "Mover para entrega" at bounding box center [828, 259] width 231 height 29
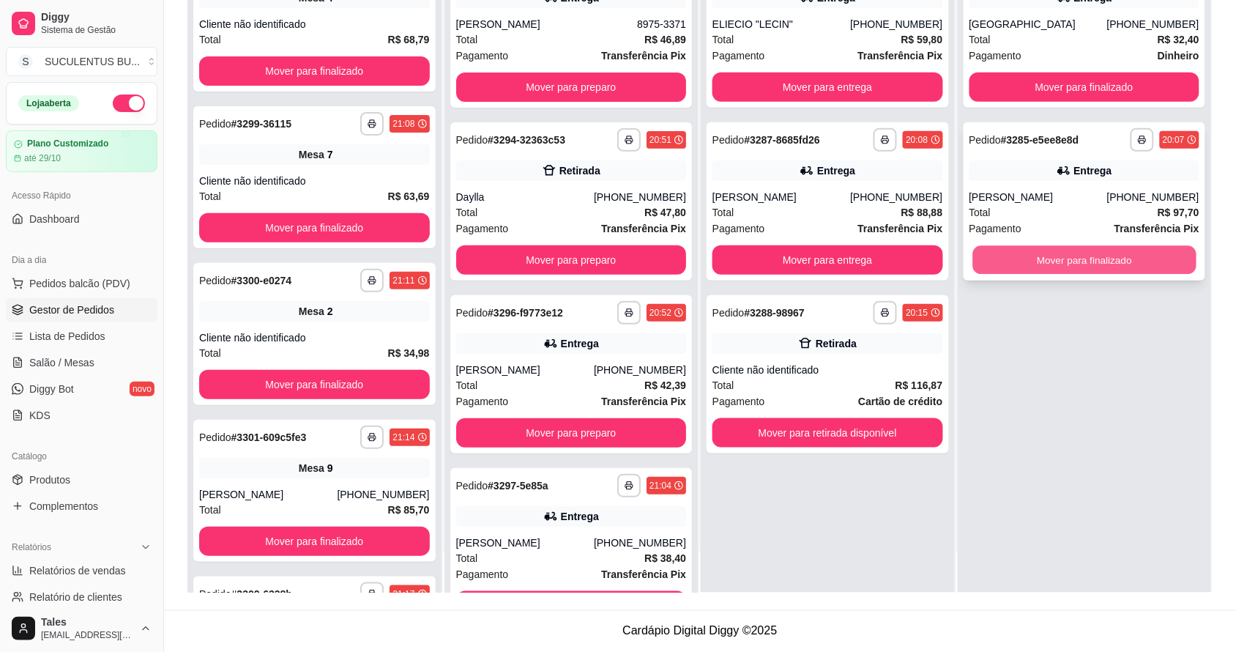
click at [1096, 246] on button "Mover para finalizado" at bounding box center [1084, 260] width 223 height 29
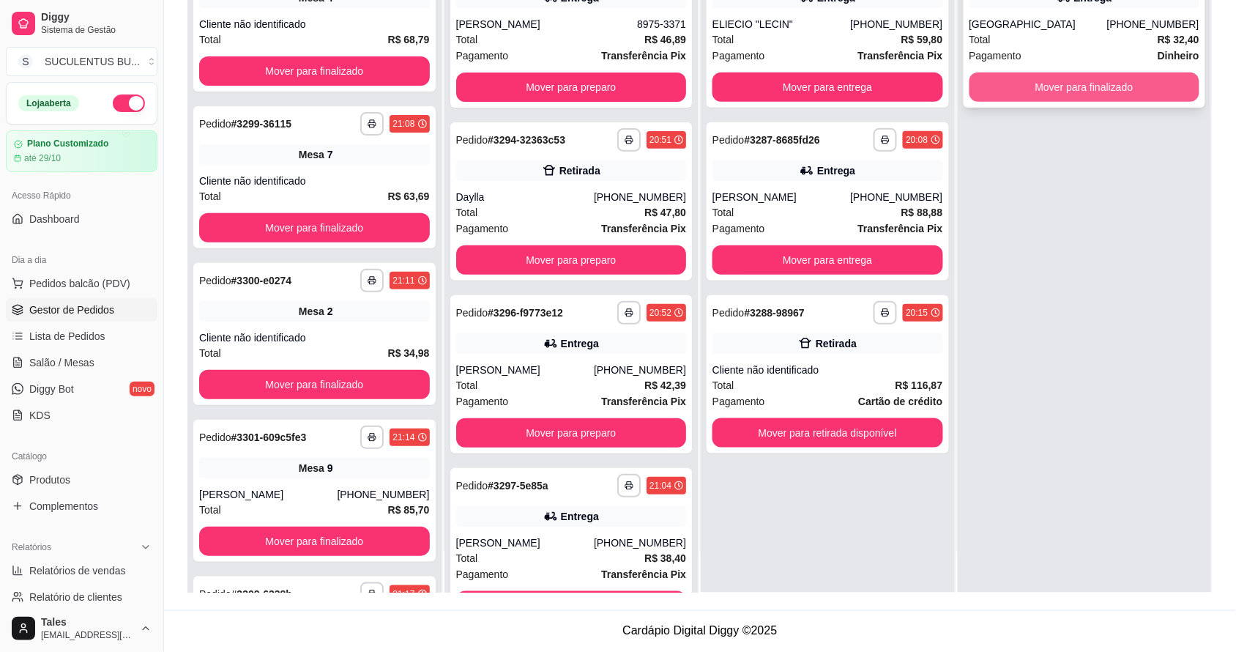
click at [1073, 84] on button "Mover para finalizado" at bounding box center [1085, 87] width 231 height 29
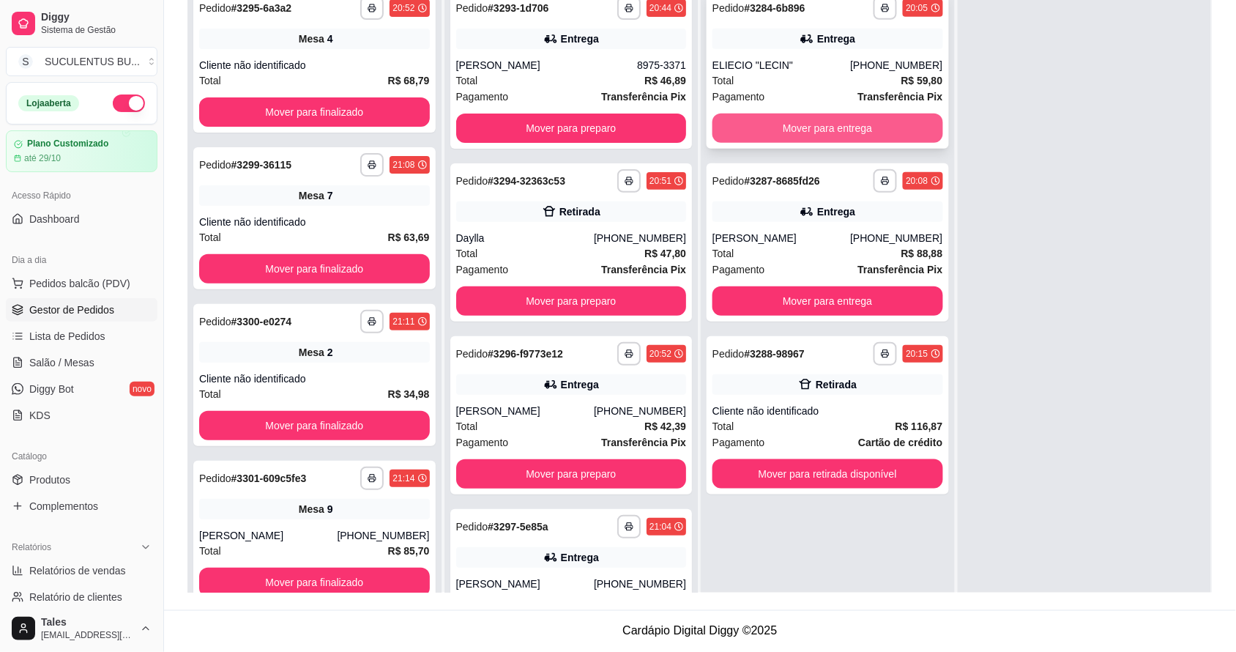
click at [839, 127] on button "Mover para entrega" at bounding box center [828, 128] width 231 height 29
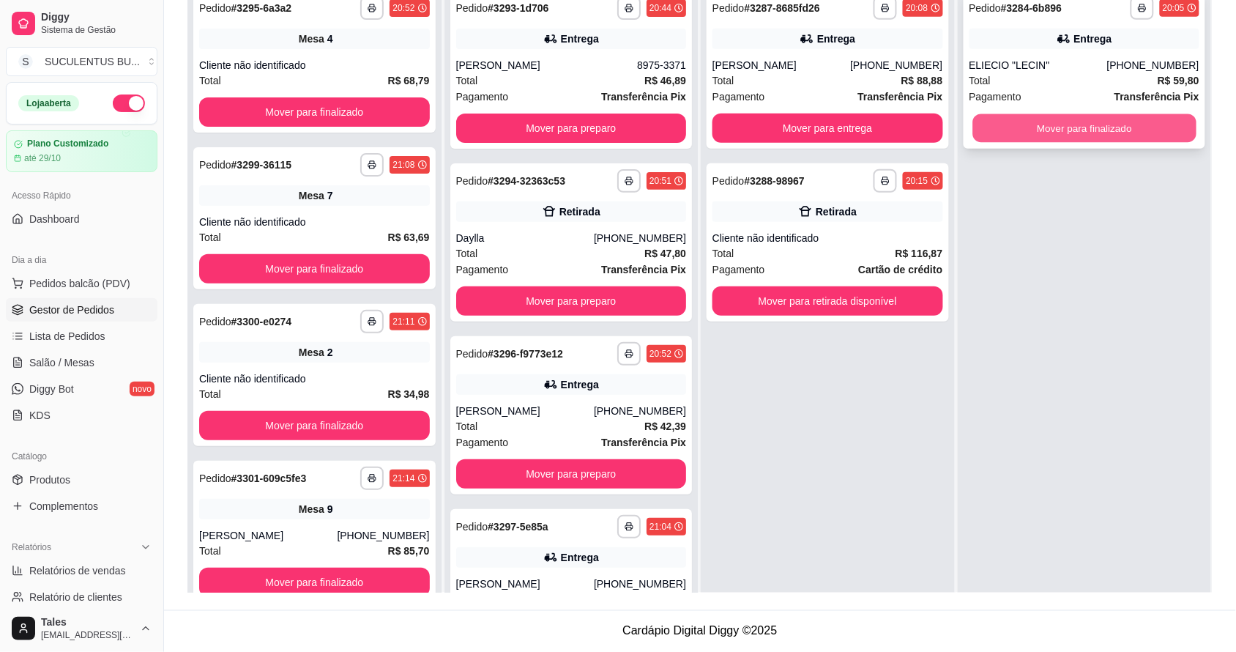
click at [1088, 128] on button "Mover para finalizado" at bounding box center [1084, 128] width 223 height 29
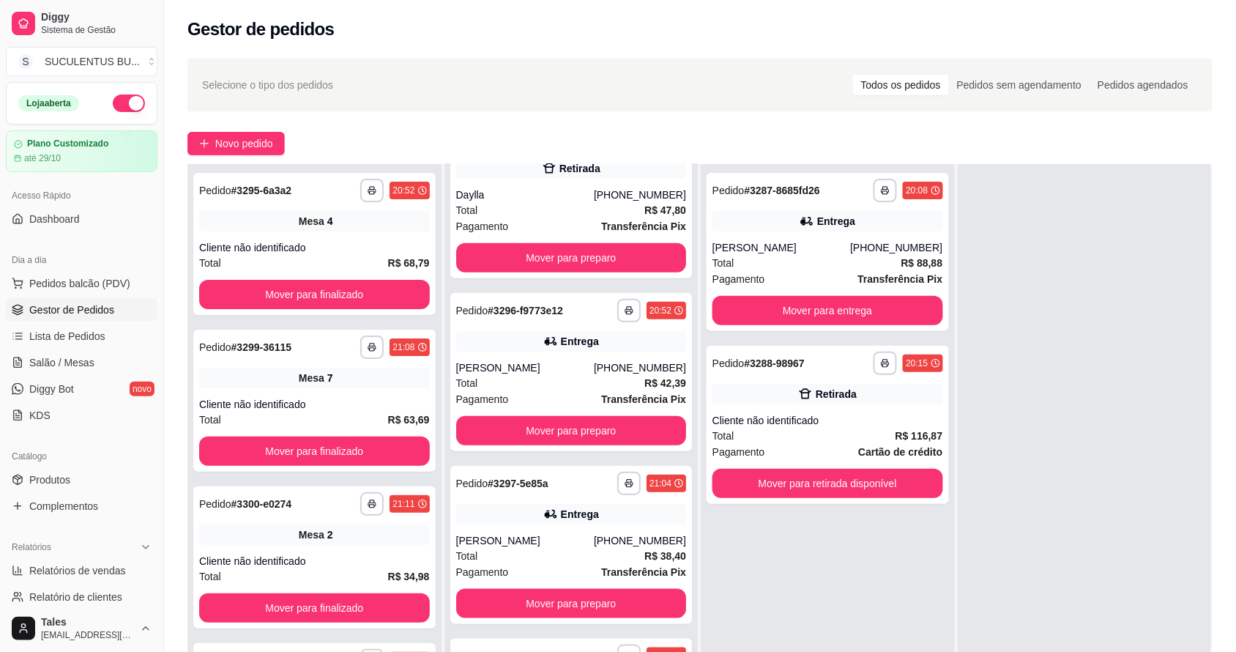
scroll to position [223, 0]
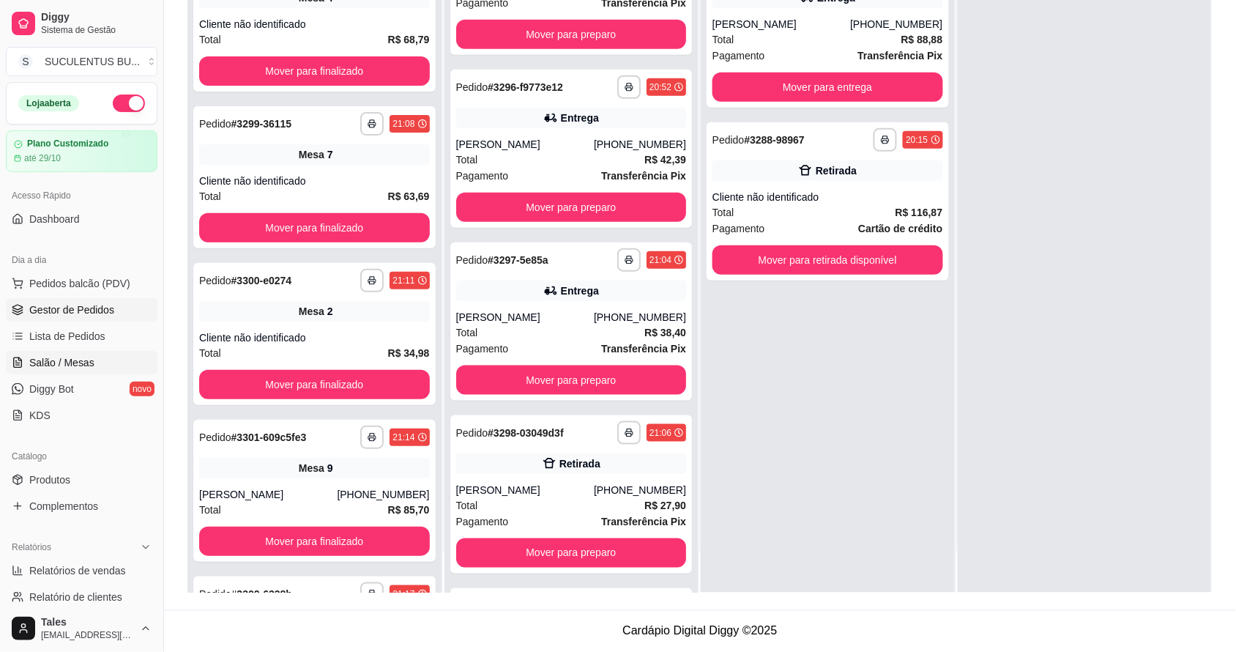
click at [79, 368] on span "Salão / Mesas" at bounding box center [61, 362] width 65 height 15
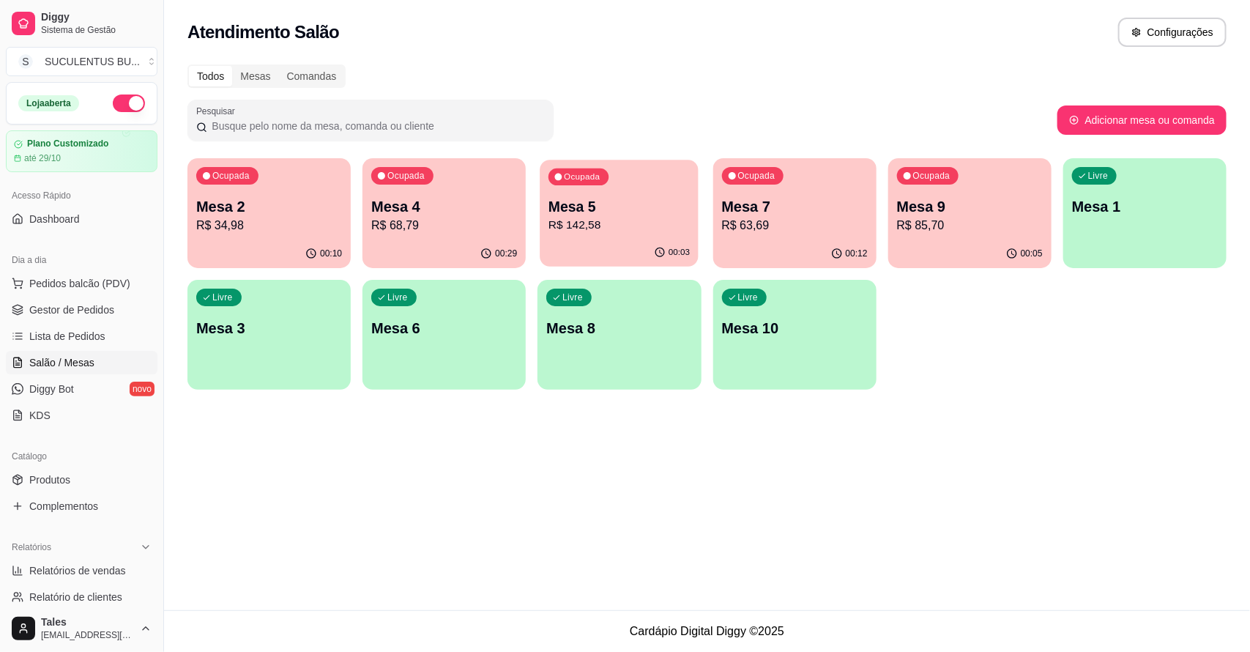
click at [598, 228] on p "R$ 142,58" at bounding box center [619, 225] width 141 height 17
click at [399, 218] on p "R$ 68,79" at bounding box center [444, 226] width 146 height 18
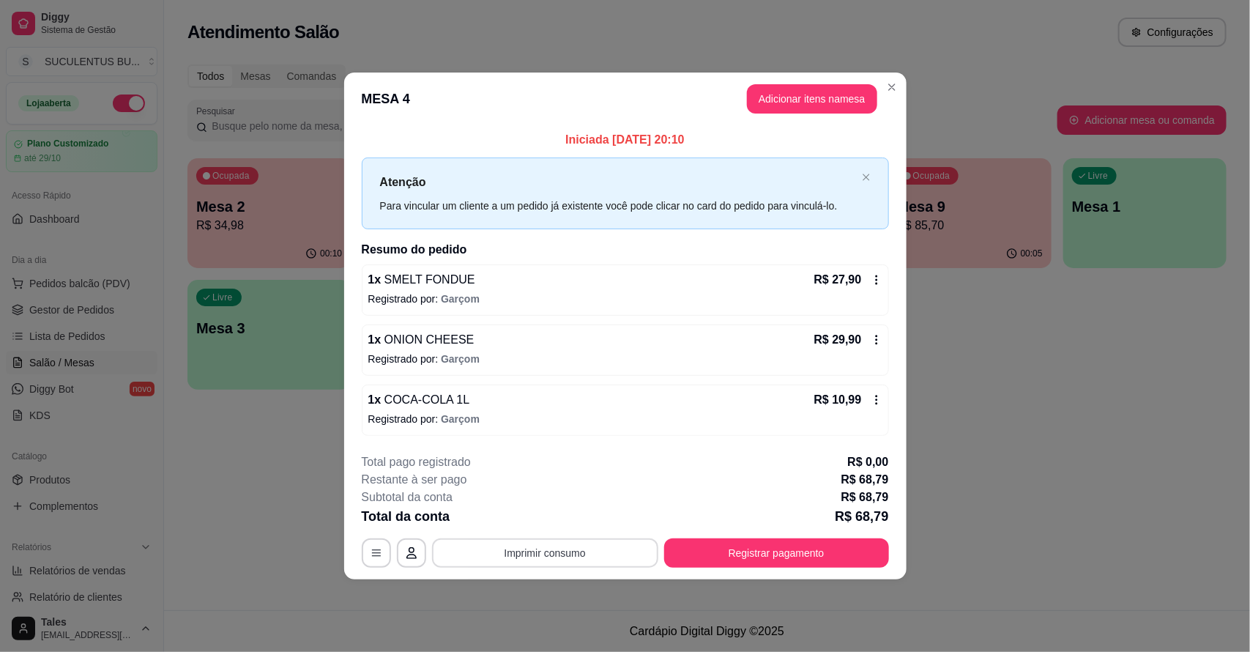
click at [620, 551] on button "Imprimir consumo" at bounding box center [545, 552] width 226 height 29
click at [568, 520] on button "IMPRESSORA CAIXA" at bounding box center [549, 519] width 121 height 23
click at [679, 385] on section "**********" at bounding box center [625, 326] width 562 height 506
click at [778, 557] on button "Registrar pagamento" at bounding box center [776, 552] width 225 height 29
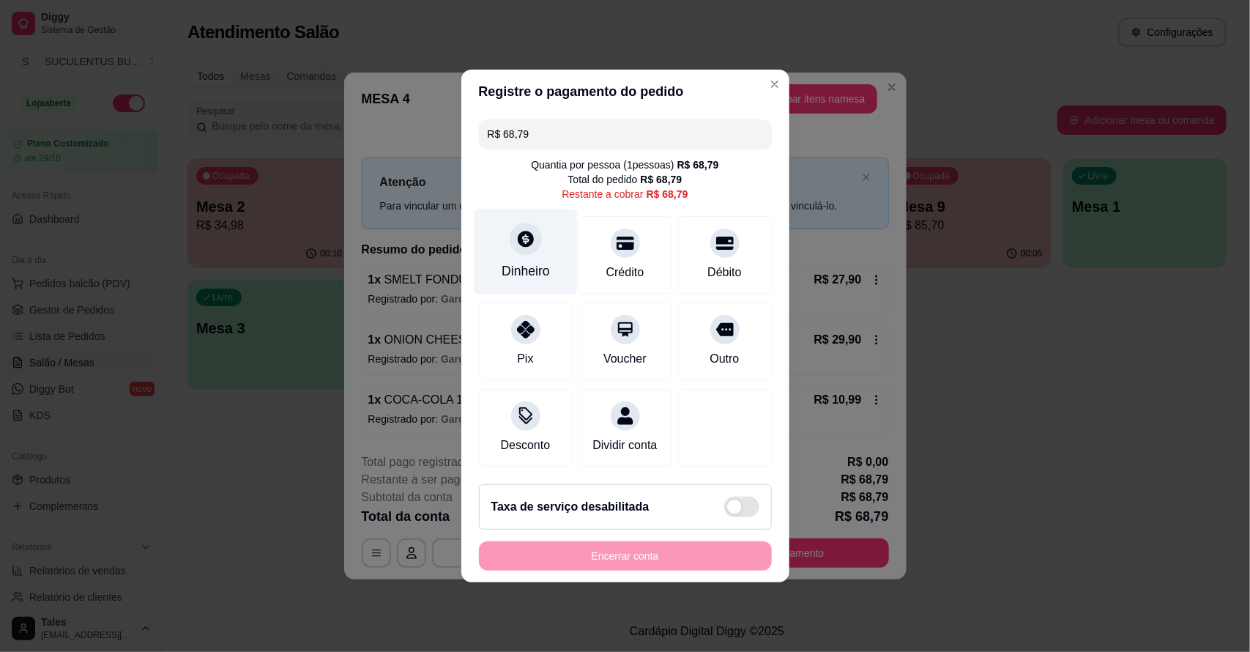
click at [527, 261] on div "Dinheiro" at bounding box center [526, 270] width 48 height 19
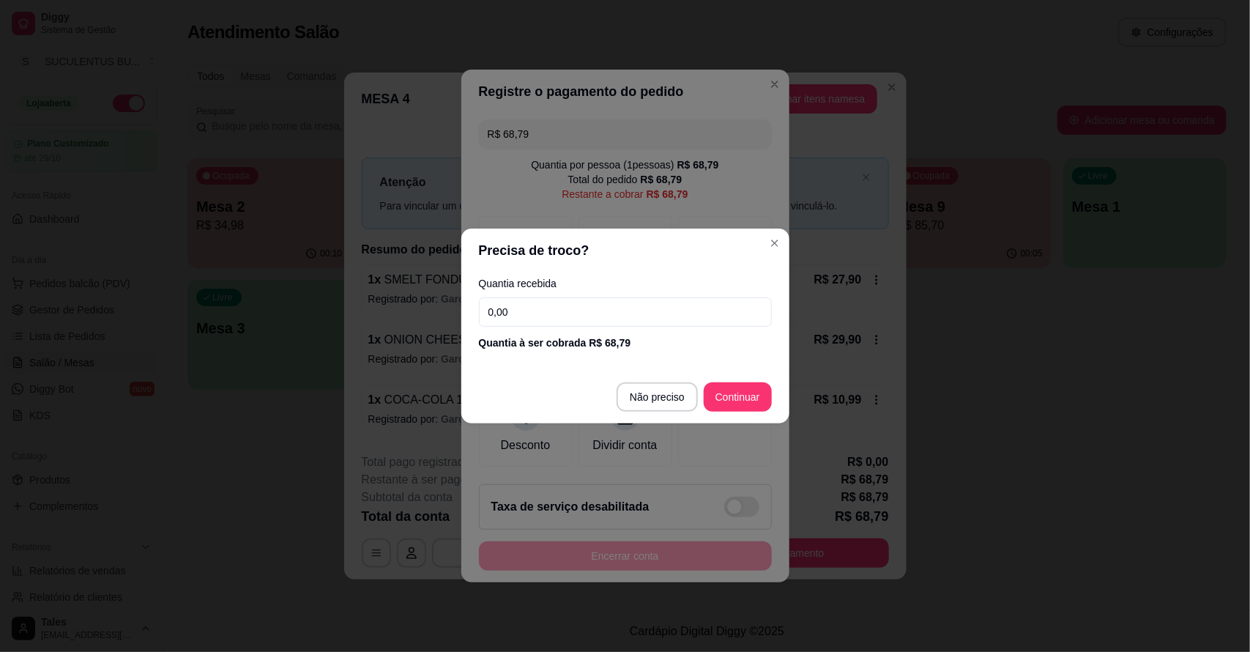
click at [551, 311] on input "0,00" at bounding box center [625, 311] width 293 height 29
type input "100,00"
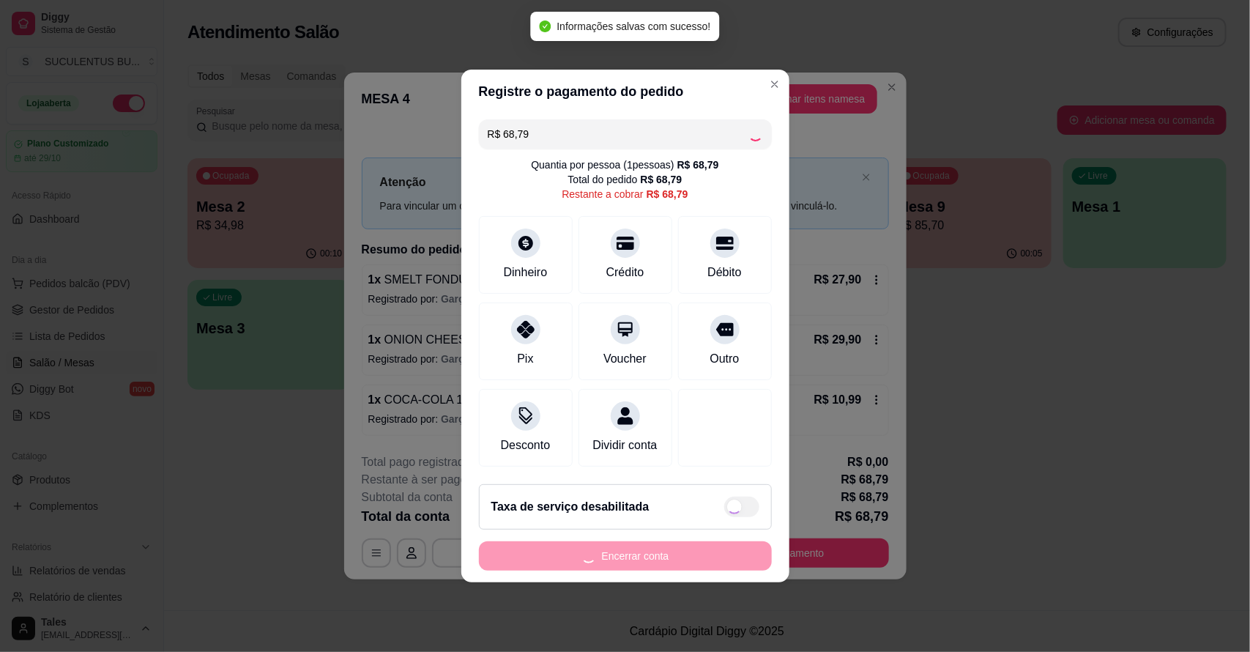
type input "R$ 0,00"
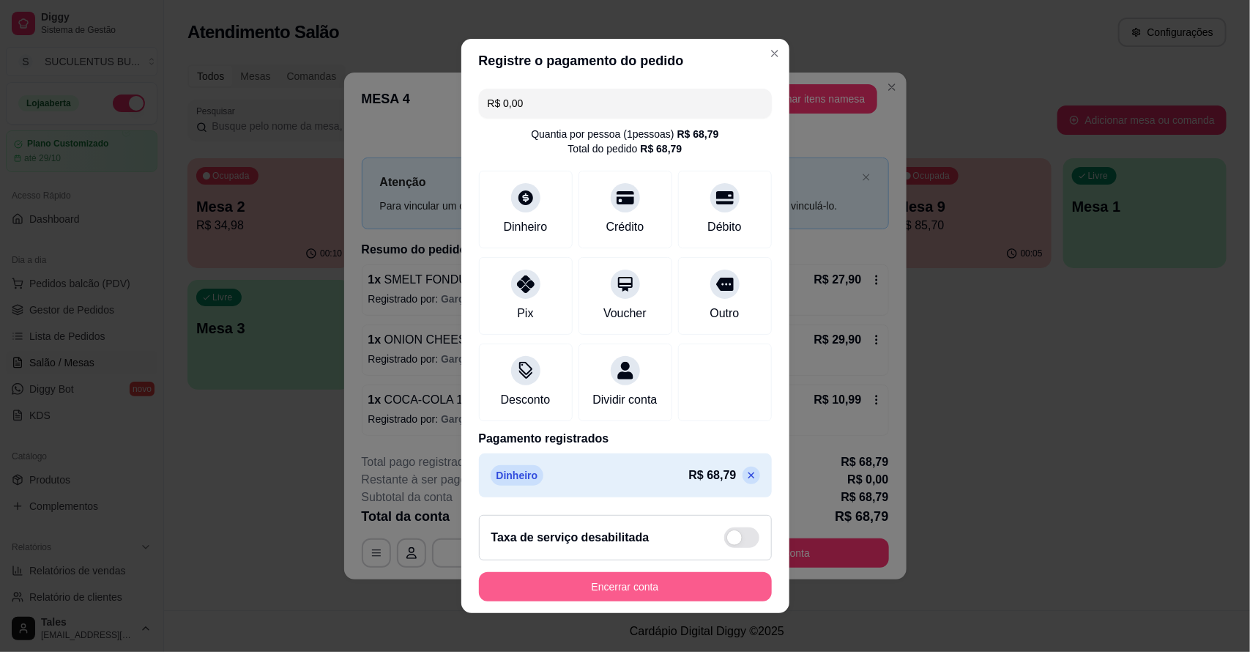
click at [648, 590] on button "Encerrar conta" at bounding box center [625, 586] width 293 height 29
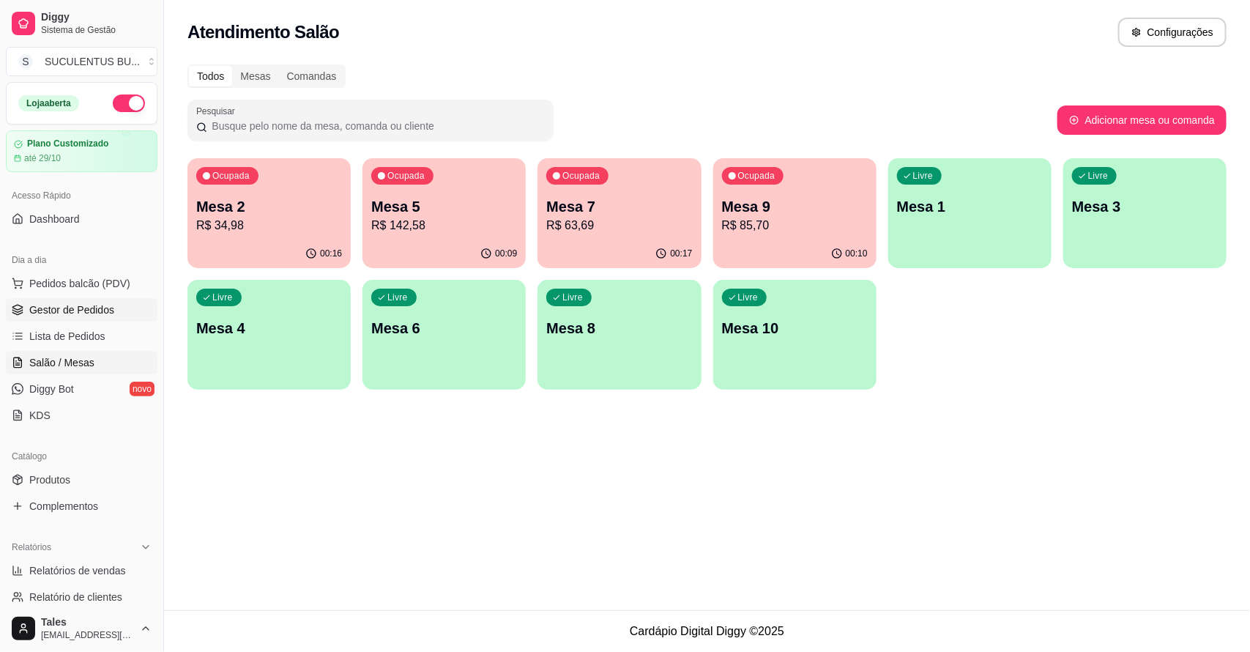
click at [42, 308] on span "Gestor de Pedidos" at bounding box center [71, 309] width 85 height 15
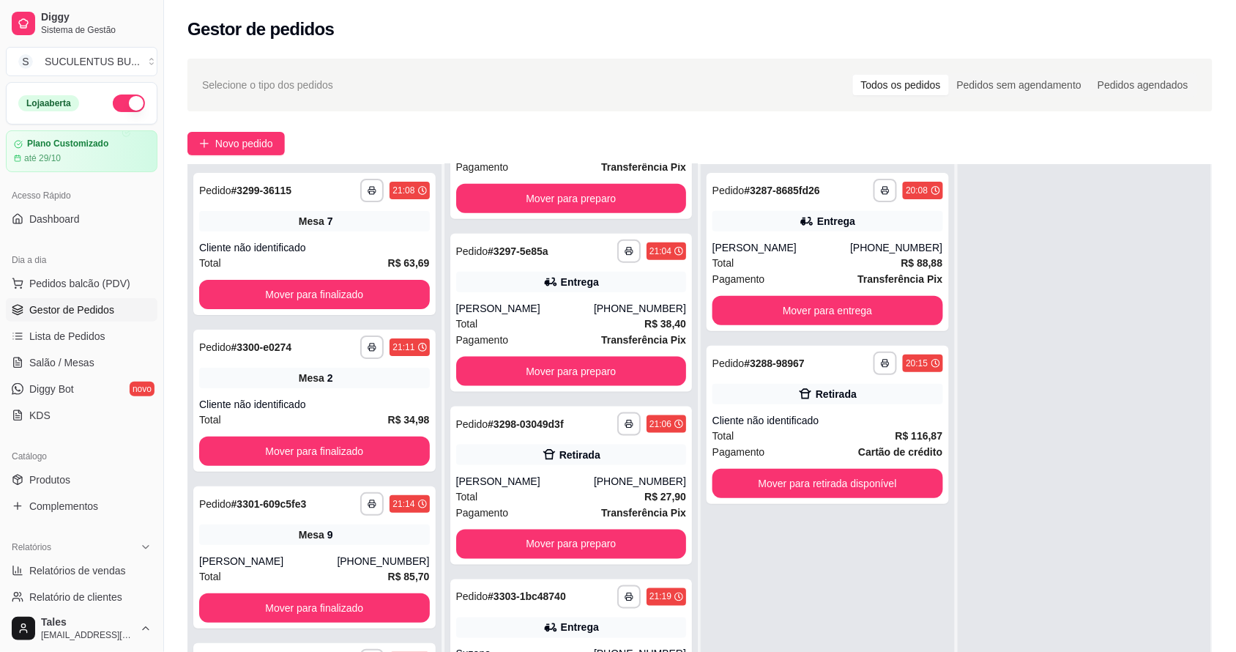
scroll to position [92, 0]
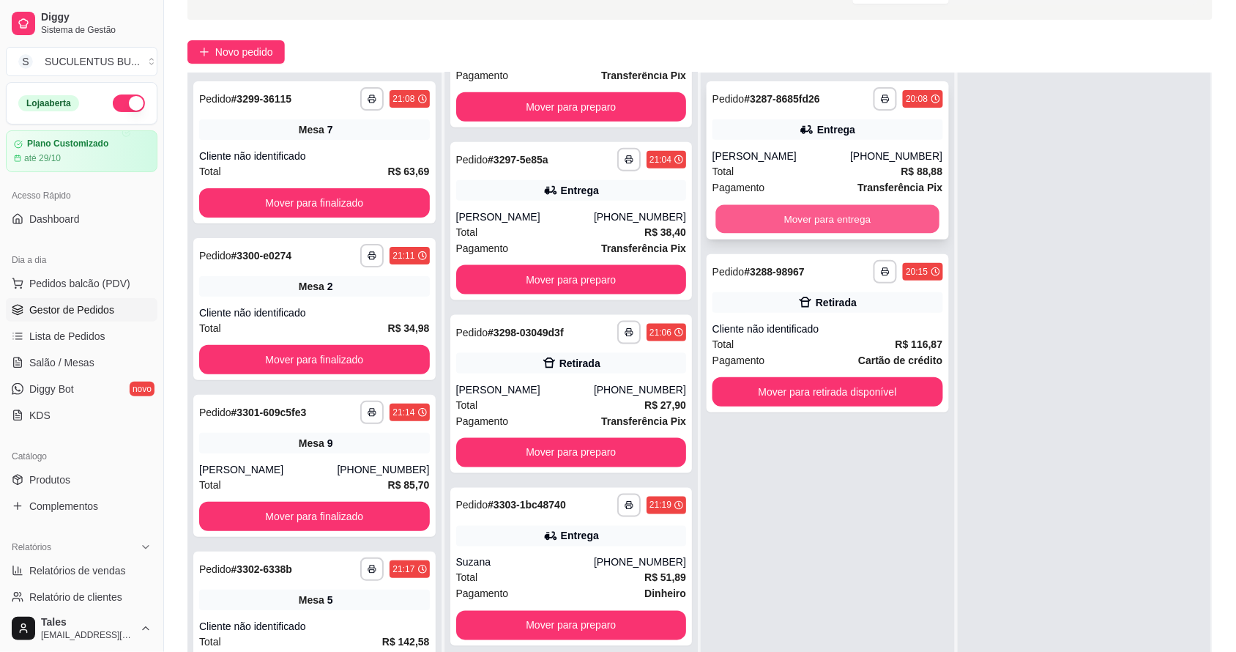
click at [811, 209] on button "Mover para entrega" at bounding box center [827, 219] width 223 height 29
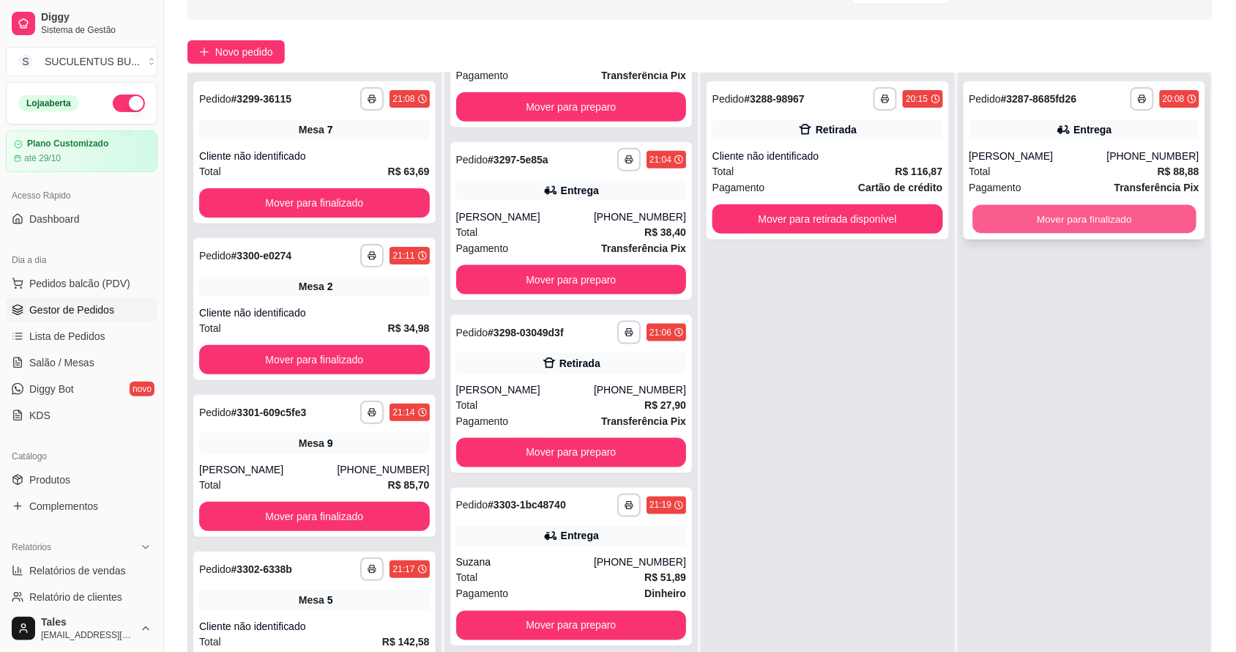
click at [1034, 215] on button "Mover para finalizado" at bounding box center [1084, 219] width 223 height 29
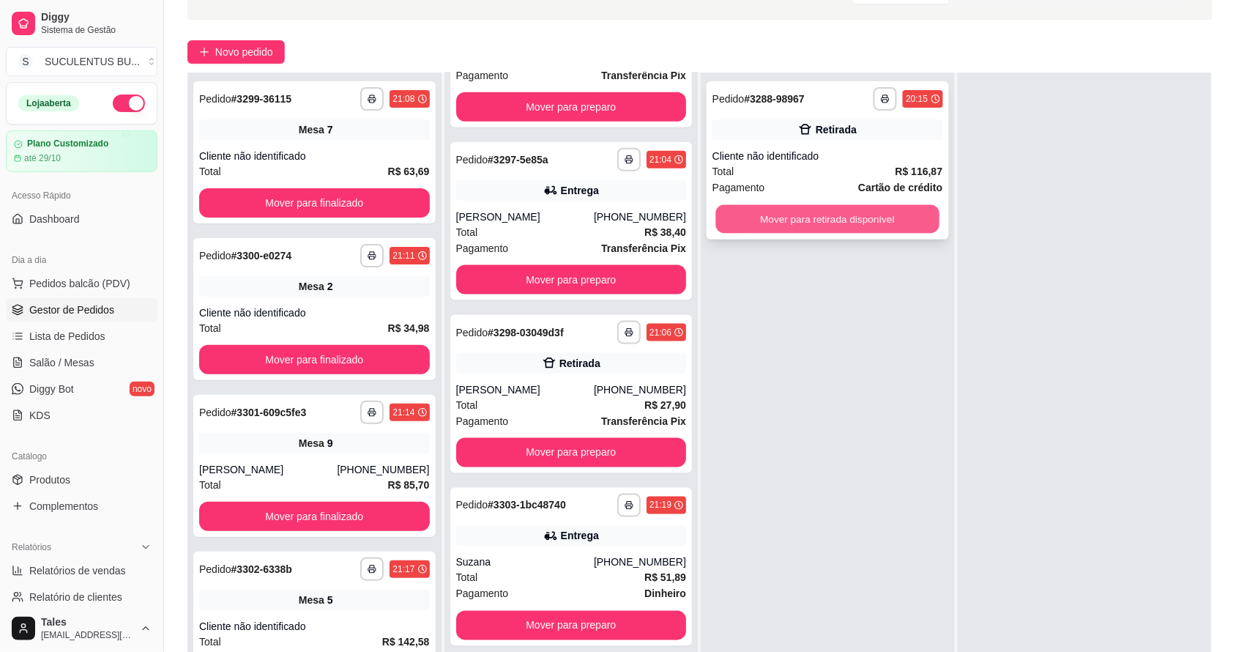
click at [792, 214] on button "Mover para retirada disponível" at bounding box center [827, 219] width 223 height 29
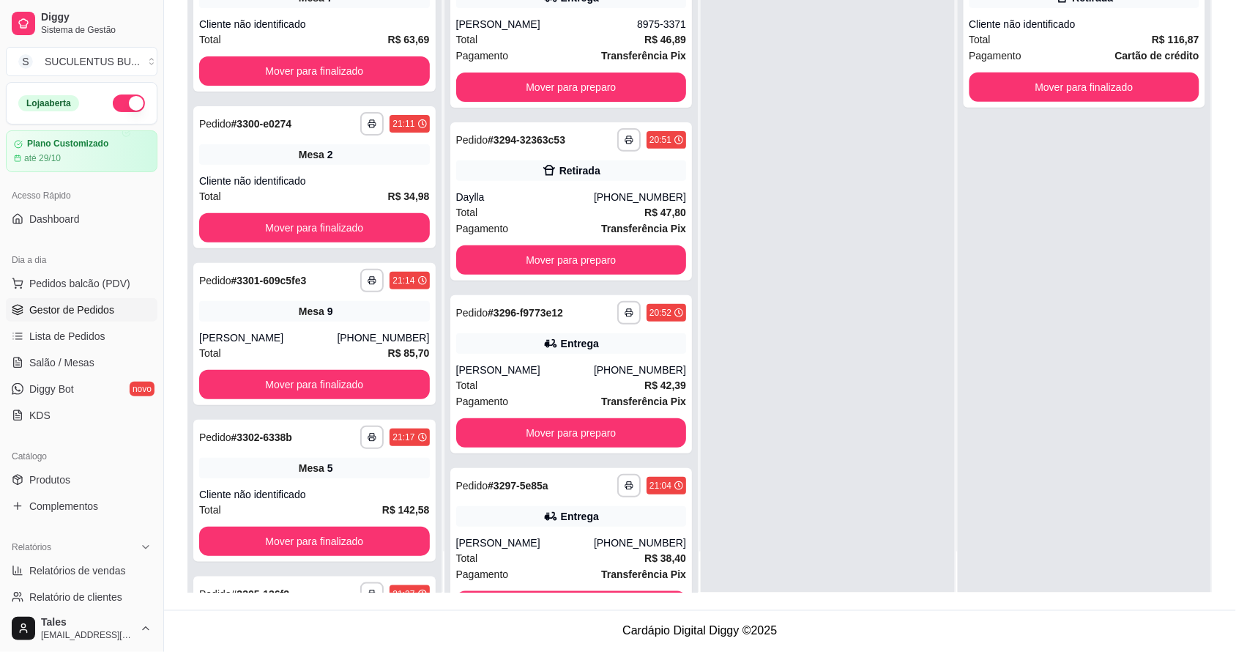
scroll to position [0, 0]
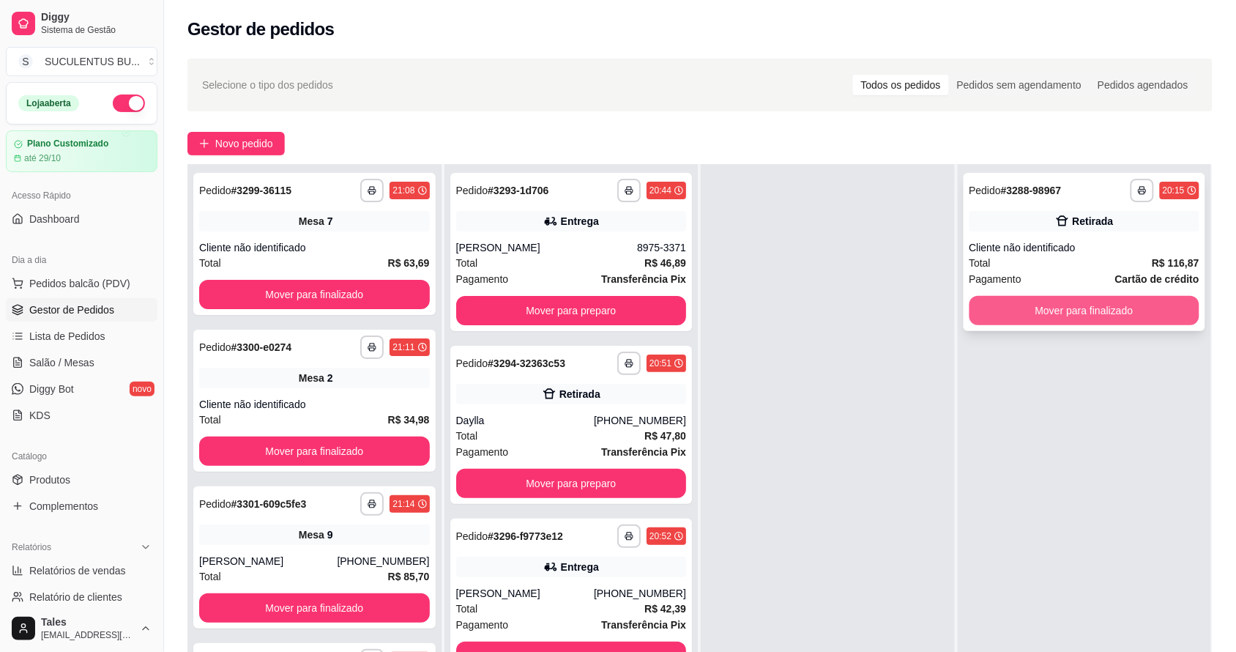
click at [1102, 308] on button "Mover para finalizado" at bounding box center [1085, 310] width 231 height 29
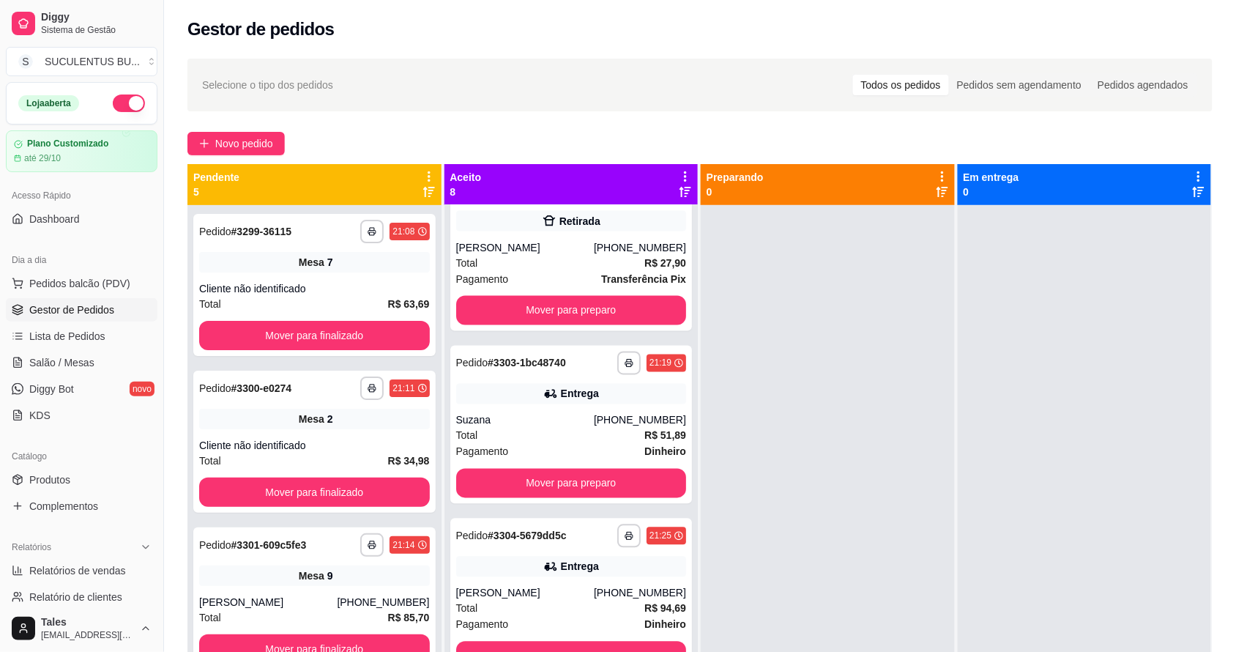
scroll to position [745, 0]
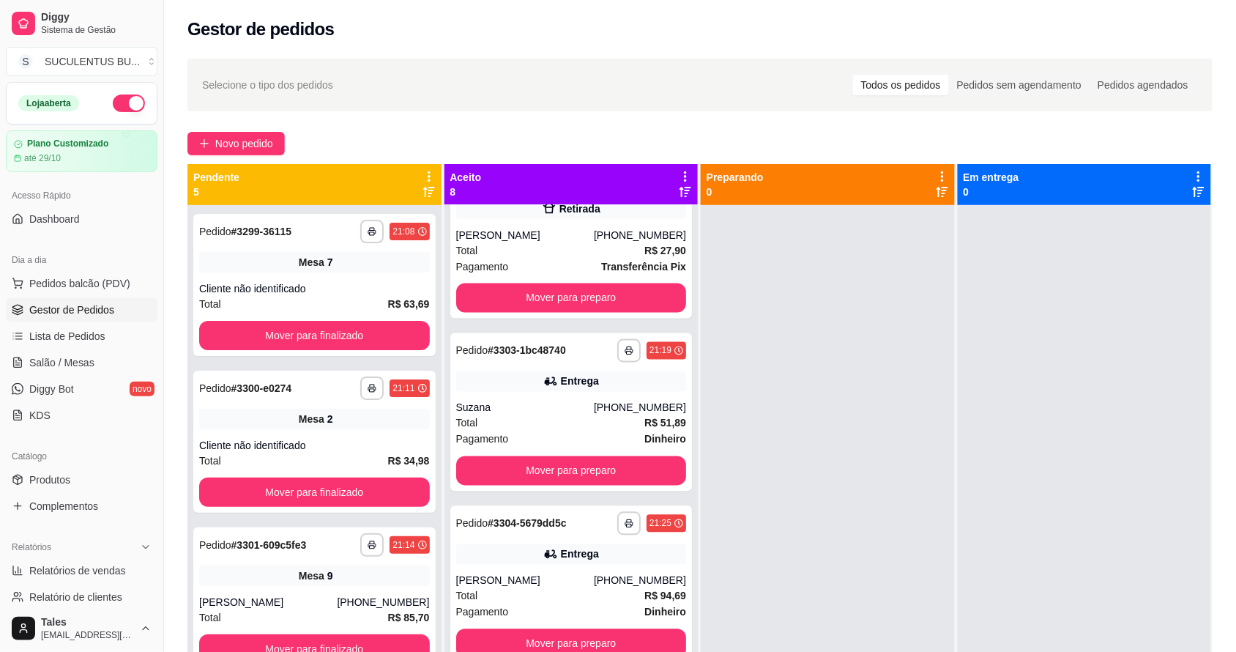
click at [857, 395] on div at bounding box center [828, 531] width 254 height 652
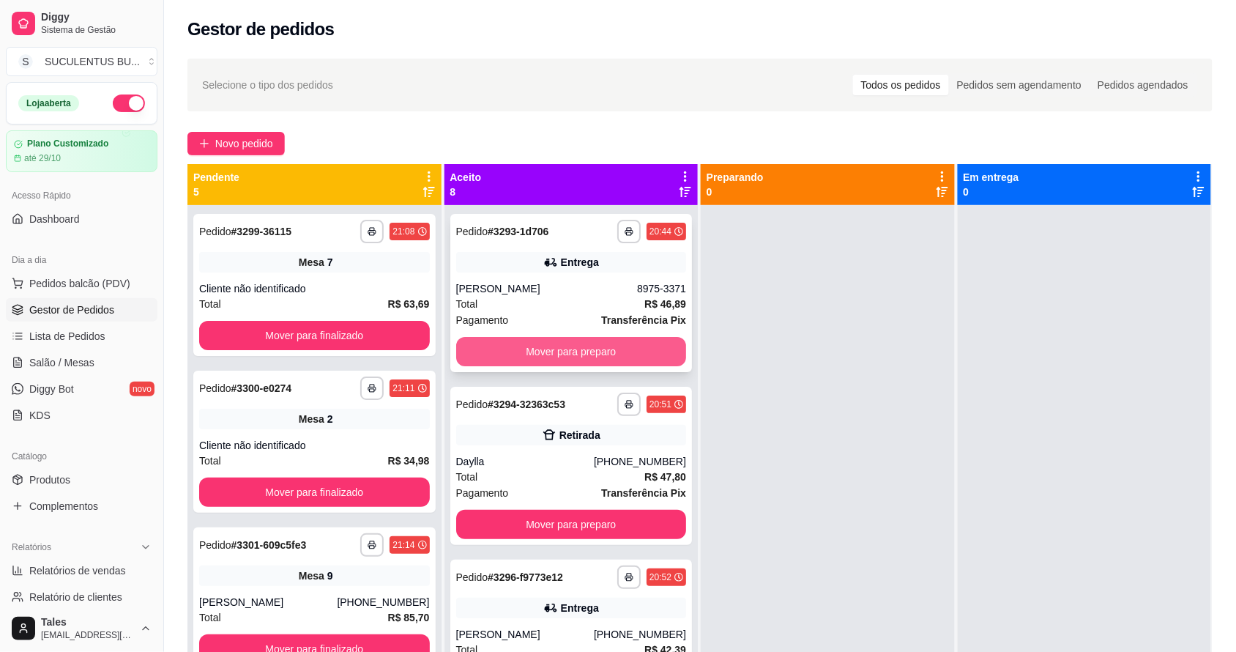
scroll to position [92, 0]
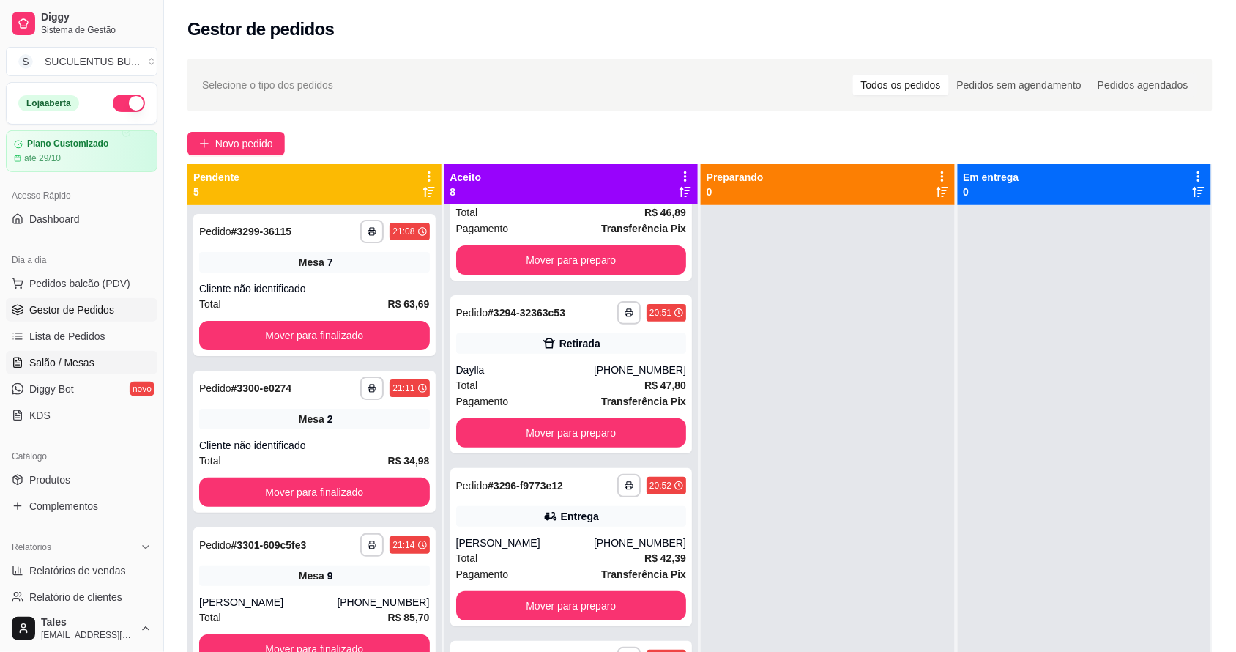
click at [94, 353] on link "Salão / Mesas" at bounding box center [82, 362] width 152 height 23
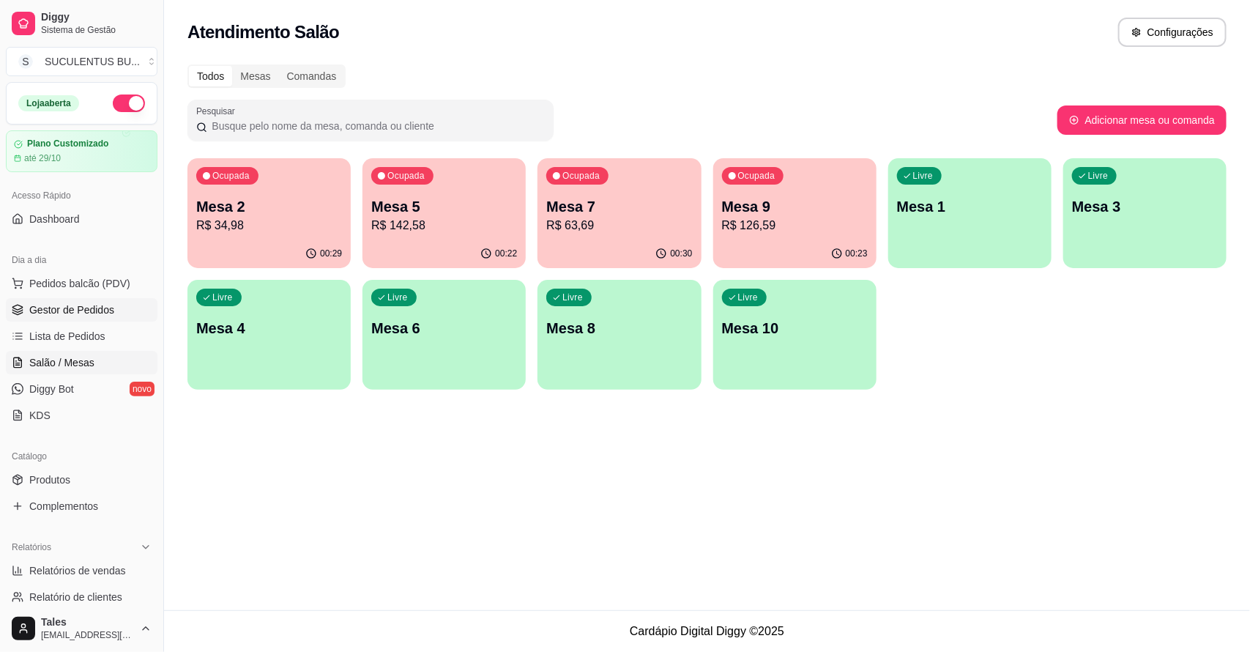
click at [101, 301] on link "Gestor de Pedidos" at bounding box center [82, 309] width 152 height 23
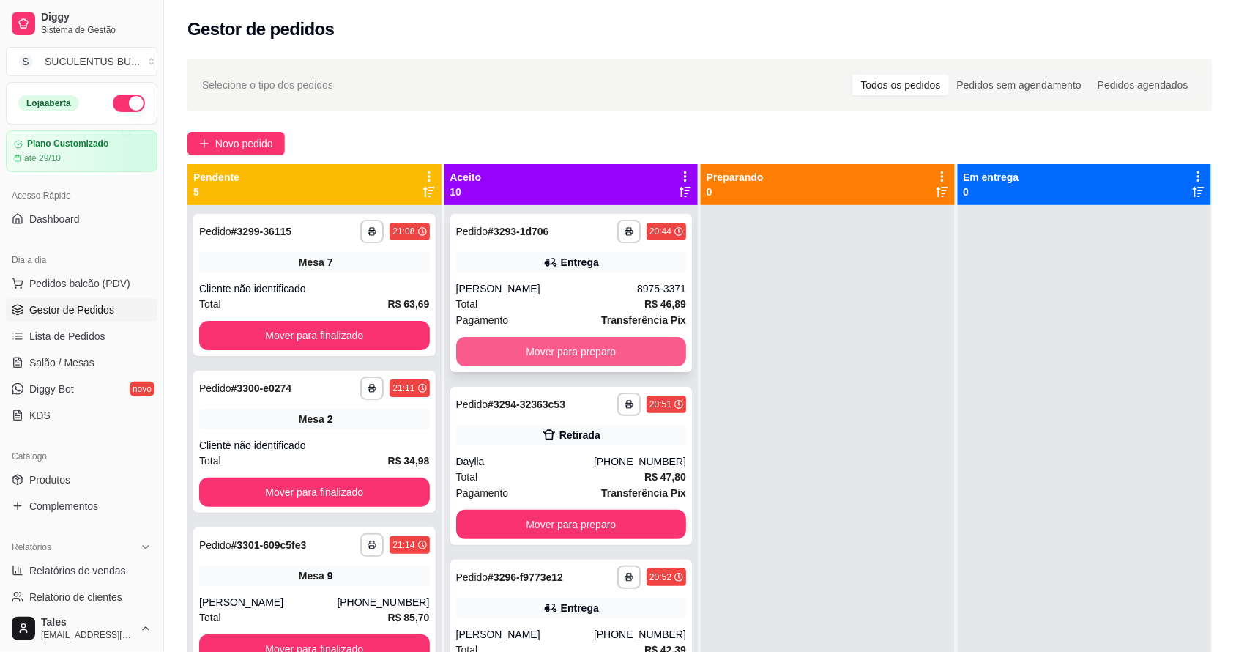
click at [568, 357] on button "Mover para preparo" at bounding box center [571, 351] width 231 height 29
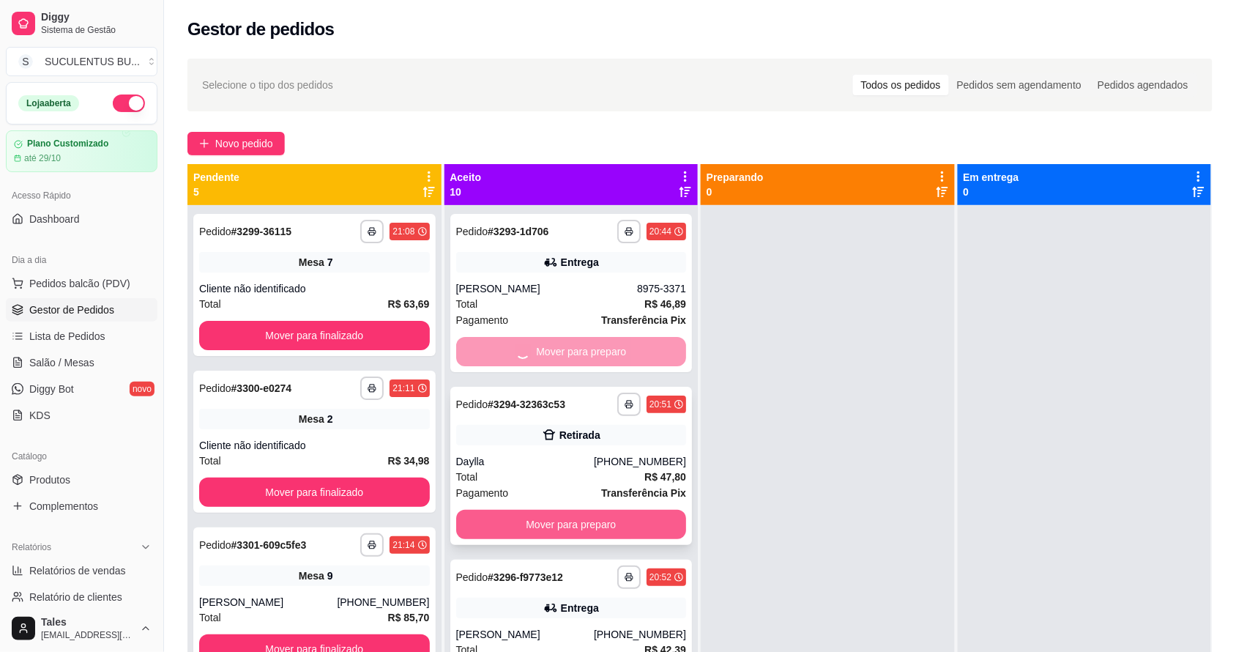
click at [581, 521] on button "Mover para preparo" at bounding box center [571, 524] width 231 height 29
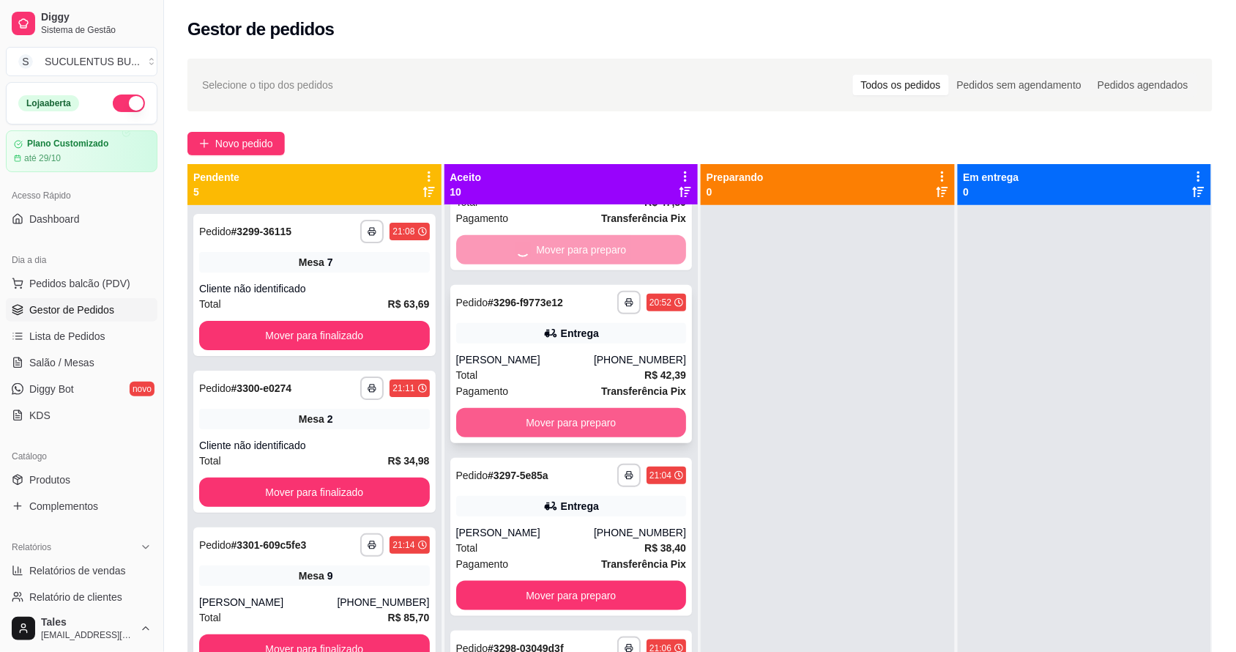
click at [590, 417] on button "Mover para preparo" at bounding box center [571, 422] width 231 height 29
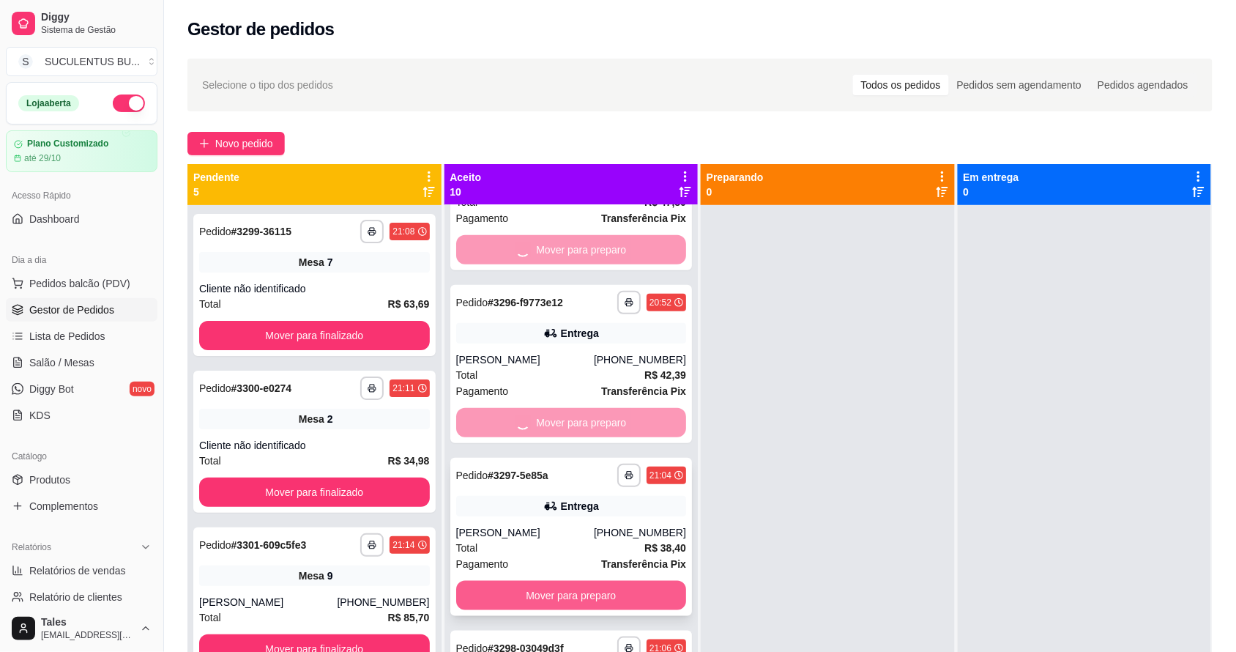
click at [570, 594] on button "Mover para preparo" at bounding box center [571, 595] width 231 height 29
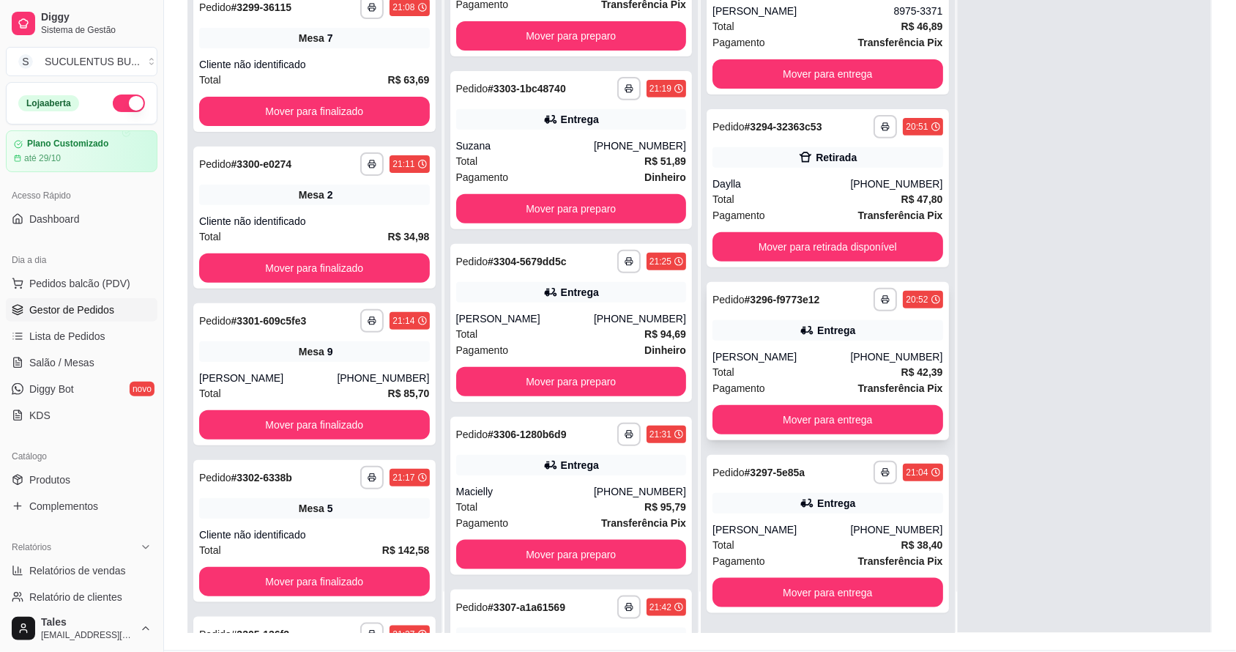
scroll to position [0, 0]
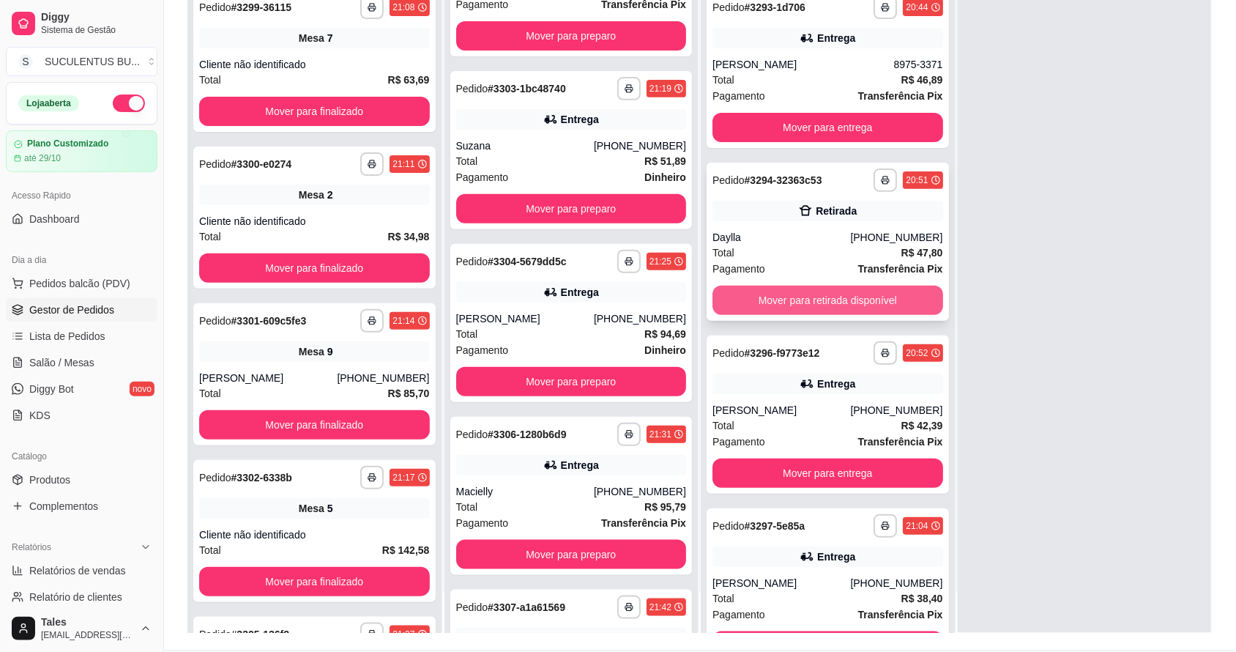
click at [822, 302] on button "Mover para retirada disponível" at bounding box center [828, 300] width 231 height 29
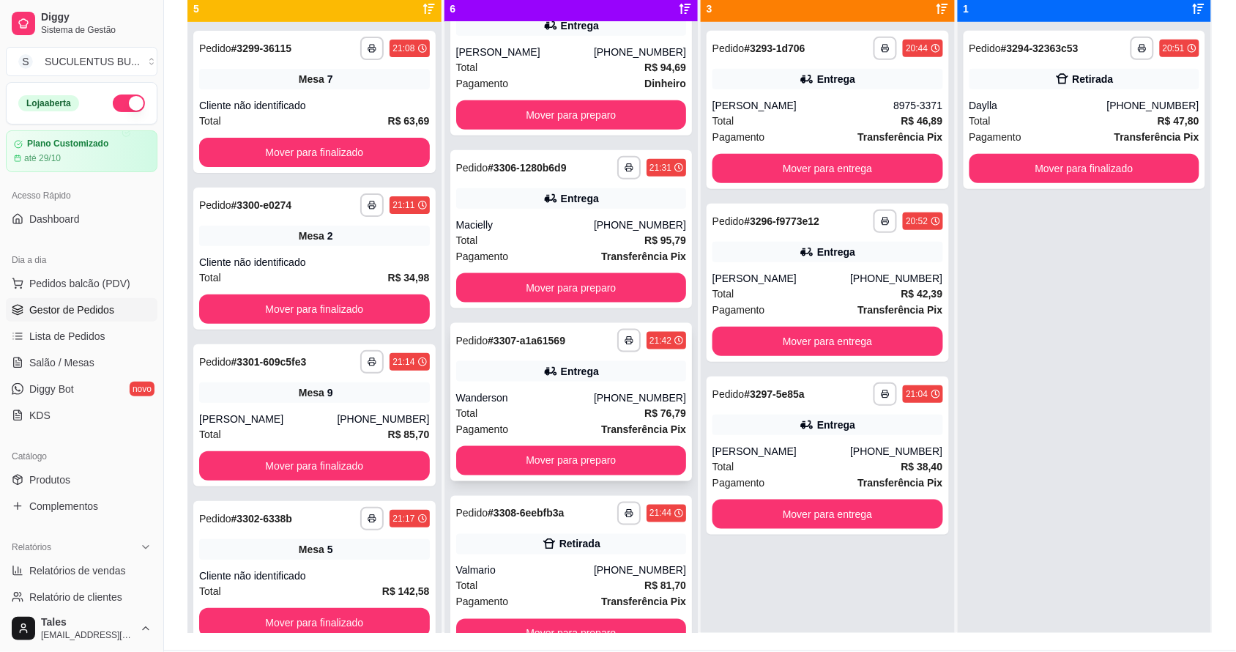
scroll to position [41, 0]
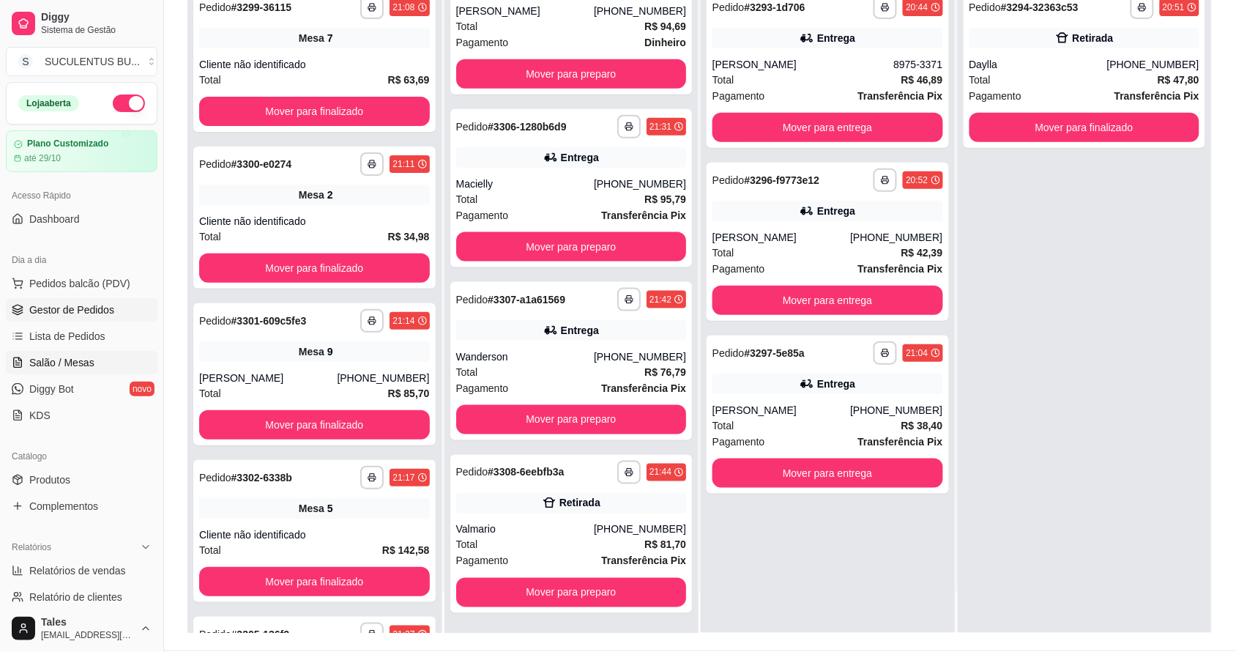
click at [85, 360] on span "Salão / Mesas" at bounding box center [61, 362] width 65 height 15
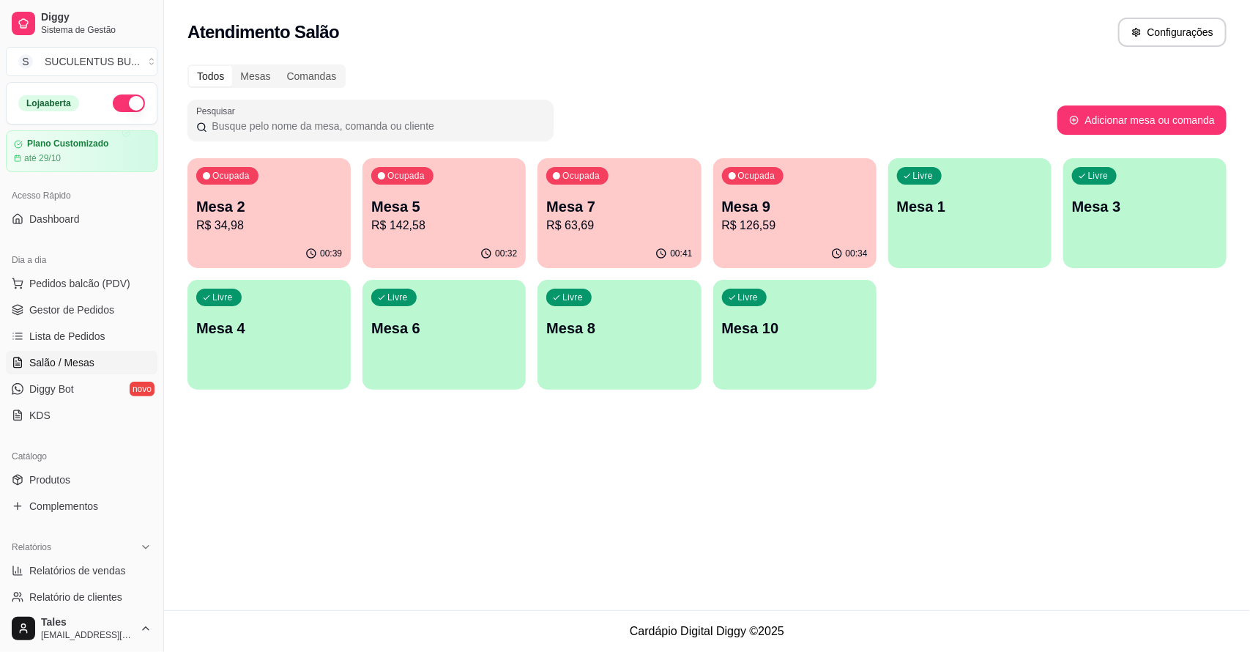
click at [603, 242] on div "00:41" at bounding box center [619, 253] width 163 height 29
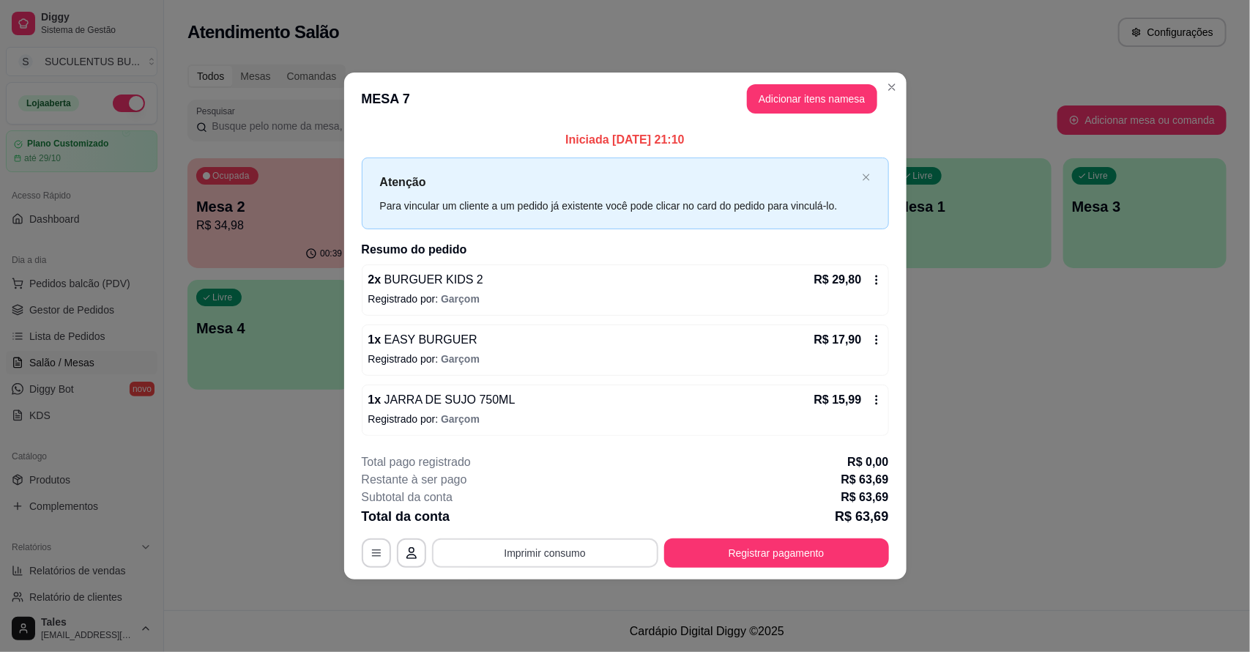
click at [485, 554] on button "Imprimir consumo" at bounding box center [545, 552] width 226 height 29
click at [562, 520] on button "IMPRESSORA CAIXA" at bounding box center [549, 519] width 121 height 23
click at [550, 555] on button "Imprimir consumo" at bounding box center [545, 552] width 226 height 29
click at [561, 478] on button "IMPRESSORA COZINHA" at bounding box center [549, 489] width 121 height 23
click at [558, 522] on div "Total da conta R$ 63,69" at bounding box center [625, 516] width 527 height 21
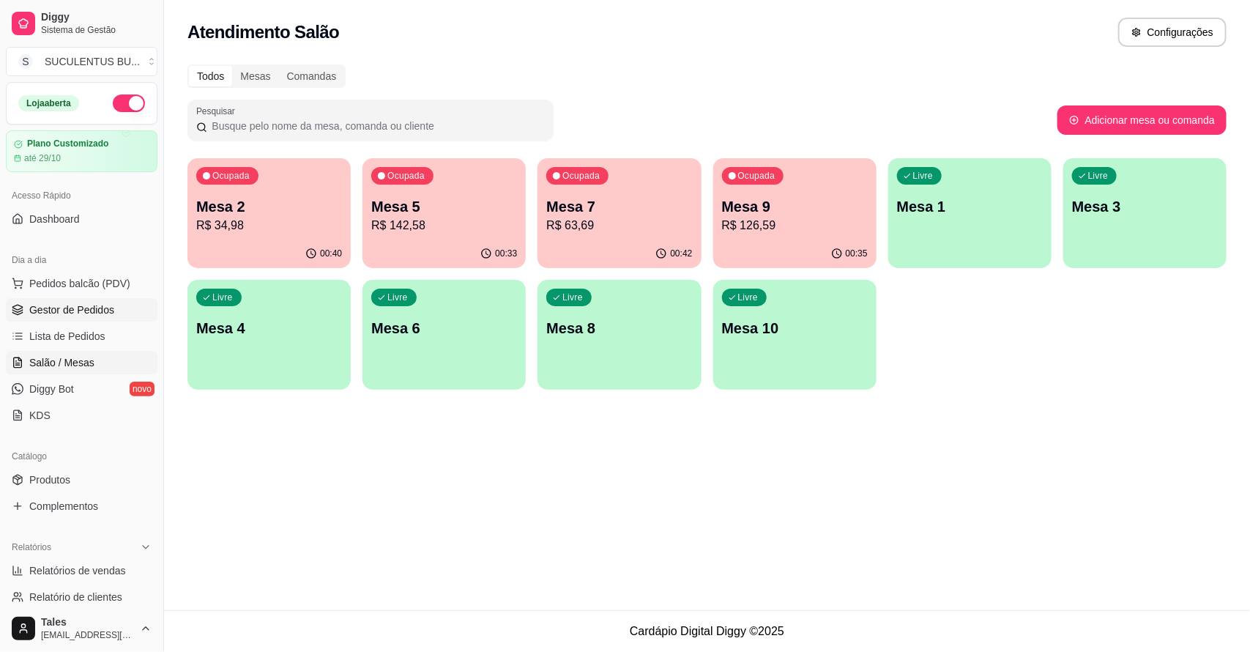
click at [78, 302] on span "Gestor de Pedidos" at bounding box center [71, 309] width 85 height 15
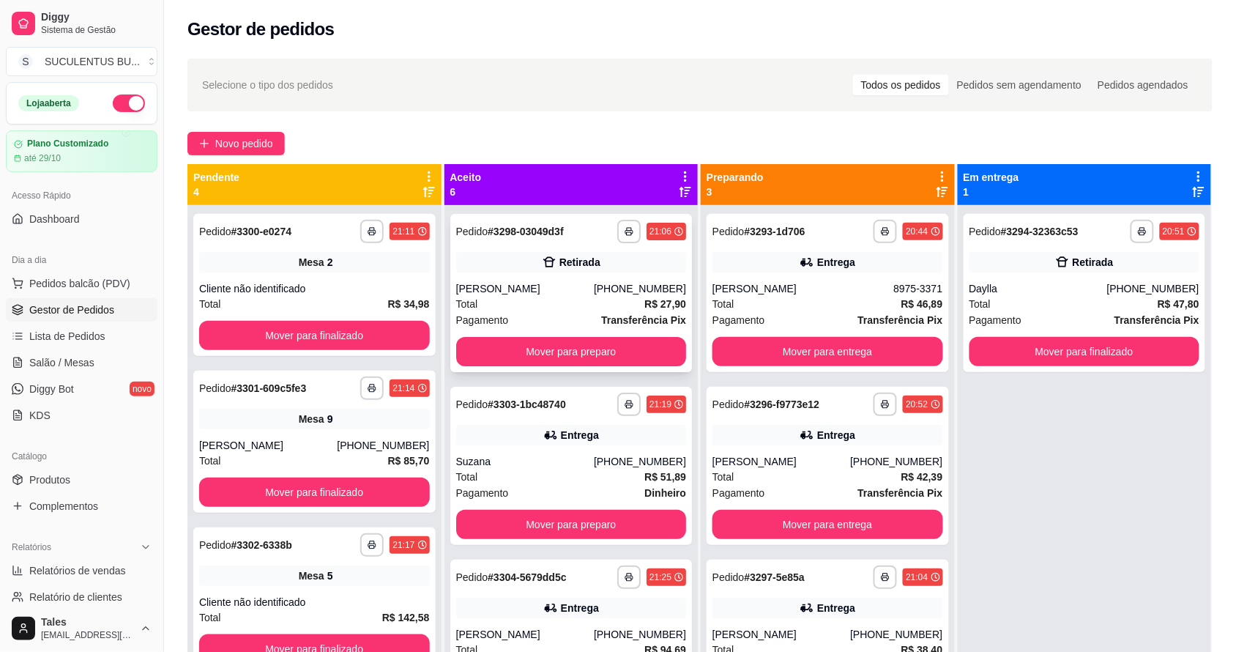
click at [562, 278] on div "**********" at bounding box center [571, 293] width 242 height 158
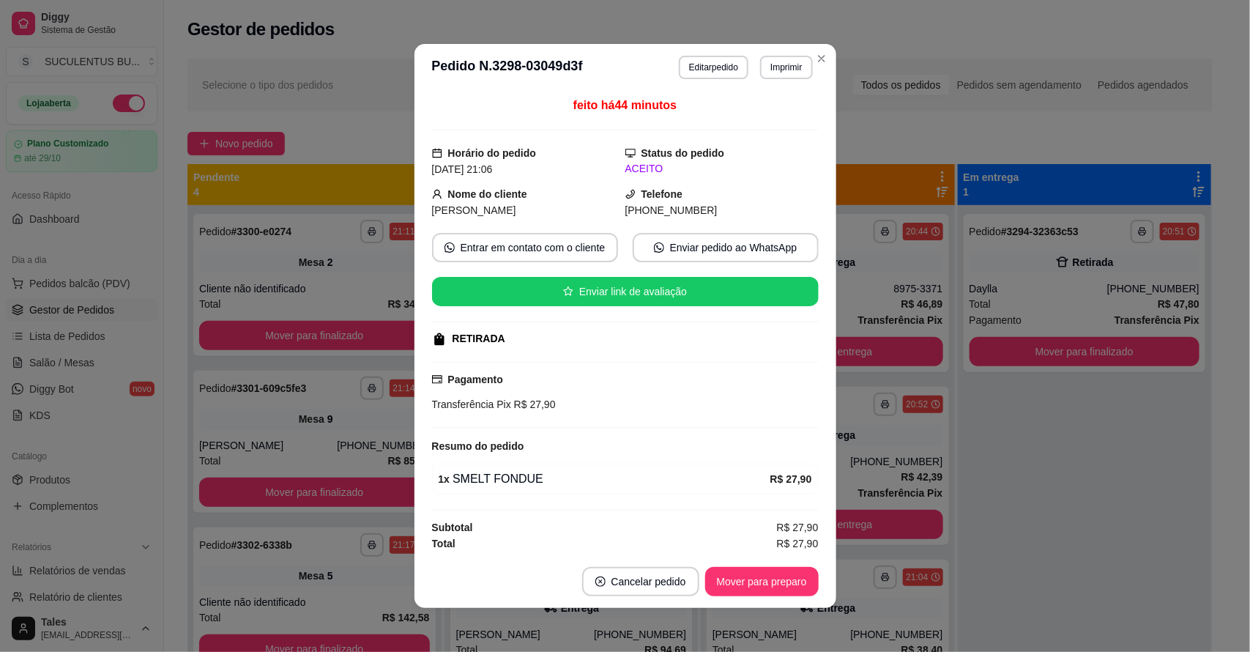
scroll to position [2, 0]
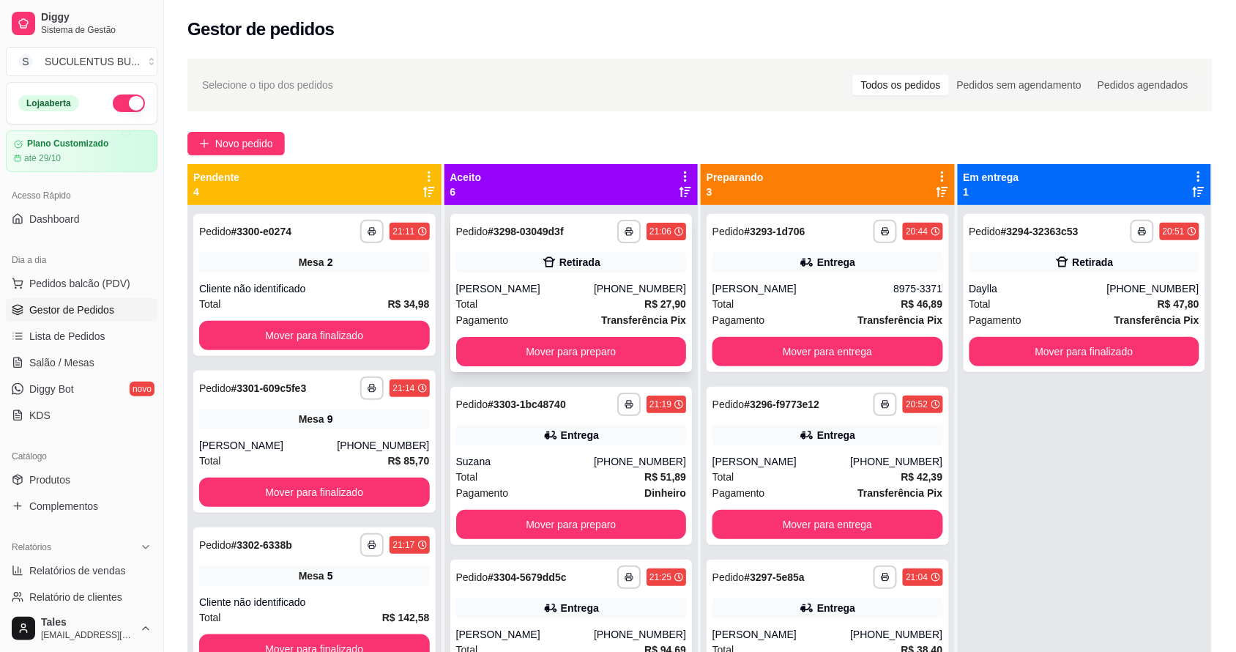
click at [546, 256] on div "Retirada" at bounding box center [571, 262] width 231 height 21
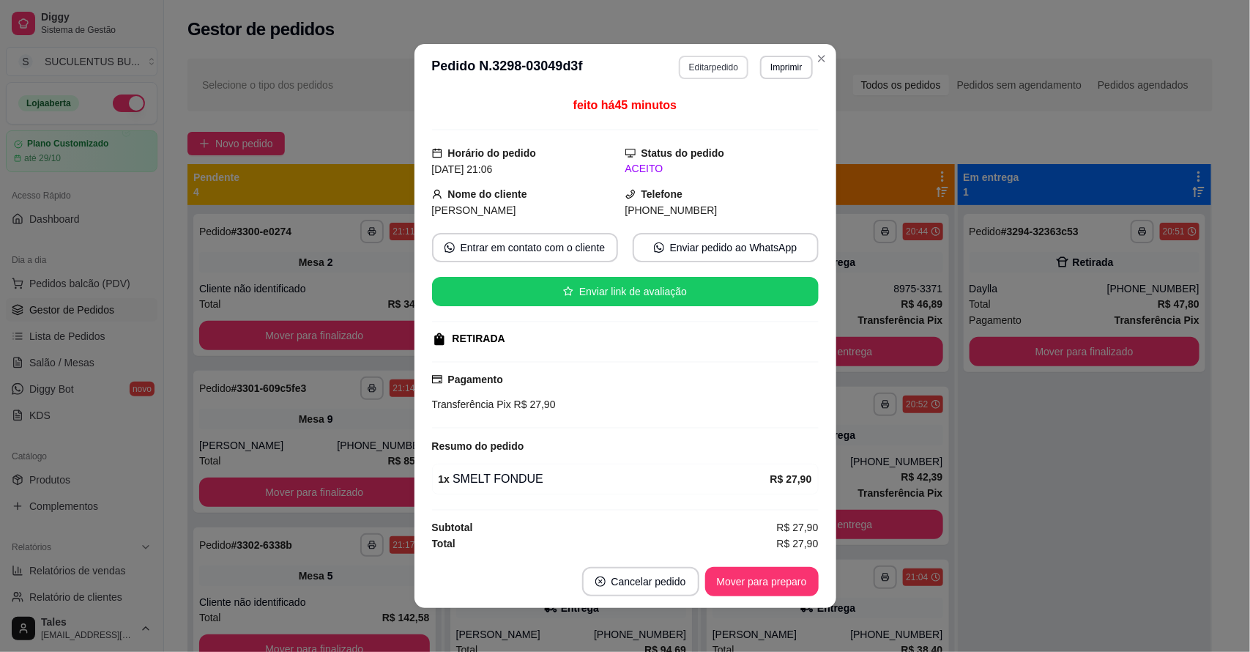
click at [700, 70] on button "Editar pedido" at bounding box center [714, 67] width 70 height 23
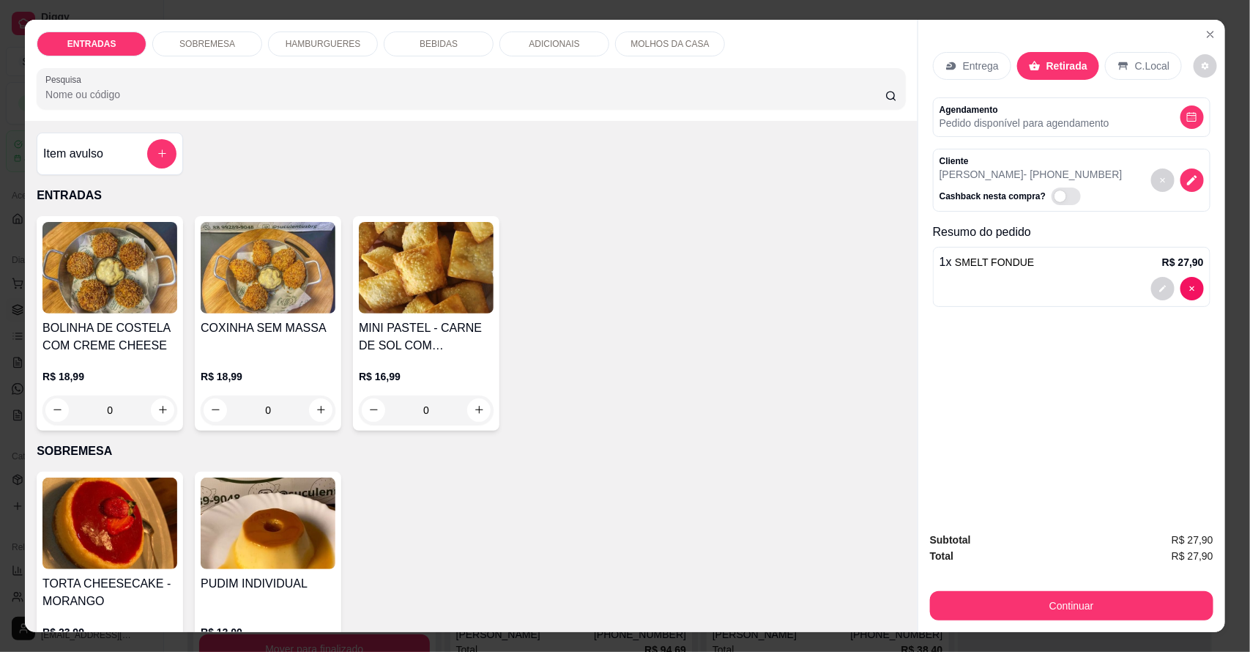
click at [455, 49] on div "BEBIDAS" at bounding box center [439, 43] width 110 height 25
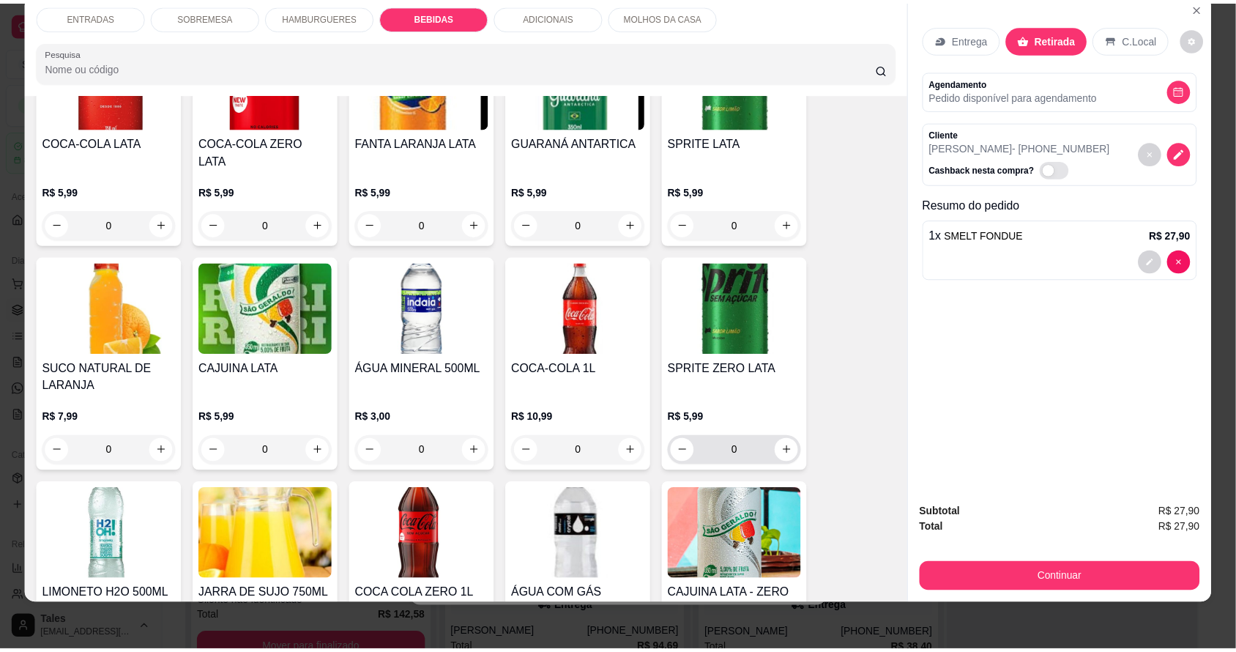
scroll to position [1527, 0]
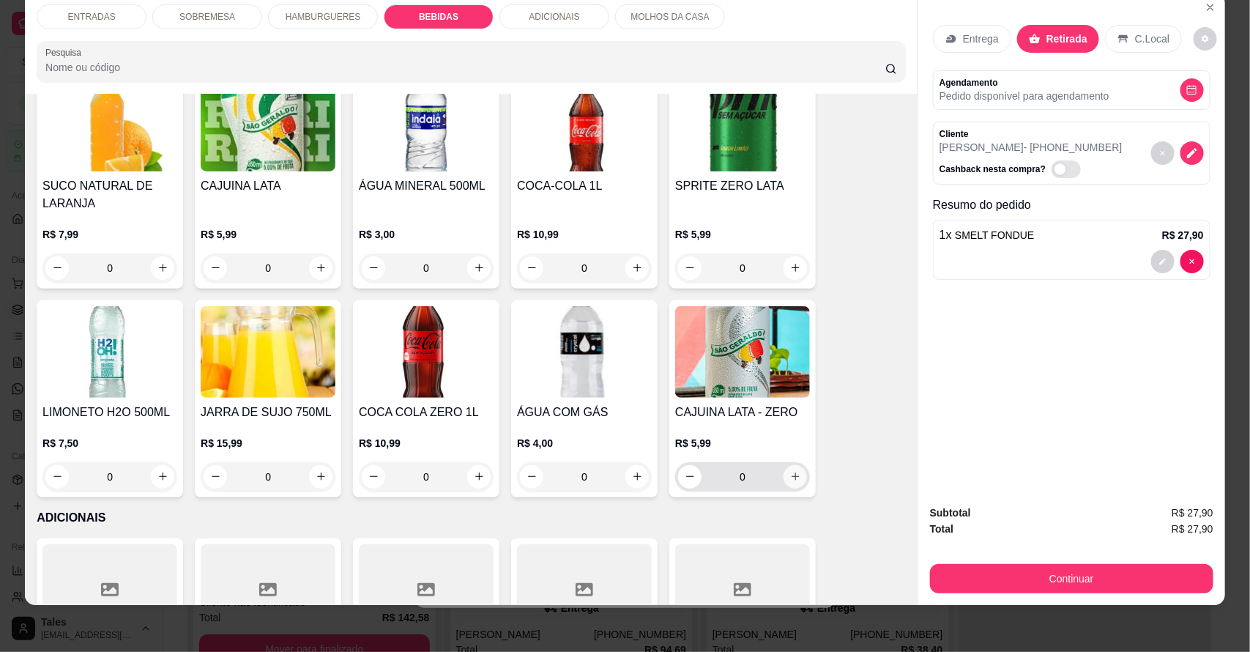
click at [792, 471] on icon "increase-product-quantity" at bounding box center [795, 476] width 11 height 11
type input "1"
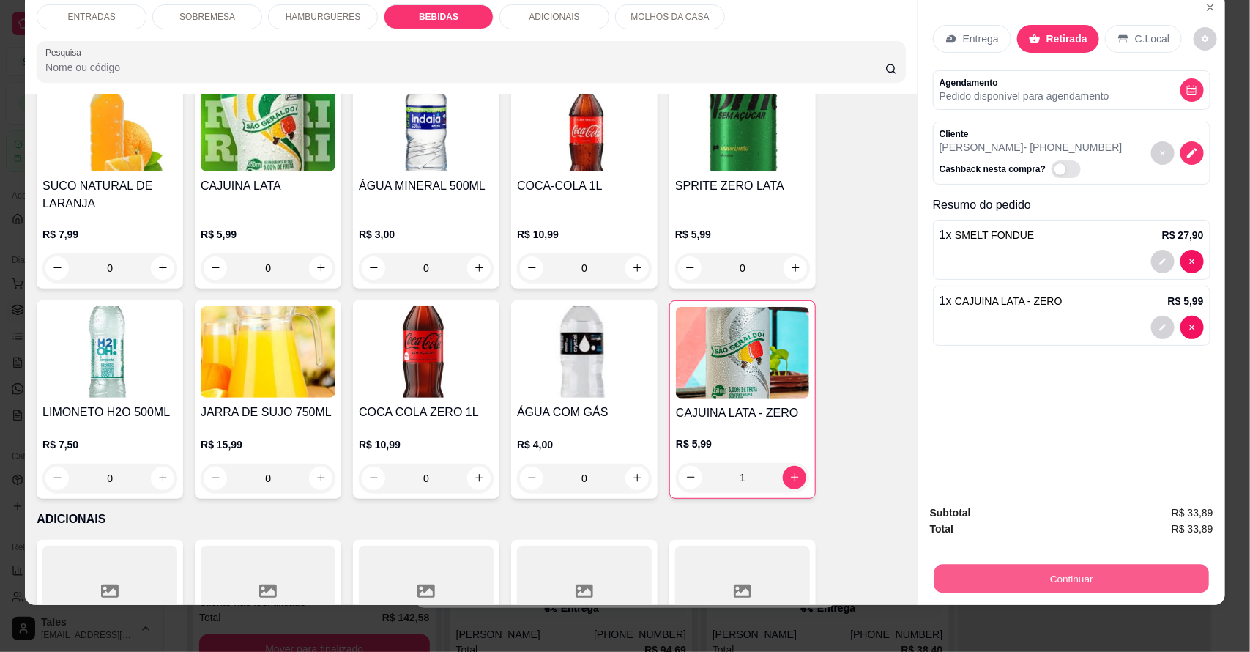
click at [1041, 579] on button "Continuar" at bounding box center [1071, 579] width 275 height 29
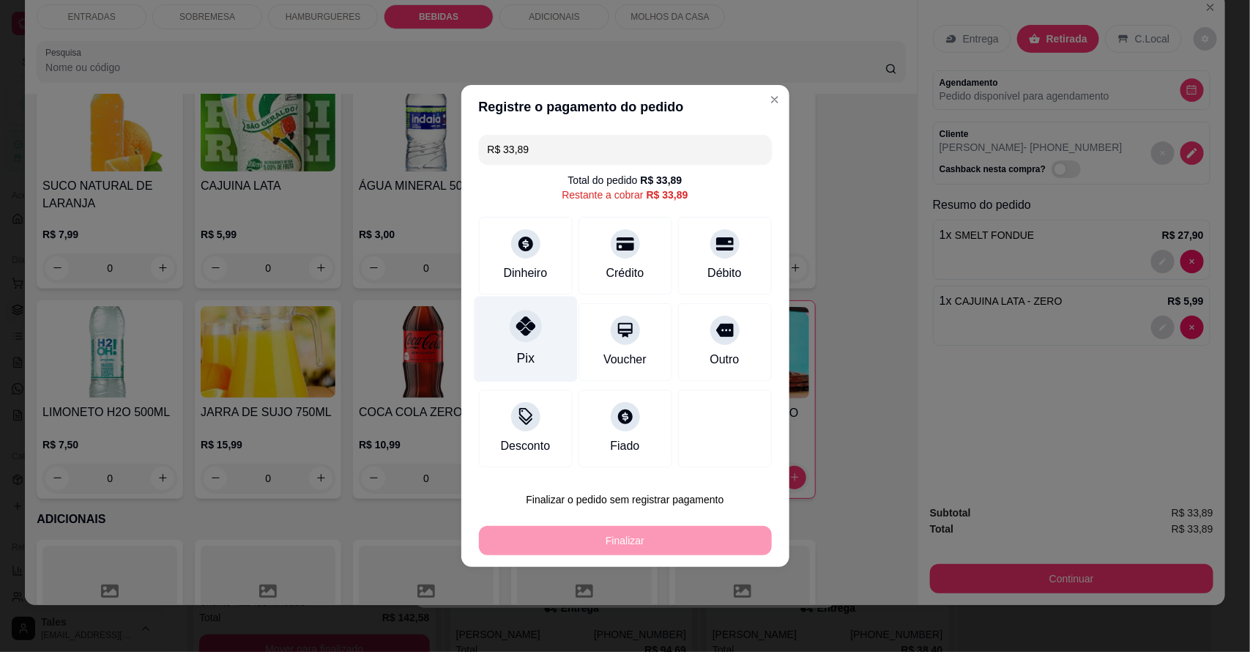
click at [507, 346] on div "Pix" at bounding box center [525, 340] width 103 height 86
type input "R$ 0,00"
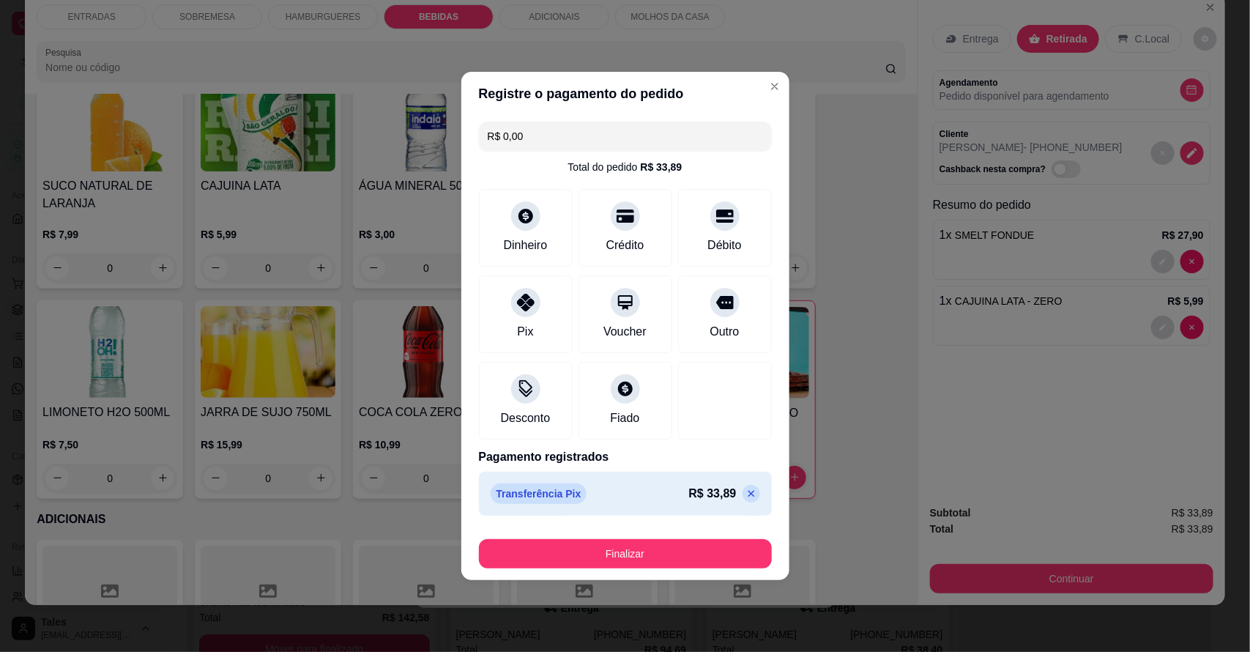
click at [590, 547] on button "Finalizar" at bounding box center [625, 553] width 293 height 29
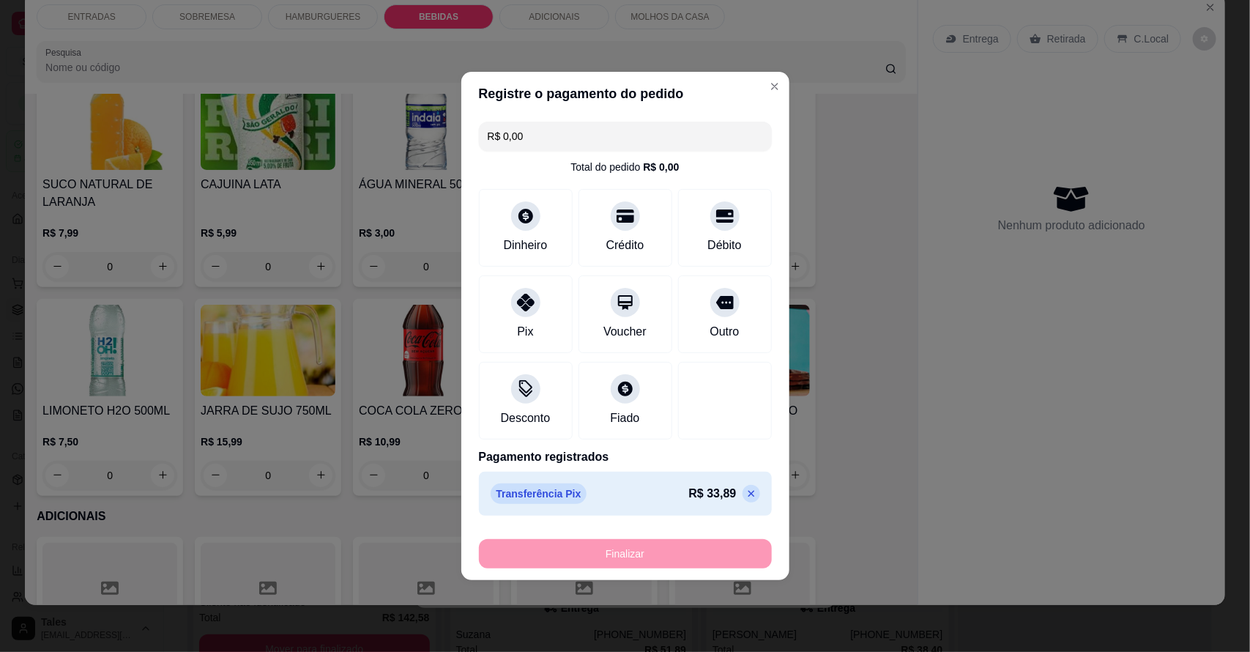
type input "0"
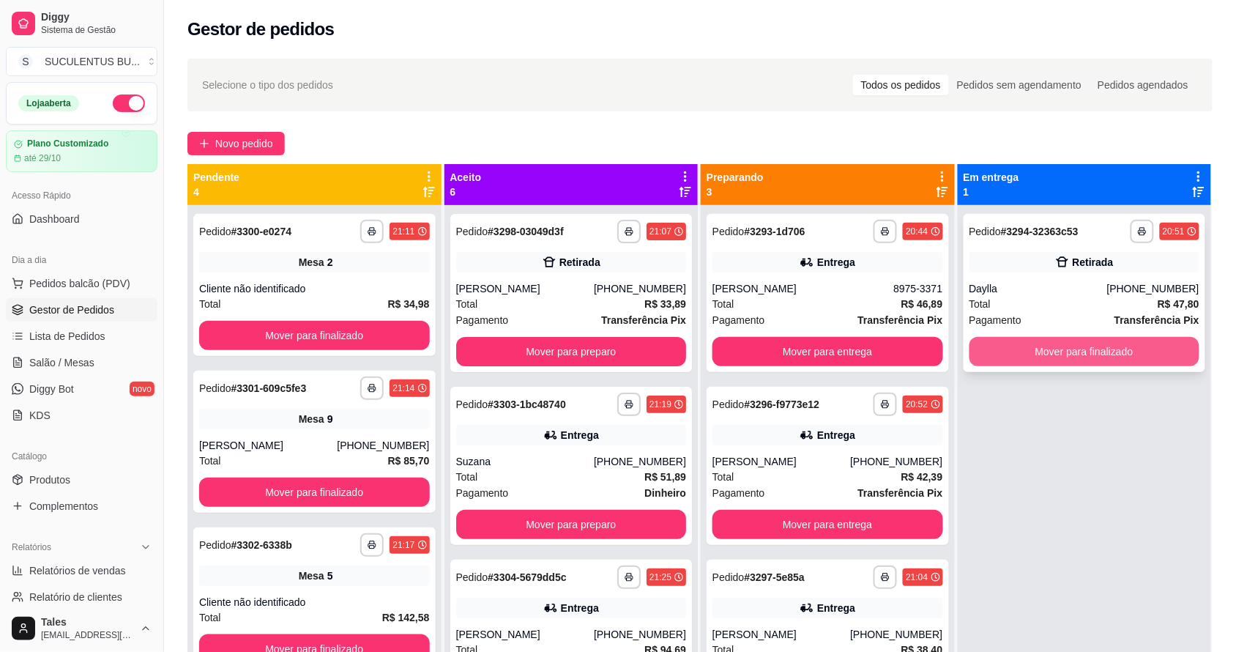
click at [1048, 361] on button "Mover para finalizado" at bounding box center [1085, 351] width 231 height 29
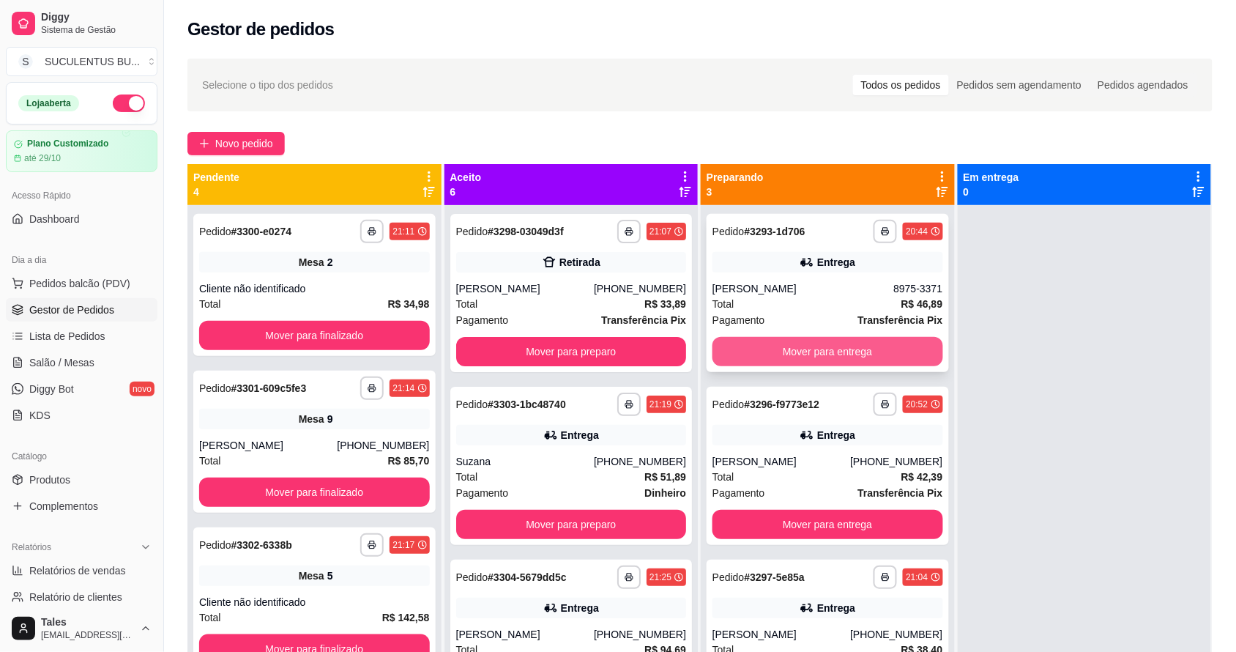
click at [797, 356] on button "Mover para entrega" at bounding box center [828, 351] width 231 height 29
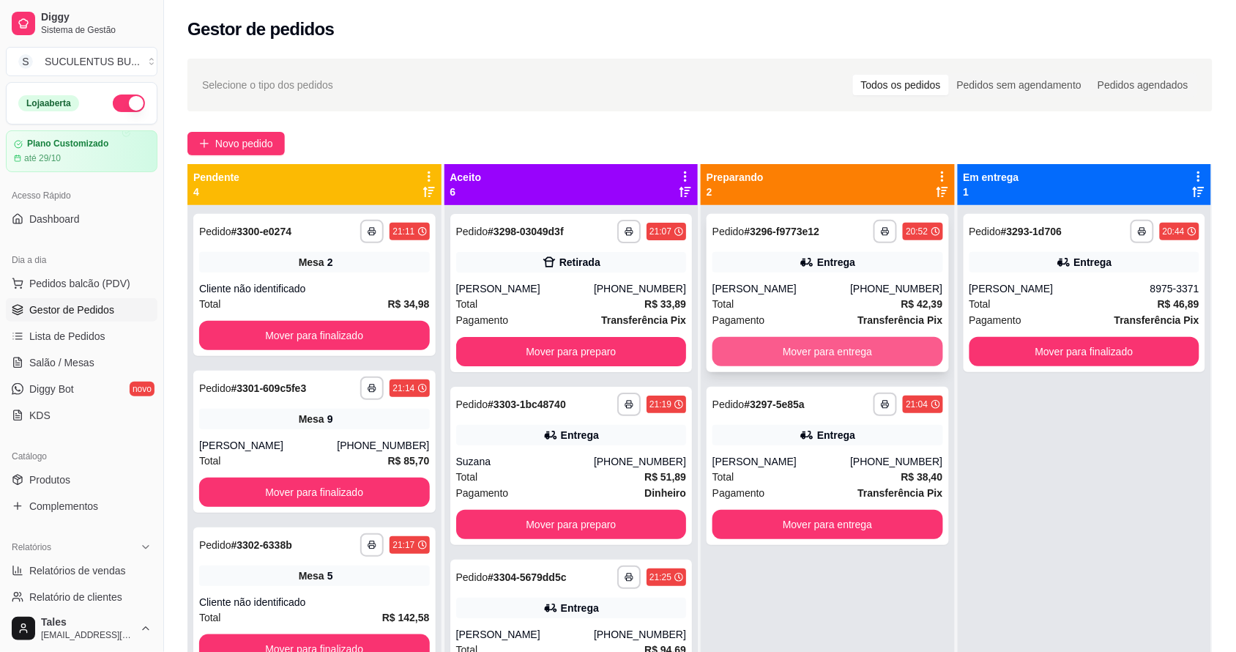
click at [822, 357] on button "Mover para entrega" at bounding box center [828, 351] width 231 height 29
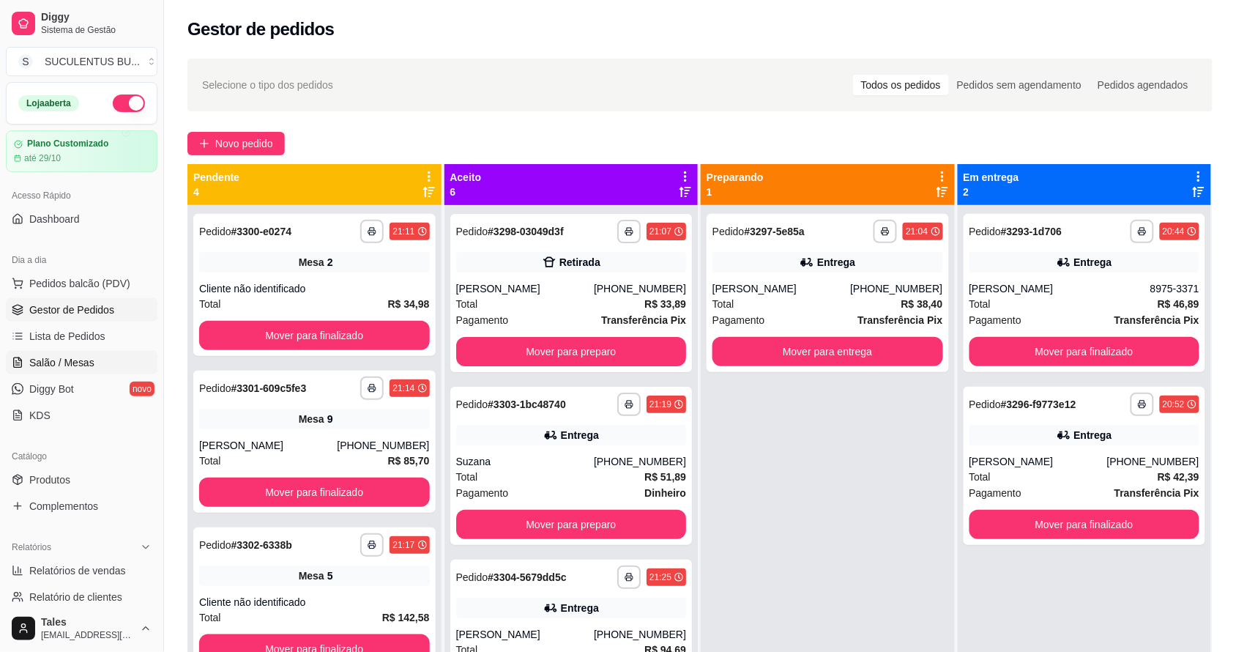
click at [89, 363] on span "Salão / Mesas" at bounding box center [61, 362] width 65 height 15
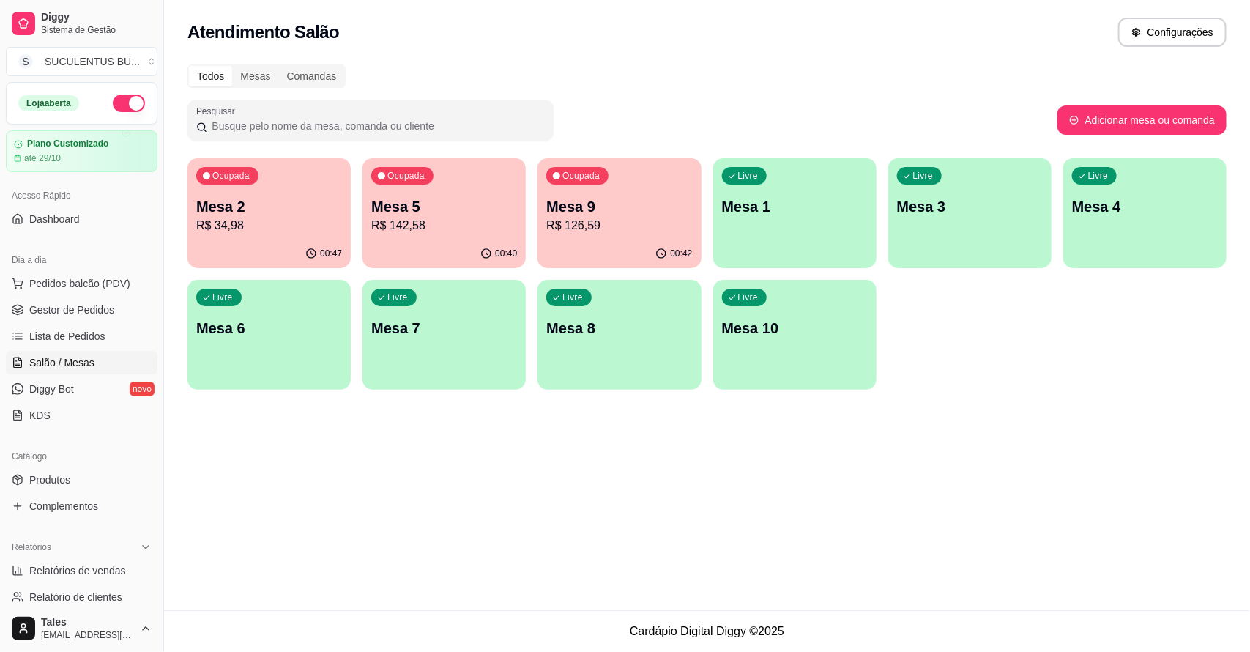
click at [272, 250] on div "00:47" at bounding box center [268, 253] width 163 height 29
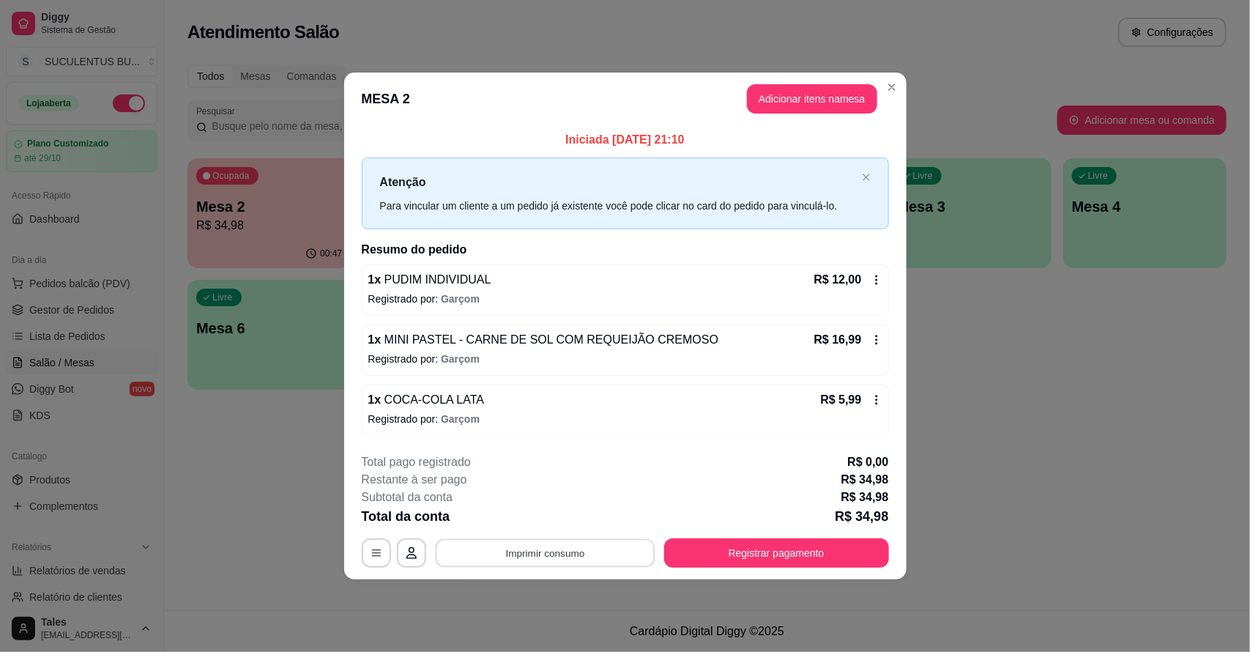
click at [617, 562] on button "Imprimir consumo" at bounding box center [545, 552] width 220 height 29
click at [577, 521] on button "IMPRESSORA CAIXA" at bounding box center [549, 519] width 121 height 23
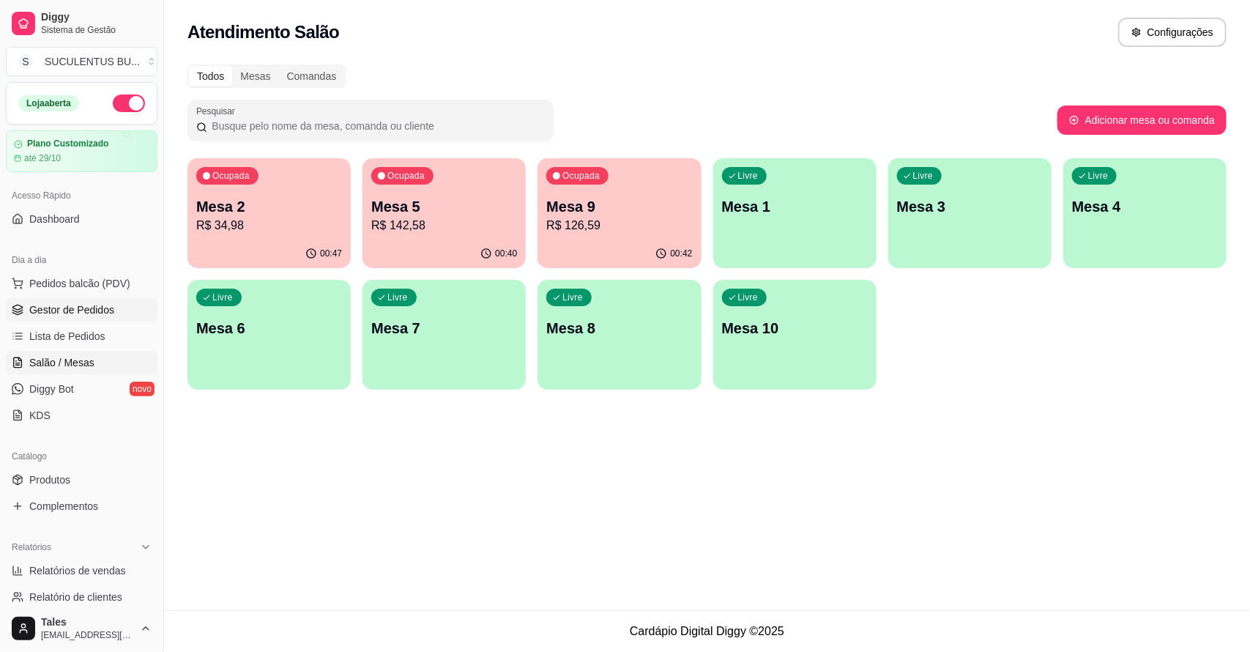
click at [104, 302] on link "Gestor de Pedidos" at bounding box center [82, 309] width 152 height 23
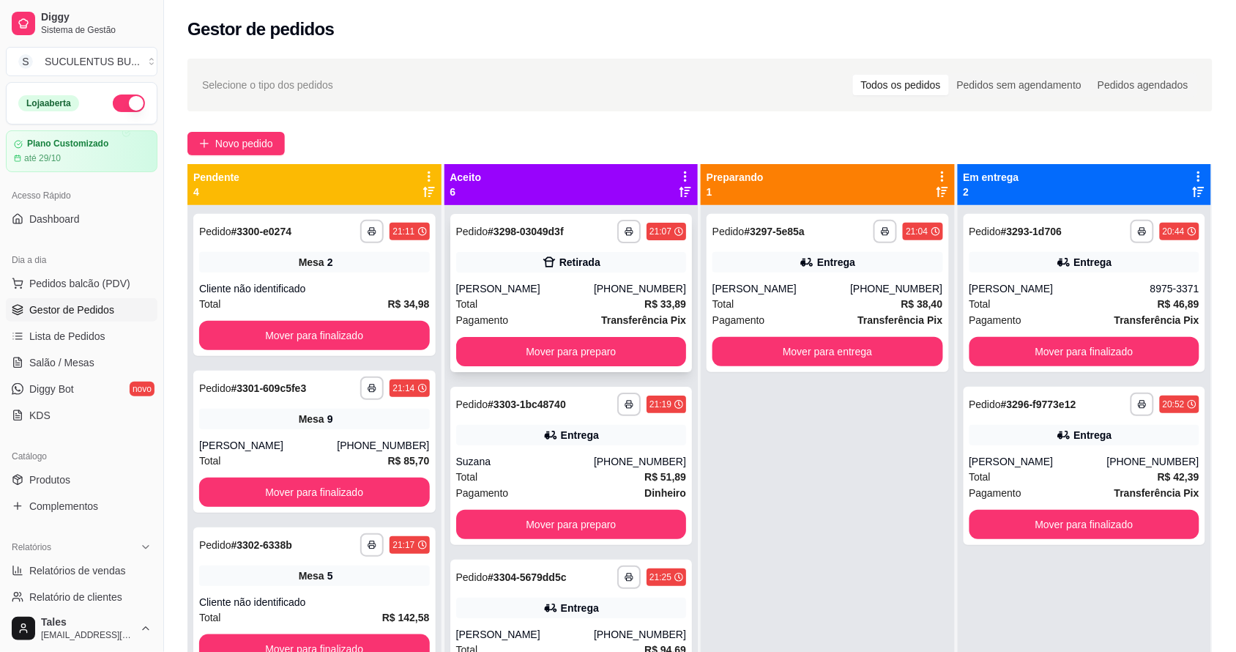
click at [598, 294] on div "[PHONE_NUMBER]" at bounding box center [640, 288] width 92 height 15
click at [56, 365] on span "Salão / Mesas" at bounding box center [61, 362] width 65 height 15
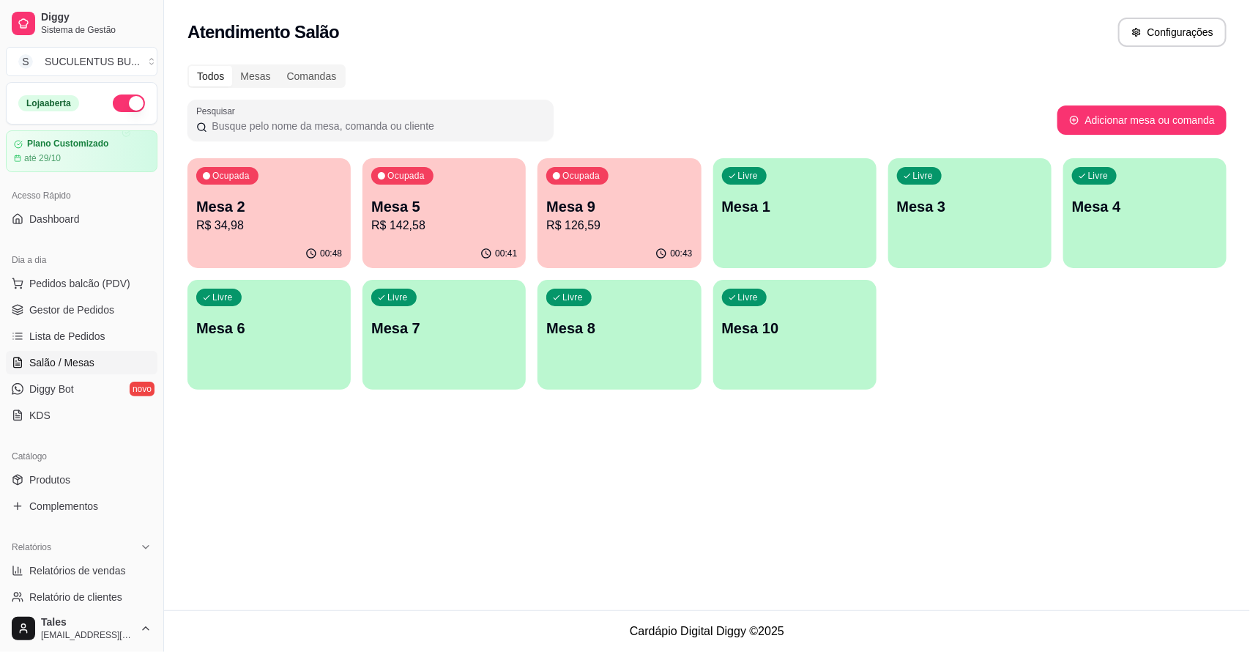
click at [273, 212] on p "Mesa 2" at bounding box center [269, 206] width 146 height 21
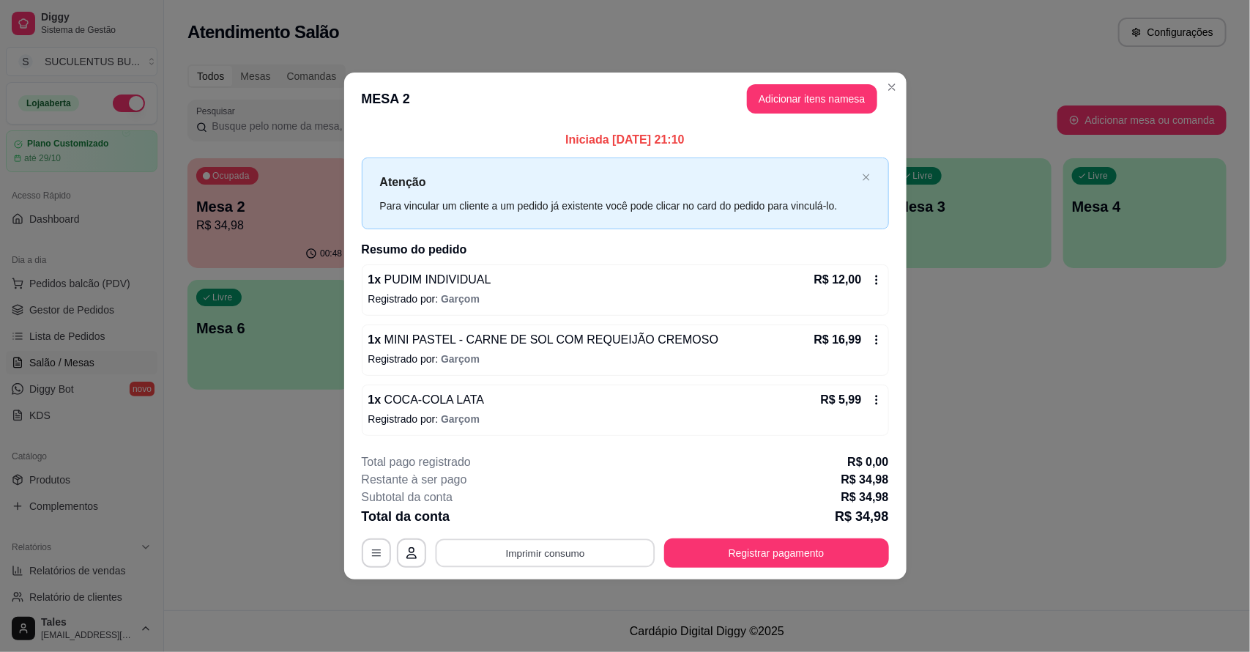
click at [636, 544] on button "Imprimir consumo" at bounding box center [545, 552] width 220 height 29
click at [576, 524] on button "IMPRESSORA CAIXA" at bounding box center [549, 519] width 117 height 23
click at [642, 554] on button "Imprimir consumo" at bounding box center [545, 552] width 226 height 29
click at [557, 515] on button "IMPRESSORA CAIXA" at bounding box center [549, 519] width 121 height 23
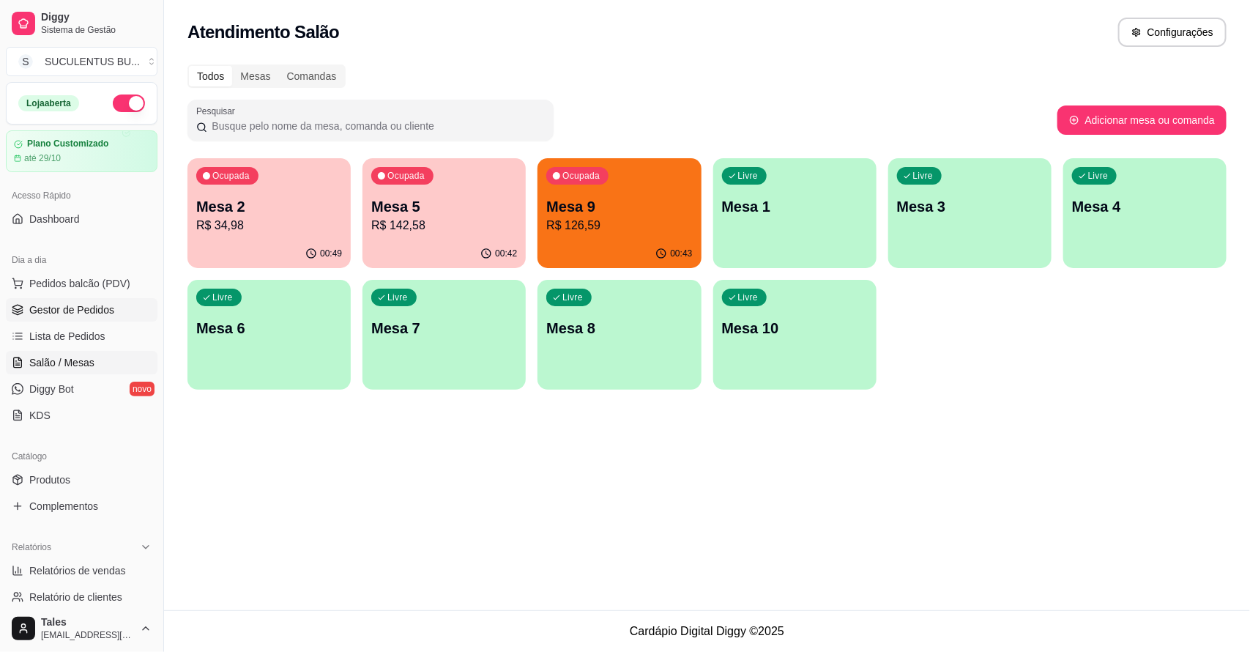
click at [95, 317] on span "Gestor de Pedidos" at bounding box center [71, 309] width 85 height 15
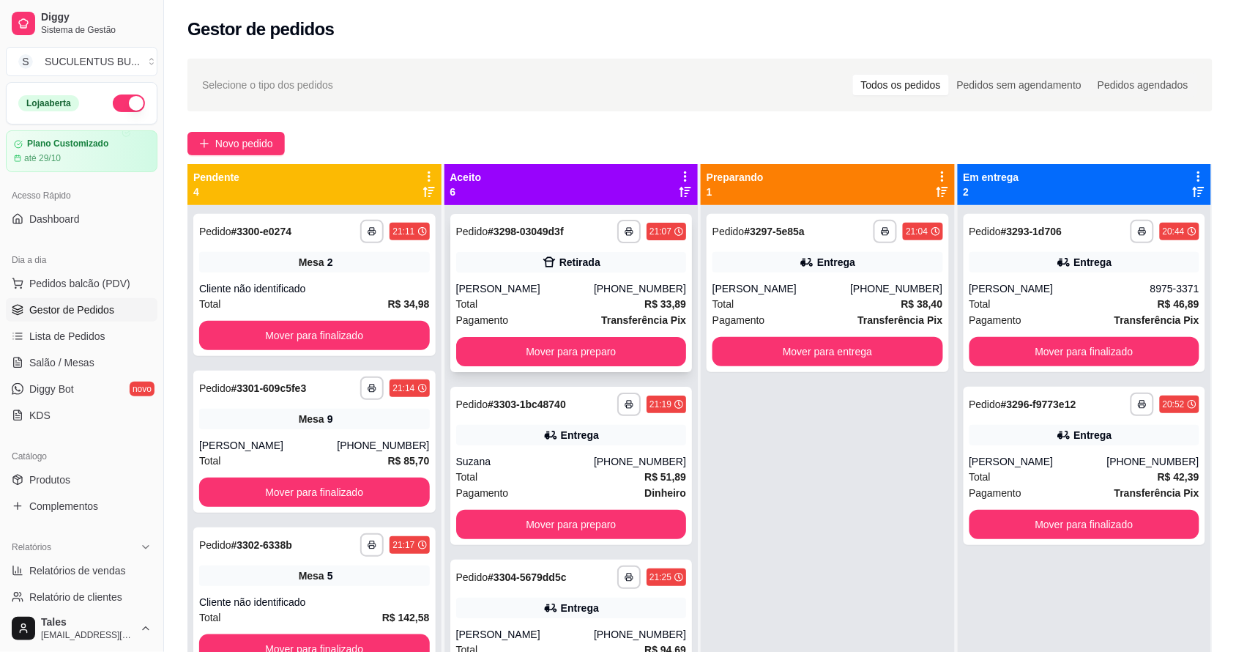
click at [535, 286] on div "[PERSON_NAME]" at bounding box center [525, 288] width 138 height 15
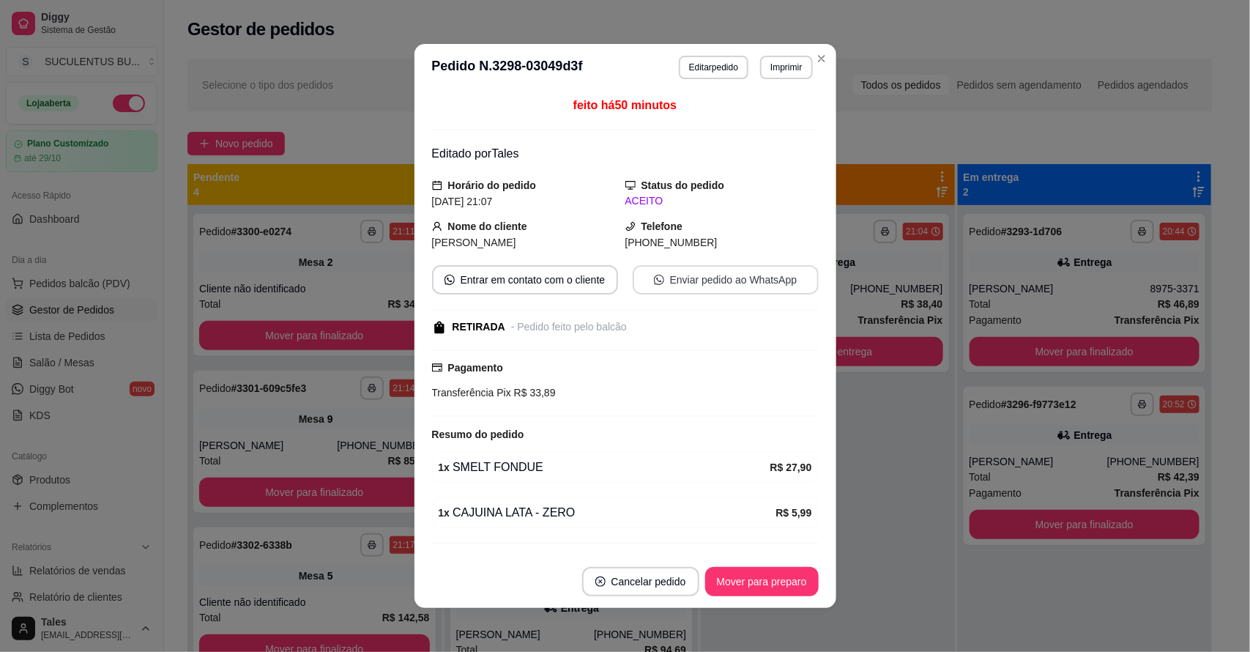
click at [724, 272] on button "Enviar pedido ao WhatsApp" at bounding box center [726, 279] width 186 height 29
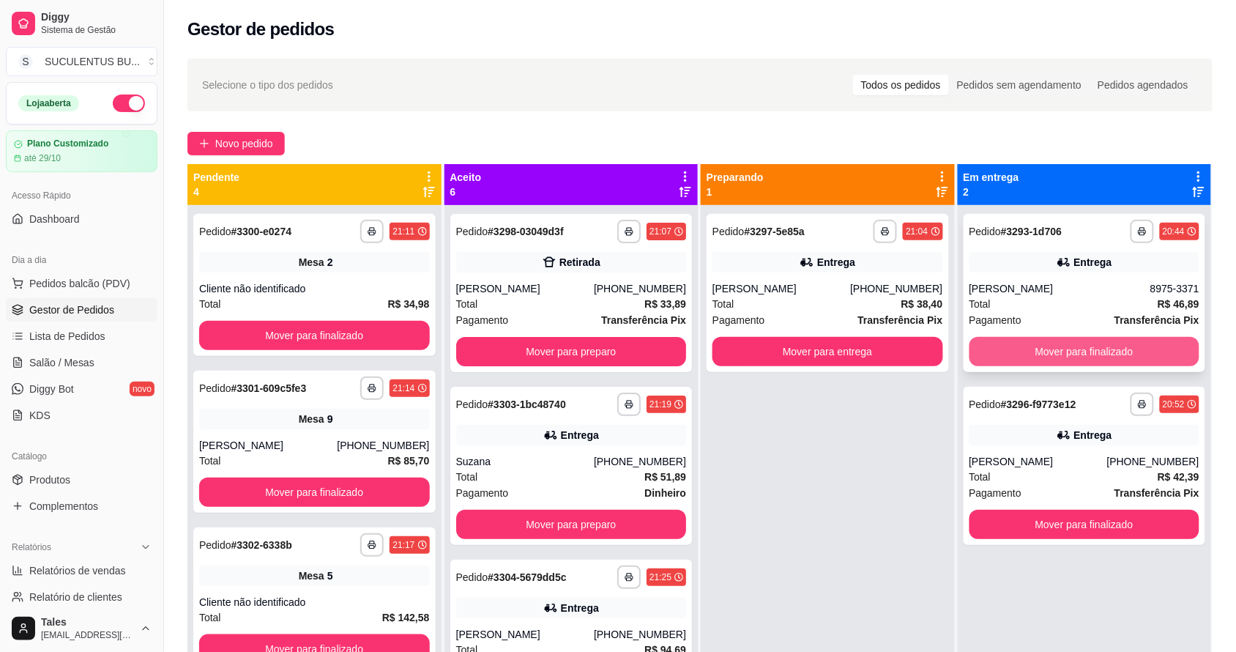
click at [1119, 342] on button "Mover para finalizado" at bounding box center [1085, 351] width 231 height 29
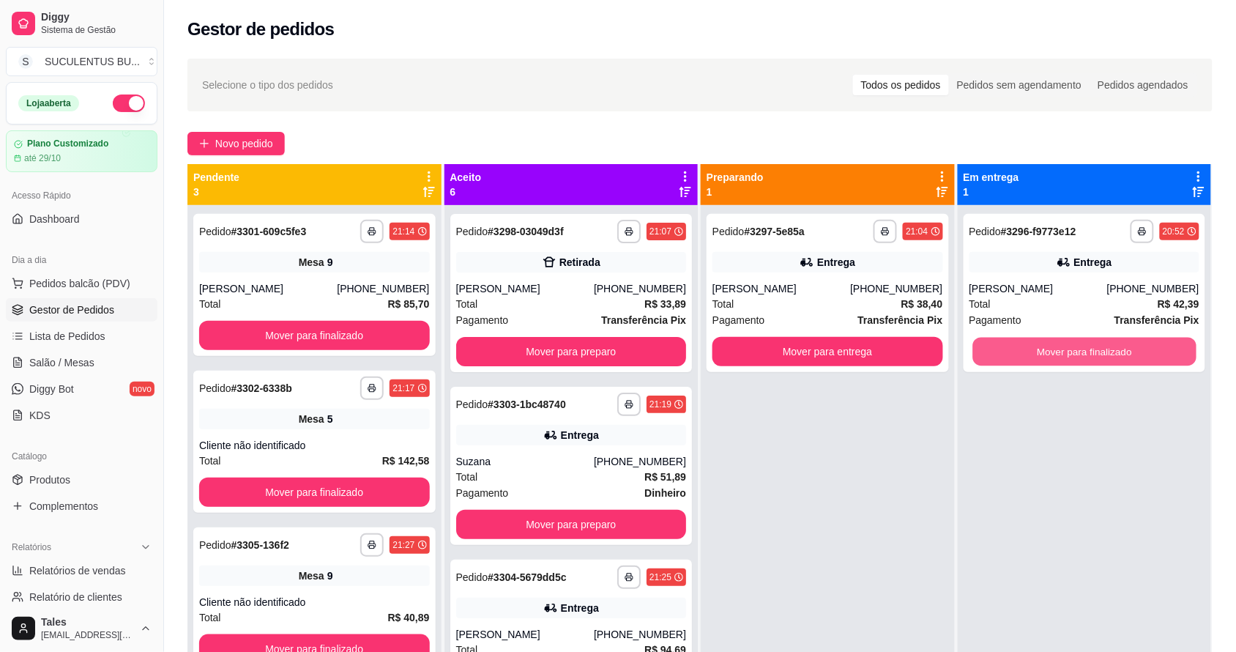
click at [1119, 342] on button "Mover para finalizado" at bounding box center [1084, 352] width 223 height 29
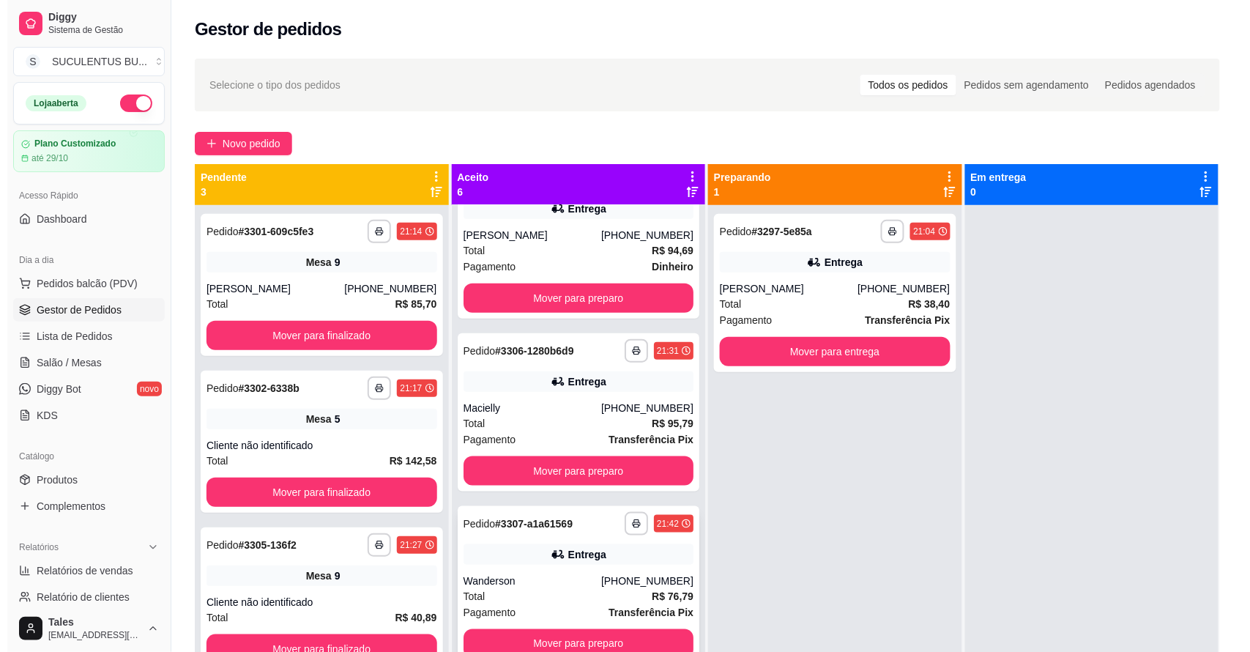
scroll to position [41, 0]
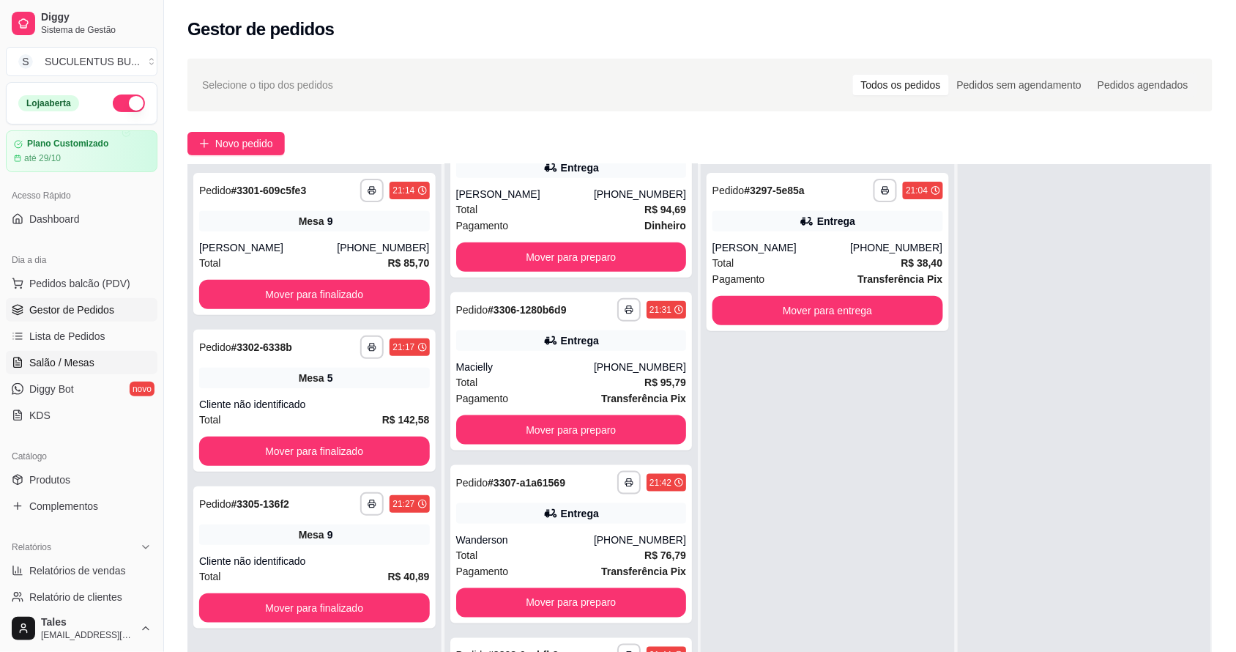
click at [78, 363] on span "Salão / Mesas" at bounding box center [61, 362] width 65 height 15
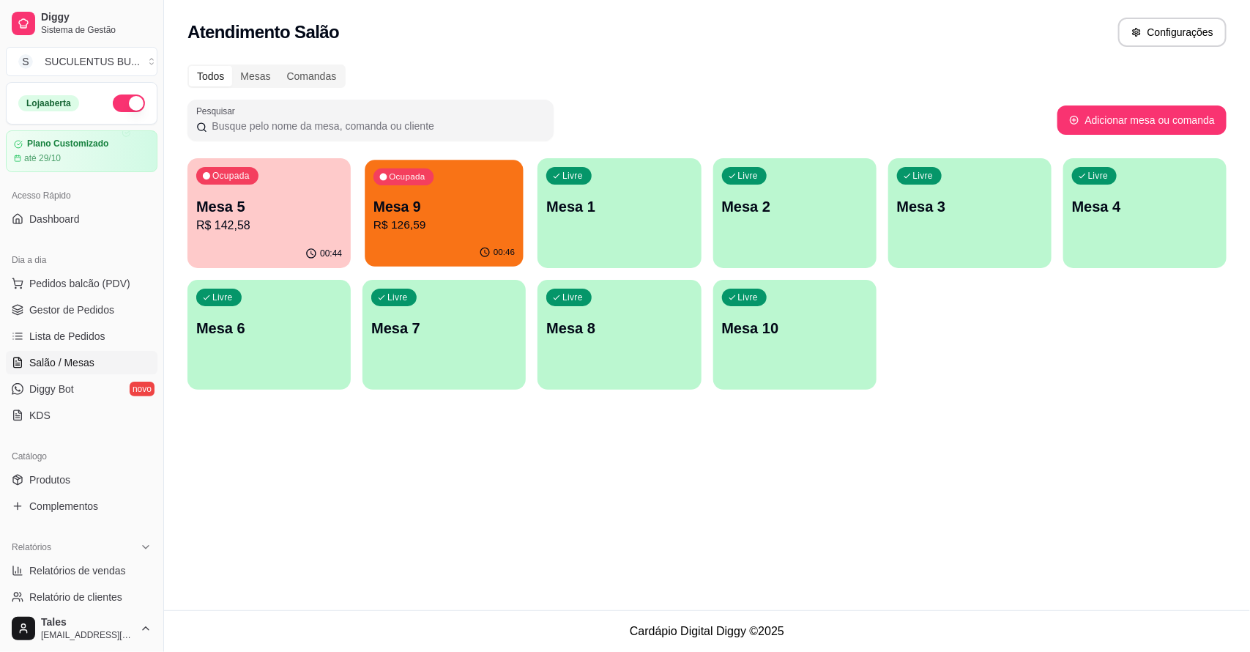
click at [497, 203] on p "Mesa 9" at bounding box center [443, 207] width 141 height 20
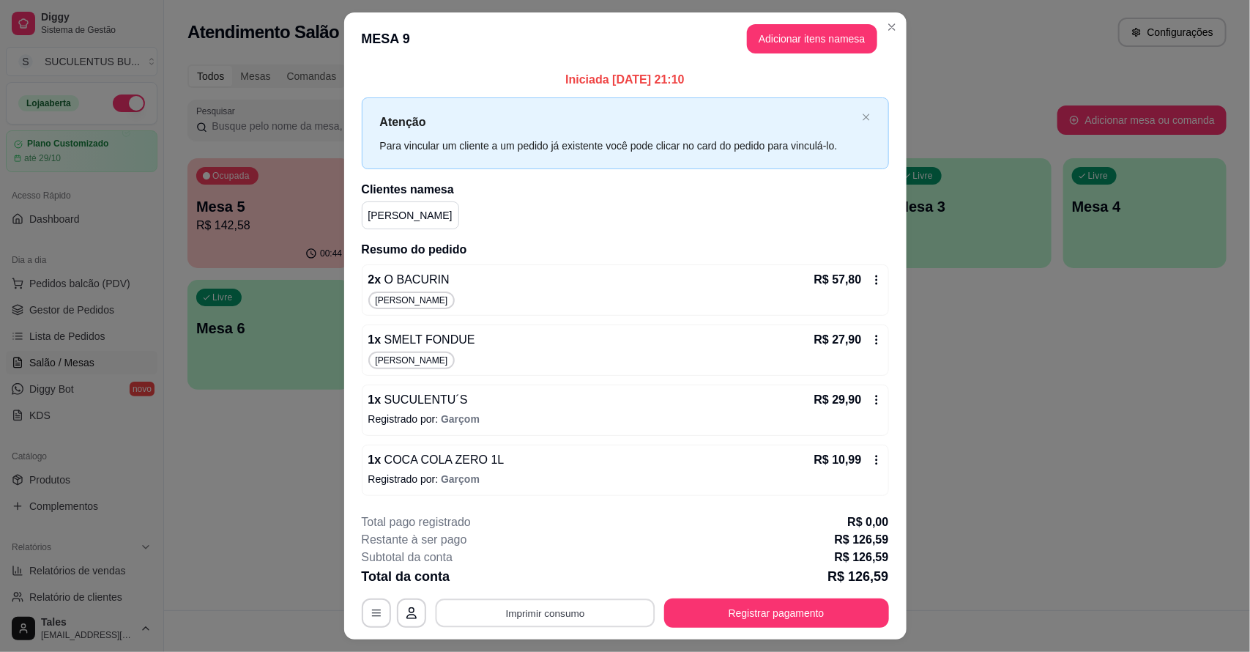
click at [606, 609] on button "Imprimir consumo" at bounding box center [545, 612] width 220 height 29
click at [560, 580] on button "IMPRESSORA CAIXA" at bounding box center [542, 579] width 117 height 23
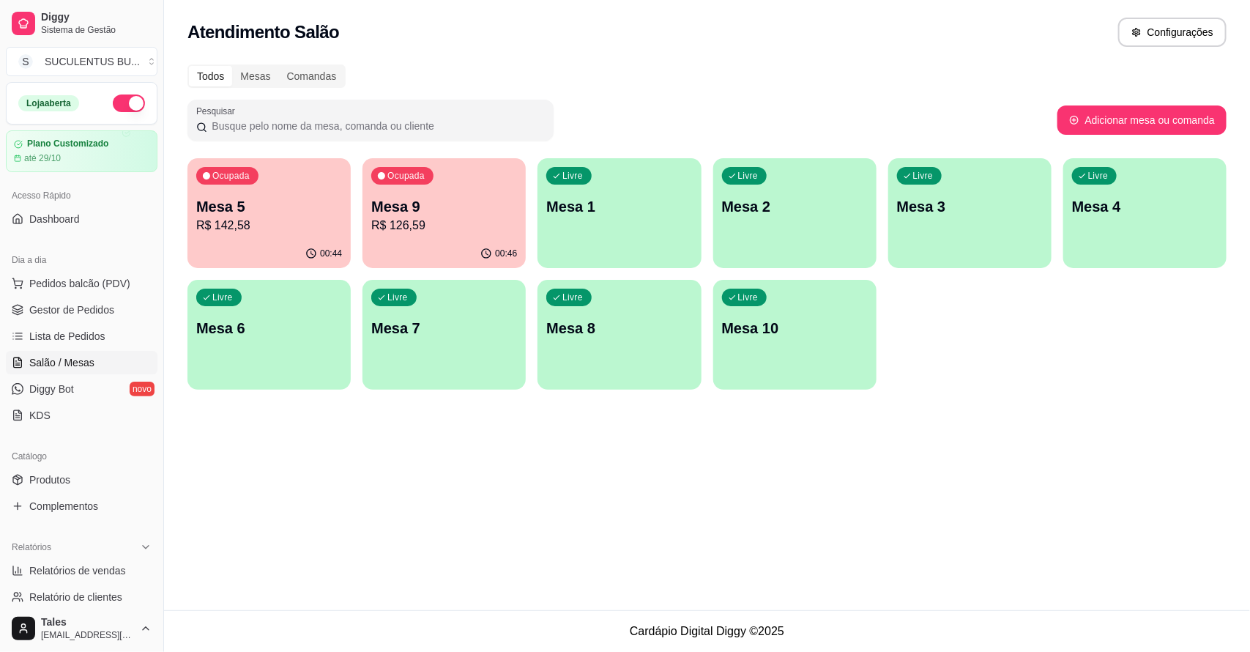
click at [477, 465] on div "Atendimento Salão Configurações Todos Mesas Comandas Pesquisar Adicionar mesa o…" at bounding box center [707, 305] width 1086 height 610
click at [97, 283] on span "Pedidos balcão (PDV)" at bounding box center [79, 283] width 101 height 15
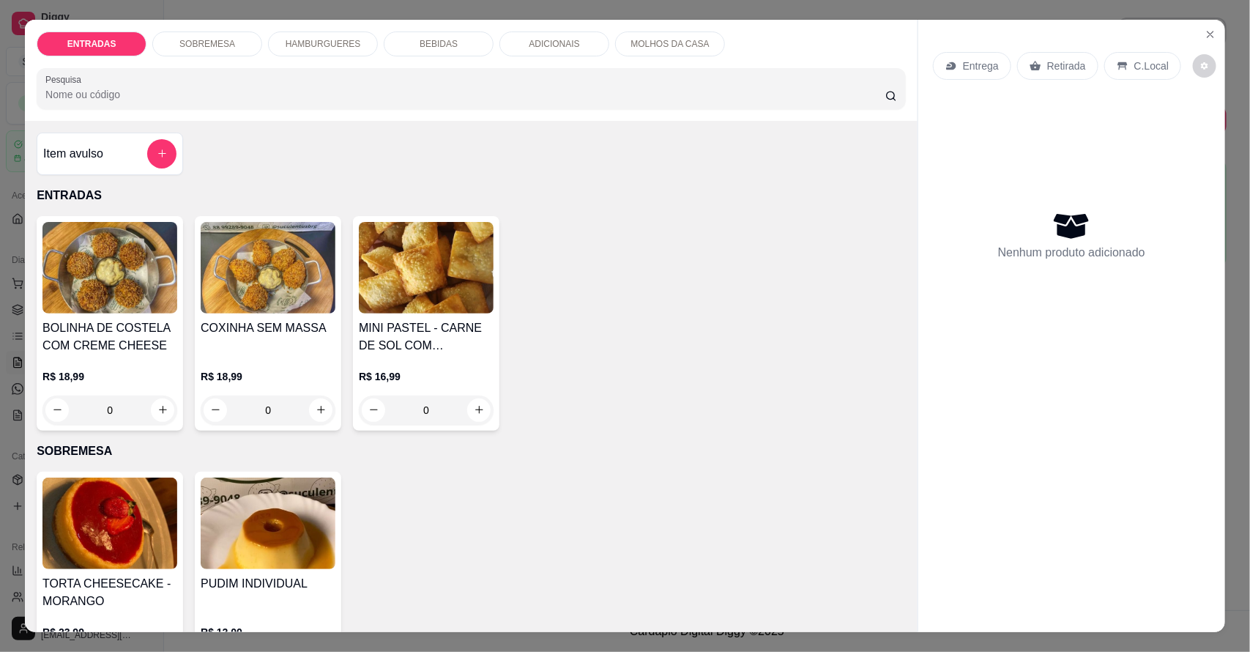
click at [445, 50] on div "BEBIDAS" at bounding box center [439, 43] width 110 height 25
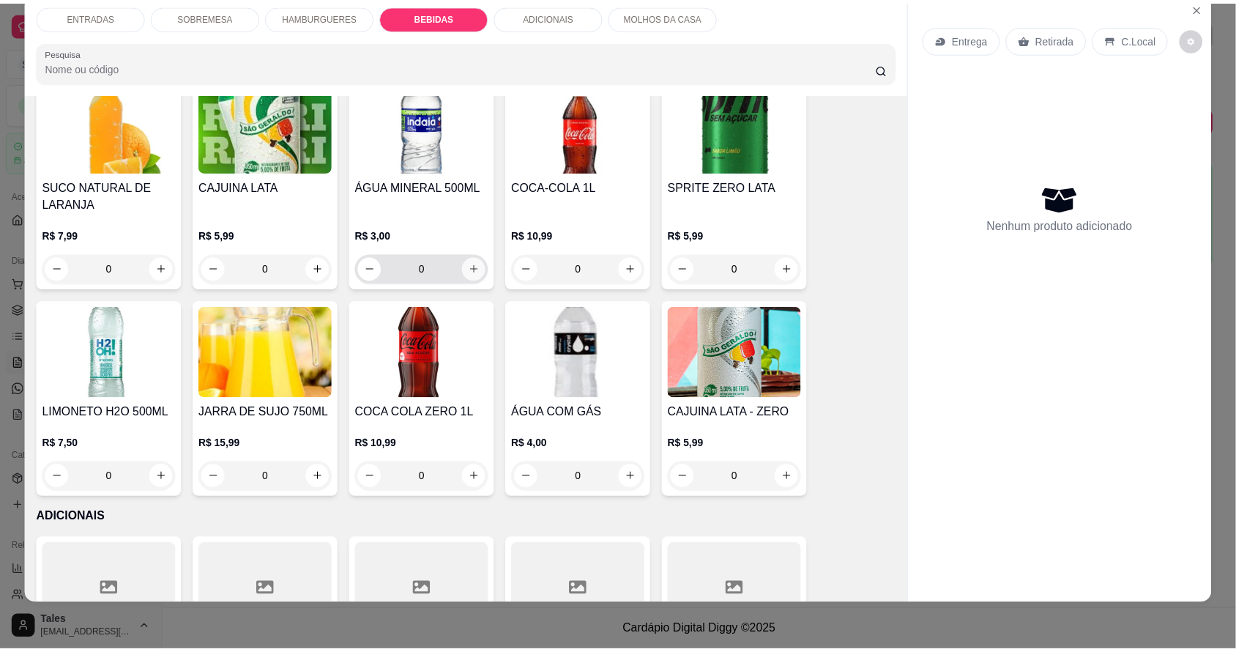
scroll to position [1799, 0]
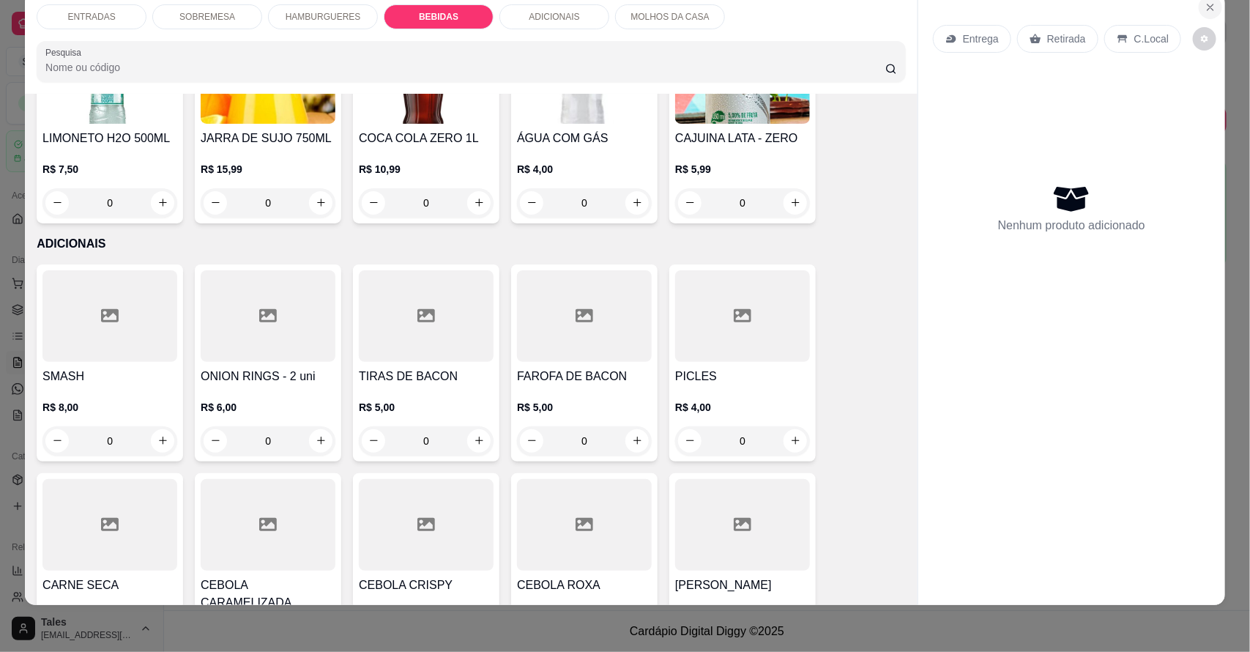
click at [1208, 9] on icon "Close" at bounding box center [1211, 7] width 6 height 6
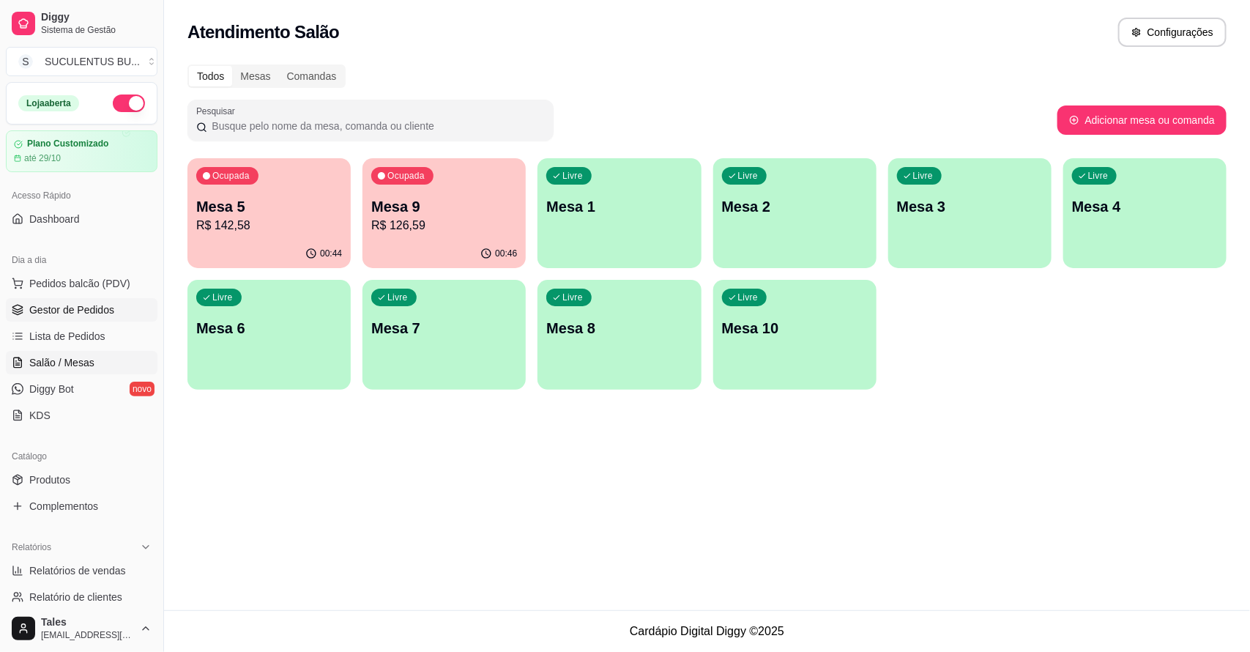
click at [67, 319] on link "Gestor de Pedidos" at bounding box center [82, 309] width 152 height 23
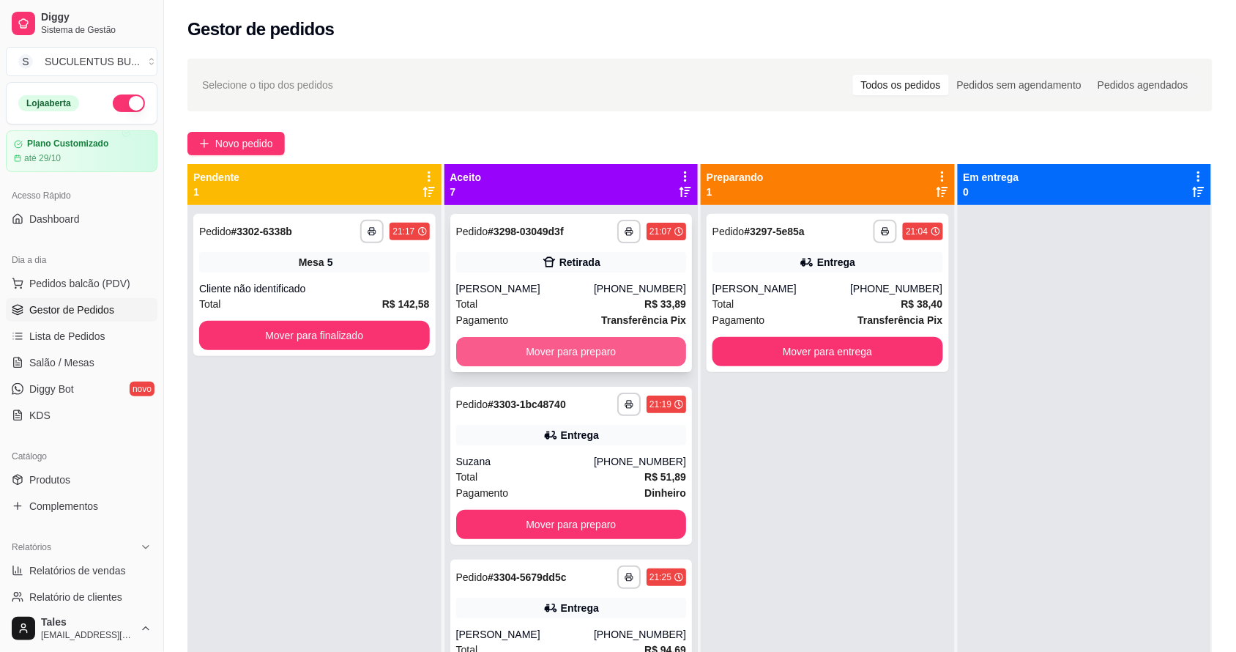
click at [612, 349] on button "Mover para preparo" at bounding box center [571, 351] width 231 height 29
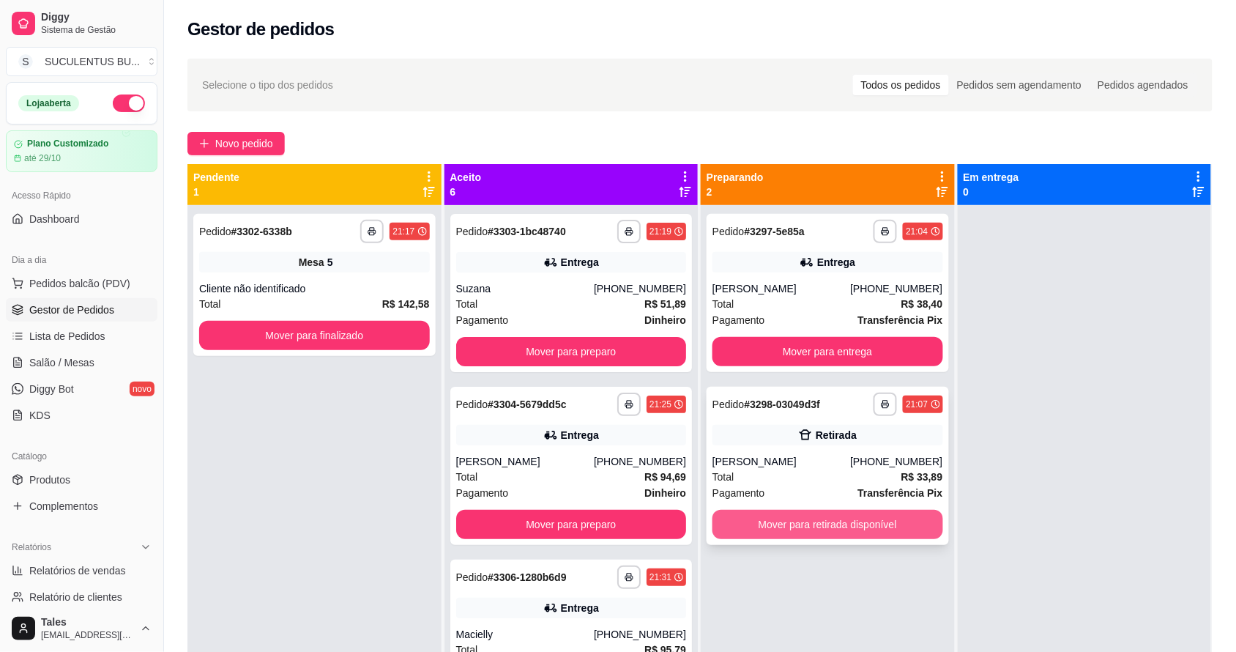
click at [861, 521] on button "Mover para retirada disponível" at bounding box center [828, 524] width 231 height 29
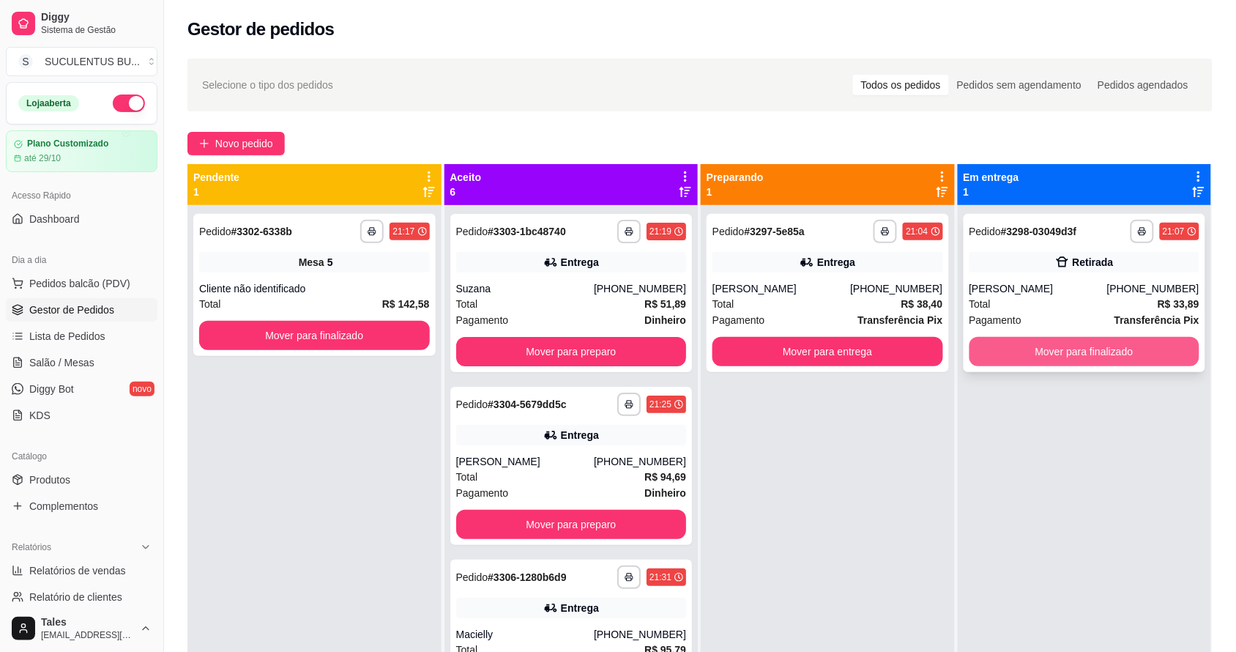
click at [1088, 355] on button "Mover para finalizado" at bounding box center [1085, 351] width 231 height 29
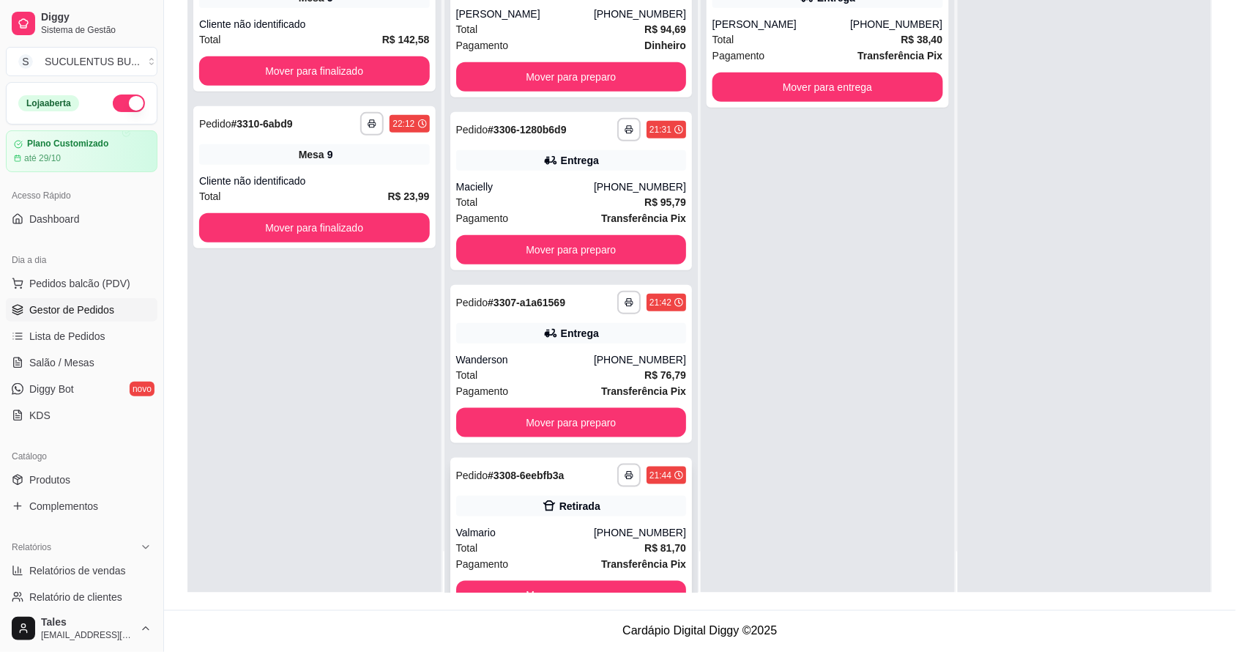
scroll to position [366, 0]
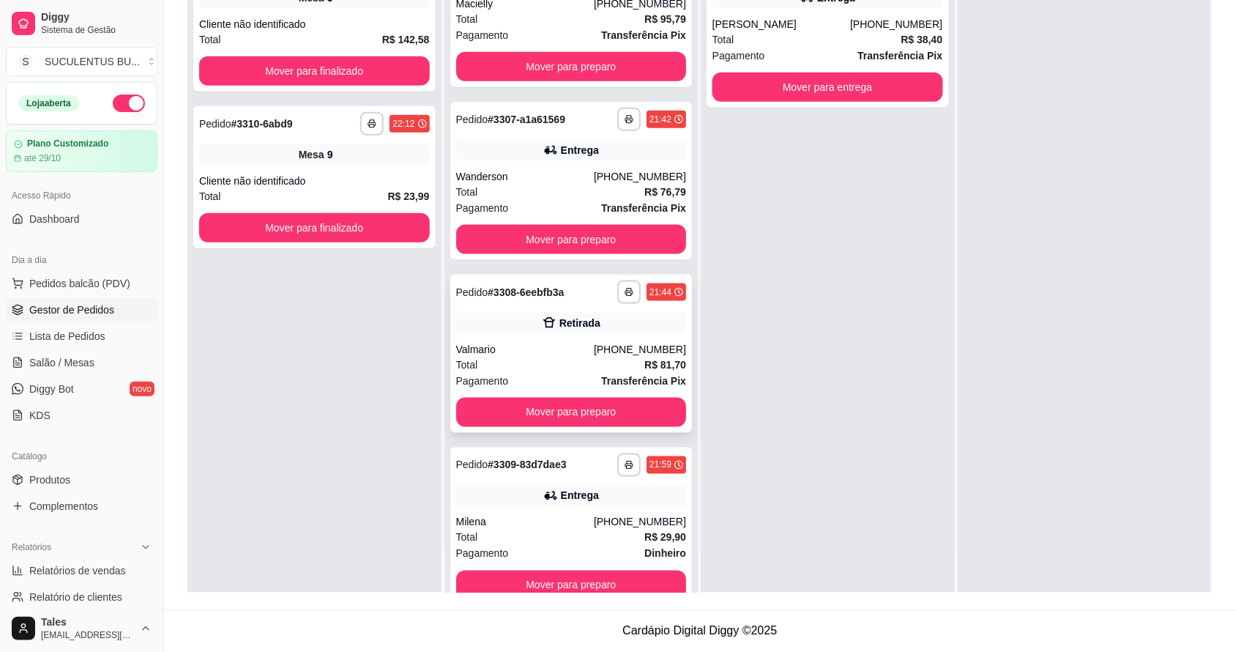
click at [569, 367] on div "Total R$ 81,70" at bounding box center [571, 365] width 231 height 16
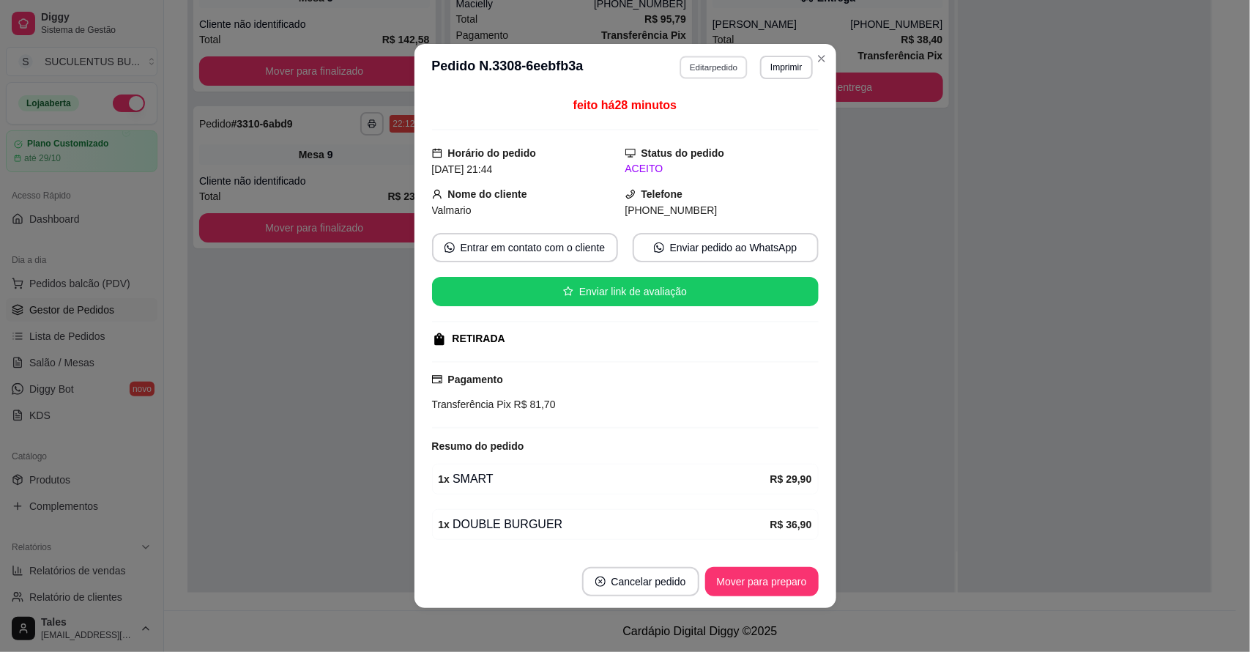
click at [694, 56] on button "Editar pedido" at bounding box center [714, 67] width 68 height 23
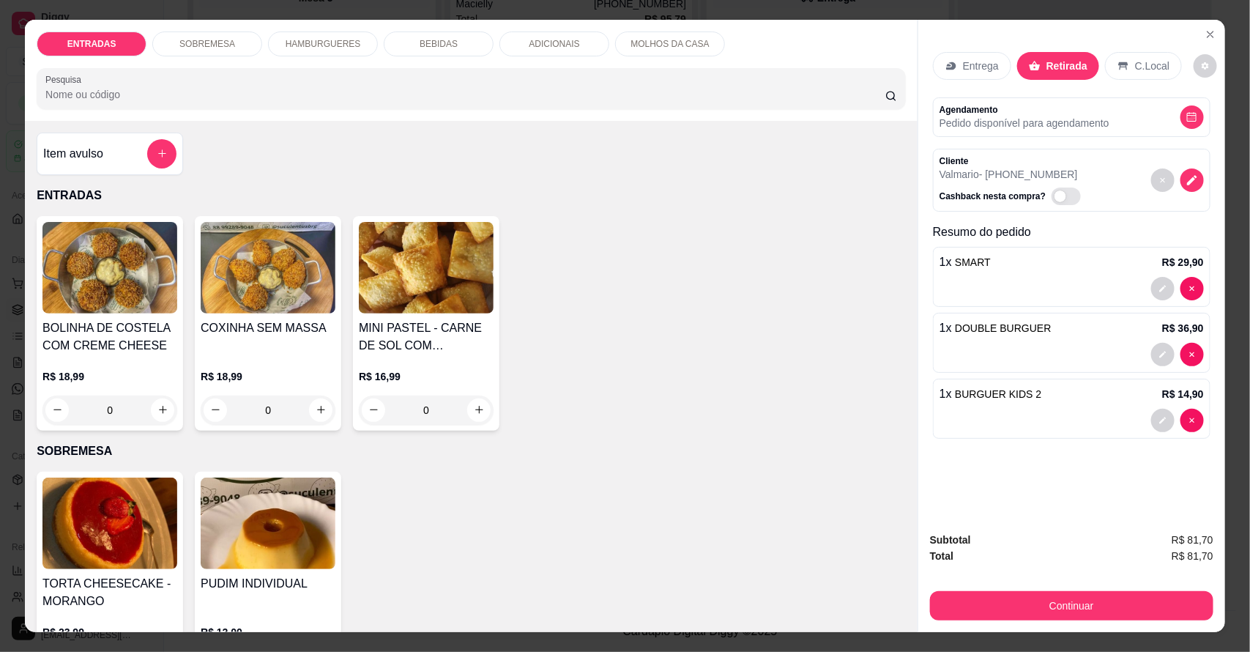
click at [1151, 64] on p "C.Local" at bounding box center [1152, 66] width 34 height 15
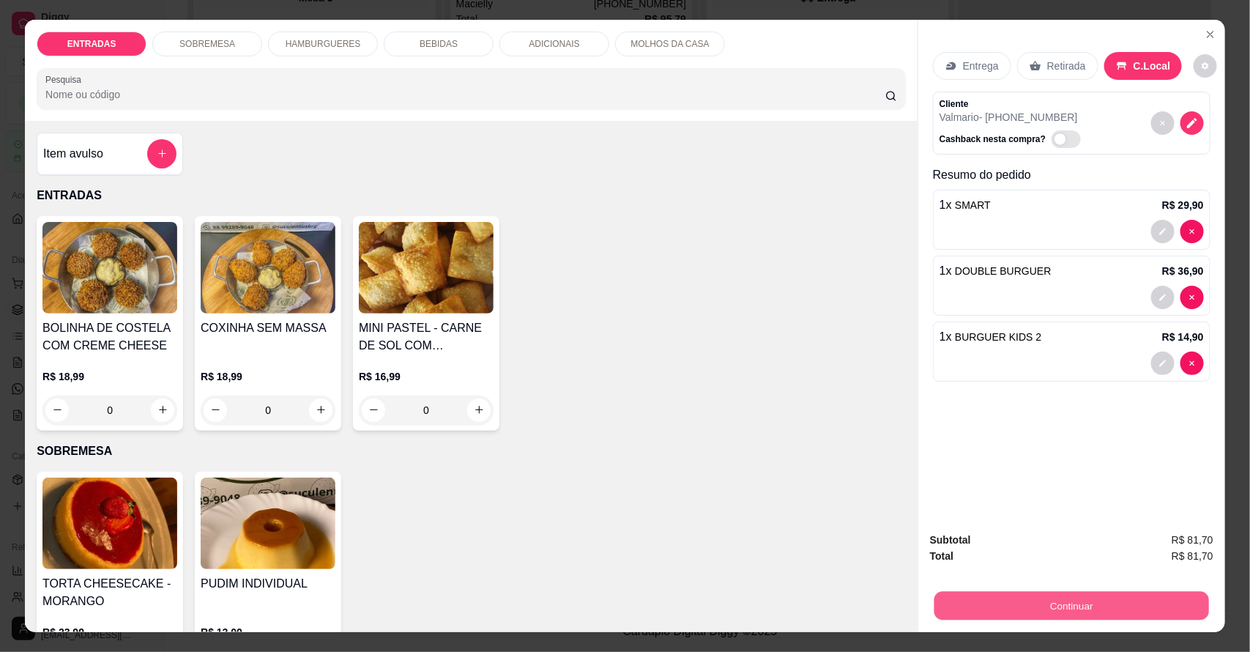
click at [1066, 605] on button "Continuar" at bounding box center [1071, 606] width 275 height 29
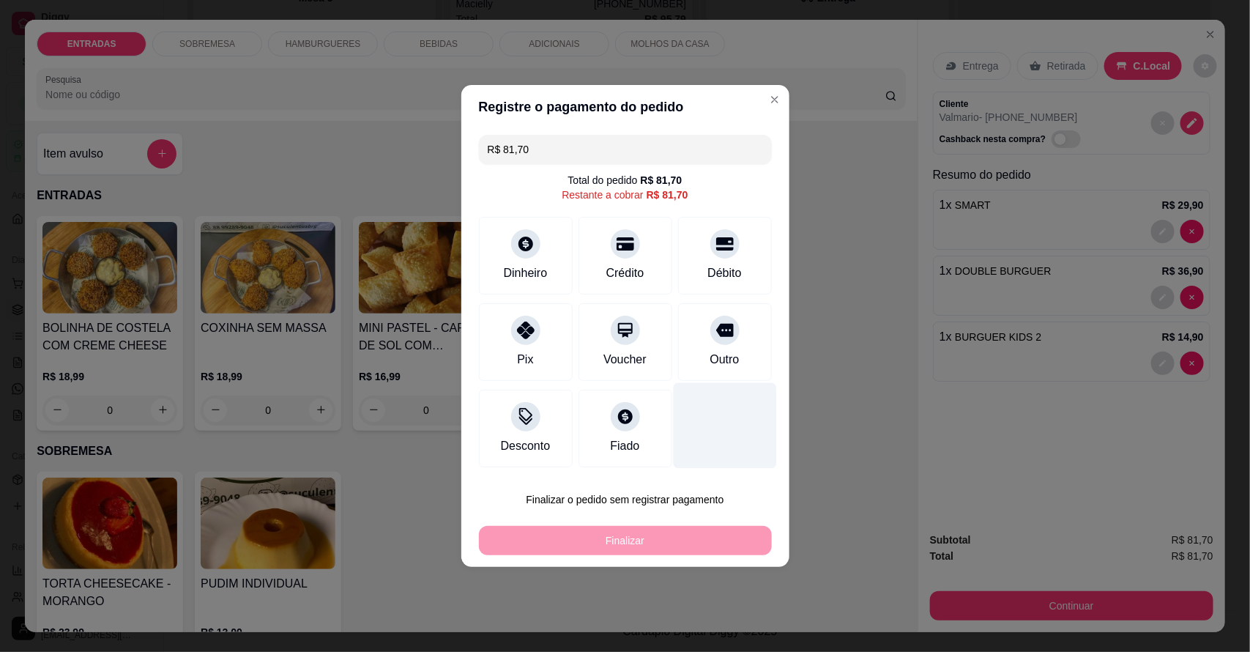
click at [702, 408] on div at bounding box center [724, 426] width 103 height 86
click at [701, 408] on div at bounding box center [724, 426] width 103 height 86
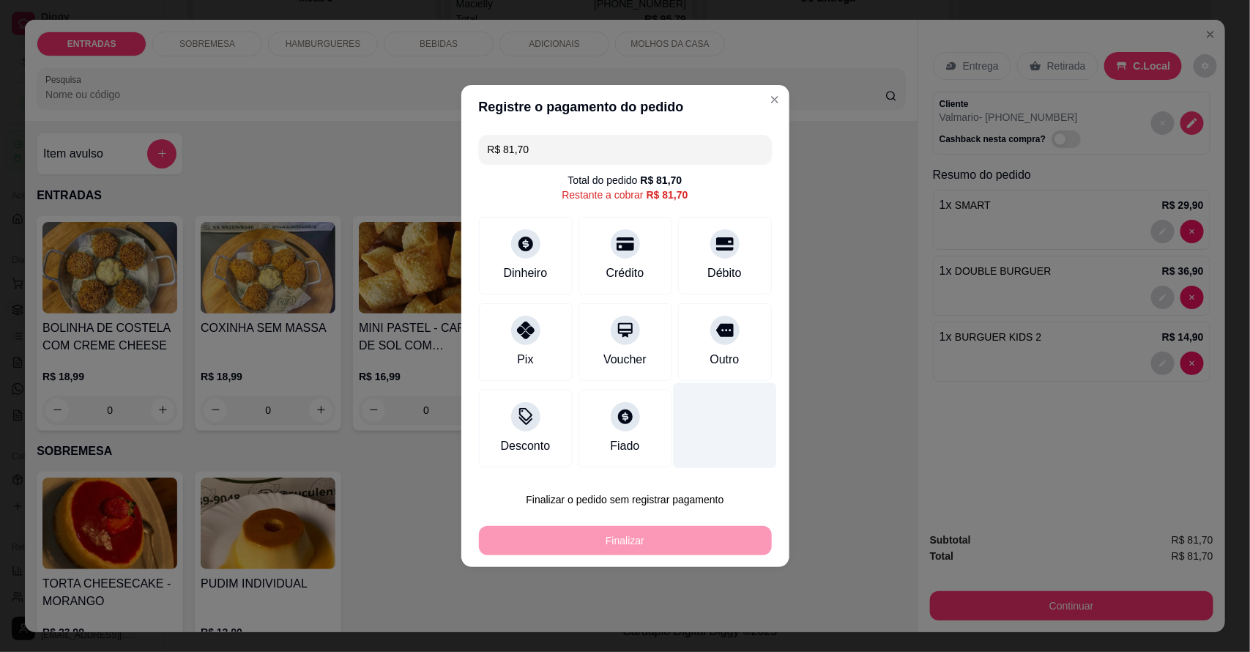
click at [700, 408] on div at bounding box center [724, 426] width 103 height 86
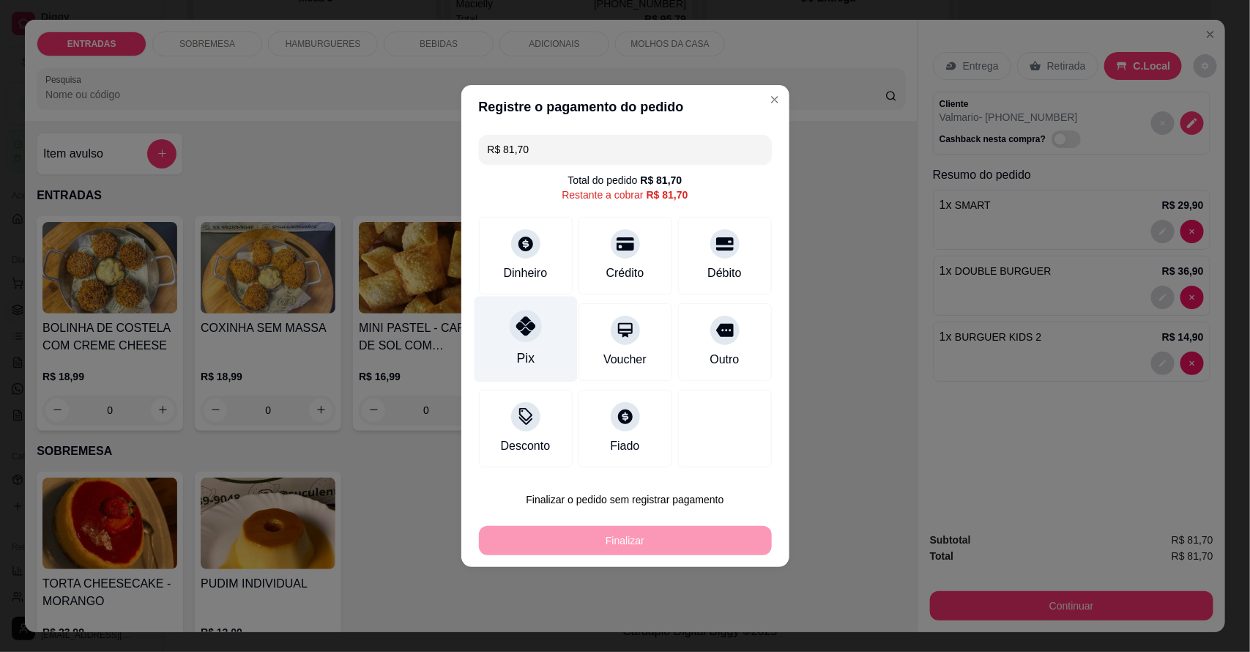
click at [510, 344] on div "Pix" at bounding box center [525, 340] width 103 height 86
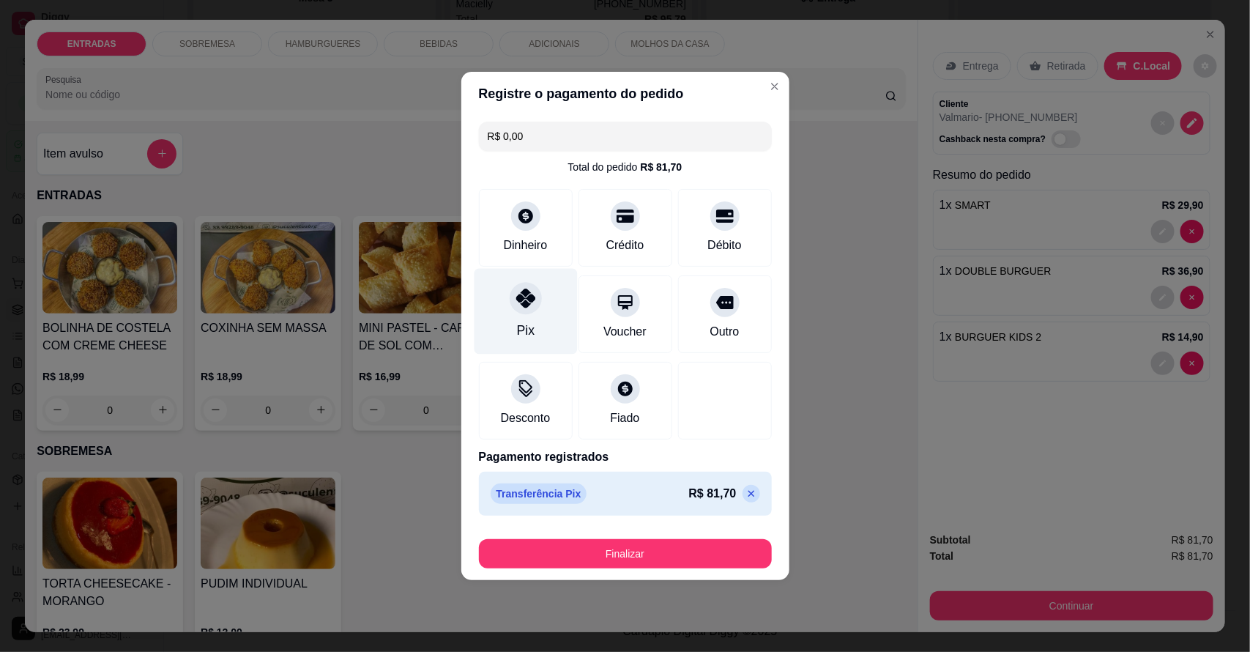
type input "R$ 0,00"
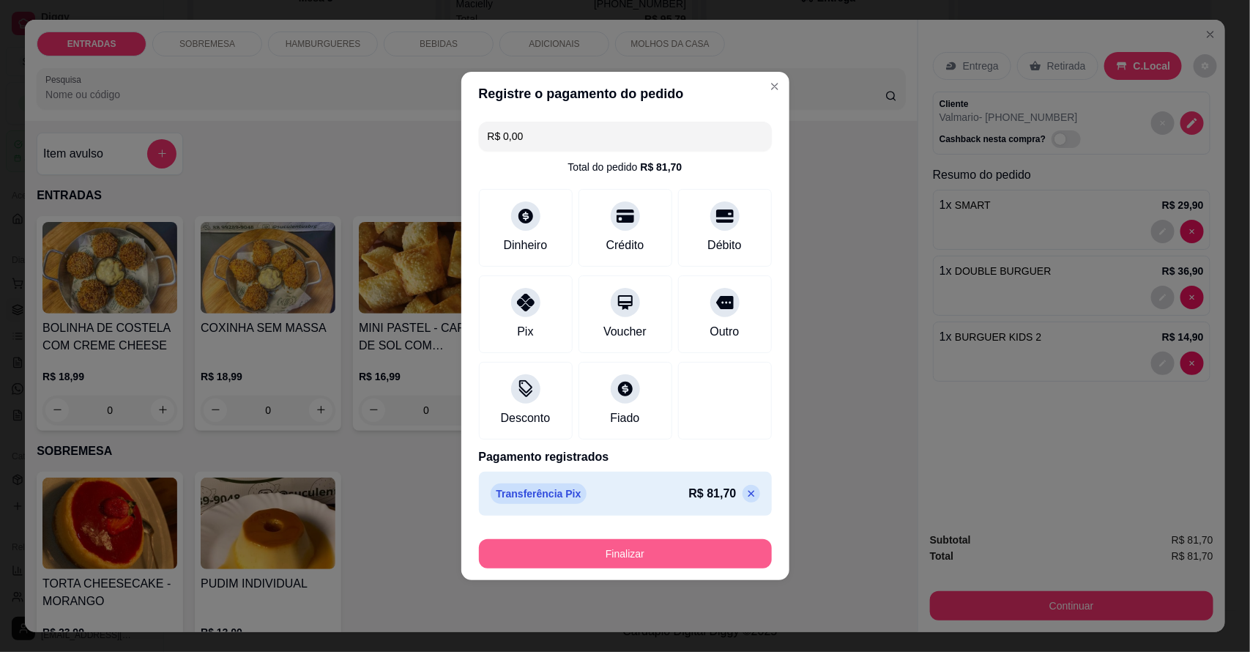
click at [696, 555] on button "Finalizar" at bounding box center [625, 553] width 293 height 29
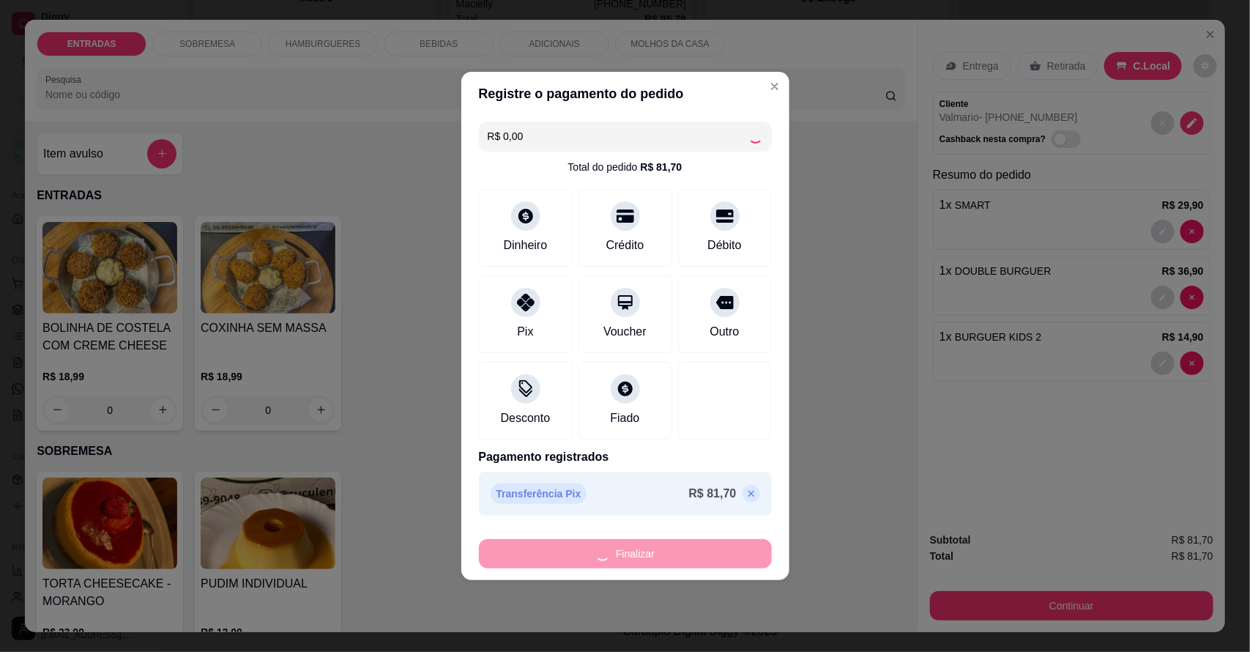
type input "0"
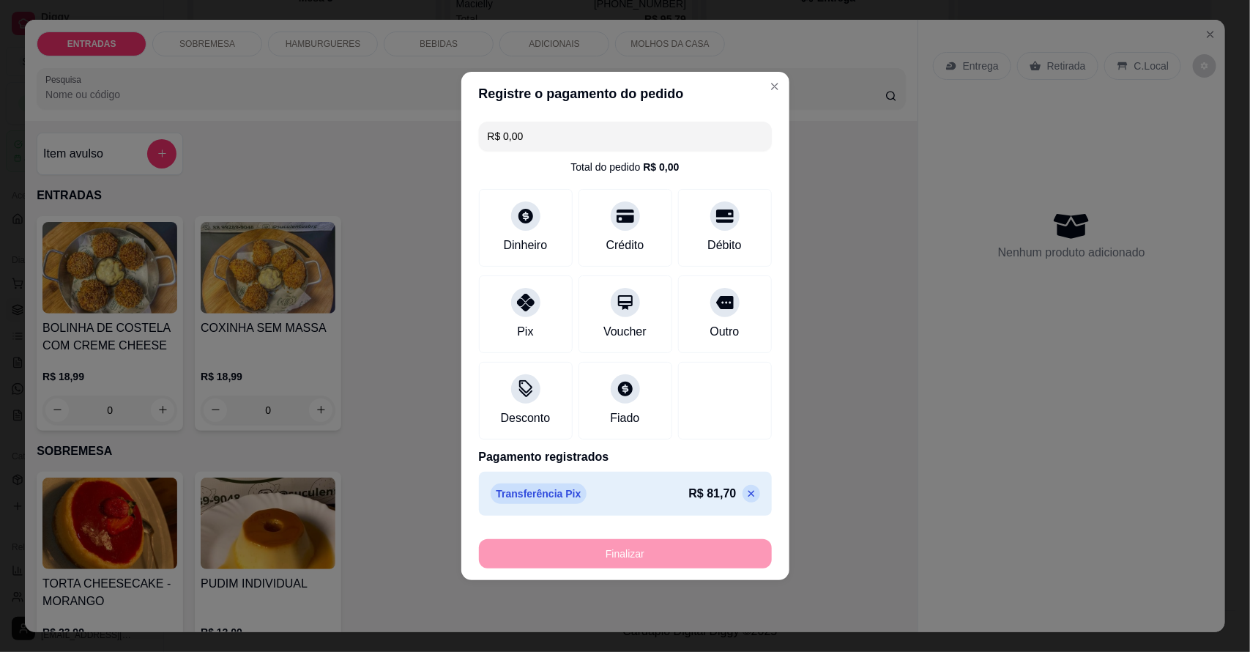
type input "-R$ 81,70"
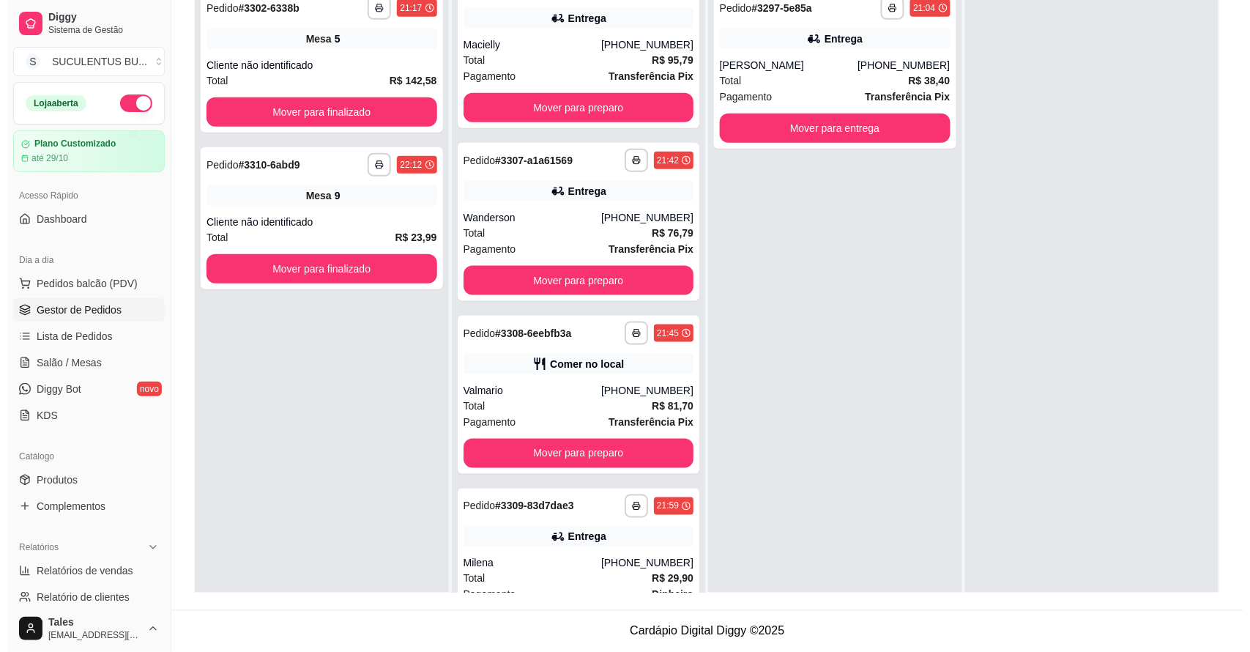
scroll to position [40, 0]
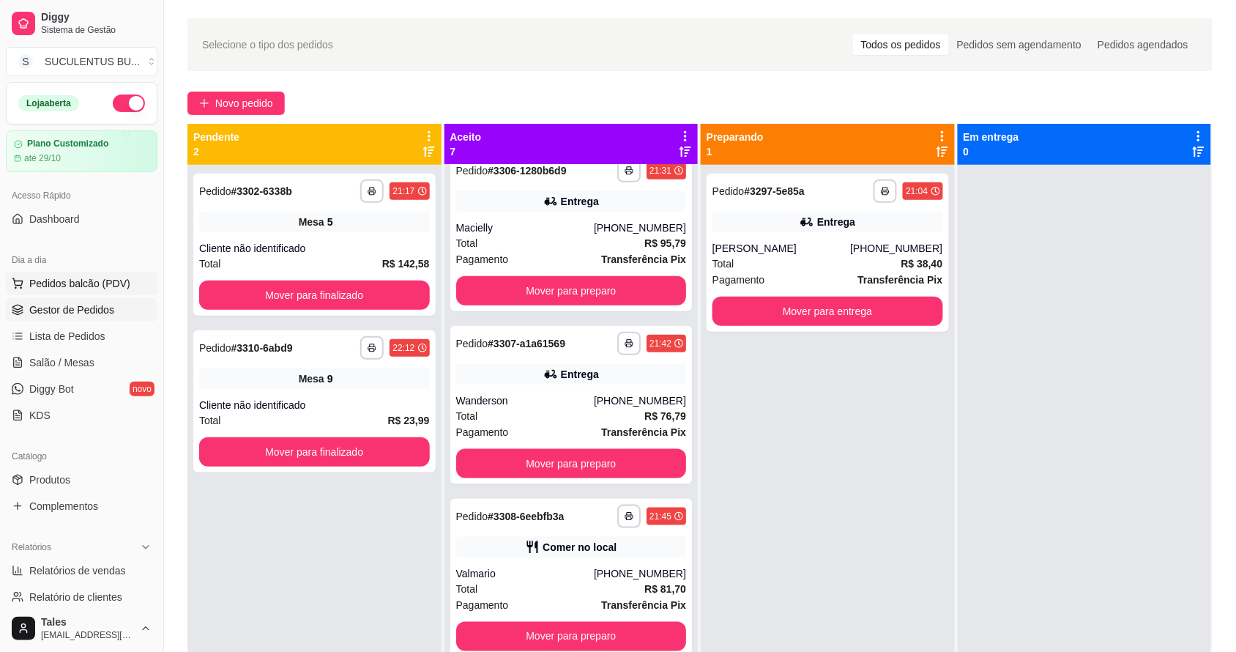
click at [122, 275] on button "Pedidos balcão (PDV)" at bounding box center [82, 283] width 152 height 23
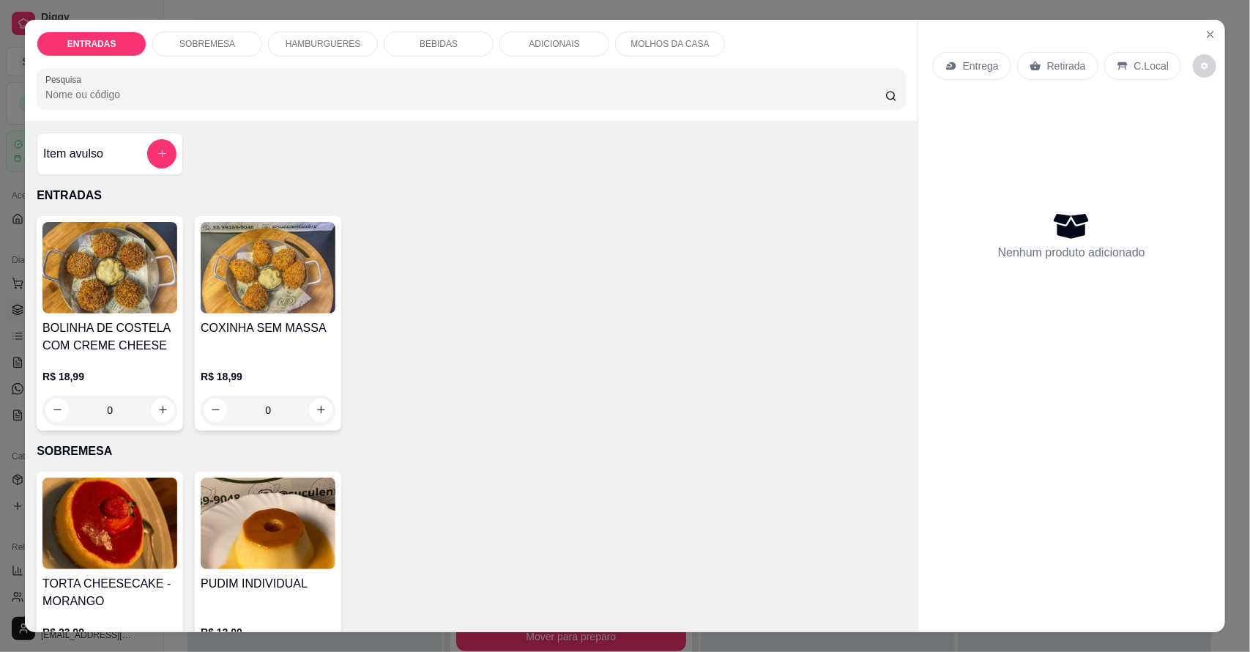
click at [420, 45] on p "BEBIDAS" at bounding box center [439, 44] width 38 height 12
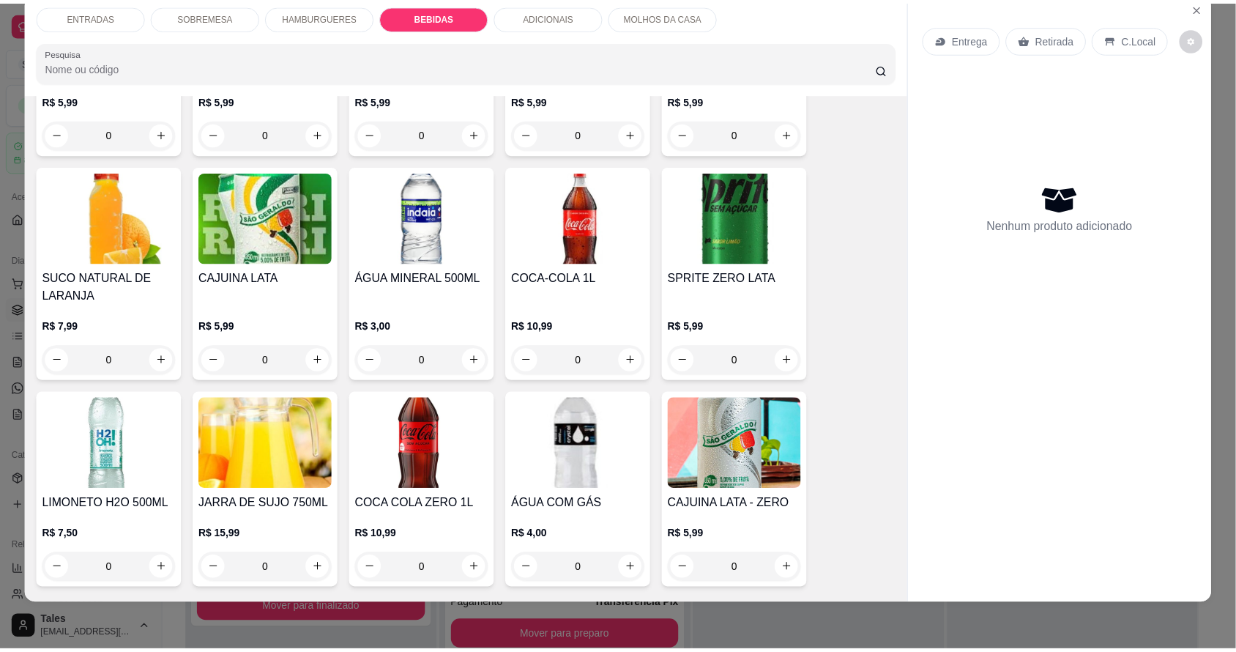
scroll to position [1159, 0]
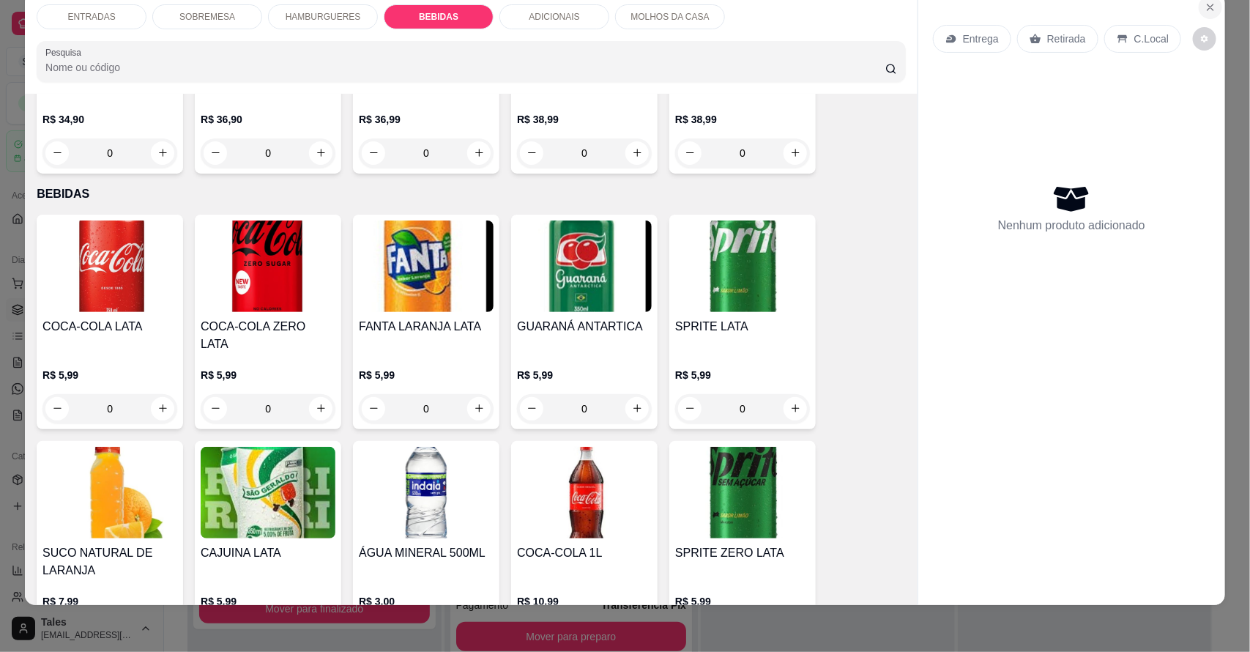
click at [1205, 9] on icon "Close" at bounding box center [1211, 7] width 12 height 12
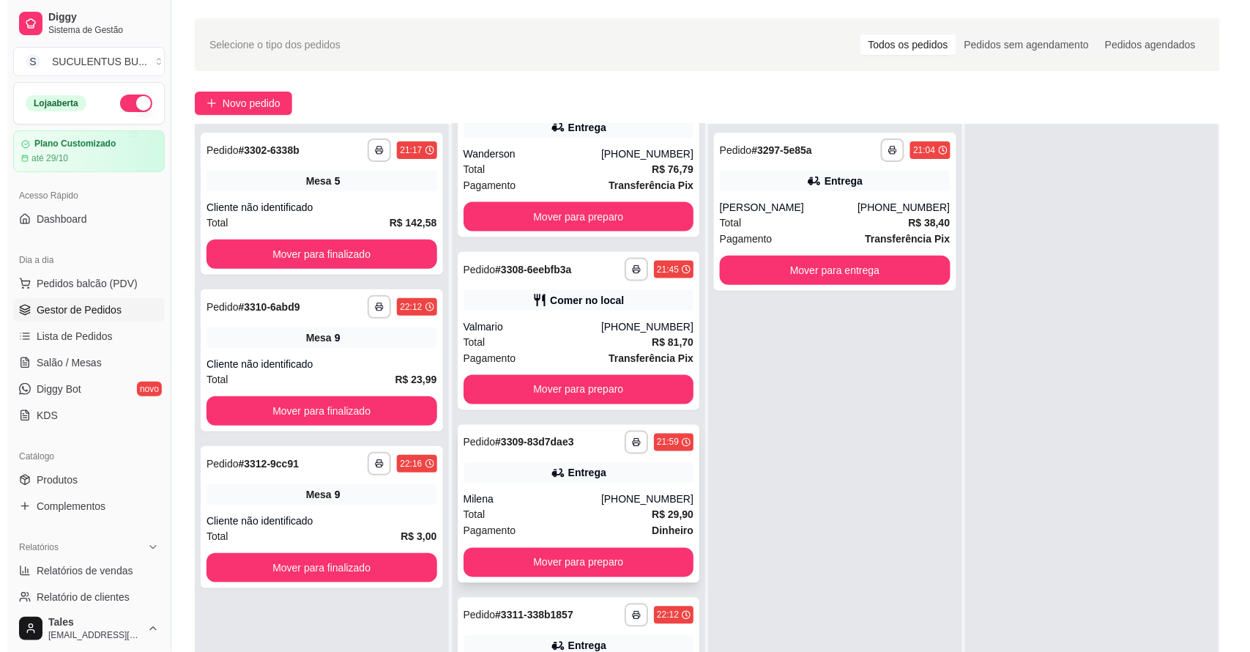
scroll to position [132, 0]
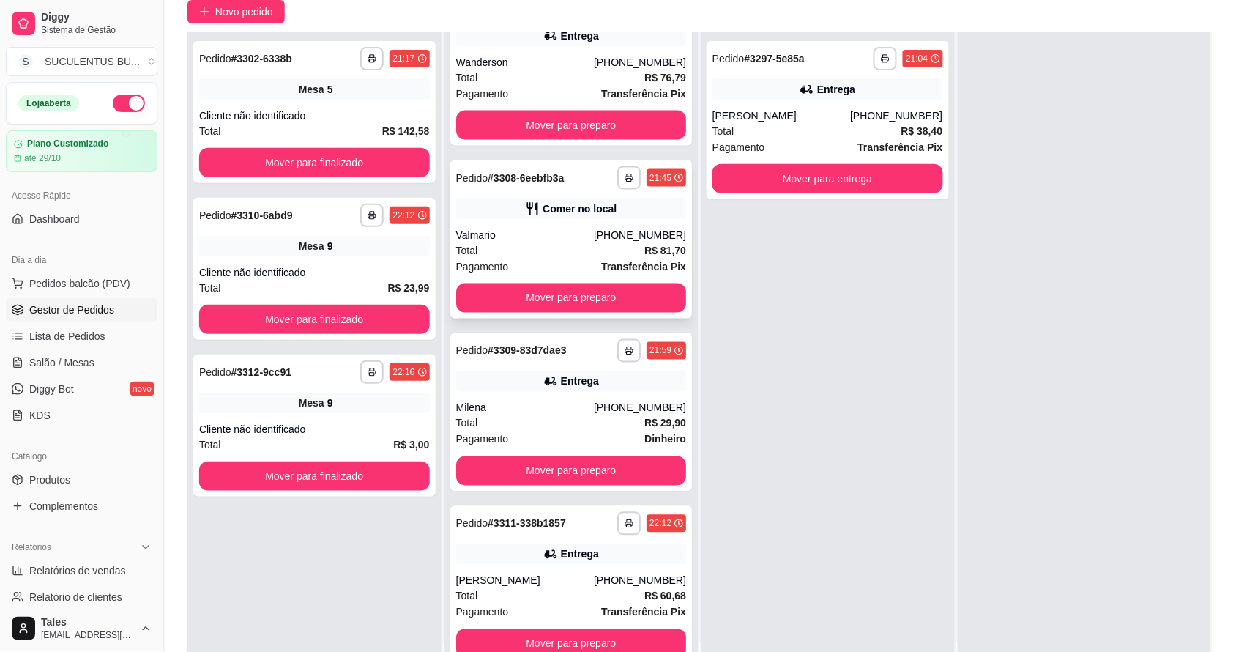
click at [554, 239] on div "Valmario" at bounding box center [525, 235] width 138 height 15
click at [110, 280] on span "Pedidos balcão (PDV)" at bounding box center [79, 283] width 101 height 15
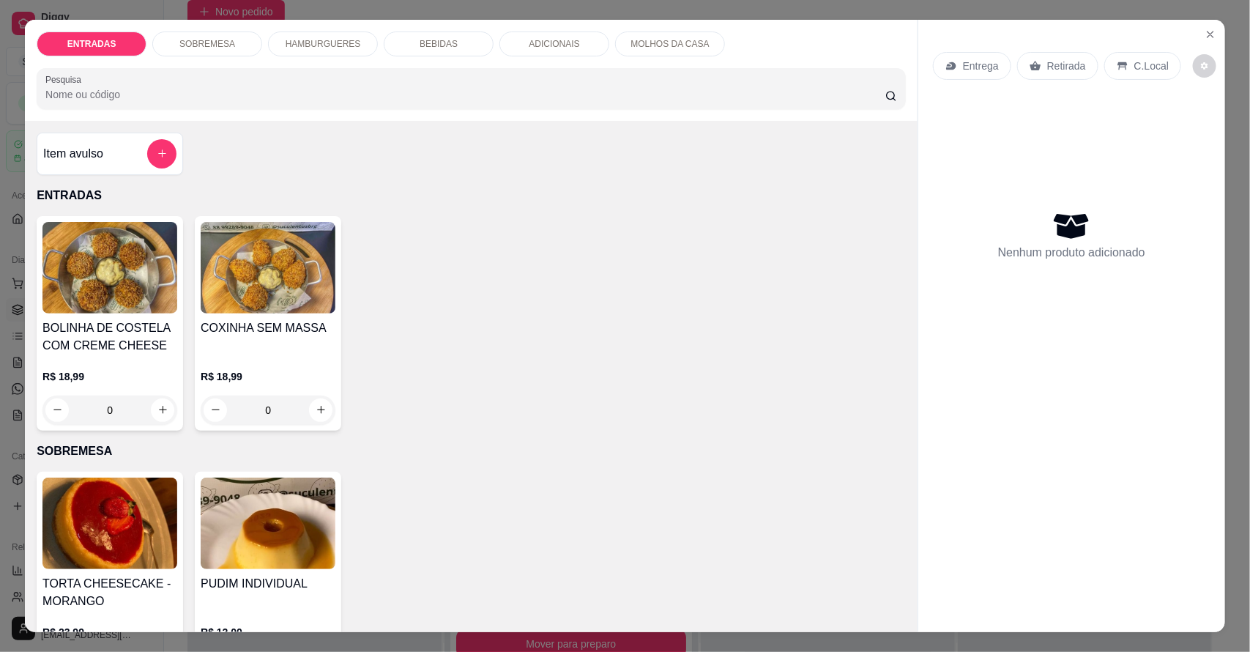
click at [320, 45] on p "HAMBURGUERES" at bounding box center [323, 44] width 75 height 12
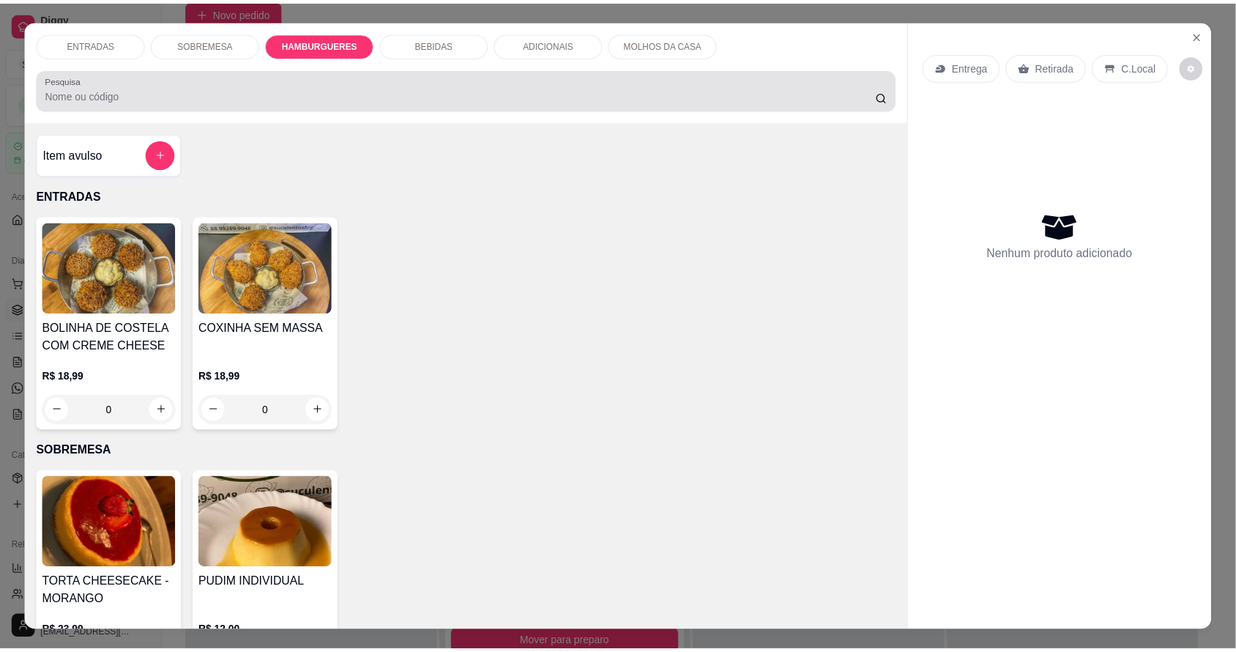
scroll to position [27, 0]
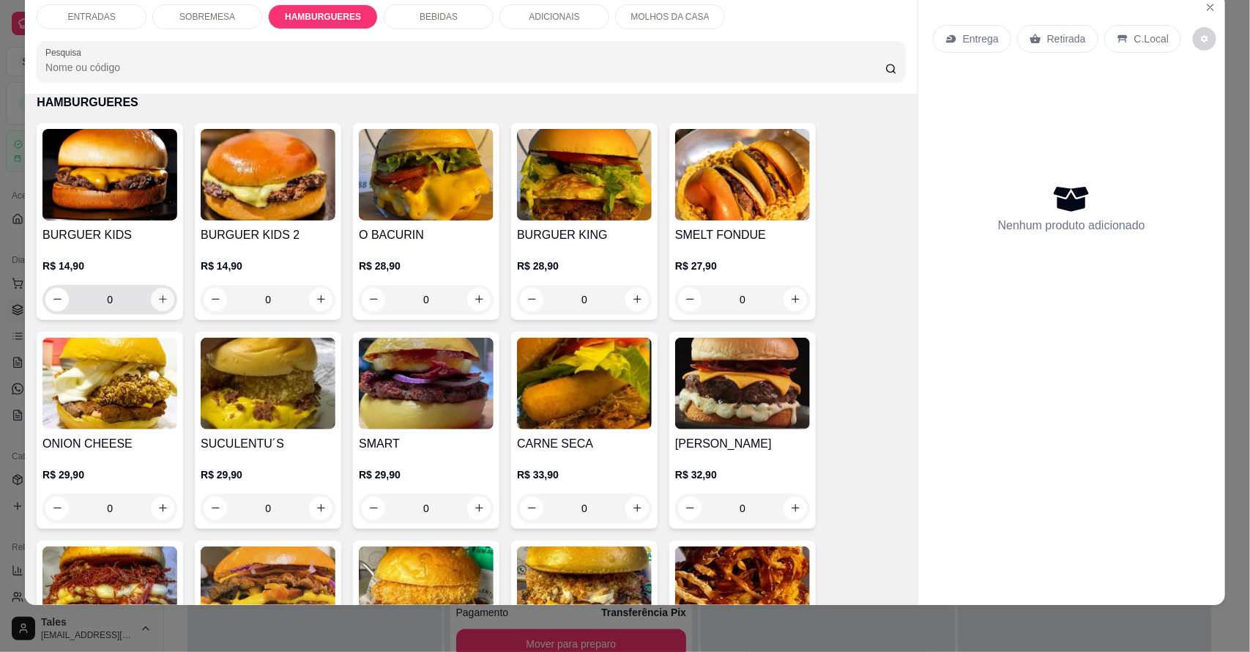
click at [159, 294] on icon "increase-product-quantity" at bounding box center [162, 299] width 11 height 11
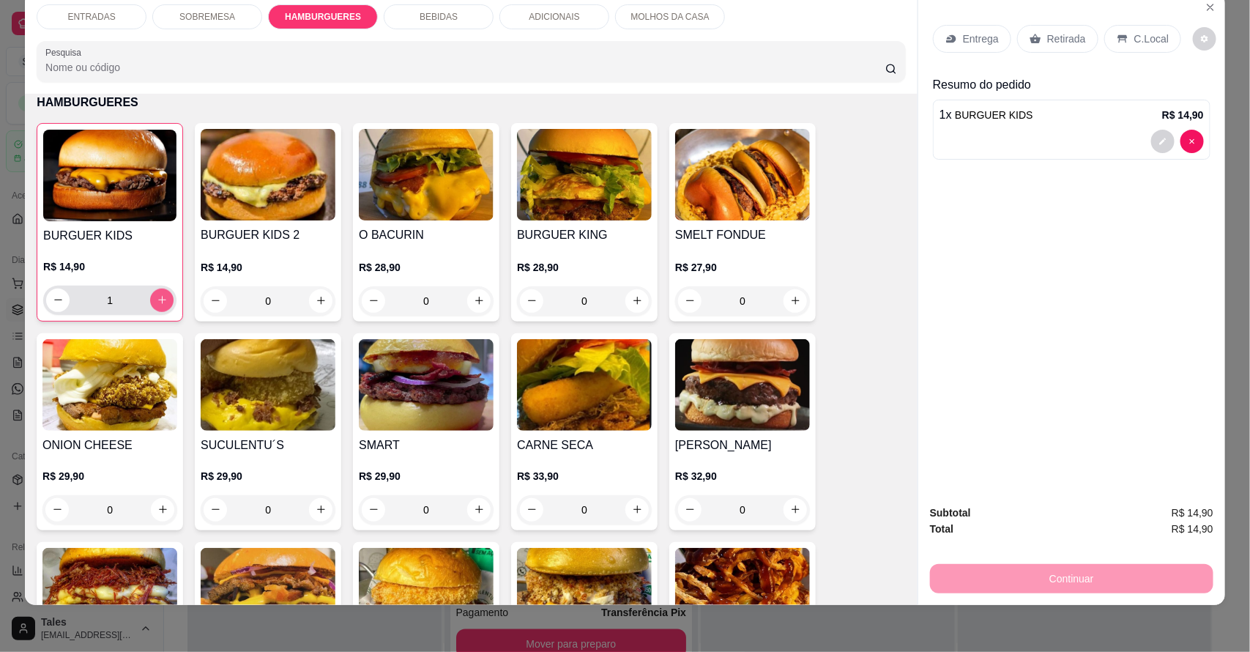
click at [159, 293] on button "increase-product-quantity" at bounding box center [161, 300] width 23 height 23
type input "2"
click at [974, 38] on p "Entrega" at bounding box center [981, 38] width 36 height 15
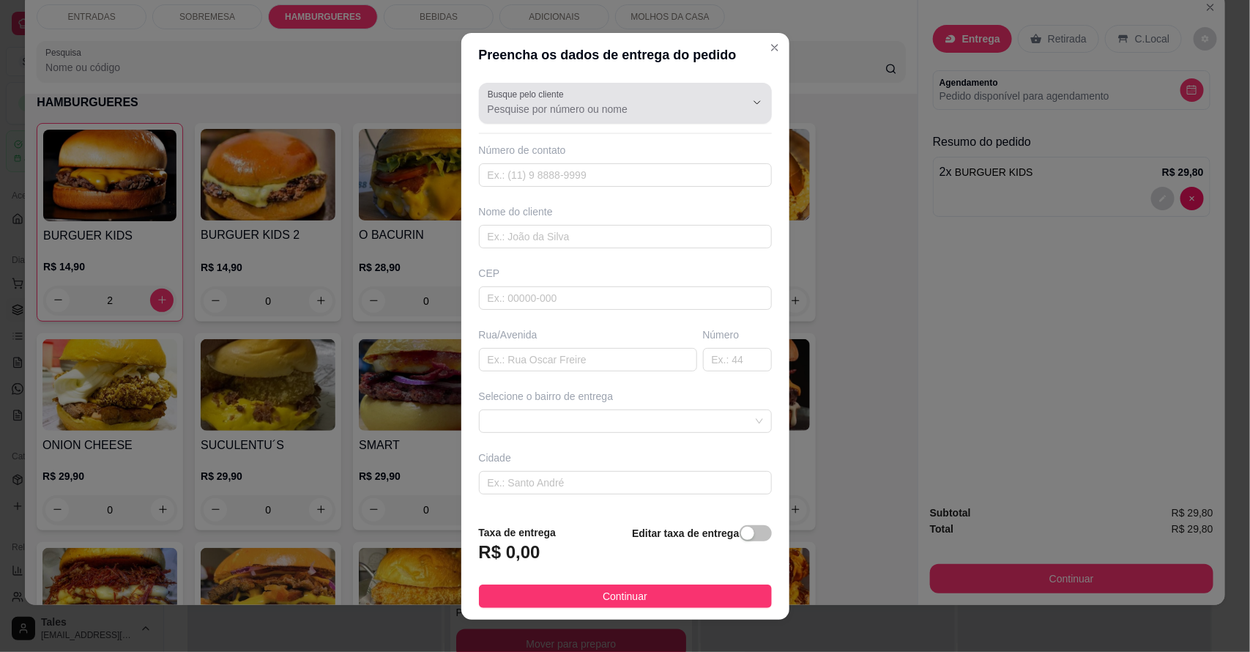
click at [628, 100] on div at bounding box center [625, 103] width 275 height 29
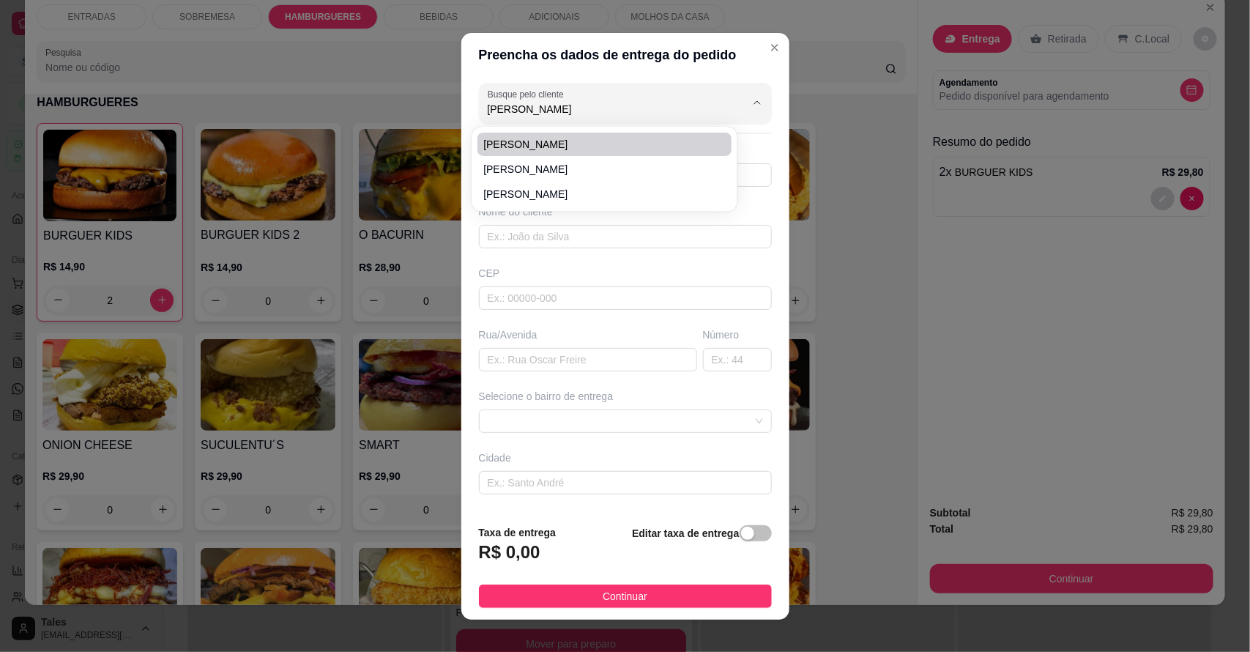
click at [576, 148] on span "[PERSON_NAME]" at bounding box center [597, 144] width 228 height 15
type input "[PERSON_NAME]"
type input "1199549203"
type input "[PERSON_NAME]"
type input "63155000"
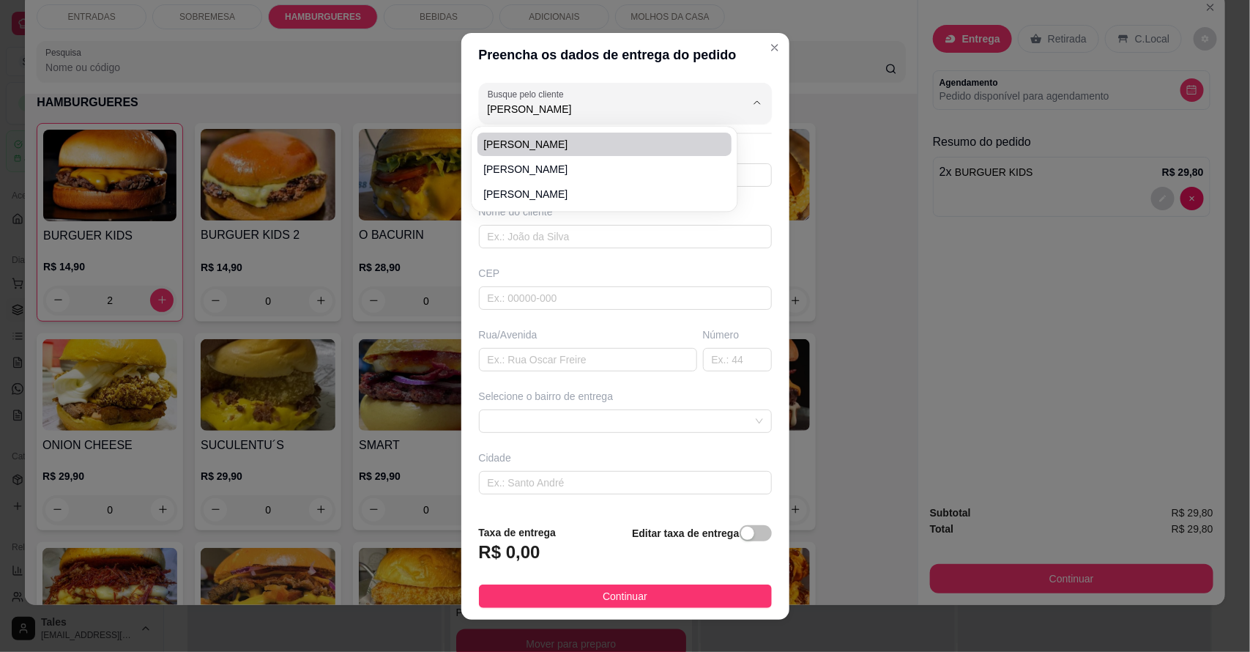
type input "[STREET_ADDRESS][PERSON_NAME]"
type input "58"
type input "Salitre"
type input "Ao lado do salão do Moacir"
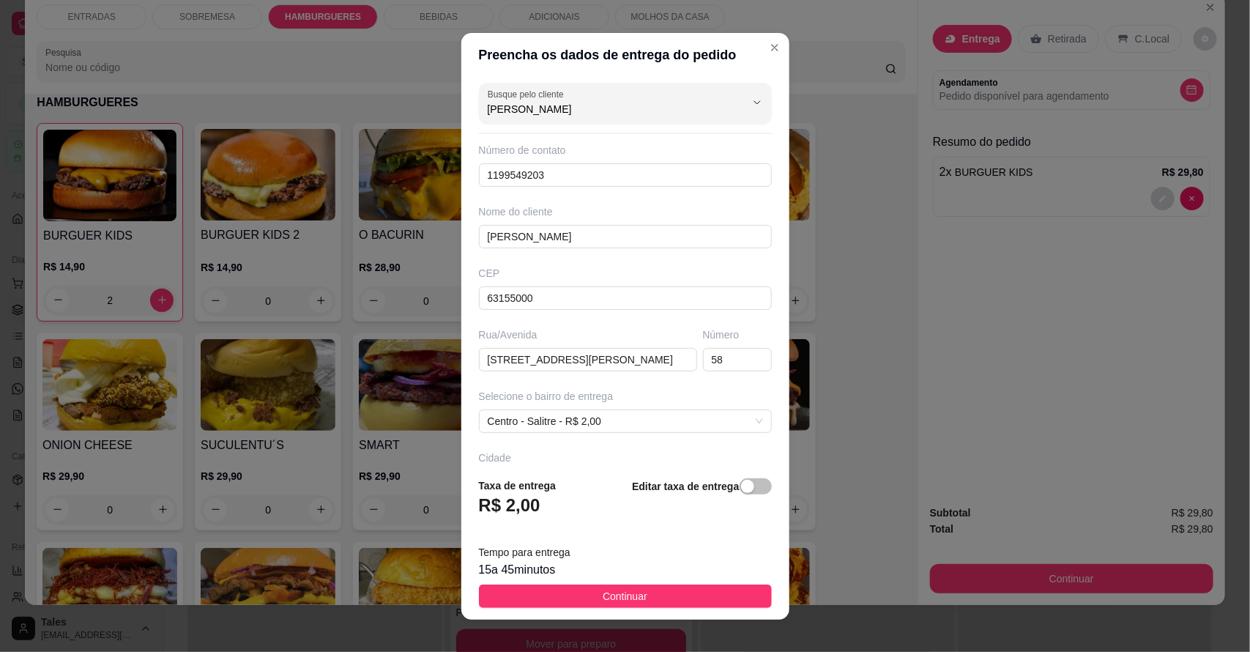
type input "[PERSON_NAME]"
click at [575, 172] on span "[PERSON_NAME]" at bounding box center [597, 169] width 228 height 15
click at [566, 104] on input "[PERSON_NAME]" at bounding box center [605, 109] width 234 height 15
click at [529, 138] on span "[PERSON_NAME]" at bounding box center [597, 144] width 228 height 15
type input "1199549203"
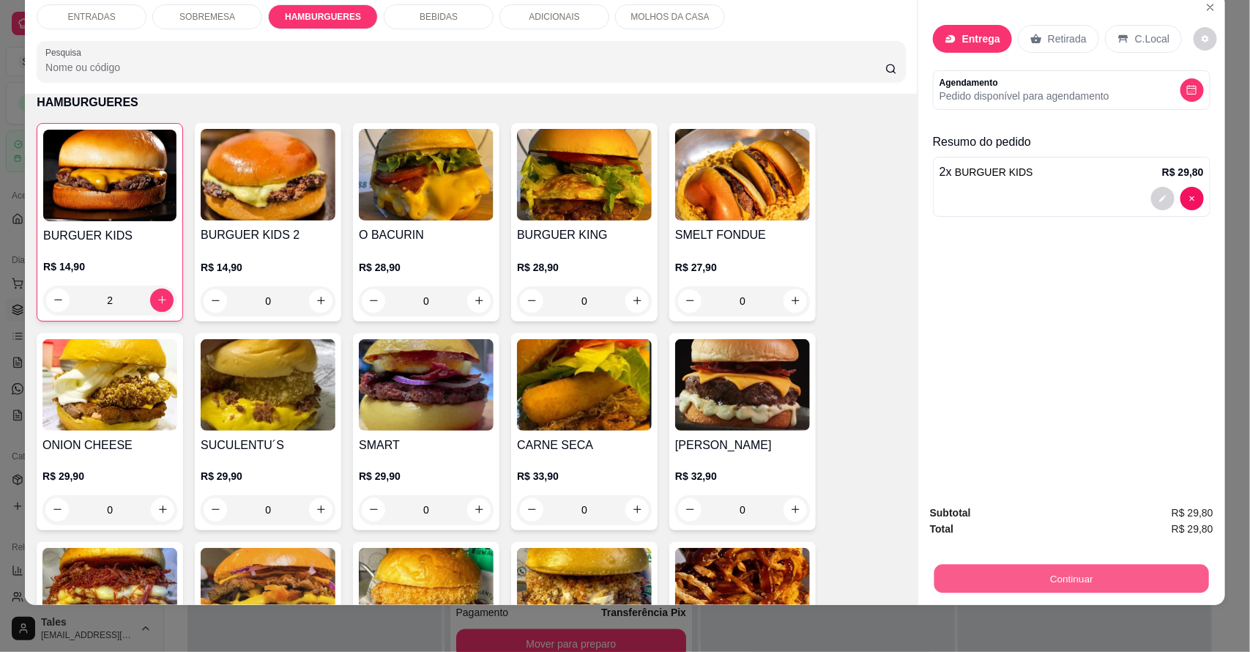
click at [1074, 575] on button "Continuar" at bounding box center [1071, 579] width 275 height 29
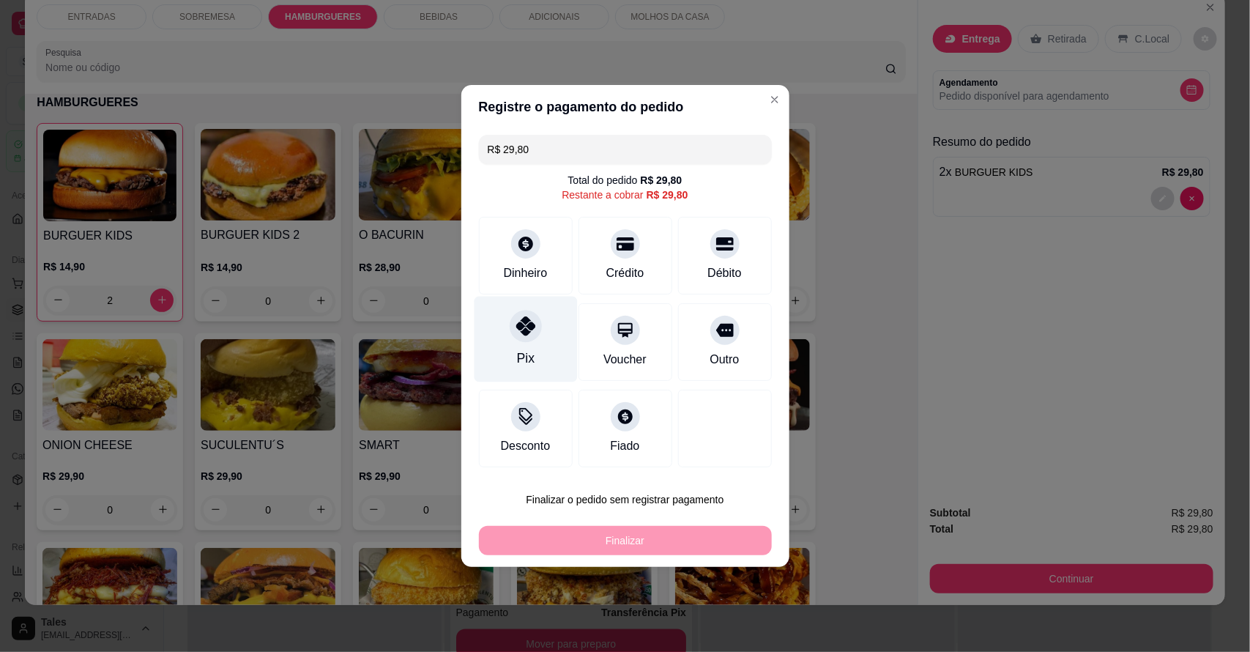
click at [535, 334] on div at bounding box center [526, 326] width 32 height 32
type input "R$ 0,00"
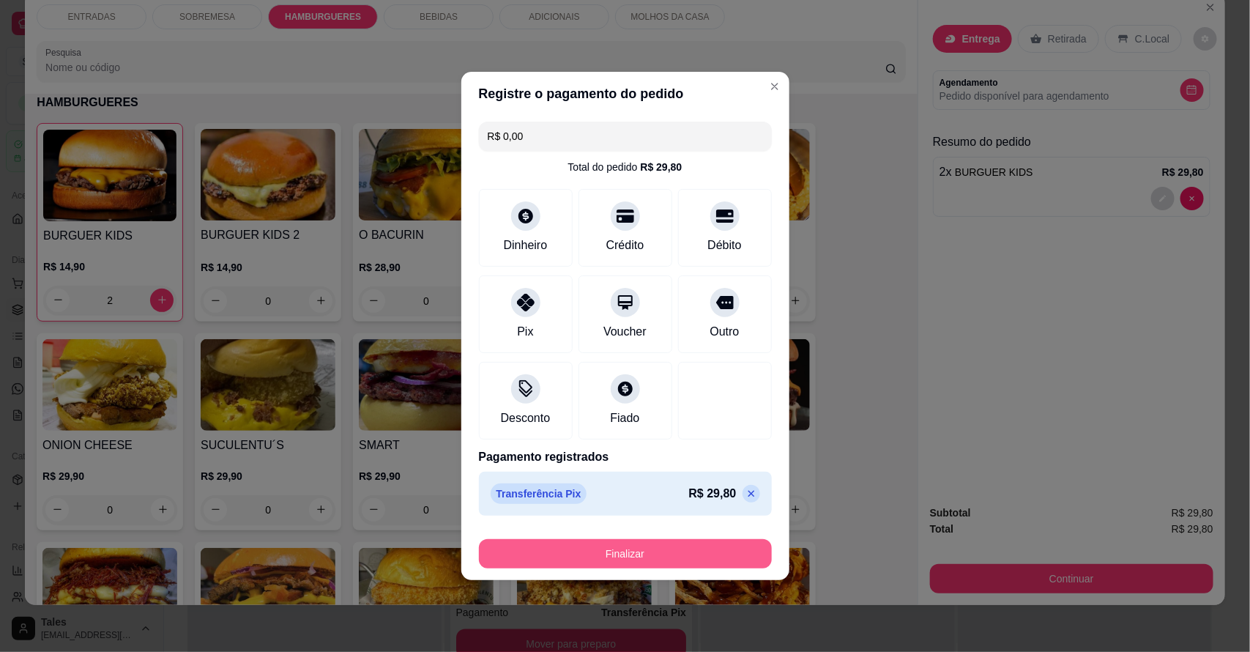
click at [628, 555] on button "Finalizar" at bounding box center [625, 553] width 293 height 29
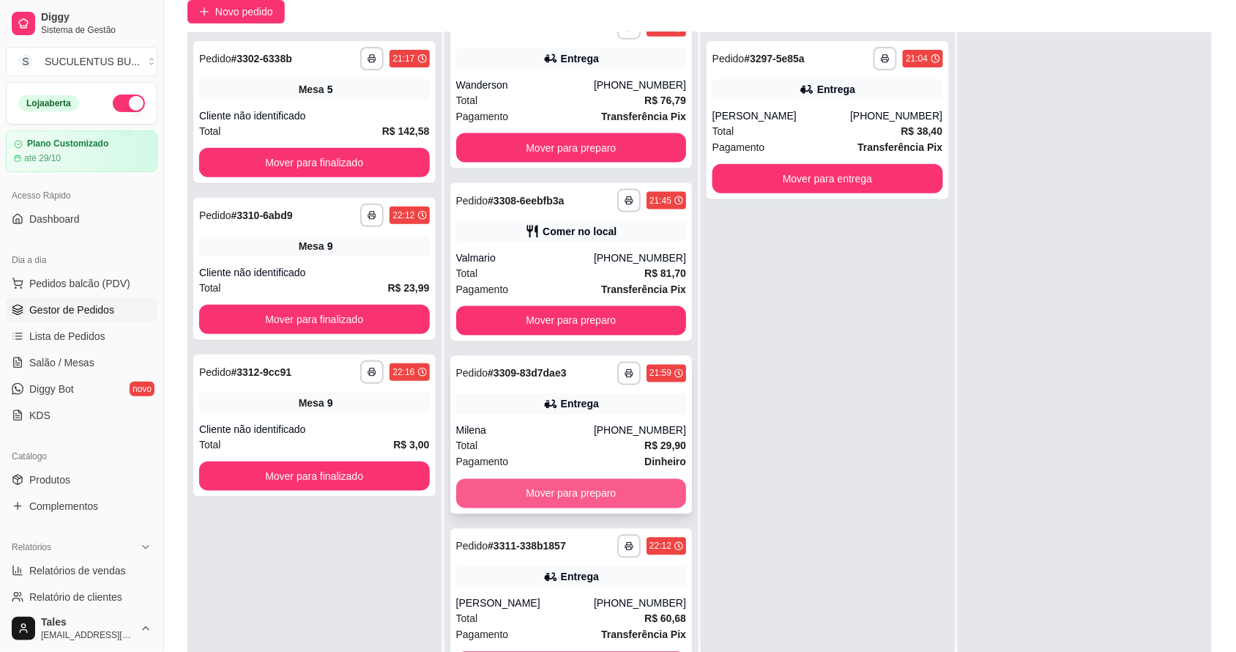
scroll to position [745, 0]
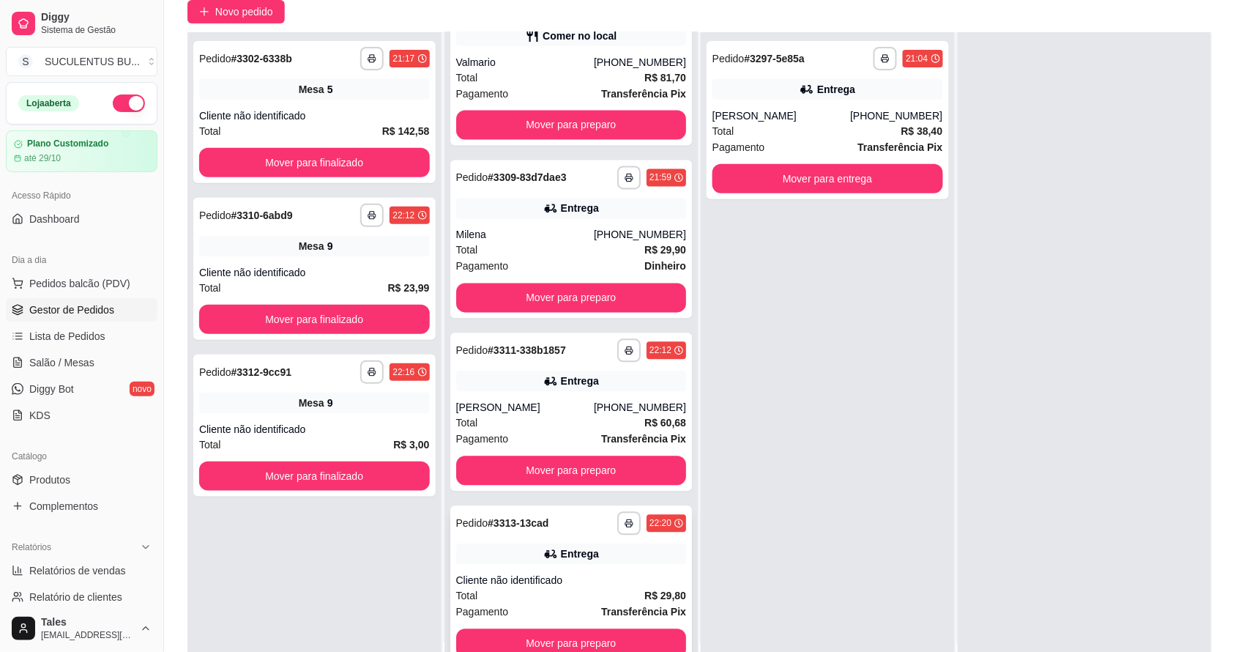
click at [579, 588] on div "Total R$ 29,80" at bounding box center [571, 596] width 231 height 16
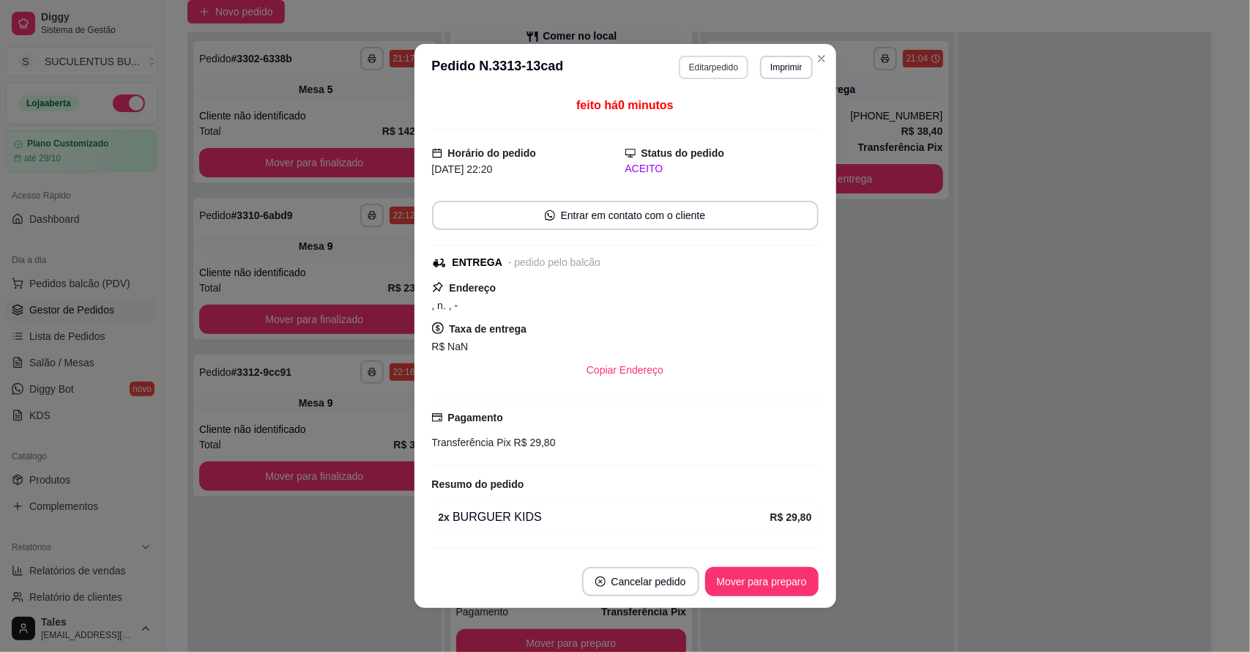
click at [703, 68] on button "Editar pedido" at bounding box center [714, 67] width 70 height 23
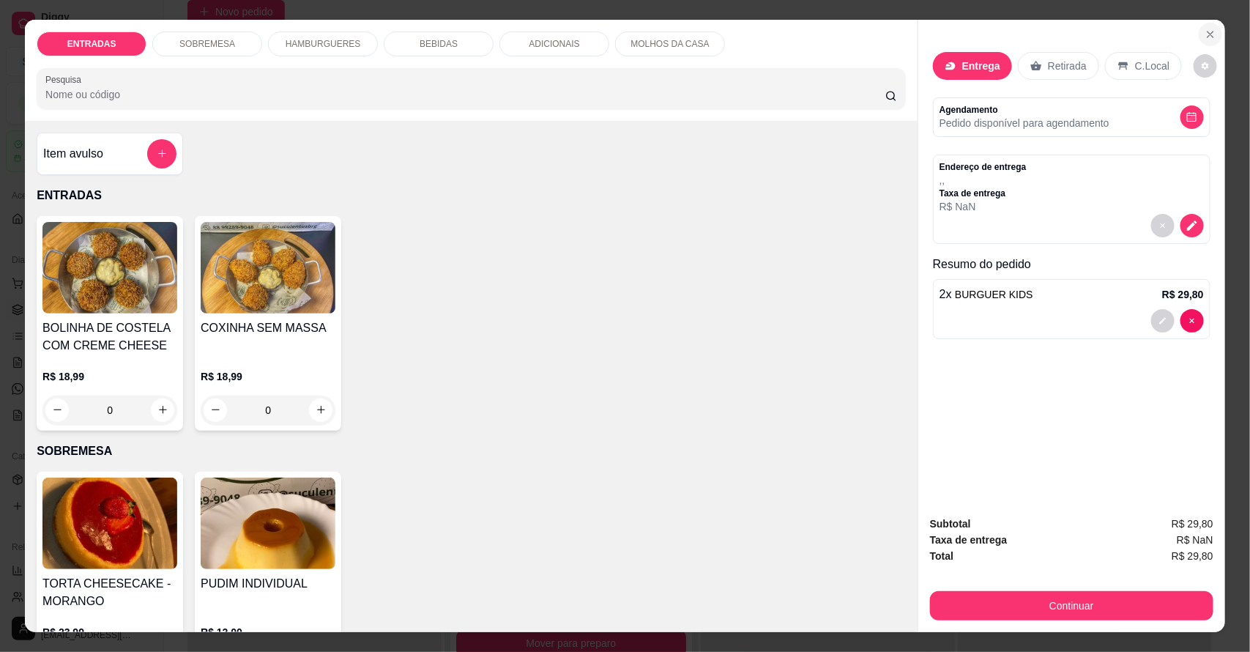
click at [1208, 34] on icon "Close" at bounding box center [1211, 34] width 6 height 6
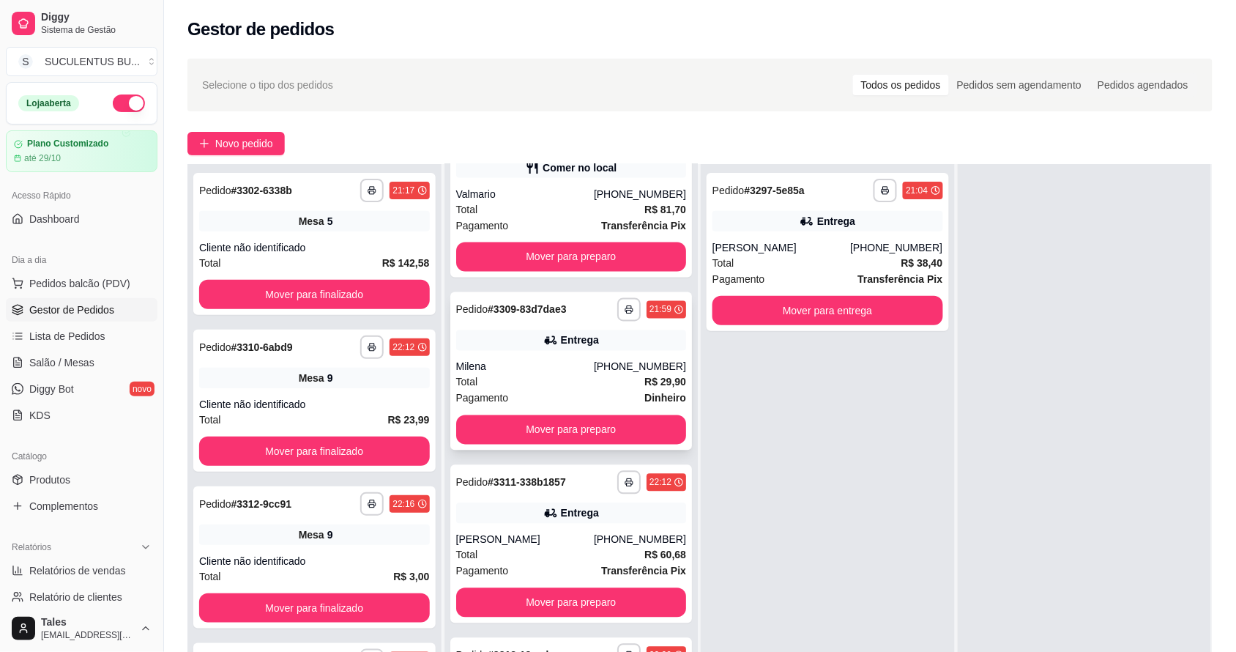
scroll to position [653, 0]
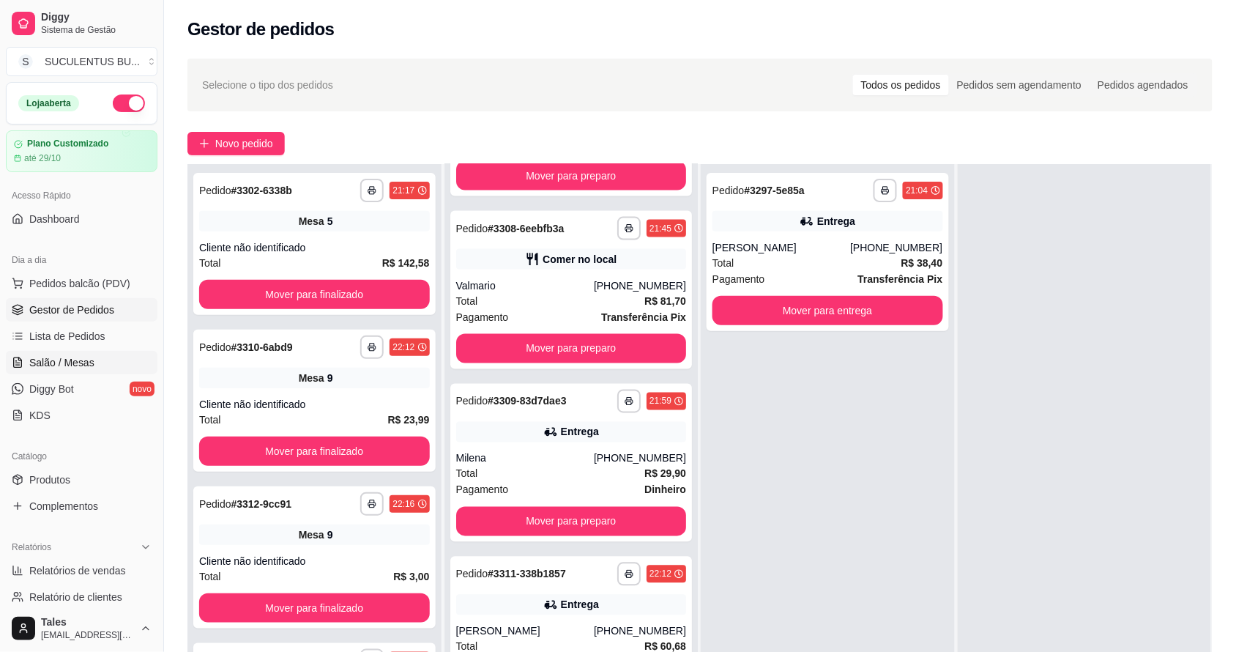
click at [66, 355] on span "Salão / Mesas" at bounding box center [61, 362] width 65 height 15
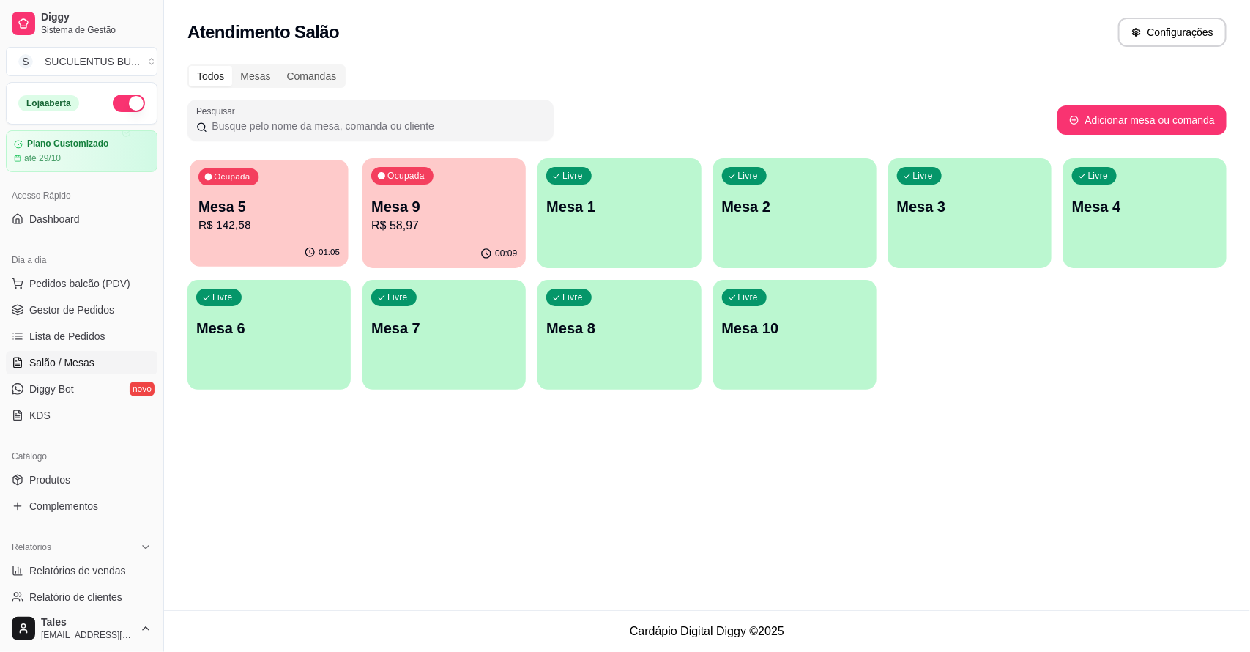
click at [270, 220] on p "R$ 142,58" at bounding box center [268, 225] width 141 height 17
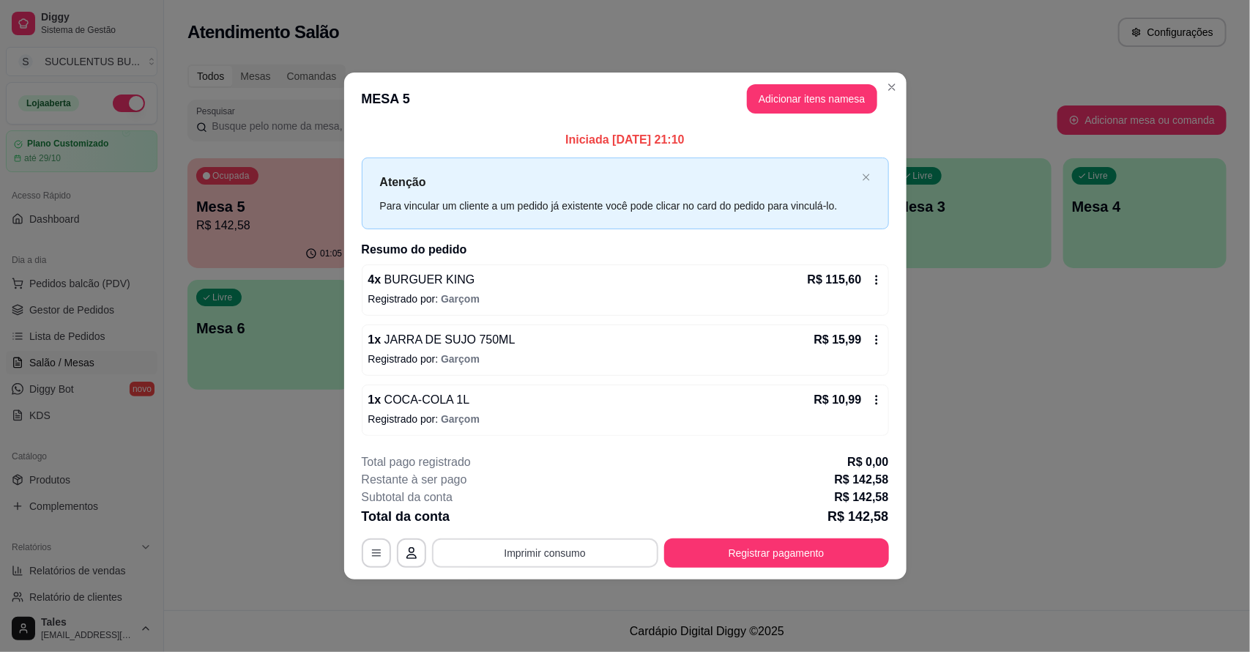
click at [543, 558] on button "Imprimir consumo" at bounding box center [545, 552] width 226 height 29
click at [571, 518] on button "IMPRESSORA CAIXA" at bounding box center [549, 519] width 121 height 23
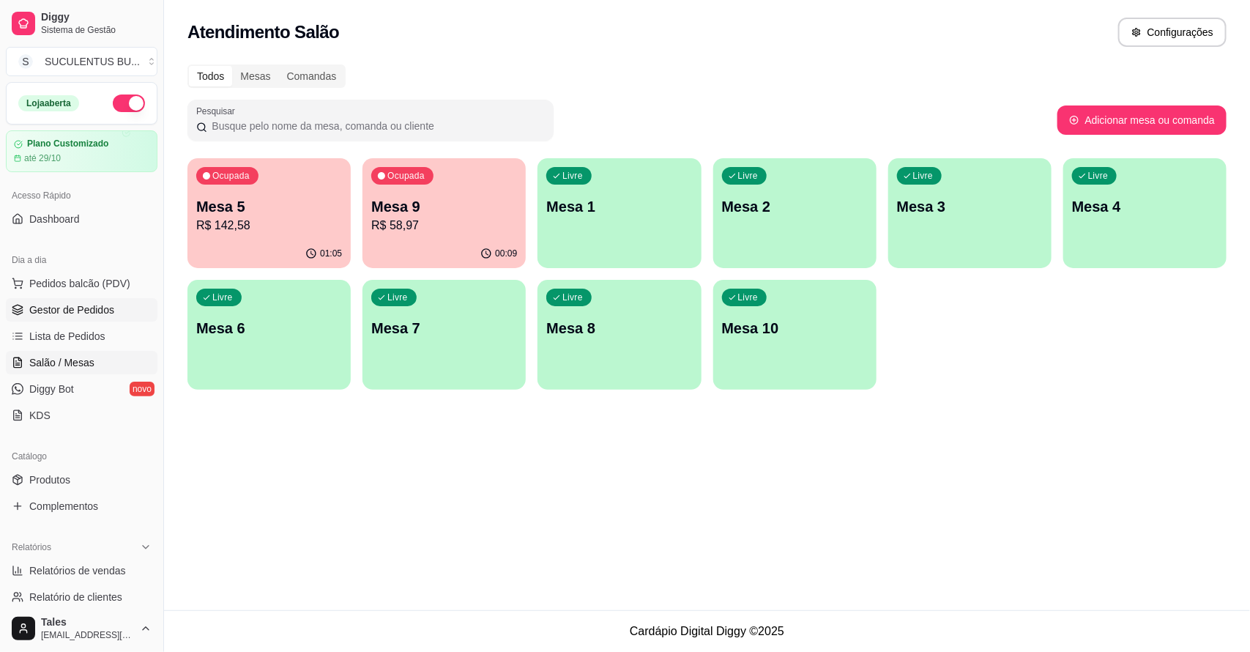
click at [92, 309] on span "Gestor de Pedidos" at bounding box center [71, 309] width 85 height 15
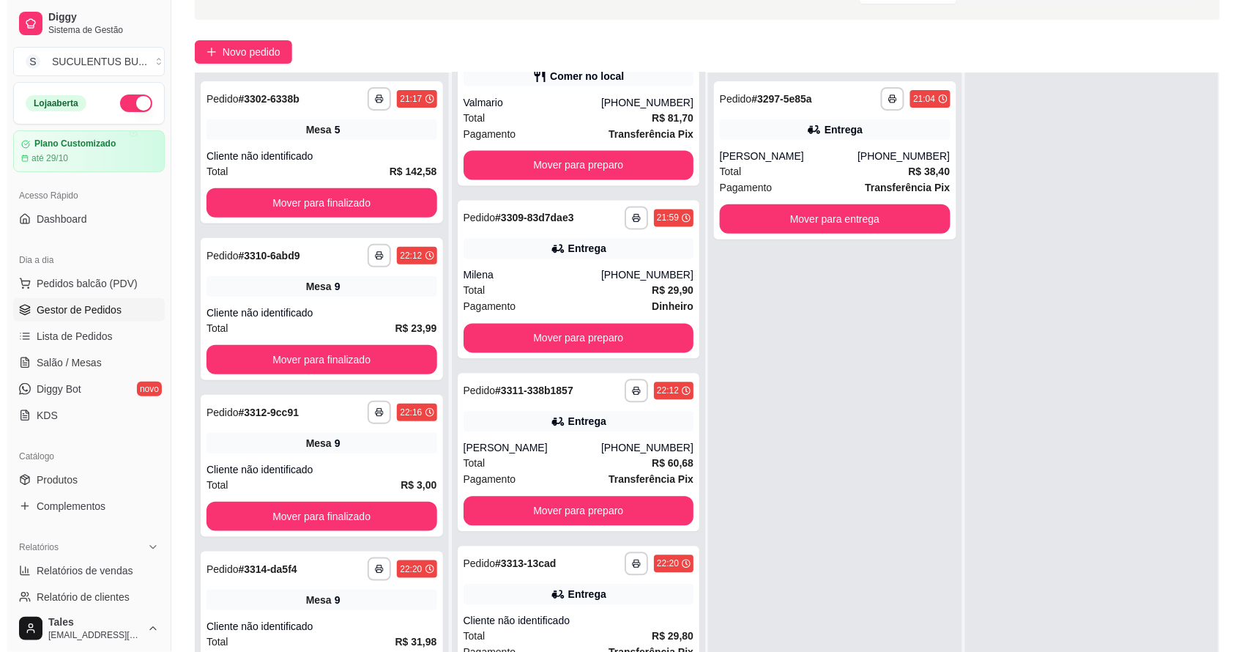
scroll to position [223, 0]
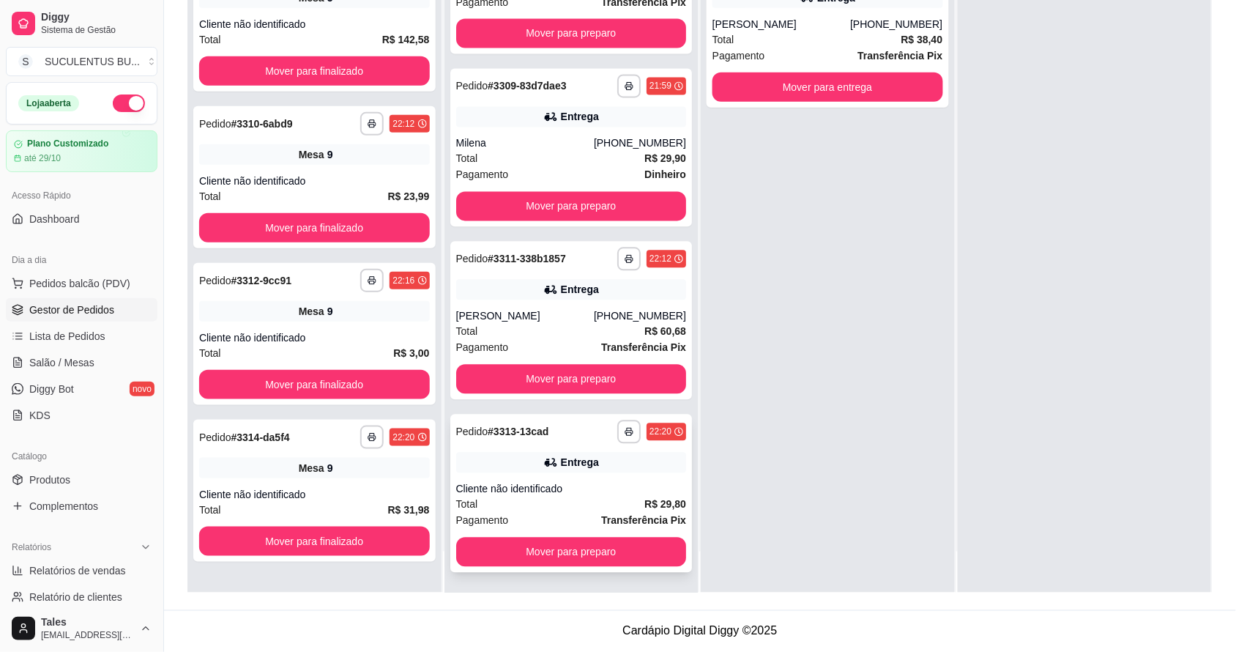
click at [620, 477] on div "**********" at bounding box center [571, 494] width 242 height 158
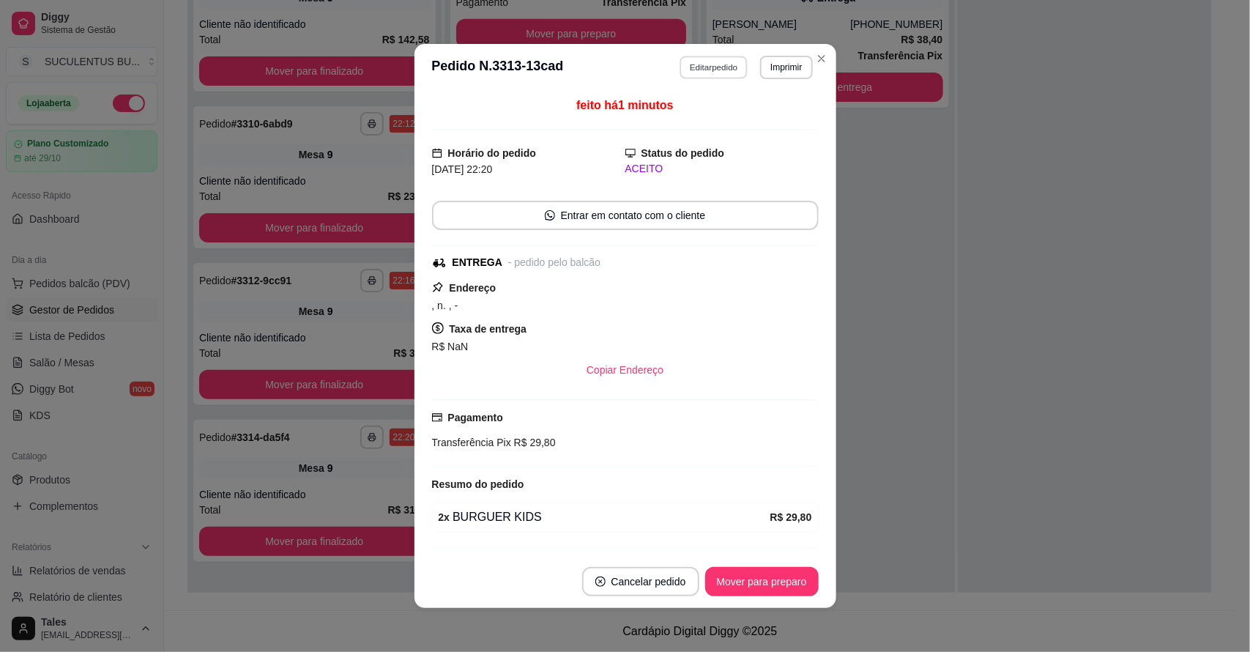
click at [689, 66] on button "Editar pedido" at bounding box center [714, 67] width 68 height 23
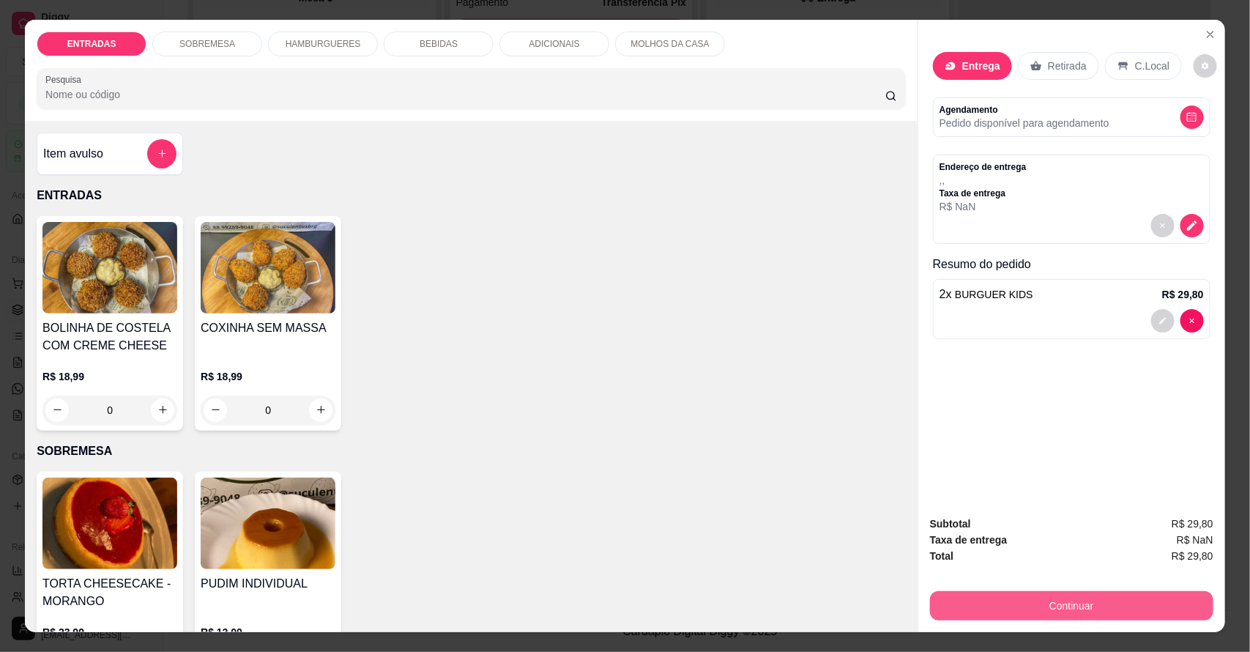
click at [1067, 610] on button "Continuar" at bounding box center [1071, 605] width 283 height 29
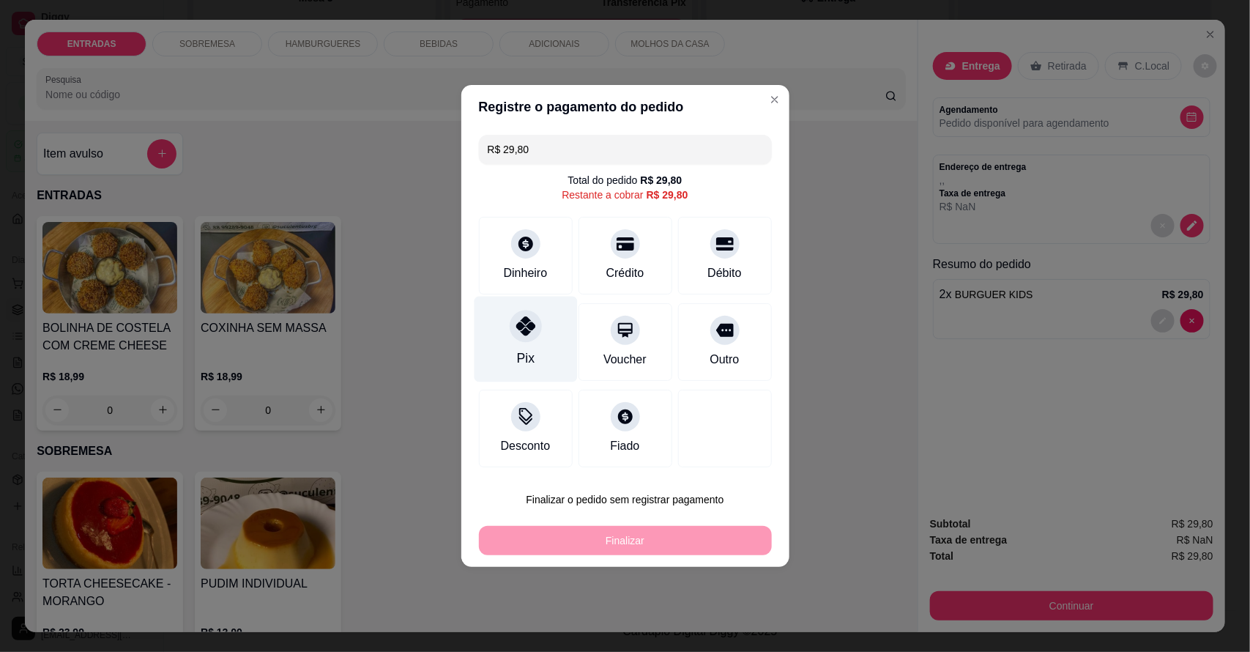
click at [551, 341] on div "Pix" at bounding box center [525, 340] width 103 height 86
type input "R$ 0,00"
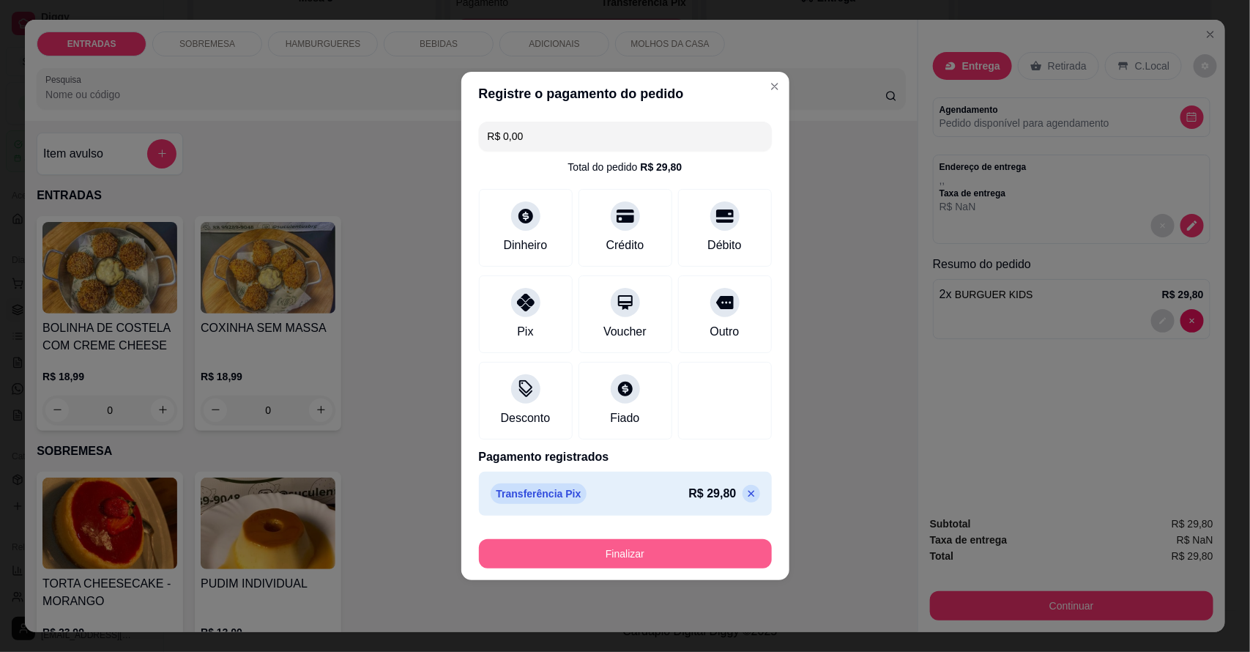
click at [664, 551] on button "Finalizar" at bounding box center [625, 553] width 293 height 29
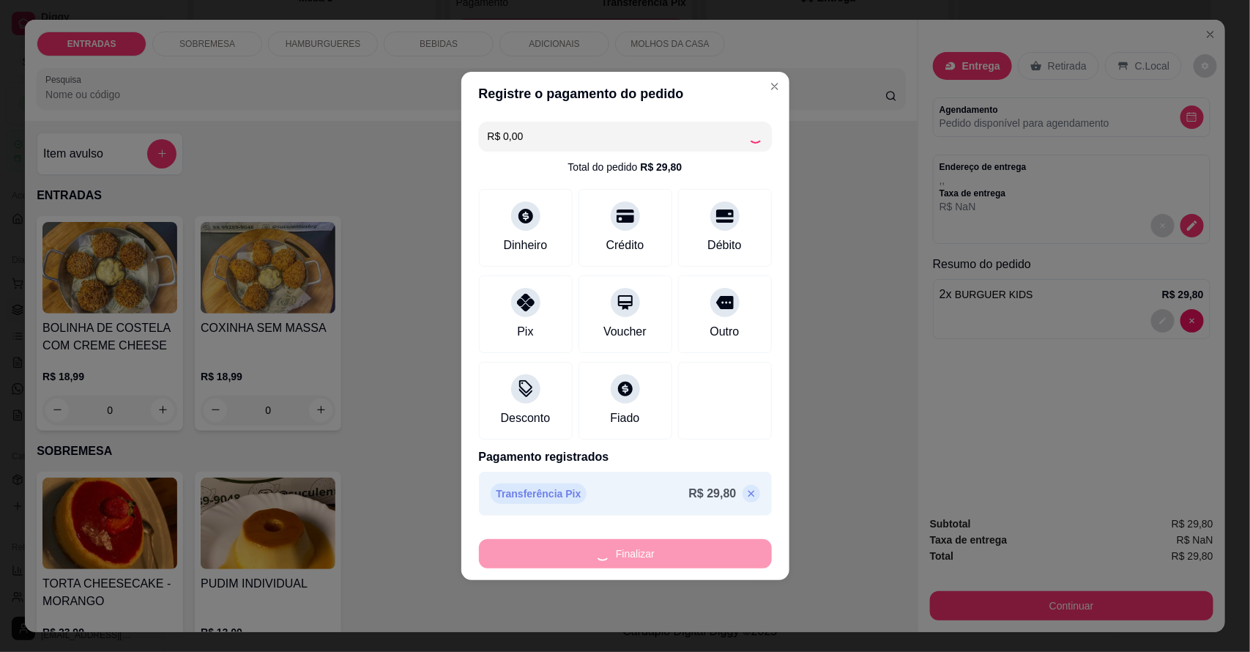
type input "0"
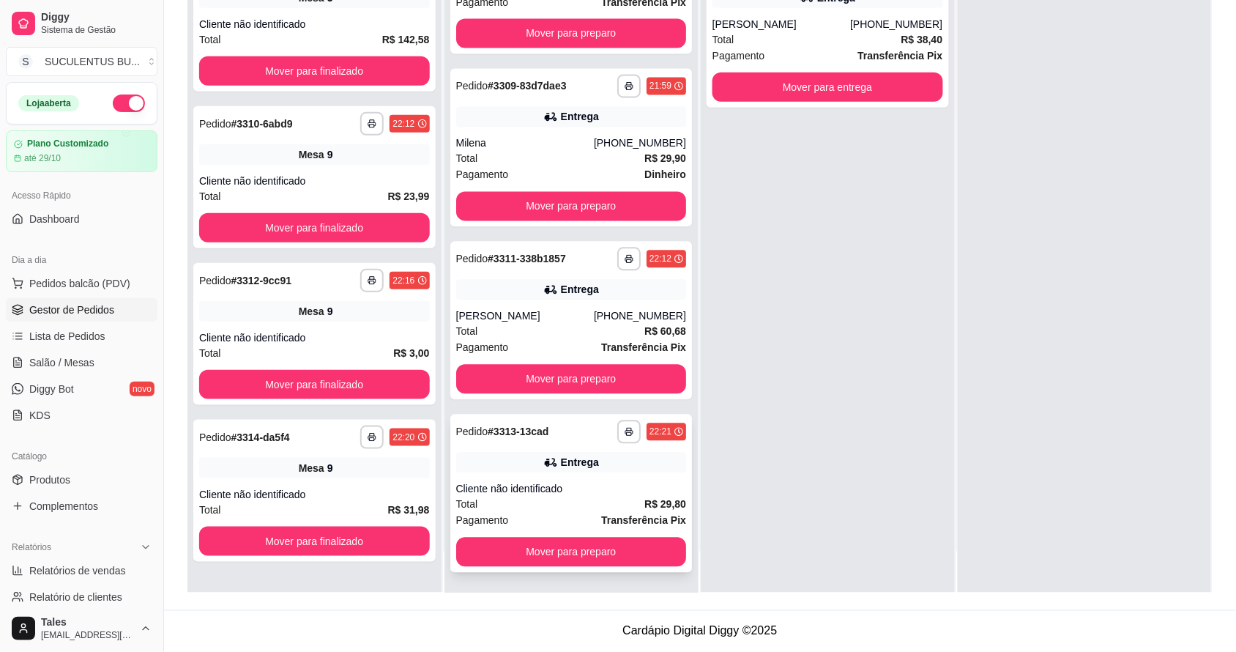
click at [580, 473] on div "**********" at bounding box center [571, 494] width 242 height 158
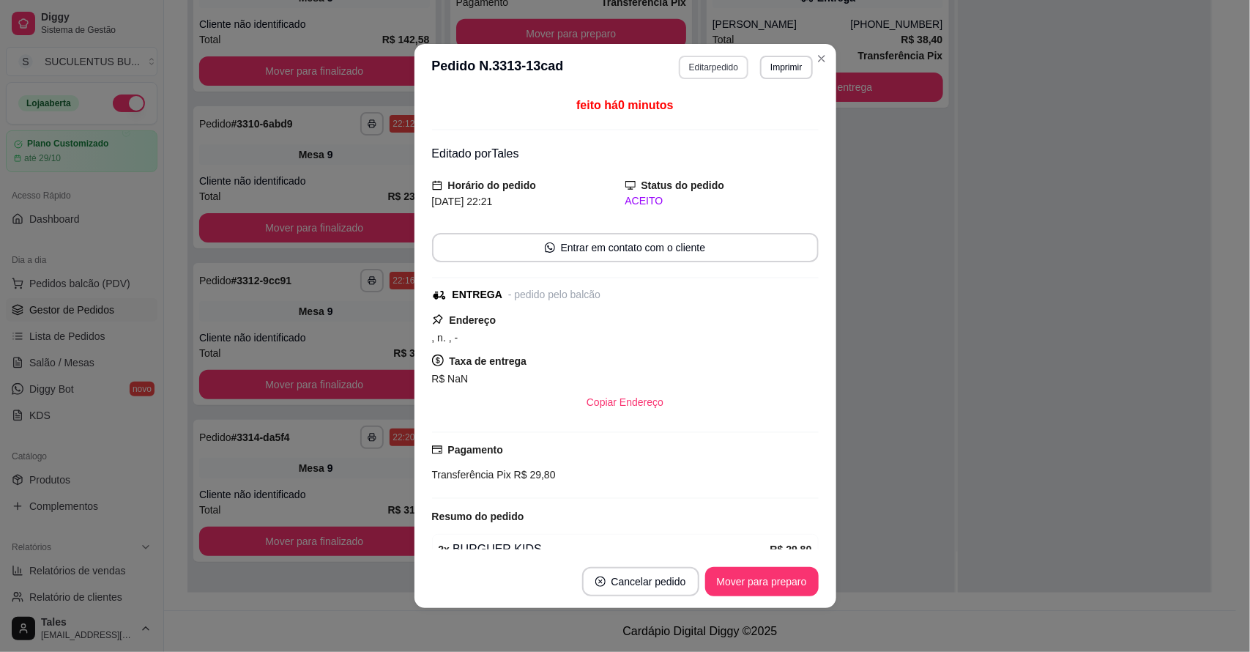
click at [696, 71] on button "Editar pedido" at bounding box center [714, 67] width 70 height 23
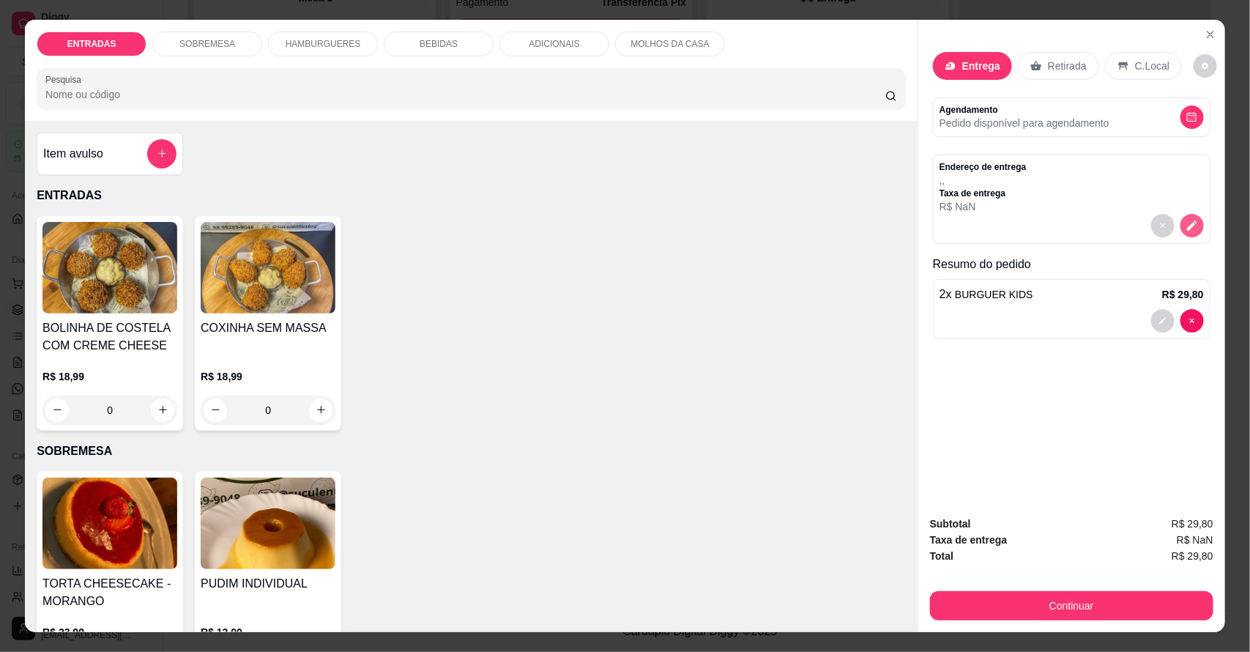
click at [1186, 222] on icon "decrease-product-quantity" at bounding box center [1192, 225] width 13 height 13
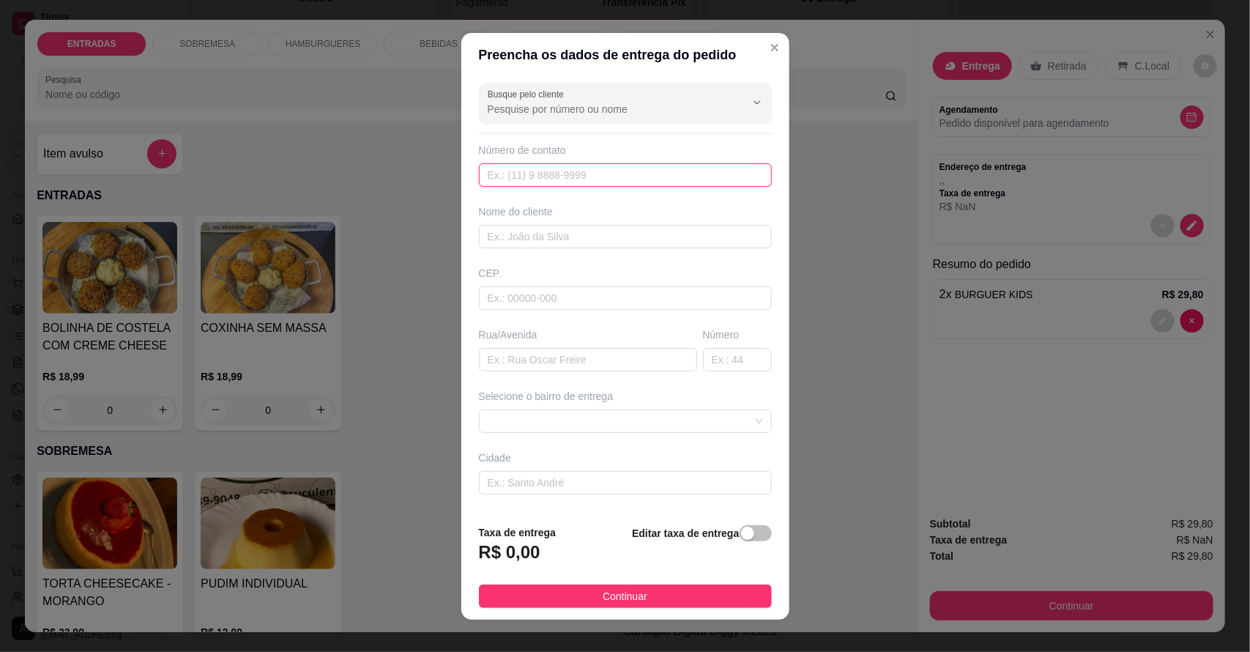
click at [586, 173] on input "text" at bounding box center [625, 174] width 293 height 23
click at [602, 181] on input "8899483" at bounding box center [625, 174] width 293 height 23
type input "[PHONE_NUMBER]"
click at [579, 242] on input "text" at bounding box center [625, 236] width 293 height 23
type input "julianaa"
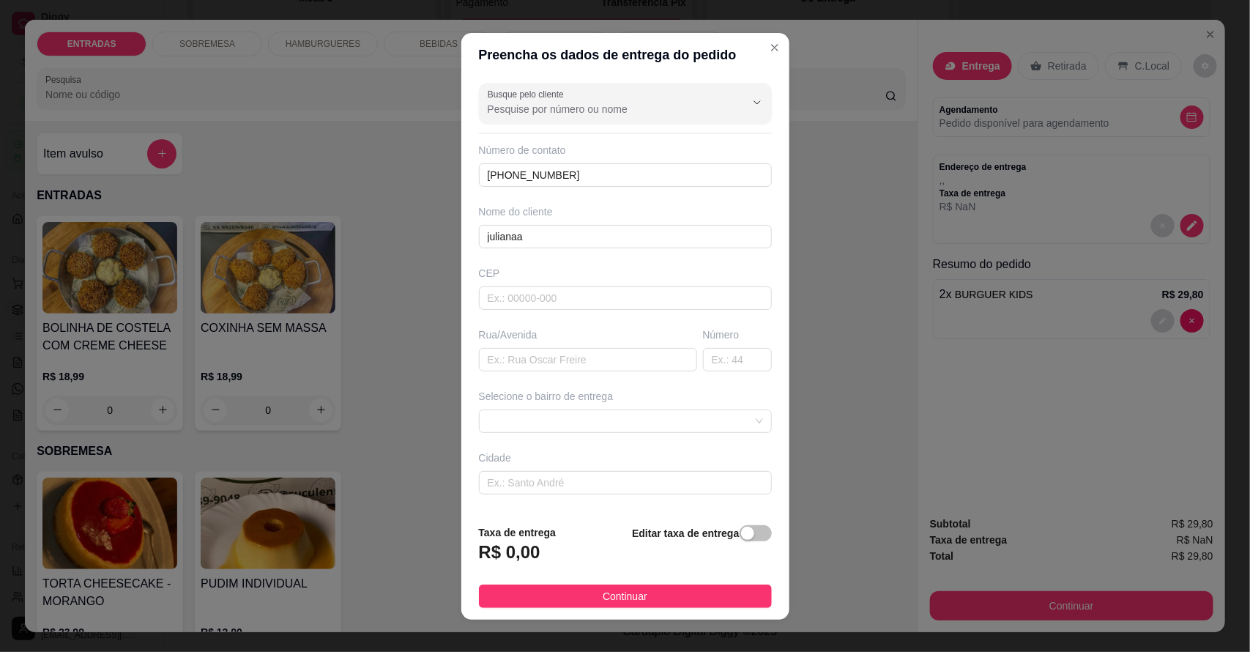
click at [587, 409] on div "Selecione o bairro de entrega" at bounding box center [625, 411] width 299 height 44
click at [560, 433] on div at bounding box center [625, 420] width 293 height 23
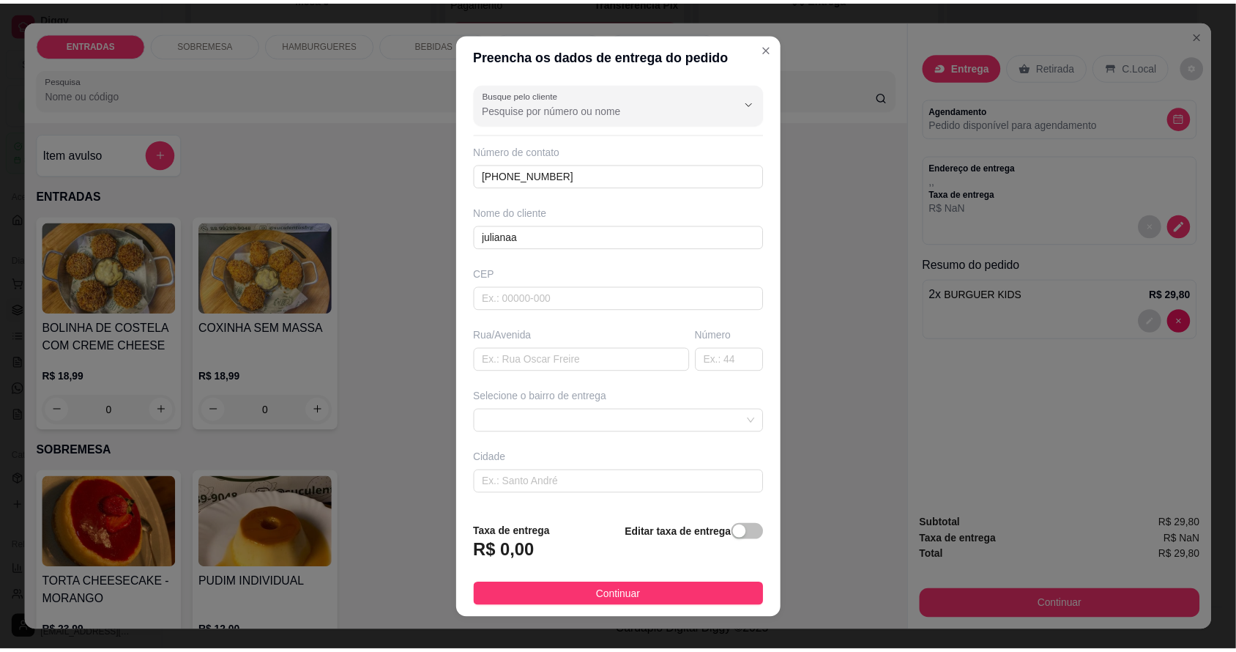
scroll to position [0, 0]
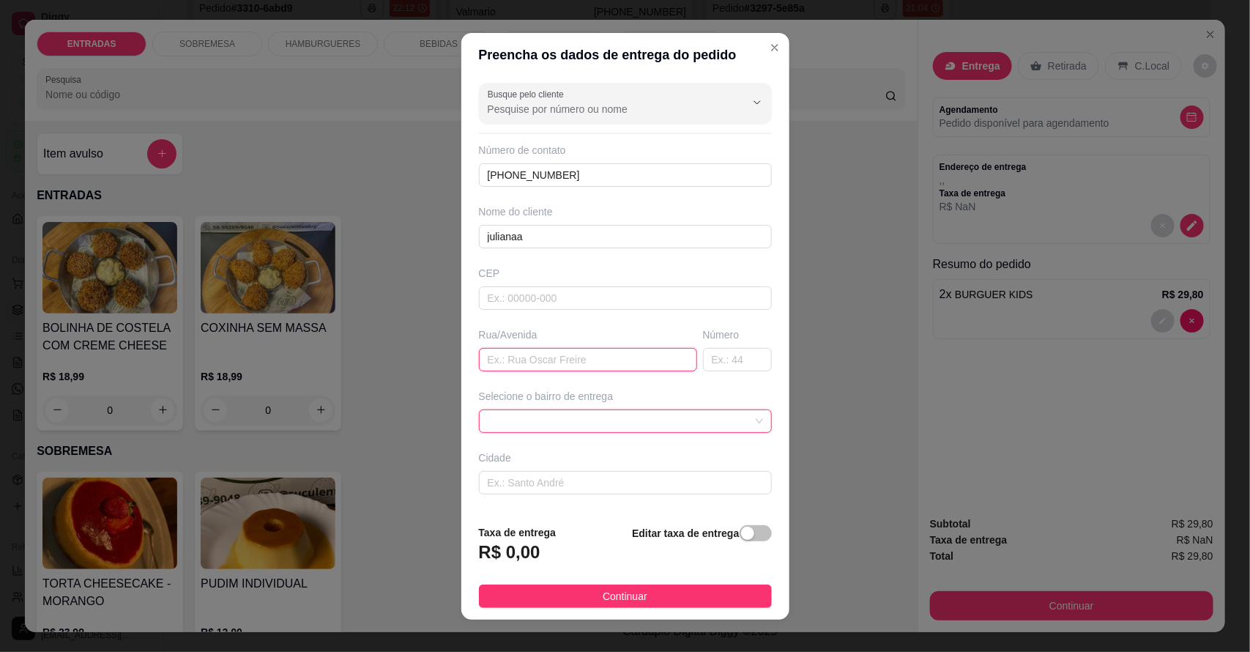
click at [543, 363] on input "text" at bounding box center [588, 359] width 218 height 23
type input "rua [GEOGRAPHIC_DATA]"
click at [711, 359] on input "text" at bounding box center [737, 359] width 69 height 23
click at [645, 429] on span at bounding box center [625, 421] width 275 height 22
type input "406"
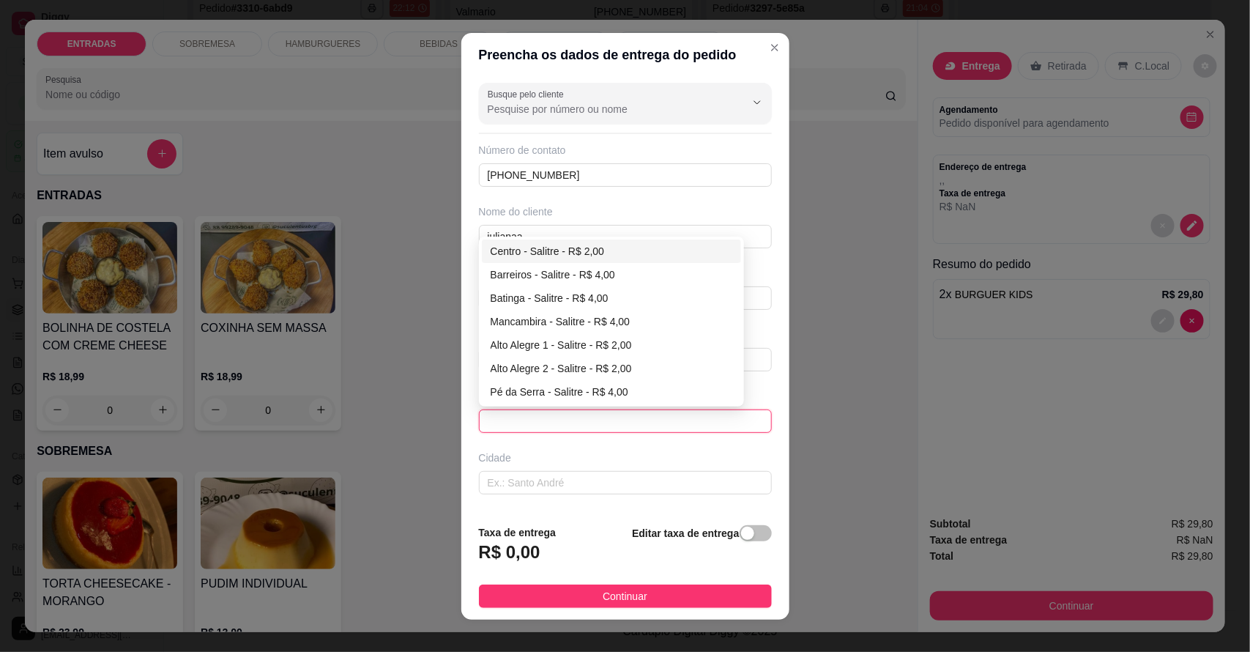
click at [582, 250] on div "Centro - Salitre - R$ 2,00" at bounding box center [612, 251] width 242 height 16
type input "Salitre"
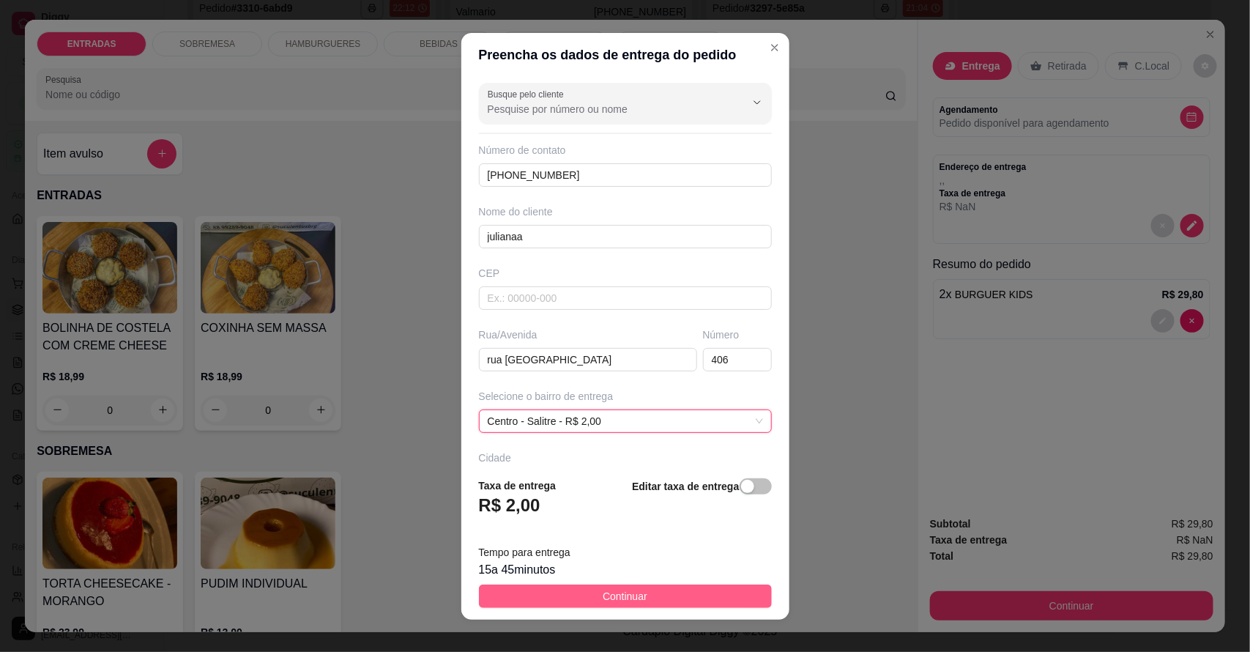
click at [650, 594] on button "Continuar" at bounding box center [625, 595] width 293 height 23
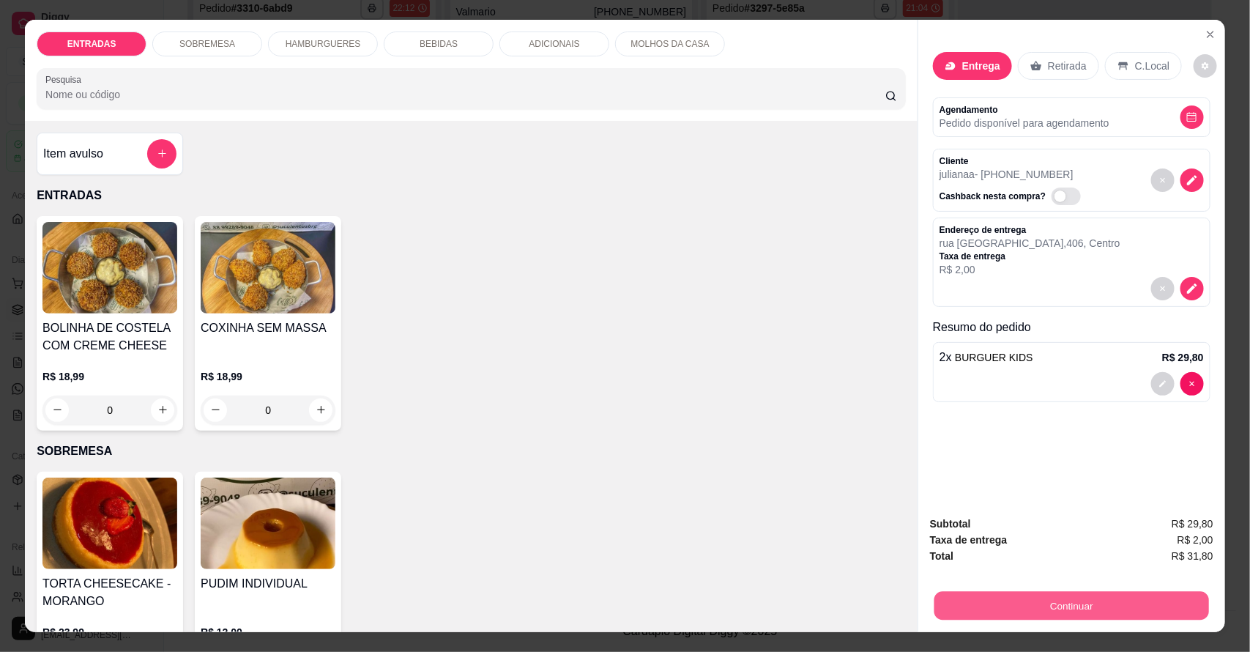
click at [1025, 601] on button "Continuar" at bounding box center [1071, 606] width 275 height 29
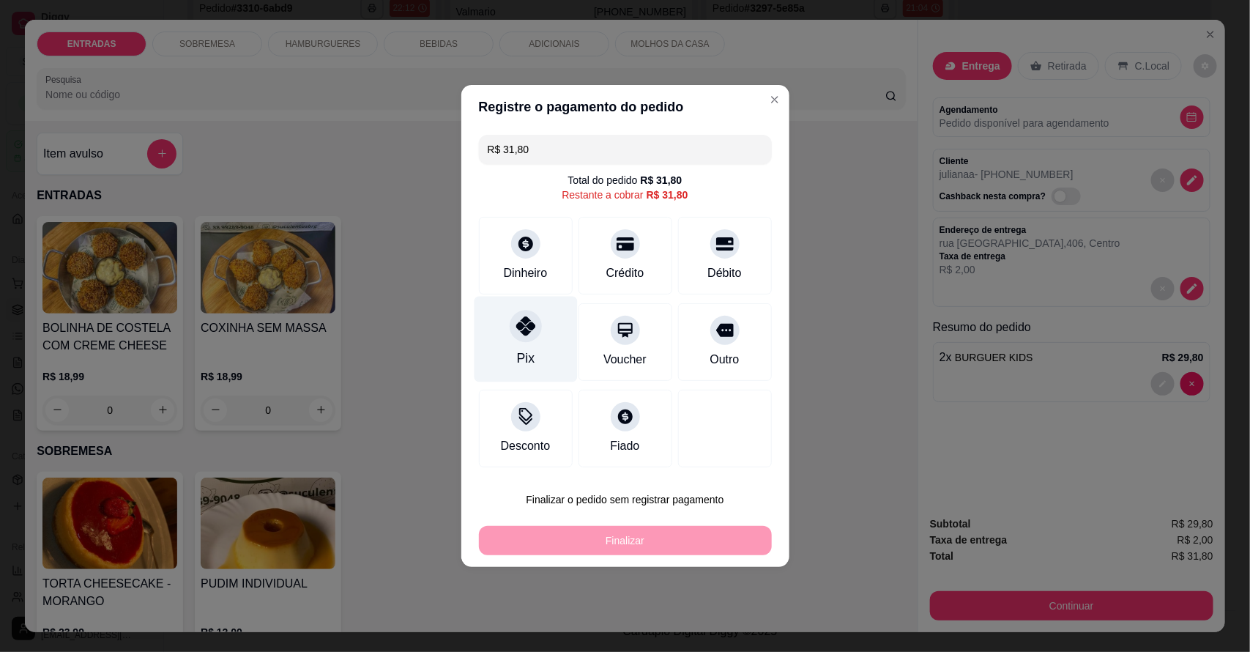
click at [540, 330] on div "Pix" at bounding box center [525, 340] width 103 height 86
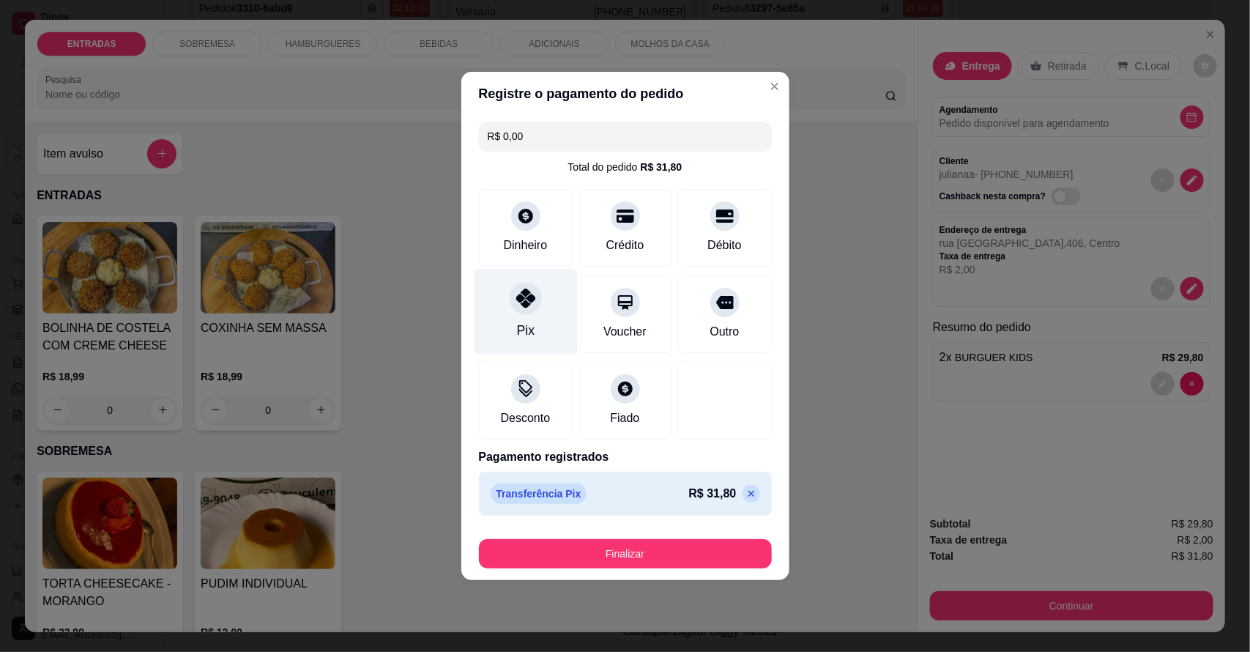
type input "R$ 0,00"
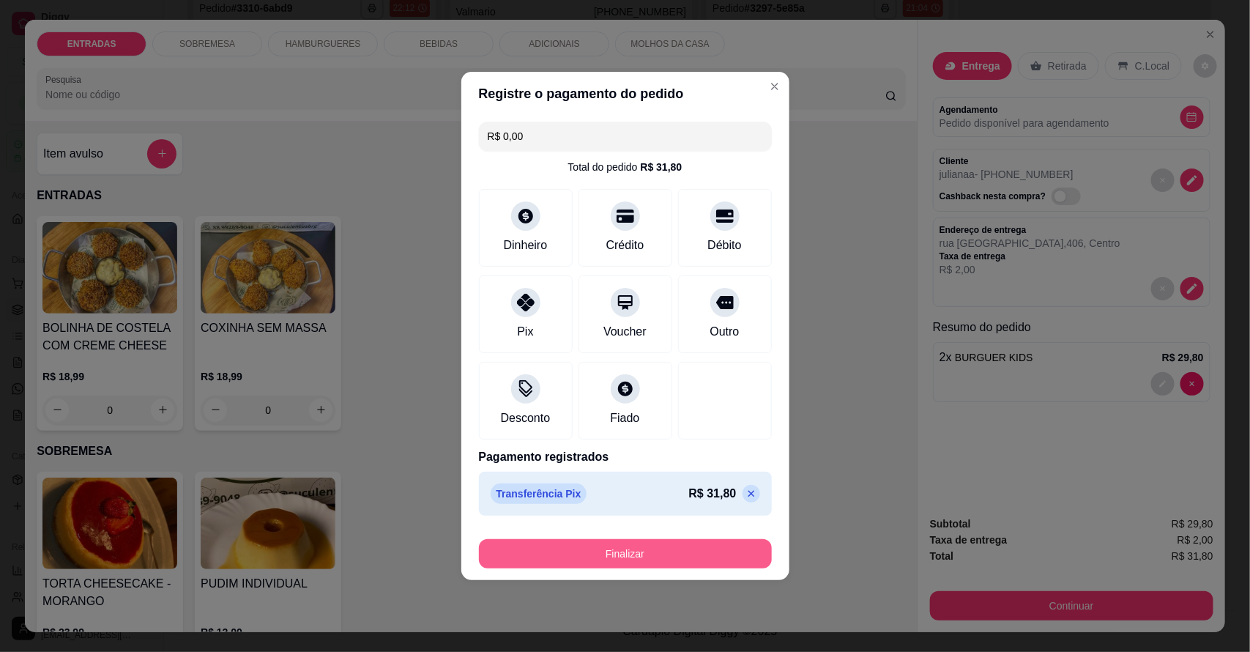
click at [609, 547] on button "Finalizar" at bounding box center [625, 553] width 293 height 29
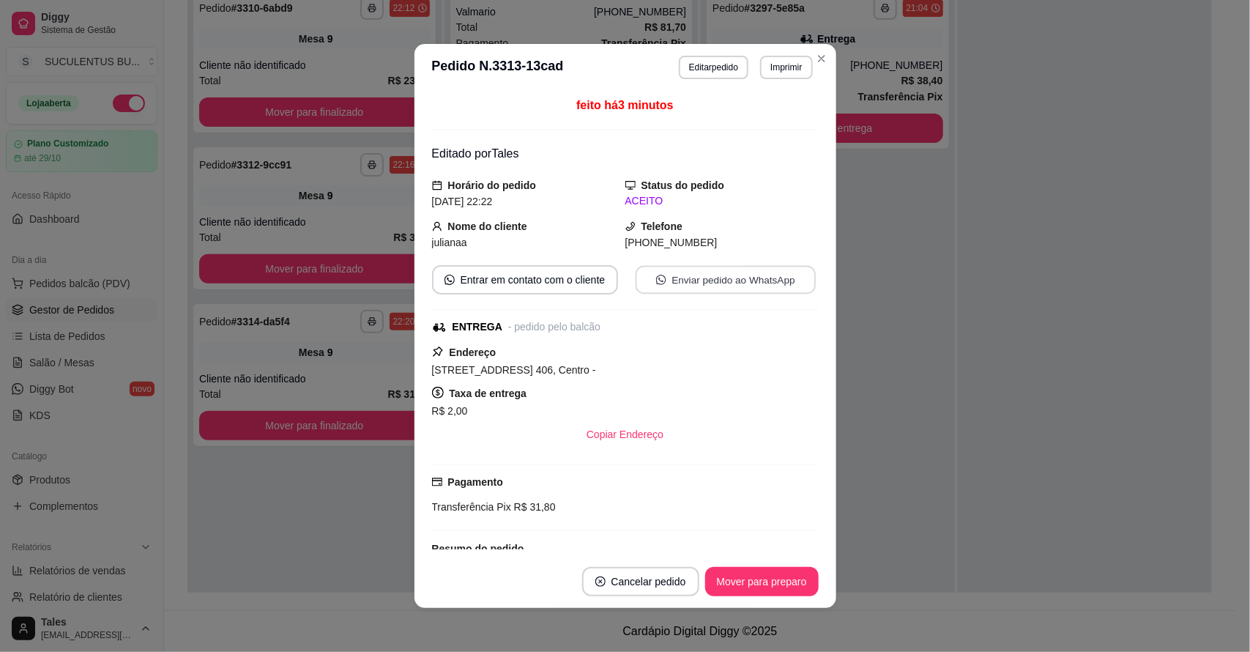
click at [732, 286] on button "Enviar pedido ao WhatsApp" at bounding box center [725, 280] width 180 height 29
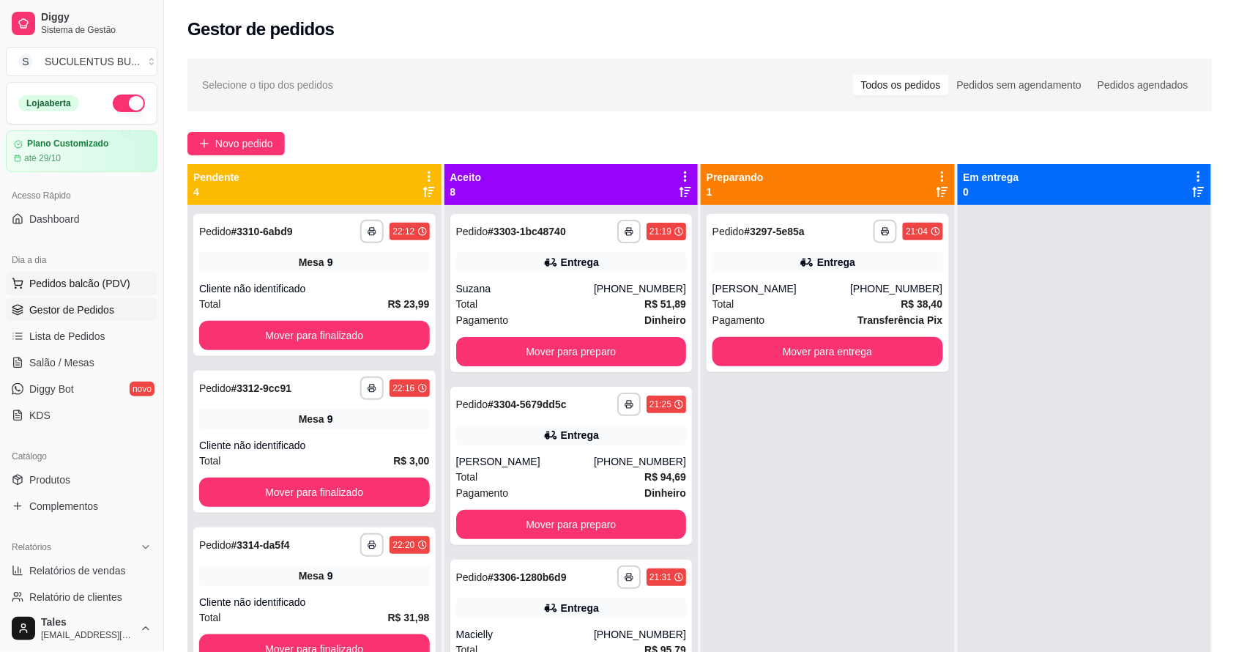
click at [112, 272] on button "Pedidos balcão (PDV)" at bounding box center [82, 283] width 152 height 23
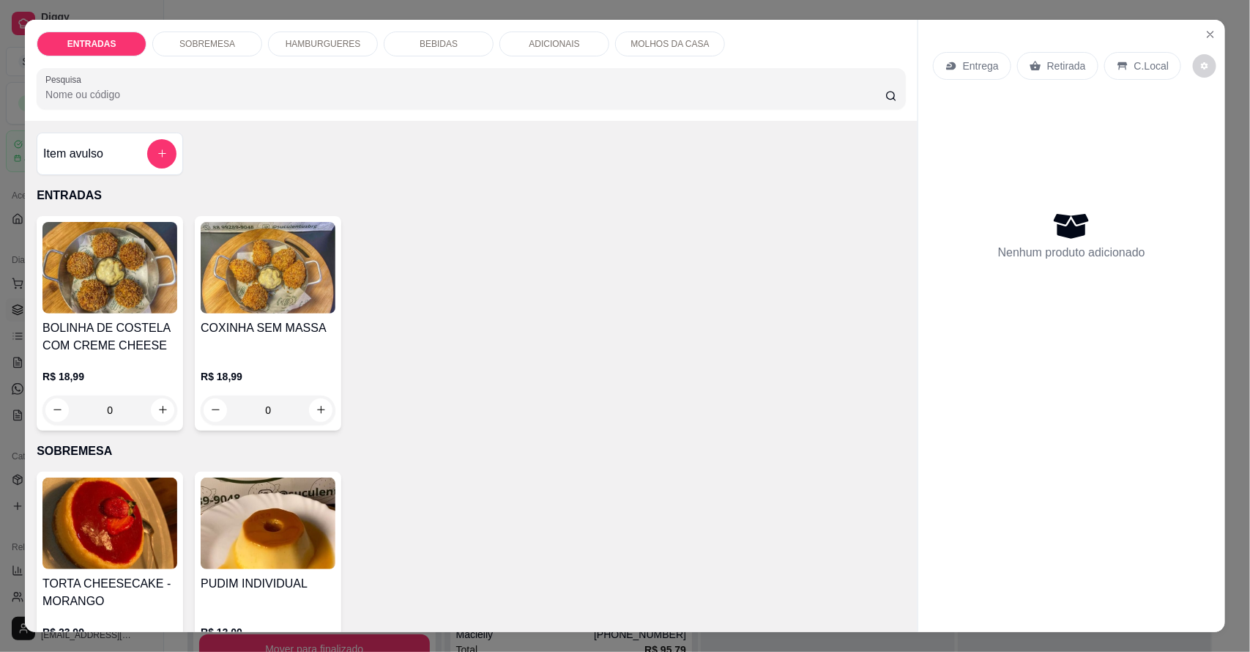
click at [341, 49] on p "HAMBURGUERES" at bounding box center [323, 44] width 75 height 12
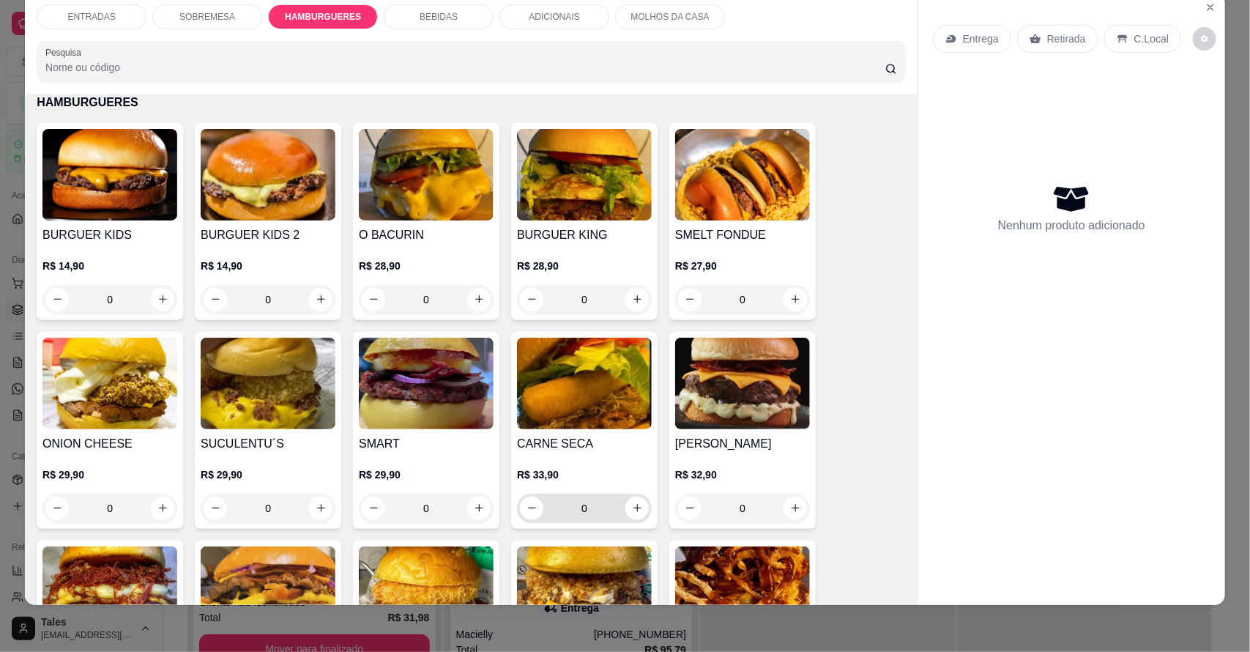
scroll to position [760, 0]
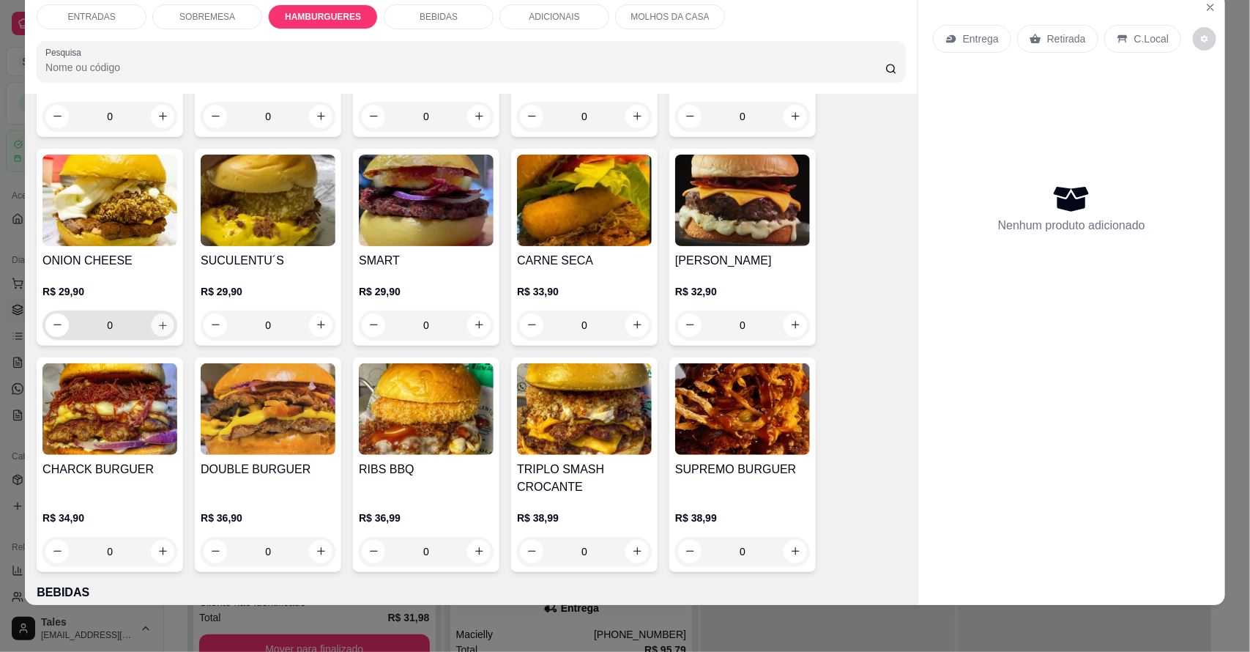
click at [152, 330] on button "increase-product-quantity" at bounding box center [163, 324] width 23 height 23
type input "1"
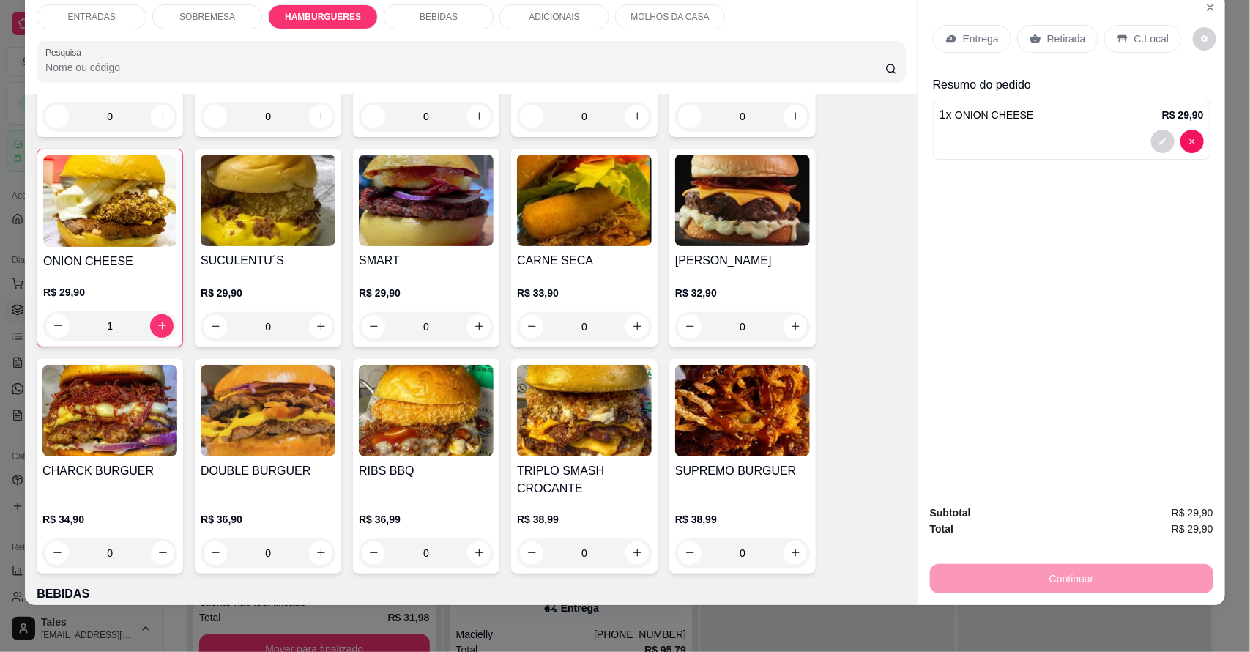
click at [456, 20] on div "BEBIDAS" at bounding box center [439, 16] width 110 height 25
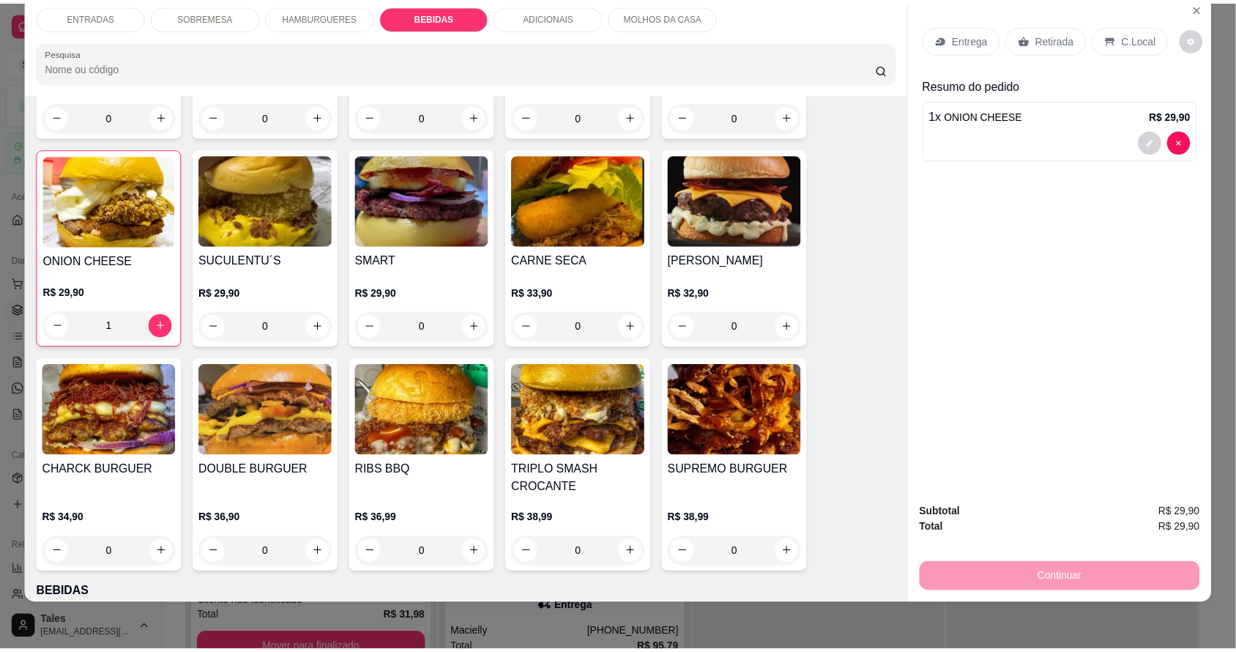
scroll to position [1252, 0]
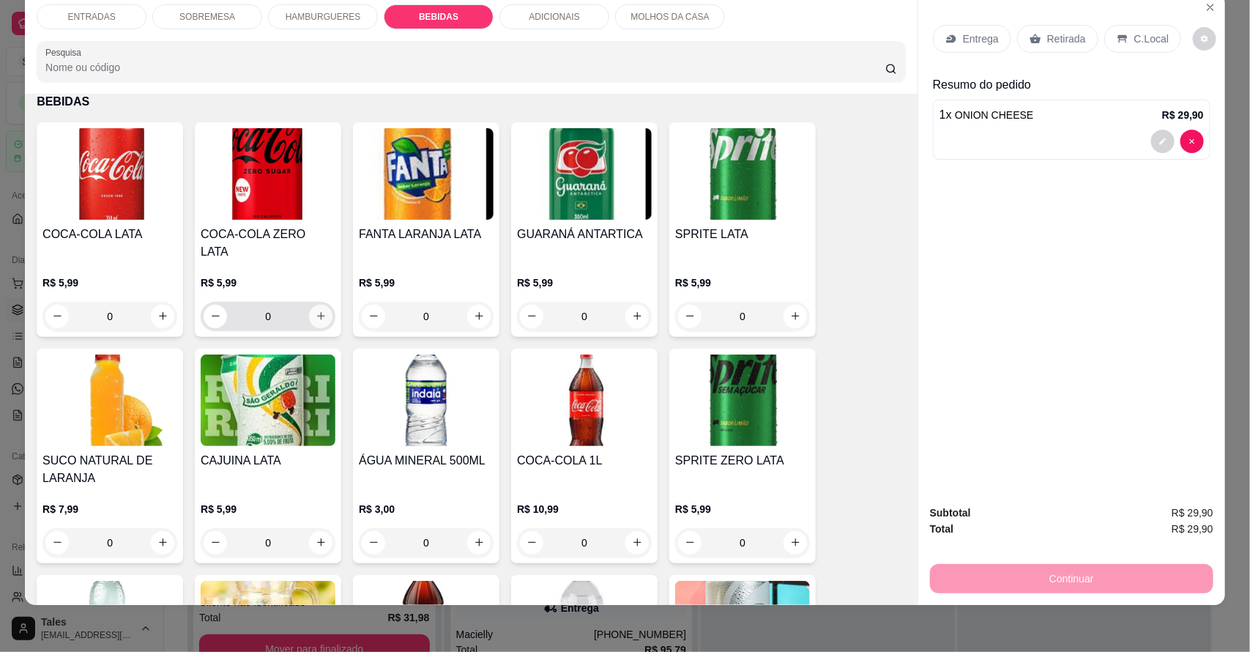
click at [320, 305] on button "increase-product-quantity" at bounding box center [320, 316] width 23 height 23
type input "1"
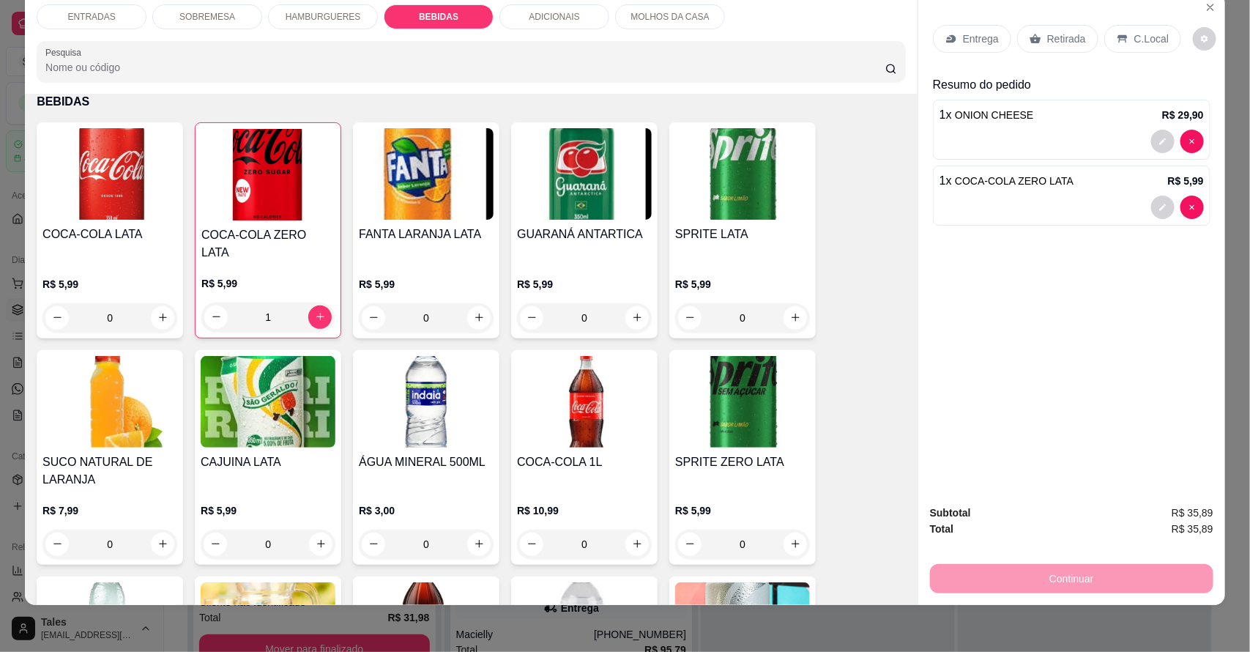
click at [1062, 42] on p "Retirada" at bounding box center [1066, 38] width 39 height 15
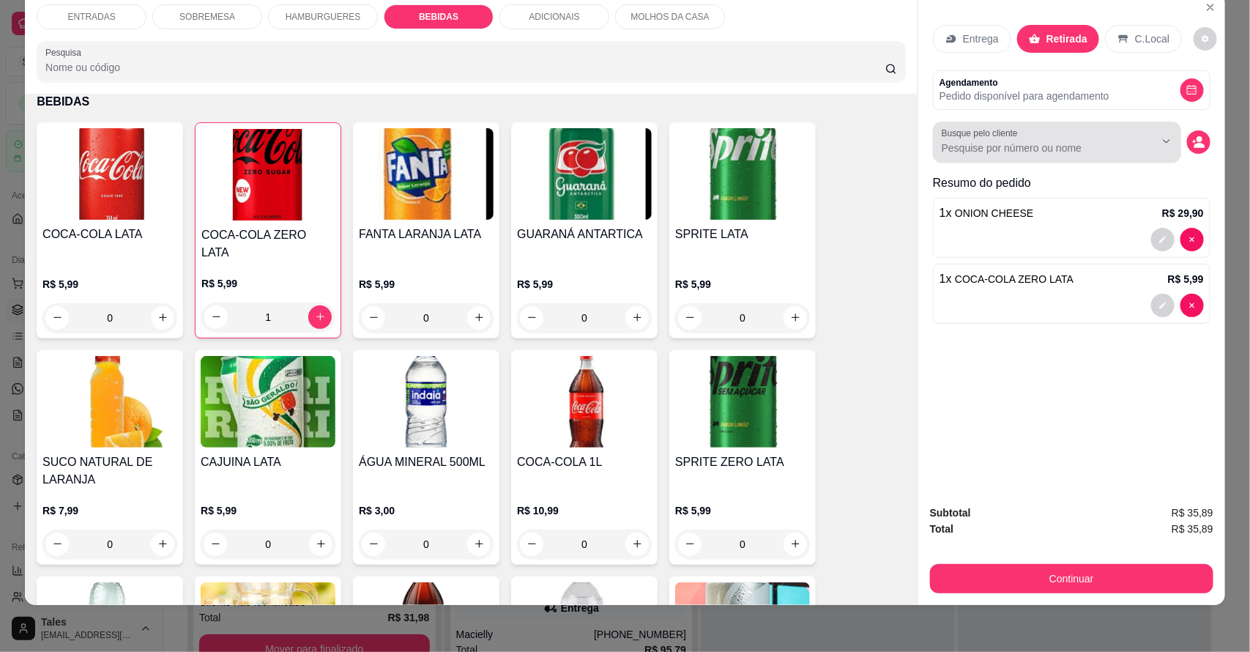
click at [1103, 144] on input "Busque pelo cliente" at bounding box center [1037, 148] width 190 height 15
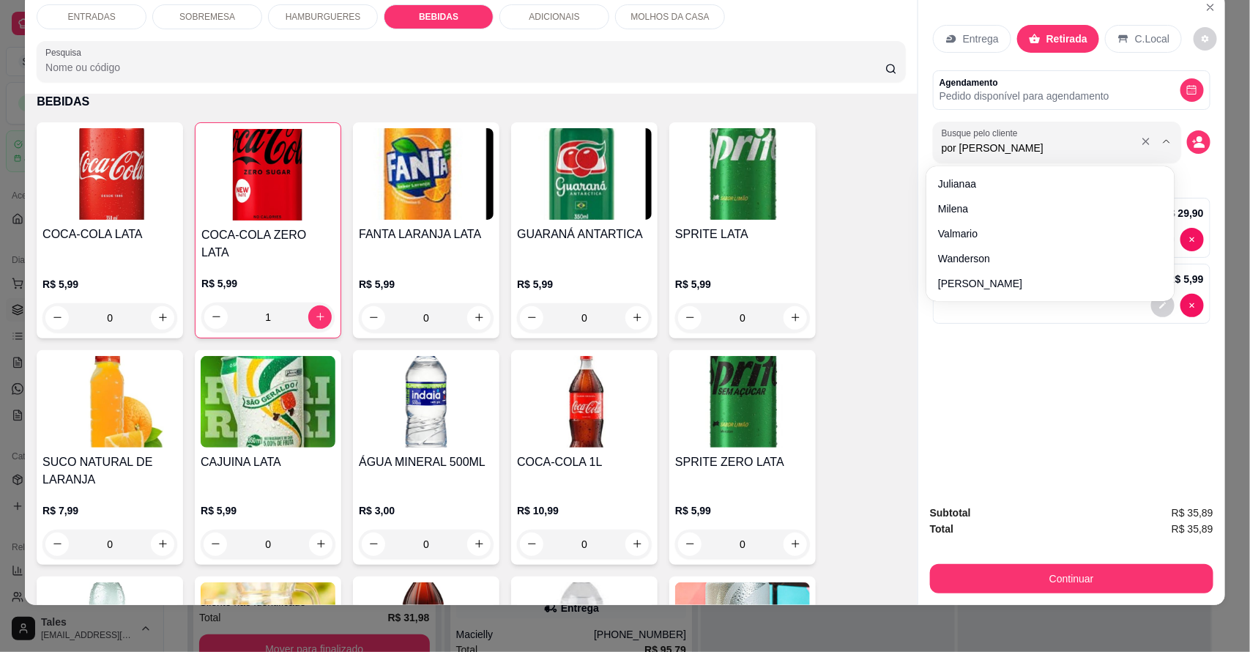
type input "por [PERSON_NAME]"
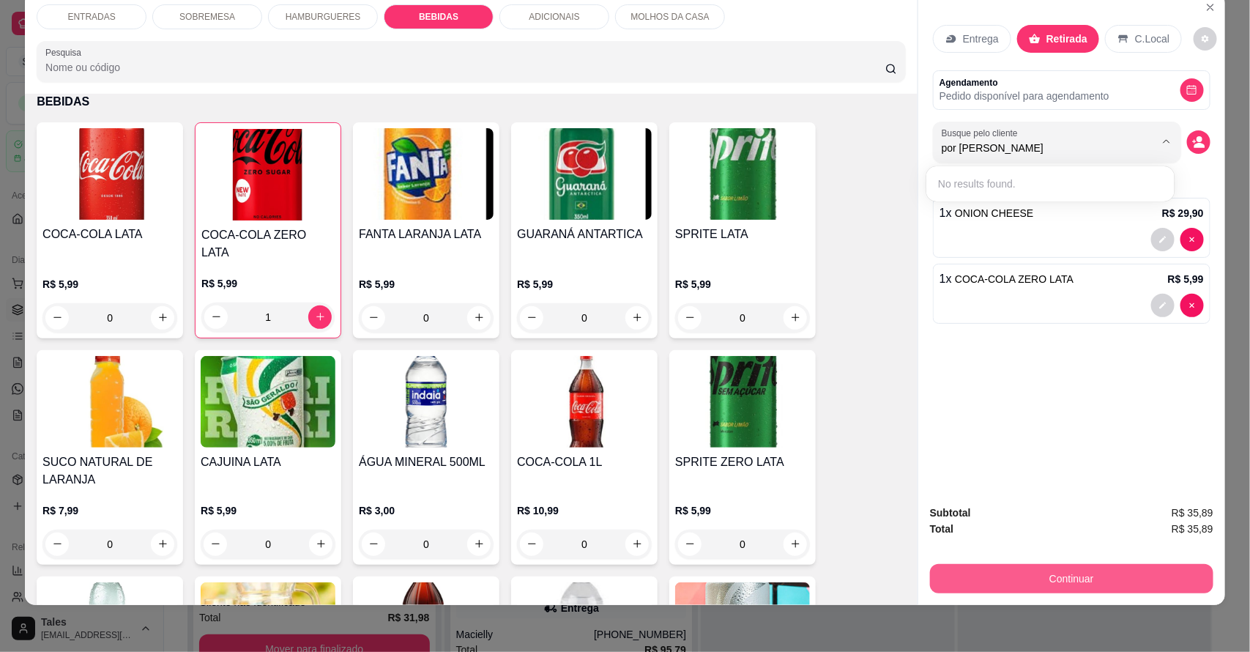
click at [1085, 579] on button "Continuar" at bounding box center [1071, 578] width 283 height 29
click at [1088, 577] on button "Continuar" at bounding box center [1071, 579] width 275 height 29
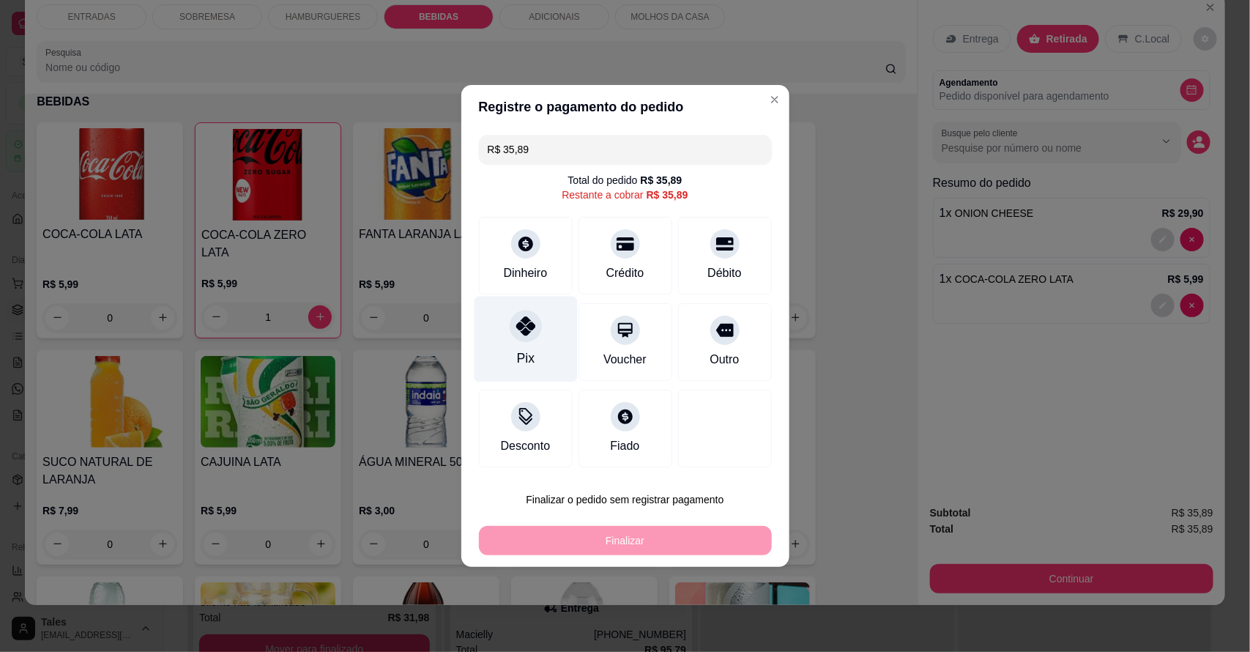
click at [517, 333] on icon at bounding box center [525, 325] width 19 height 19
type input "R$ 0,00"
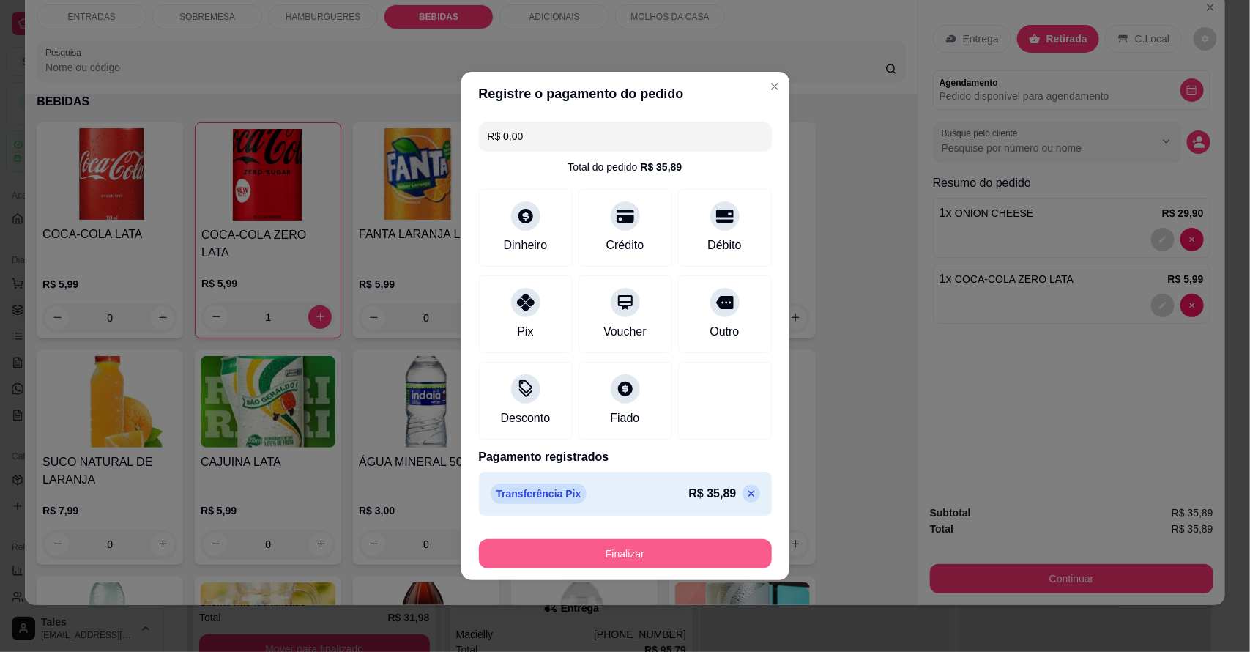
click at [628, 554] on button "Finalizar" at bounding box center [625, 553] width 293 height 29
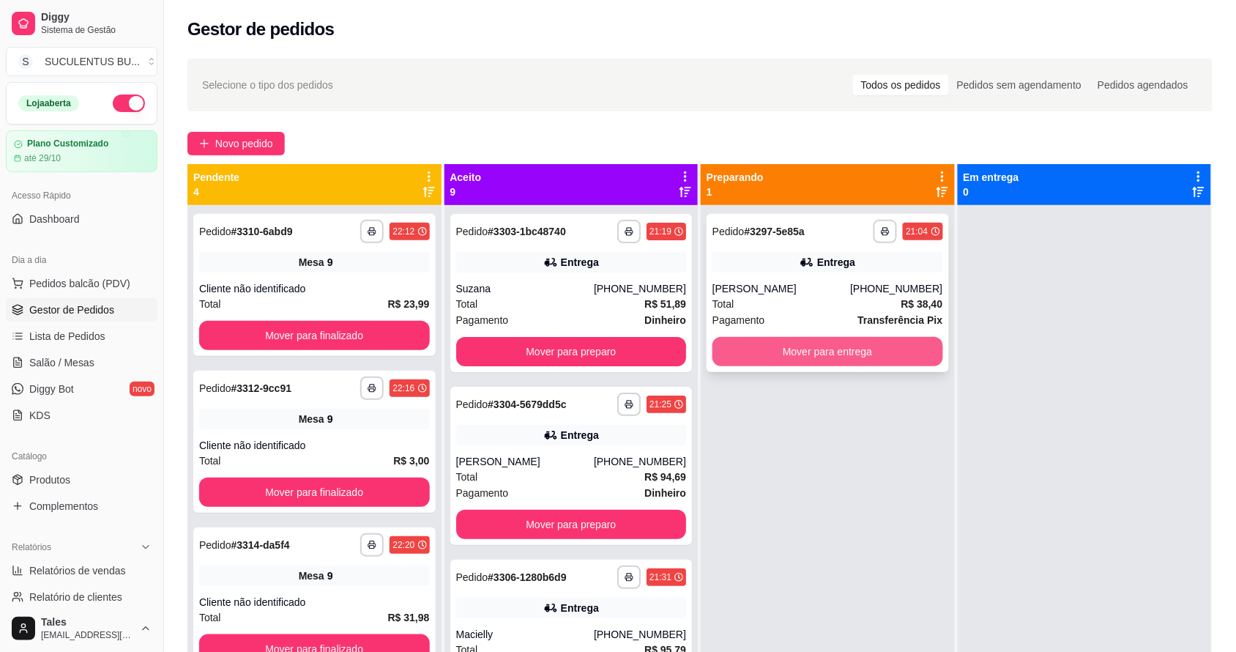
click at [814, 344] on button "Mover para entrega" at bounding box center [828, 351] width 231 height 29
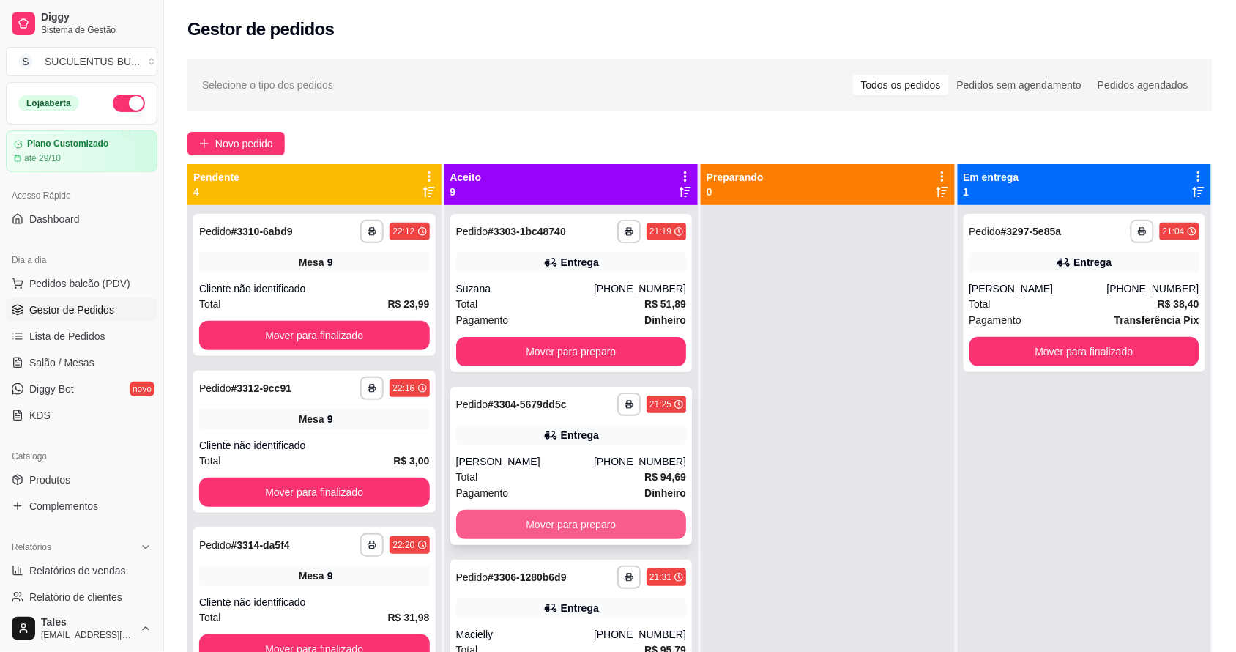
click at [594, 513] on button "Mover para preparo" at bounding box center [571, 524] width 231 height 29
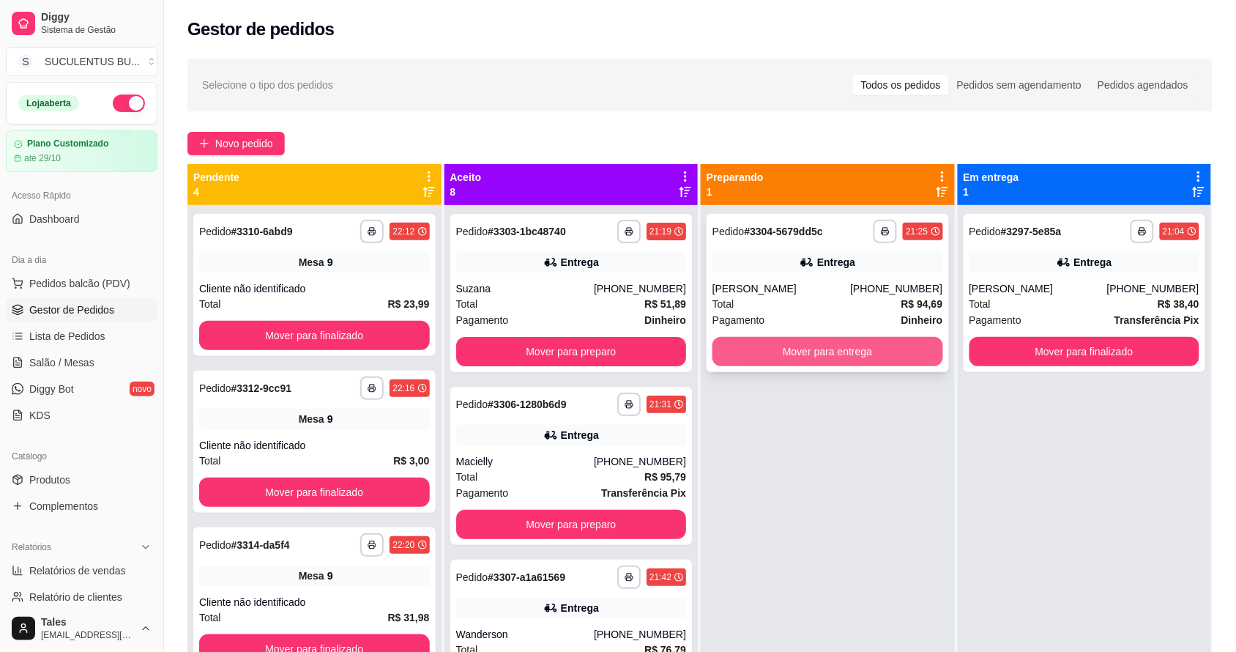
click at [817, 346] on button "Mover para entrega" at bounding box center [828, 351] width 231 height 29
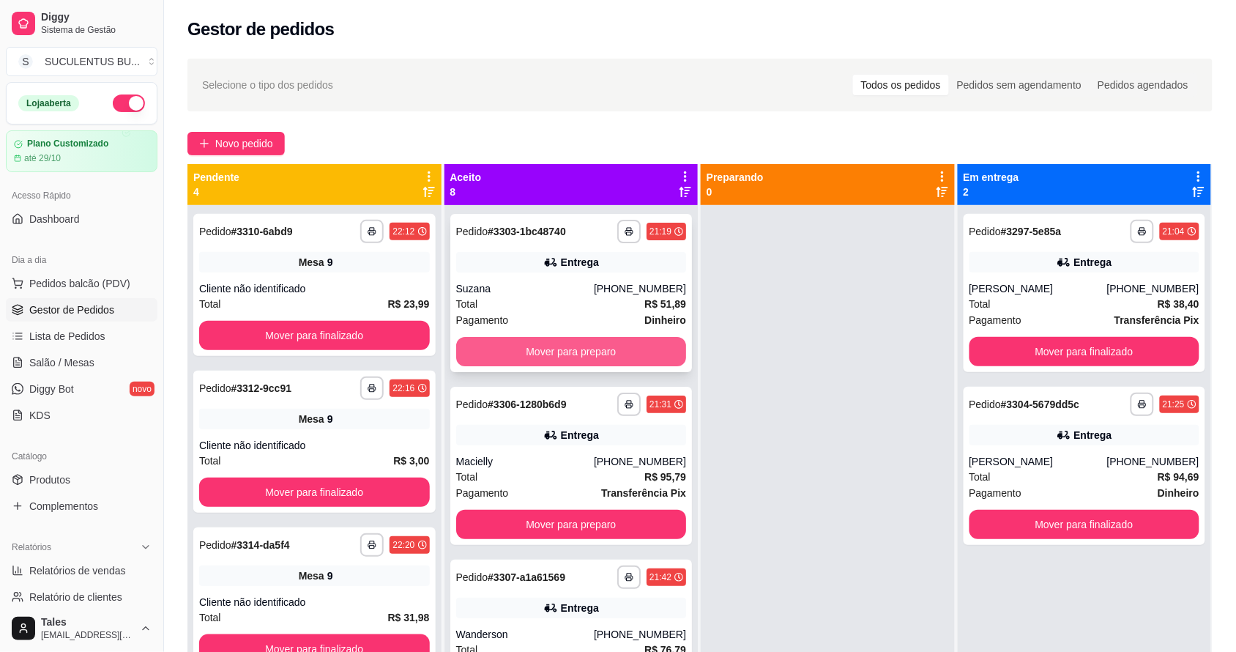
click at [595, 352] on button "Mover para preparo" at bounding box center [571, 351] width 231 height 29
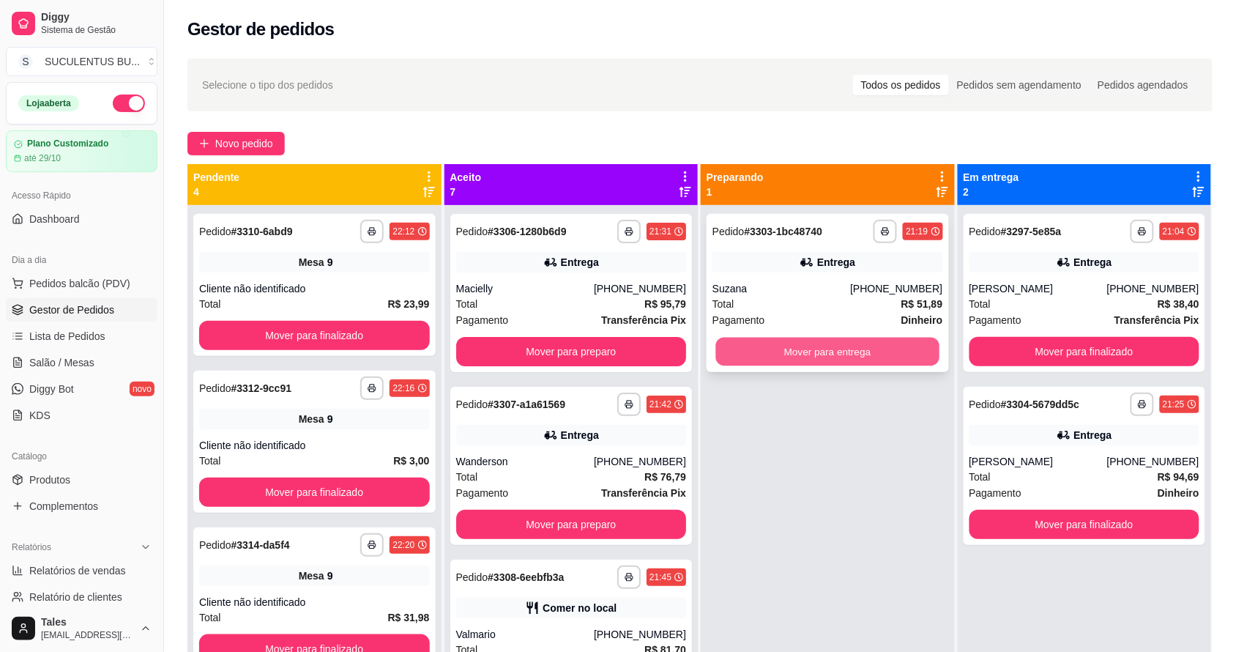
click at [835, 349] on button "Mover para entrega" at bounding box center [827, 352] width 223 height 29
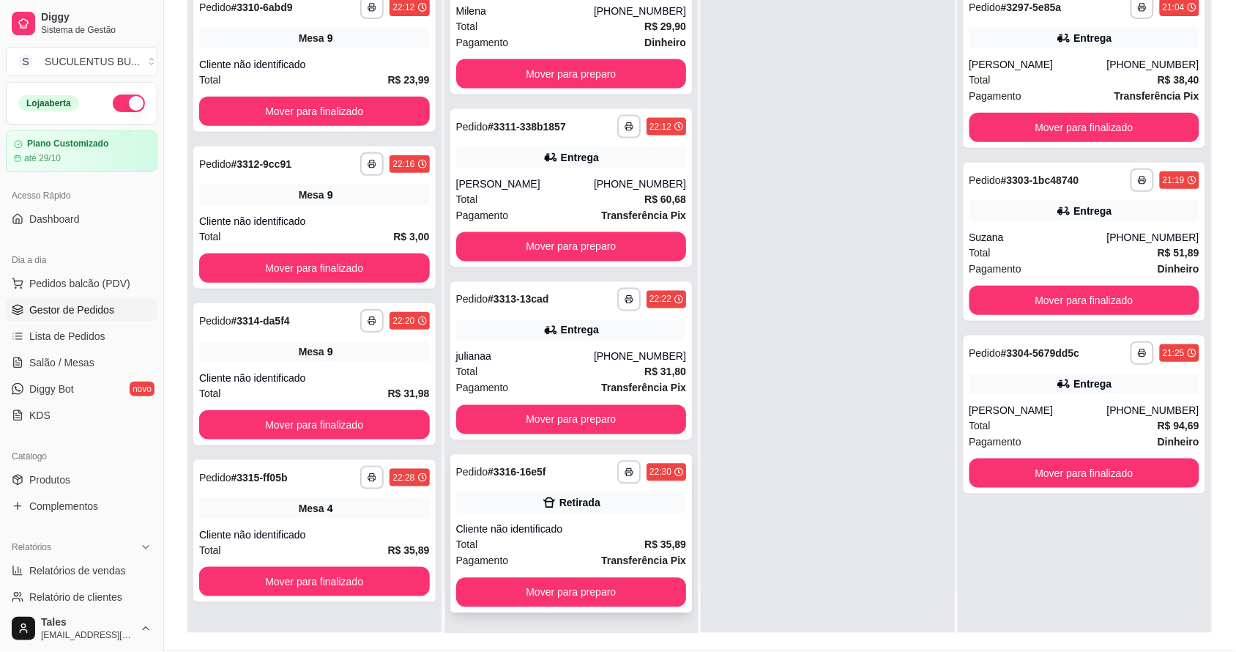
scroll to position [223, 0]
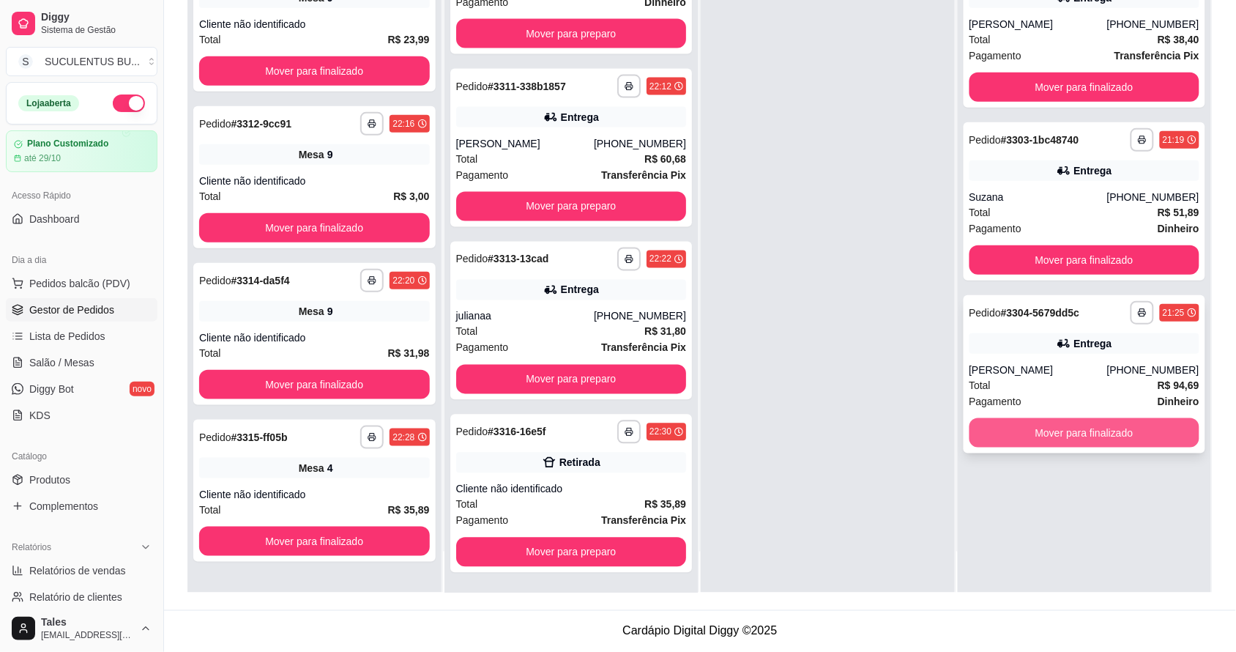
click at [1085, 423] on button "Mover para finalizado" at bounding box center [1085, 432] width 231 height 29
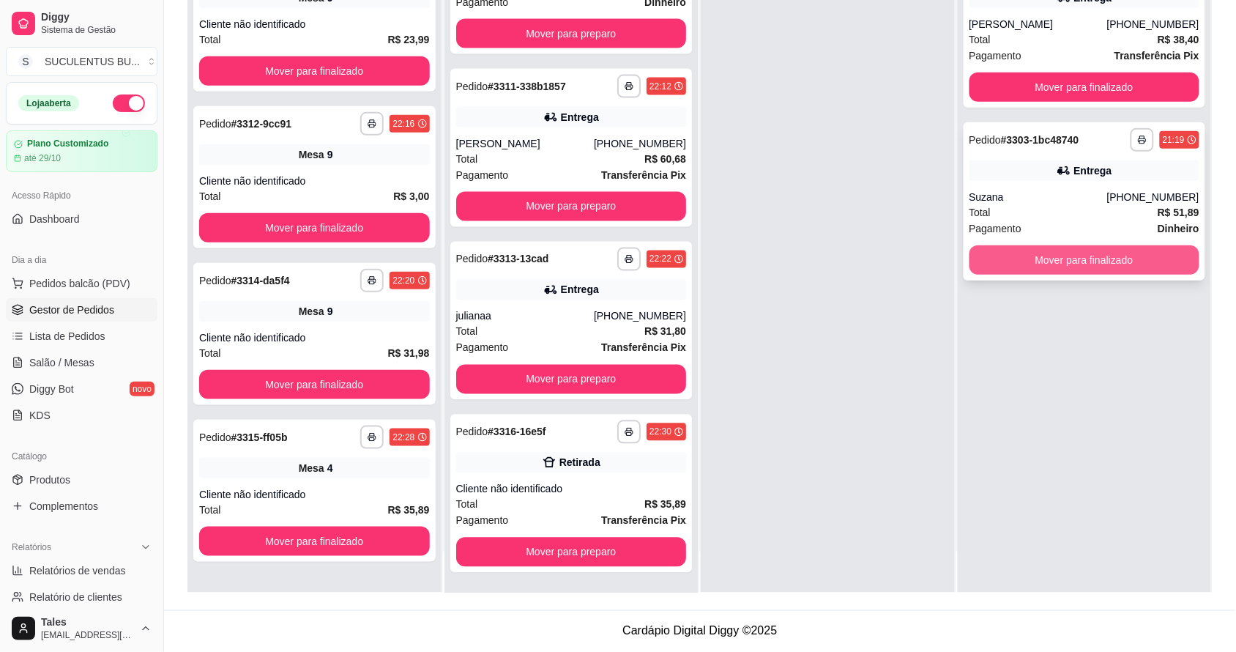
click at [1095, 254] on button "Mover para finalizado" at bounding box center [1085, 259] width 231 height 29
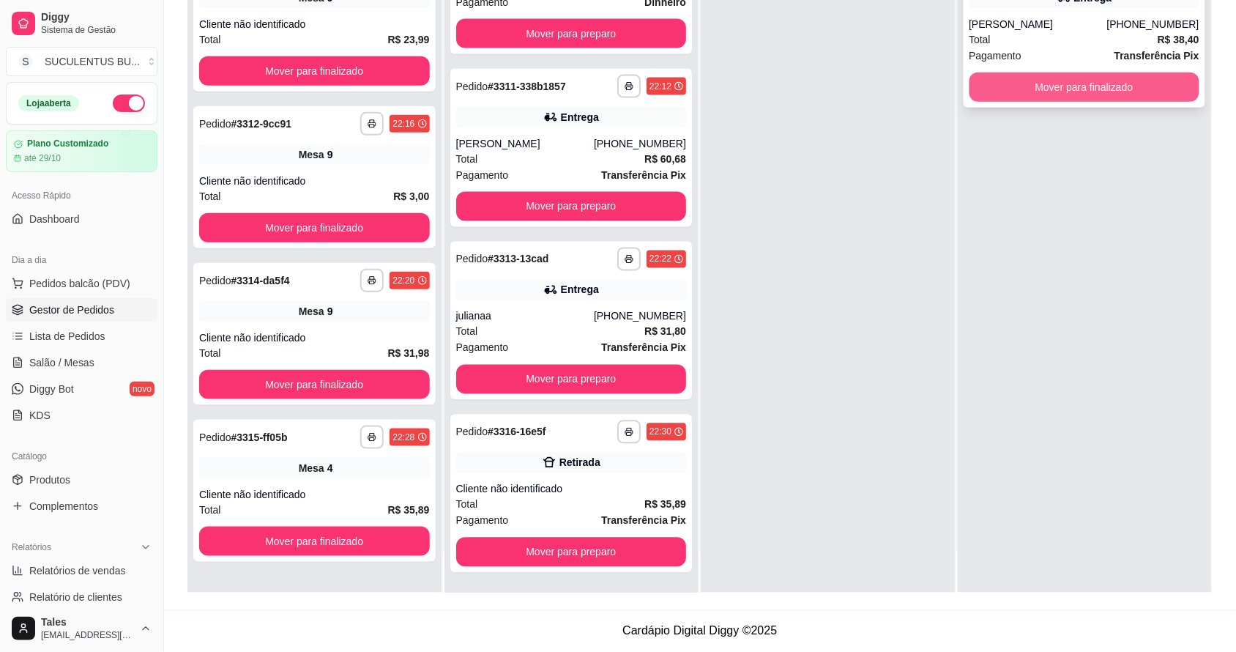
click at [1092, 75] on button "Mover para finalizado" at bounding box center [1085, 87] width 231 height 29
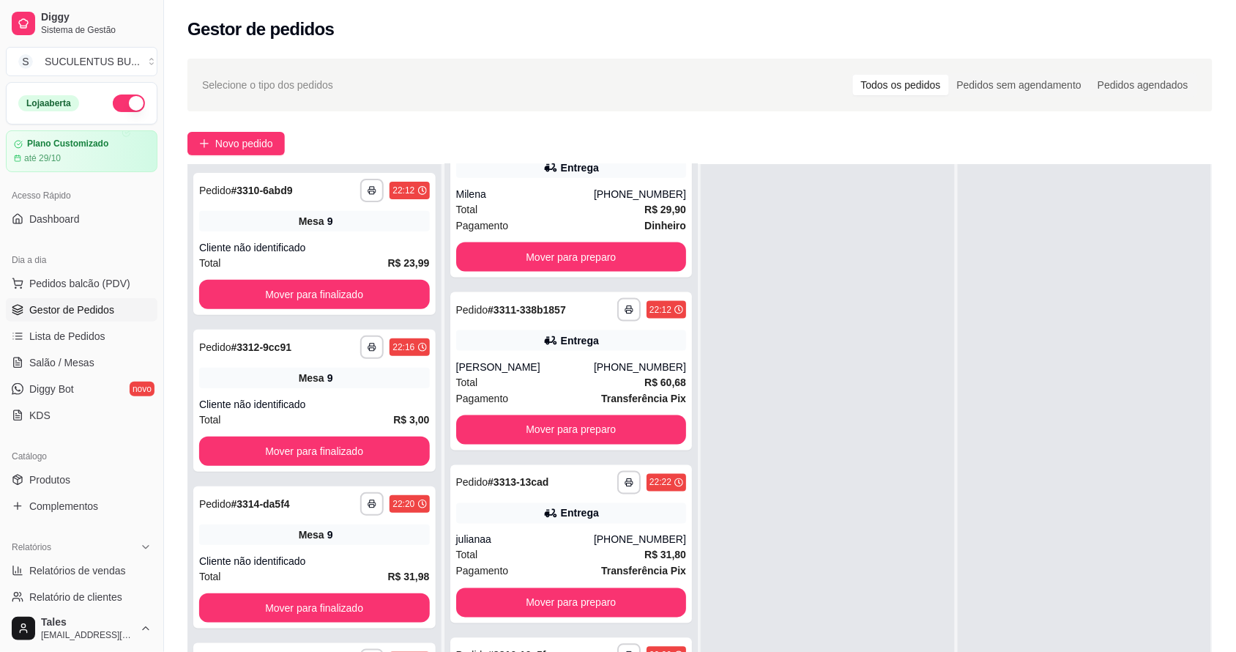
scroll to position [401, 0]
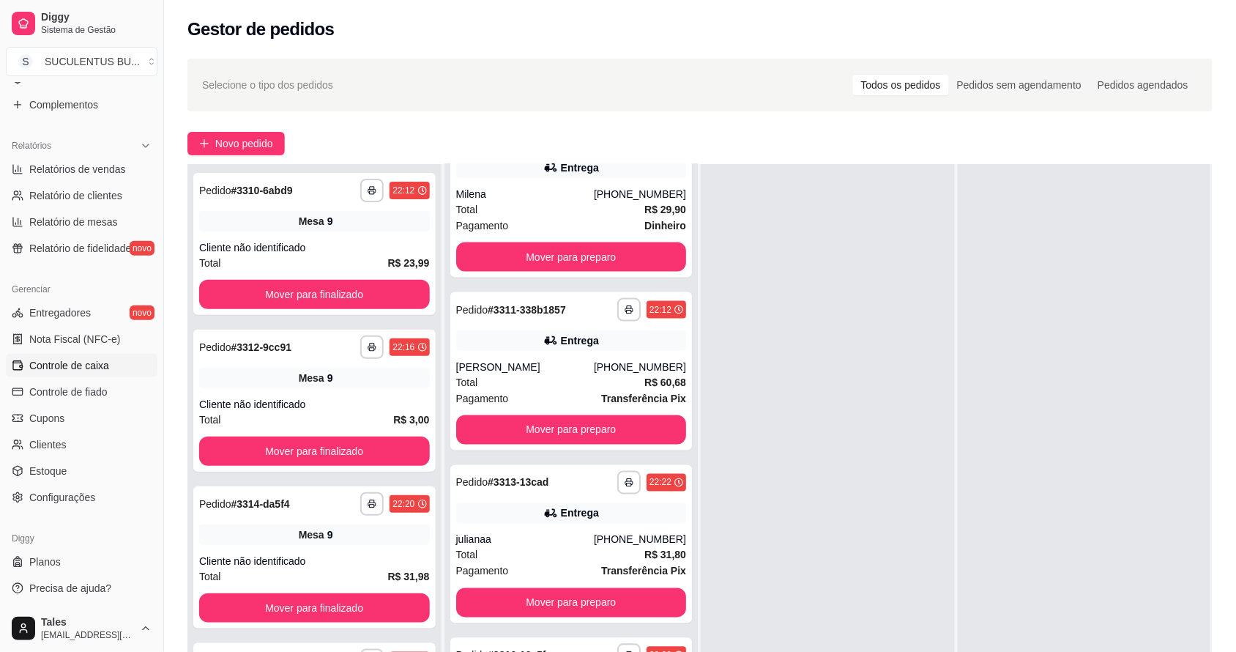
click at [119, 373] on link "Controle de caixa" at bounding box center [82, 365] width 152 height 23
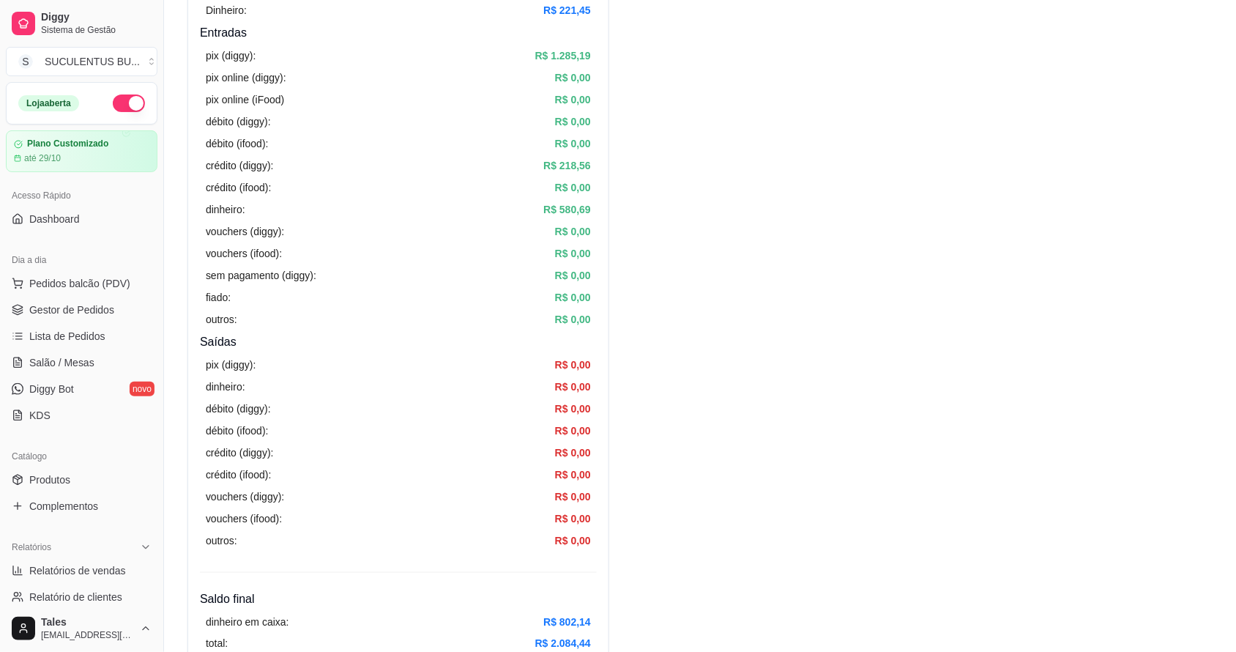
scroll to position [458, 0]
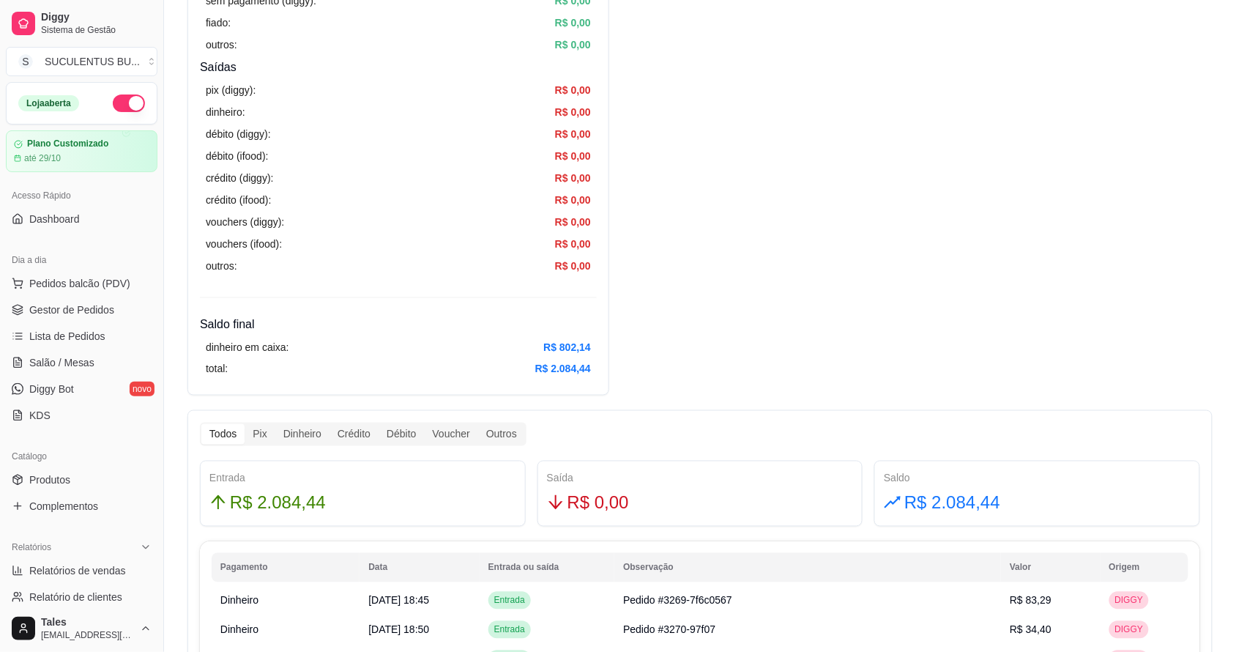
drag, startPoint x: 967, startPoint y: 323, endPoint x: 652, endPoint y: 650, distance: 454.2
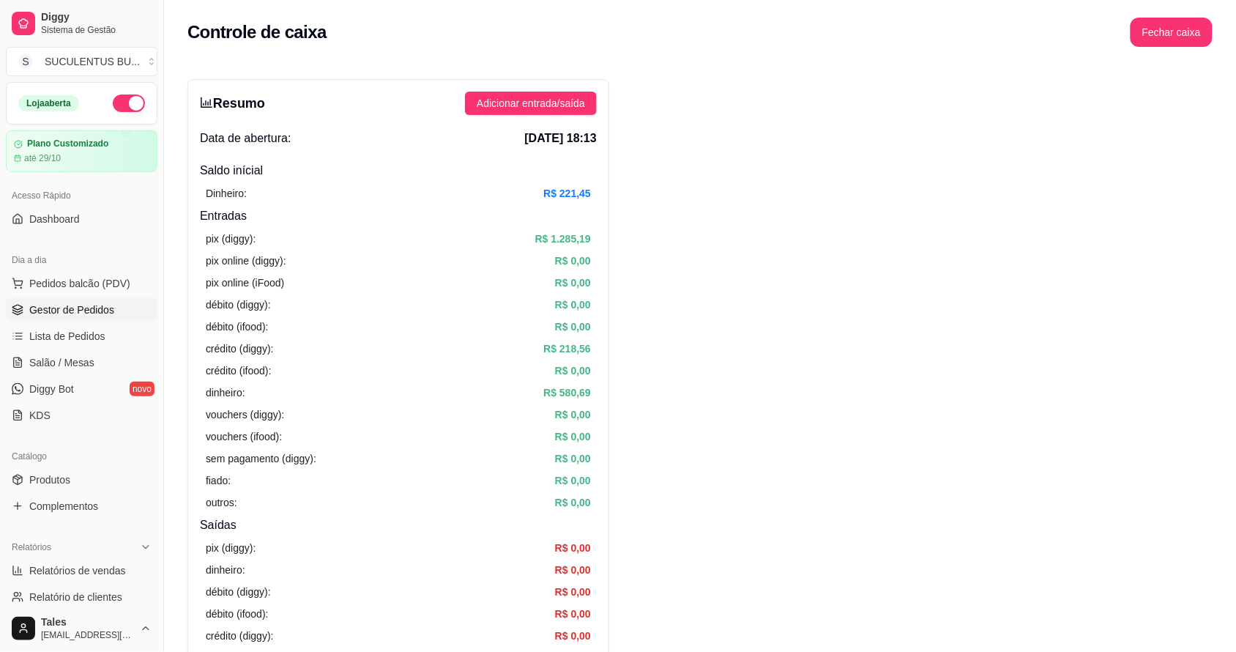
click at [60, 299] on link "Gestor de Pedidos" at bounding box center [82, 309] width 152 height 23
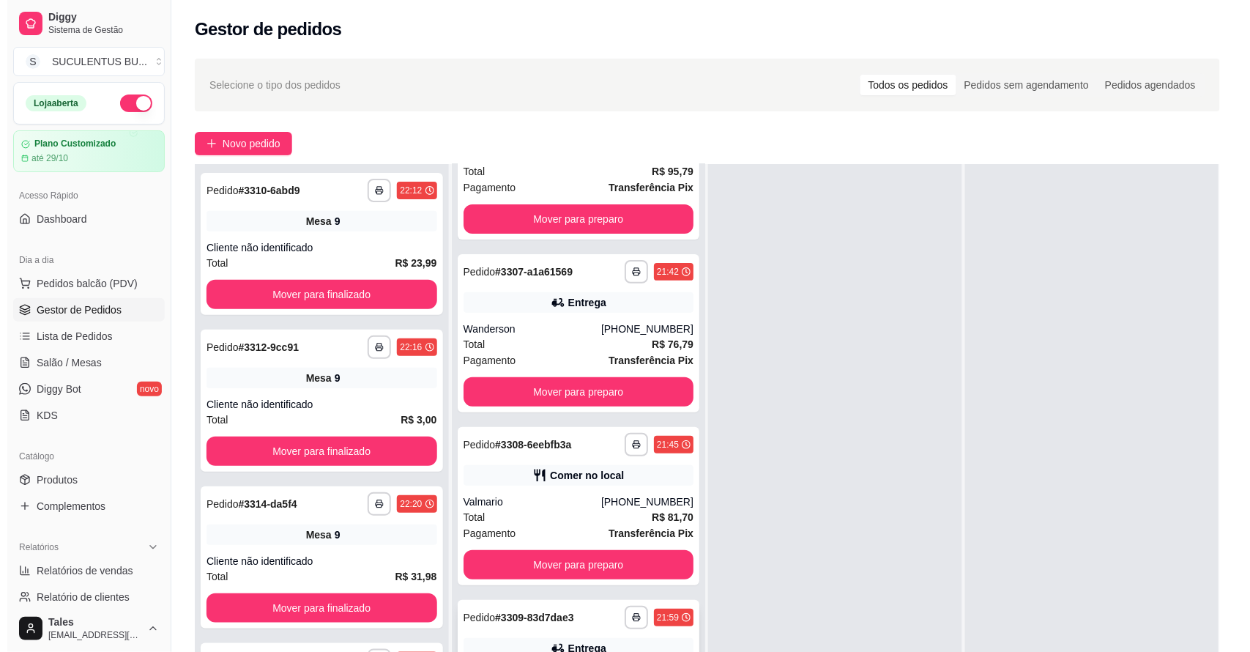
scroll to position [183, 0]
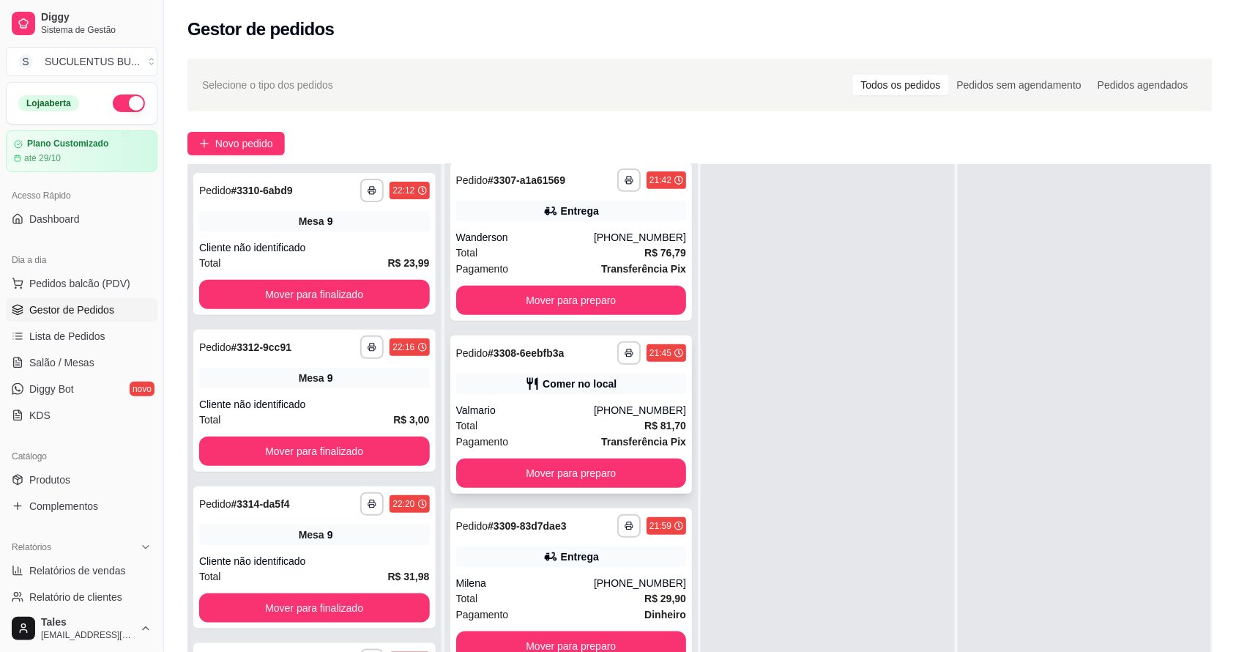
click at [559, 412] on div "Valmario" at bounding box center [525, 410] width 138 height 15
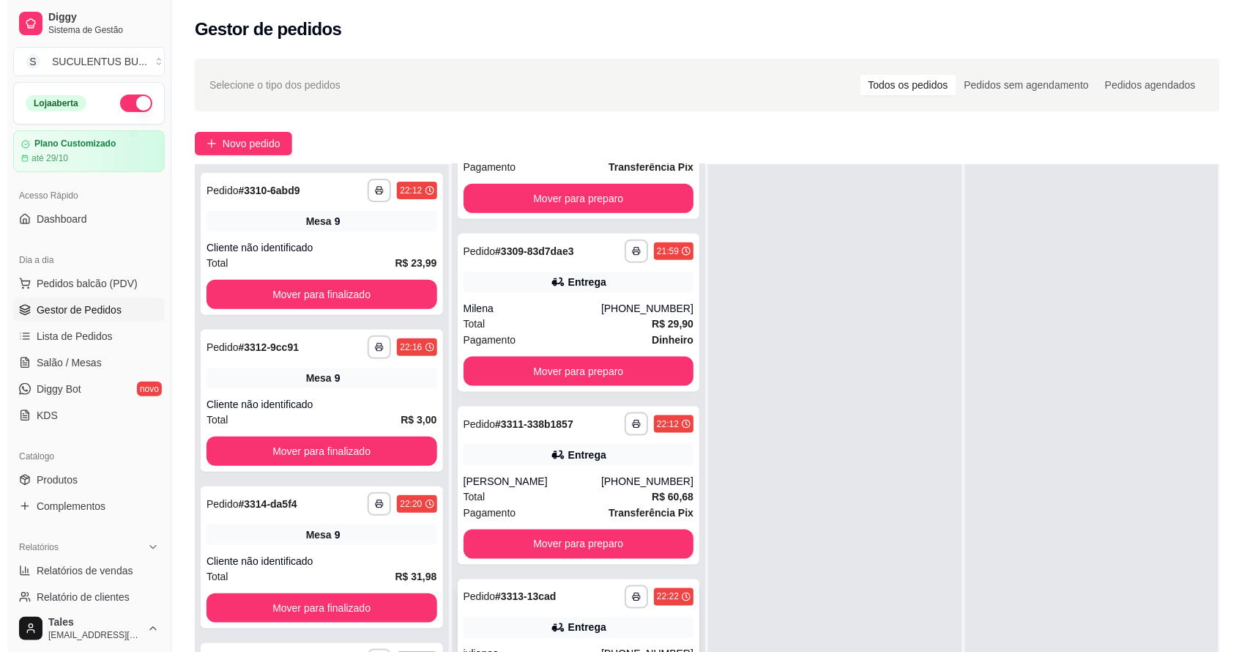
scroll to position [572, 0]
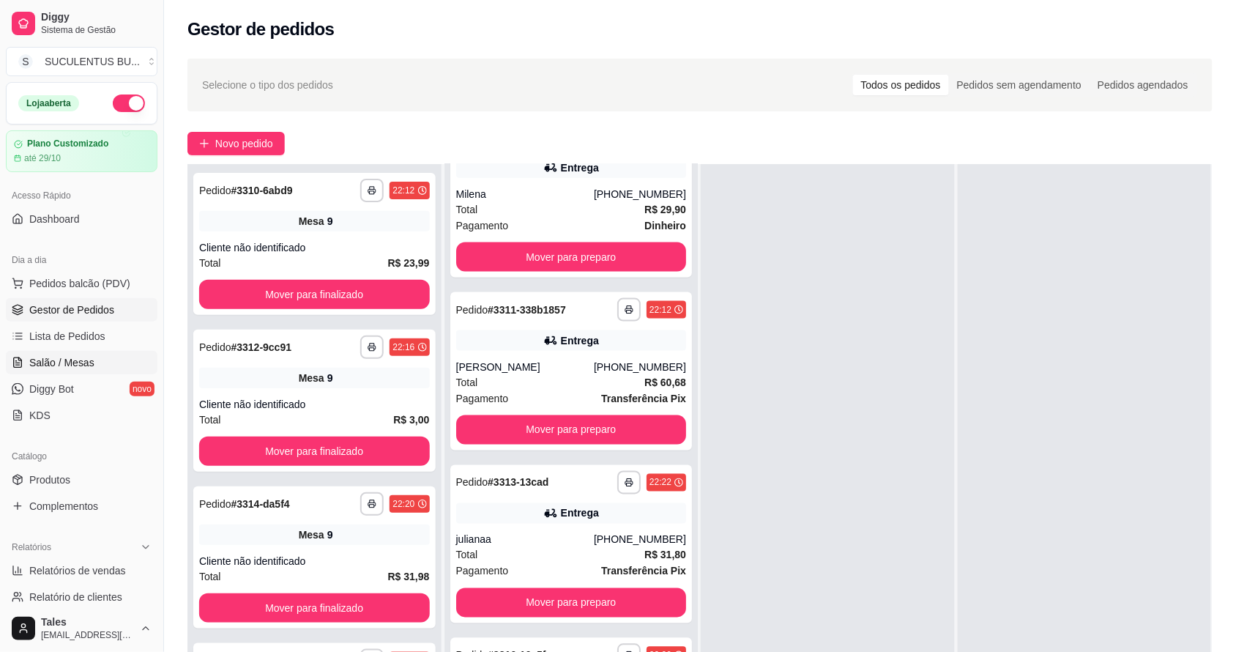
click at [88, 355] on span "Salão / Mesas" at bounding box center [61, 362] width 65 height 15
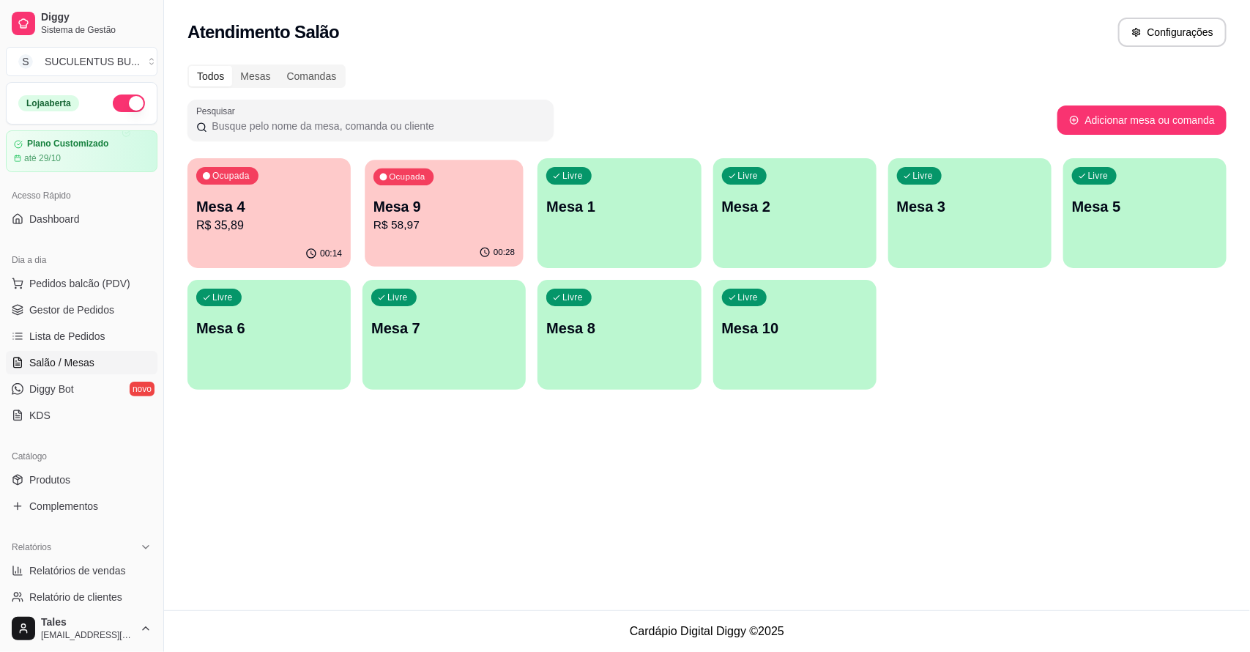
click at [451, 210] on p "Mesa 9" at bounding box center [443, 207] width 141 height 20
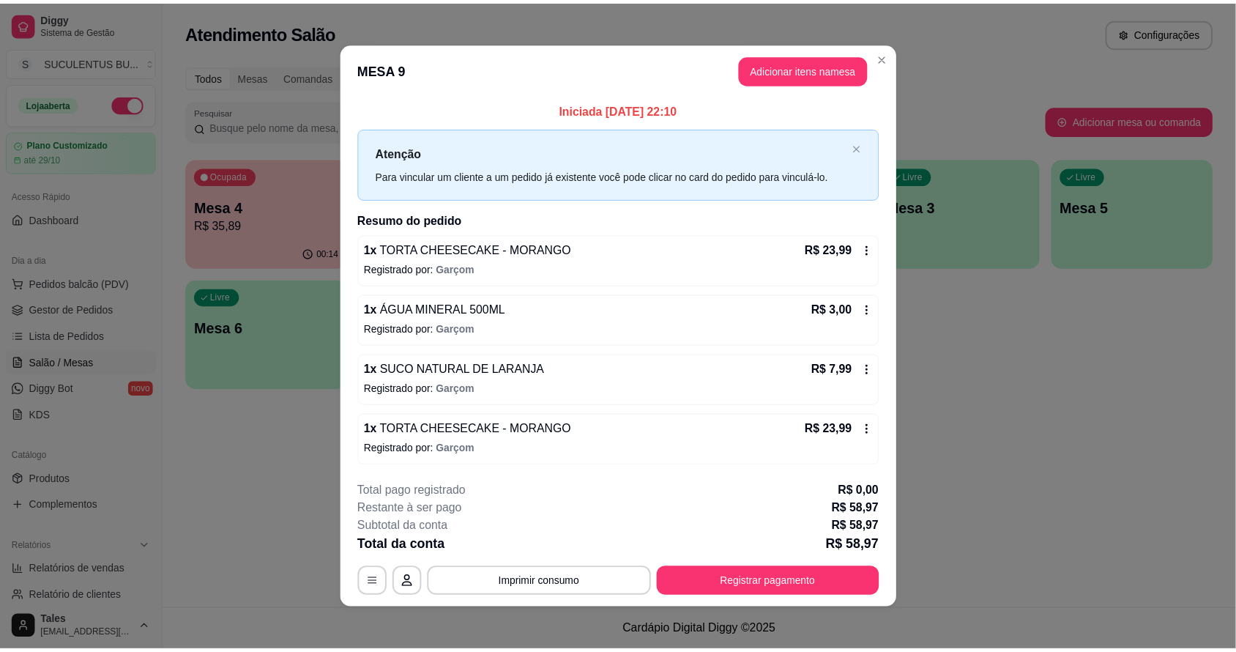
scroll to position [4, 0]
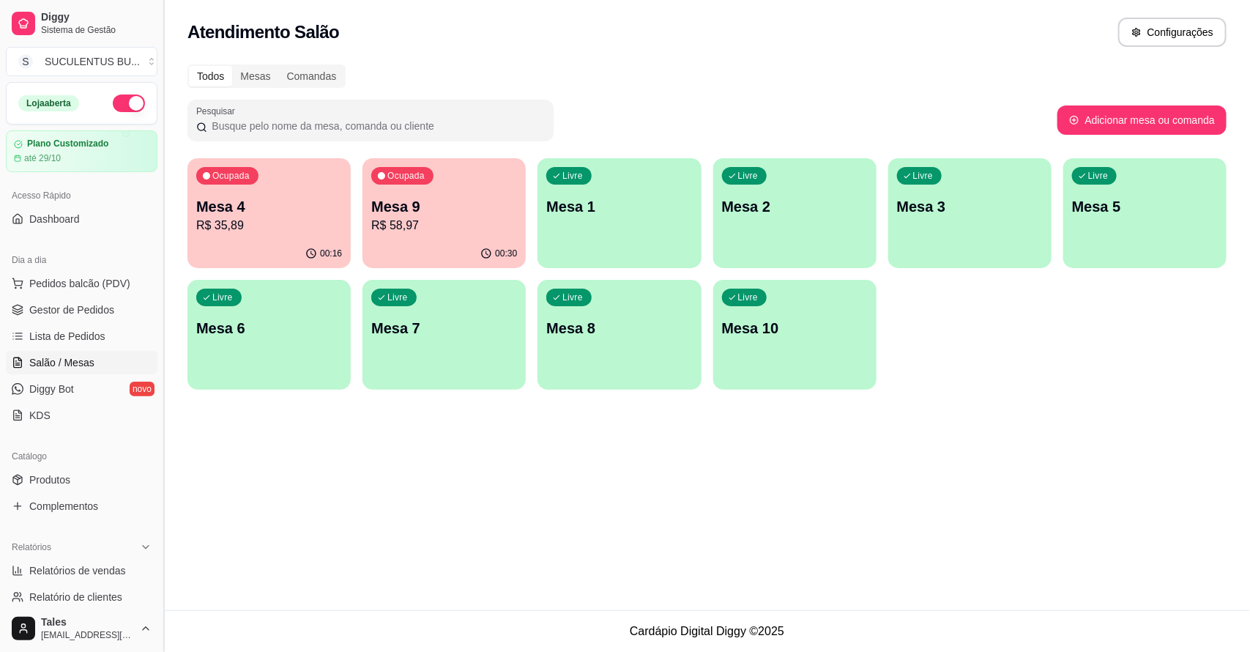
click at [166, 222] on button "Toggle Sidebar" at bounding box center [163, 326] width 12 height 652
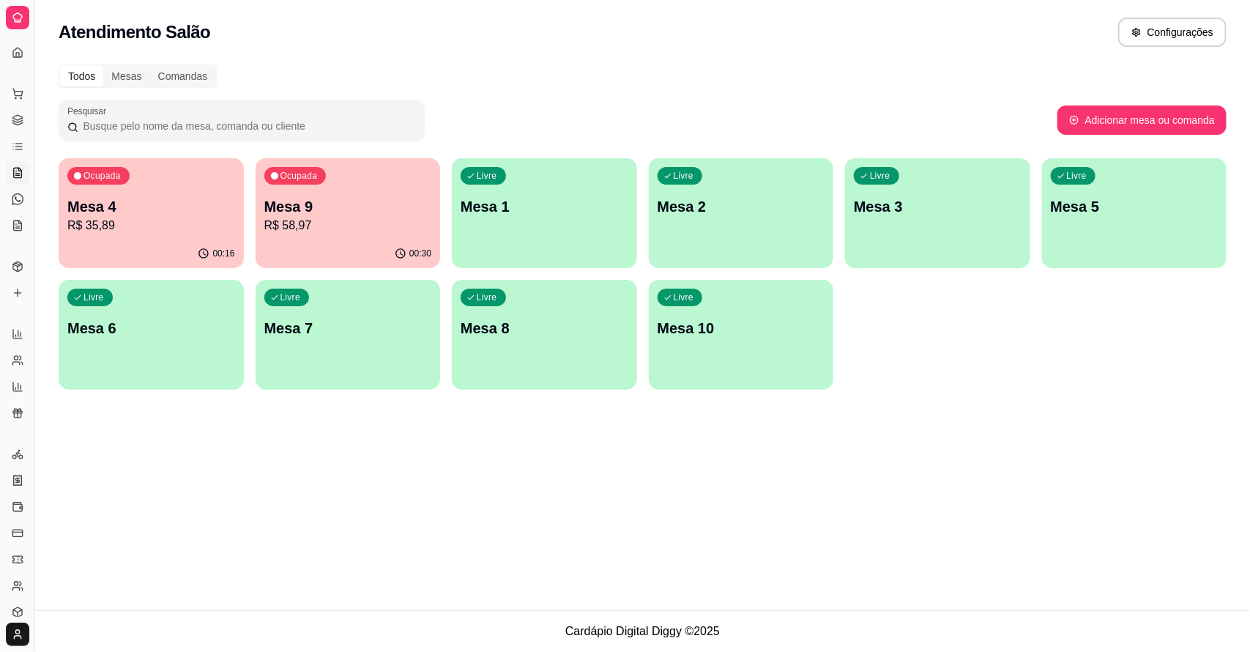
click at [251, 215] on div "Ocupada Mesa 4 R$ 35,89 00:16 Ocupada Mesa 9 R$ 58,97 00:30 Livre Mesa 1 Livre …" at bounding box center [643, 273] width 1168 height 231
click at [39, 234] on button "Toggle Sidebar" at bounding box center [35, 326] width 12 height 652
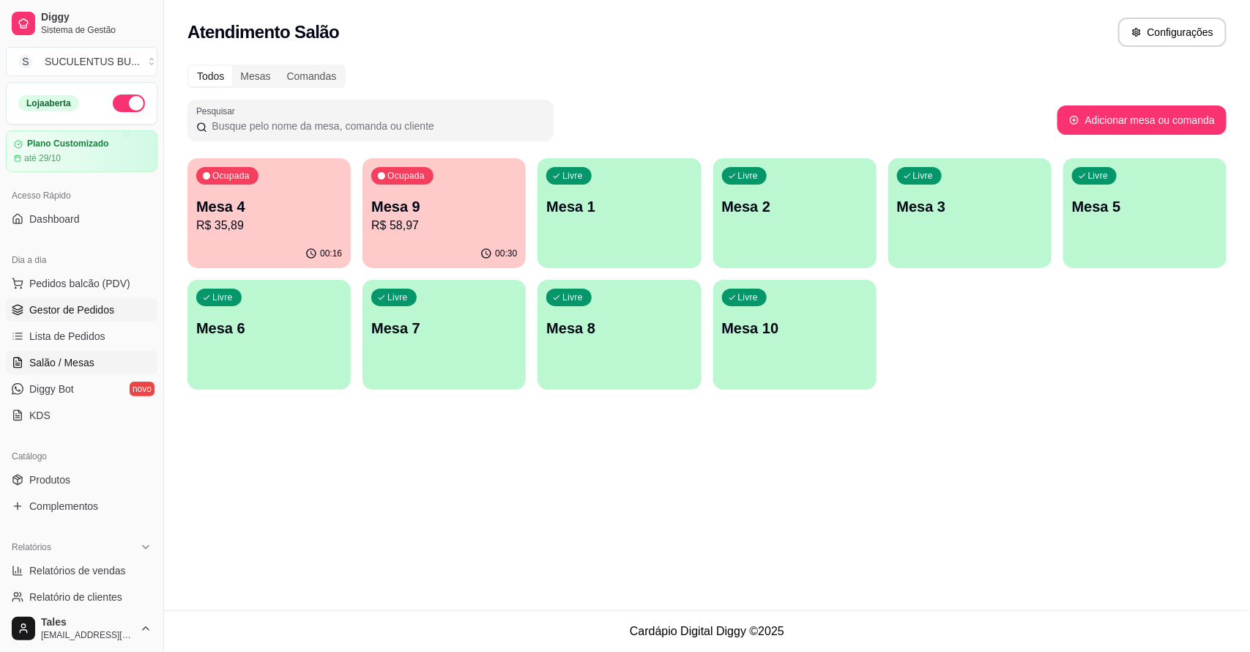
click at [85, 315] on span "Gestor de Pedidos" at bounding box center [71, 309] width 85 height 15
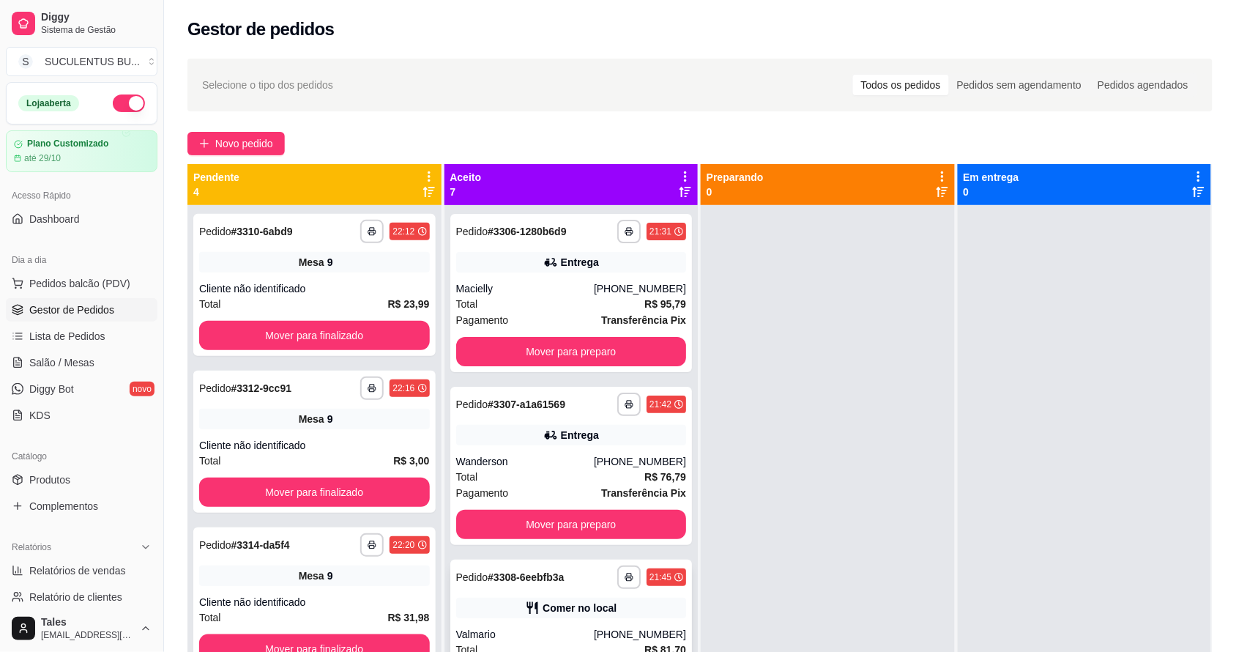
scroll to position [92, 0]
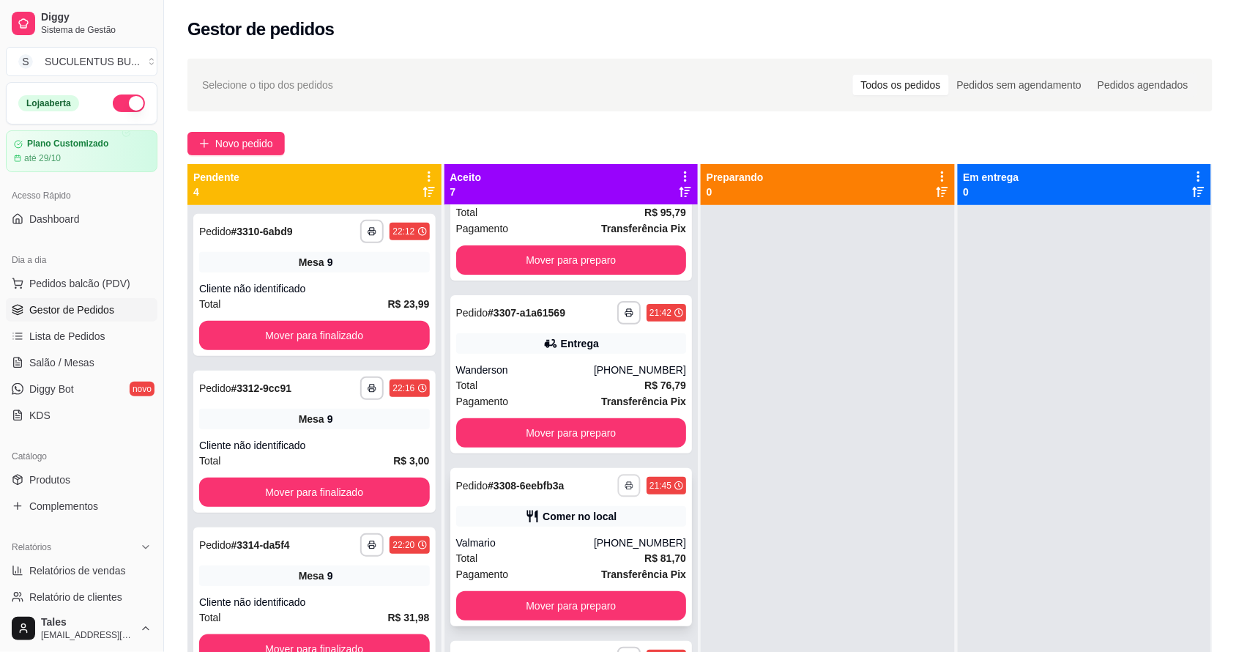
click at [627, 488] on rect "button" at bounding box center [629, 487] width 4 height 3
click at [592, 560] on button "IMPRESSORA CAIXA" at bounding box center [564, 565] width 121 height 23
click at [562, 599] on button "Mover para preparo" at bounding box center [571, 605] width 231 height 29
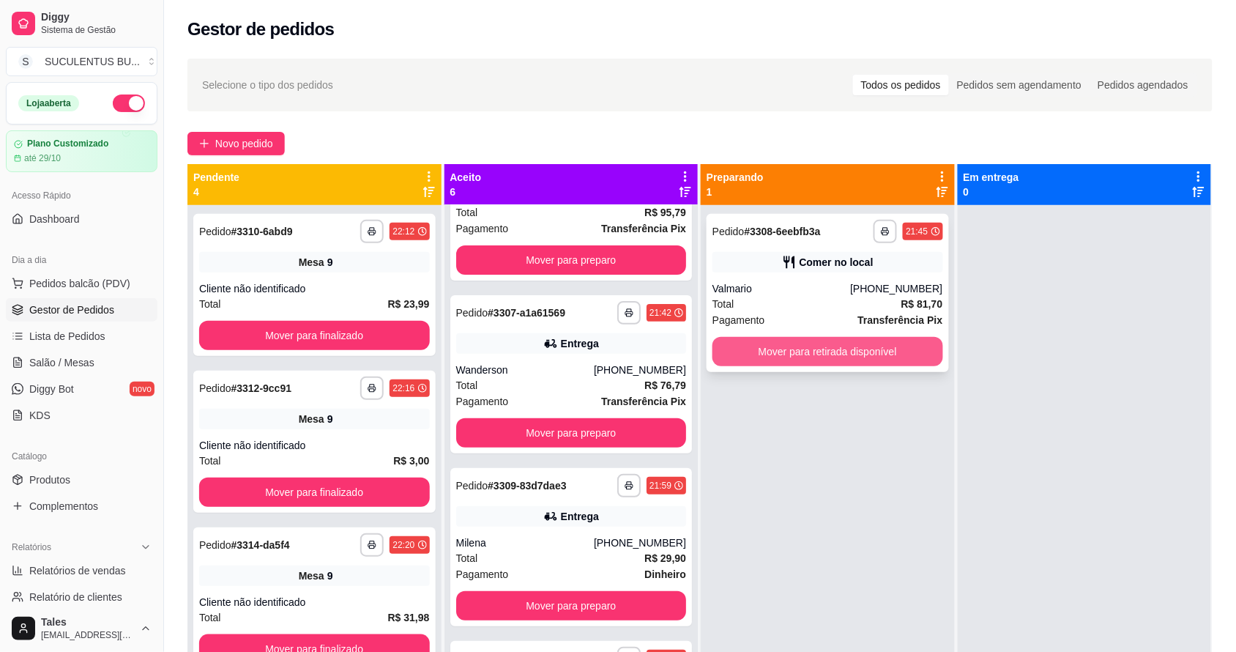
click at [829, 350] on button "Mover para retirada disponível" at bounding box center [828, 351] width 231 height 29
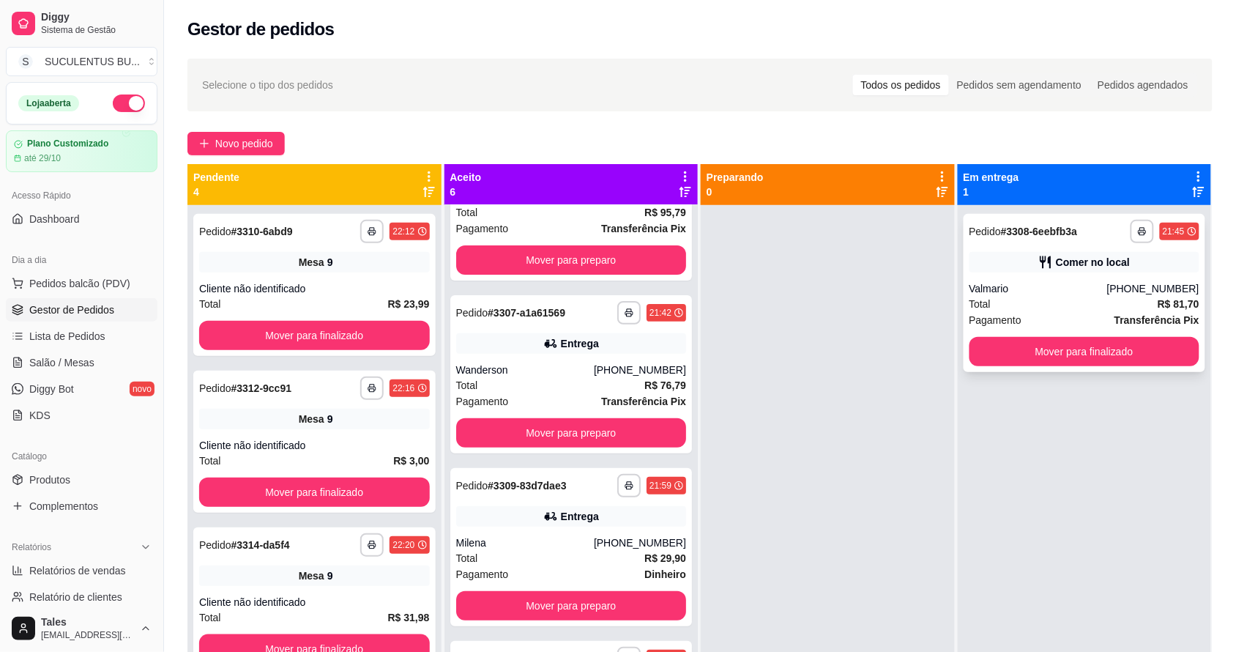
click at [1151, 333] on div "**********" at bounding box center [1085, 293] width 242 height 158
click at [1016, 352] on button "Mover para finalizado" at bounding box center [1085, 351] width 231 height 29
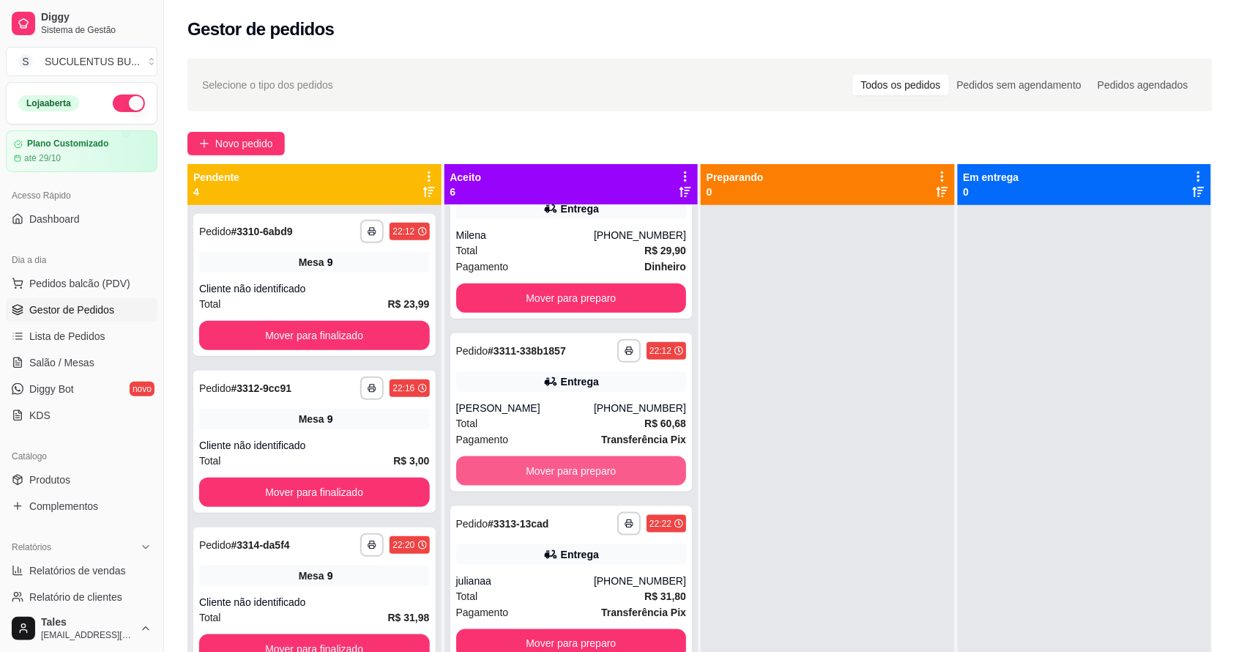
scroll to position [41, 0]
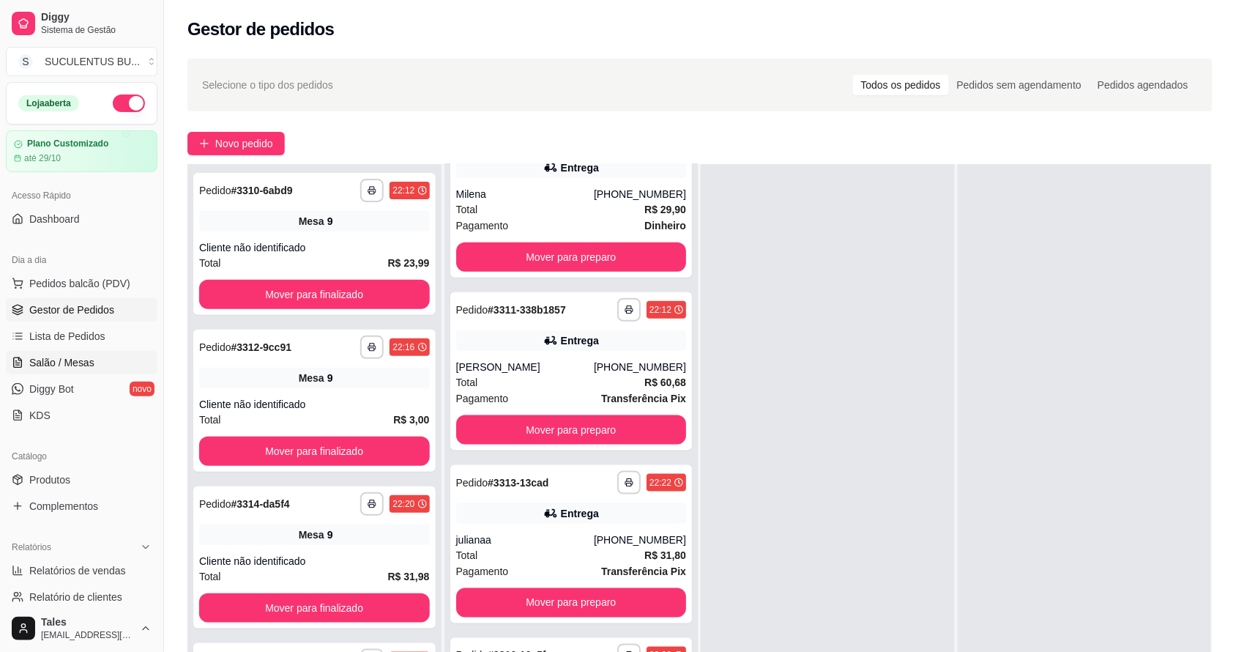
click at [78, 363] on span "Salão / Mesas" at bounding box center [61, 362] width 65 height 15
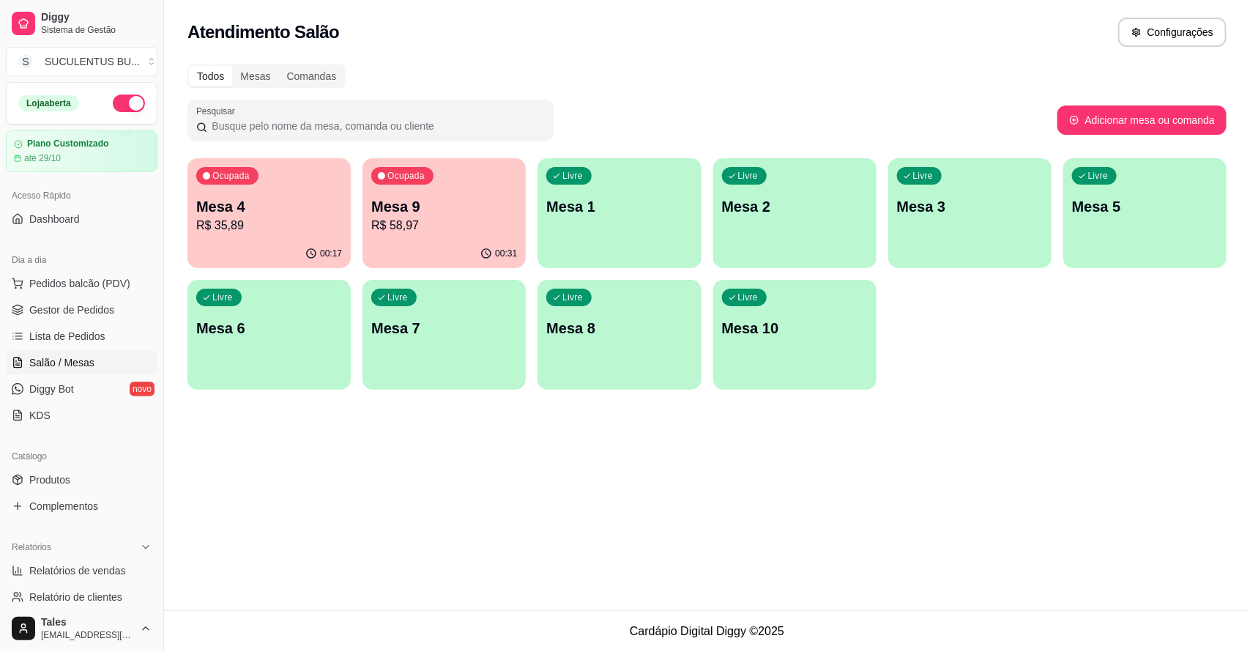
click at [469, 258] on div "00:31" at bounding box center [444, 253] width 163 height 29
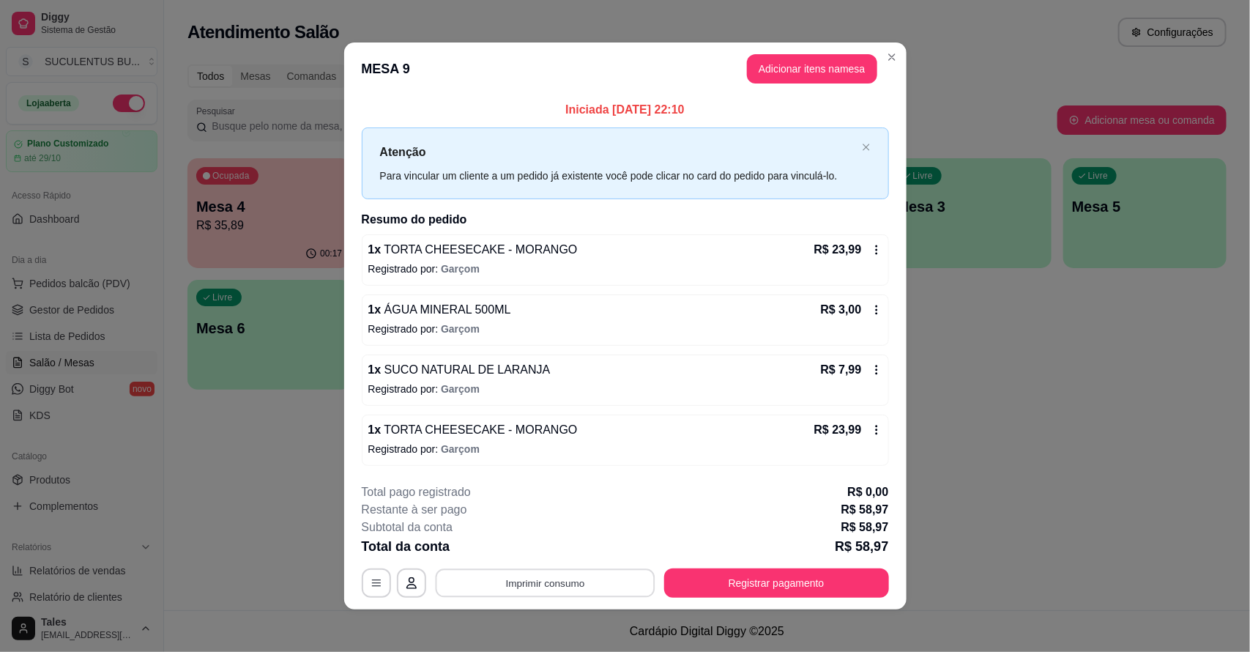
click at [597, 584] on button "Imprimir consumo" at bounding box center [545, 582] width 220 height 29
click at [561, 550] on button "IMPRESSORA CAIXA" at bounding box center [542, 552] width 97 height 19
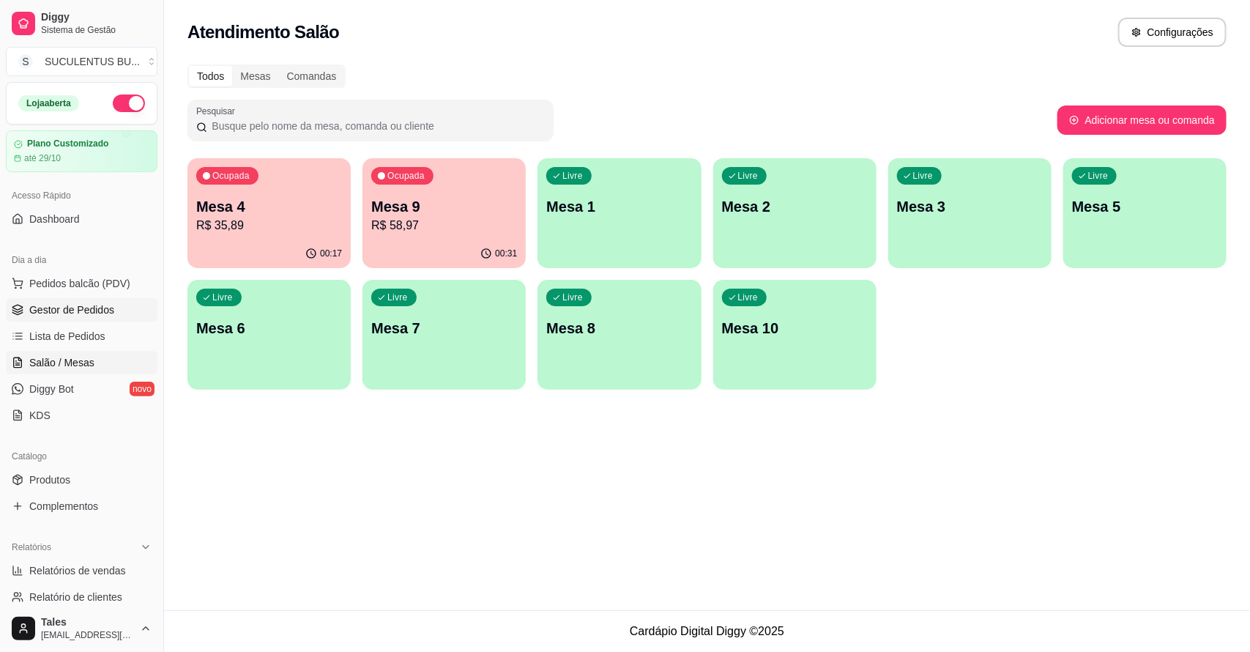
click at [92, 313] on span "Gestor de Pedidos" at bounding box center [71, 309] width 85 height 15
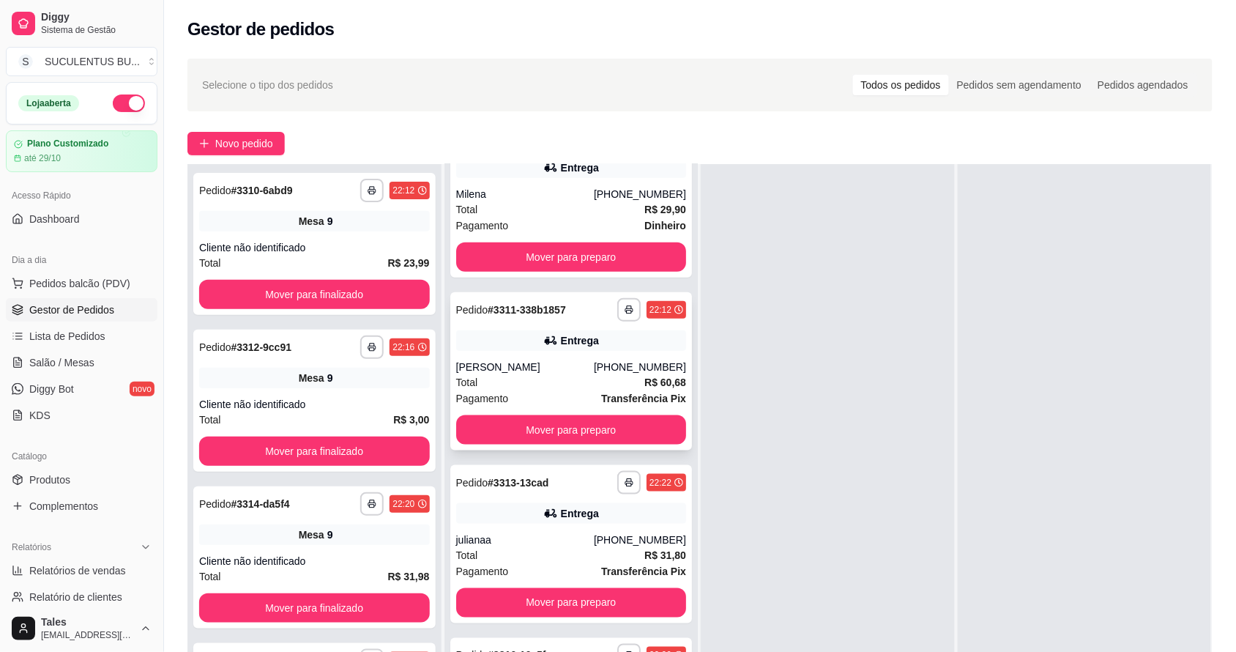
scroll to position [223, 0]
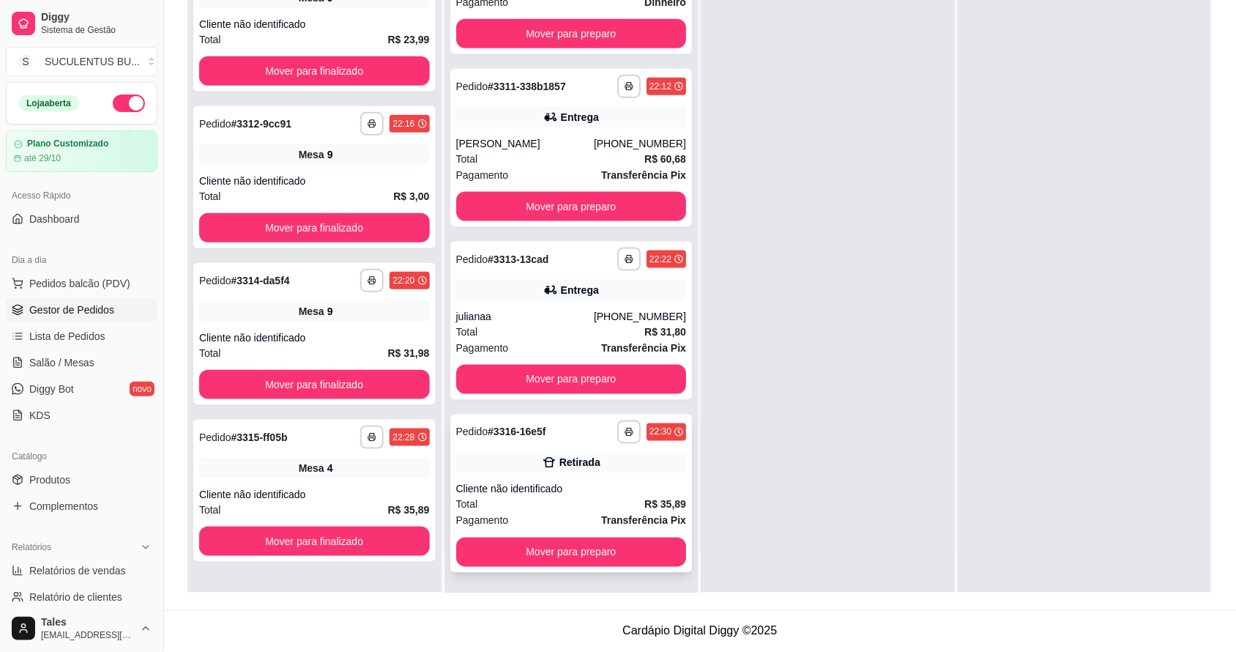
click at [579, 491] on div "Cliente não identificado" at bounding box center [571, 489] width 231 height 15
click at [557, 502] on div "Total R$ 35,89" at bounding box center [571, 505] width 231 height 16
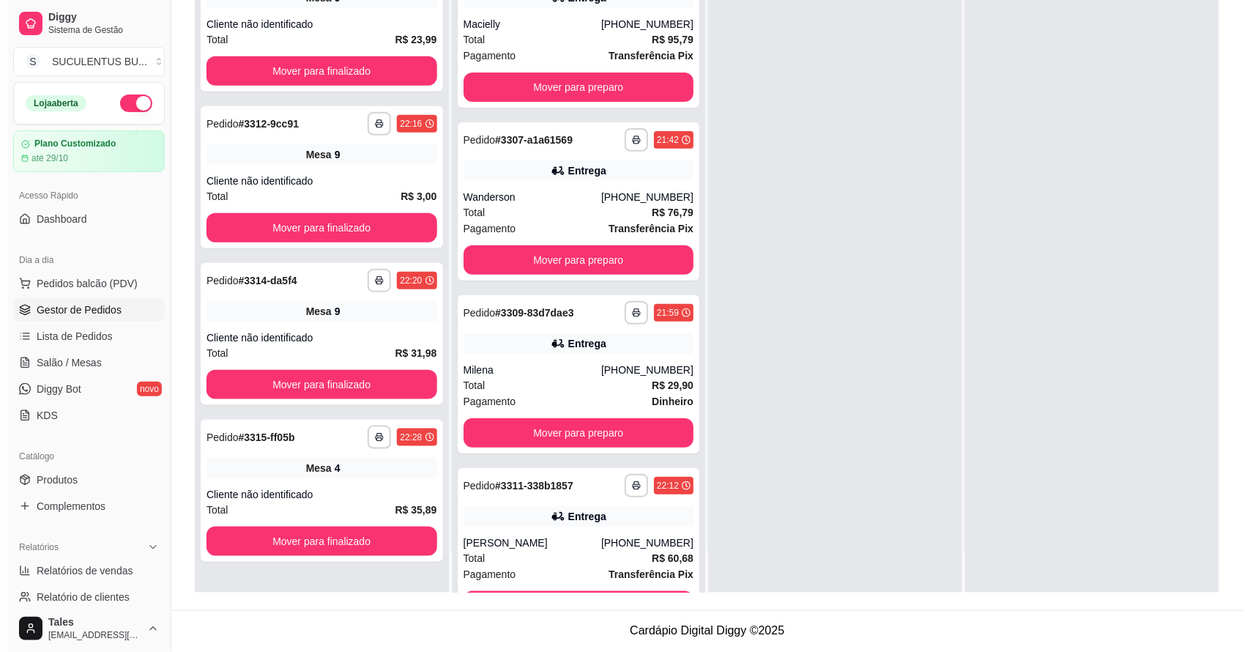
scroll to position [399, 0]
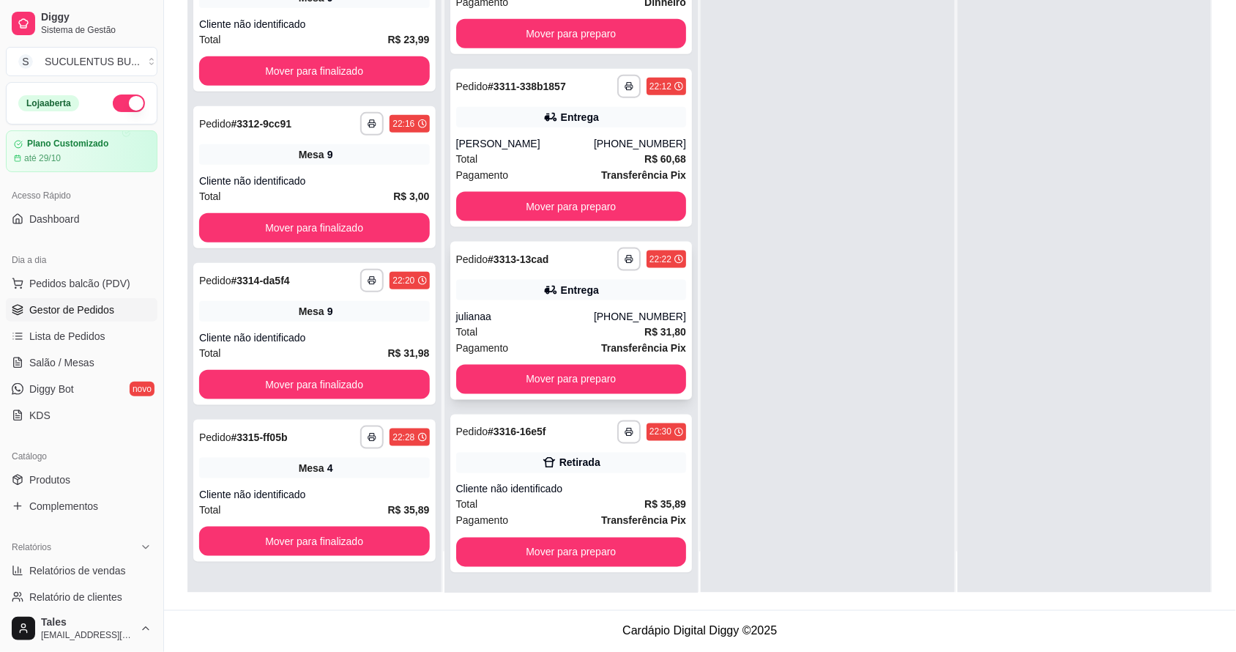
click at [533, 301] on div "**********" at bounding box center [571, 321] width 242 height 158
click at [573, 108] on div "Entrega" at bounding box center [571, 117] width 231 height 21
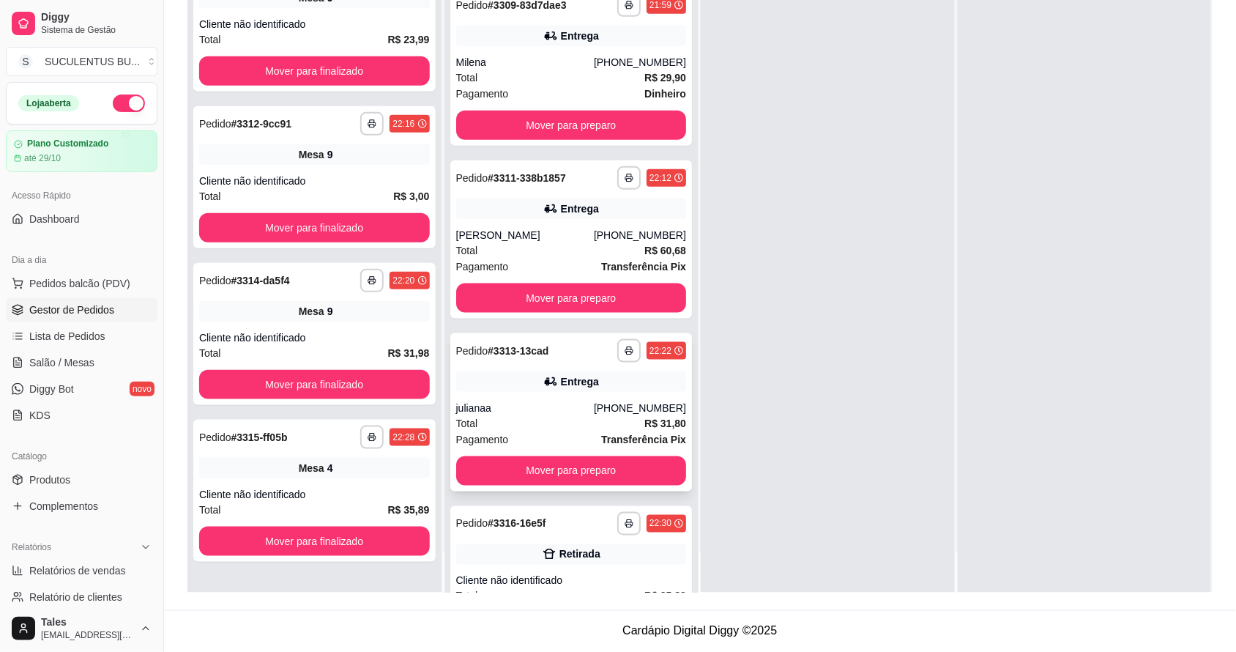
scroll to position [216, 0]
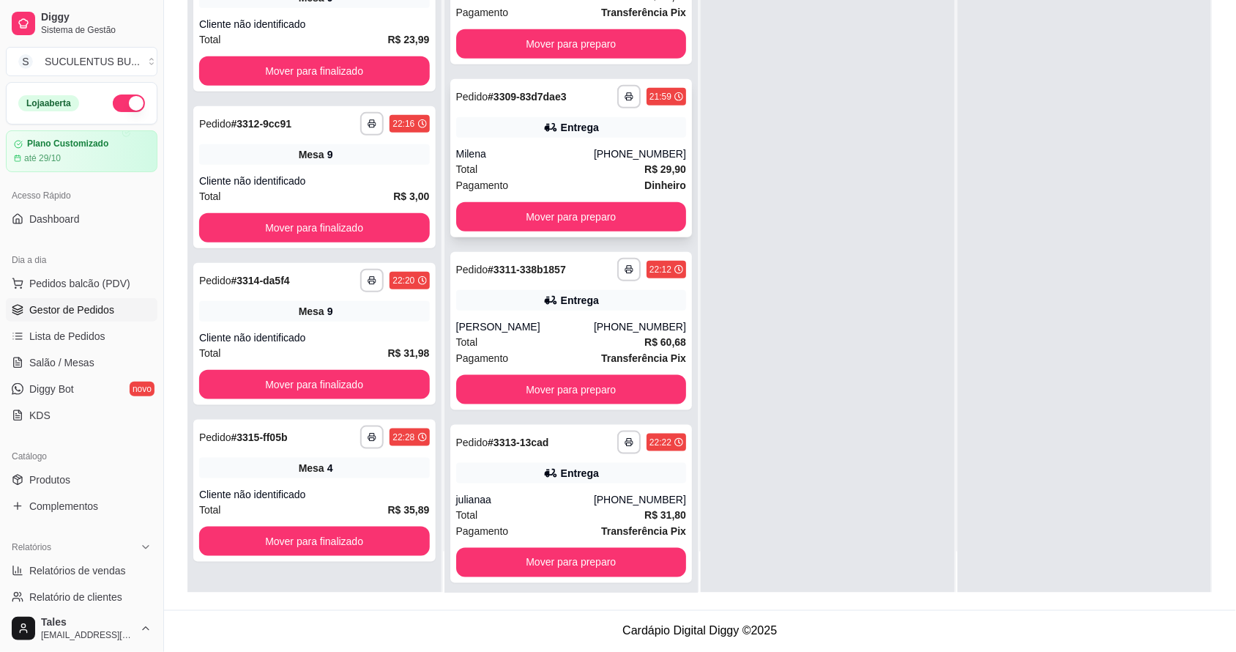
click at [586, 121] on div "Entrega" at bounding box center [580, 127] width 38 height 15
click at [577, 163] on div "Total R$ 29,90" at bounding box center [571, 169] width 231 height 16
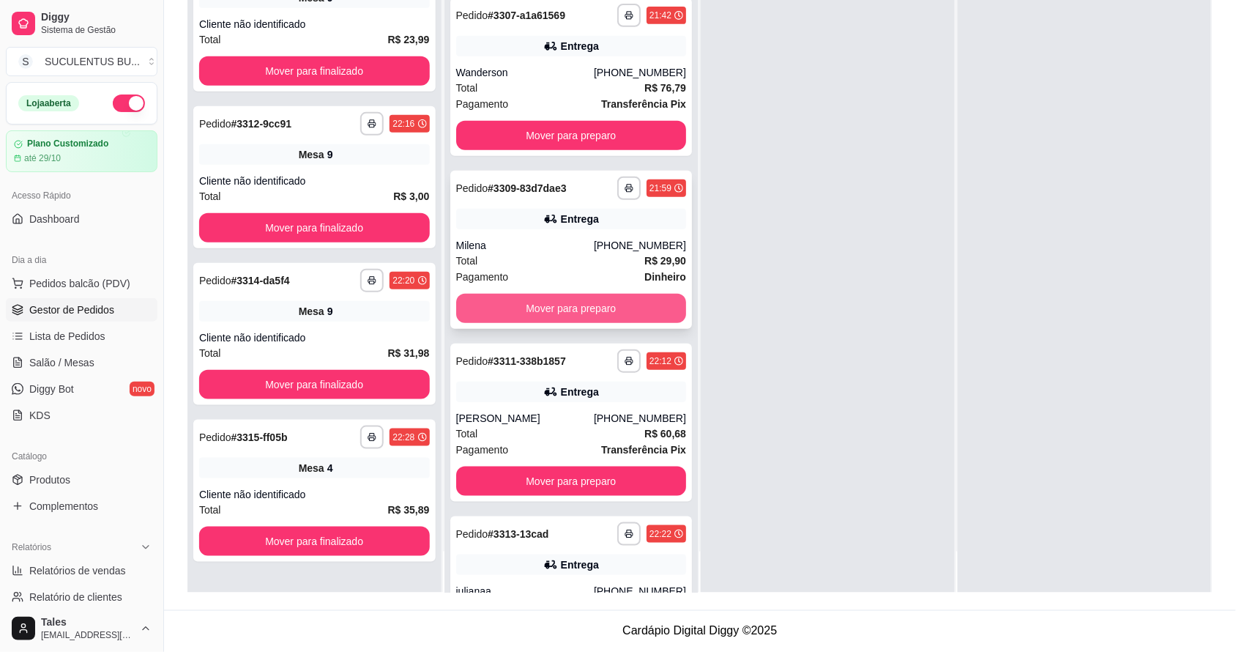
scroll to position [33, 0]
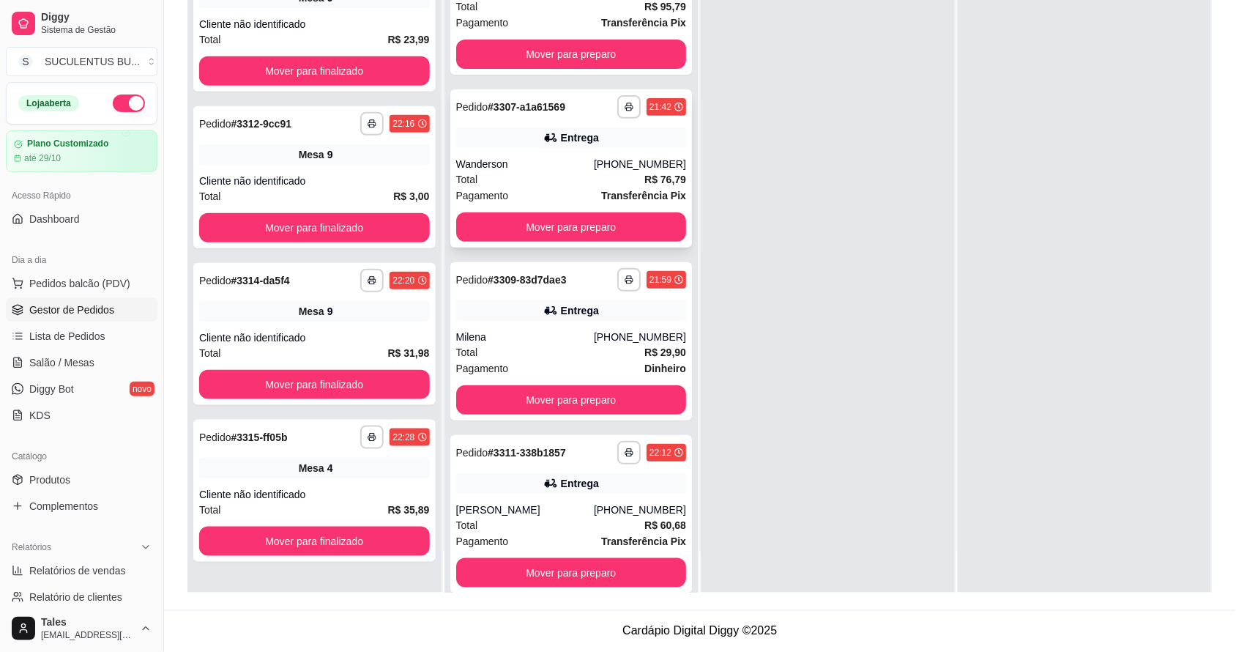
click at [587, 174] on div "Total R$ 76,79" at bounding box center [571, 179] width 231 height 16
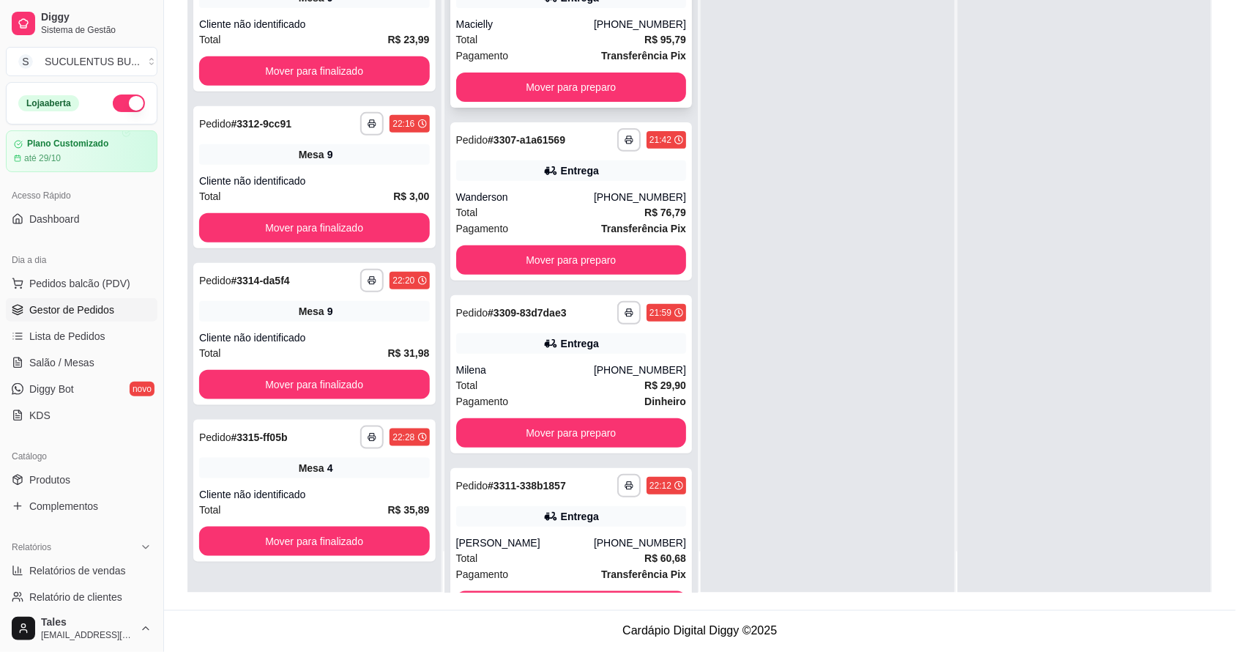
click at [587, 29] on div "Macielly" at bounding box center [525, 24] width 138 height 15
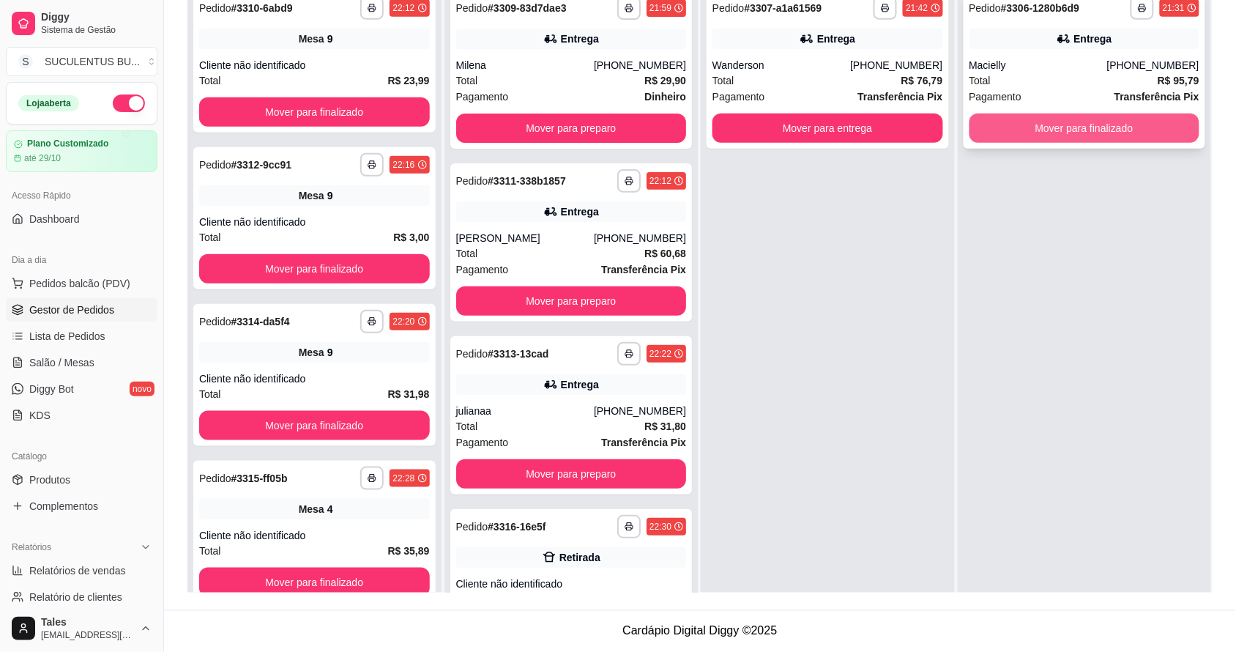
click at [1090, 129] on button "Mover para finalizado" at bounding box center [1085, 128] width 231 height 29
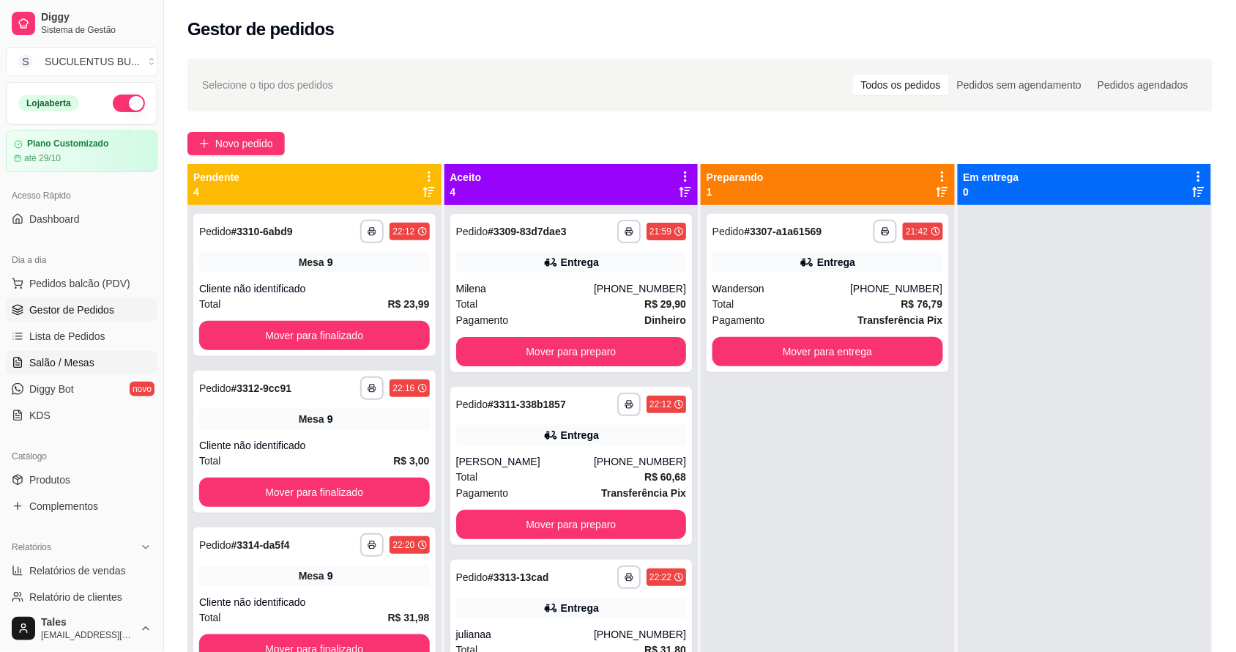
click at [26, 361] on link "Salão / Mesas" at bounding box center [82, 362] width 152 height 23
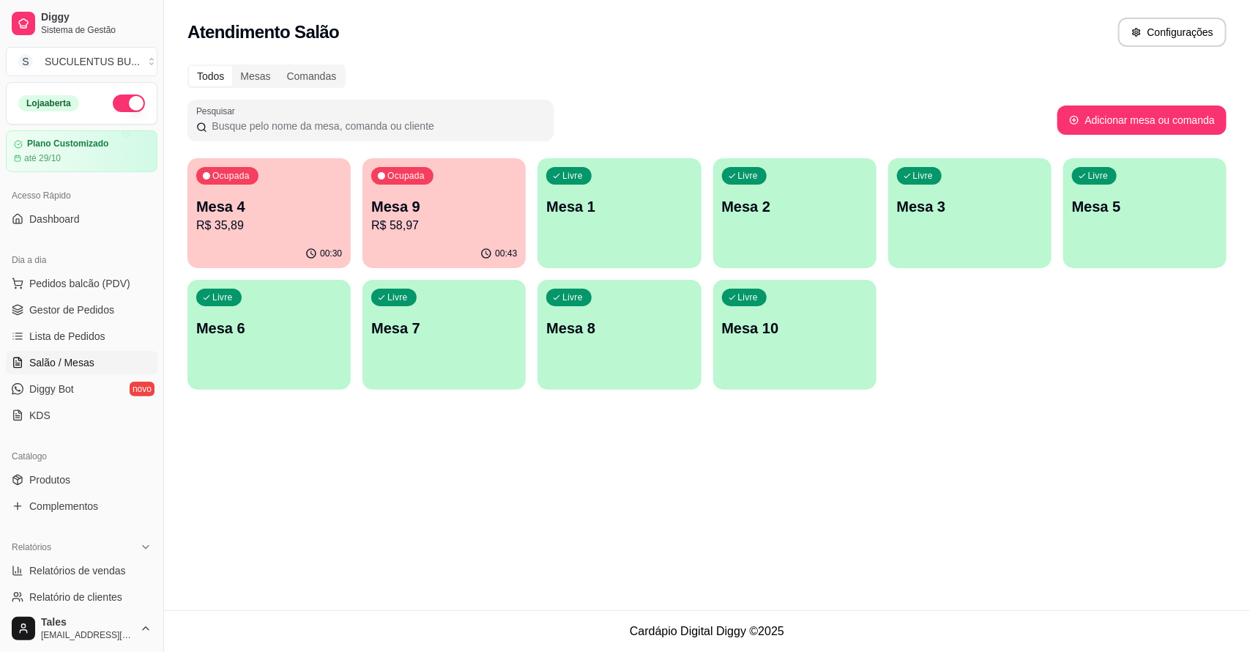
click at [456, 196] on p "Mesa 9" at bounding box center [444, 206] width 146 height 21
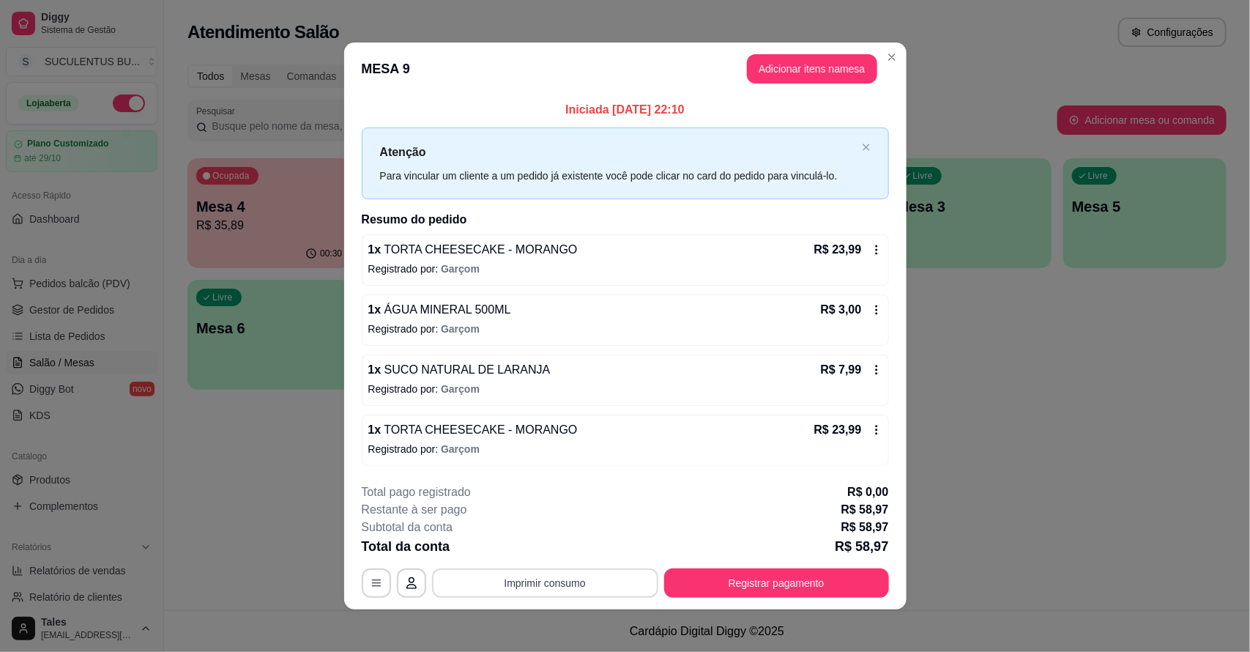
click at [590, 580] on button "Imprimir consumo" at bounding box center [545, 582] width 226 height 29
click at [458, 648] on div "**********" at bounding box center [625, 326] width 1250 height 652
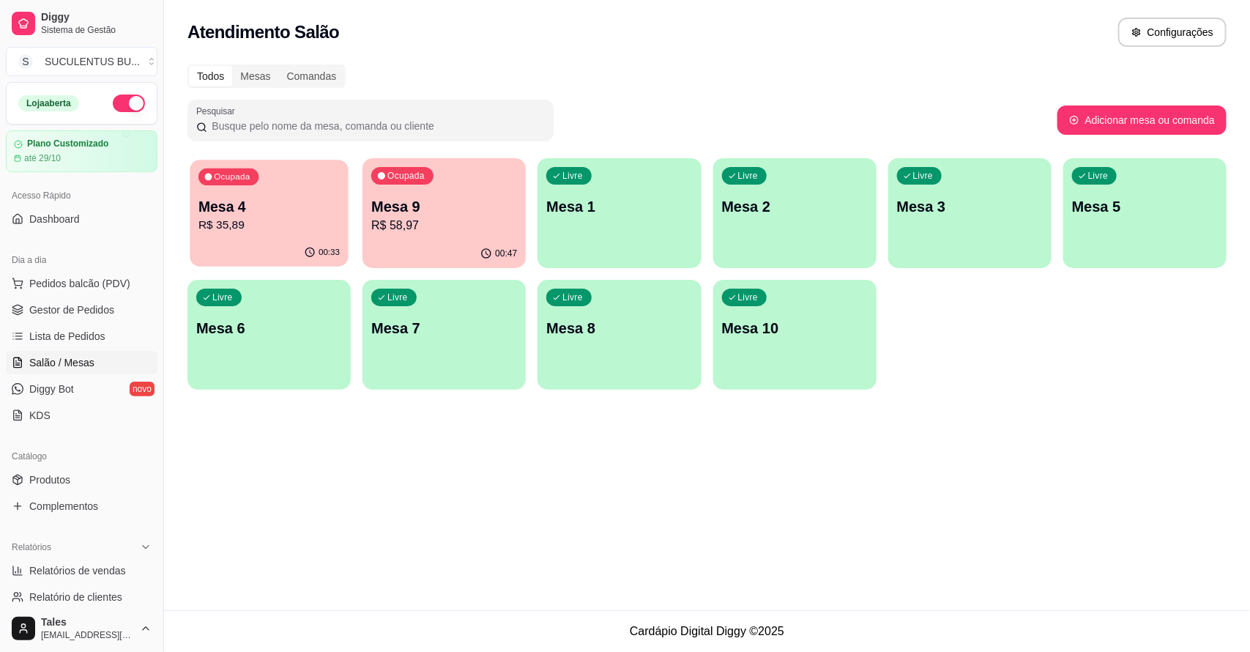
click at [244, 236] on div "Ocupada Mesa 4 R$ 35,89" at bounding box center [269, 199] width 158 height 79
click at [103, 302] on link "Gestor de Pedidos" at bounding box center [82, 309] width 152 height 23
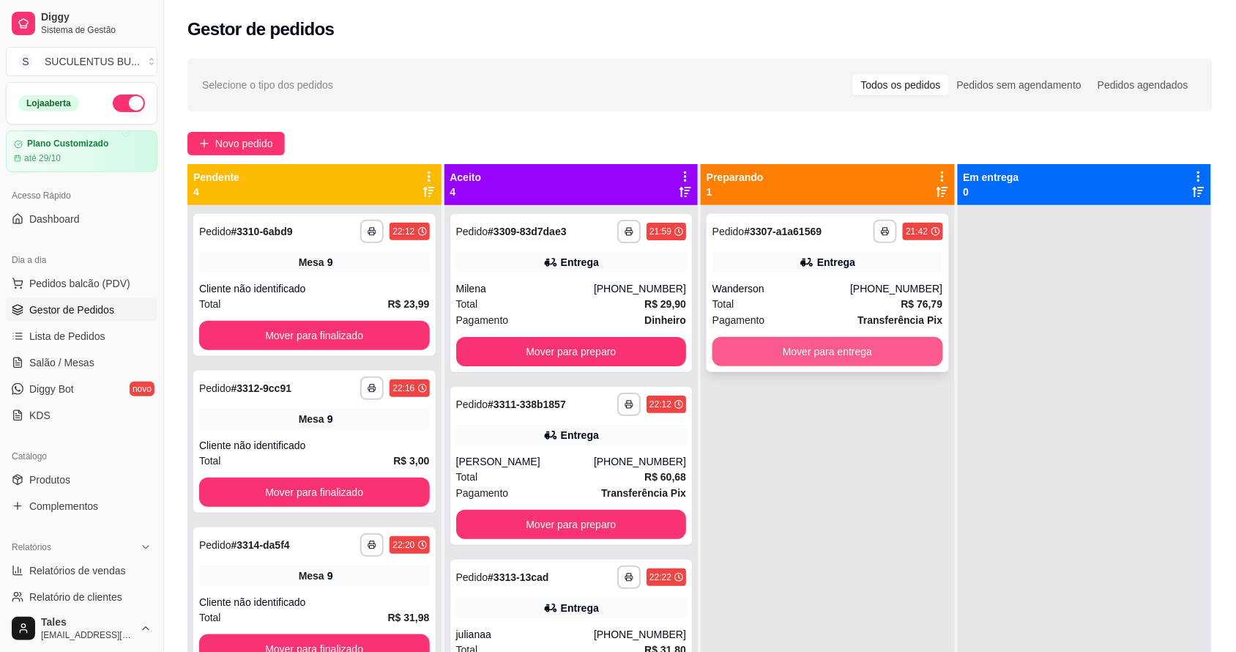
click at [770, 349] on button "Mover para entrega" at bounding box center [828, 351] width 231 height 29
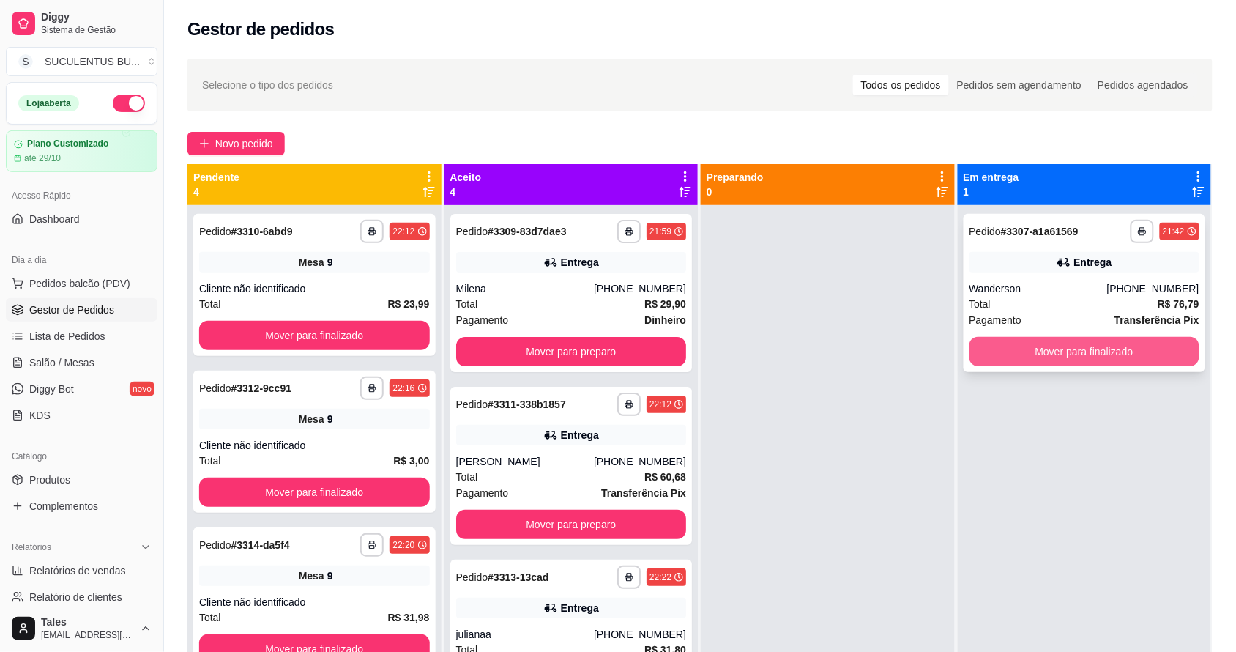
click at [1059, 357] on button "Mover para finalizado" at bounding box center [1085, 351] width 231 height 29
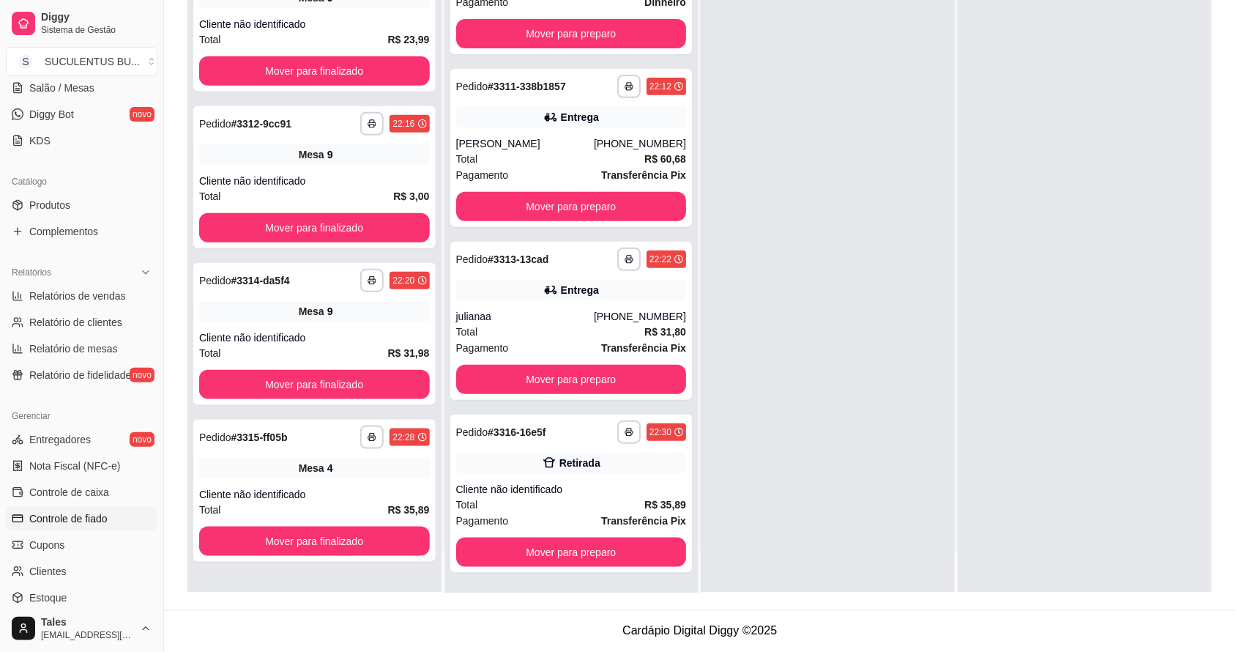
scroll to position [366, 0]
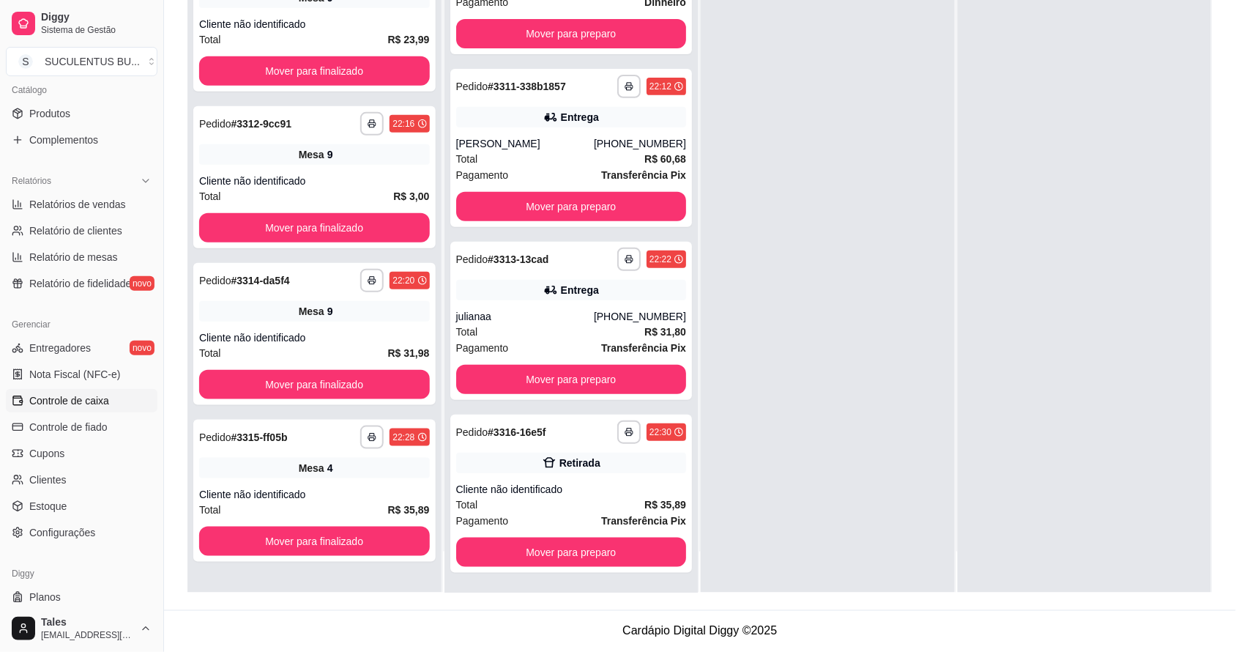
click at [112, 399] on link "Controle de caixa" at bounding box center [82, 400] width 152 height 23
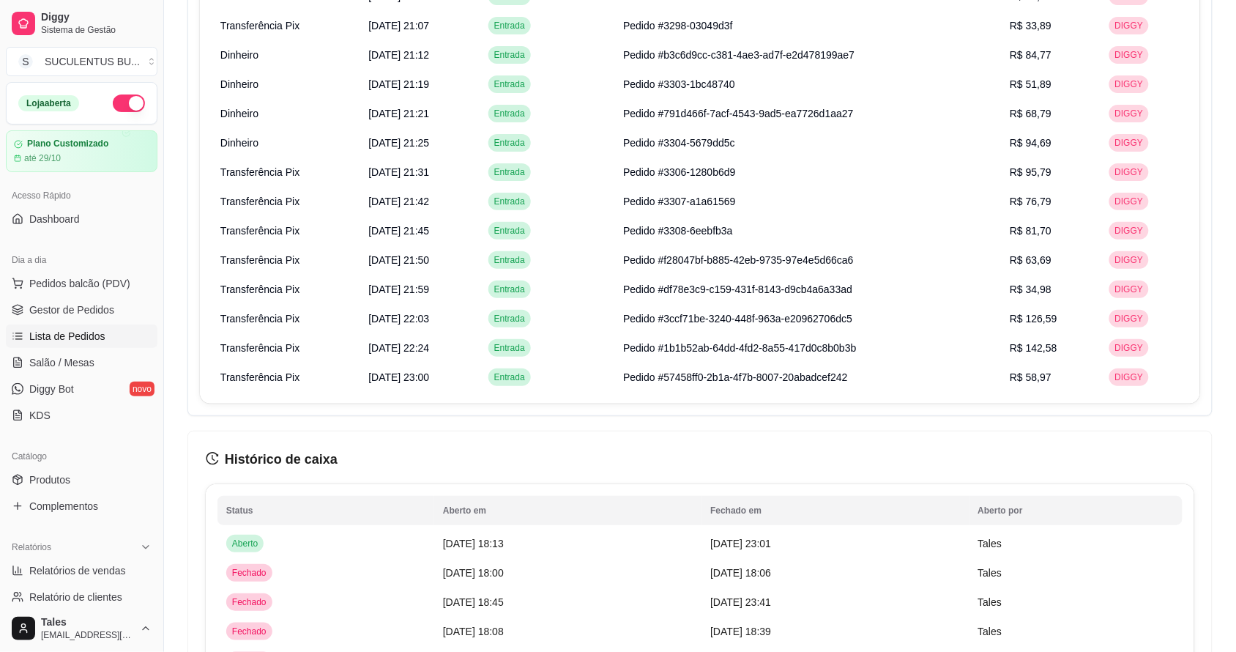
click at [75, 327] on link "Lista de Pedidos" at bounding box center [82, 335] width 152 height 23
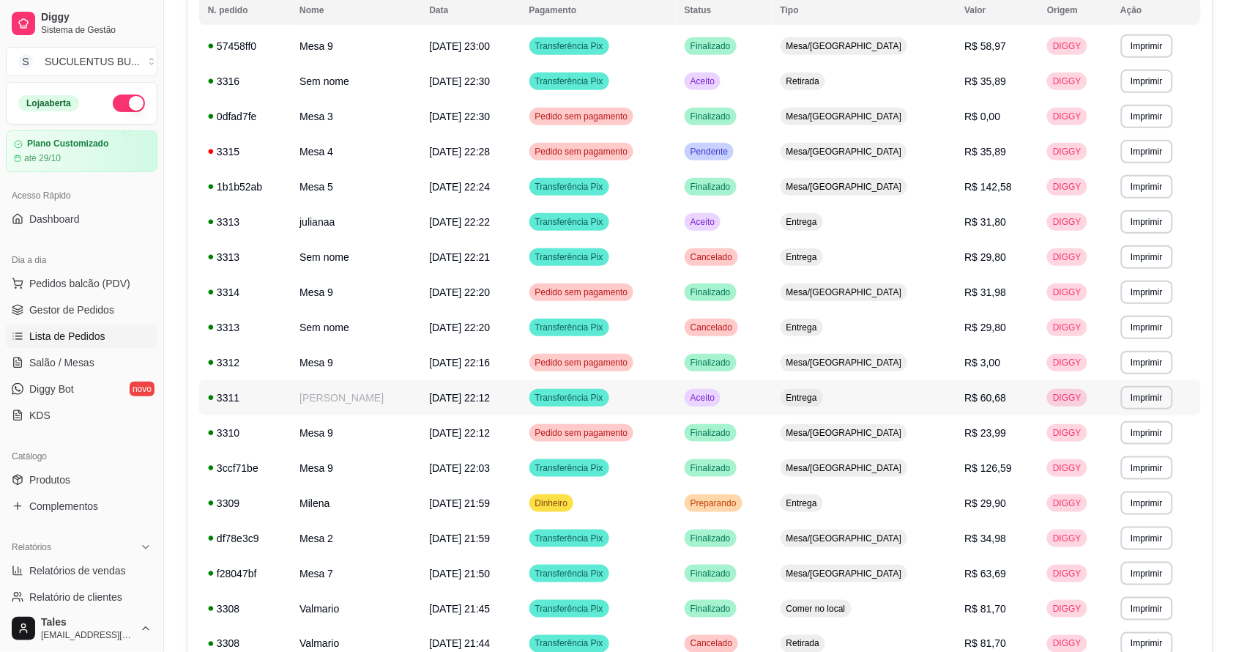
scroll to position [366, 0]
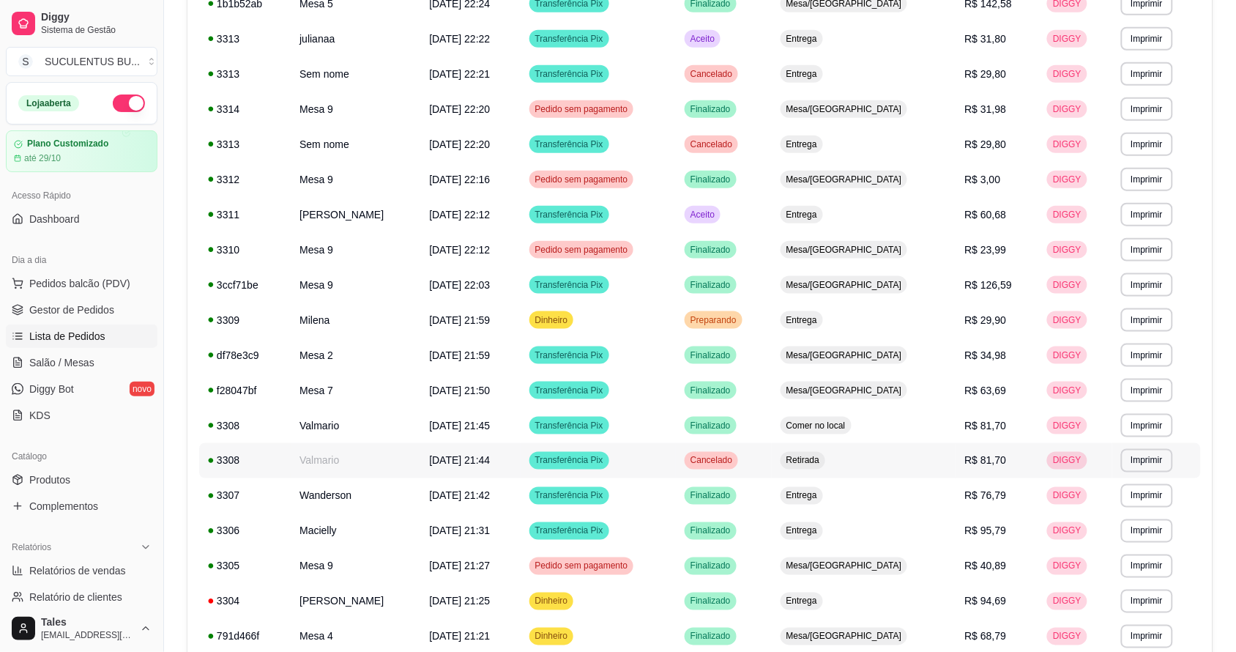
click at [420, 459] on td "Valmario" at bounding box center [356, 460] width 130 height 35
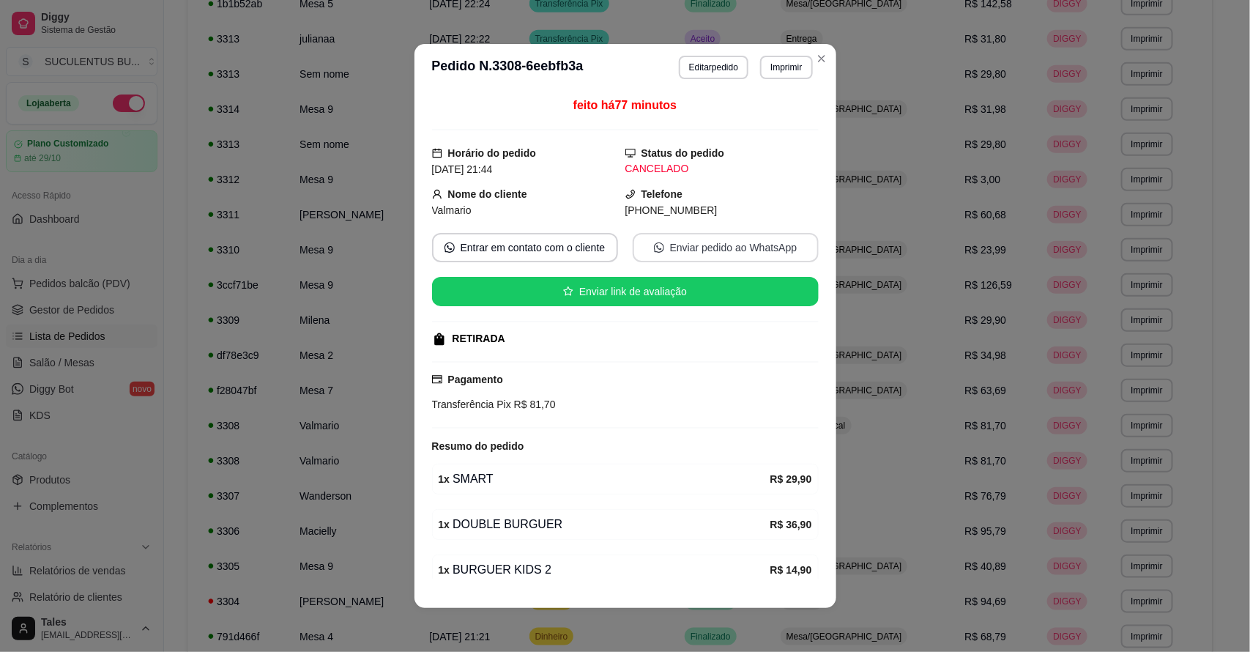
click at [699, 250] on button "Enviar pedido ao WhatsApp" at bounding box center [726, 247] width 186 height 29
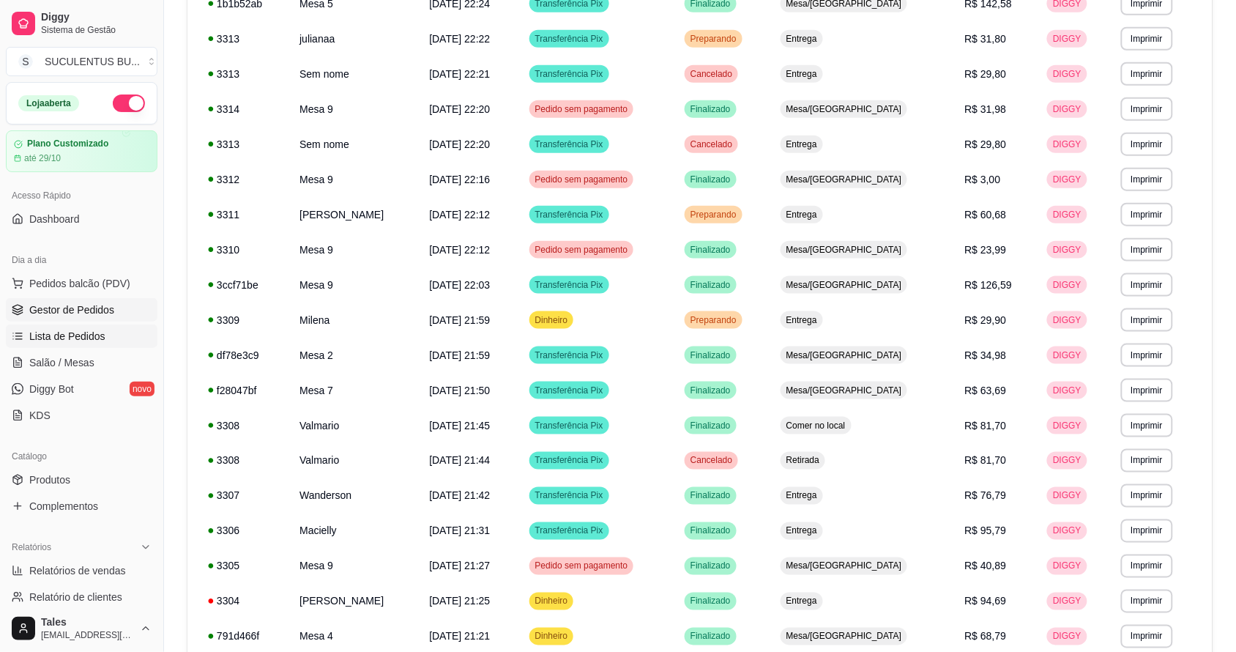
click at [67, 308] on span "Gestor de Pedidos" at bounding box center [71, 309] width 85 height 15
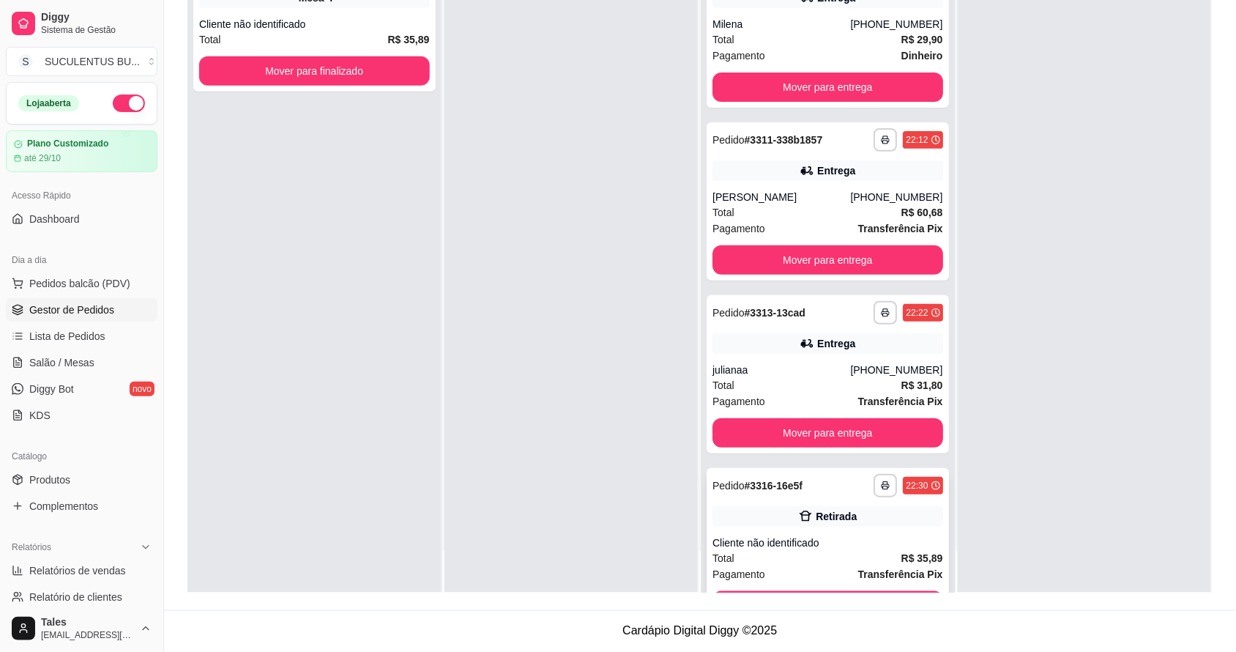
scroll to position [53, 0]
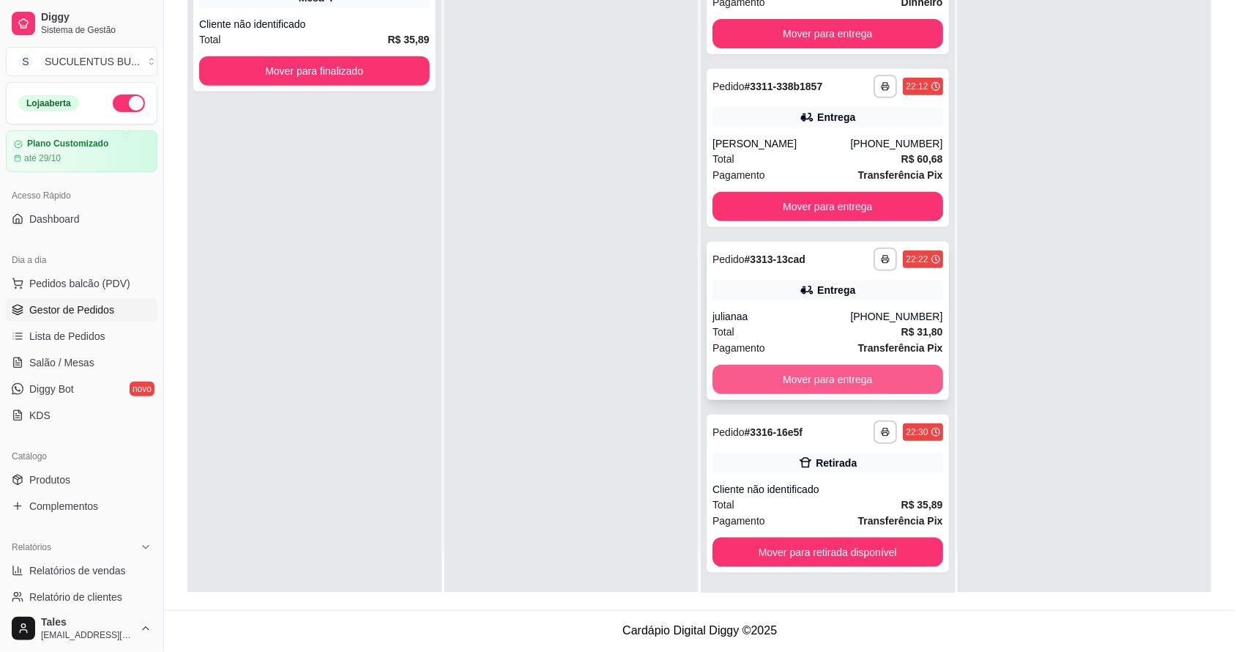
click at [830, 383] on button "Mover para entrega" at bounding box center [828, 379] width 231 height 29
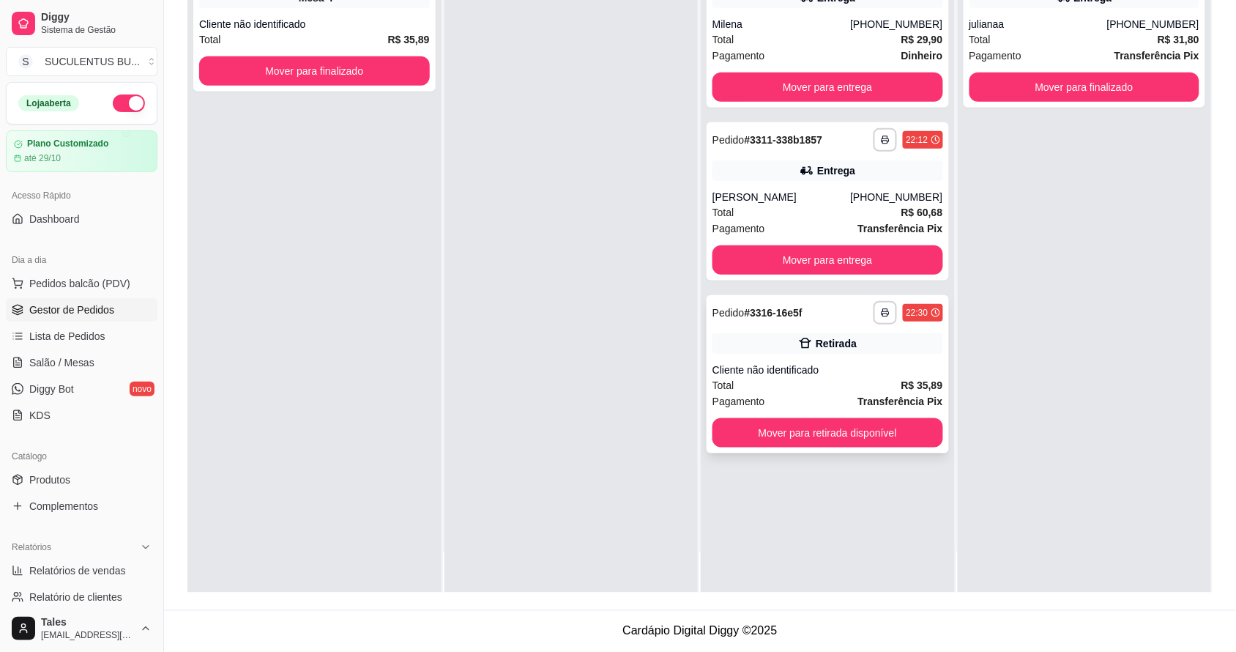
scroll to position [0, 0]
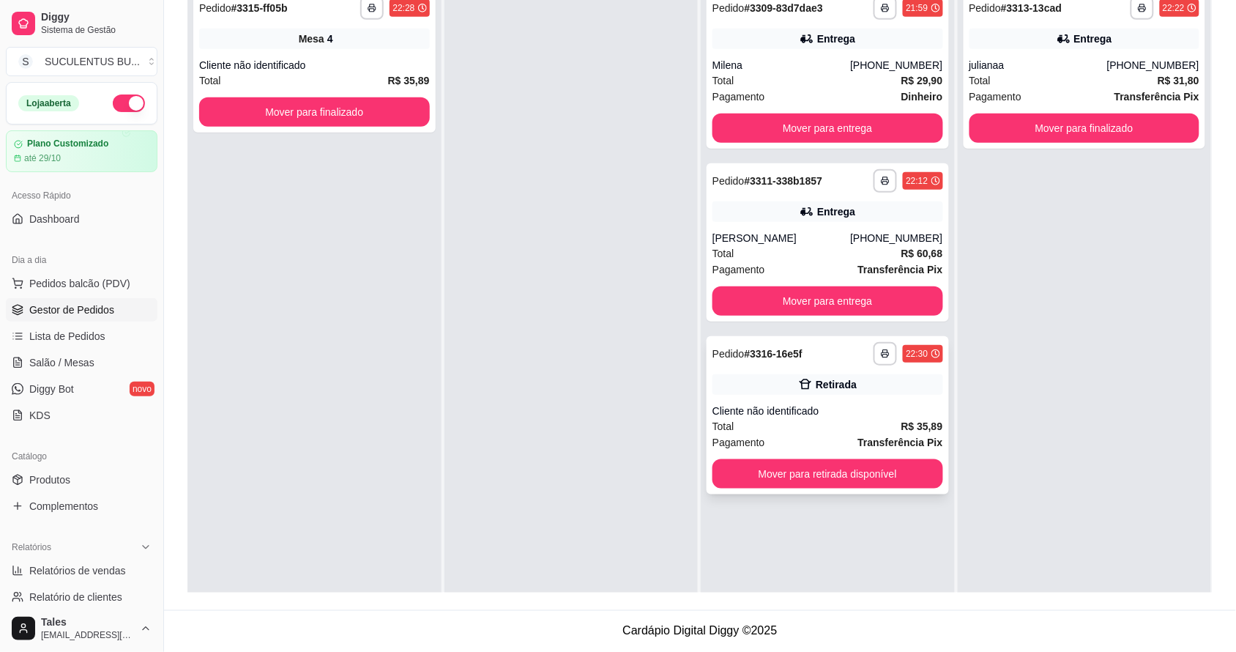
click at [843, 426] on div "Total R$ 35,89" at bounding box center [828, 426] width 231 height 16
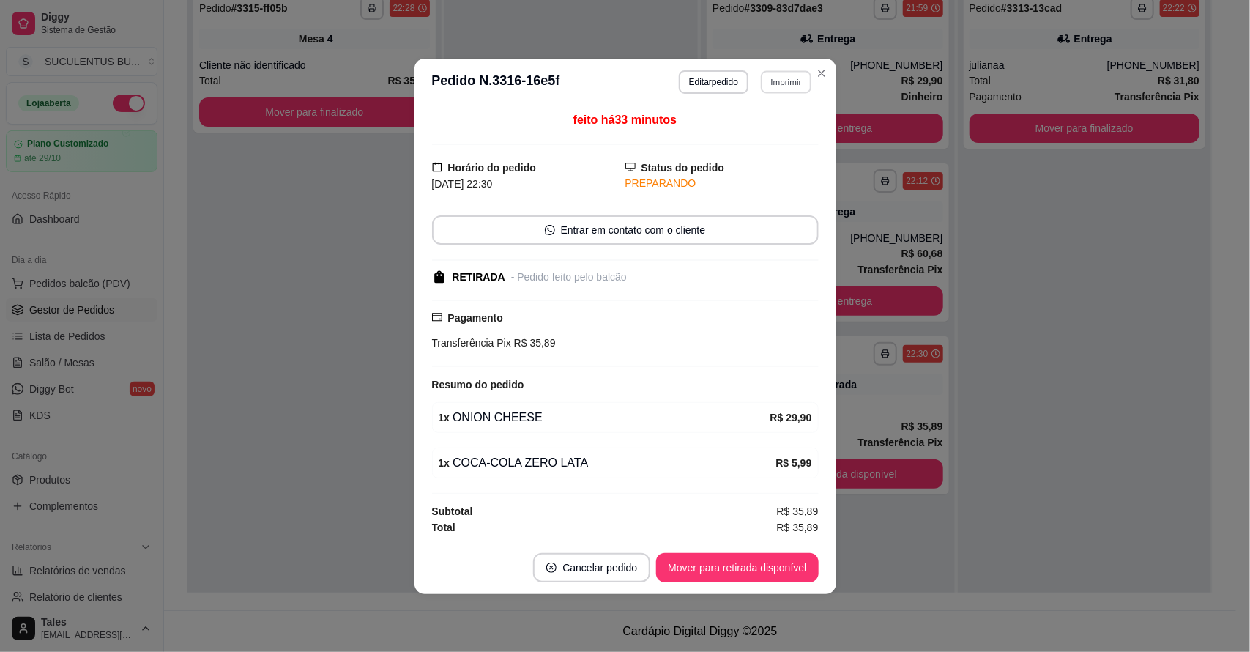
click at [773, 73] on button "Imprimir" at bounding box center [786, 81] width 51 height 23
click at [731, 161] on button "IMPRESSORA CAIXA" at bounding box center [754, 160] width 121 height 23
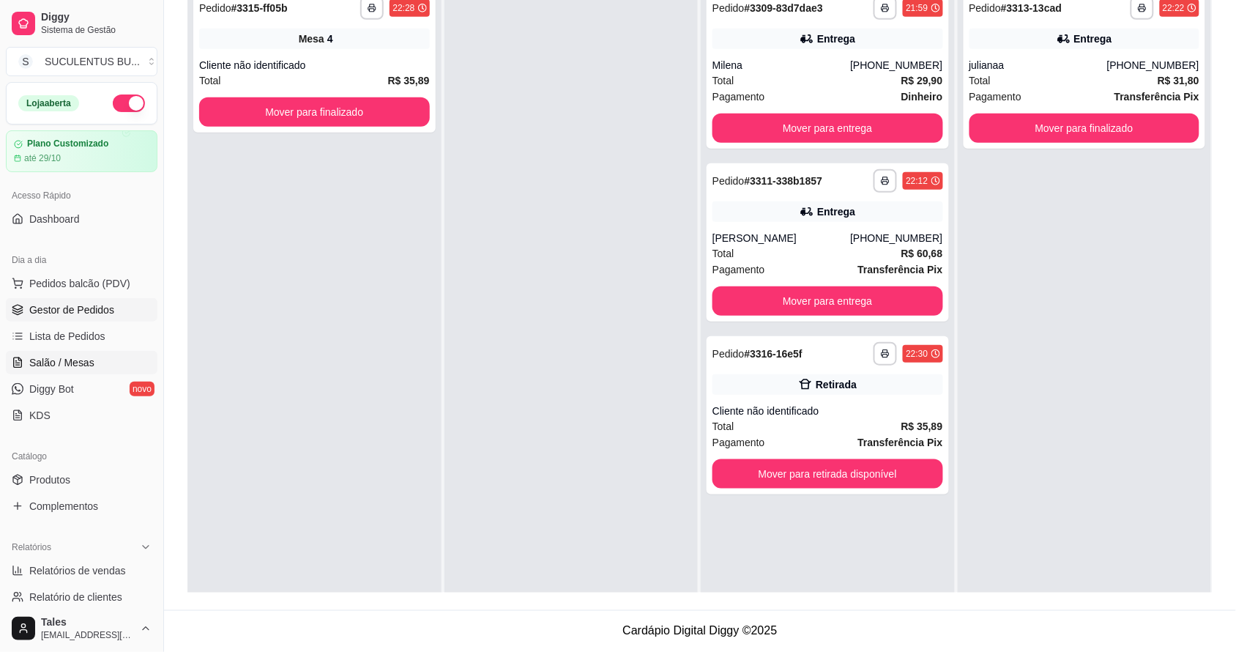
click at [72, 356] on span "Salão / Mesas" at bounding box center [61, 362] width 65 height 15
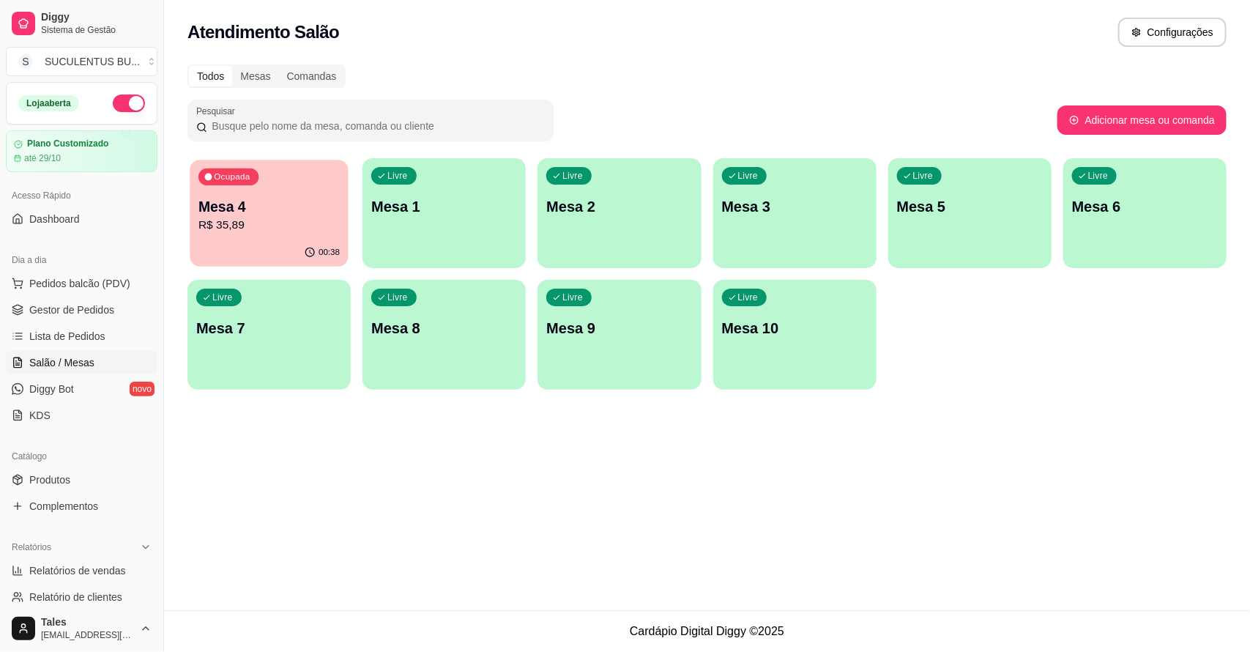
click at [289, 221] on p "R$ 35,89" at bounding box center [268, 225] width 141 height 17
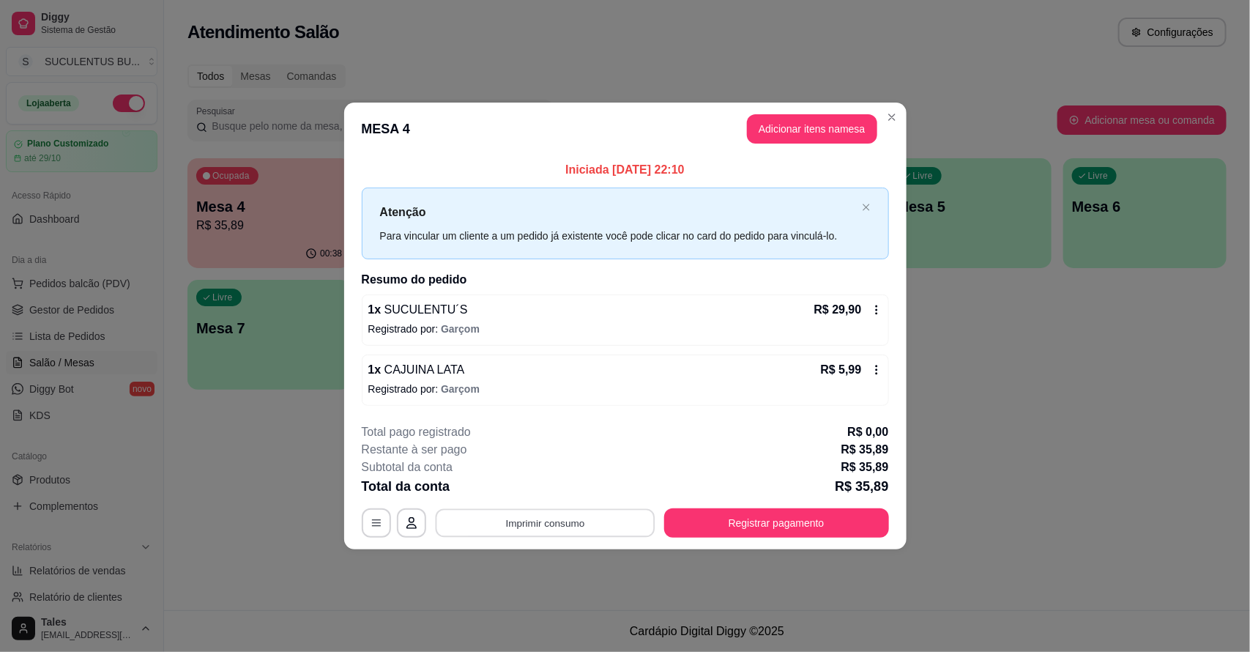
click at [620, 531] on button "Imprimir consumo" at bounding box center [545, 522] width 220 height 29
click at [577, 483] on button "IMPRESSORA CAIXA" at bounding box center [549, 488] width 121 height 23
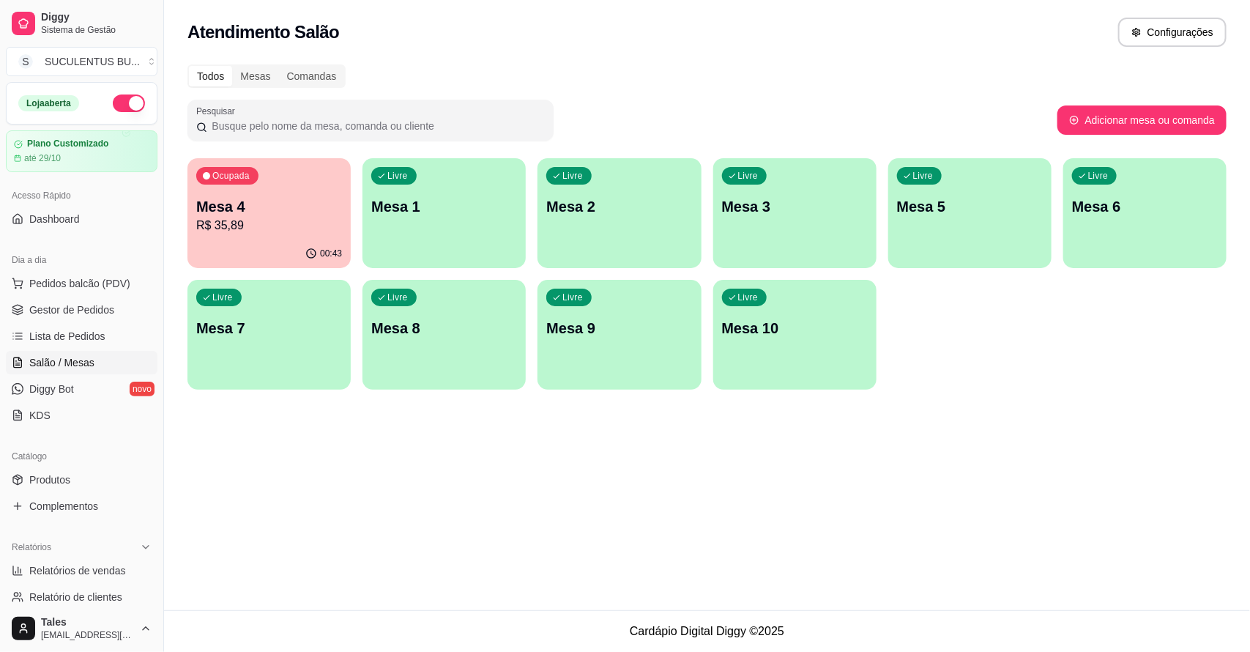
click at [297, 234] on div "Ocupada Mesa 4 R$ 35,89" at bounding box center [268, 198] width 163 height 81
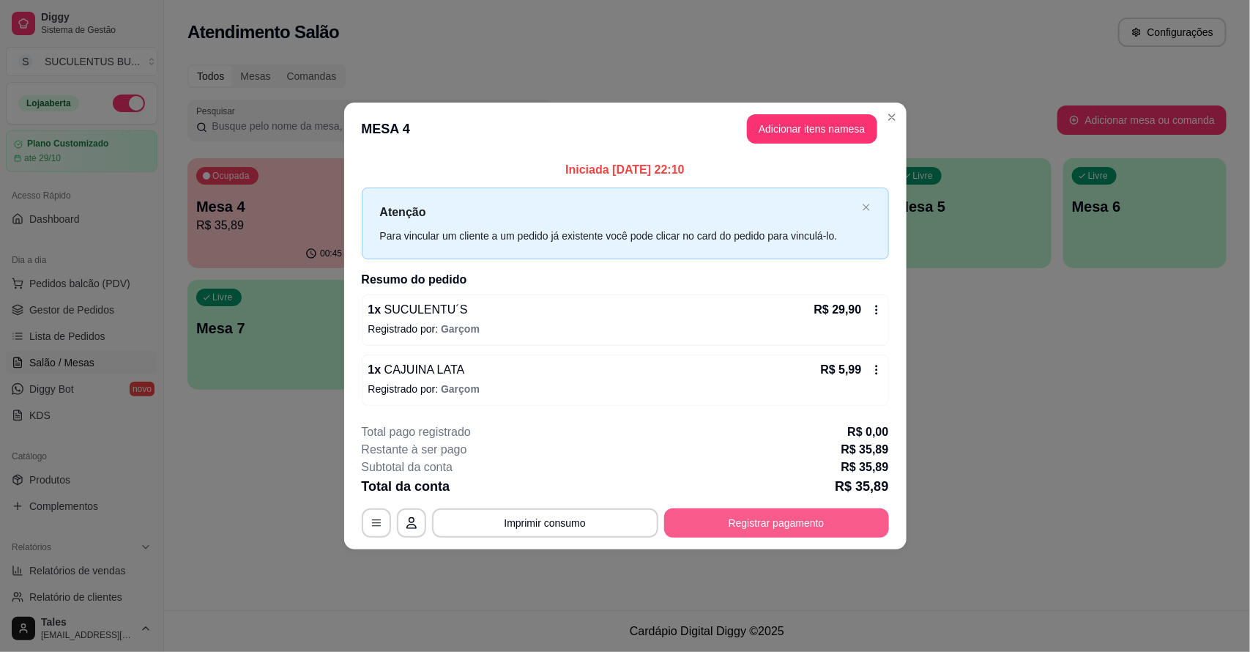
click at [740, 518] on button "Registrar pagamento" at bounding box center [776, 522] width 225 height 29
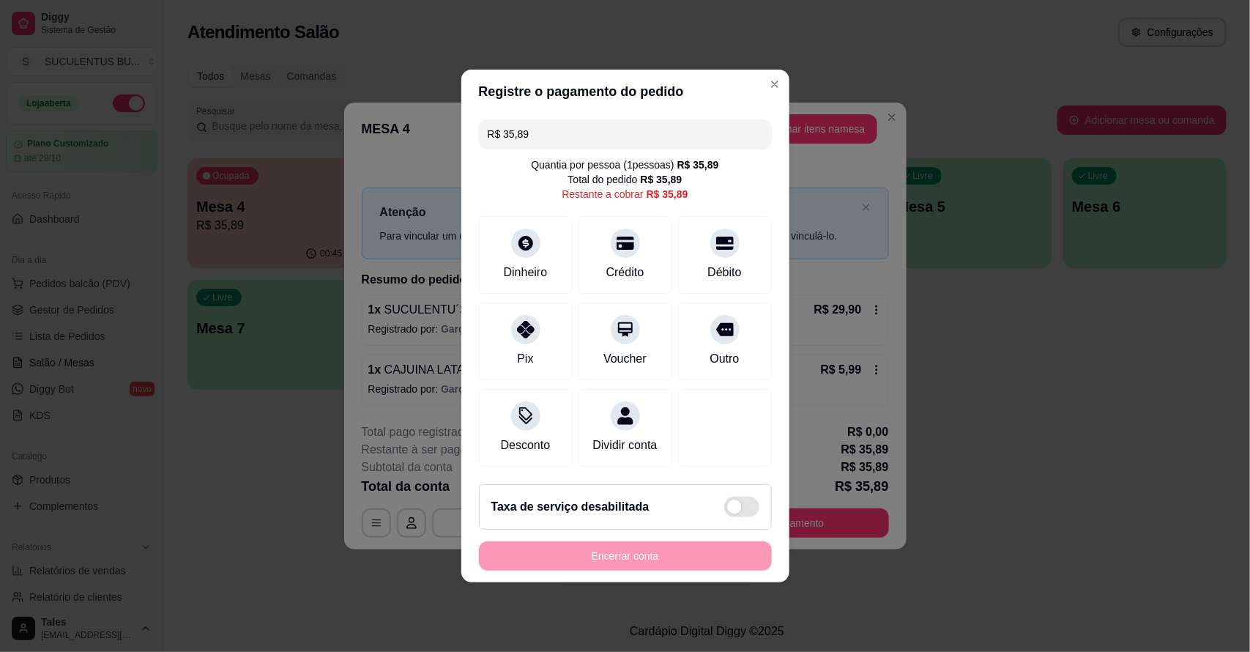
click at [472, 328] on div "R$ 35,89 Quantia por pessoa ( 1 pessoas) R$ 35,89 Total do pedido R$ 35,89 Rest…" at bounding box center [625, 293] width 328 height 359
click at [522, 335] on div "Pix" at bounding box center [525, 339] width 103 height 86
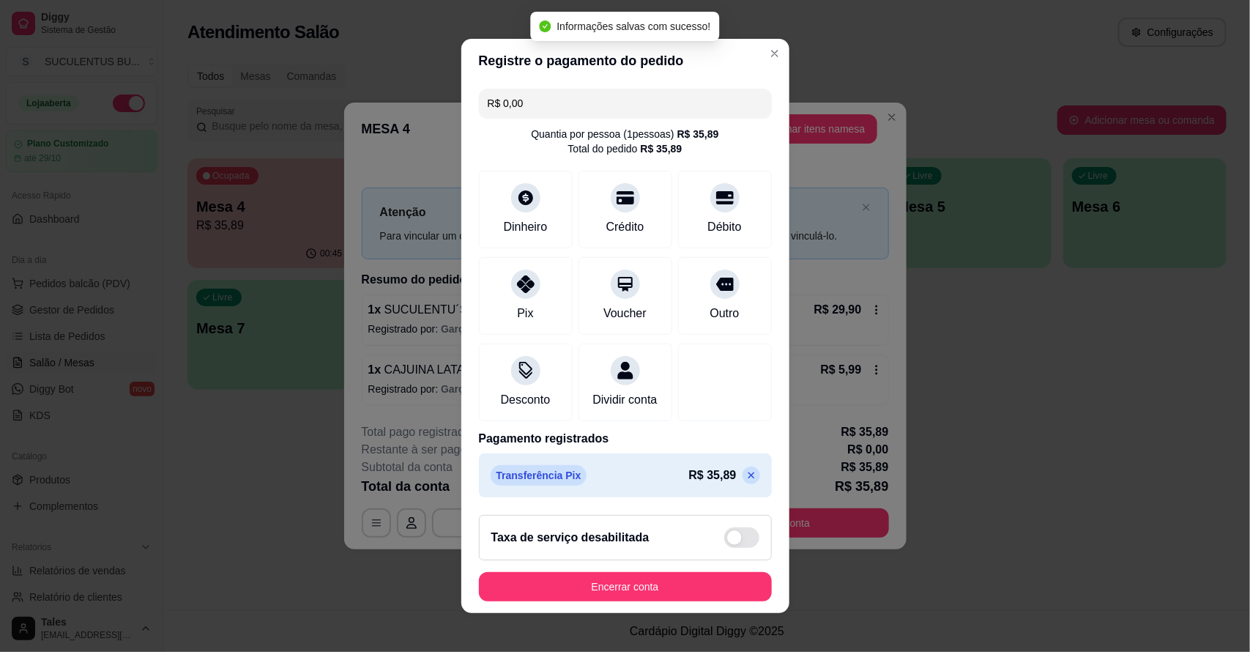
type input "R$ 0,00"
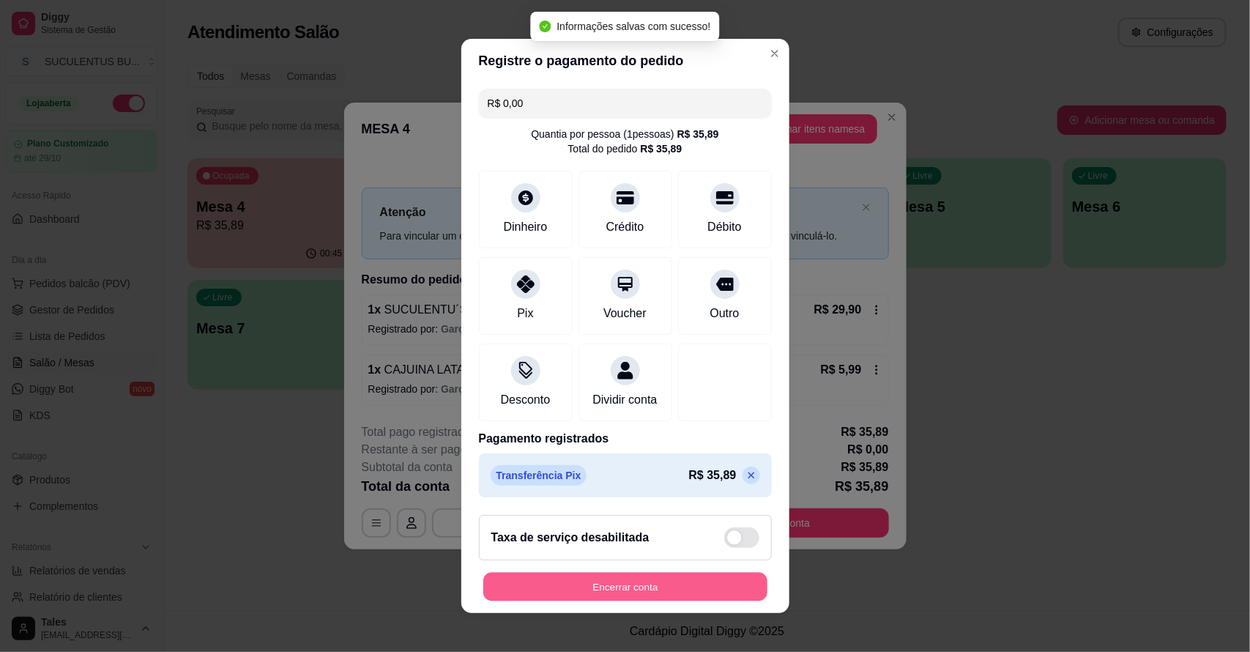
click at [655, 584] on button "Encerrar conta" at bounding box center [625, 587] width 284 height 29
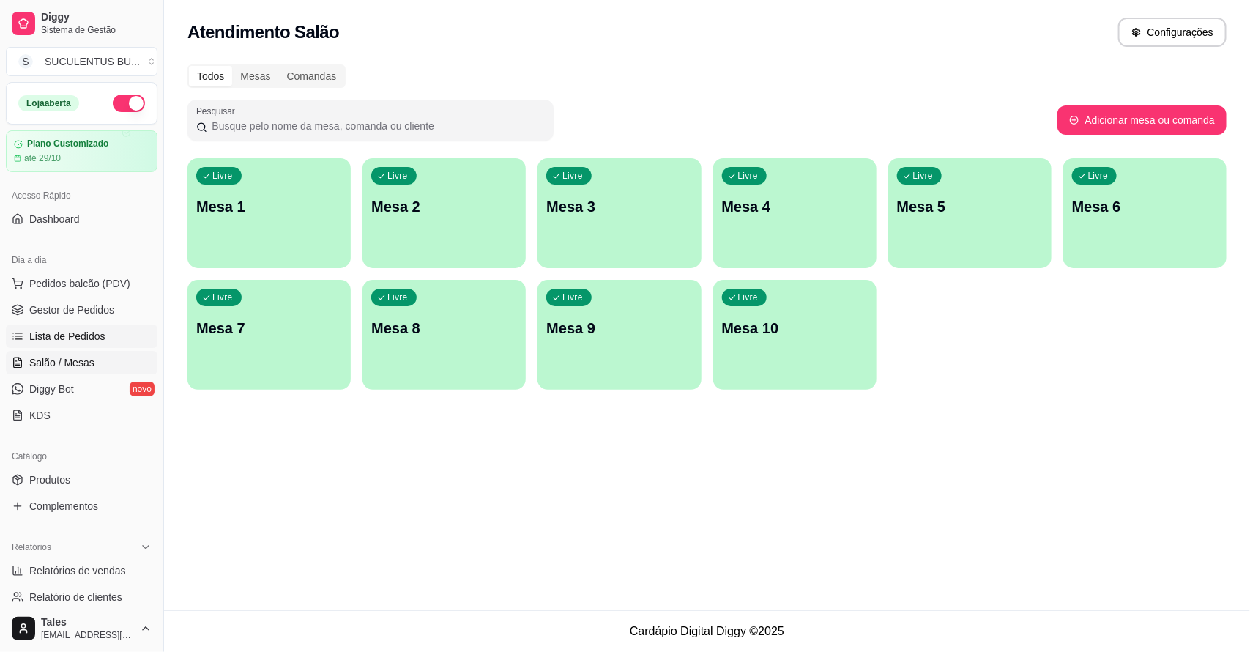
click at [111, 330] on link "Lista de Pedidos" at bounding box center [82, 335] width 152 height 23
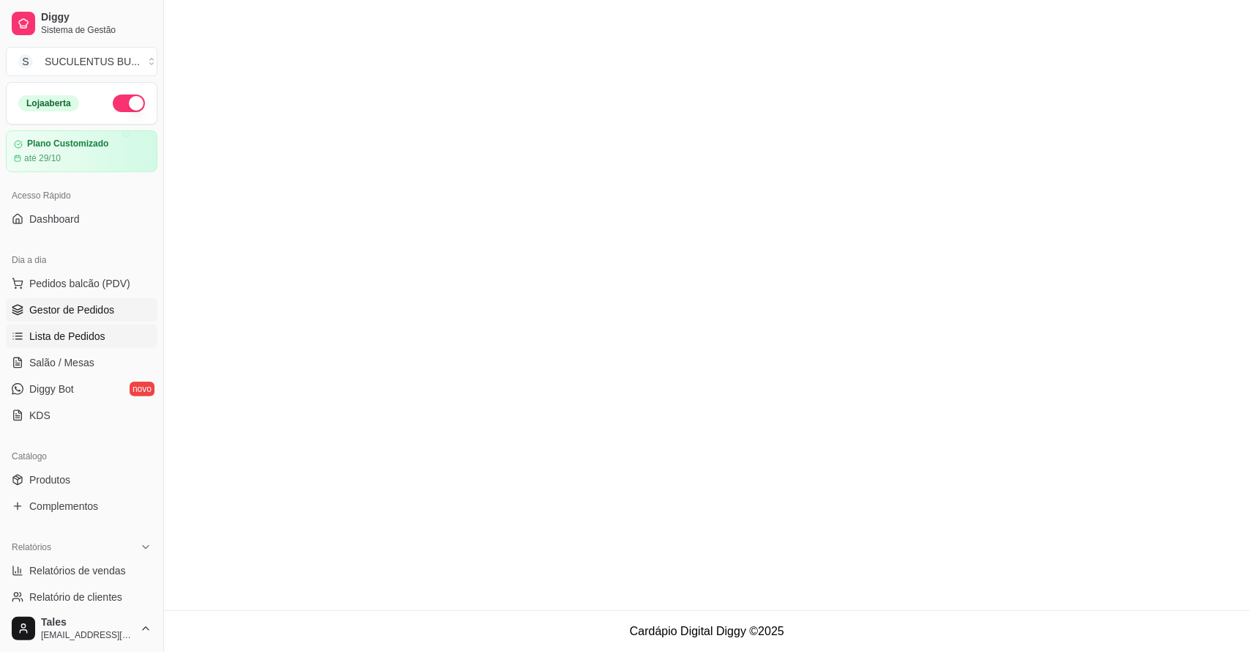
click at [103, 306] on span "Gestor de Pedidos" at bounding box center [71, 309] width 85 height 15
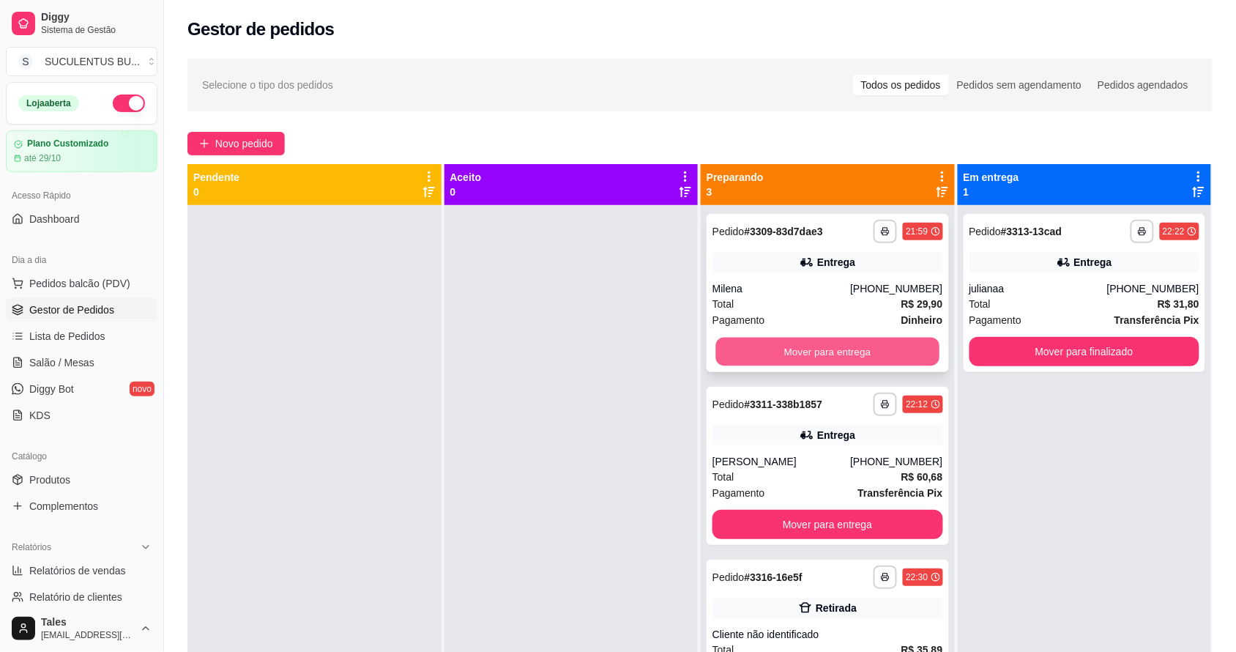
click at [870, 349] on button "Mover para entrega" at bounding box center [827, 352] width 223 height 29
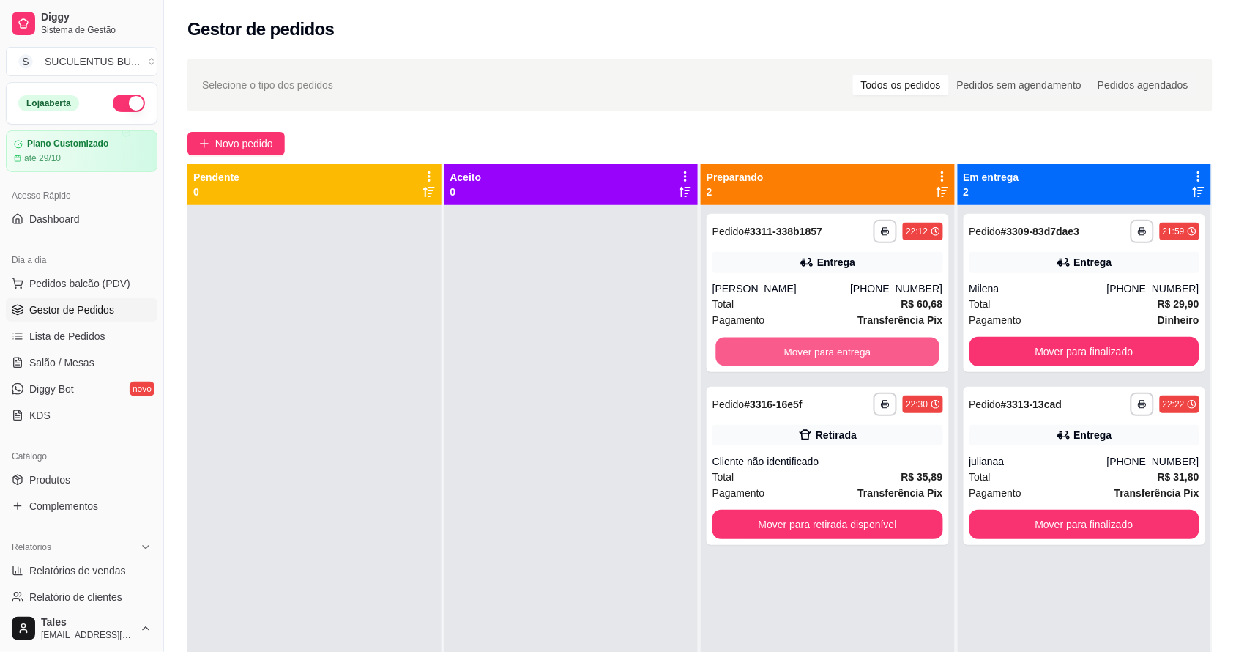
click at [870, 349] on button "Mover para entrega" at bounding box center [827, 352] width 223 height 29
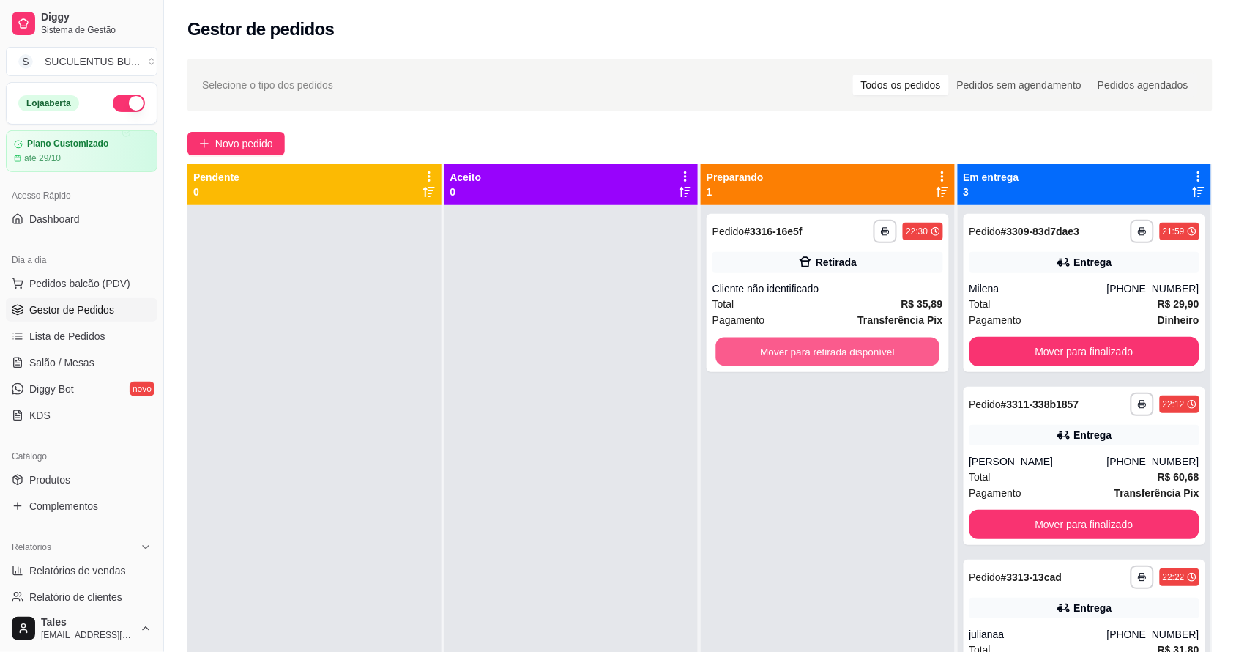
click at [870, 349] on button "Mover para retirada disponível" at bounding box center [827, 352] width 223 height 29
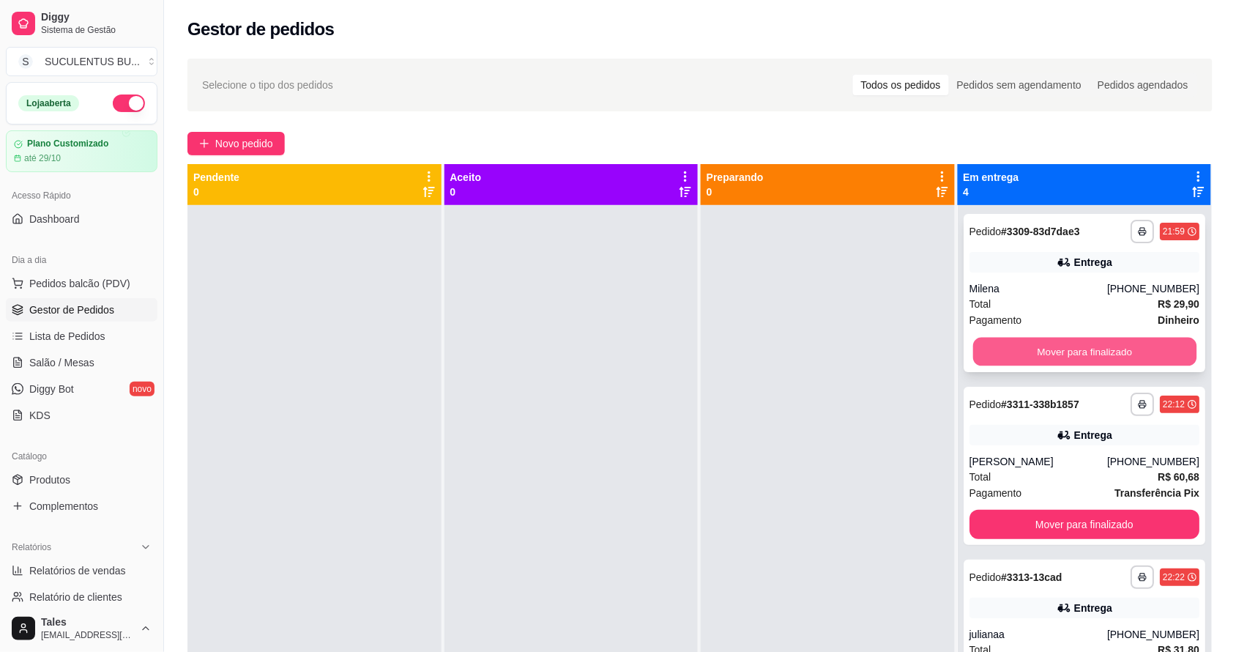
click at [1038, 350] on button "Mover para finalizado" at bounding box center [1084, 352] width 223 height 29
click at [1038, 350] on button "Mover para finalizado" at bounding box center [1085, 351] width 231 height 29
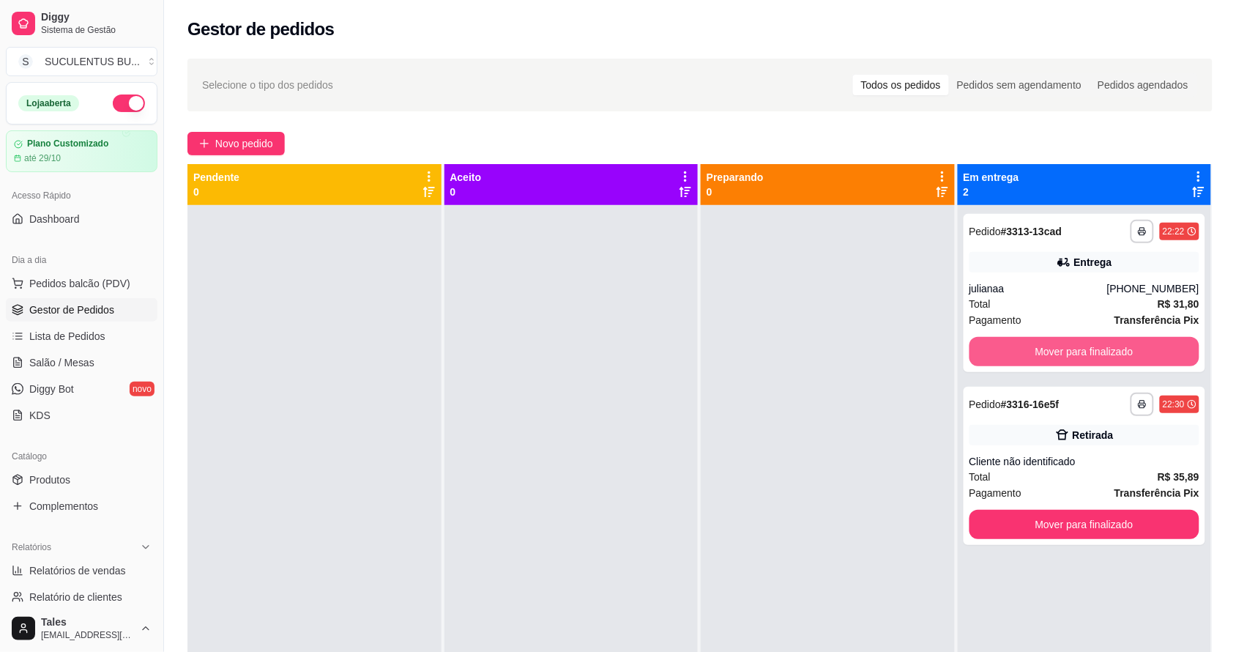
click at [1038, 350] on button "Mover para finalizado" at bounding box center [1085, 351] width 231 height 29
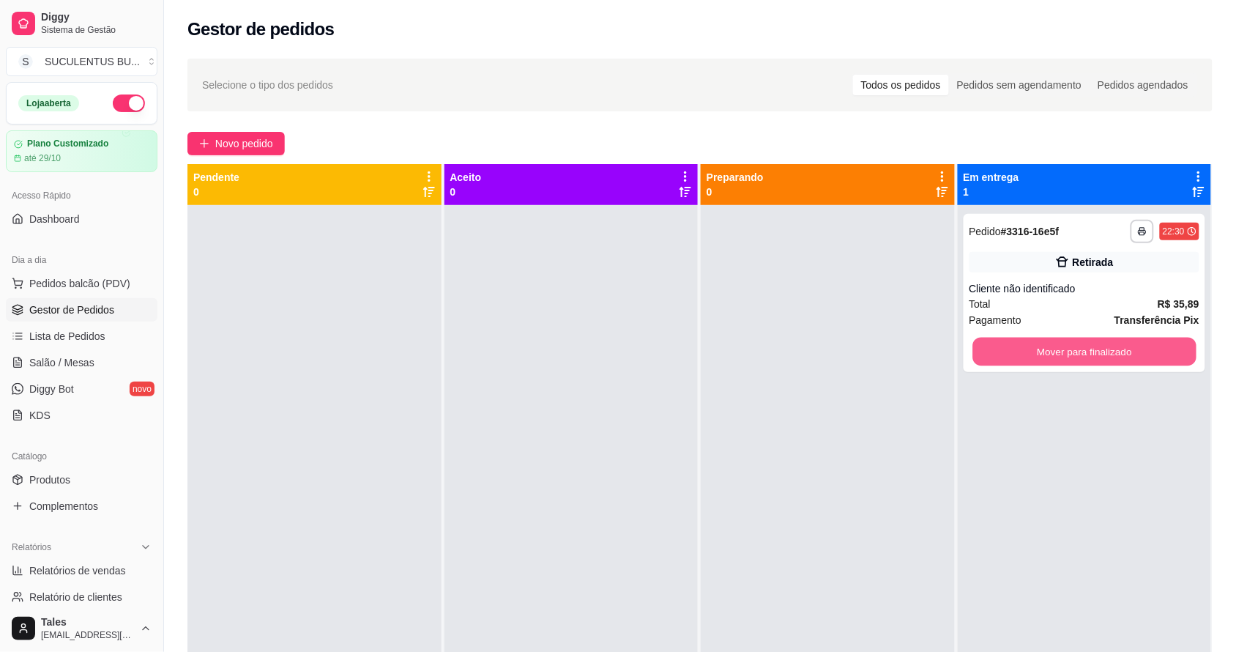
click at [1038, 350] on button "Mover para finalizado" at bounding box center [1084, 352] width 223 height 29
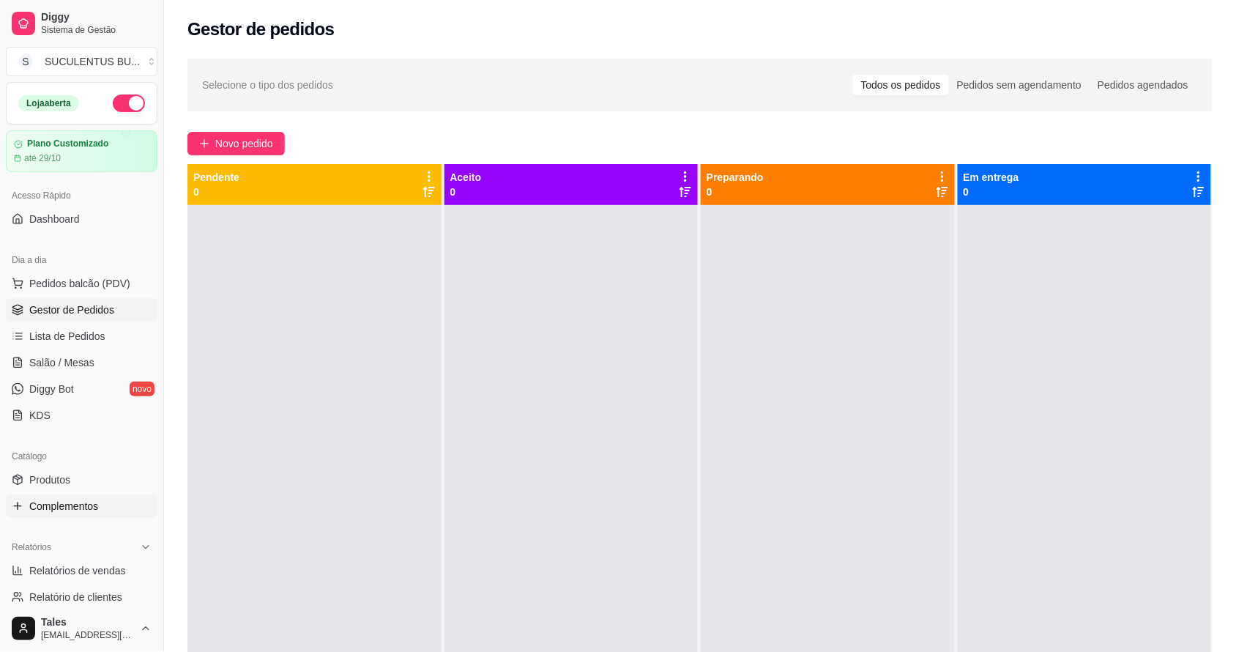
scroll to position [366, 0]
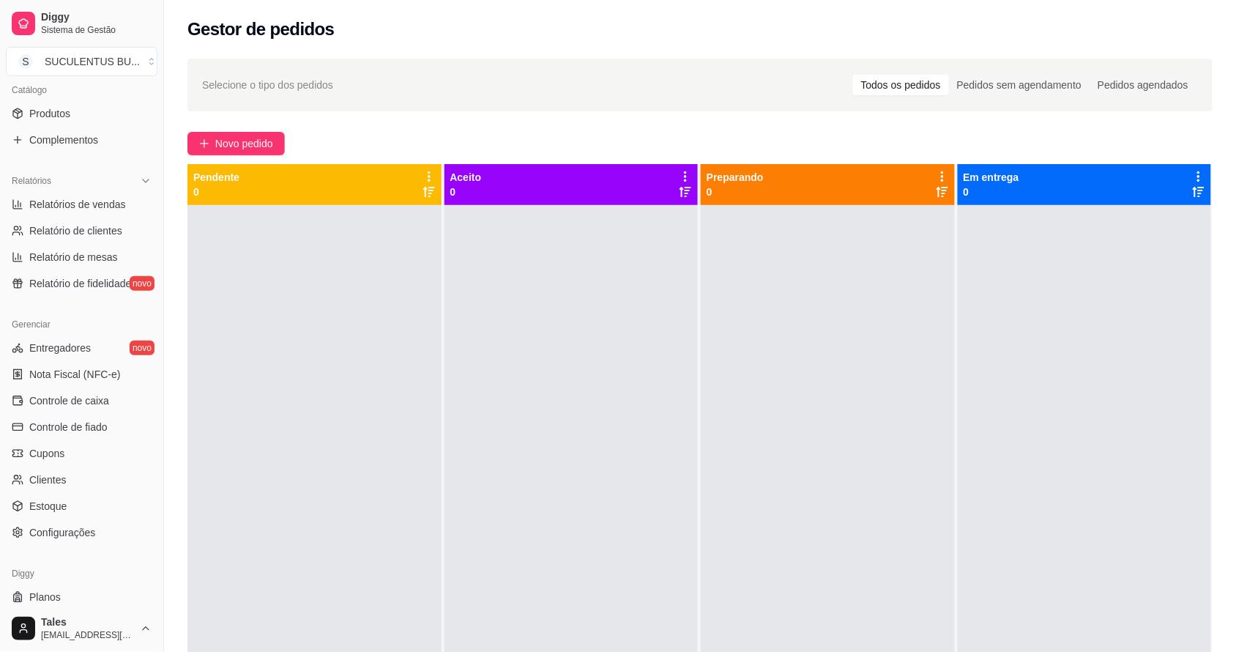
drag, startPoint x: 85, startPoint y: 404, endPoint x: 145, endPoint y: -24, distance: 432.6
click at [283, 341] on div at bounding box center [314, 531] width 254 height 652
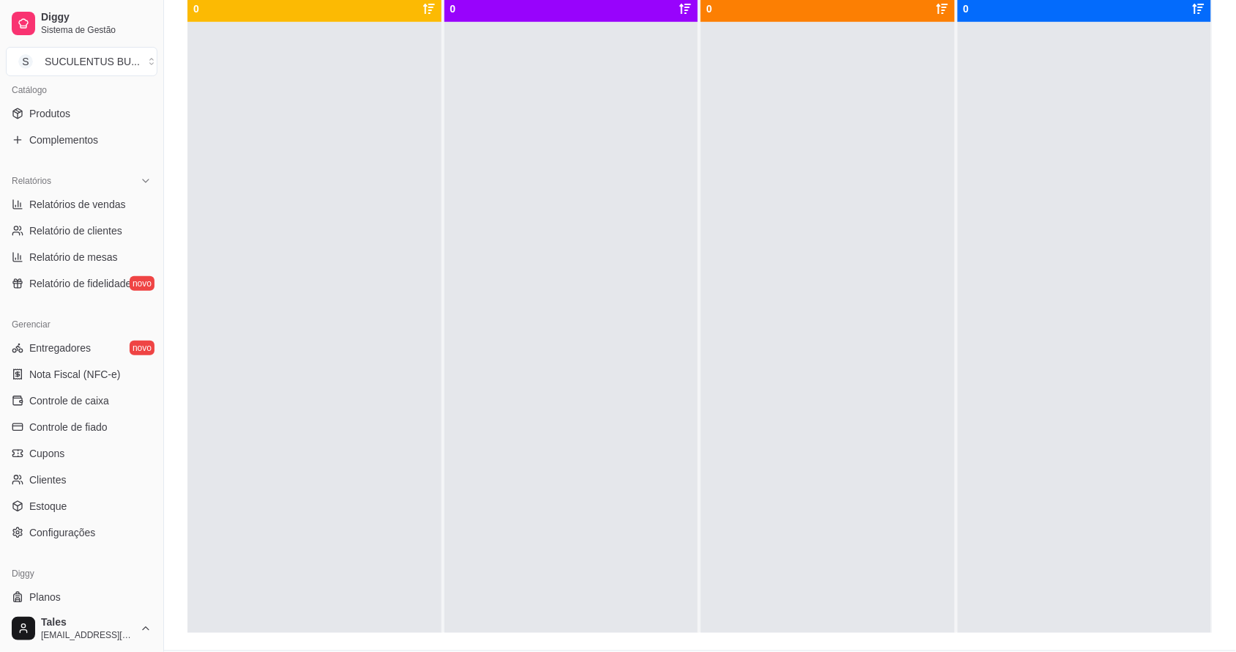
scroll to position [92, 0]
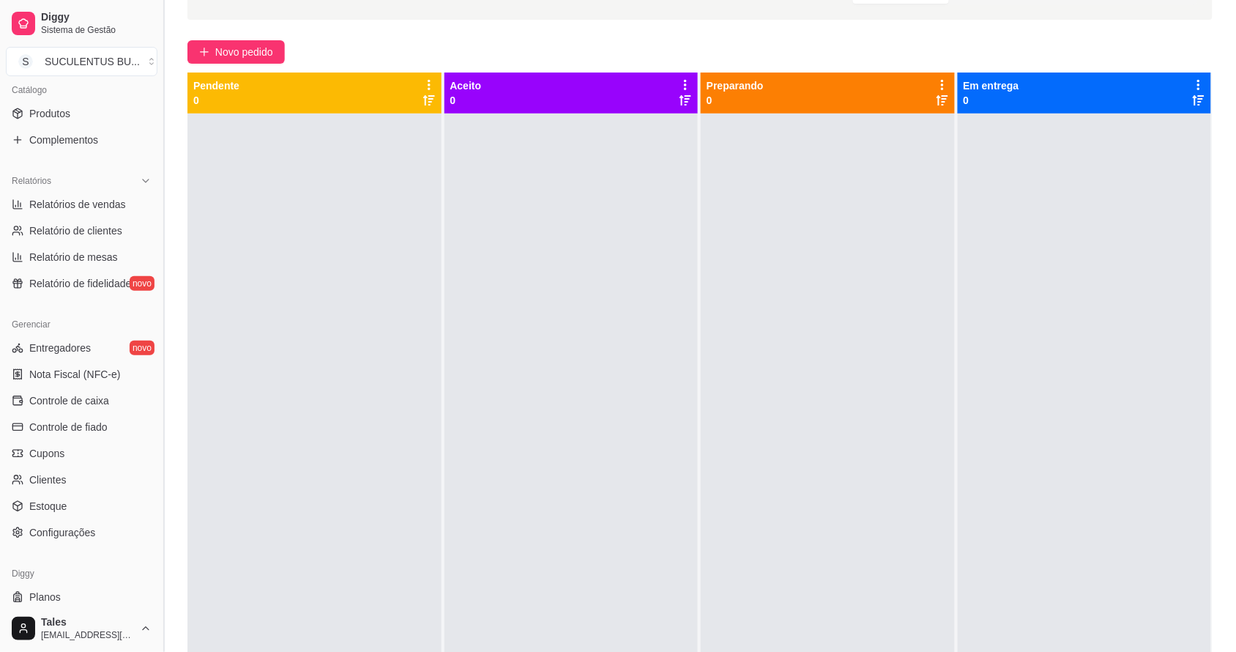
click at [163, 19] on button "Toggle Sidebar" at bounding box center [163, 326] width 12 height 652
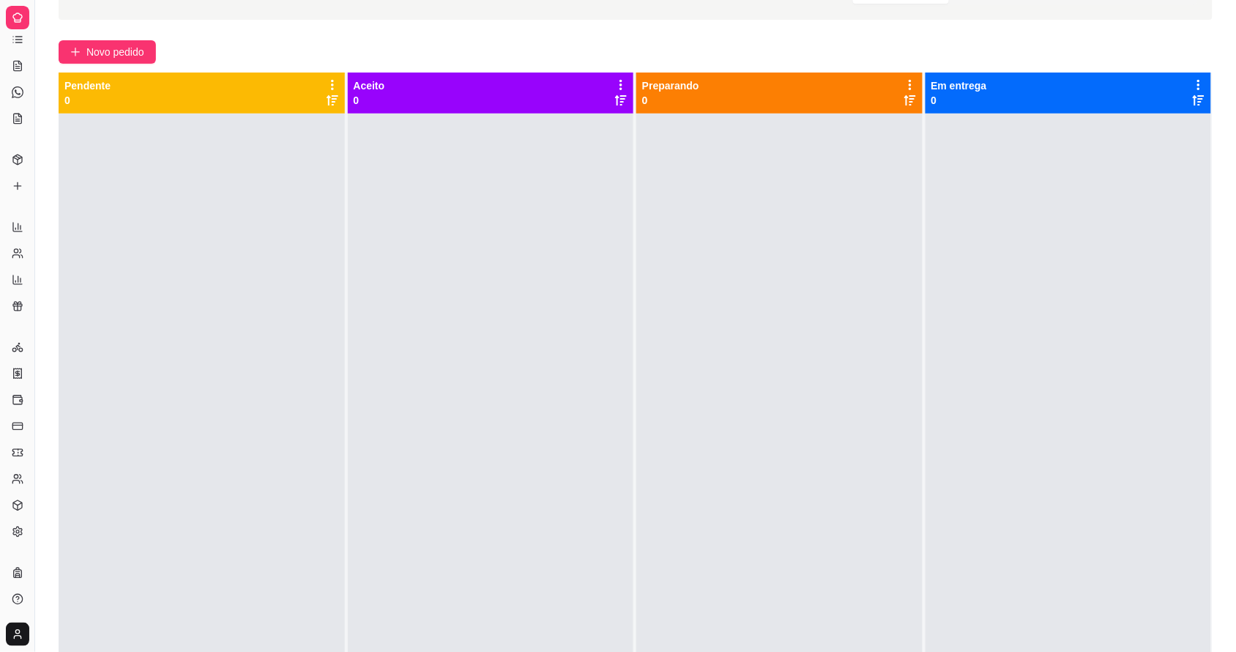
scroll to position [106, 0]
click at [37, 74] on button "Toggle Sidebar" at bounding box center [35, 326] width 12 height 652
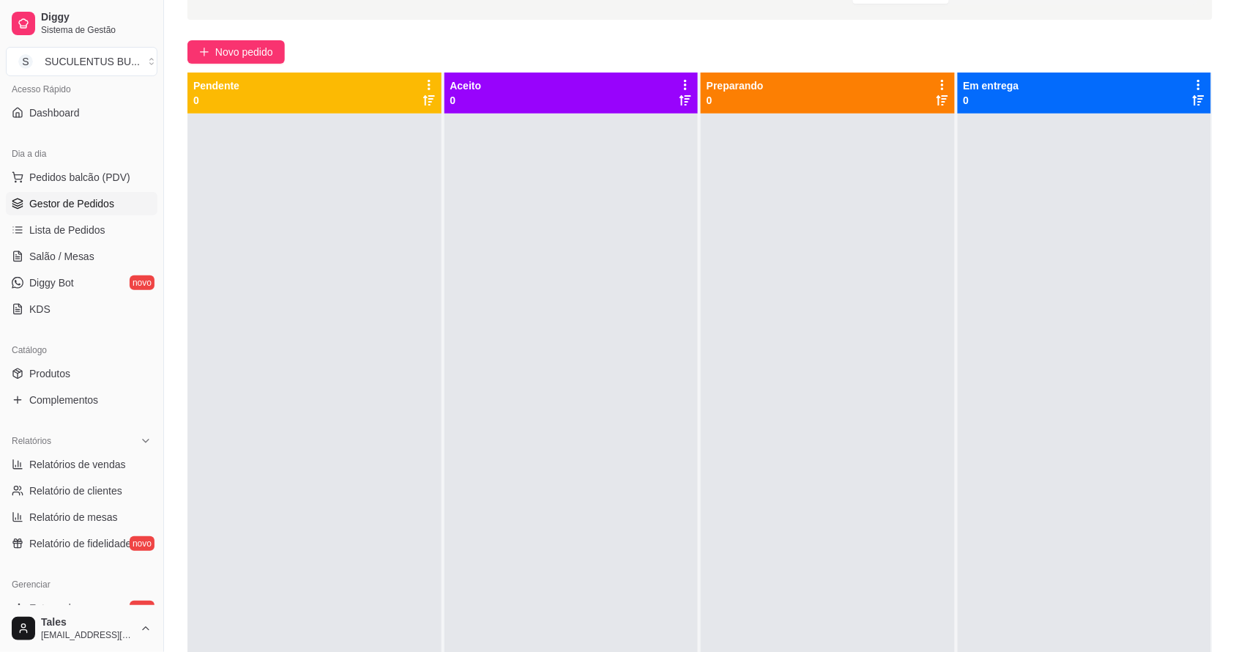
click at [92, 207] on span "Gestor de Pedidos" at bounding box center [71, 203] width 85 height 15
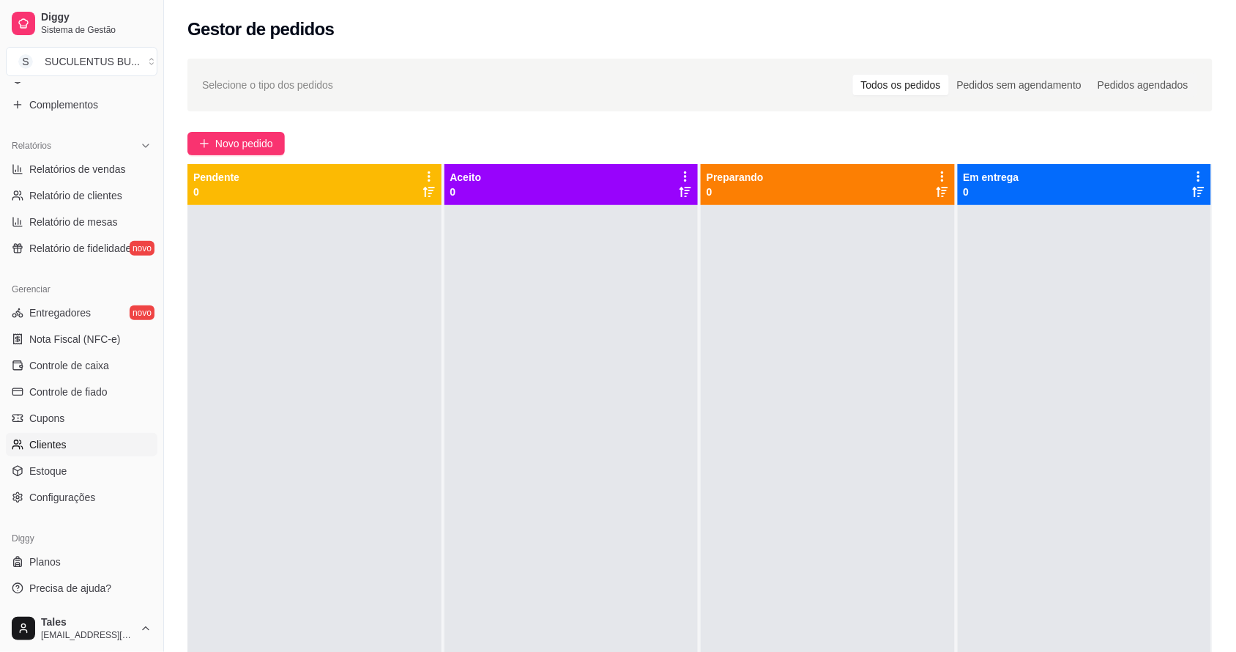
scroll to position [92, 0]
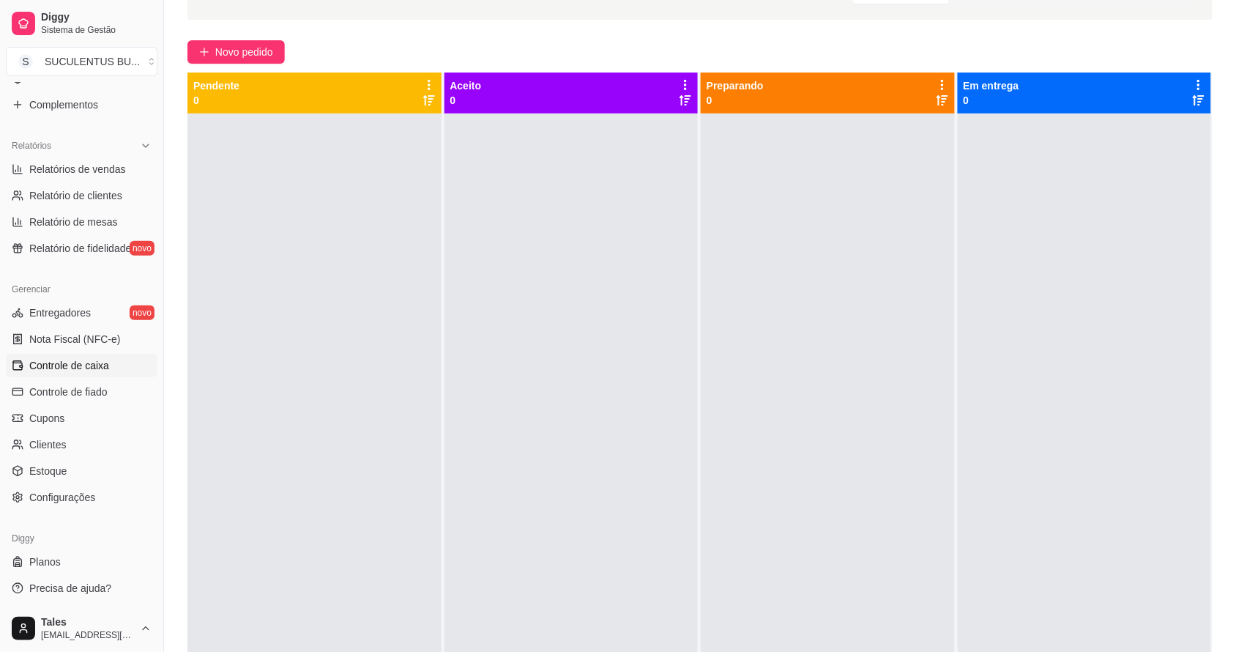
click at [97, 363] on span "Controle de caixa" at bounding box center [69, 365] width 80 height 15
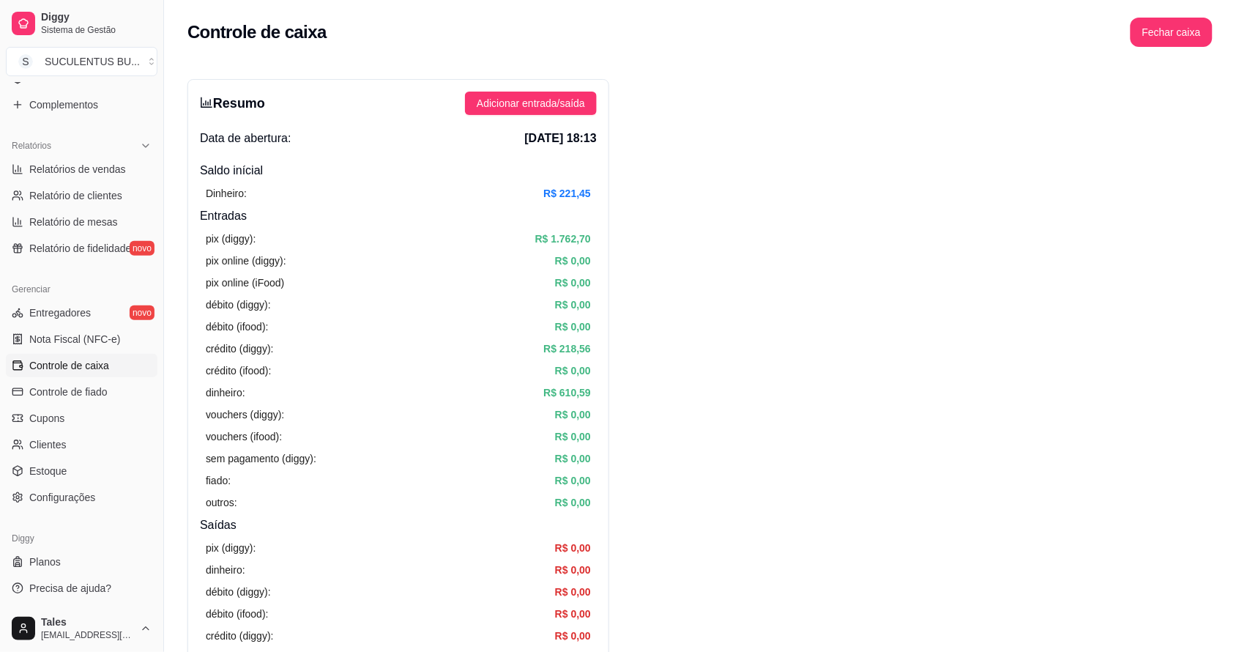
scroll to position [127, 0]
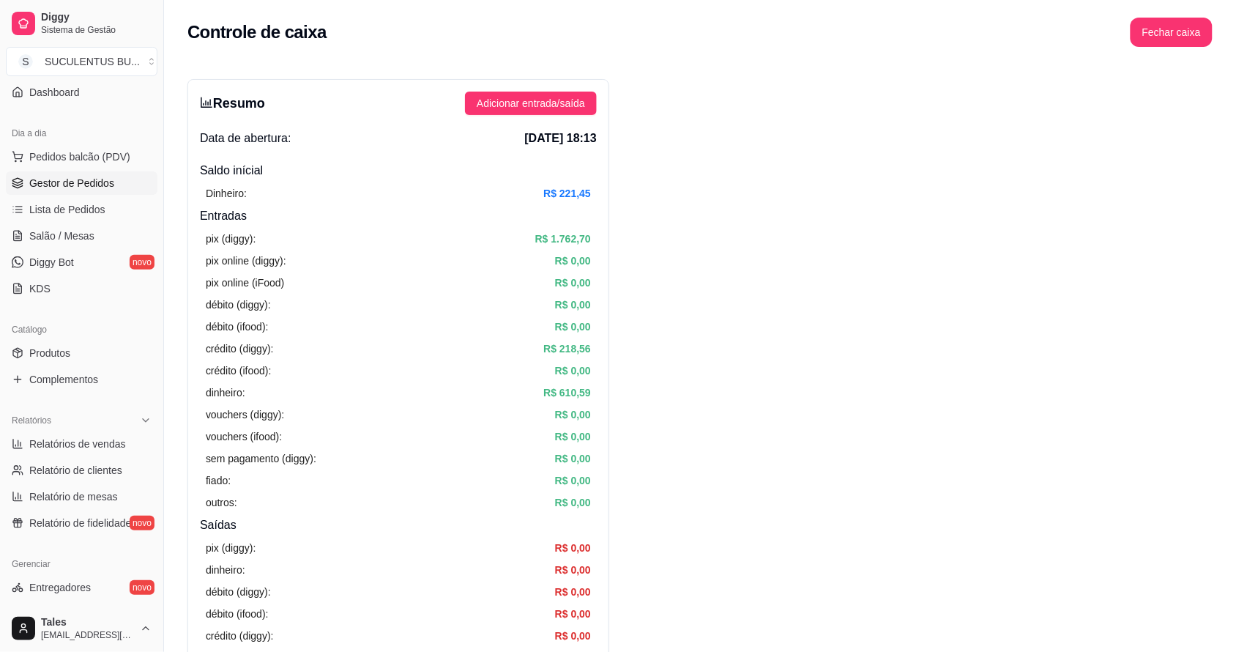
click at [89, 177] on span "Gestor de Pedidos" at bounding box center [71, 183] width 85 height 15
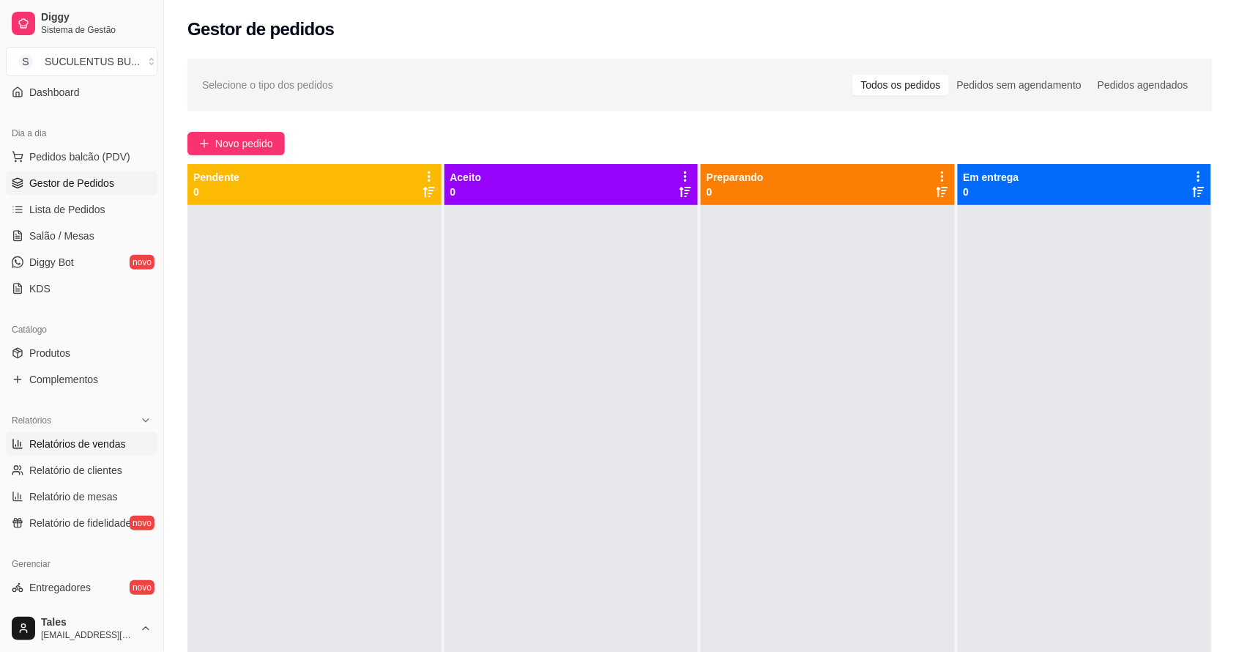
click at [99, 448] on span "Relatórios de vendas" at bounding box center [77, 443] width 97 height 15
select select "ALL"
select select "0"
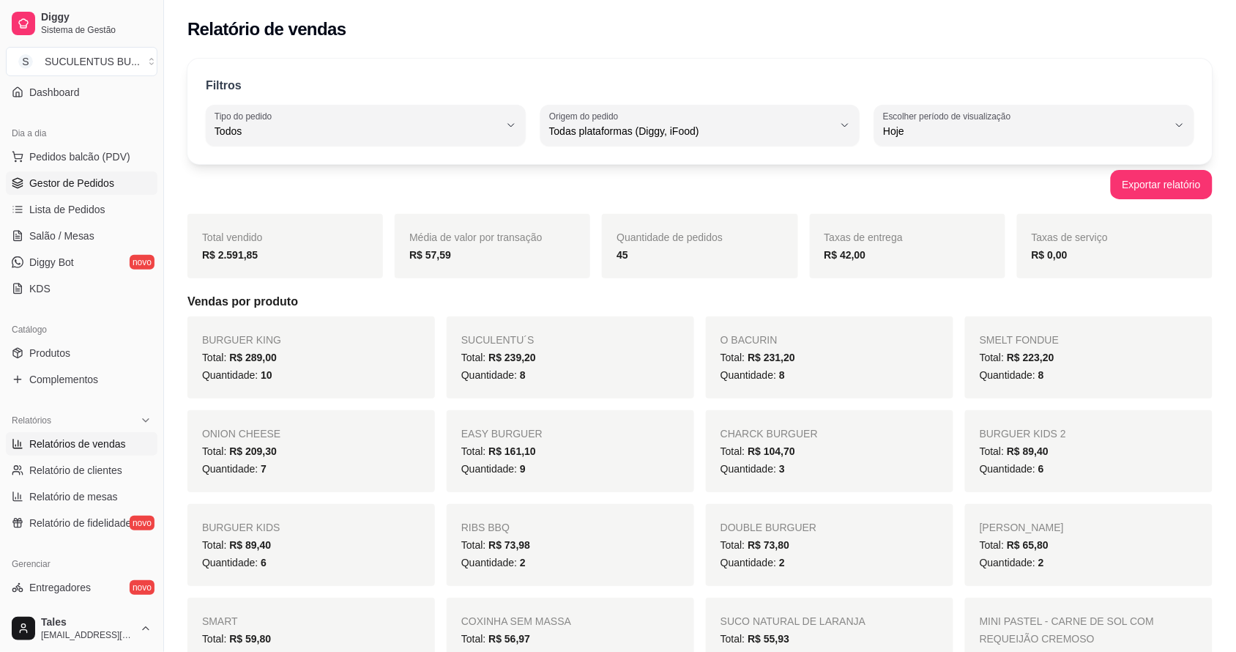
click at [86, 182] on span "Gestor de Pedidos" at bounding box center [71, 183] width 85 height 15
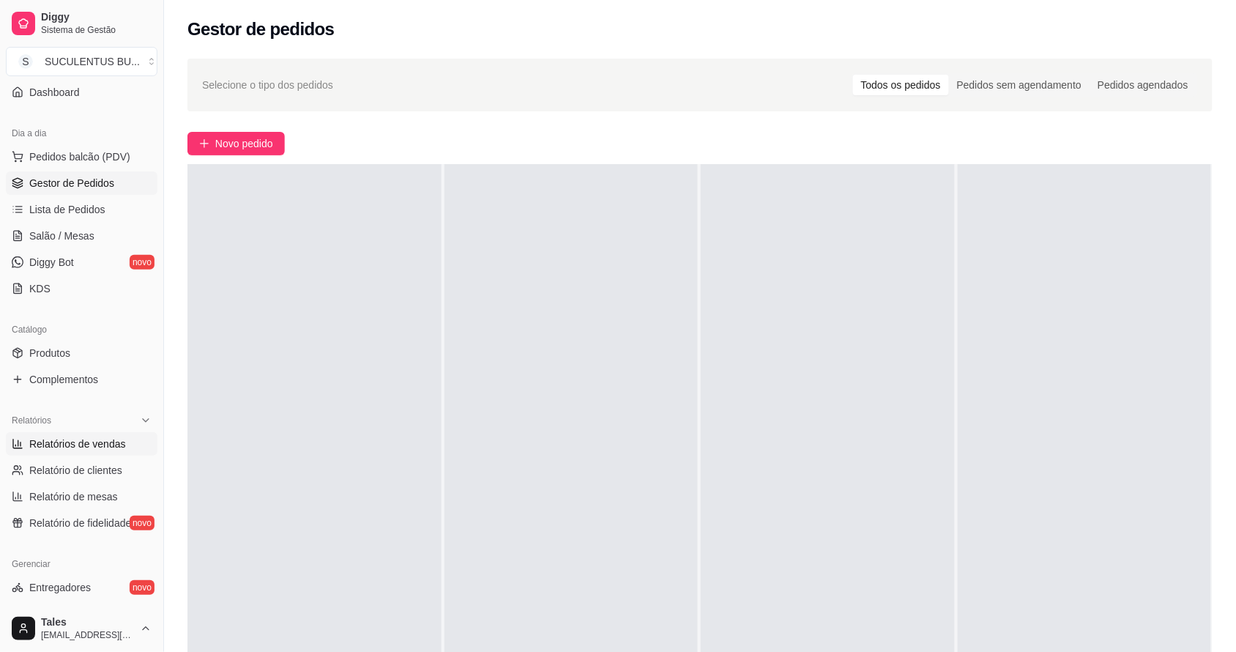
scroll to position [218, 0]
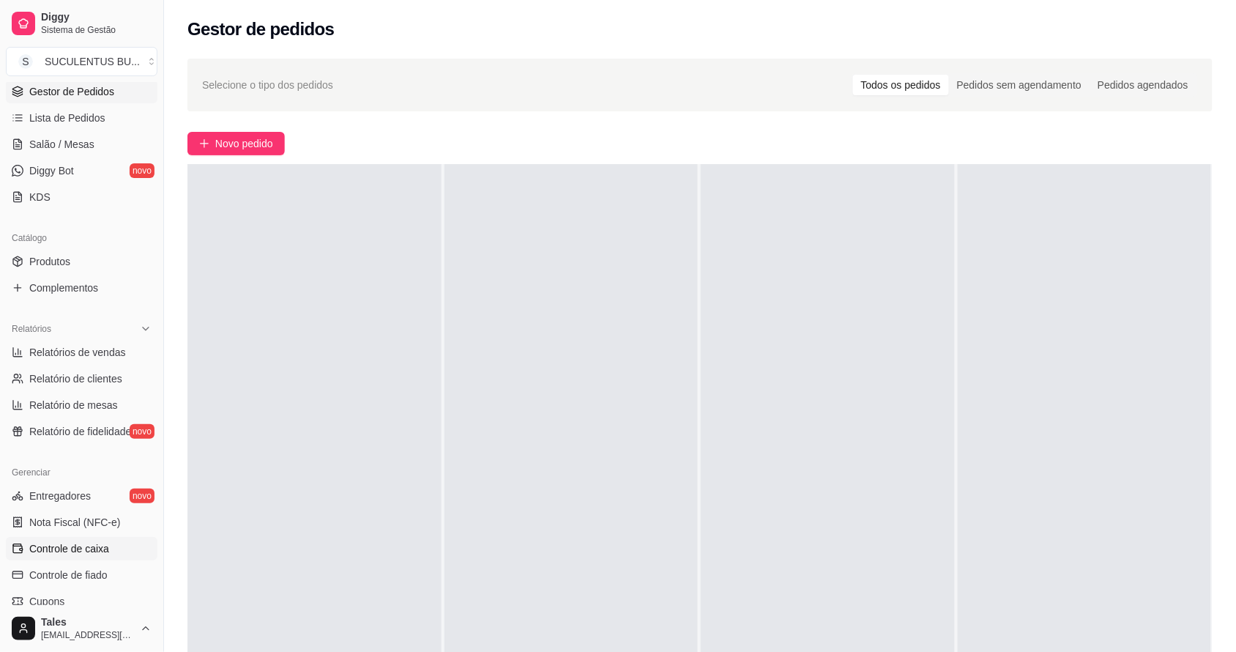
click at [101, 546] on span "Controle de caixa" at bounding box center [69, 548] width 80 height 15
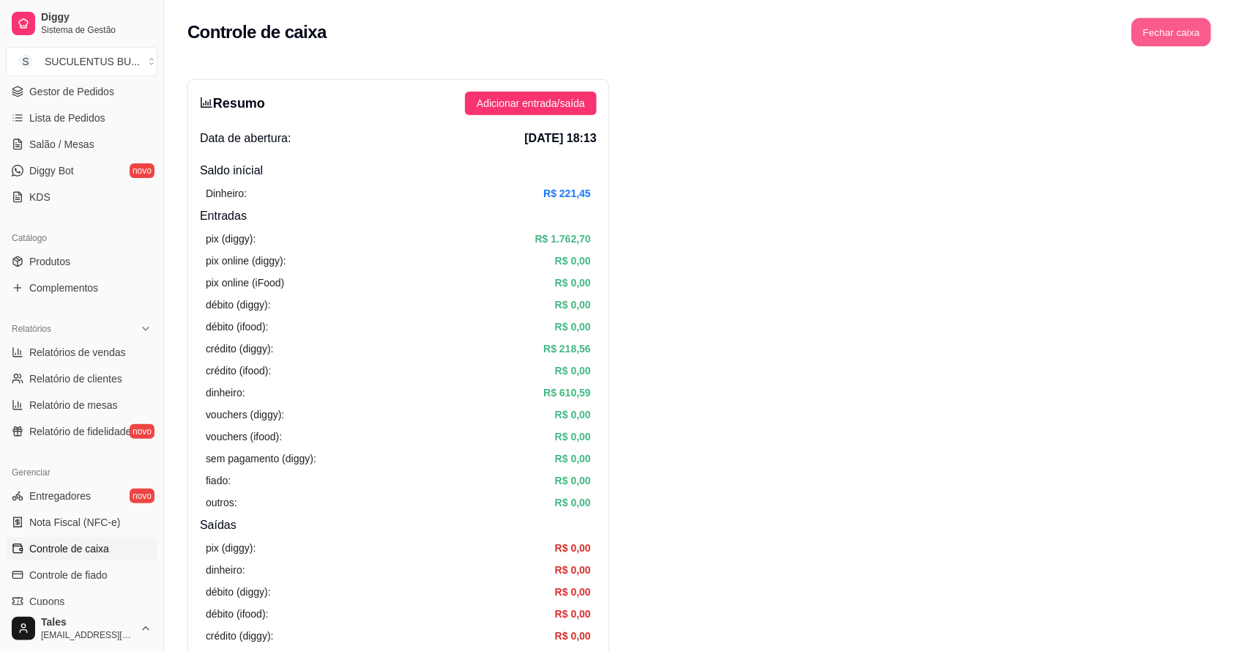
click at [1194, 35] on button "Fechar caixa" at bounding box center [1172, 32] width 80 height 29
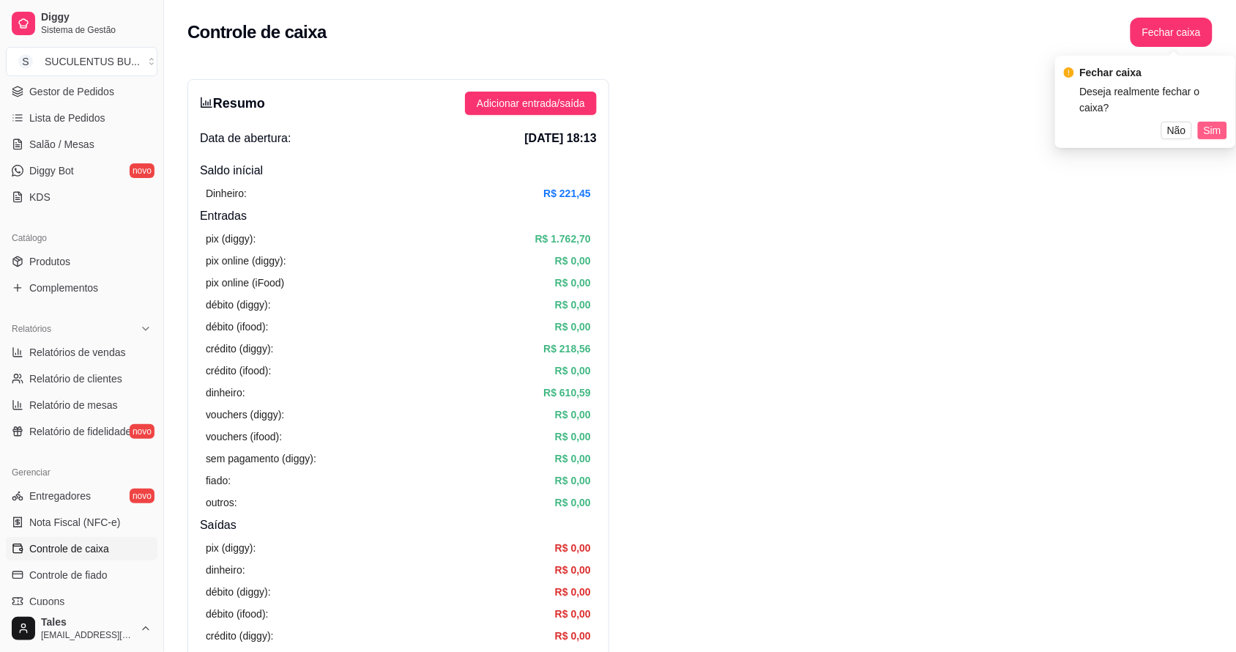
click at [1206, 122] on span "Sim" at bounding box center [1213, 130] width 18 height 16
